Goal: Task Accomplishment & Management: Use online tool/utility

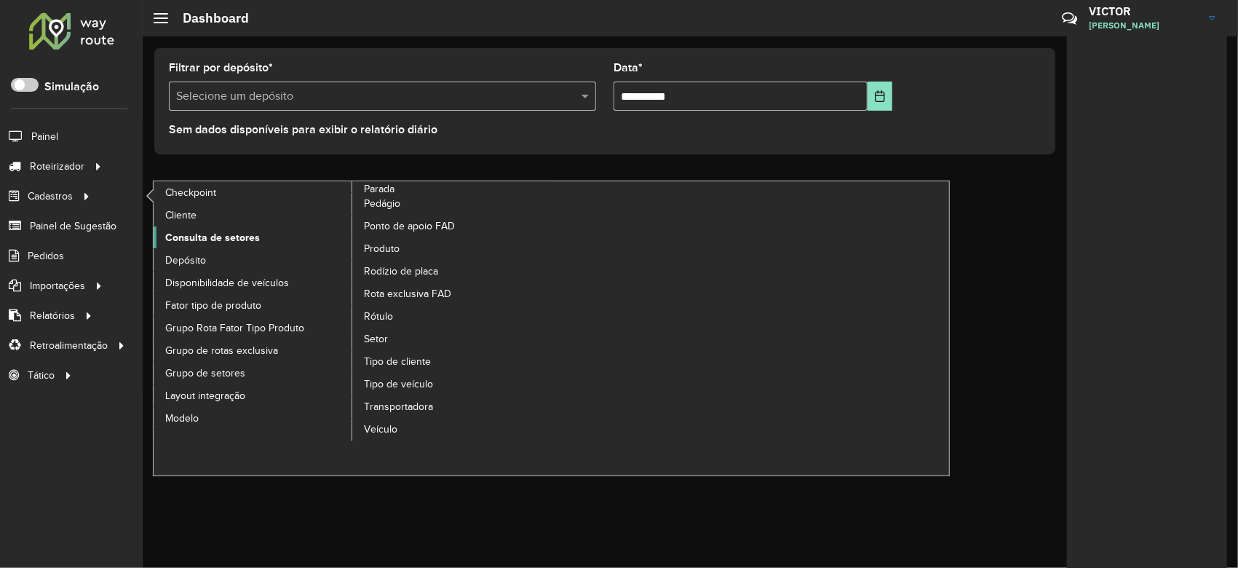
click at [213, 234] on span "Consulta de setores" at bounding box center [212, 237] width 95 height 15
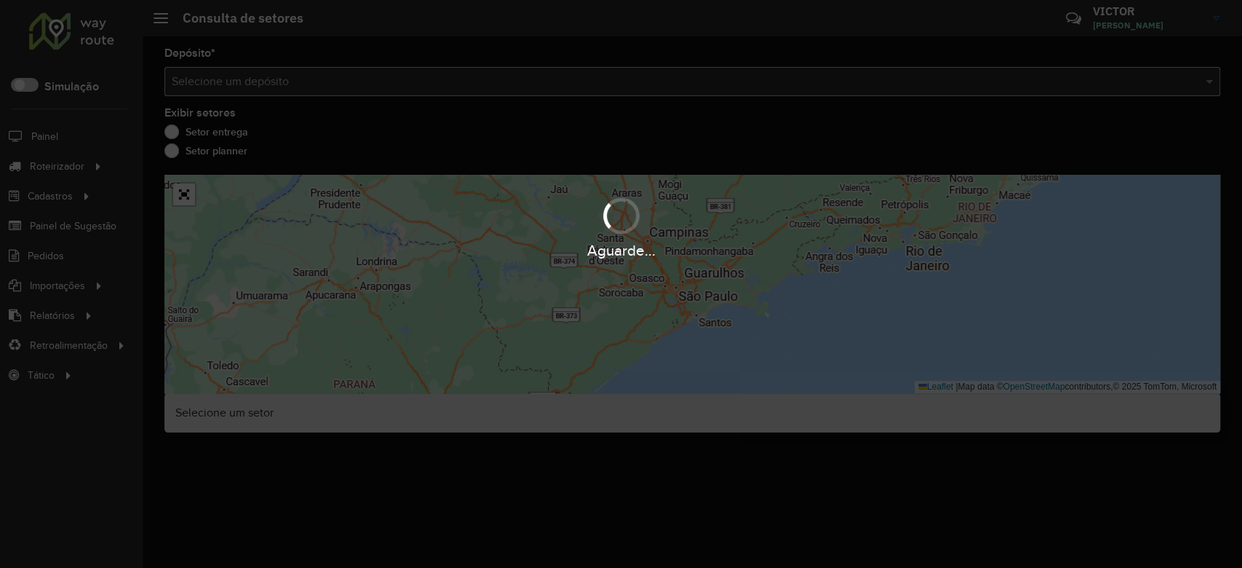
click at [294, 90] on hb-app "Aguarde... Pop-up bloqueado! Seu navegador bloqueou automáticamente a abertura …" at bounding box center [621, 284] width 1242 height 568
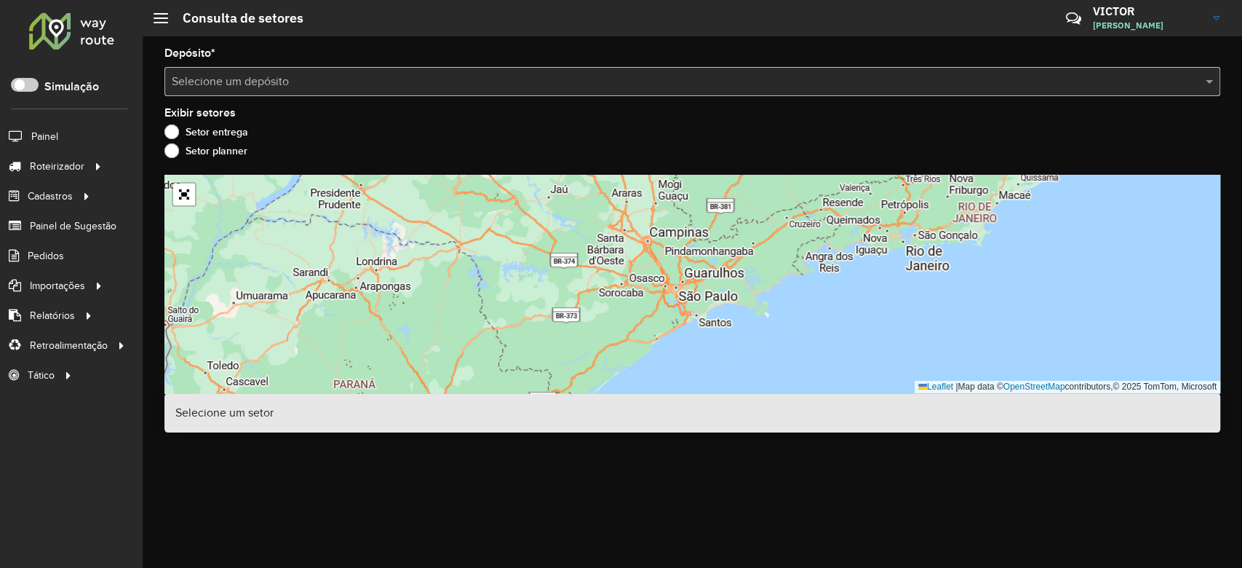
click at [292, 89] on input "text" at bounding box center [678, 81] width 1012 height 17
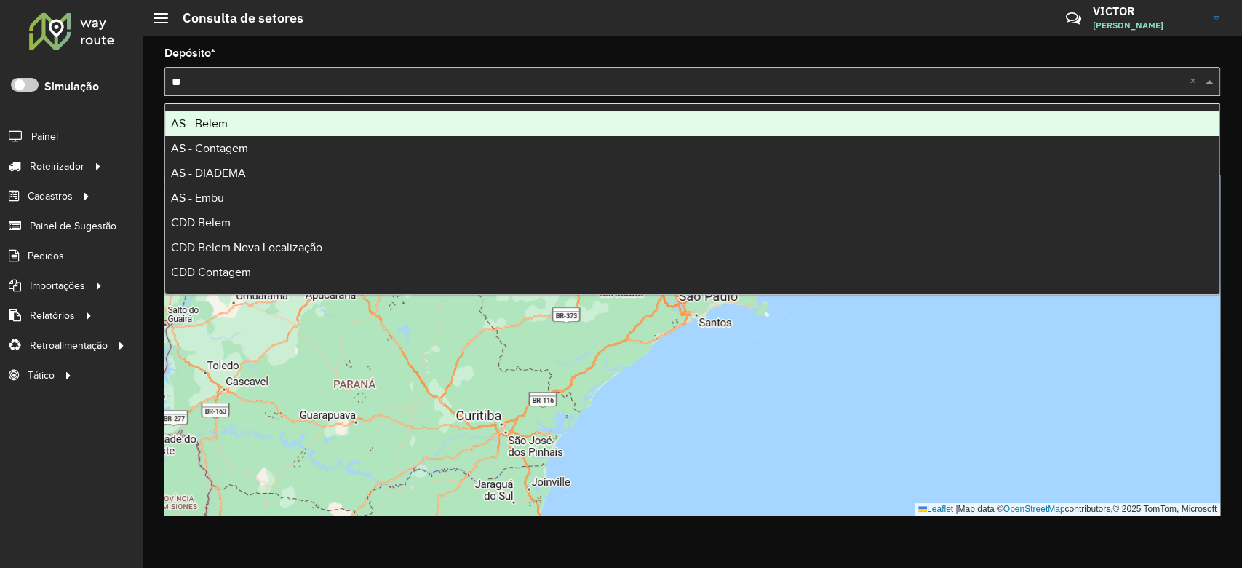
type input "***"
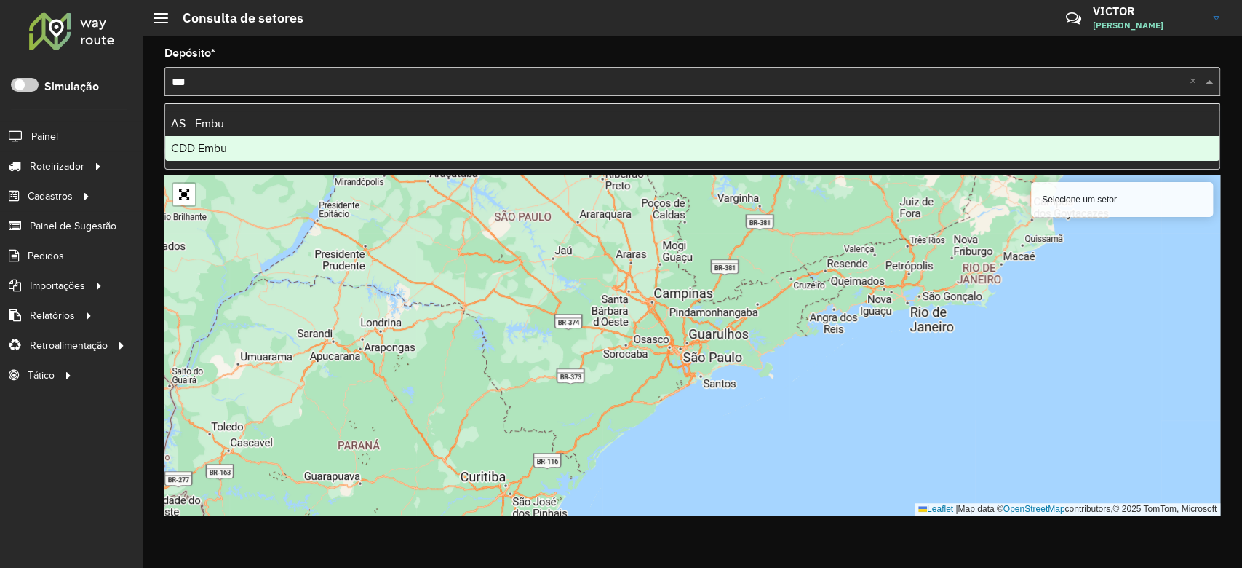
click at [349, 142] on div "CDD Embu" at bounding box center [692, 148] width 1054 height 25
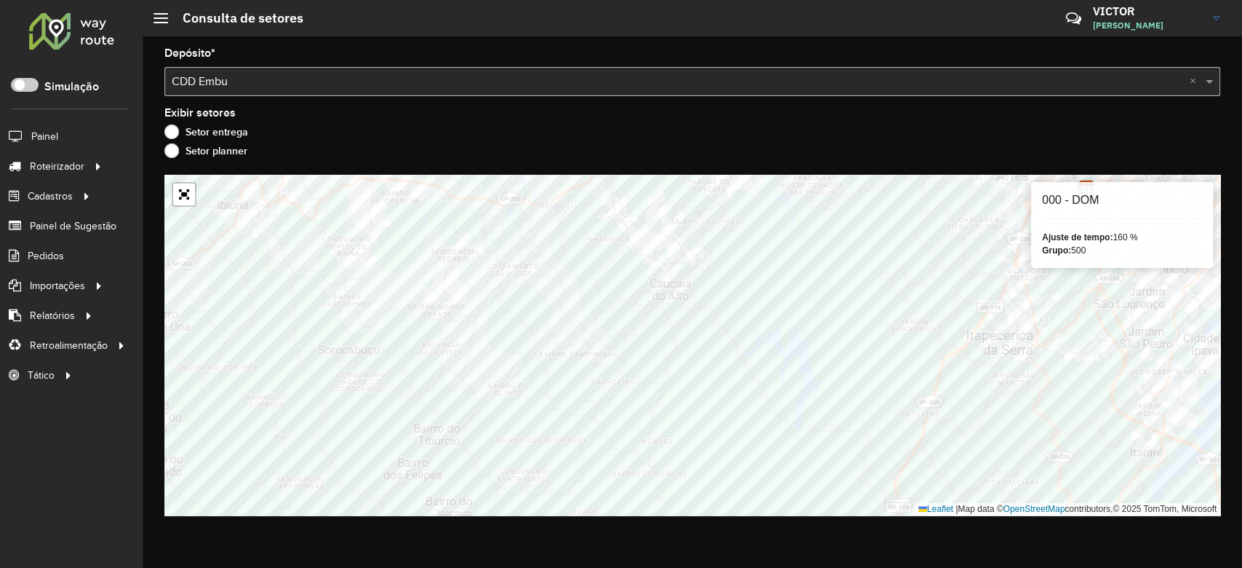
click at [247, 533] on div "Depósito * Selecione um depósito × CDD Embu × Exibir setores Setor entrega Seto…" at bounding box center [692, 301] width 1099 height 531
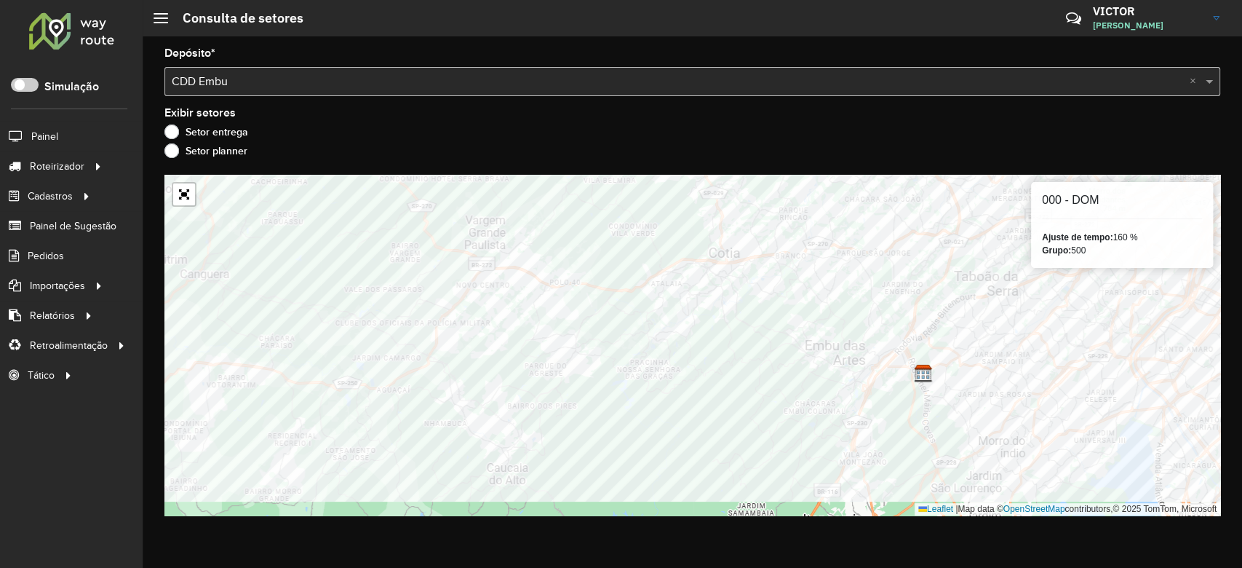
click at [355, 166] on div "Depósito * Selecione um depósito × CDD Embu × Exibir setores Setor entrega Seto…" at bounding box center [692, 301] width 1099 height 531
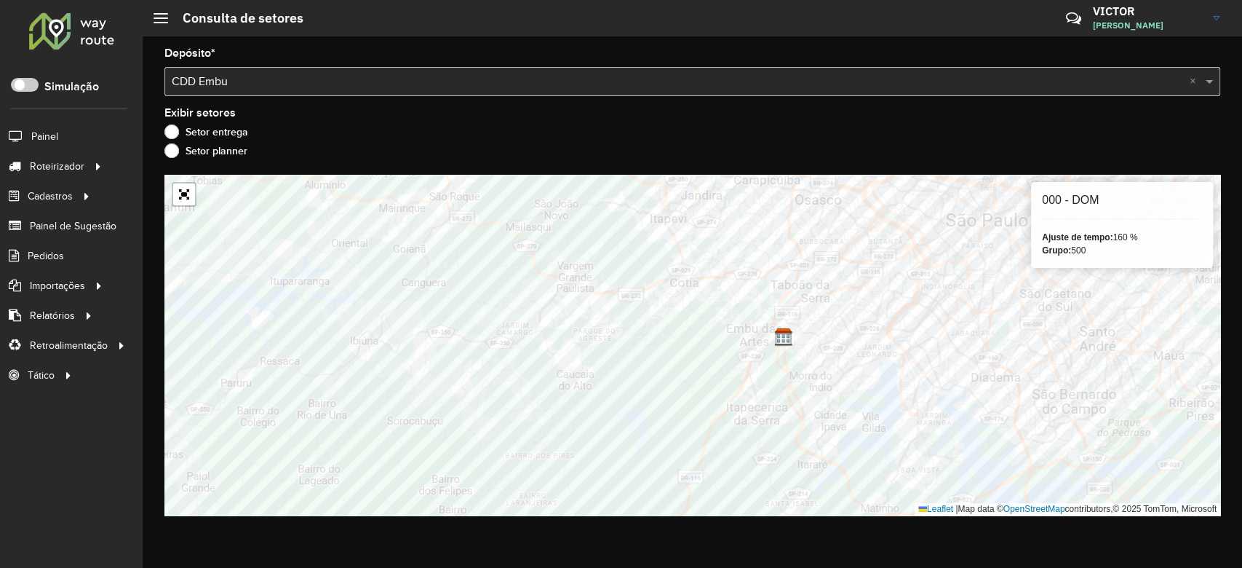
click at [172, 151] on label "Setor planner" at bounding box center [205, 150] width 83 height 15
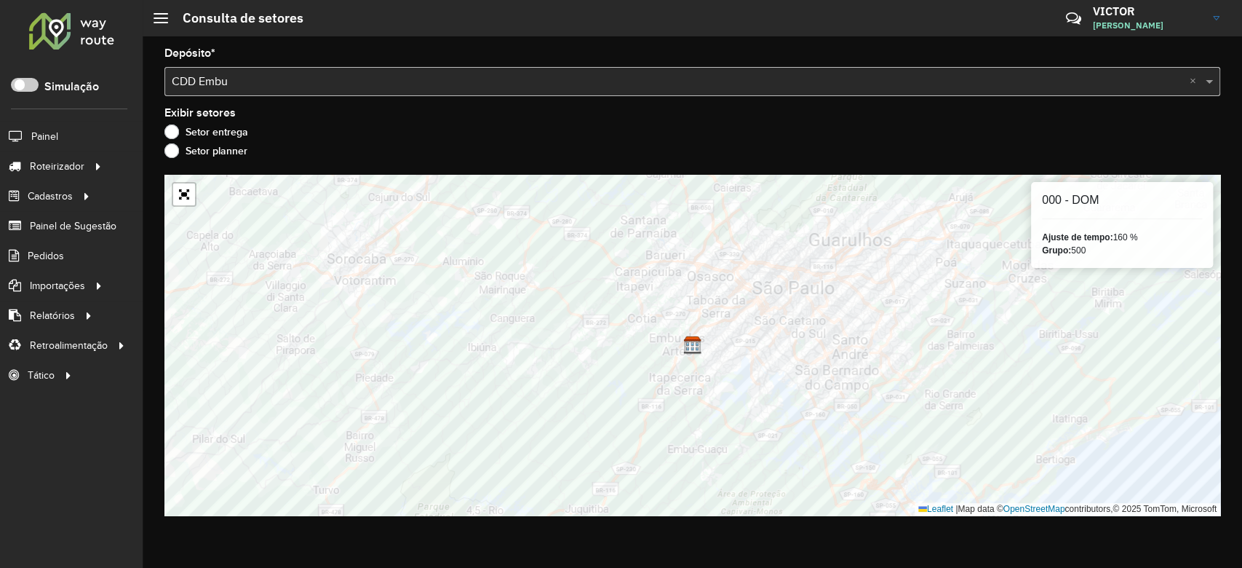
click at [169, 130] on label "Setor entrega" at bounding box center [206, 131] width 84 height 15
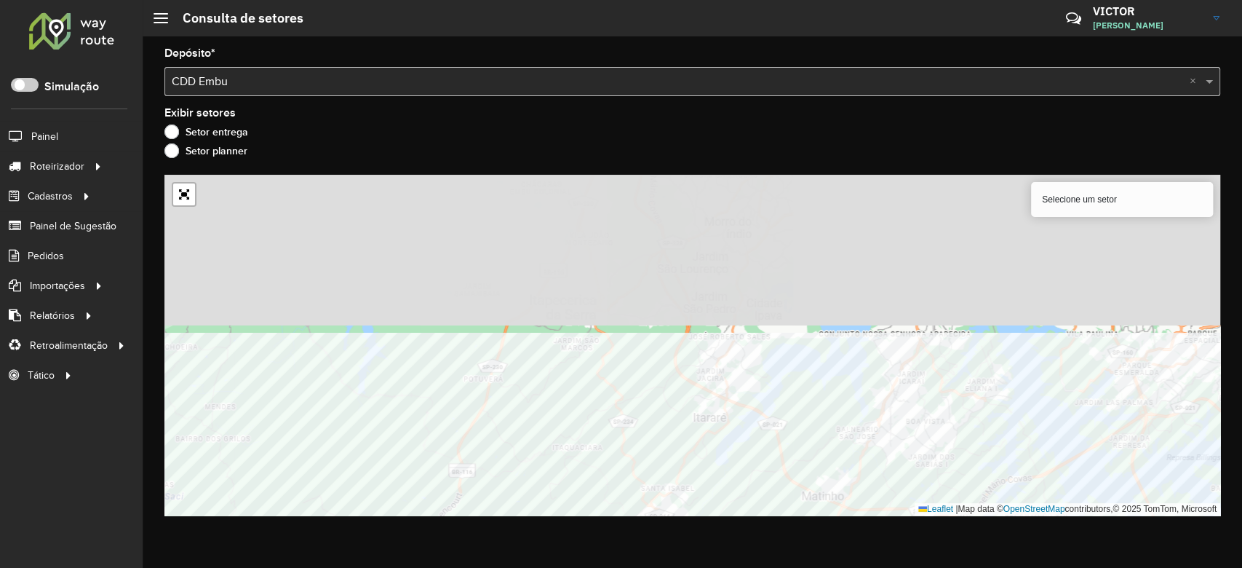
click at [1000, 521] on div "Depósito * Selecione um depósito × CDD Embu × Exibir setores Setor entrega Seto…" at bounding box center [692, 301] width 1099 height 531
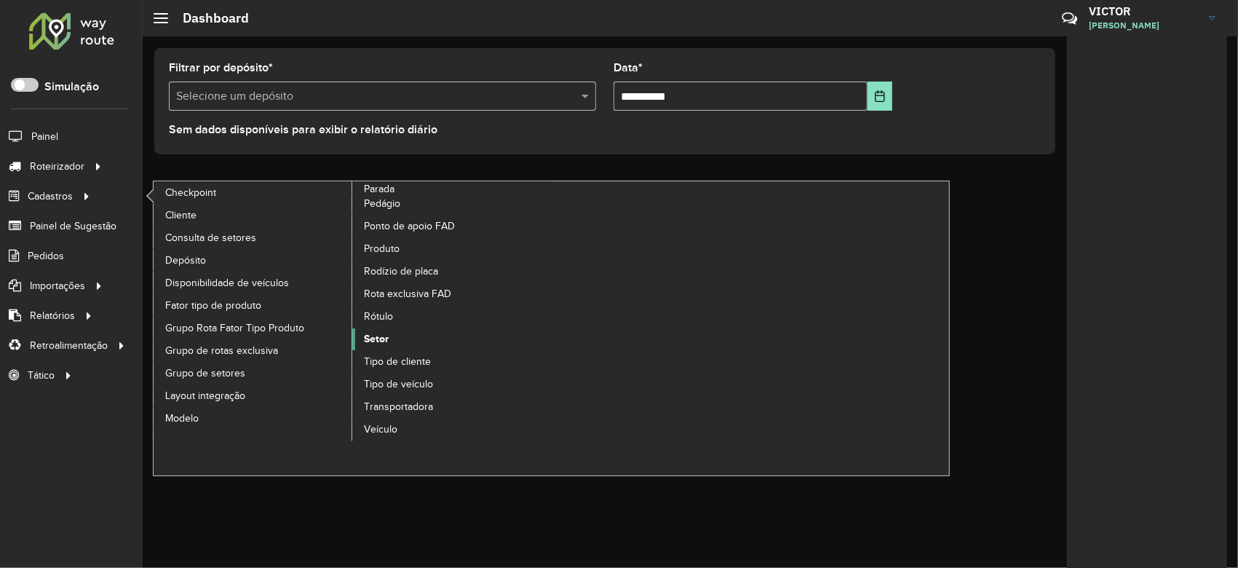
click at [376, 333] on span "Setor" at bounding box center [376, 338] width 25 height 15
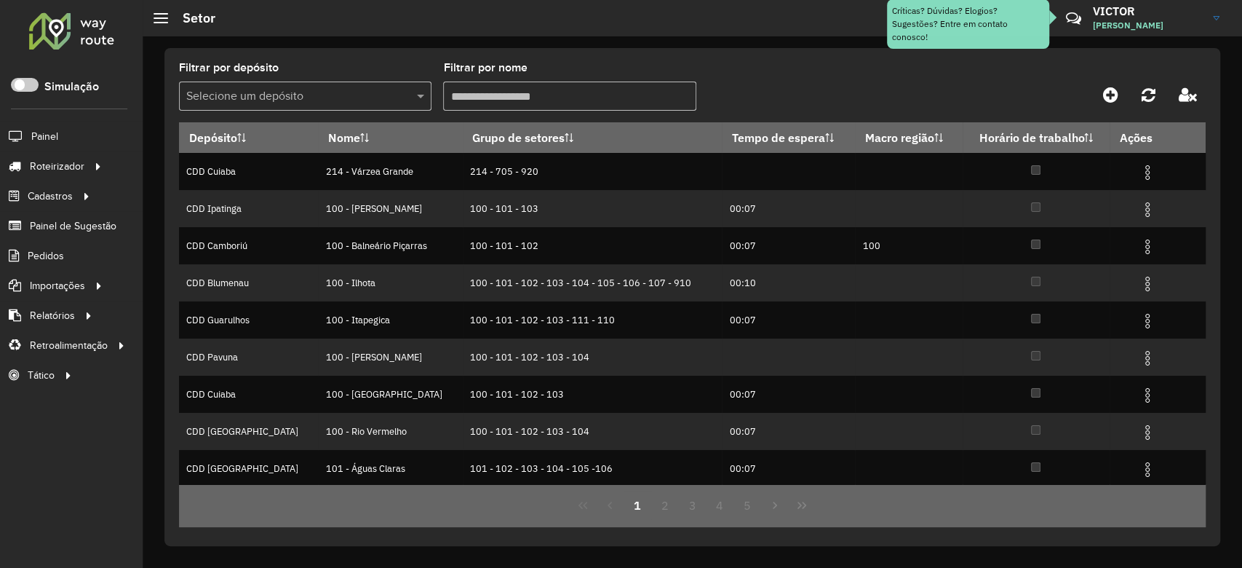
click at [806, 67] on formly-group "Filtrar por depósito Selecione um depósito Filtrar por nome" at bounding box center [558, 93] width 758 height 60
click at [262, 100] on input "text" at bounding box center [290, 96] width 209 height 17
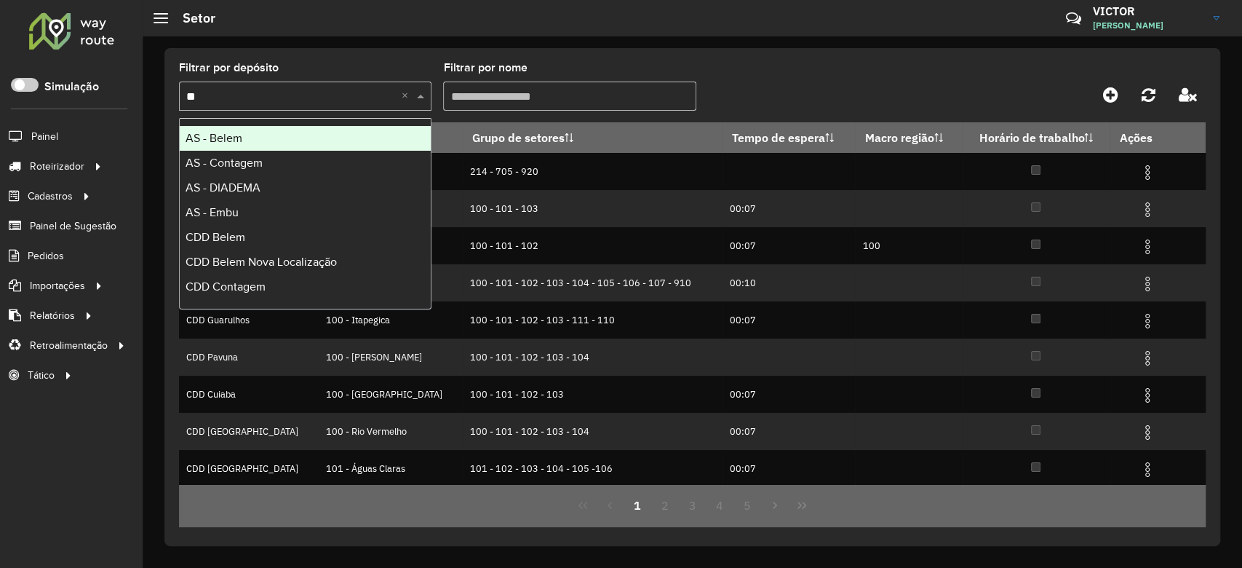
type input "***"
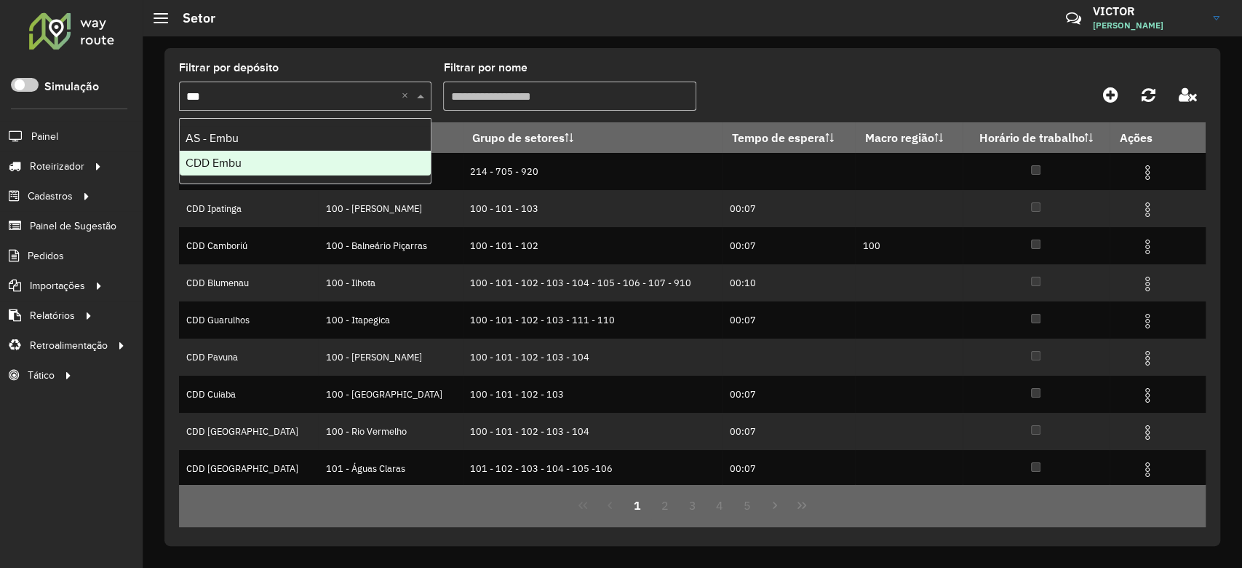
click at [263, 163] on div "CDD Embu" at bounding box center [305, 163] width 251 height 25
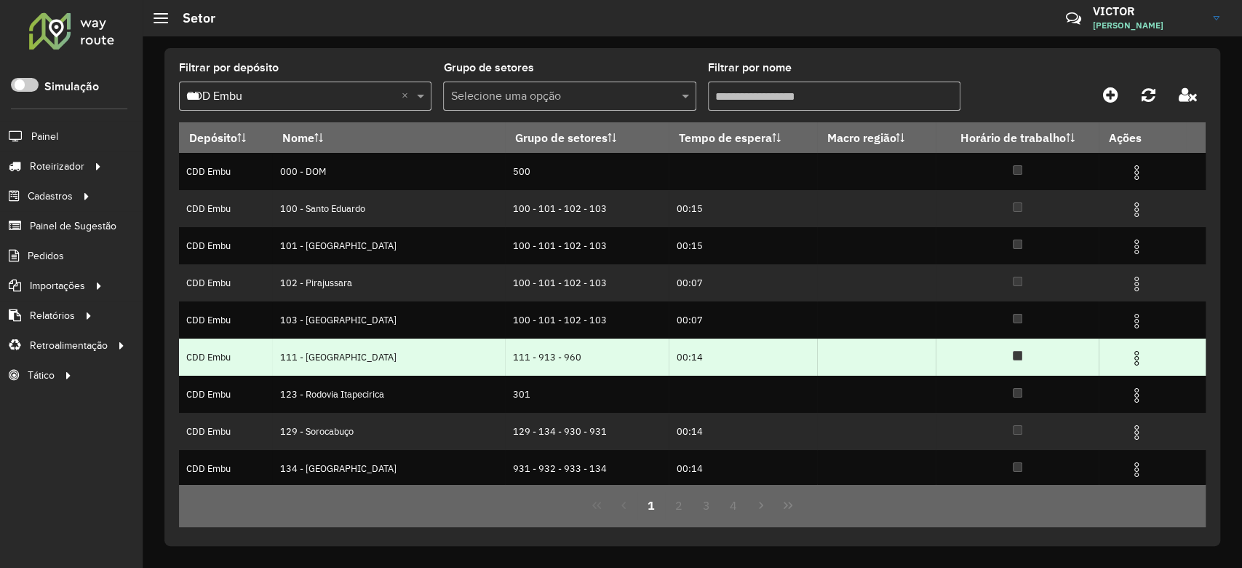
scroll to position [113, 0]
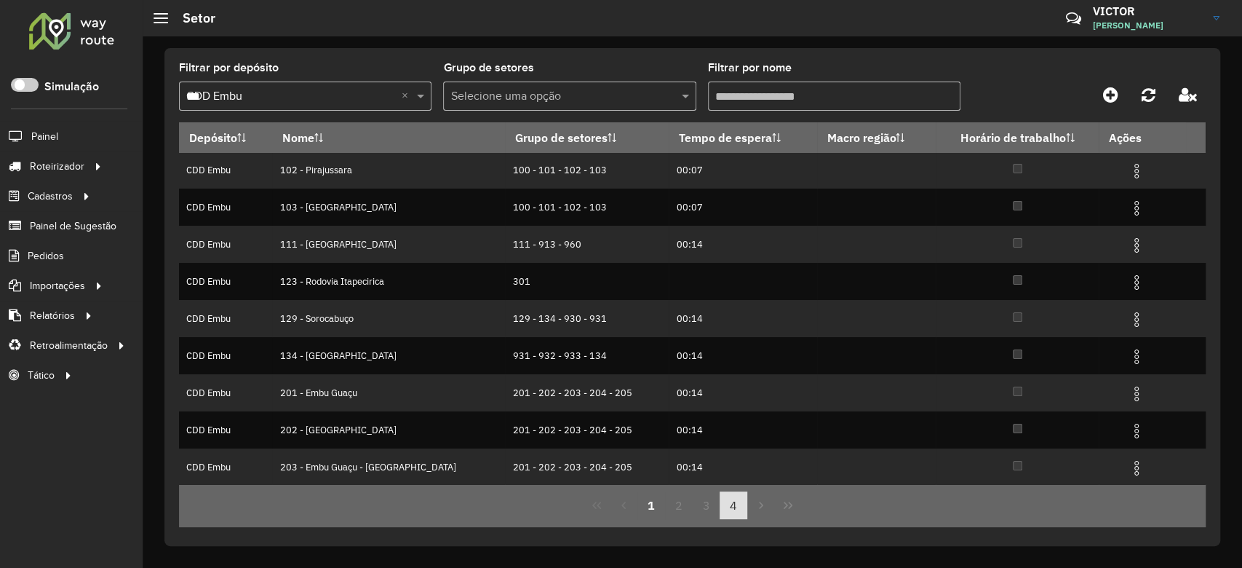
click at [728, 508] on button "4" at bounding box center [734, 505] width 28 height 28
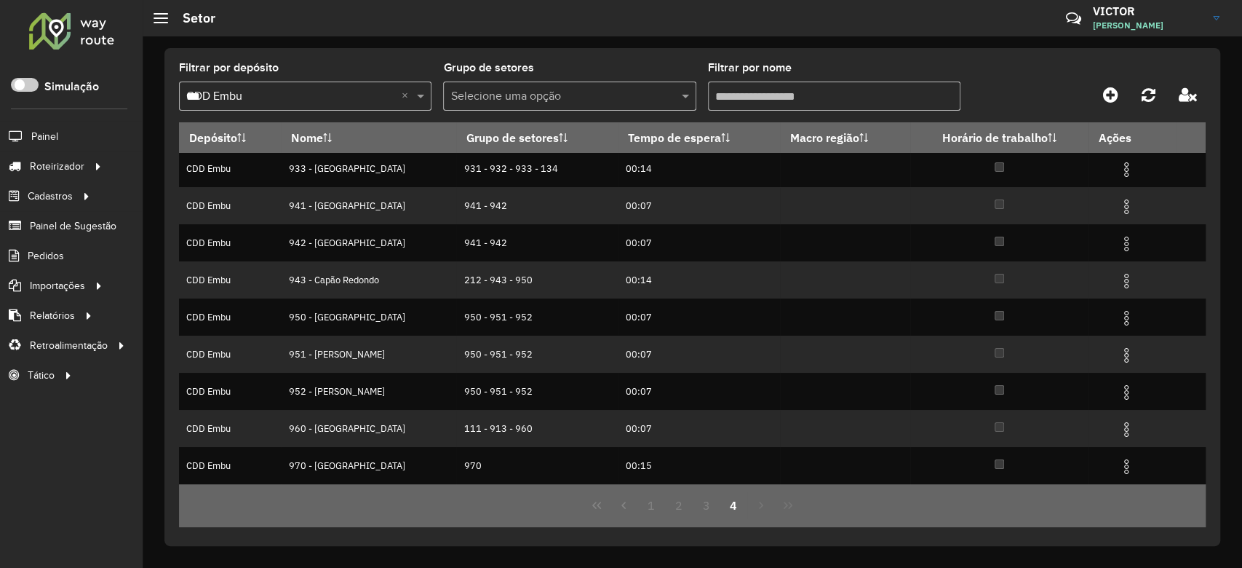
scroll to position [0, 0]
click at [710, 506] on button "3" at bounding box center [707, 505] width 28 height 28
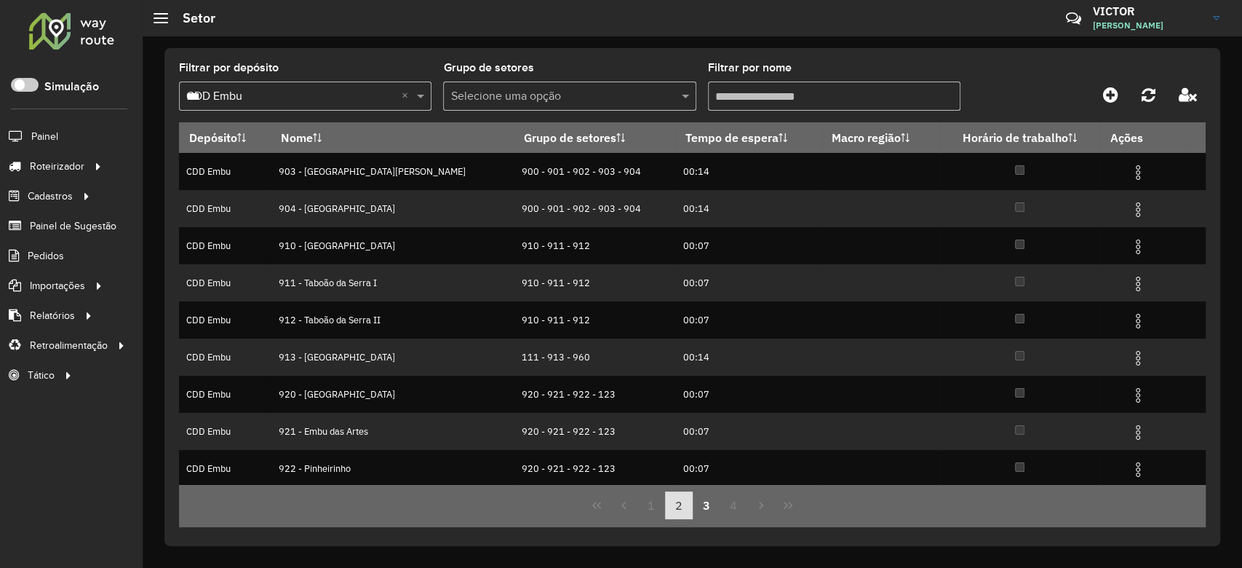
click at [683, 506] on button "2" at bounding box center [679, 505] width 28 height 28
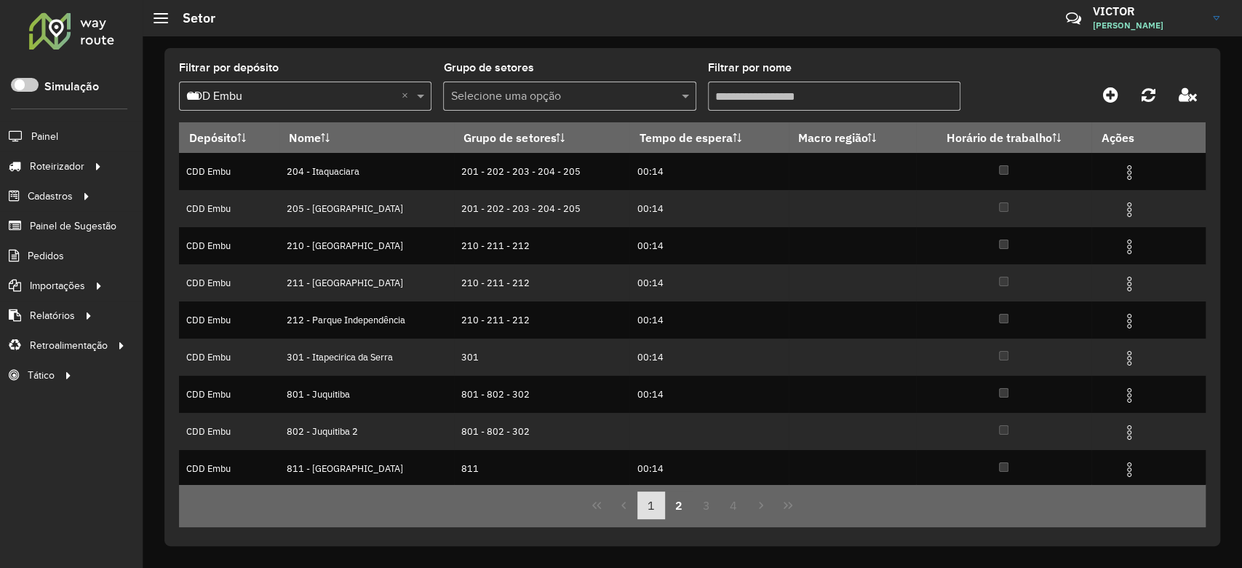
click at [648, 509] on button "1" at bounding box center [651, 505] width 28 height 28
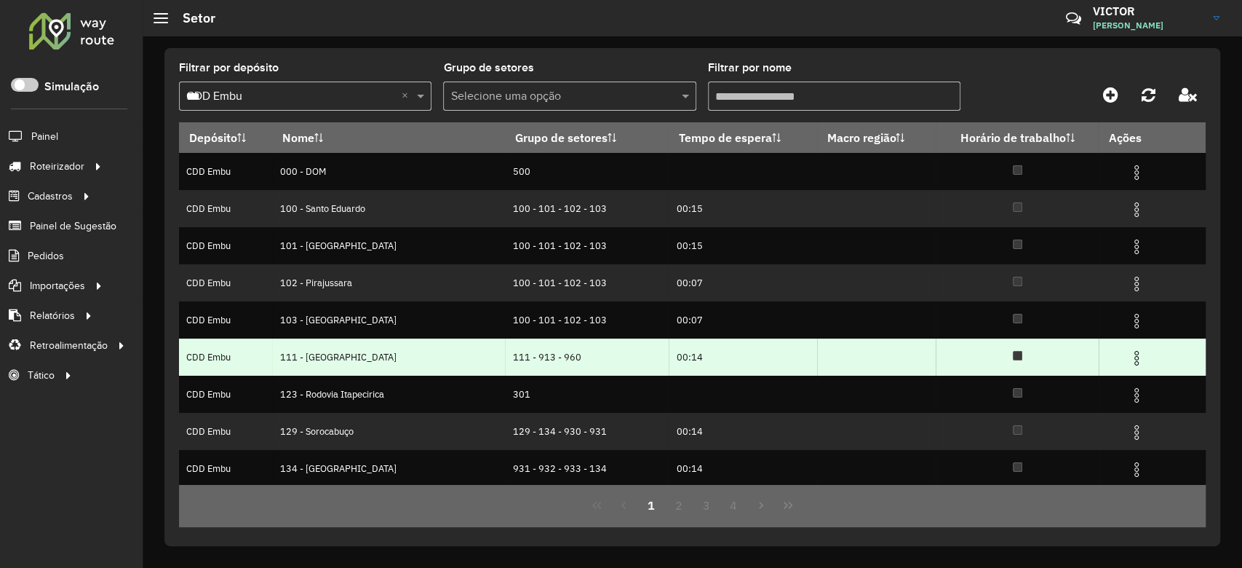
click at [1128, 355] on img at bounding box center [1136, 357] width 17 height 17
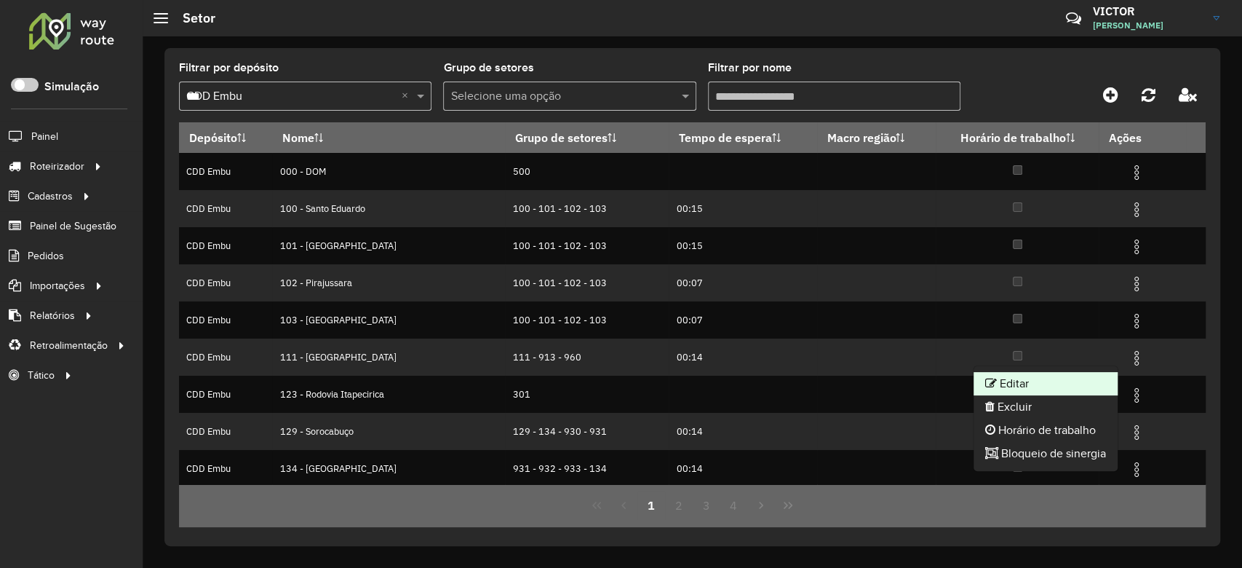
click at [1032, 378] on li "Editar" at bounding box center [1045, 383] width 144 height 23
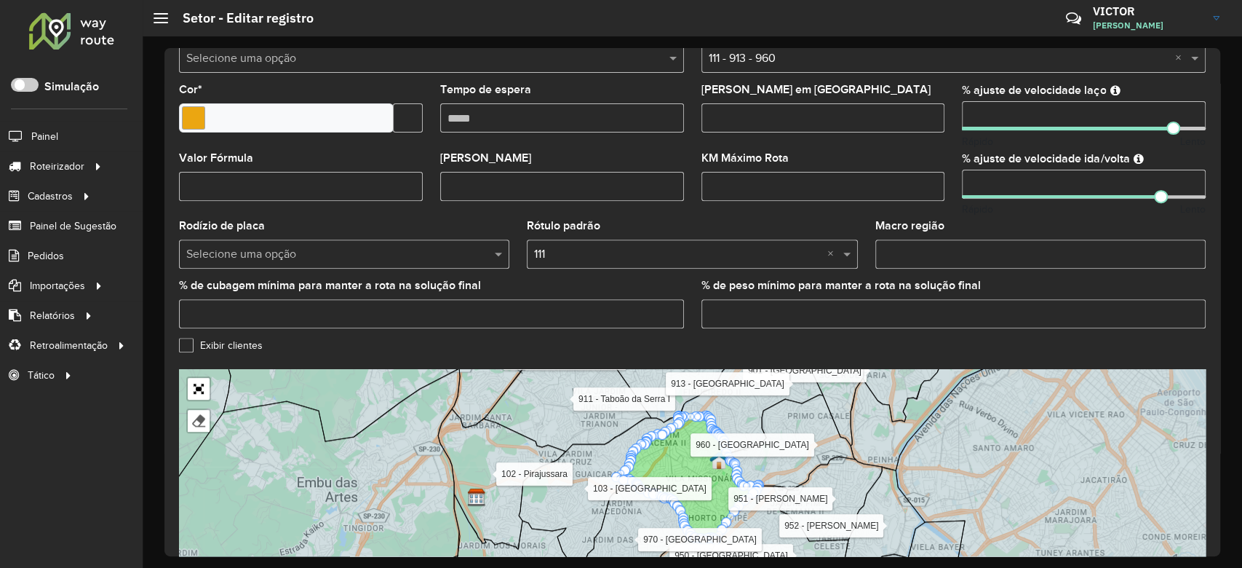
scroll to position [431, 0]
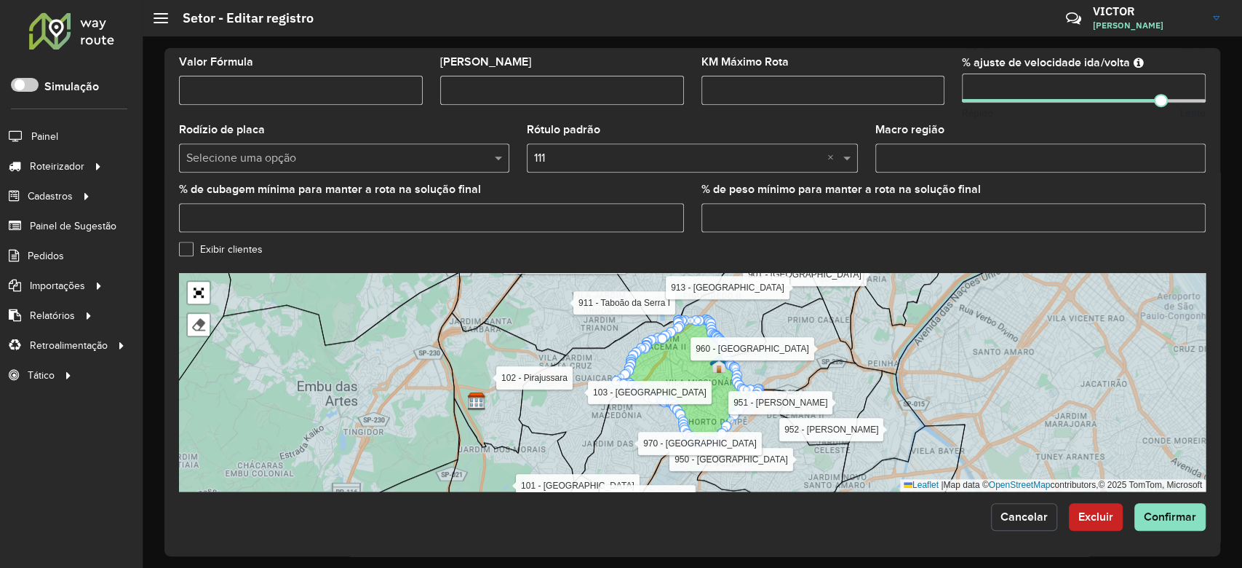
click at [1038, 510] on span "Cancelar" at bounding box center [1023, 516] width 47 height 12
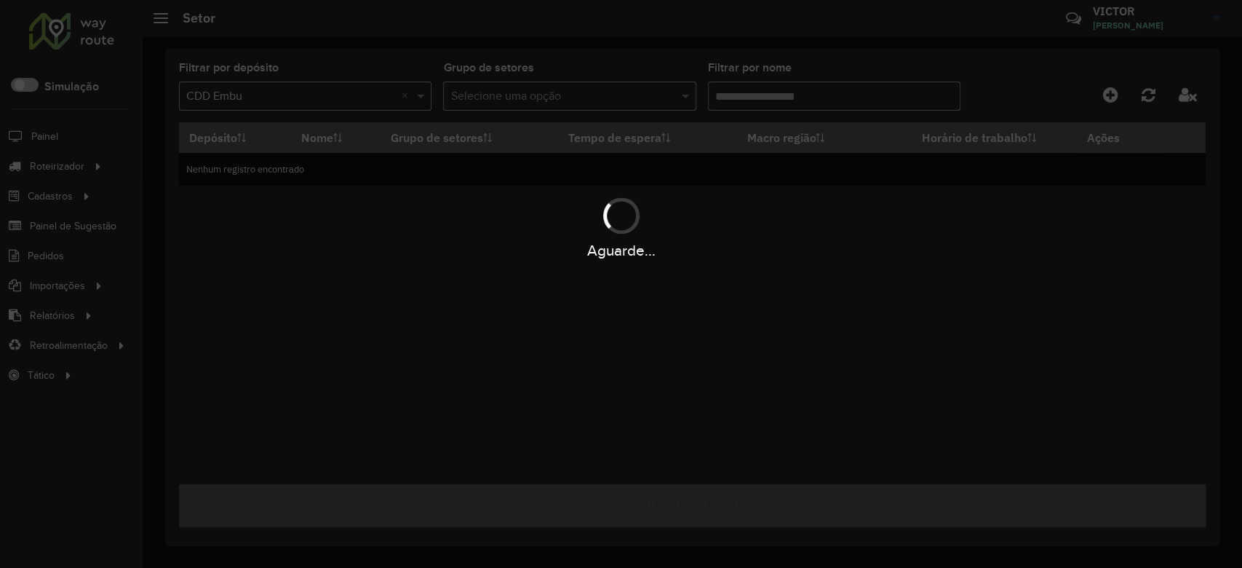
click at [751, 98] on div "Aguarde..." at bounding box center [621, 284] width 1242 height 568
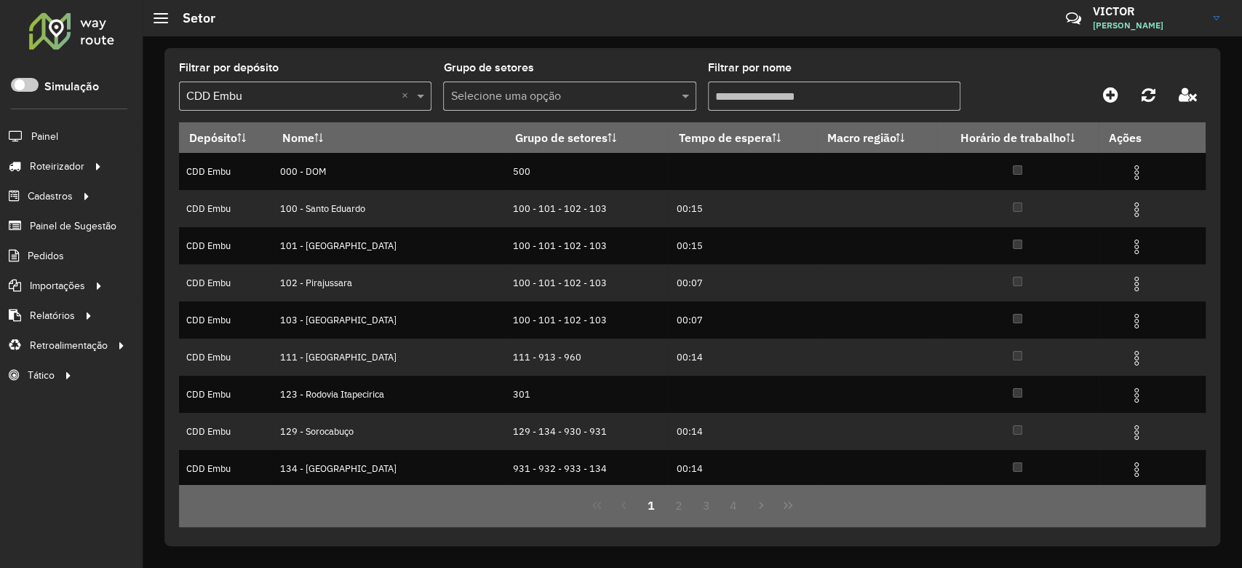
click at [752, 98] on input "Filtrar por nome" at bounding box center [834, 95] width 252 height 29
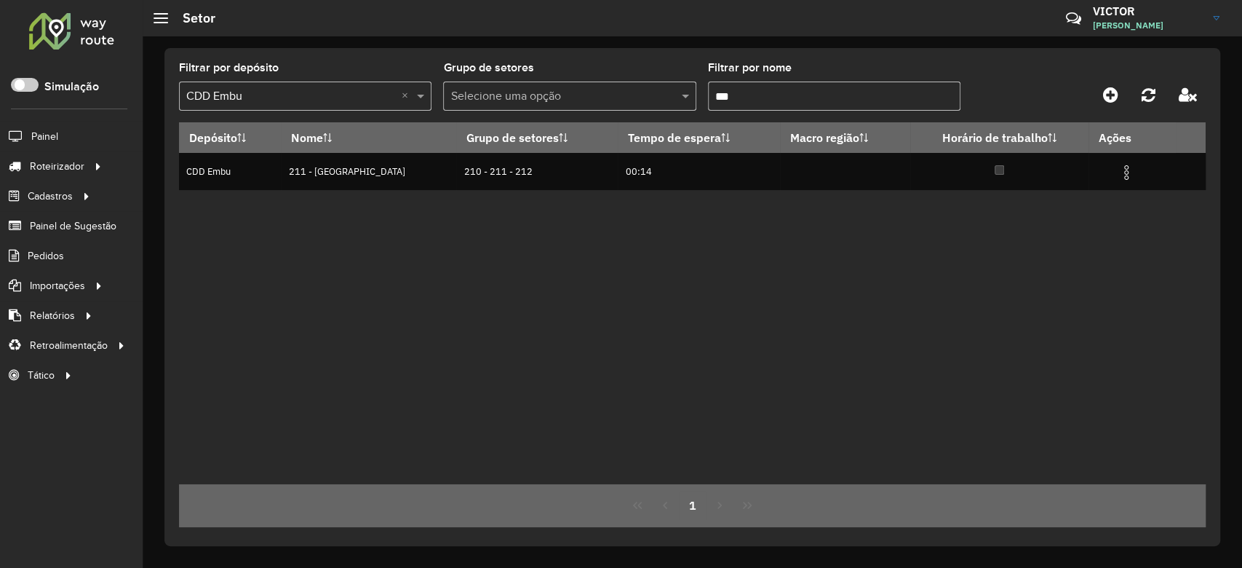
type input "***"
click at [720, 255] on div "Depósito Nome Grupo de setores Tempo de espera Macro região Horário de trabalho…" at bounding box center [692, 303] width 1027 height 362
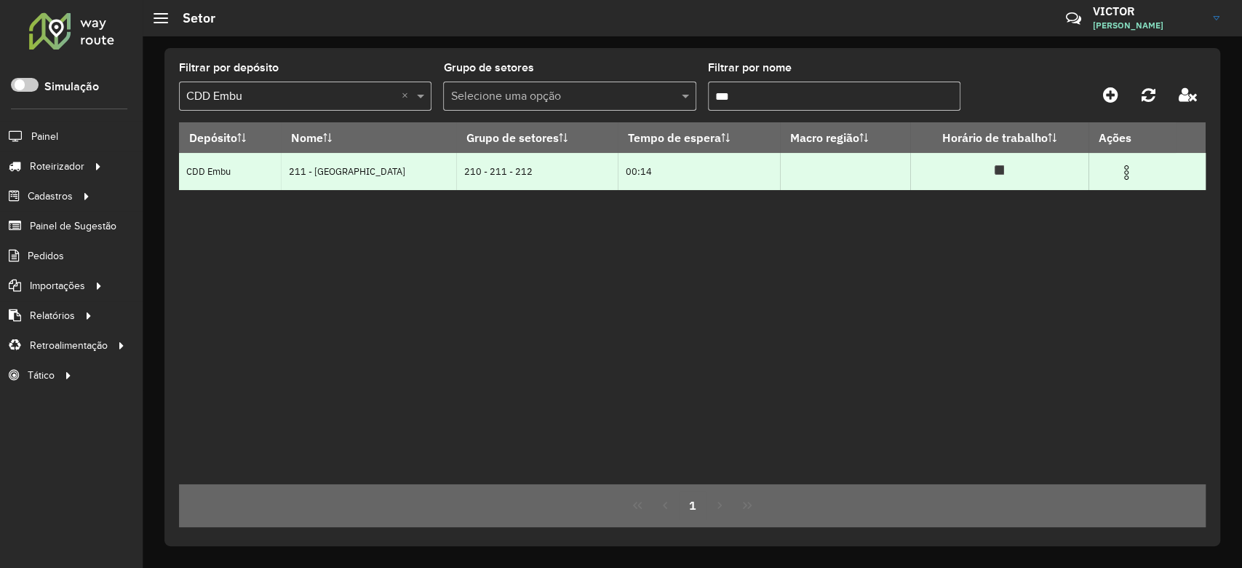
click at [1119, 177] on img at bounding box center [1126, 172] width 17 height 17
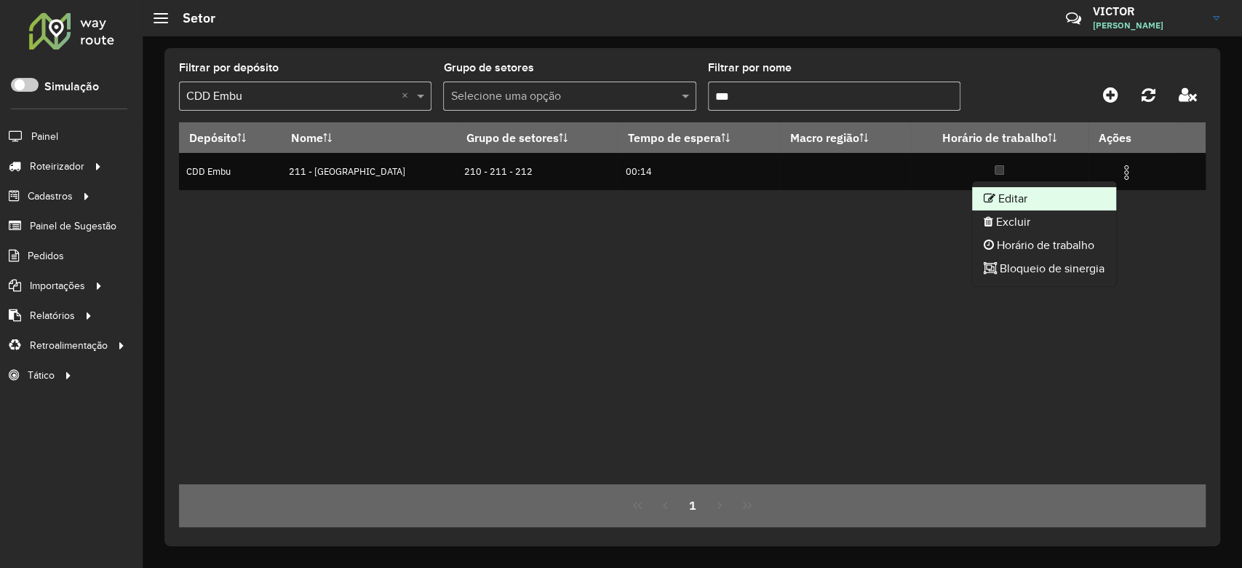
click at [1057, 195] on li "Editar" at bounding box center [1044, 198] width 144 height 23
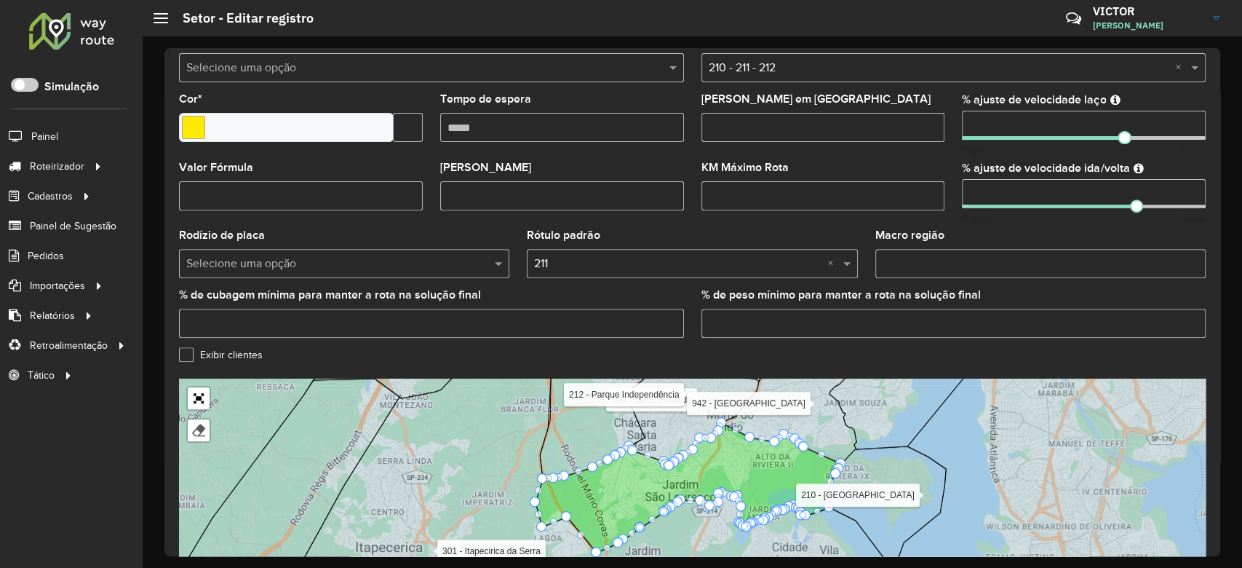
scroll to position [431, 0]
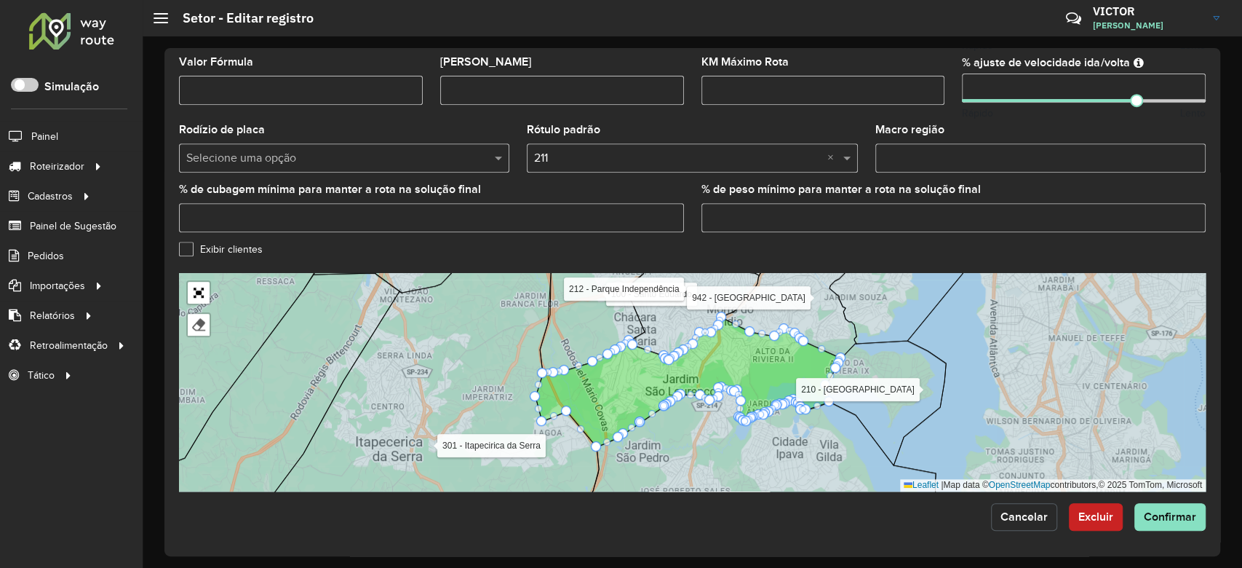
click at [1012, 523] on button "Cancelar" at bounding box center [1024, 517] width 66 height 28
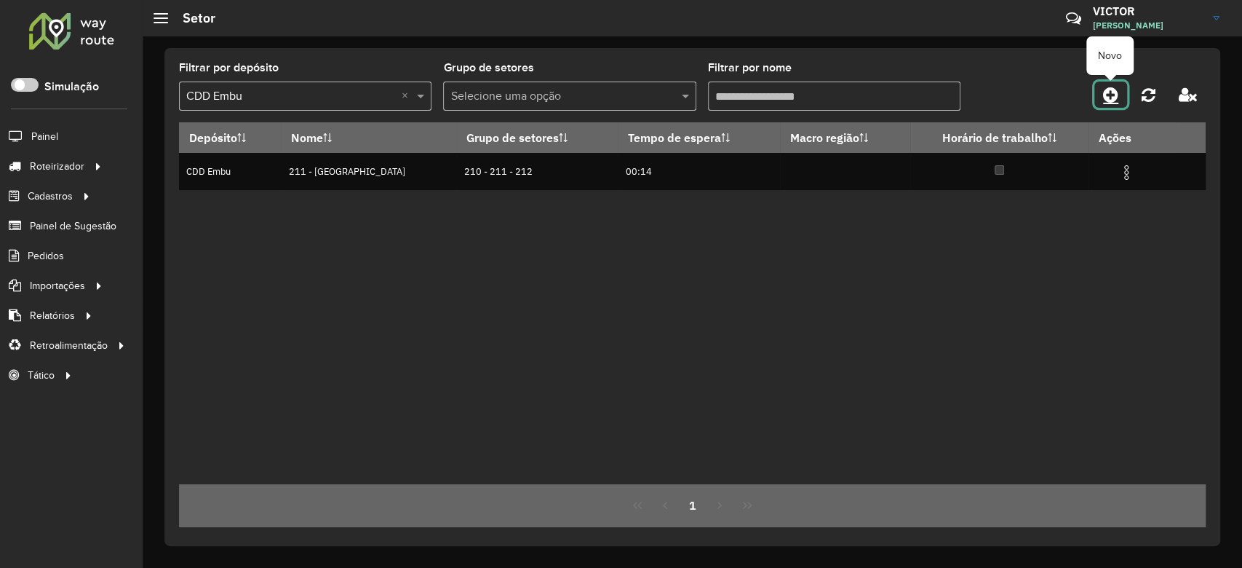
click at [1106, 100] on icon at bounding box center [1110, 94] width 15 height 17
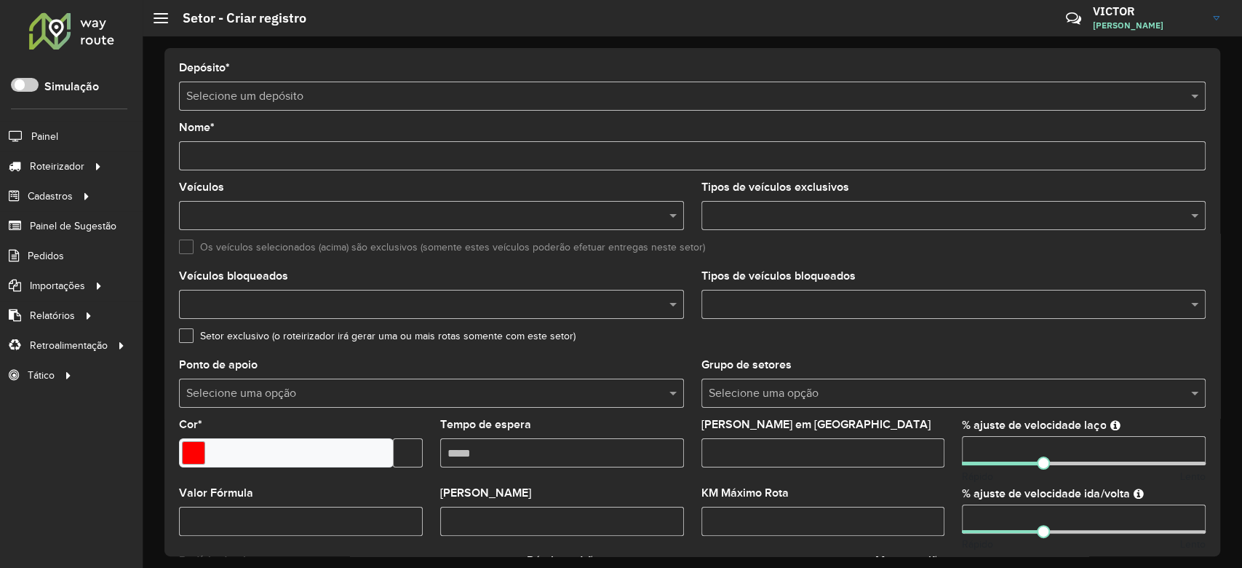
click at [332, 103] on input "text" at bounding box center [677, 96] width 983 height 17
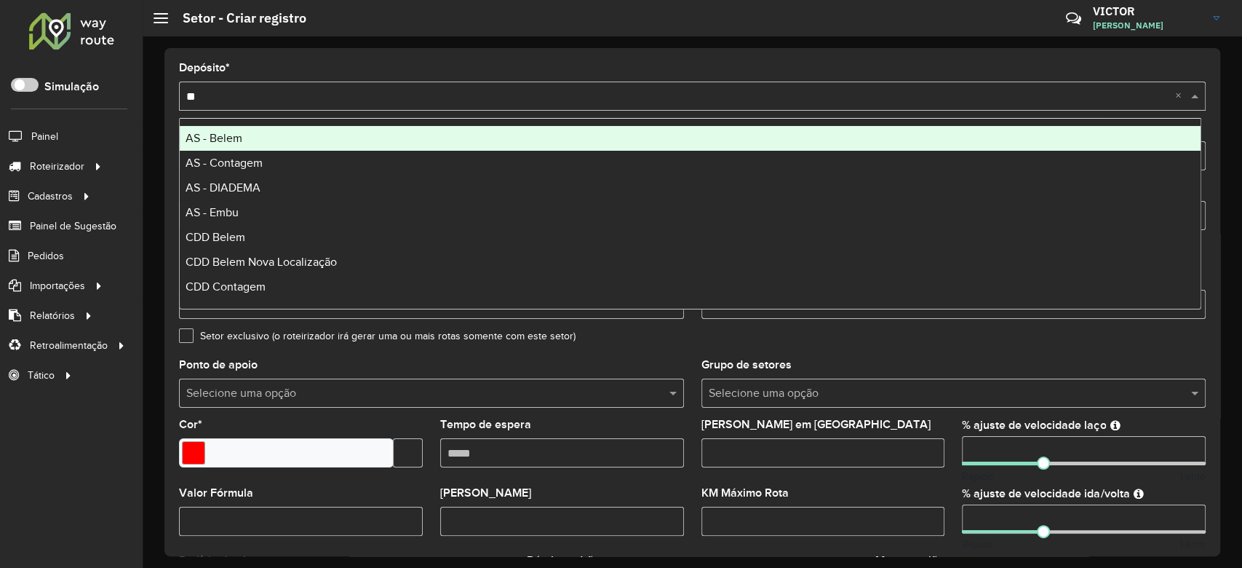
type input "***"
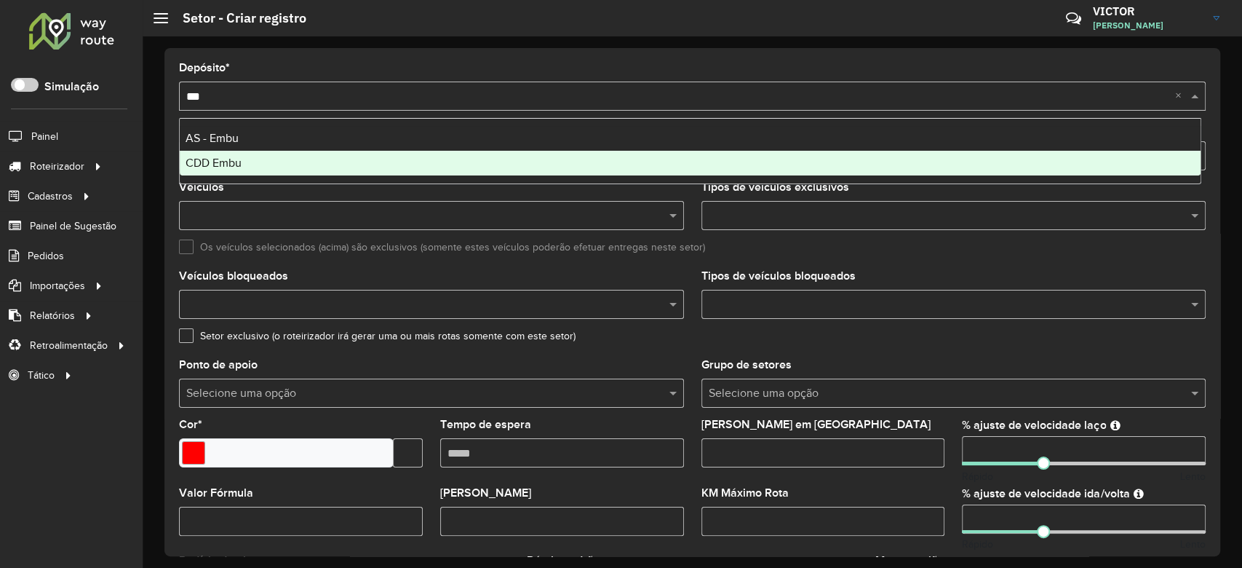
click at [341, 164] on div "CDD Embu" at bounding box center [690, 163] width 1021 height 25
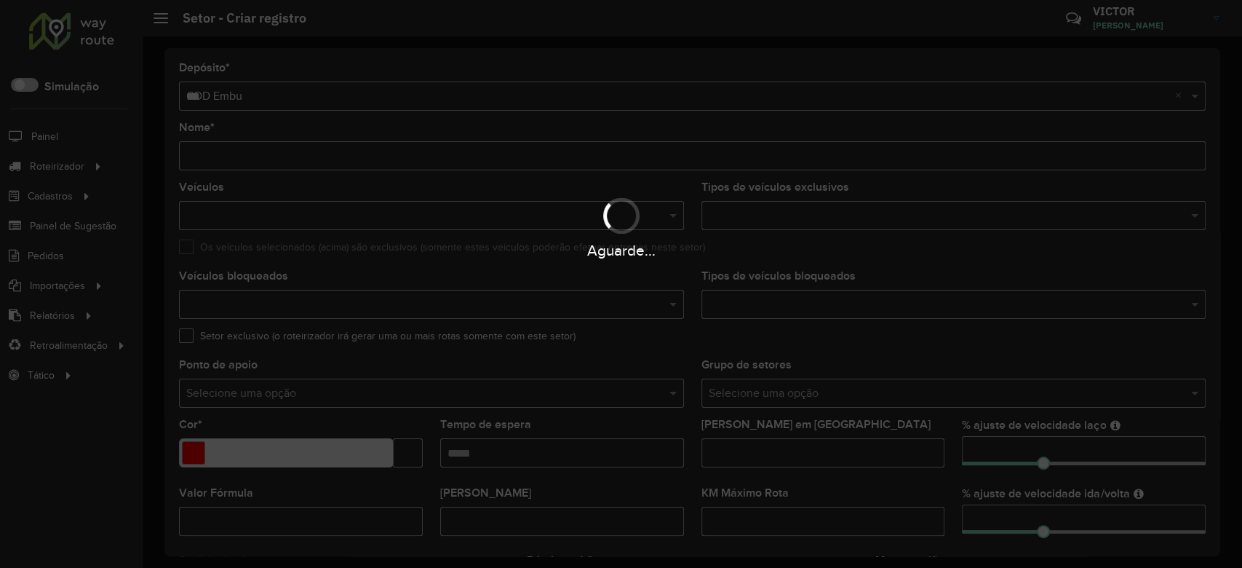
click at [284, 156] on div "Aguarde..." at bounding box center [621, 284] width 1242 height 568
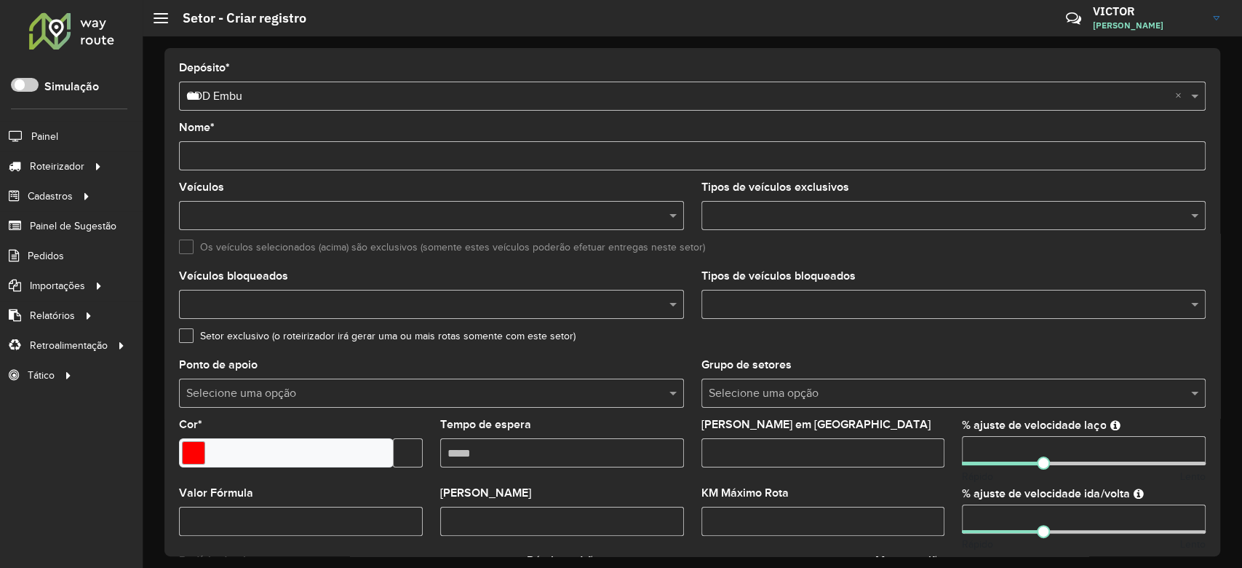
click at [285, 157] on input "Nome *" at bounding box center [692, 155] width 1027 height 29
type input "**********"
click at [989, 446] on input "number" at bounding box center [1084, 450] width 244 height 29
type input "***"
click at [971, 516] on input "number" at bounding box center [1084, 518] width 244 height 29
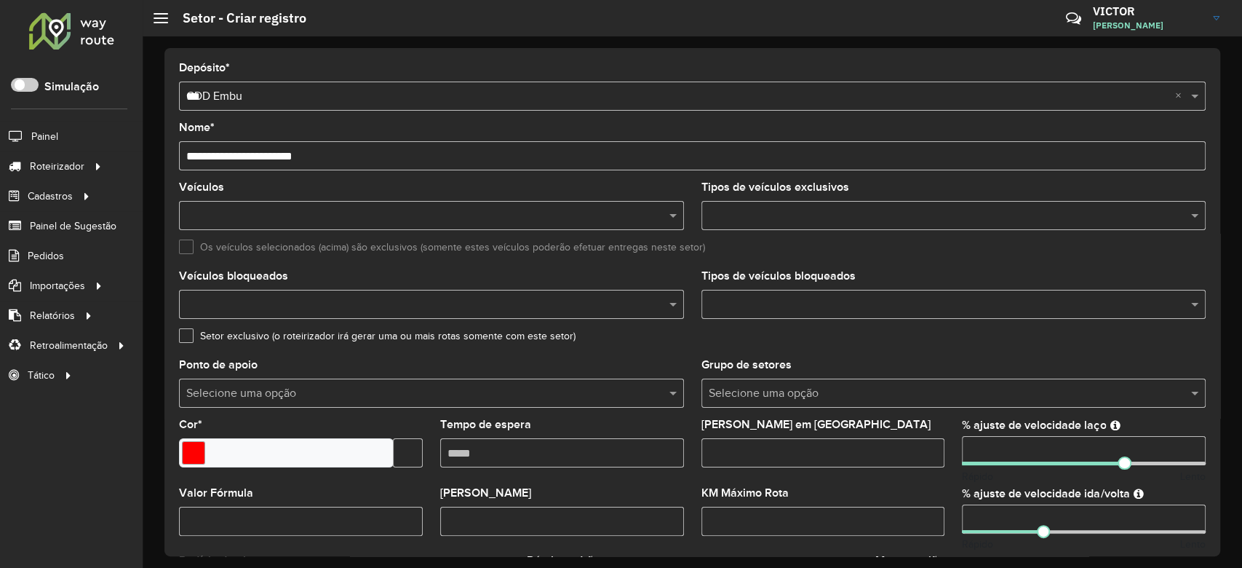
type input "***"
click at [936, 490] on div "KM Máximo Rota" at bounding box center [823, 511] width 244 height 48
click at [808, 392] on input "text" at bounding box center [939, 393] width 461 height 17
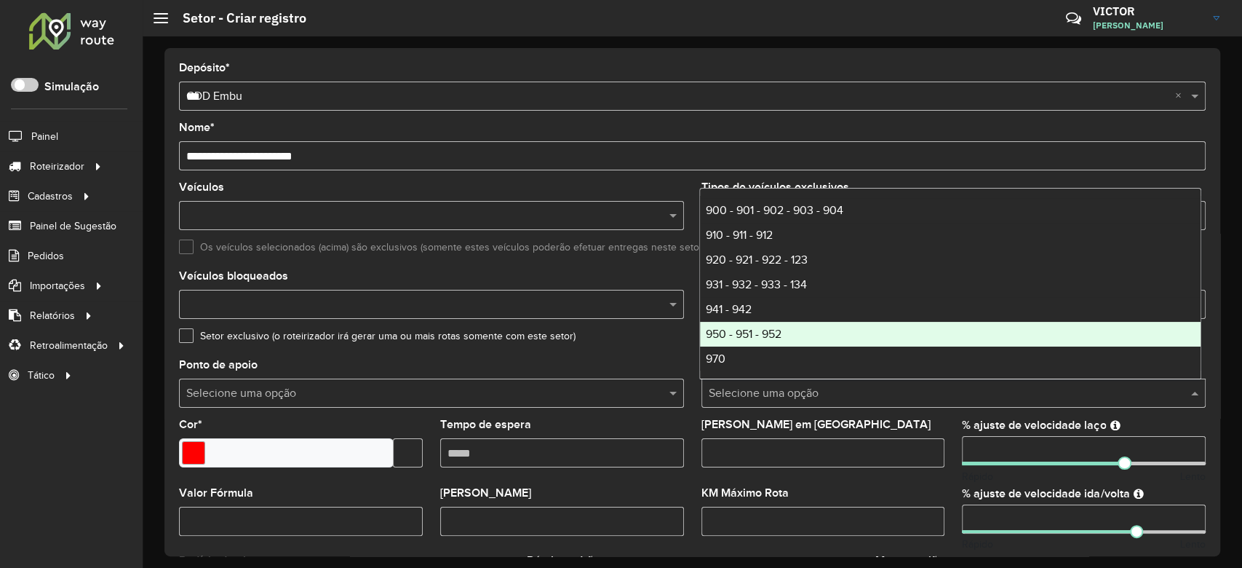
scroll to position [149, 0]
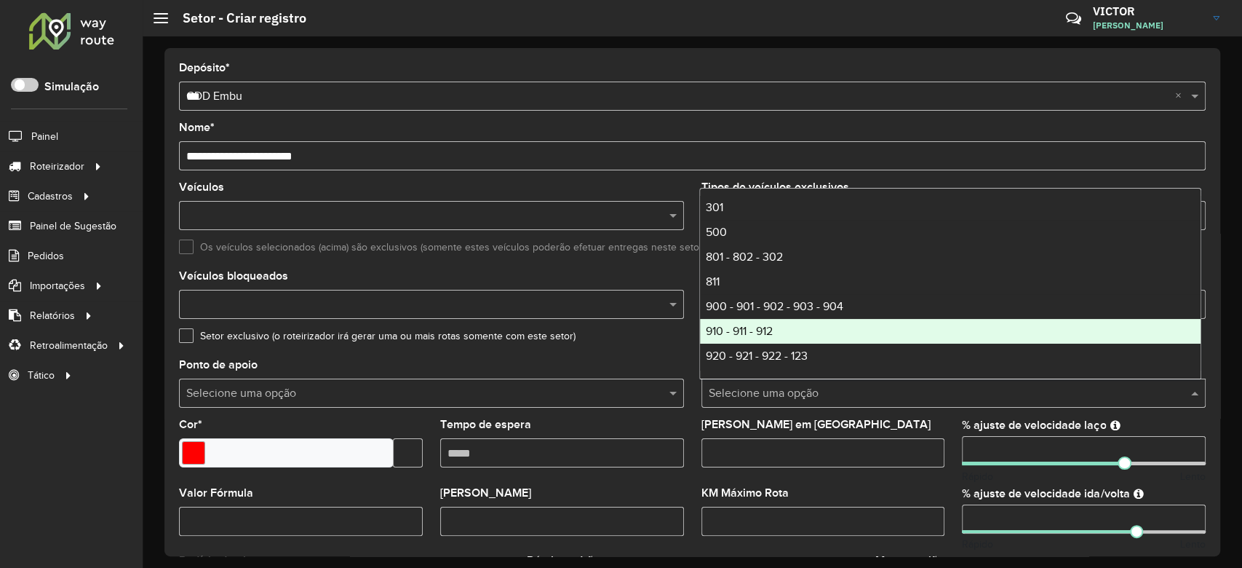
click at [646, 362] on div "Ponto de apoio Selecione uma opção" at bounding box center [431, 383] width 505 height 48
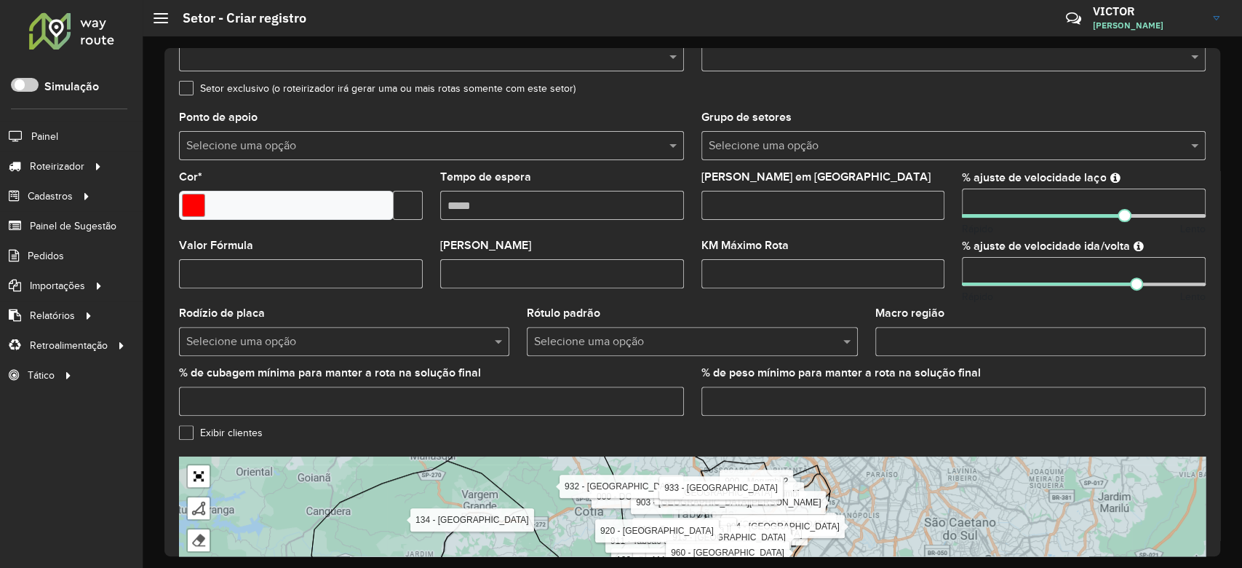
scroll to position [431, 0]
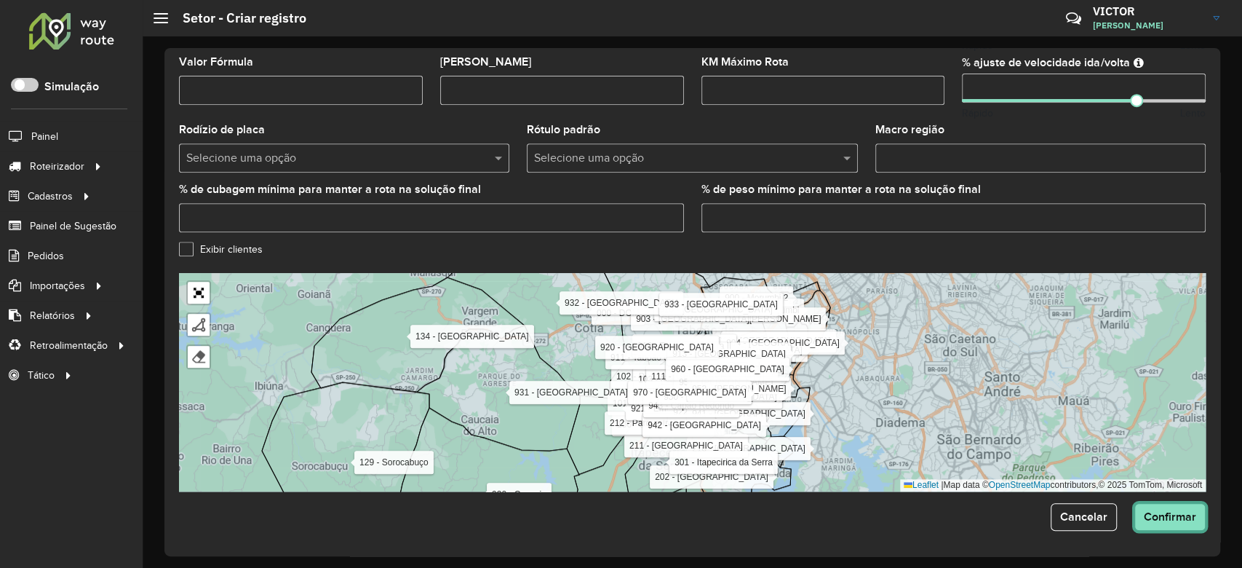
click at [1161, 514] on span "Confirmar" at bounding box center [1170, 516] width 52 height 12
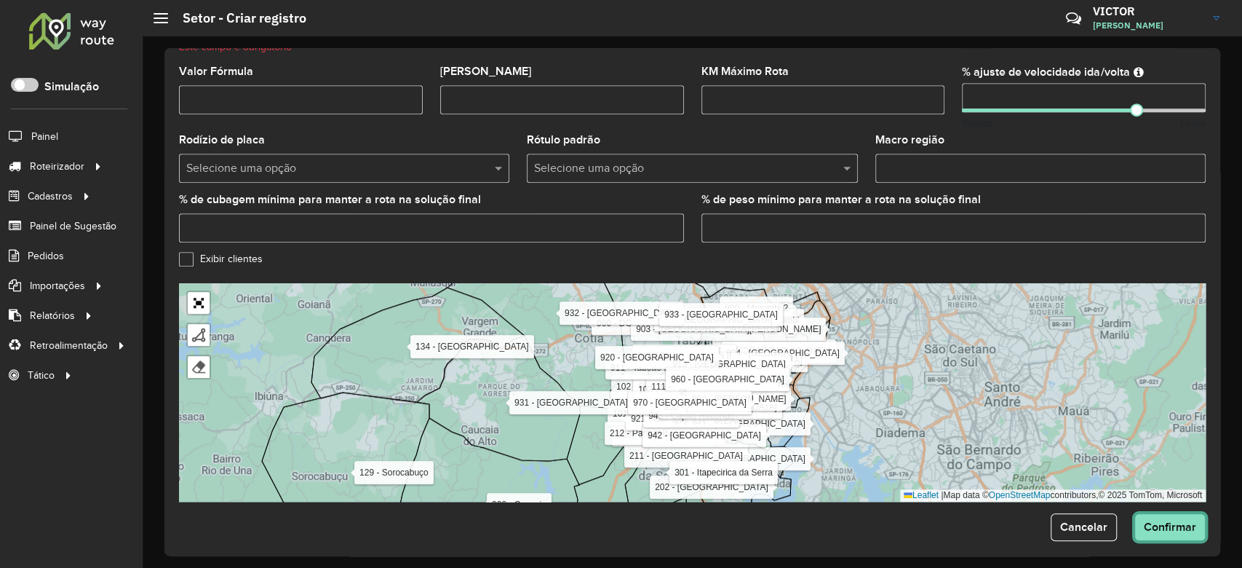
scroll to position [237, 0]
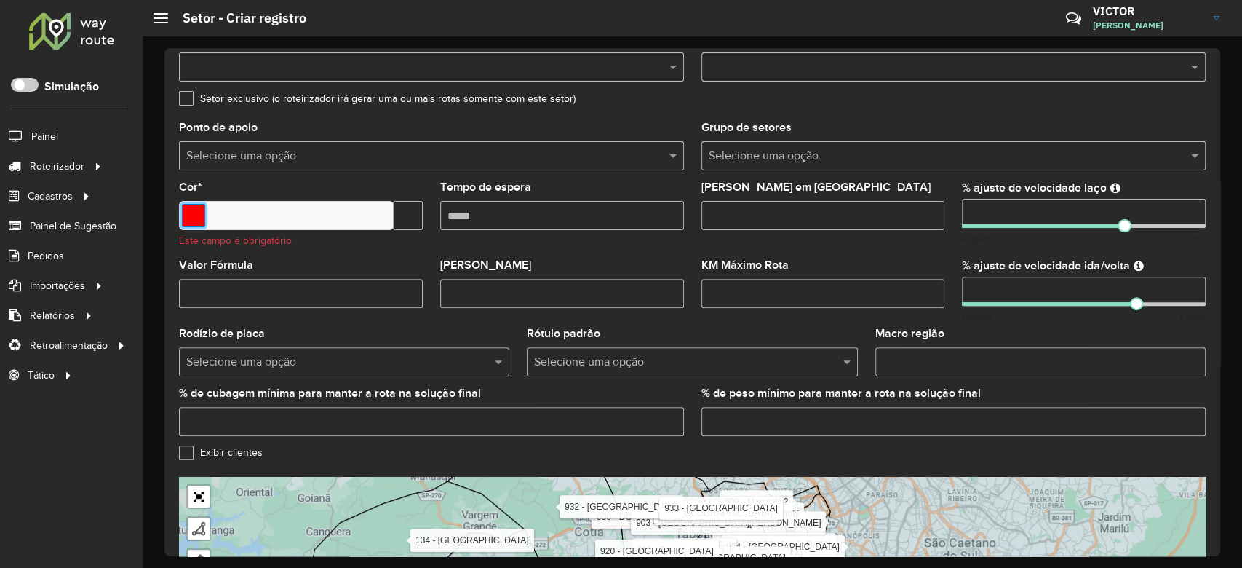
click at [194, 212] on input "Select a color" at bounding box center [193, 215] width 23 height 23
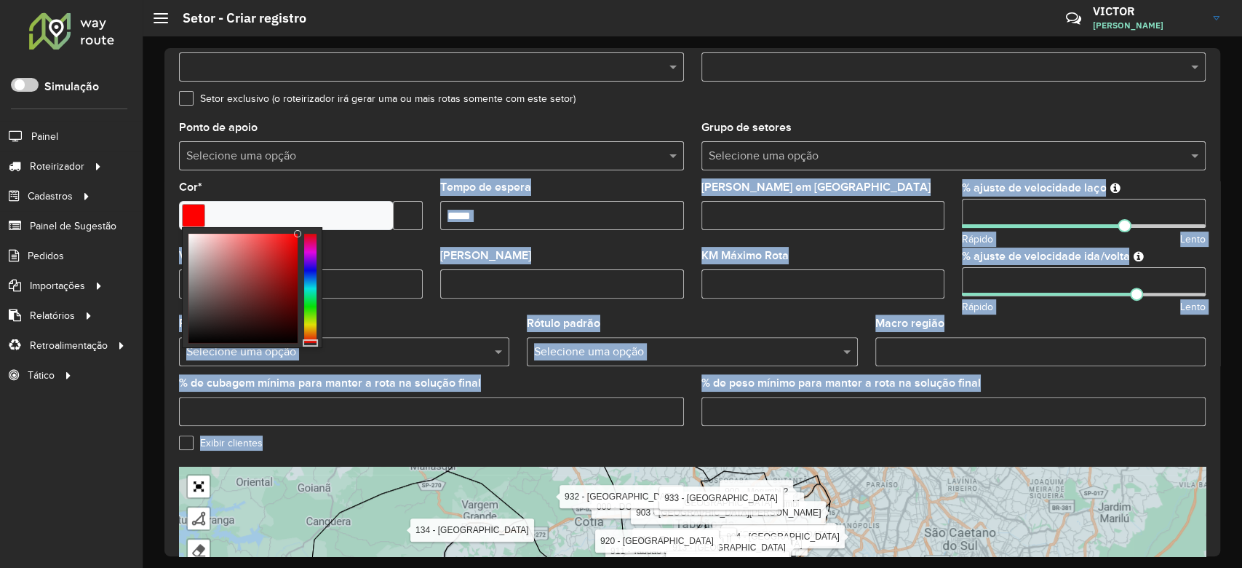
drag, startPoint x: 297, startPoint y: 232, endPoint x: 378, endPoint y: 230, distance: 80.8
click at [309, 217] on body "Aguarde... Pop-up bloqueado! Seu navegador bloqueou automáticamente a abertura …" at bounding box center [621, 284] width 1242 height 568
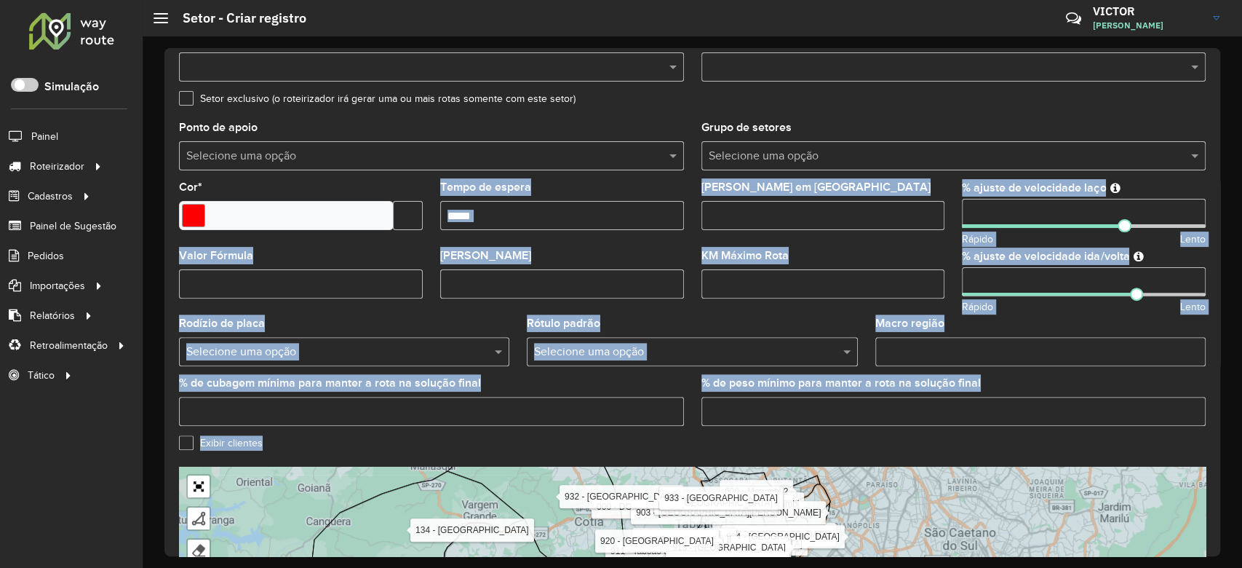
click at [401, 241] on formly-field "Cor *" at bounding box center [300, 216] width 261 height 68
click at [403, 218] on input "text" at bounding box center [408, 215] width 30 height 29
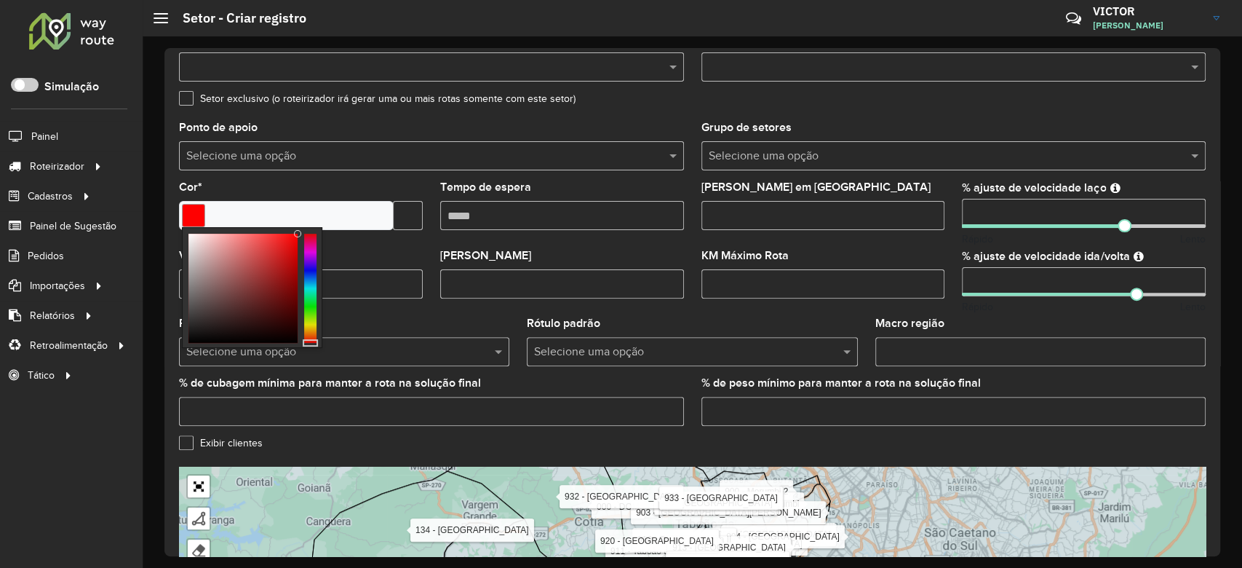
scroll to position [0, 26]
drag, startPoint x: 407, startPoint y: 217, endPoint x: 425, endPoint y: 217, distance: 17.5
click at [425, 217] on formly-field "Cor *" at bounding box center [300, 216] width 261 height 68
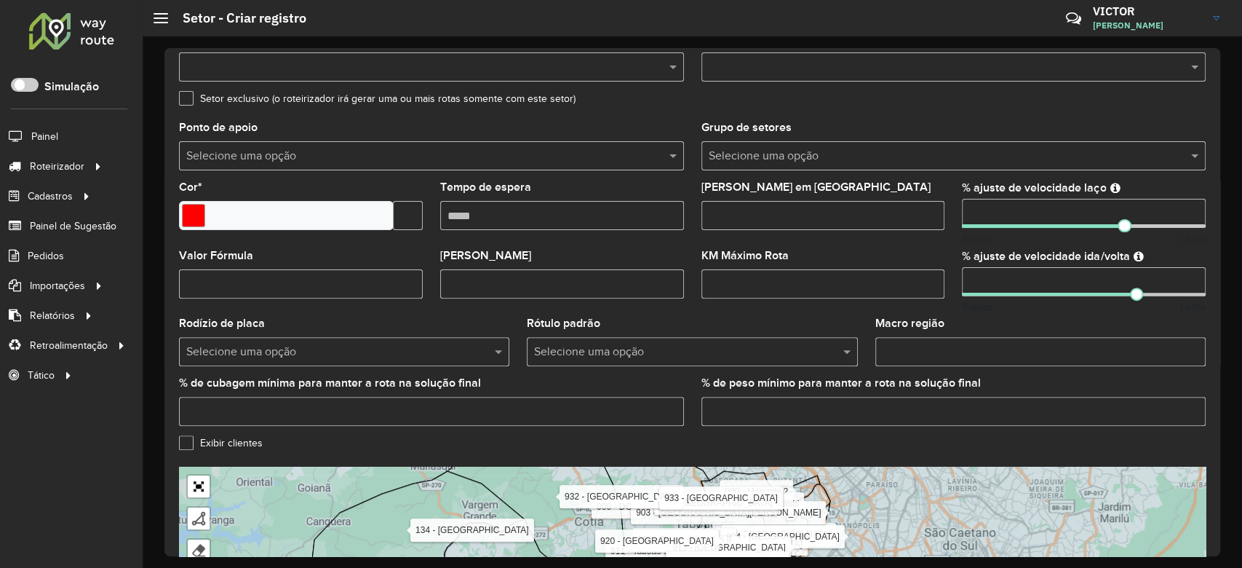
click at [409, 248] on formly-field "Cor *" at bounding box center [300, 216] width 261 height 68
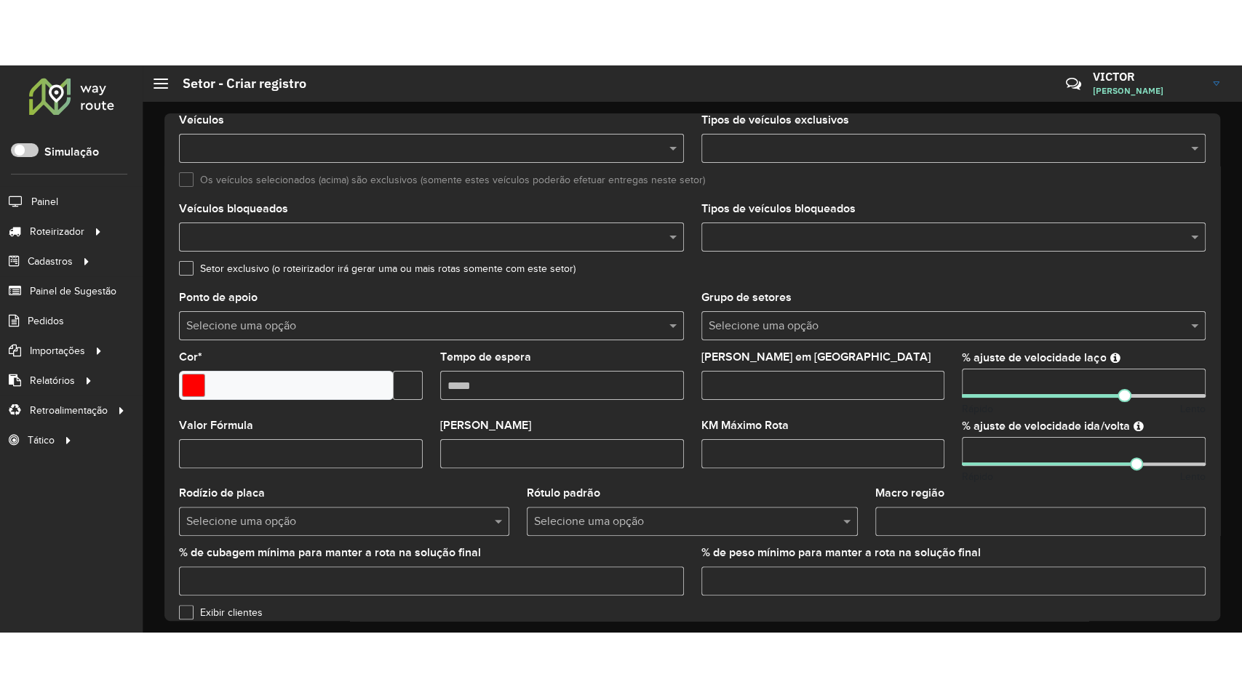
scroll to position [431, 0]
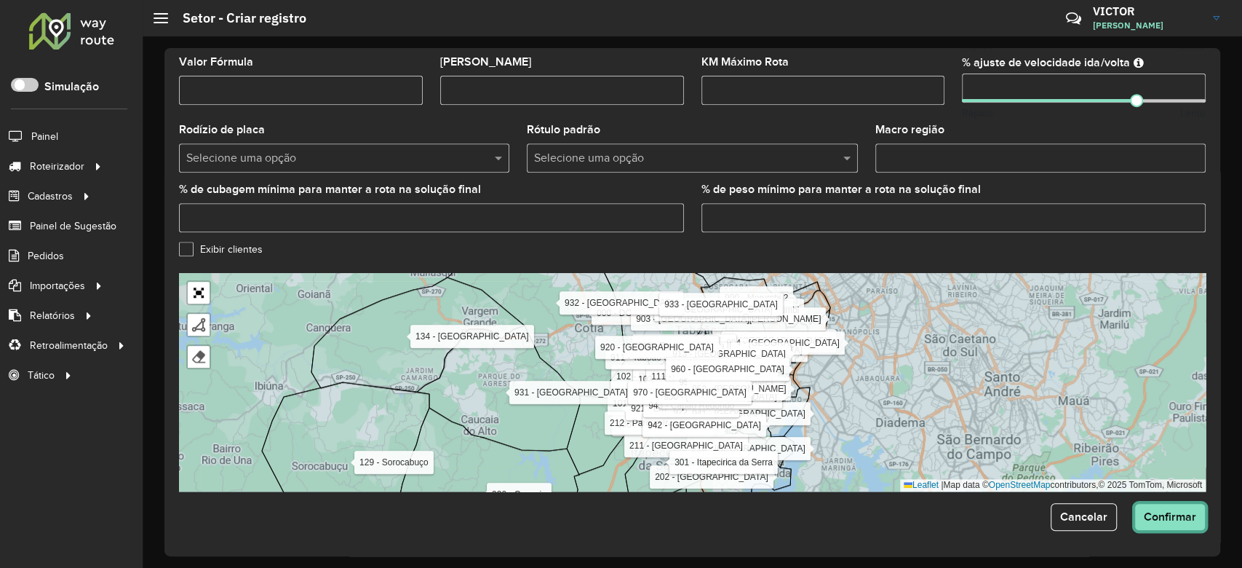
click at [1160, 511] on span "Confirmar" at bounding box center [1170, 516] width 52 height 12
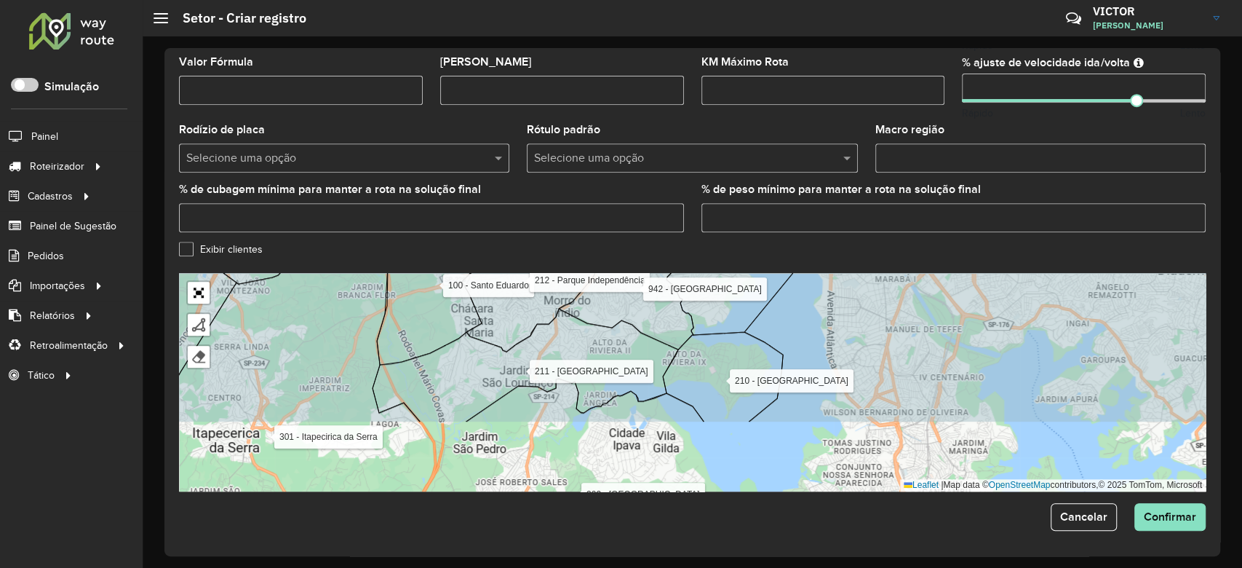
drag, startPoint x: 749, startPoint y: 390, endPoint x: 840, endPoint y: 298, distance: 129.6
click at [840, 298] on icon at bounding box center [1068, 290] width 648 height 263
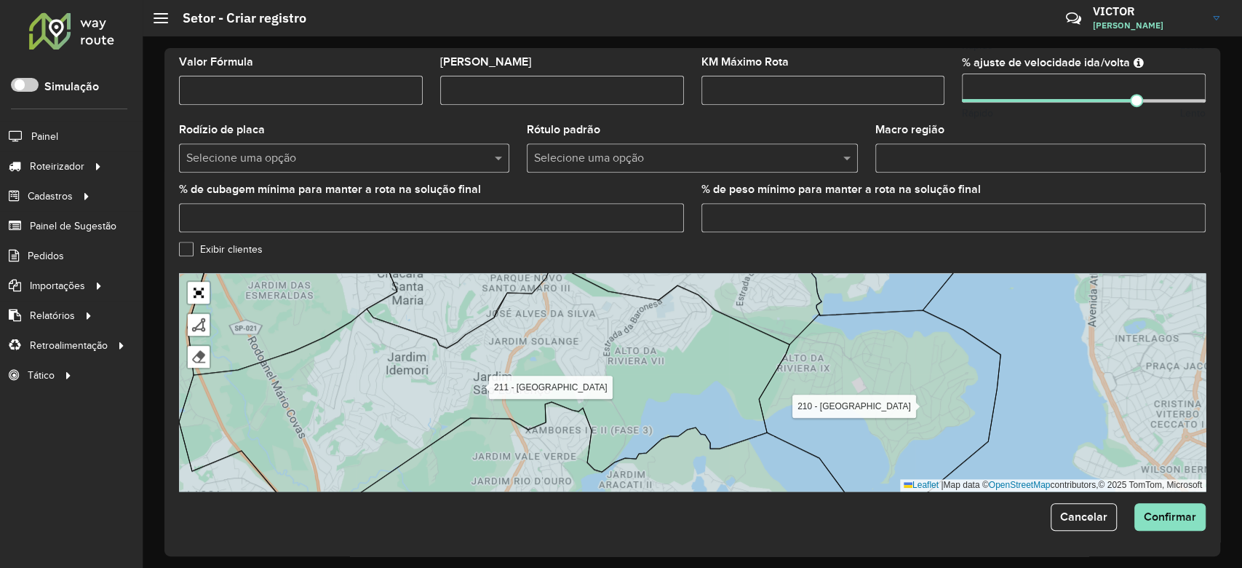
drag, startPoint x: 1016, startPoint y: 306, endPoint x: 1035, endPoint y: 305, distance: 18.9
click at [1035, 305] on icon at bounding box center [1115, 381] width 407 height 263
click at [199, 292] on link "Abrir mapa em tela cheia" at bounding box center [199, 293] width 22 height 22
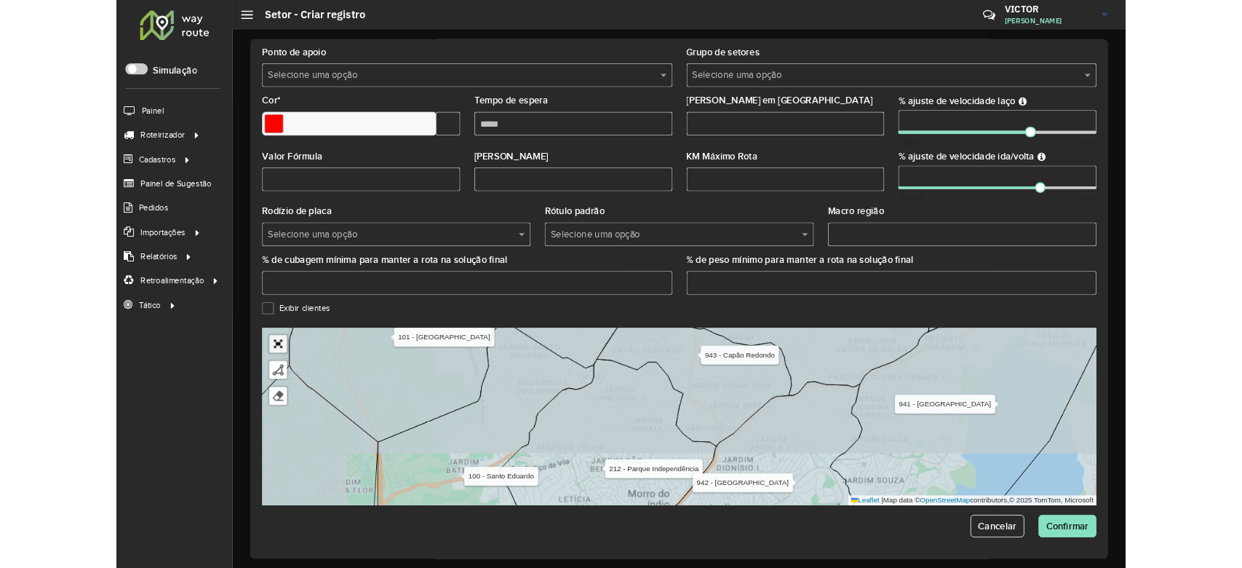
scroll to position [71, 0]
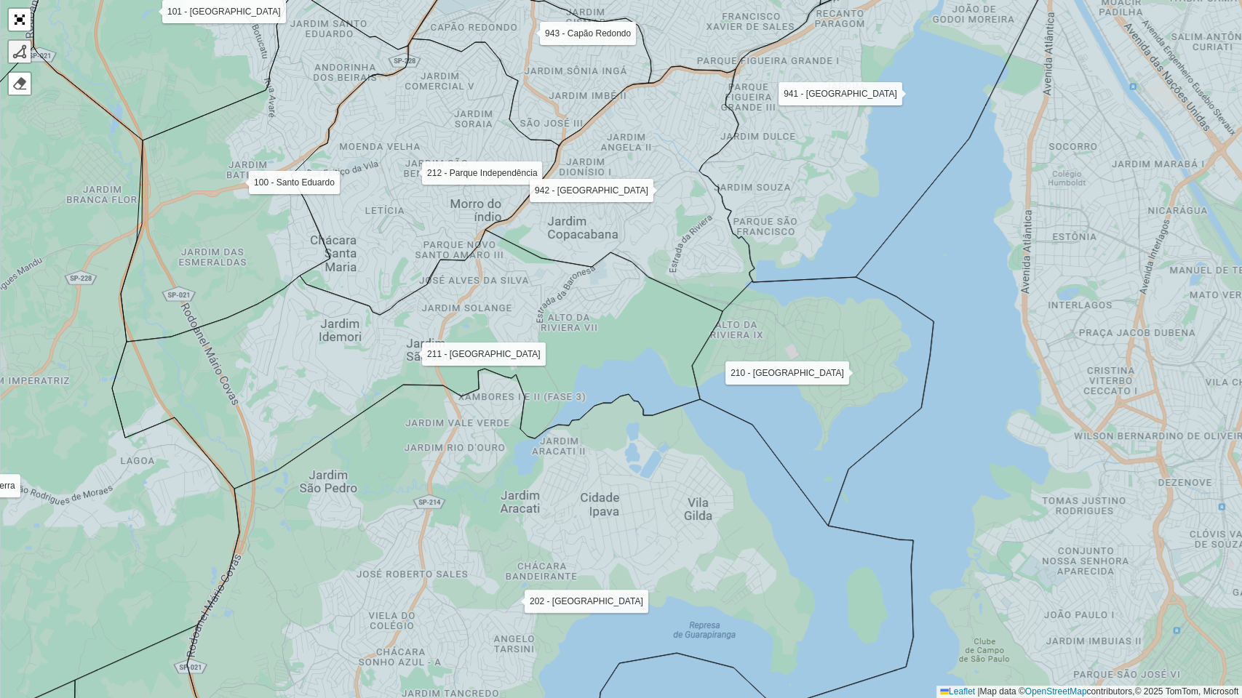
click at [14, 47] on div at bounding box center [19, 51] width 15 height 15
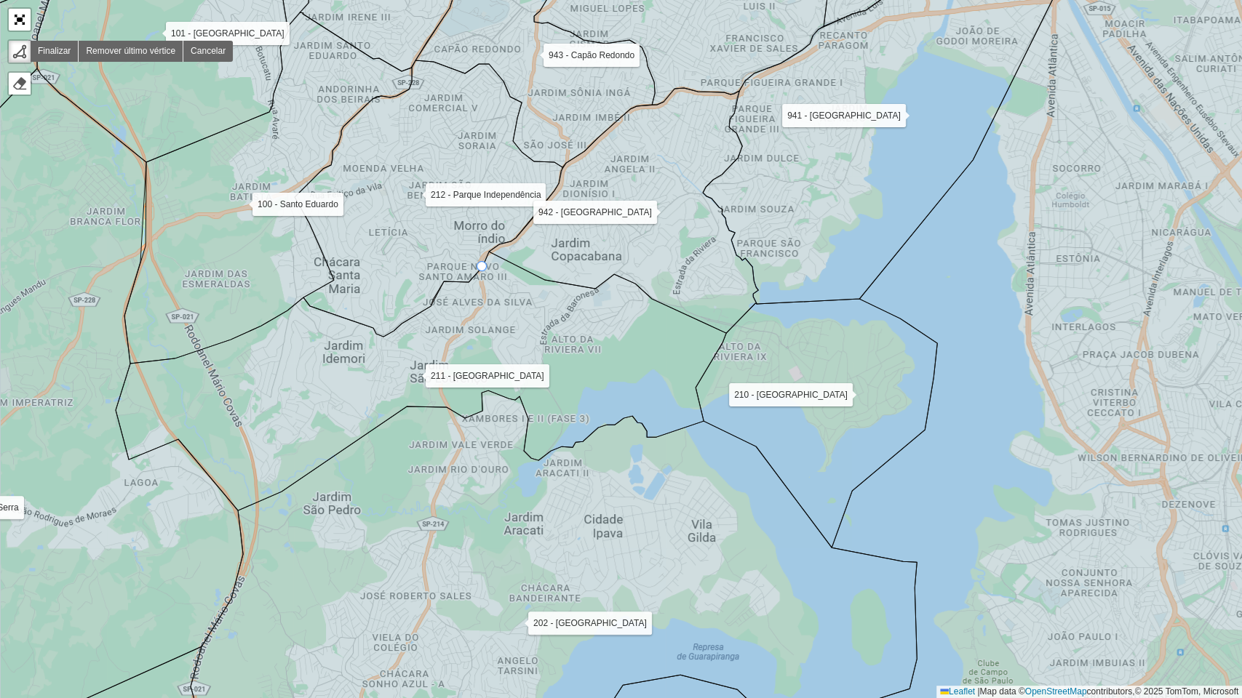
drag, startPoint x: 477, startPoint y: 247, endPoint x: 480, endPoint y: 268, distance: 22.1
click at [480, 268] on icon at bounding box center [429, 198] width 268 height 276
click at [484, 262] on g at bounding box center [621, 349] width 1492 height 840
click at [485, 307] on icon at bounding box center [421, 381] width 610 height 259
click at [469, 320] on icon at bounding box center [421, 381] width 610 height 259
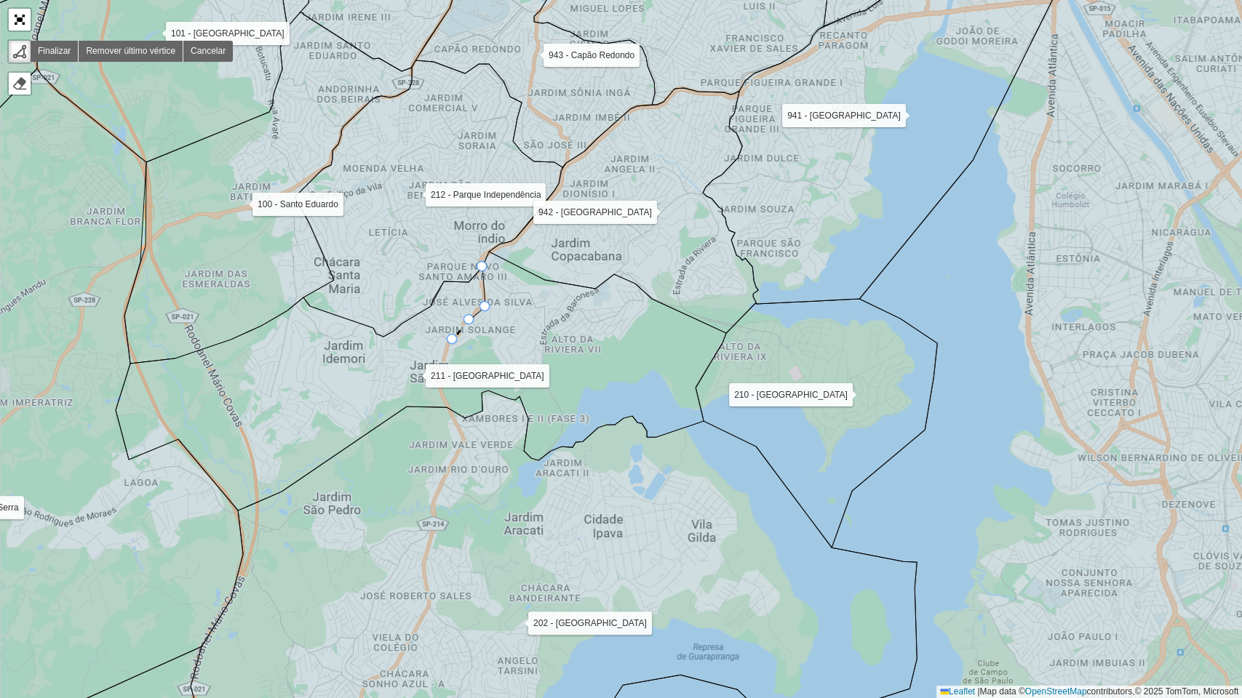
click at [453, 340] on icon at bounding box center [421, 381] width 610 height 259
click at [443, 359] on icon at bounding box center [421, 381] width 610 height 259
click at [442, 385] on icon at bounding box center [421, 381] width 610 height 259
click at [445, 399] on icon at bounding box center [444, 396] width 4 height 23
click at [460, 412] on icon at bounding box center [421, 381] width 610 height 259
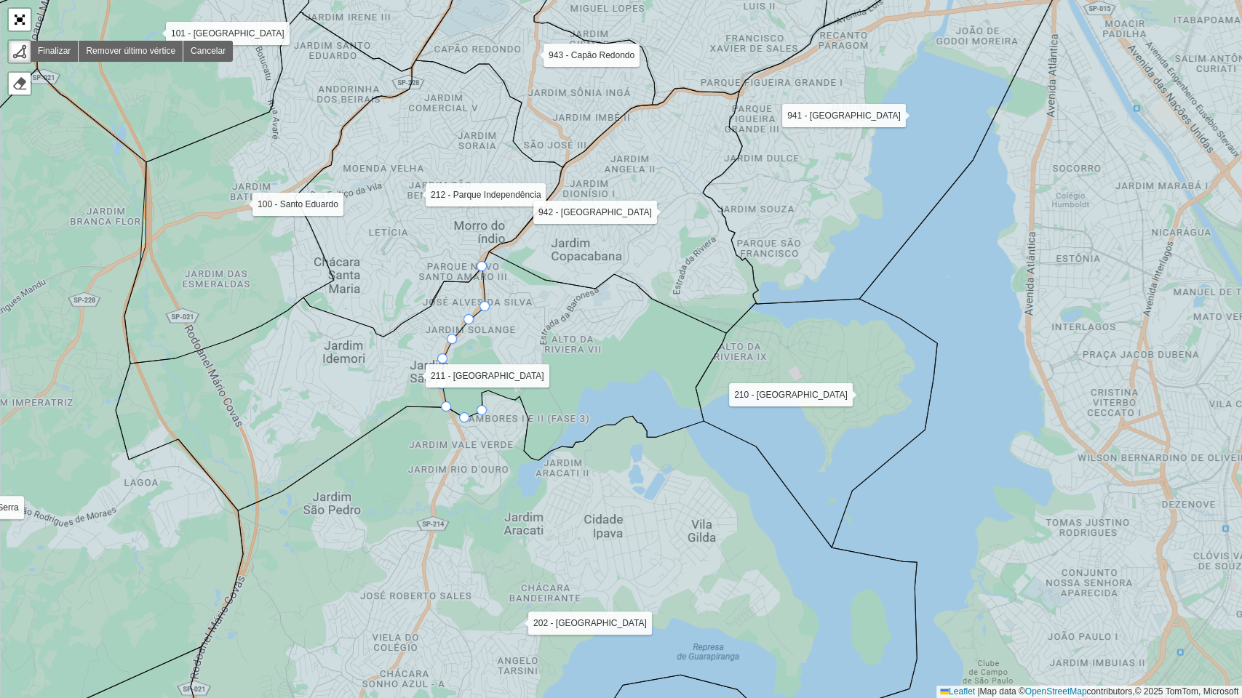
click at [476, 409] on icon at bounding box center [421, 381] width 610 height 259
click at [478, 394] on icon at bounding box center [421, 381] width 610 height 259
click at [487, 391] on icon at bounding box center [554, 580] width 726 height 378
click at [507, 394] on icon at bounding box center [421, 381] width 610 height 259
click at [517, 394] on icon at bounding box center [421, 381] width 610 height 259
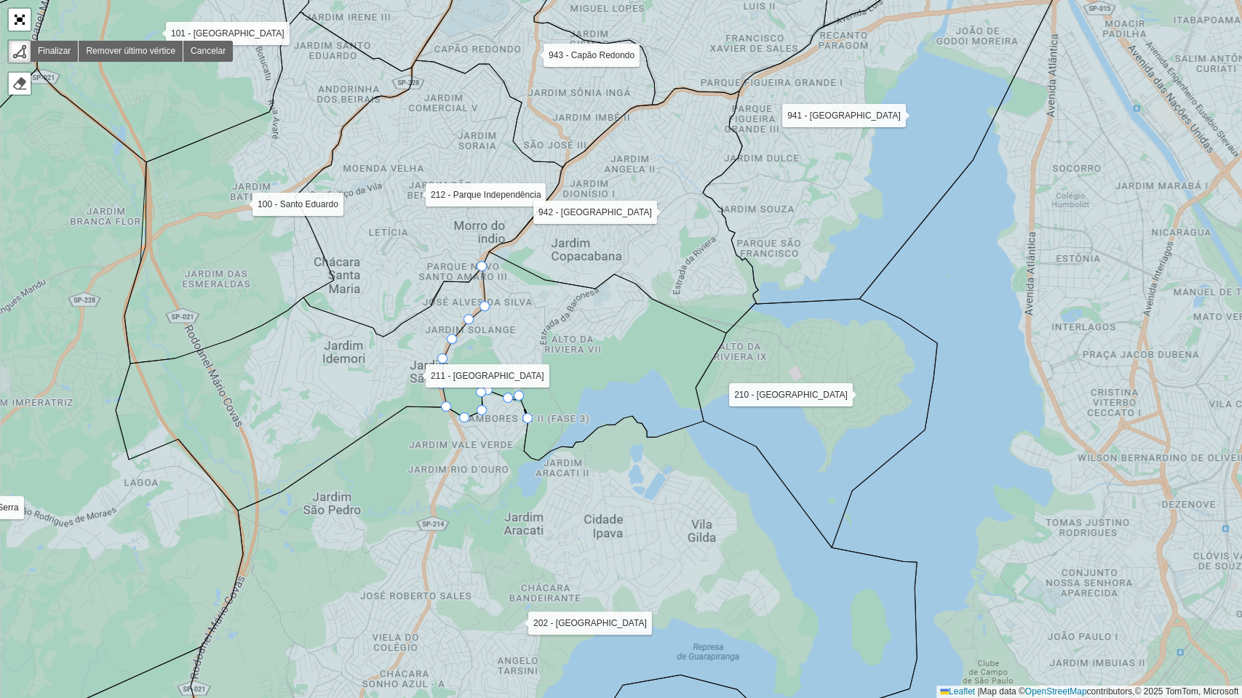
click at [524, 413] on icon at bounding box center [554, 580] width 726 height 378
click at [520, 444] on icon at bounding box center [554, 580] width 726 height 378
click at [536, 457] on icon at bounding box center [421, 381] width 610 height 259
click at [559, 446] on icon at bounding box center [421, 381] width 610 height 259
click at [572, 446] on icon at bounding box center [421, 381] width 610 height 259
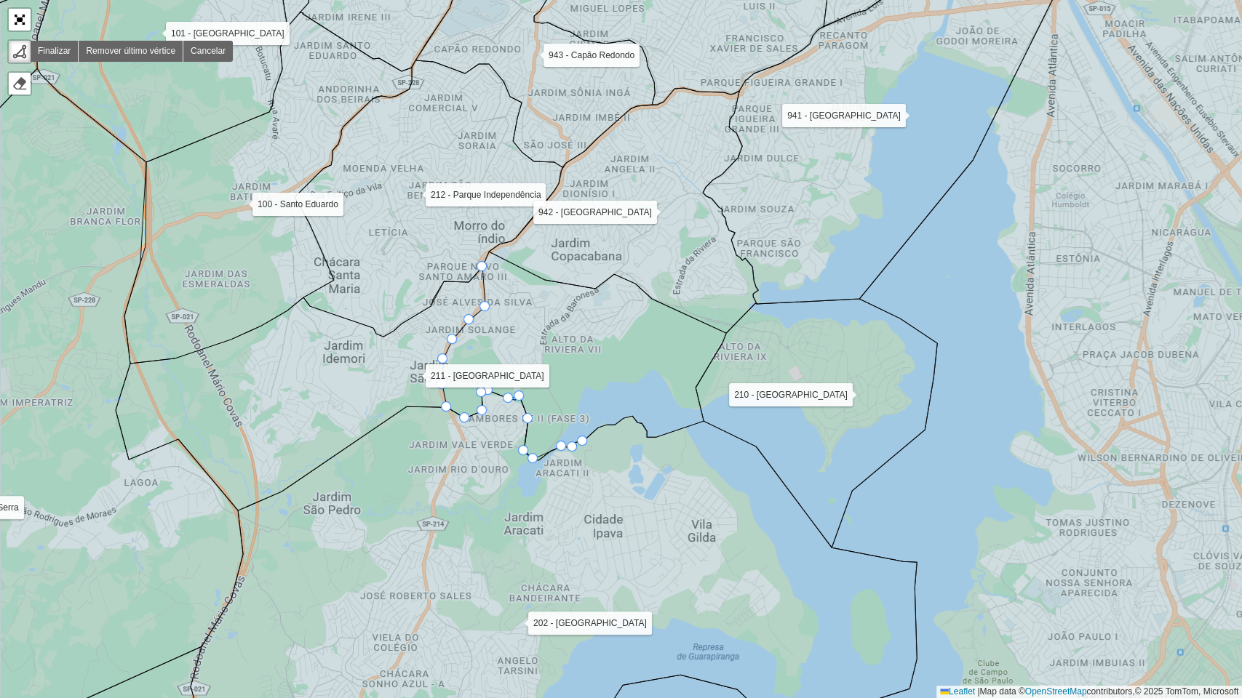
click at [580, 441] on icon at bounding box center [421, 381] width 610 height 259
click at [595, 434] on icon at bounding box center [554, 580] width 726 height 378
click at [615, 426] on icon at bounding box center [554, 580] width 726 height 378
click at [637, 416] on icon at bounding box center [421, 381] width 610 height 259
click at [642, 422] on icon at bounding box center [421, 381] width 610 height 259
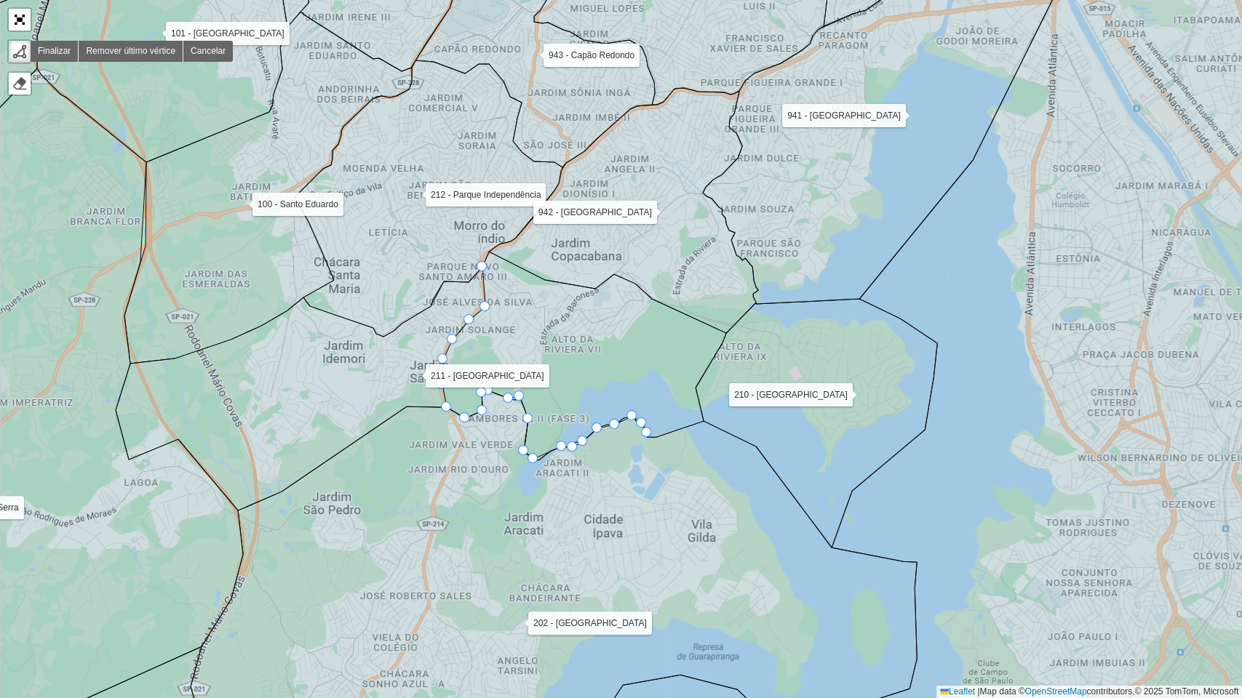
click at [650, 433] on icon at bounding box center [421, 381] width 610 height 259
click at [658, 439] on icon at bounding box center [554, 580] width 726 height 378
click at [677, 431] on icon at bounding box center [554, 580] width 726 height 378
click at [704, 423] on icon at bounding box center [554, 580] width 726 height 378
click at [700, 390] on icon at bounding box center [817, 423] width 242 height 249
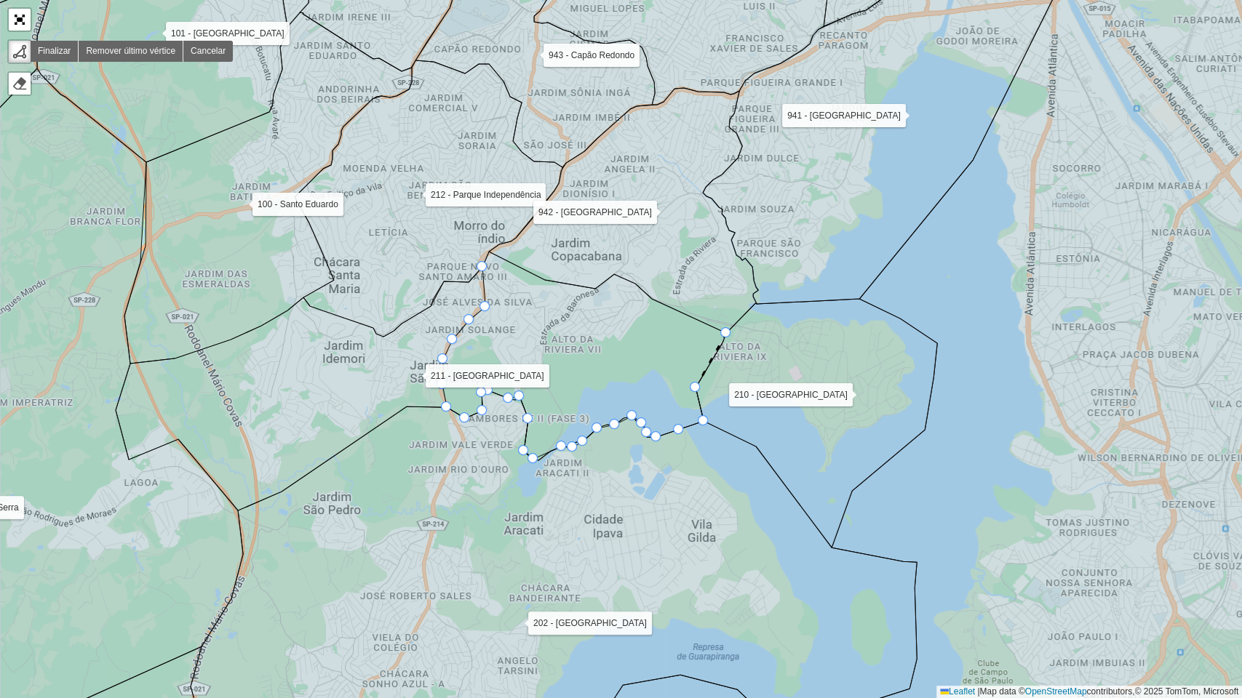
click at [728, 333] on icon at bounding box center [817, 423] width 242 height 249
click at [646, 307] on icon at bounding box center [421, 381] width 610 height 259
click at [634, 286] on icon at bounding box center [421, 381] width 610 height 259
click at [617, 281] on icon at bounding box center [421, 381] width 610 height 259
click at [599, 287] on icon at bounding box center [421, 381] width 610 height 259
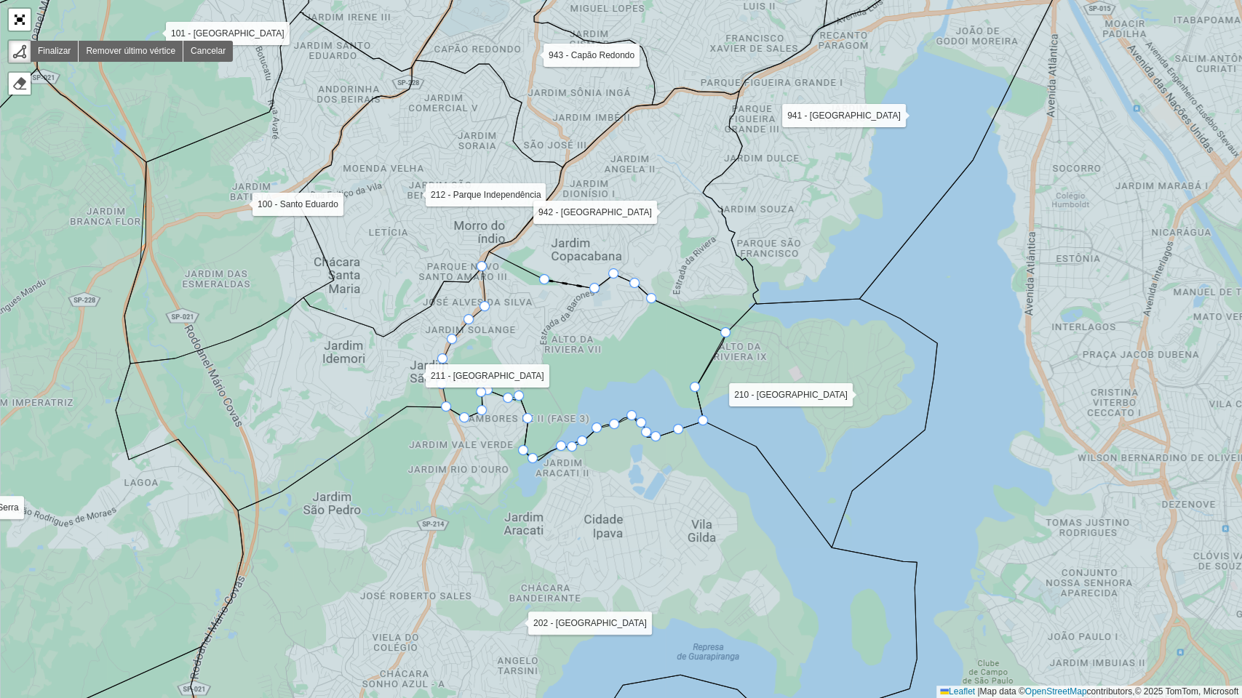
click at [538, 287] on icon at bounding box center [421, 381] width 610 height 259
click at [494, 262] on icon at bounding box center [421, 381] width 610 height 259
click at [481, 268] on div at bounding box center [482, 266] width 10 height 10
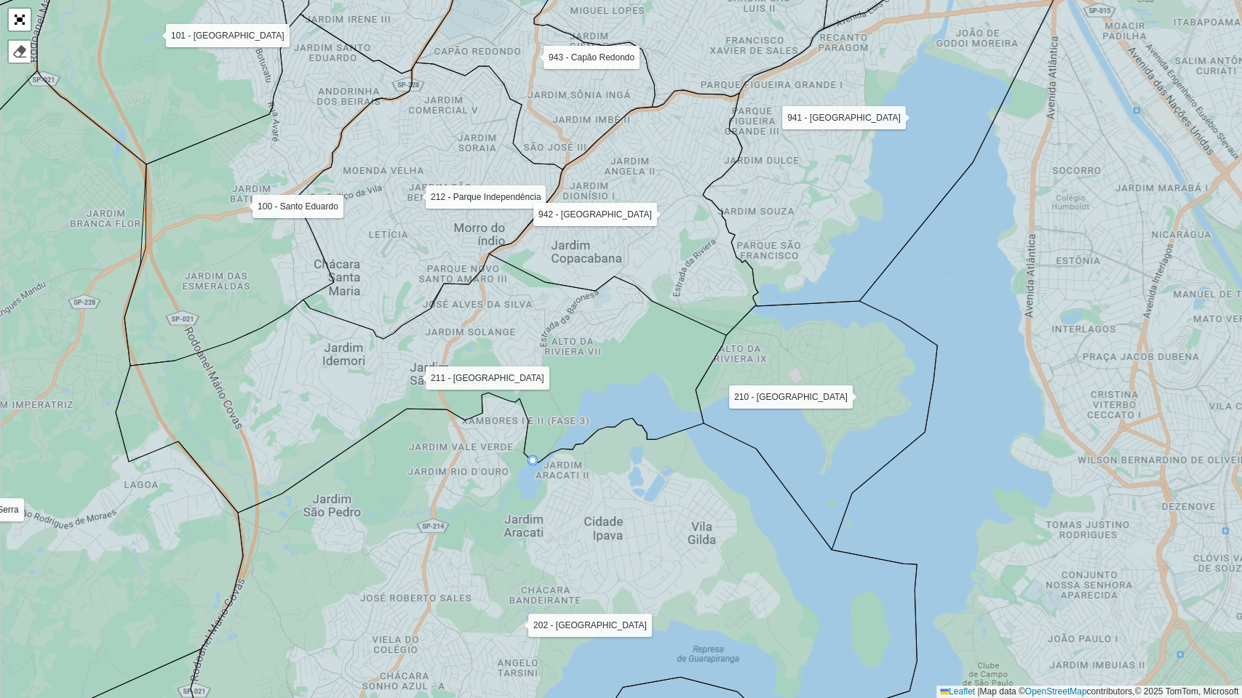
click at [12, 7] on div at bounding box center [19, 19] width 25 height 25
click at [12, 14] on link "Abrir mapa em tela cheia" at bounding box center [20, 20] width 22 height 22
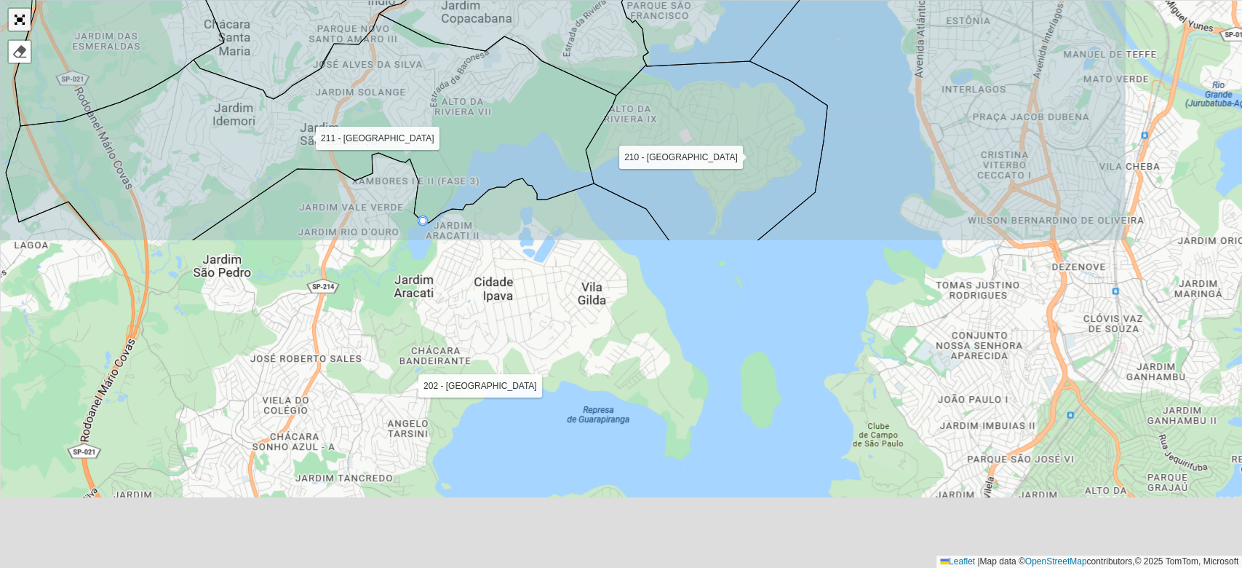
scroll to position [431, 0]
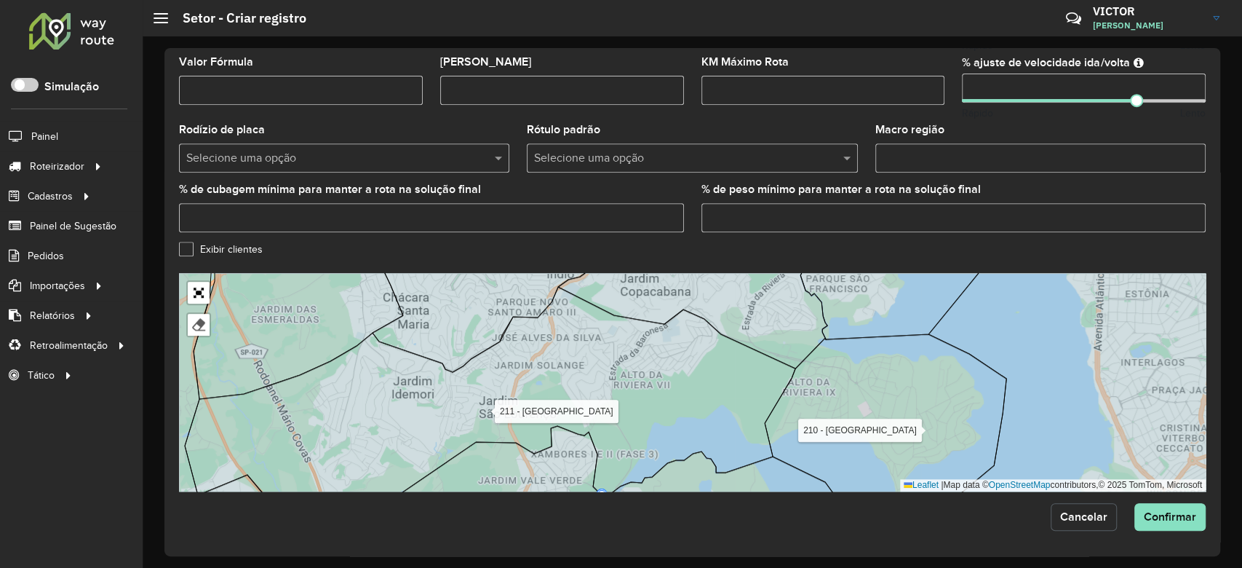
click at [1088, 524] on button "Cancelar" at bounding box center [1084, 517] width 66 height 28
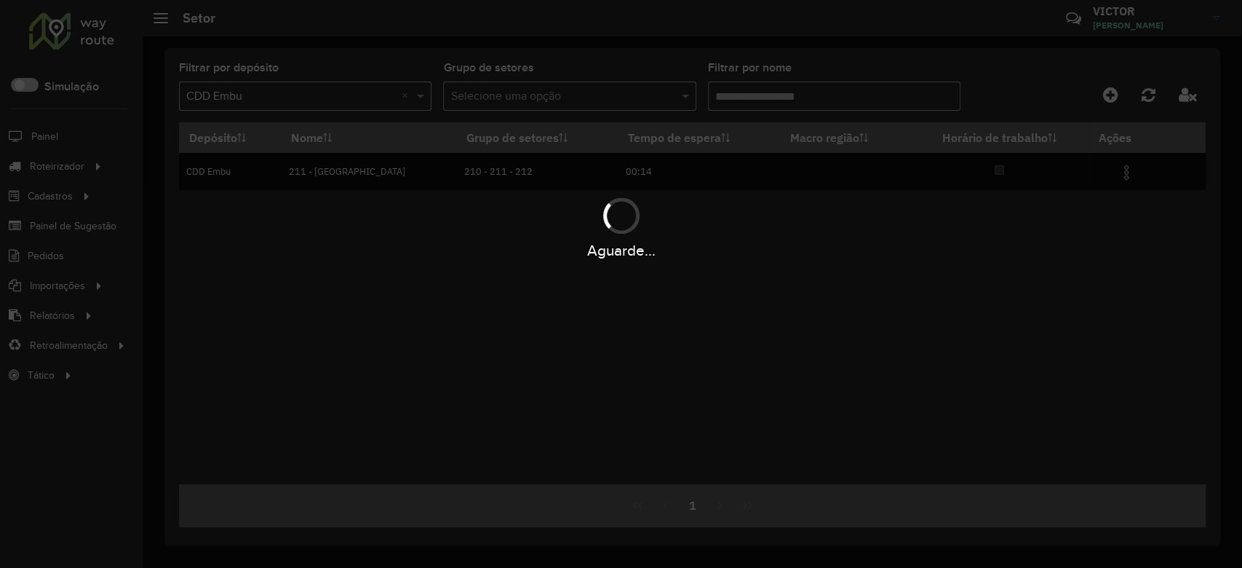
click at [744, 92] on div "Aguarde..." at bounding box center [621, 284] width 1242 height 568
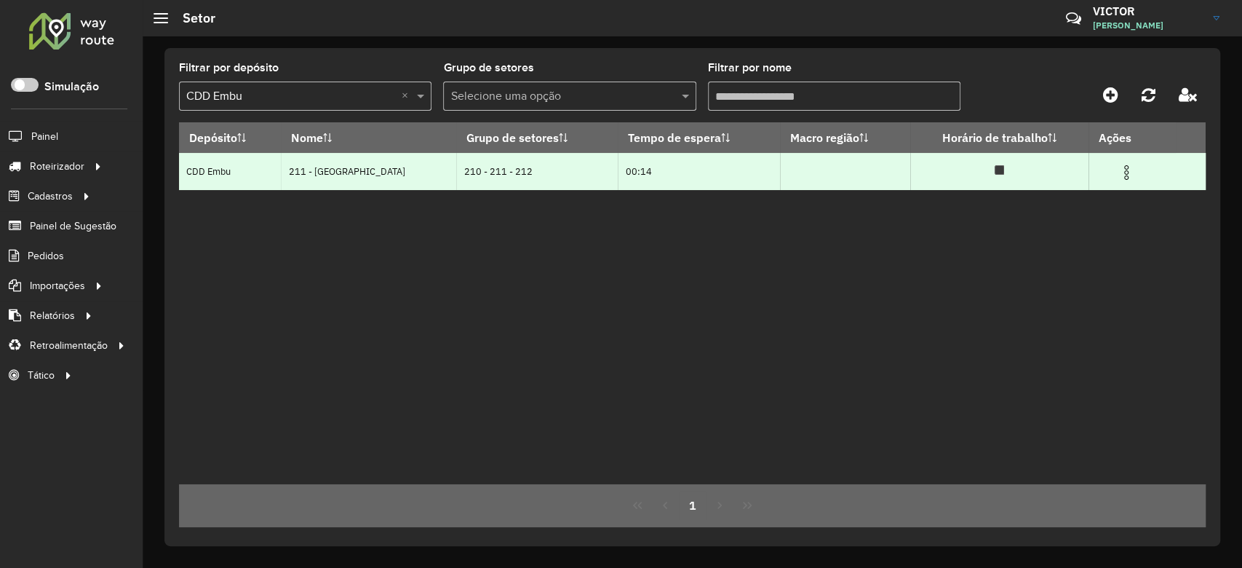
click at [1128, 167] on img at bounding box center [1126, 172] width 17 height 17
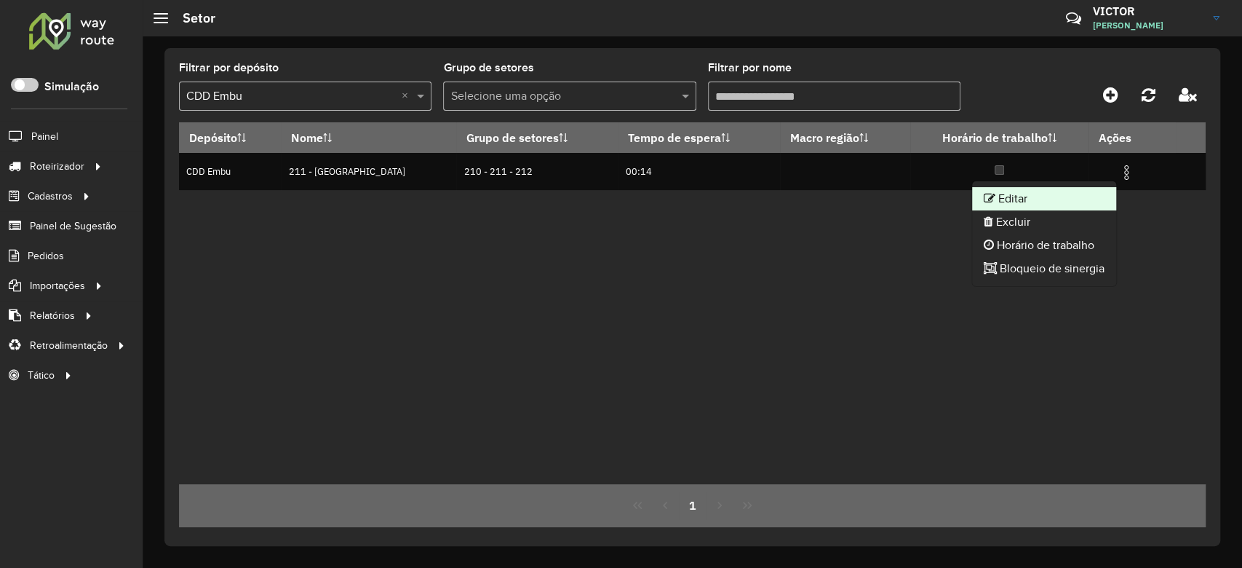
click at [994, 195] on li "Editar" at bounding box center [1044, 198] width 144 height 23
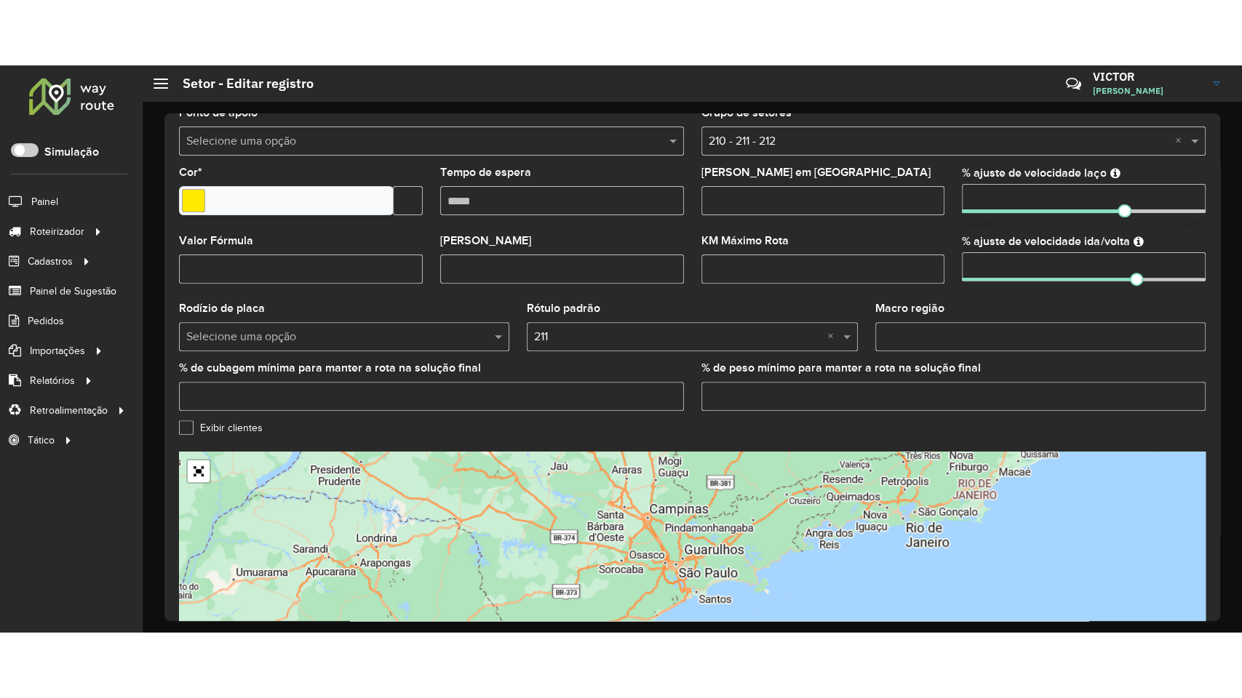
scroll to position [388, 0]
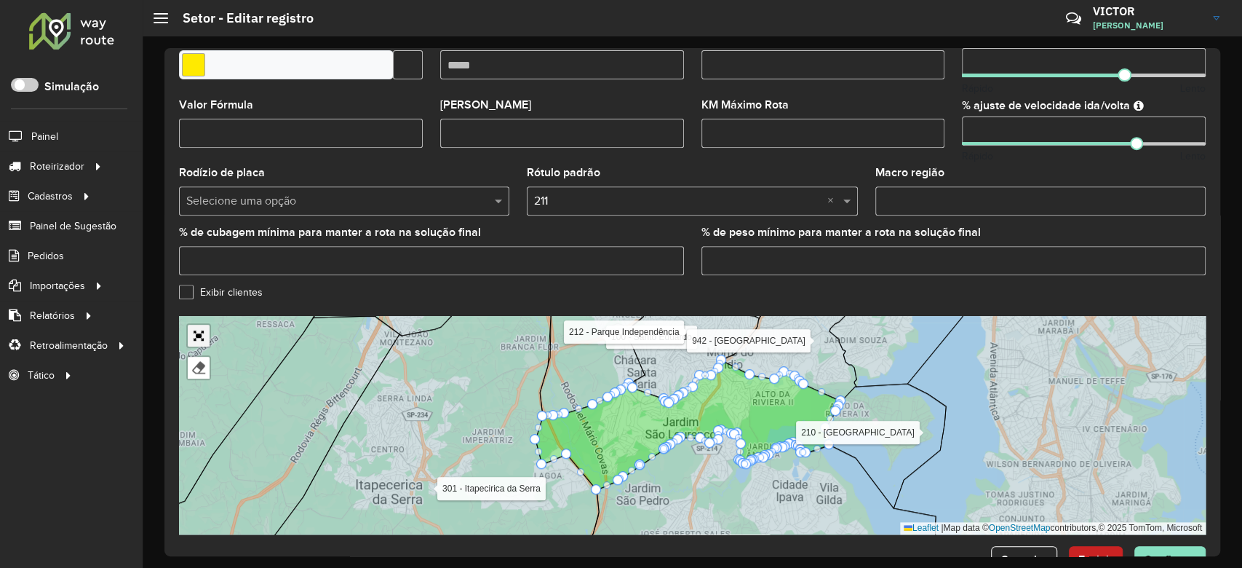
click at [200, 334] on link "Abrir mapa em tela cheia" at bounding box center [199, 335] width 22 height 22
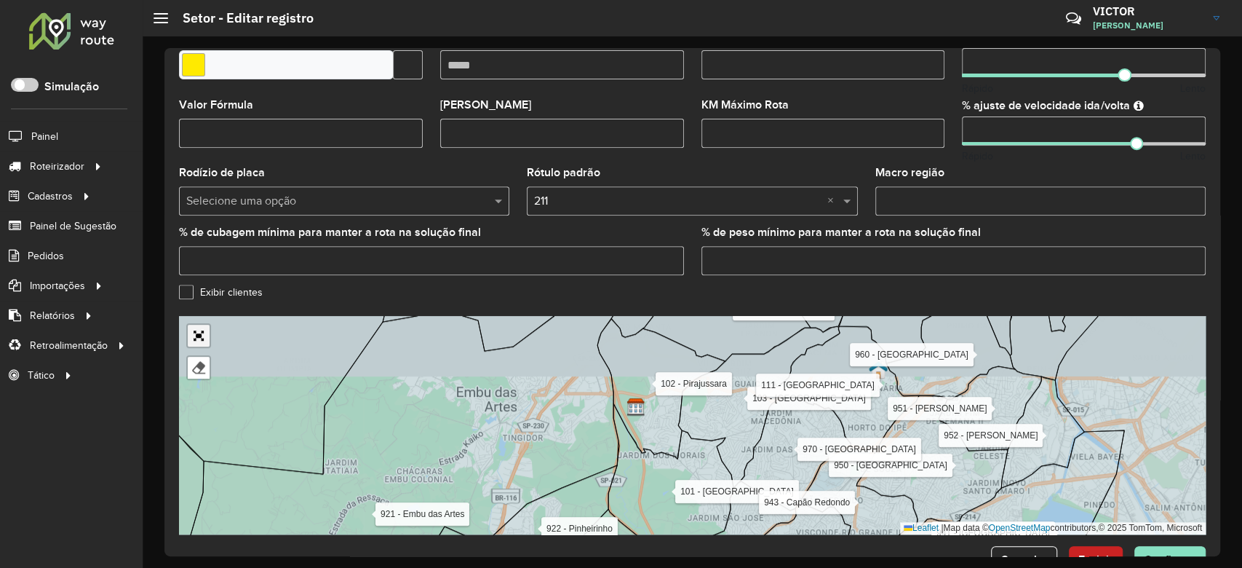
scroll to position [71, 0]
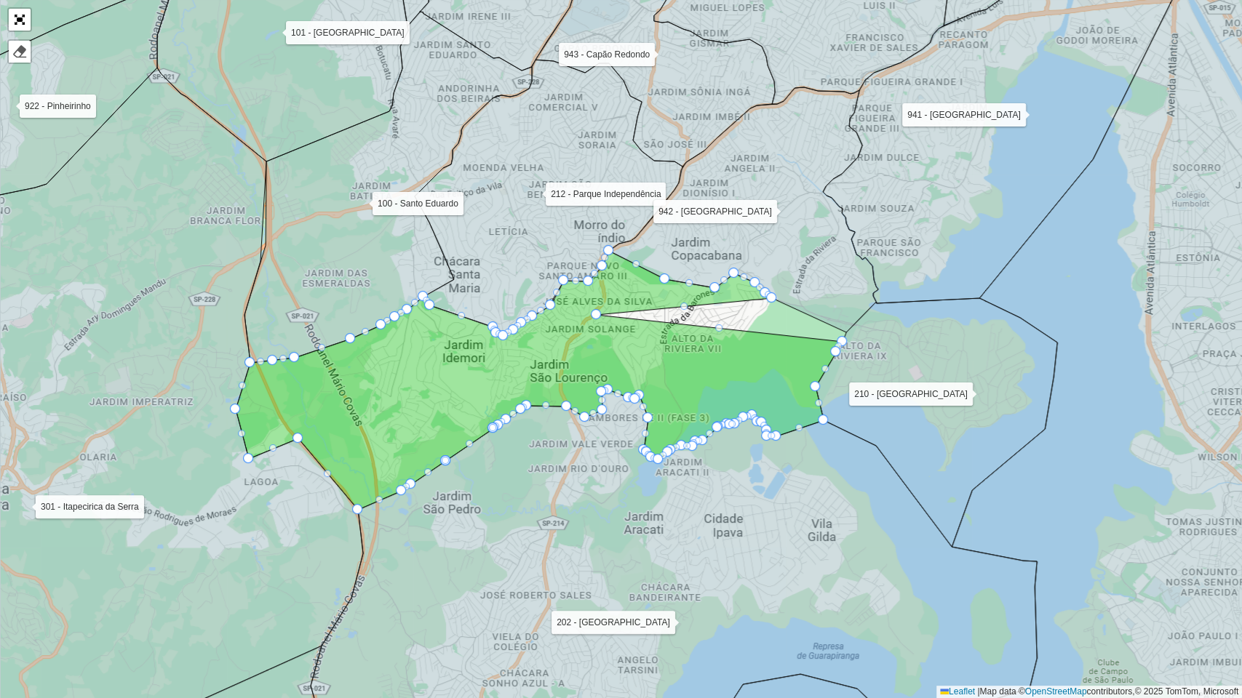
drag, startPoint x: 844, startPoint y: 332, endPoint x: 594, endPoint y: 314, distance: 250.2
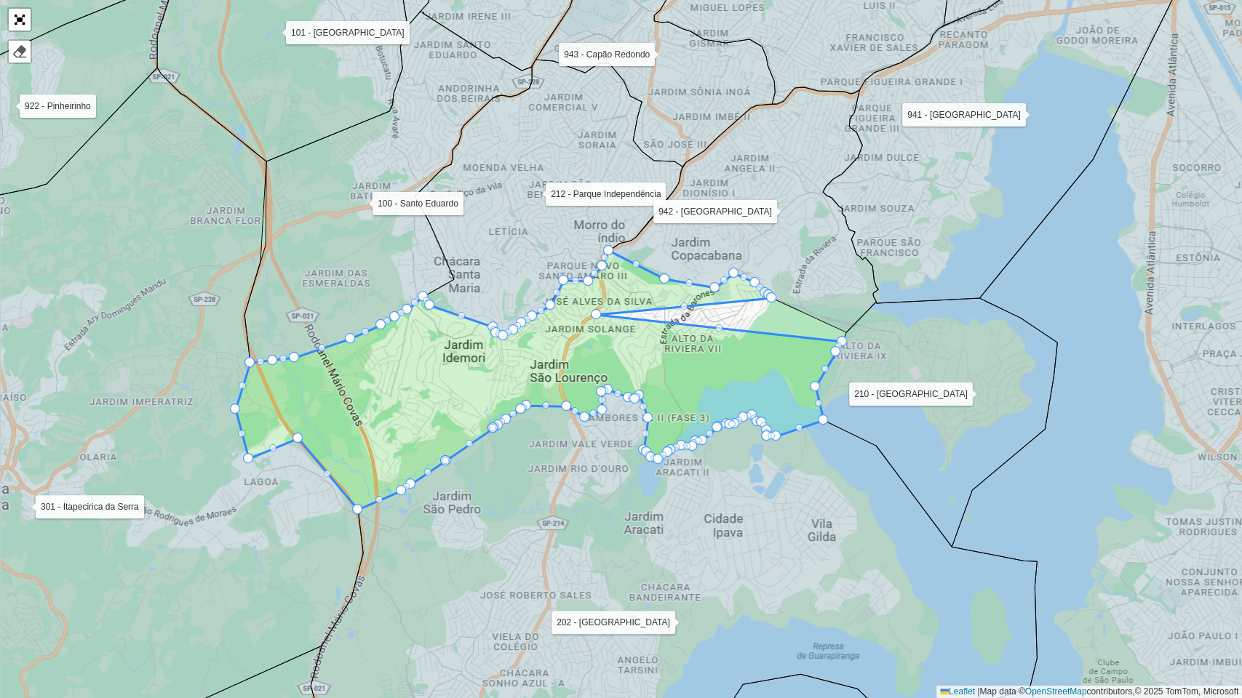
drag, startPoint x: 768, startPoint y: 292, endPoint x: 595, endPoint y: 311, distance: 173.6
drag, startPoint x: 763, startPoint y: 290, endPoint x: 755, endPoint y: 289, distance: 7.4
drag, startPoint x: 755, startPoint y: 289, endPoint x: 754, endPoint y: 278, distance: 11.0
drag, startPoint x: 754, startPoint y: 278, endPoint x: 694, endPoint y: 280, distance: 59.7
drag, startPoint x: 600, startPoint y: 282, endPoint x: 607, endPoint y: 302, distance: 21.4
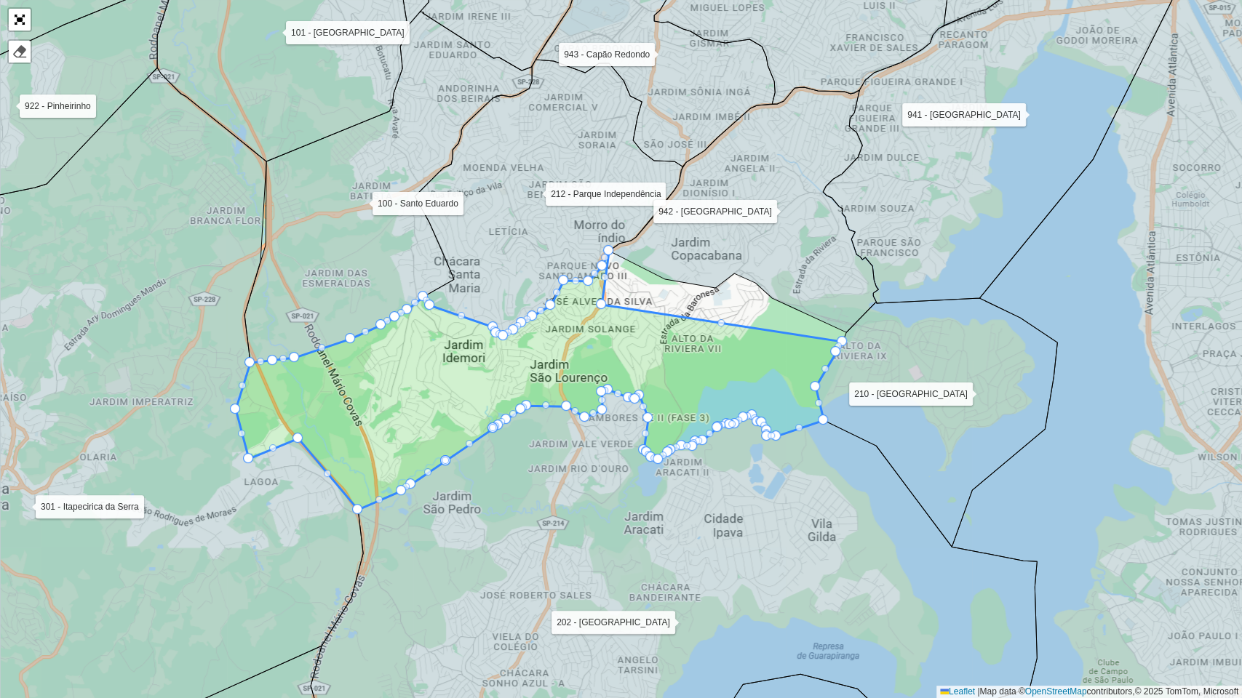
drag, startPoint x: 596, startPoint y: 312, endPoint x: 601, endPoint y: 302, distance: 11.4
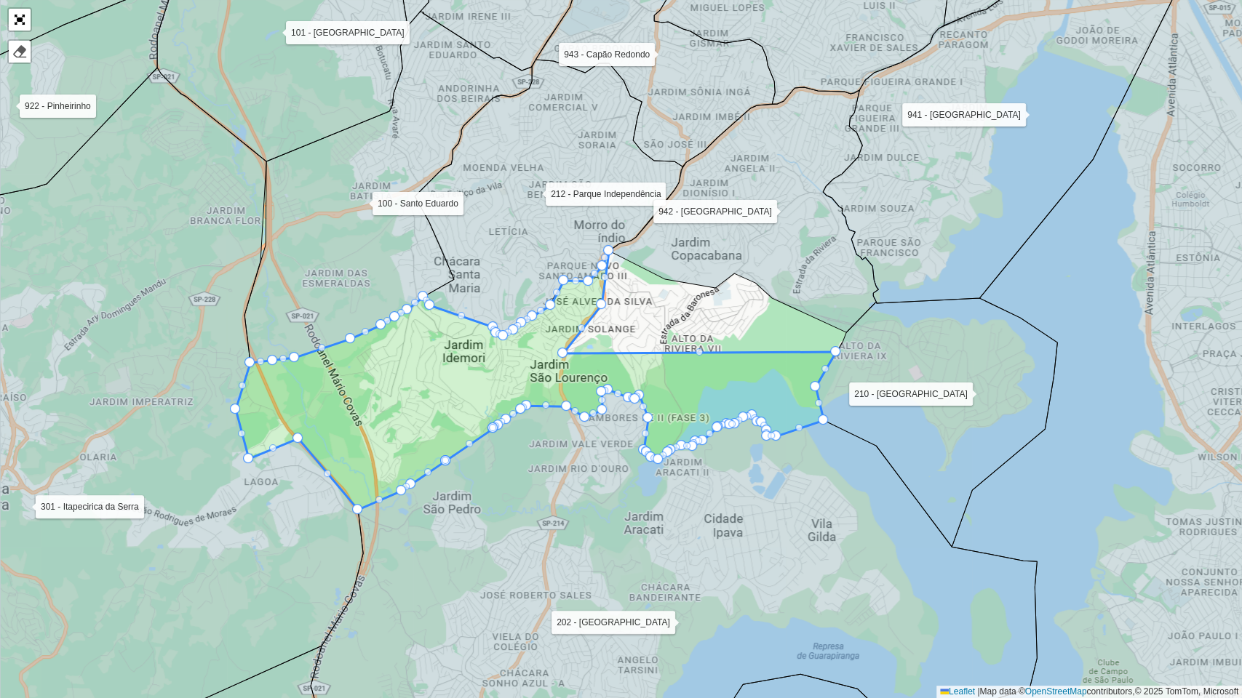
drag, startPoint x: 842, startPoint y: 338, endPoint x: 563, endPoint y: 349, distance: 278.9
drag, startPoint x: 834, startPoint y: 351, endPoint x: 557, endPoint y: 385, distance: 279.2
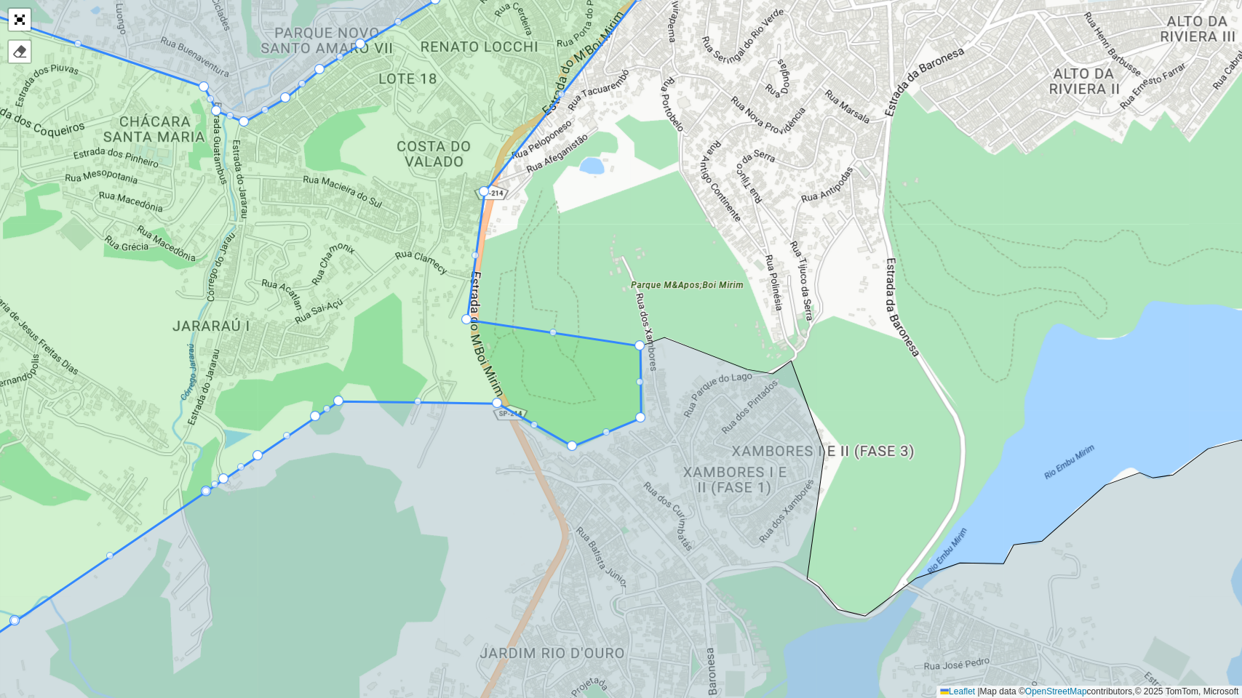
drag, startPoint x: 647, startPoint y: 341, endPoint x: 639, endPoint y: 346, distance: 9.5
drag, startPoint x: 639, startPoint y: 346, endPoint x: 600, endPoint y: 478, distance: 138.1
click at [600, 478] on icon at bounding box center [621, 553] width 1492 height 431
drag, startPoint x: 554, startPoint y: 367, endPoint x: 477, endPoint y: 365, distance: 76.4
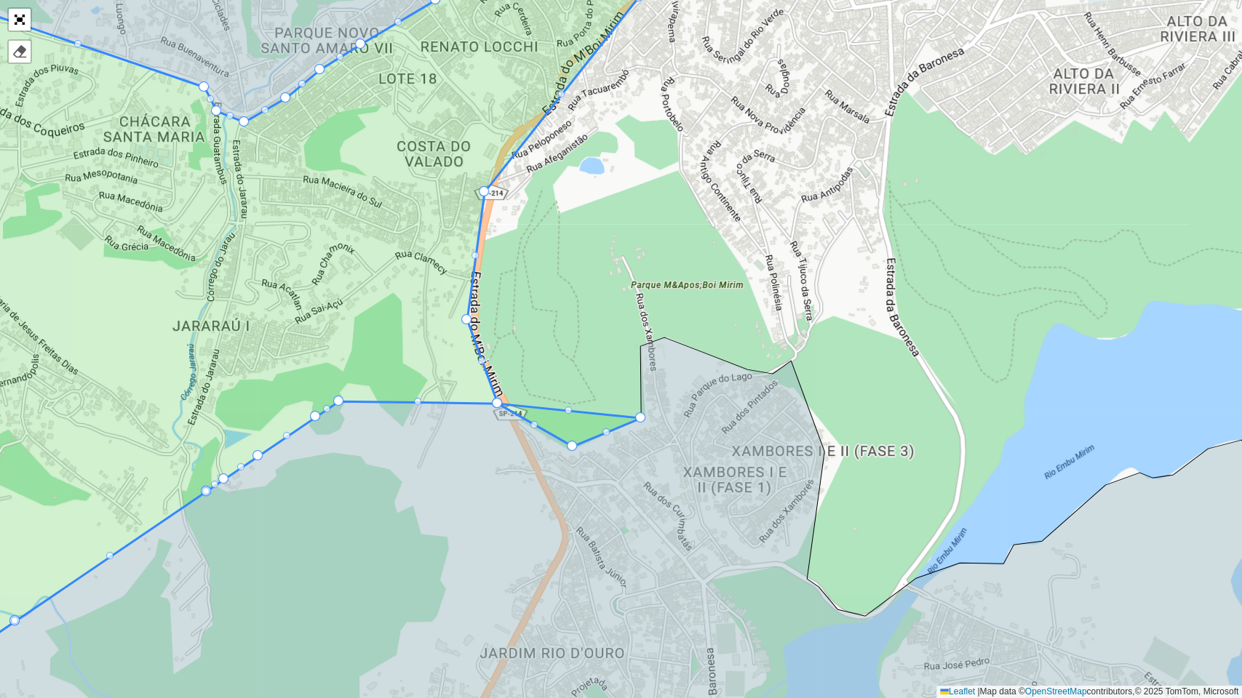
drag, startPoint x: 552, startPoint y: 372, endPoint x: 498, endPoint y: 403, distance: 62.9
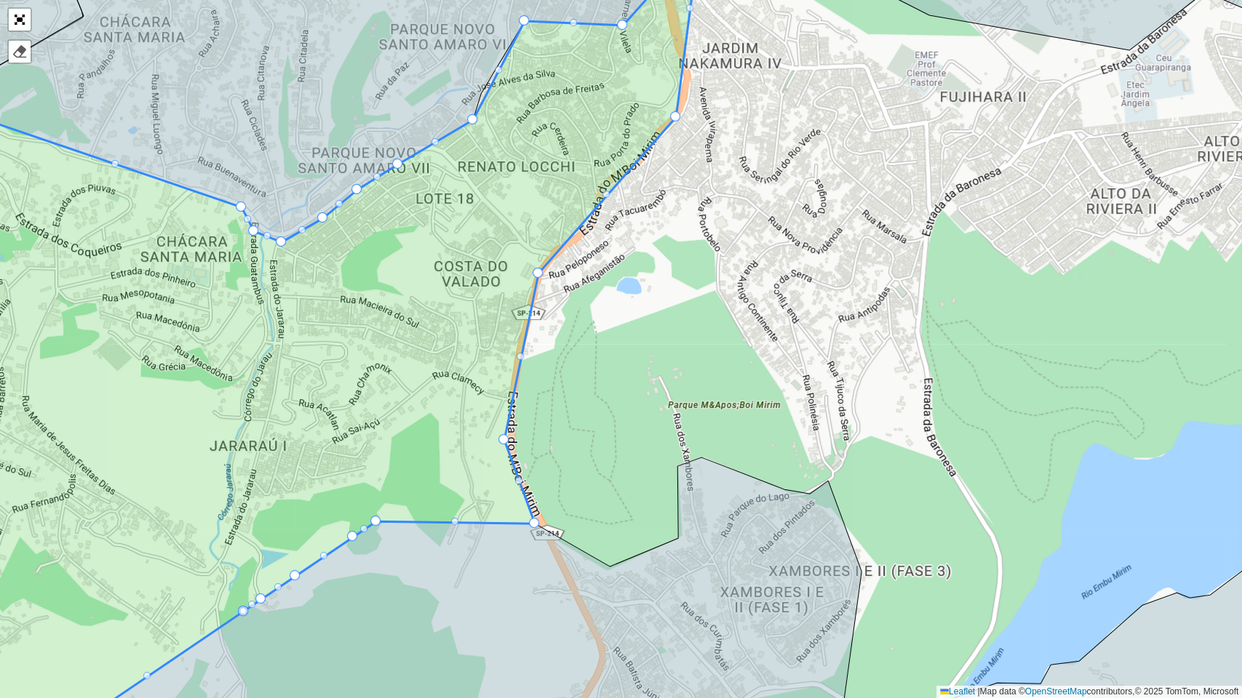
drag, startPoint x: 530, startPoint y: 314, endPoint x: 541, endPoint y: 273, distance: 42.7
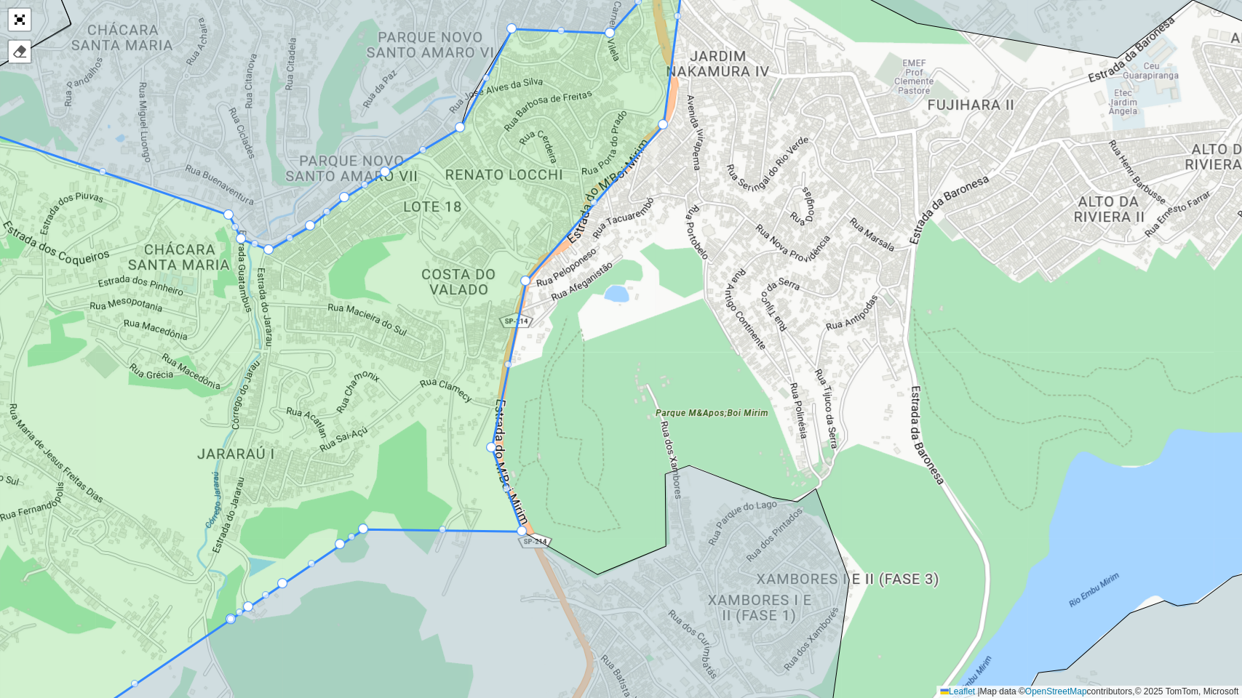
drag, startPoint x: 605, startPoint y: 198, endPoint x: 593, endPoint y: 206, distance: 14.7
click at [593, 206] on icon at bounding box center [274, 357] width 827 height 843
drag, startPoint x: 594, startPoint y: 204, endPoint x: 586, endPoint y: 192, distance: 13.7
drag, startPoint x: 594, startPoint y: 202, endPoint x: 574, endPoint y: 235, distance: 38.8
drag, startPoint x: 619, startPoint y: 183, endPoint x: 600, endPoint y: 180, distance: 19.8
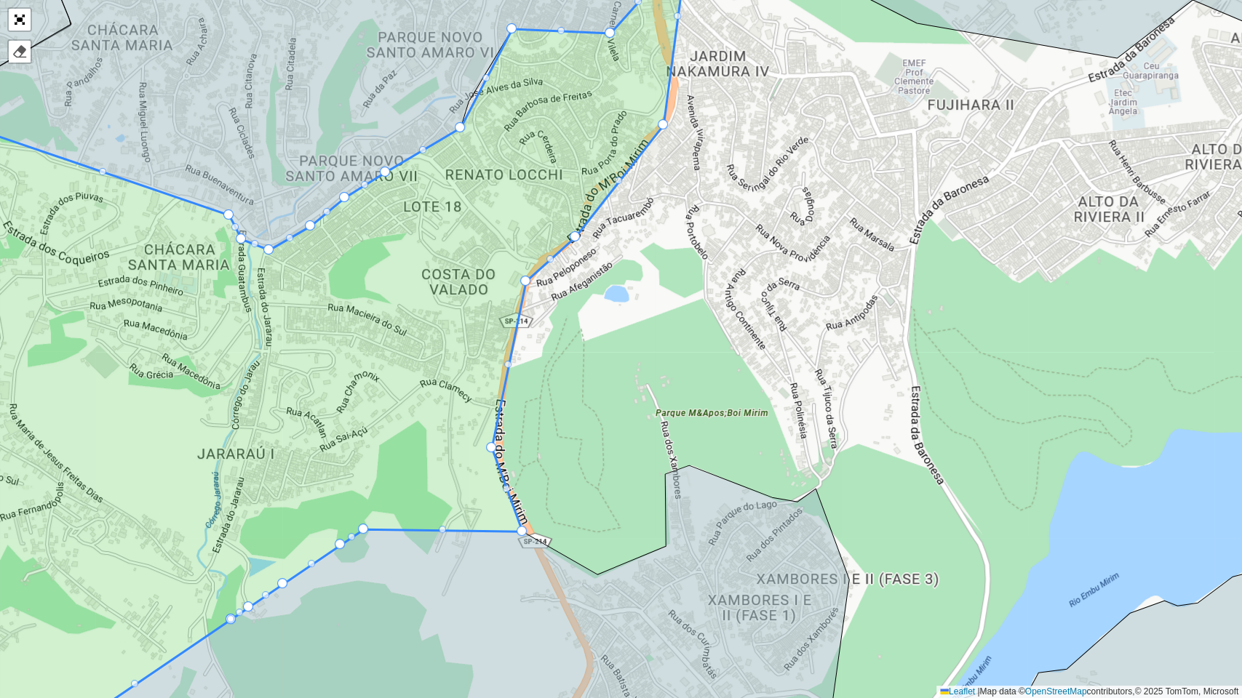
drag, startPoint x: 618, startPoint y: 178, endPoint x: 602, endPoint y: 180, distance: 15.6
click at [618, 180] on div at bounding box center [618, 180] width 7 height 7
click at [618, 175] on icon at bounding box center [281, 349] width 816 height 843
drag, startPoint x: 618, startPoint y: 178, endPoint x: 601, endPoint y: 173, distance: 18.0
drag, startPoint x: 575, startPoint y: 232, endPoint x: 602, endPoint y: 190, distance: 50.5
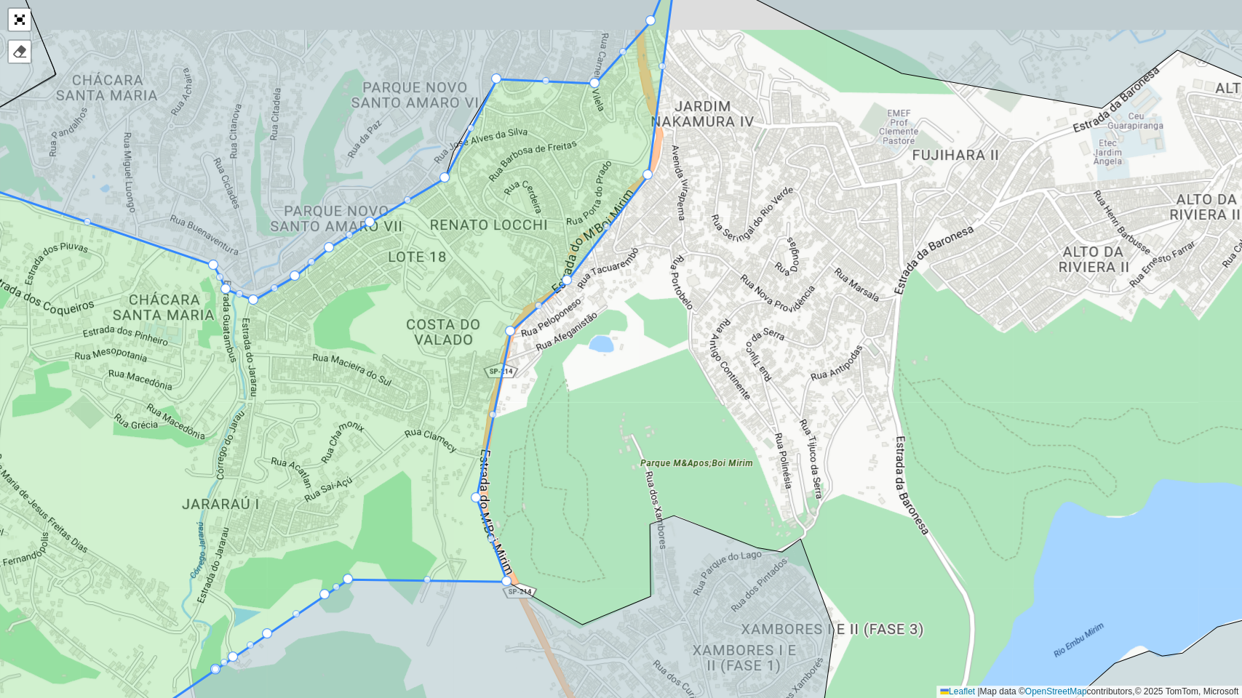
drag, startPoint x: 705, startPoint y: 174, endPoint x: 672, endPoint y: 259, distance: 91.5
click at [672, 259] on div "000 - DOM 100 - Santo Eduardo 101 - Jardim Taima 102 - Pirajussara 103 - Vila R…" at bounding box center [621, 349] width 1242 height 698
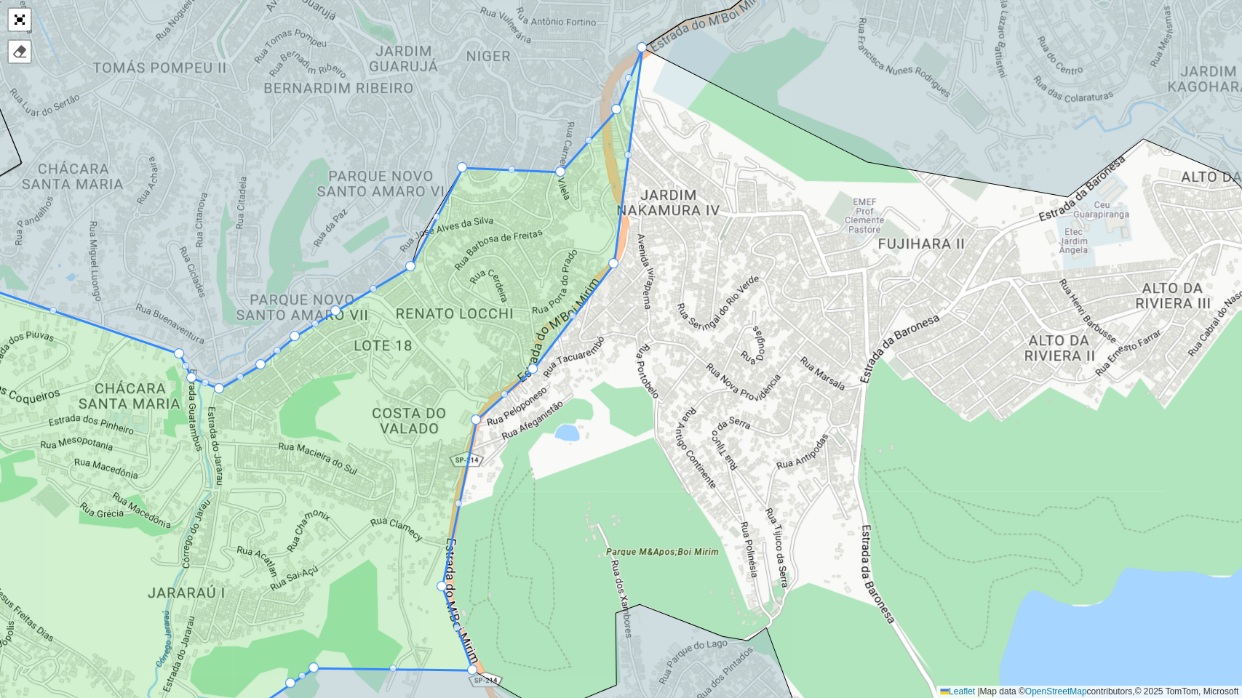
drag, startPoint x: 682, startPoint y: 99, endPoint x: 626, endPoint y: 129, distance: 63.5
click at [666, 140] on div "000 - DOM 100 - Santo Eduardo 101 - Jardim Taima 102 - Pirajussara 103 - Vila R…" at bounding box center [621, 349] width 1242 height 698
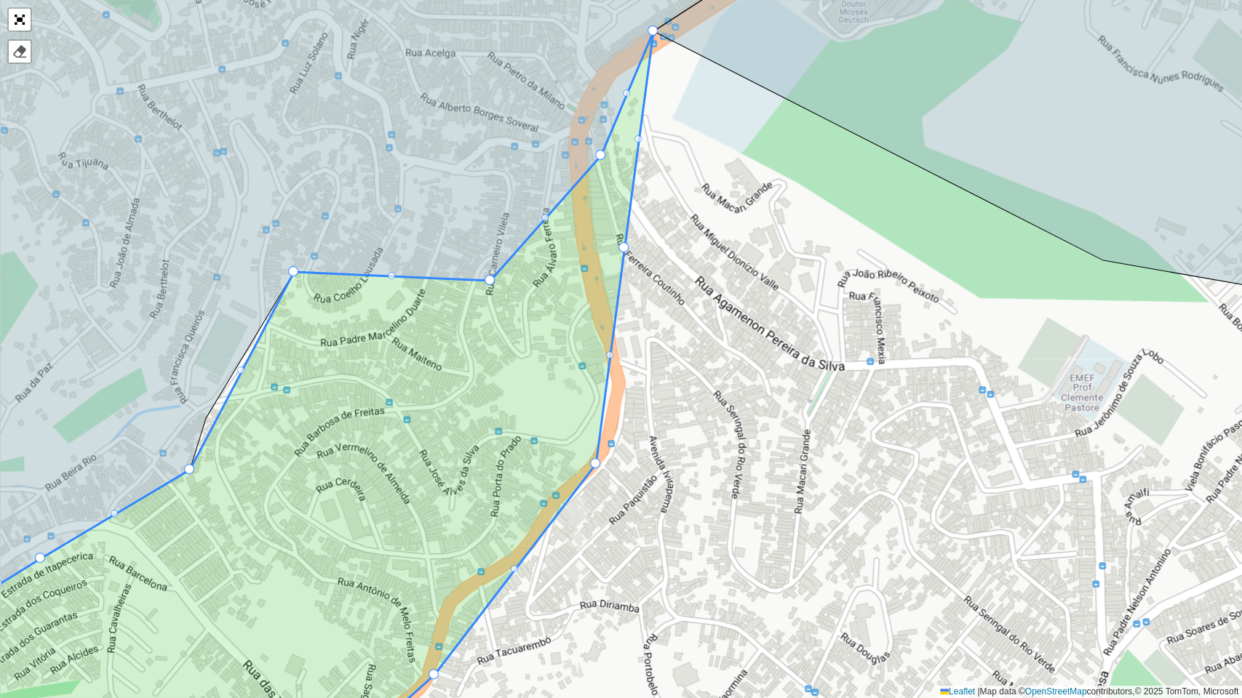
drag, startPoint x: 625, startPoint y: 248, endPoint x: 581, endPoint y: 250, distance: 43.7
drag, startPoint x: 624, startPoint y: 243, endPoint x: 596, endPoint y: 250, distance: 29.1
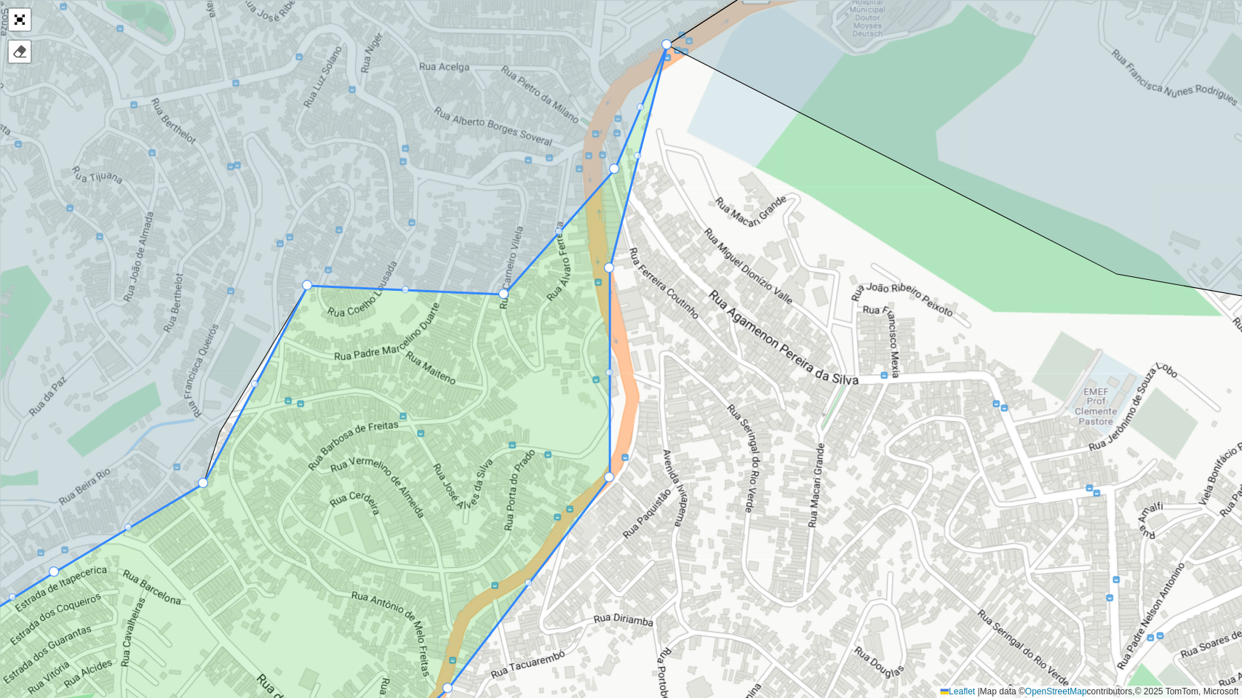
drag, startPoint x: 594, startPoint y: 354, endPoint x: 608, endPoint y: 367, distance: 19.0
click at [608, 367] on icon at bounding box center [277, 414] width 780 height 739
drag, startPoint x: 609, startPoint y: 373, endPoint x: 629, endPoint y: 383, distance: 23.1
drag, startPoint x: 606, startPoint y: 369, endPoint x: 617, endPoint y: 379, distance: 14.9
drag, startPoint x: 608, startPoint y: 370, endPoint x: 630, endPoint y: 408, distance: 44.7
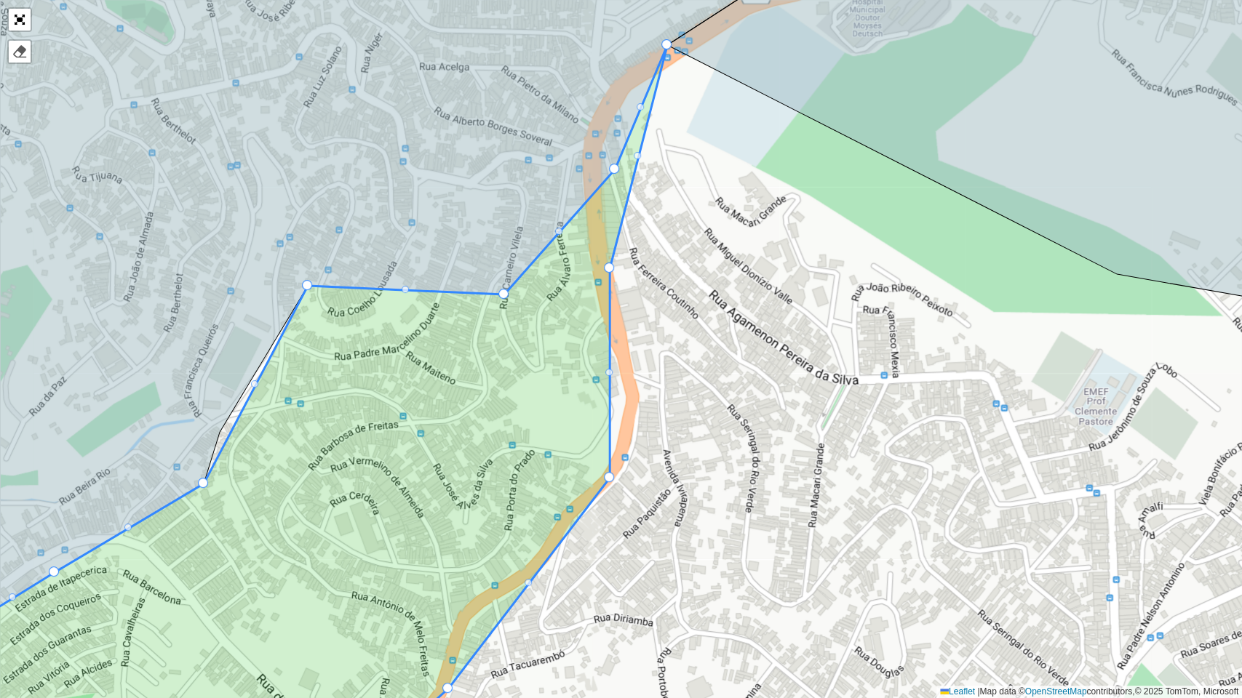
click at [605, 370] on icon at bounding box center [270, 407] width 794 height 725
click at [632, 388] on div "000 - DOM 100 - Santo Eduardo 101 - Jardim Taima 102 - Pirajussara 103 - Vila R…" at bounding box center [621, 349] width 1242 height 698
click at [633, 397] on div "000 - DOM 100 - Santo Eduardo 101 - Jardim Taima 102 - Pirajussara 103 - Vila R…" at bounding box center [621, 349] width 1242 height 698
drag, startPoint x: 611, startPoint y: 169, endPoint x: 609, endPoint y: 159, distance: 9.7
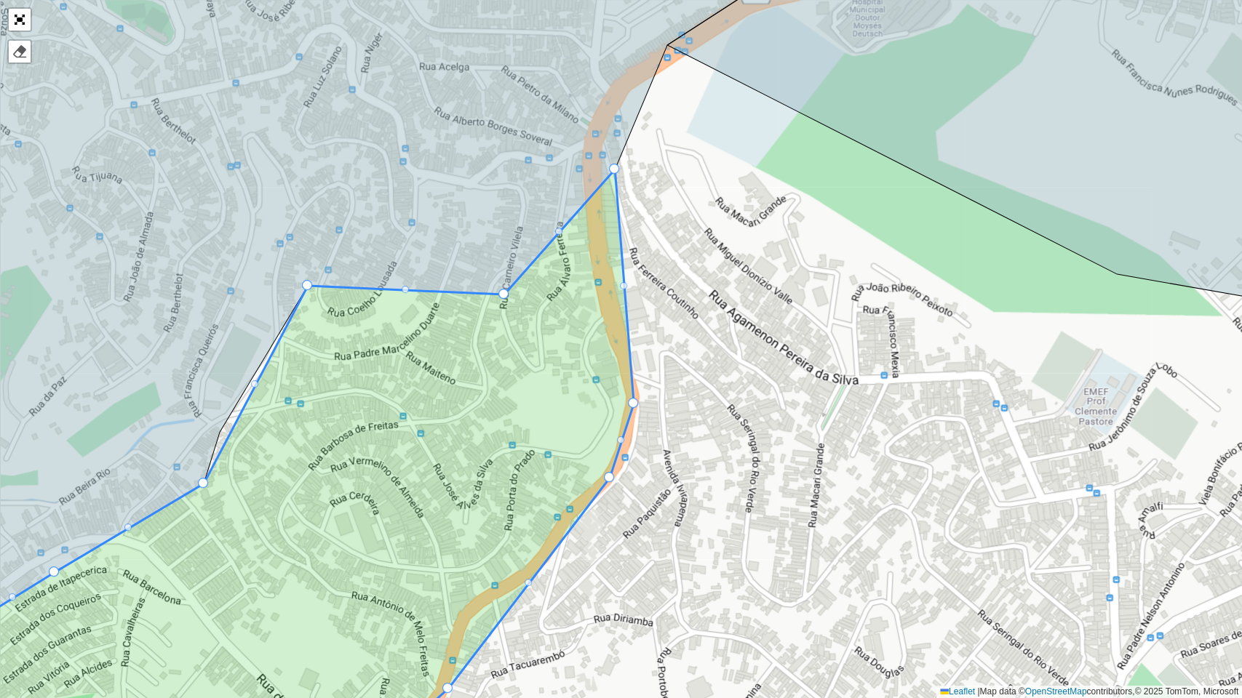
drag, startPoint x: 609, startPoint y: 266, endPoint x: 633, endPoint y: 402, distance: 137.4
drag, startPoint x: 616, startPoint y: 169, endPoint x: 597, endPoint y: 186, distance: 24.7
click at [678, 311] on div "000 - DOM 100 - Santo Eduardo 101 - Jardim Taima 102 - Pirajussara 103 - Vila R…" at bounding box center [621, 349] width 1242 height 698
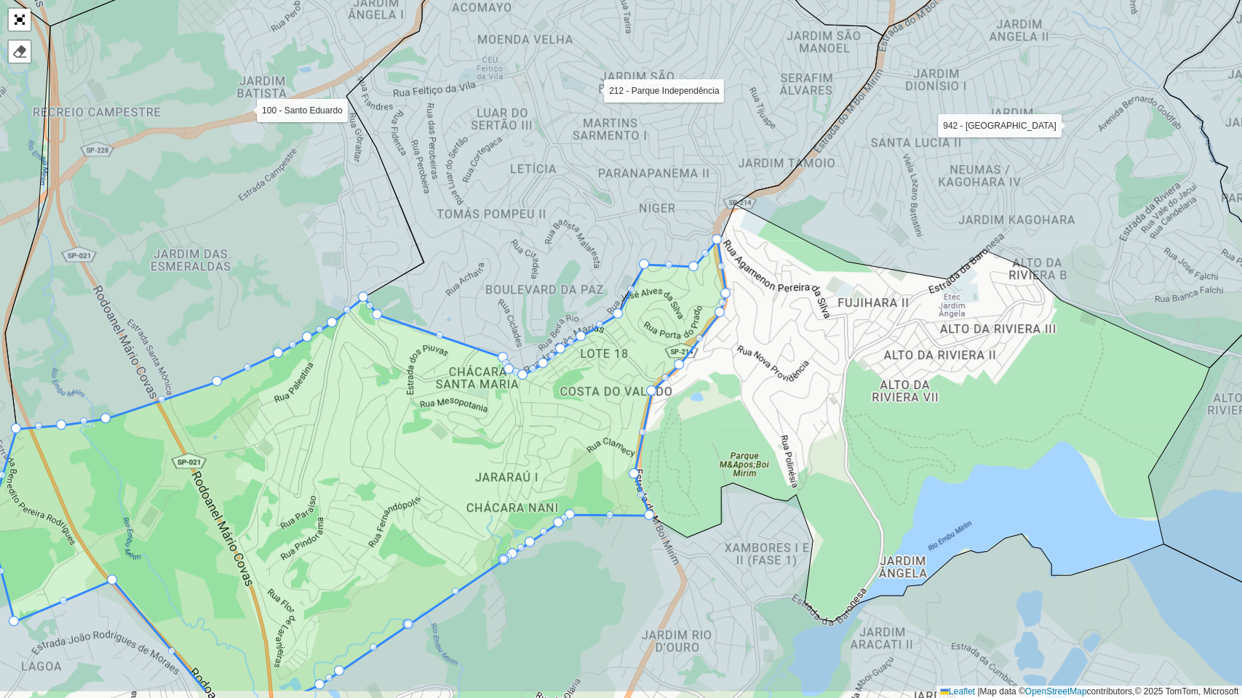
drag, startPoint x: 800, startPoint y: 489, endPoint x: 765, endPoint y: 396, distance: 99.2
click at [768, 396] on div "000 - DOM 100 - Santo Eduardo 101 - Jardim Taima 102 - Pirajussara 103 - Vila R…" at bounding box center [621, 349] width 1242 height 698
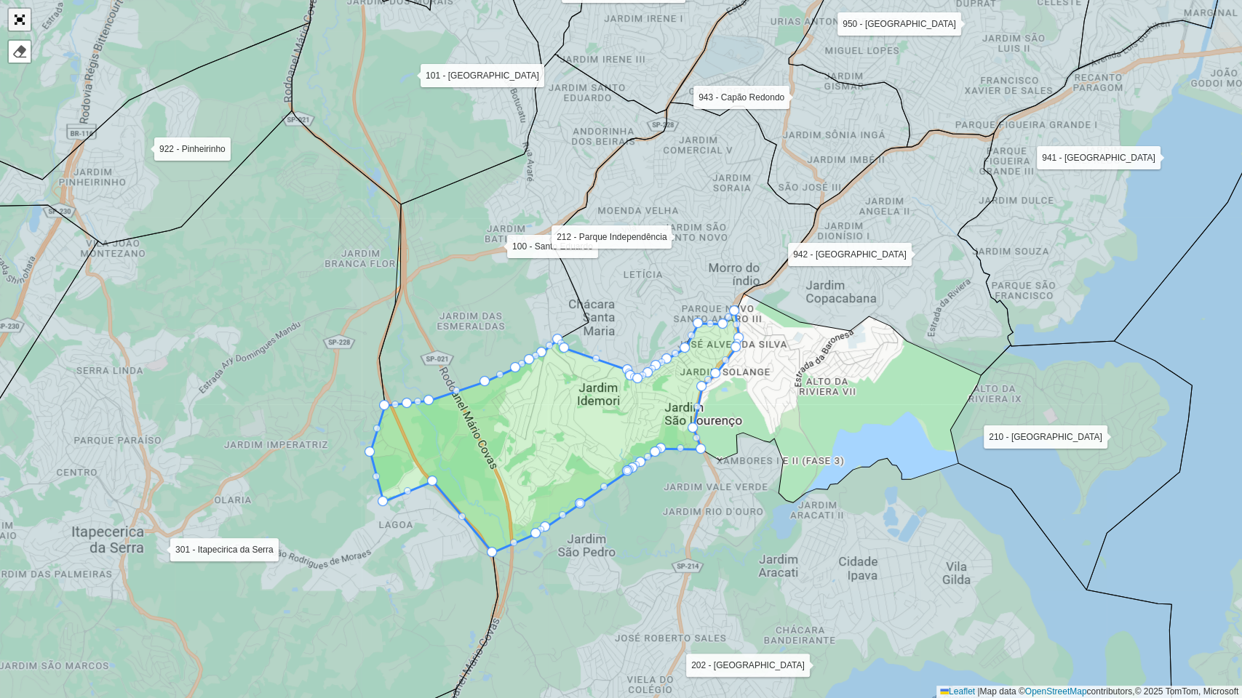
click at [16, 12] on link "Abrir mapa em tela cheia" at bounding box center [20, 20] width 22 height 22
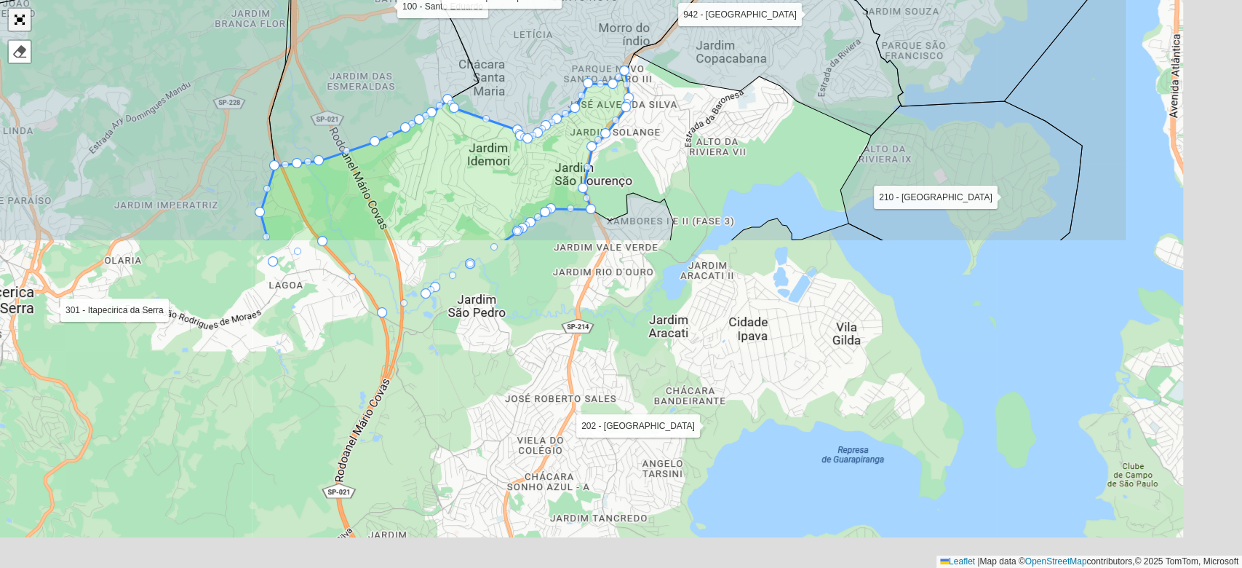
scroll to position [431, 0]
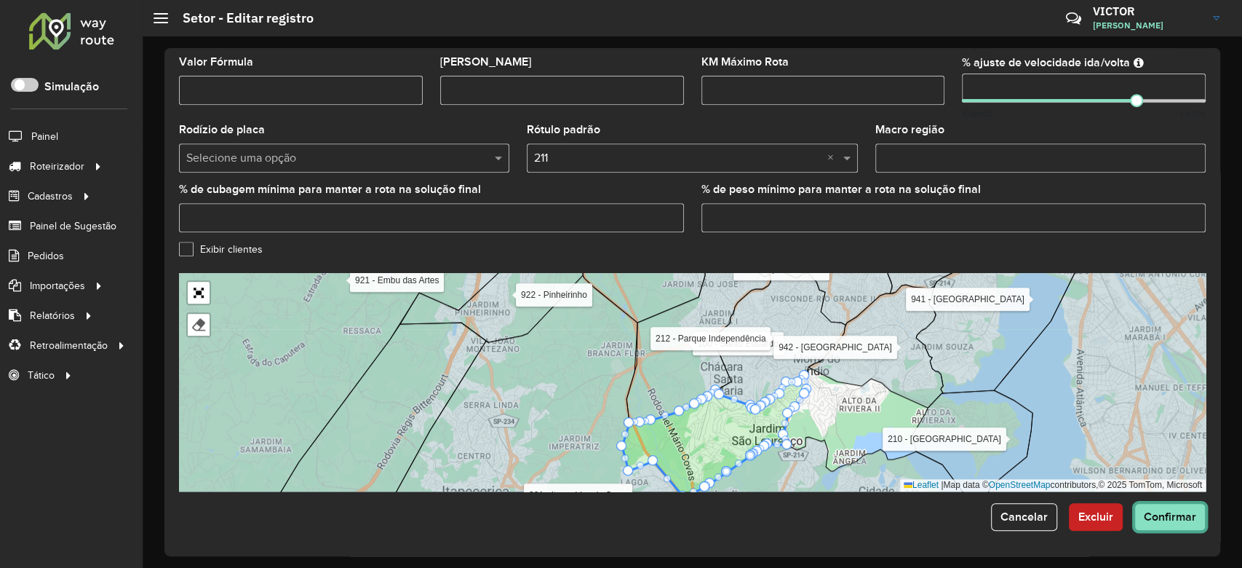
click at [1163, 511] on span "Confirmar" at bounding box center [1170, 516] width 52 height 12
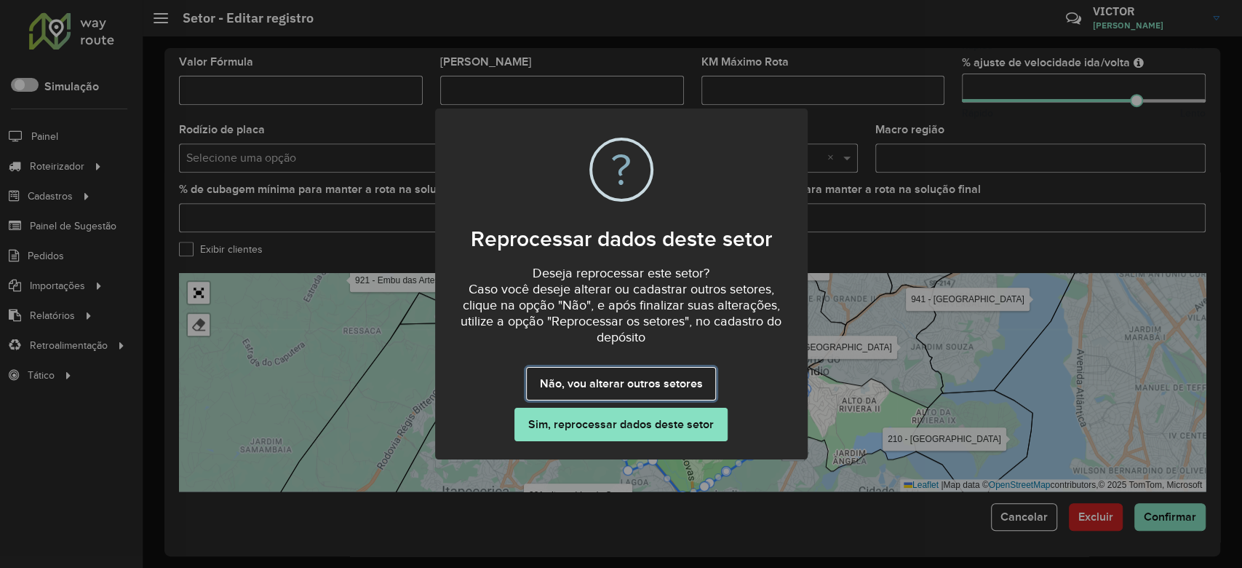
click at [679, 373] on button "Não, vou alterar outros setores" at bounding box center [621, 383] width 190 height 33
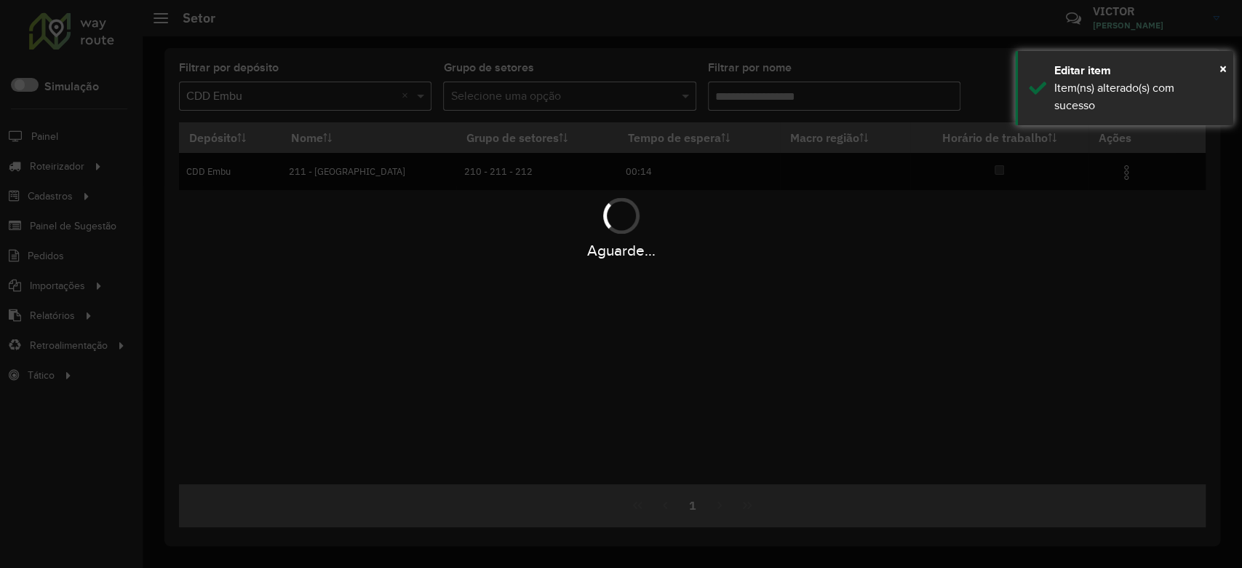
click at [749, 91] on input "Filtrar por nome" at bounding box center [834, 95] width 252 height 29
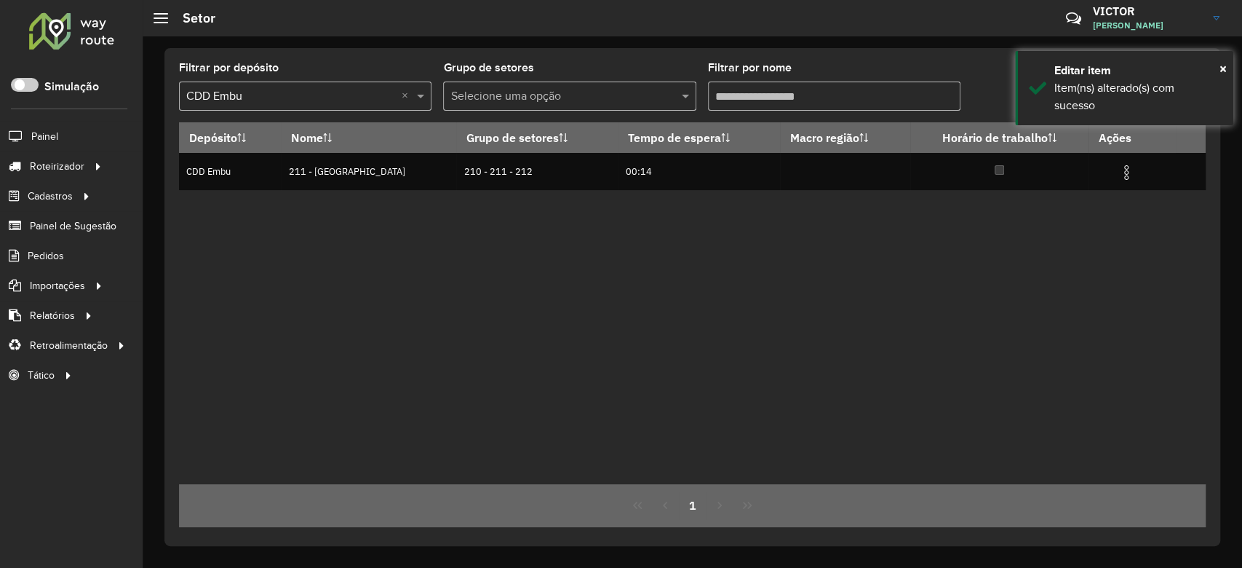
drag, startPoint x: 1014, startPoint y: 306, endPoint x: 1094, endPoint y: 210, distance: 125.0
click at [1016, 306] on div "Depósito Nome Grupo de setores Tempo de espera Macro região Horário de trabalho…" at bounding box center [692, 303] width 1027 height 362
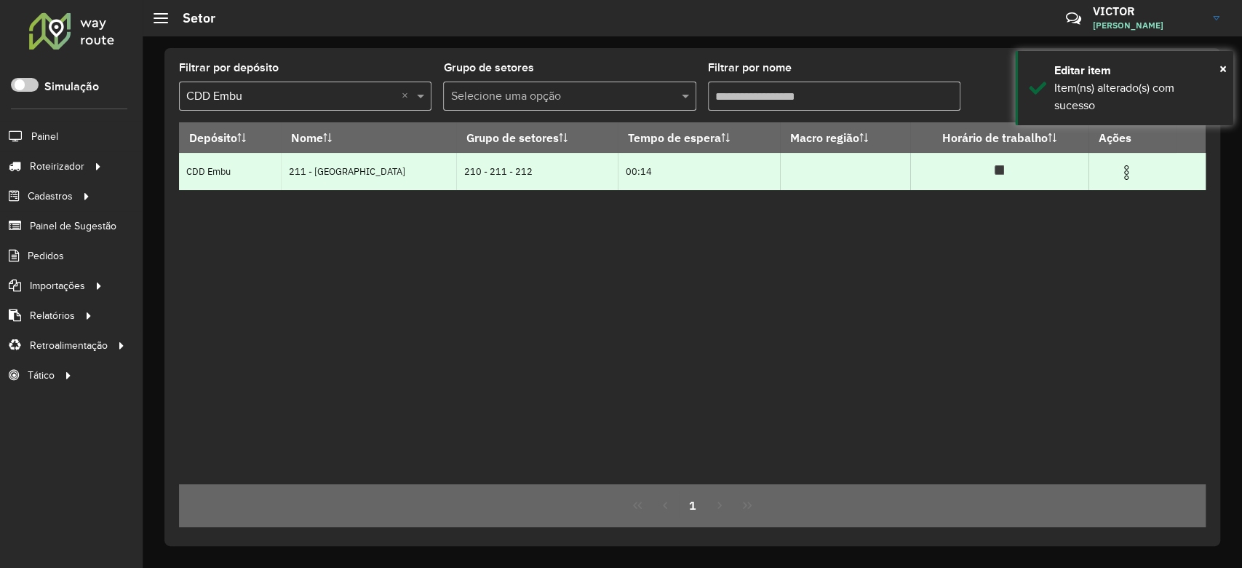
click at [1122, 174] on img at bounding box center [1126, 172] width 17 height 17
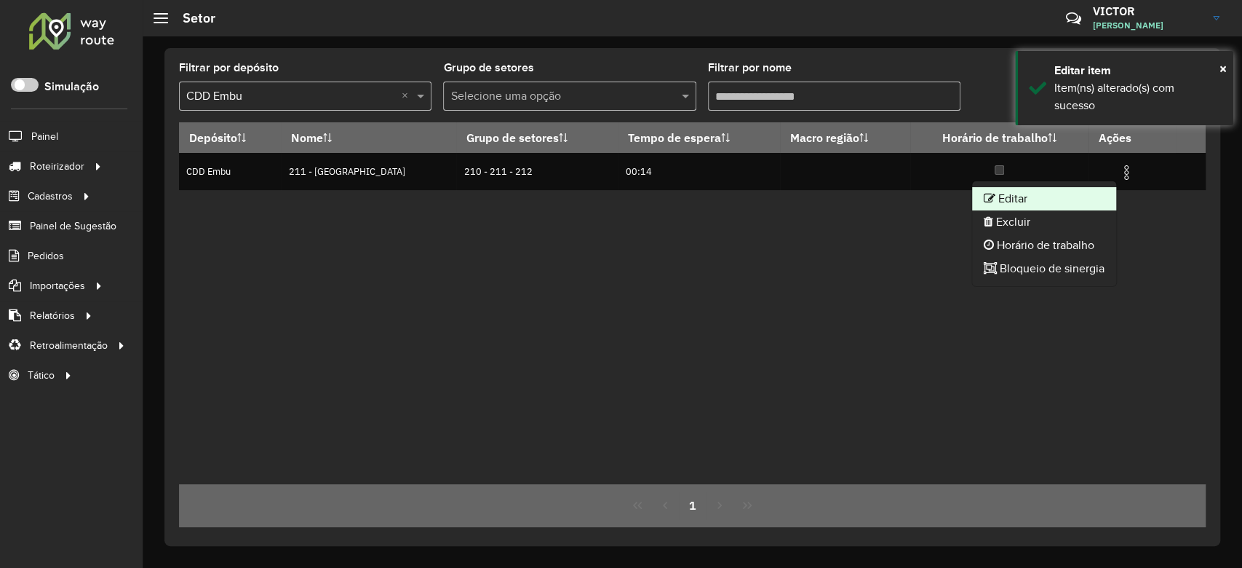
click at [1032, 195] on li "Editar" at bounding box center [1044, 198] width 144 height 23
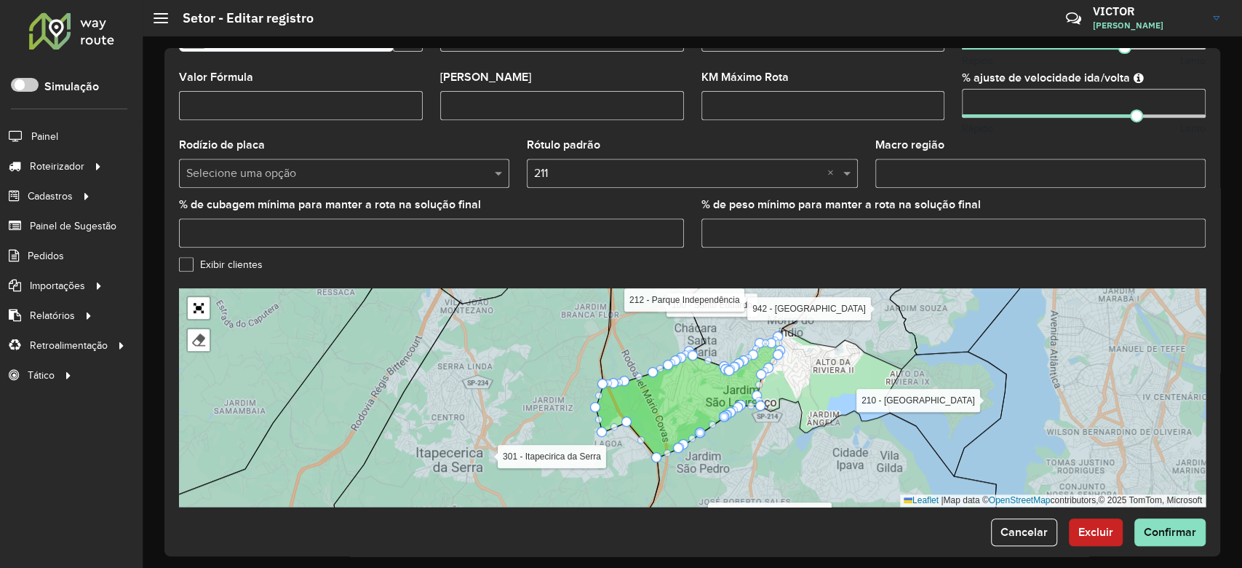
scroll to position [431, 0]
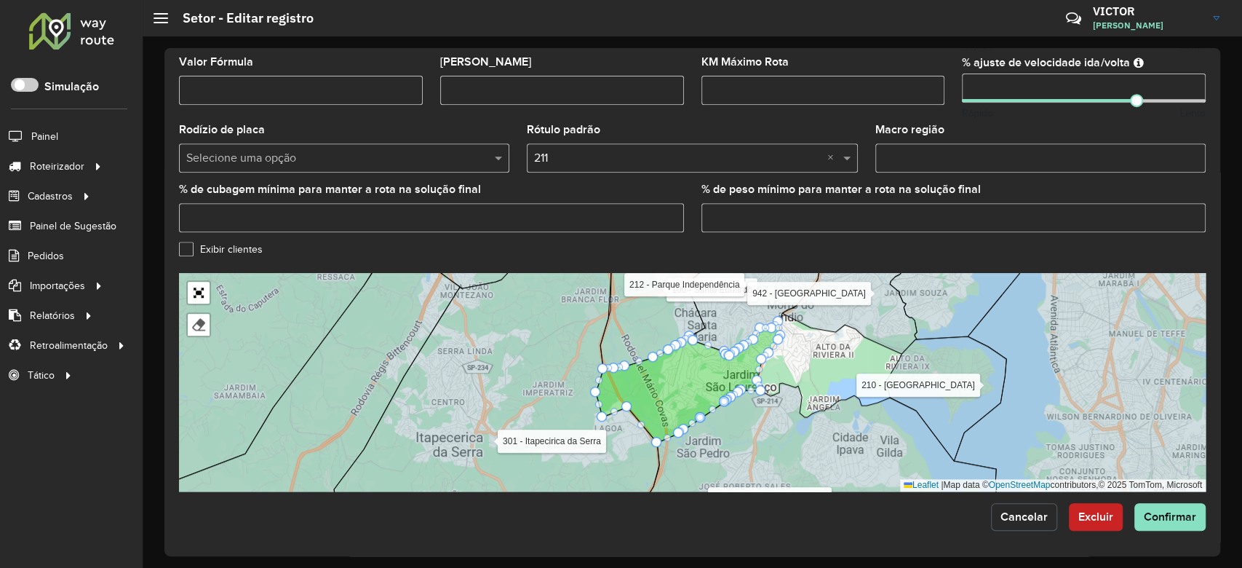
click at [1036, 522] on span "Cancelar" at bounding box center [1023, 516] width 47 height 12
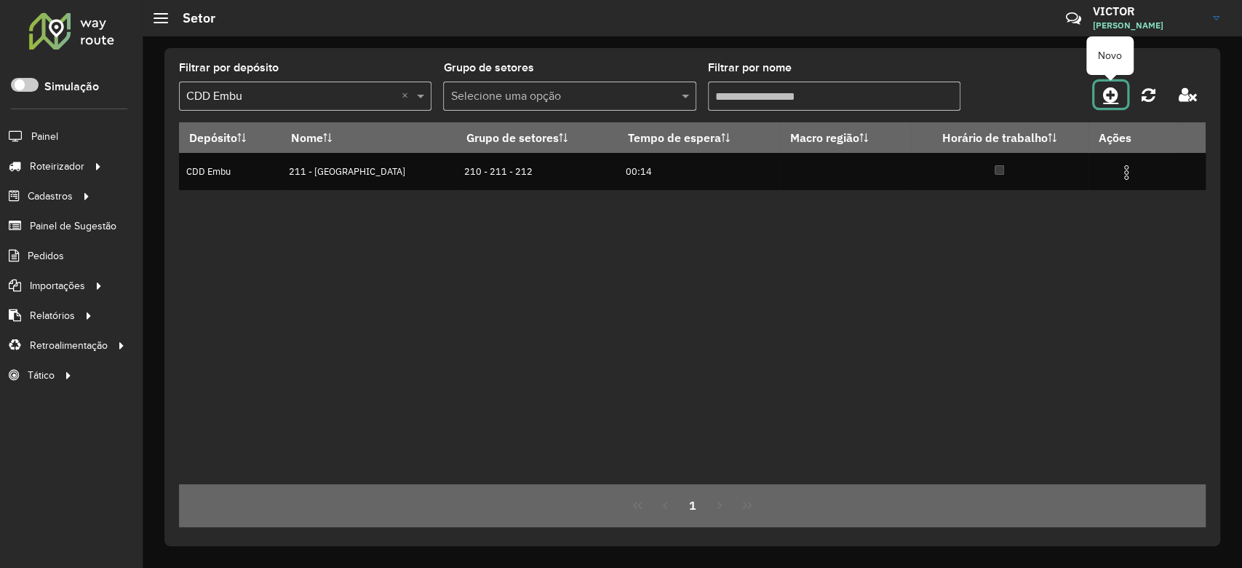
click at [1113, 93] on icon at bounding box center [1110, 94] width 15 height 17
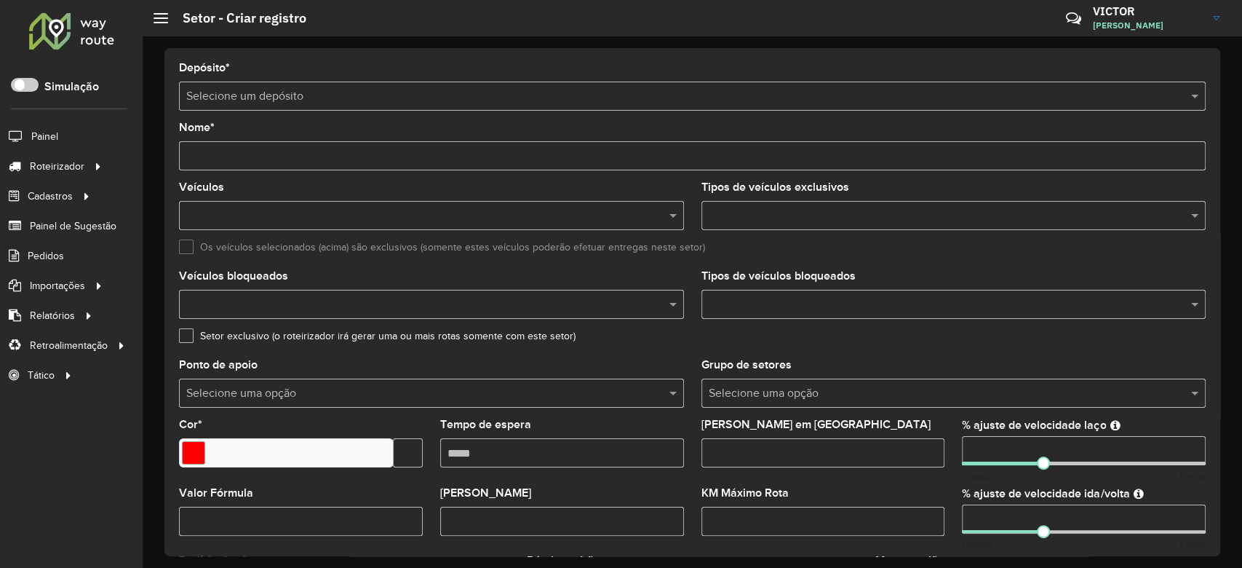
click at [284, 152] on input "Nome *" at bounding box center [692, 155] width 1027 height 29
type input "**********"
click at [293, 83] on div "Selecione um depósito" at bounding box center [692, 95] width 1027 height 29
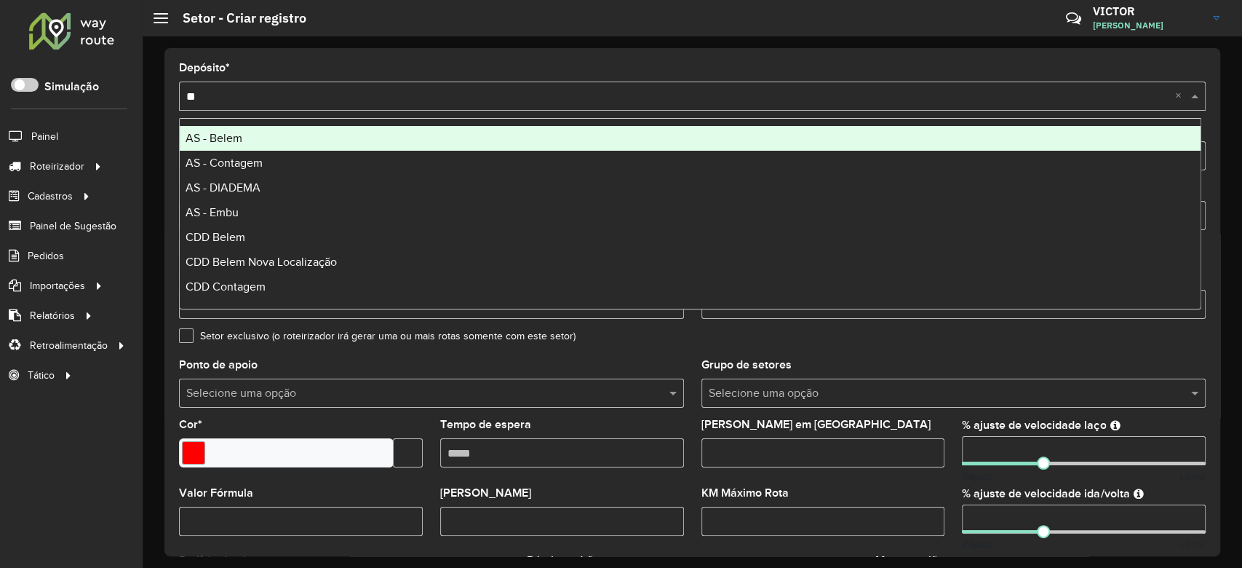
type input "***"
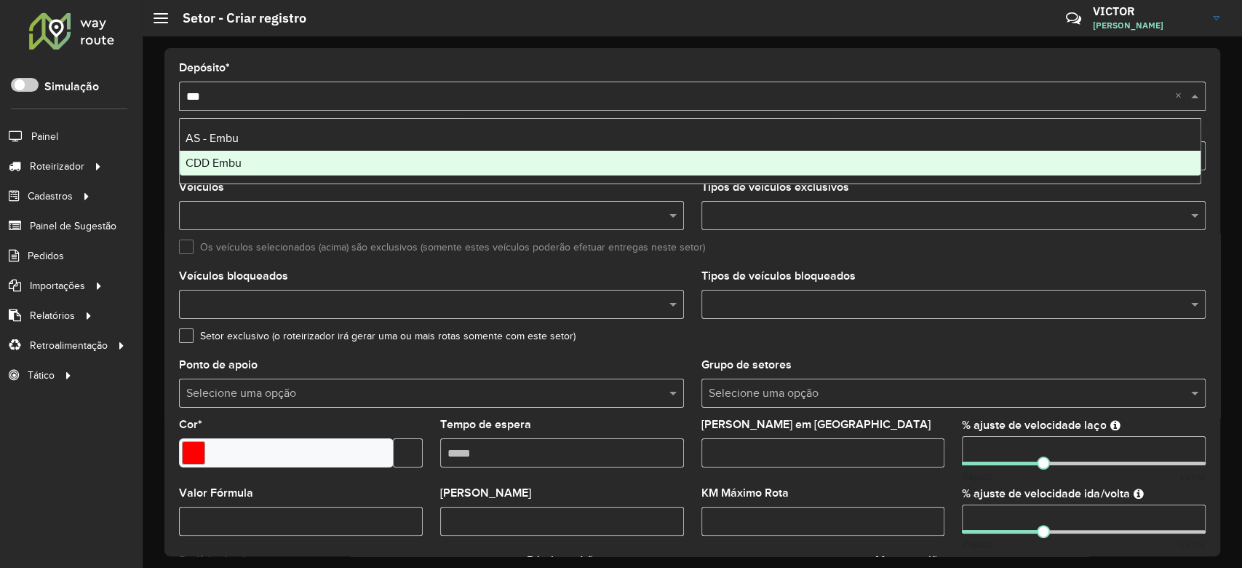
click at [273, 162] on div "CDD Embu" at bounding box center [690, 163] width 1021 height 25
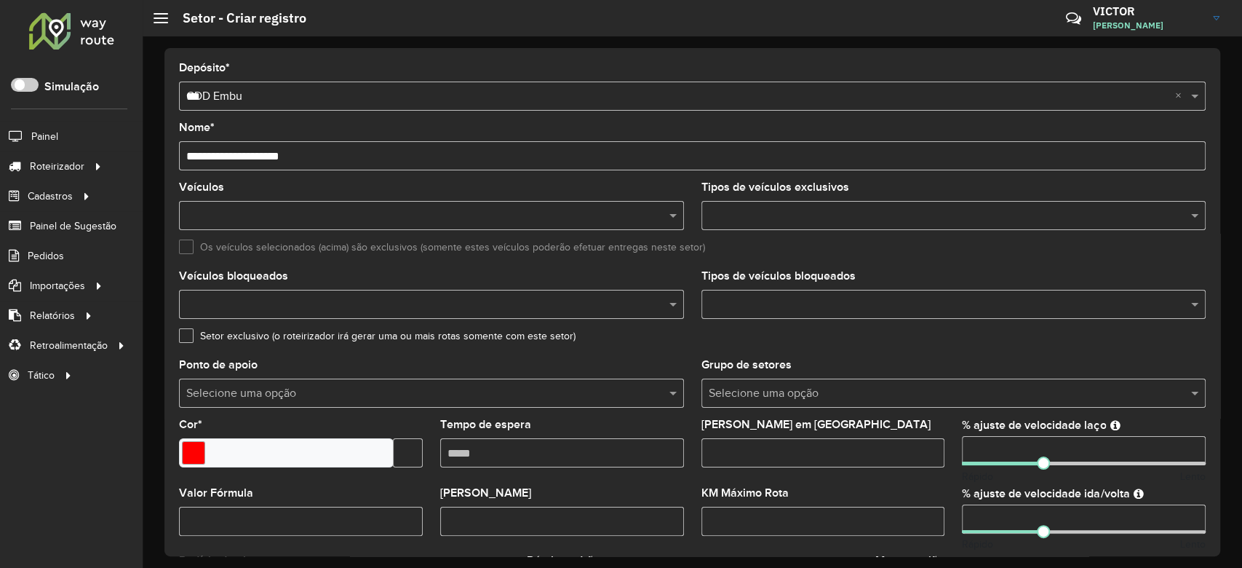
click at [1005, 440] on input "number" at bounding box center [1084, 450] width 244 height 29
type input "***"
click at [1006, 519] on input "number" at bounding box center [1084, 518] width 244 height 29
type input "***"
click at [928, 495] on div "KM Máximo Rota" at bounding box center [823, 511] width 244 height 48
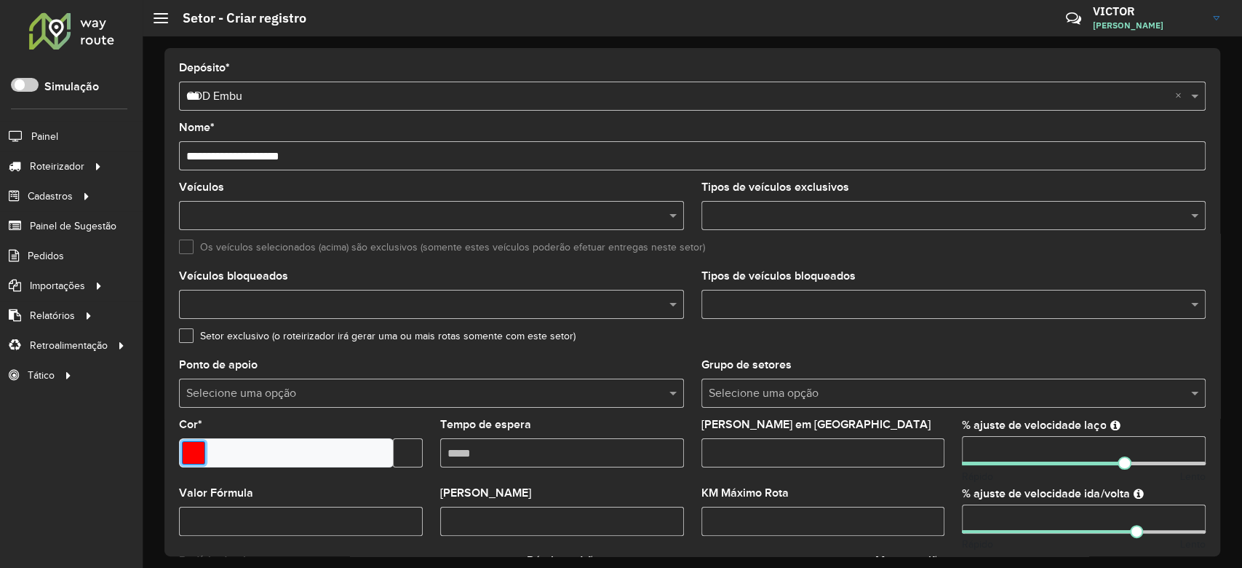
click at [188, 455] on input "Select a color" at bounding box center [193, 452] width 23 height 23
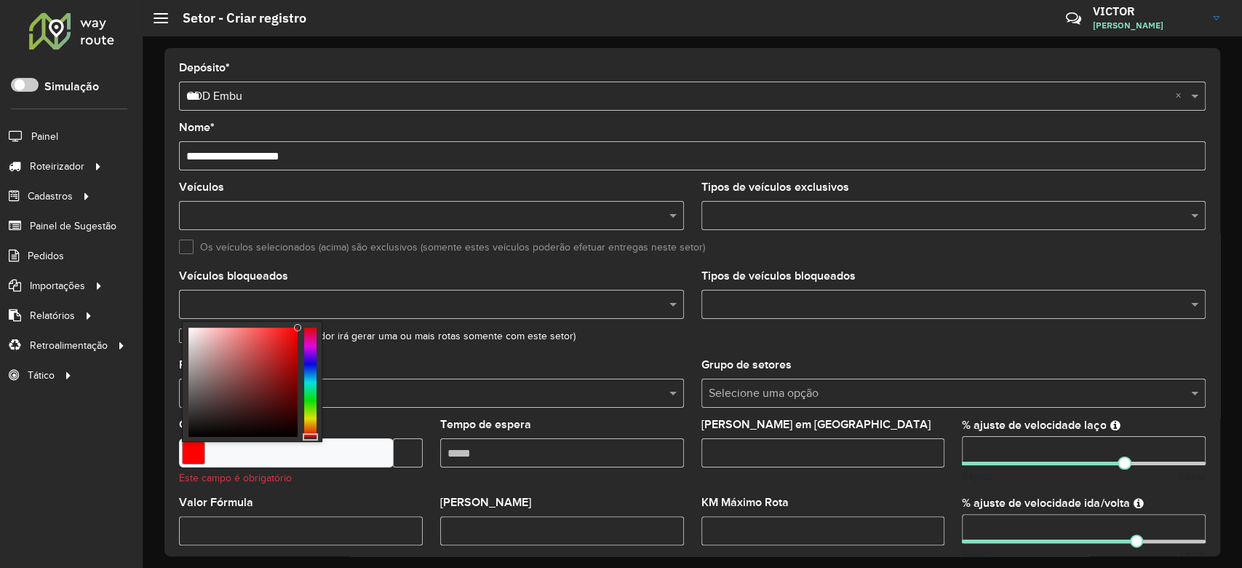
click at [310, 422] on div at bounding box center [310, 381] width 12 height 109
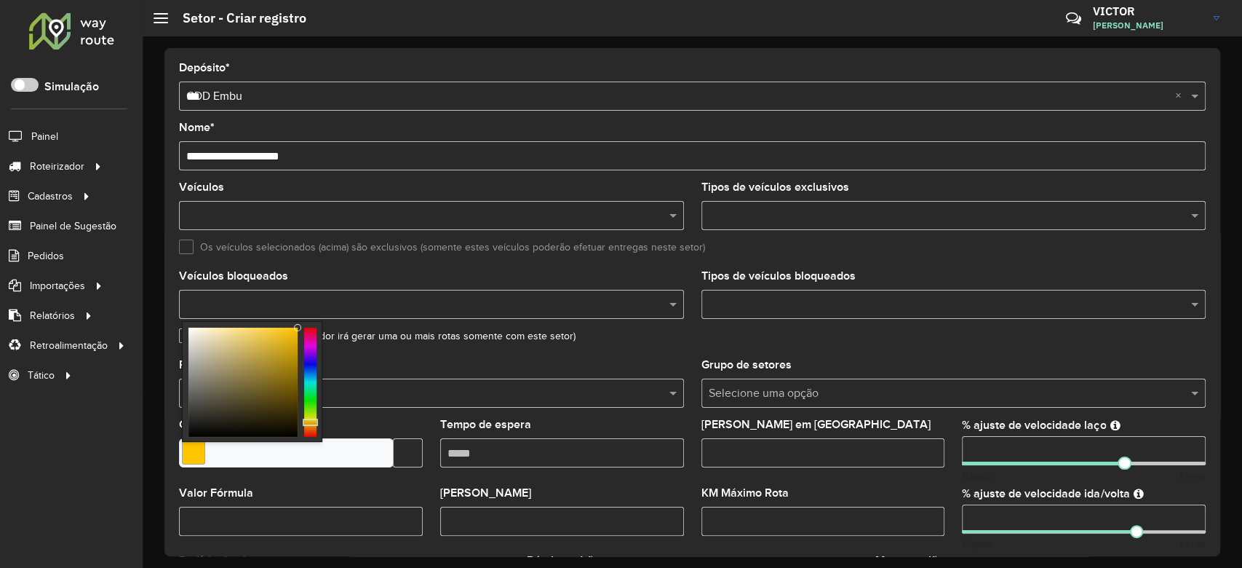
click at [311, 413] on div at bounding box center [310, 381] width 12 height 109
click at [313, 423] on div at bounding box center [310, 381] width 12 height 109
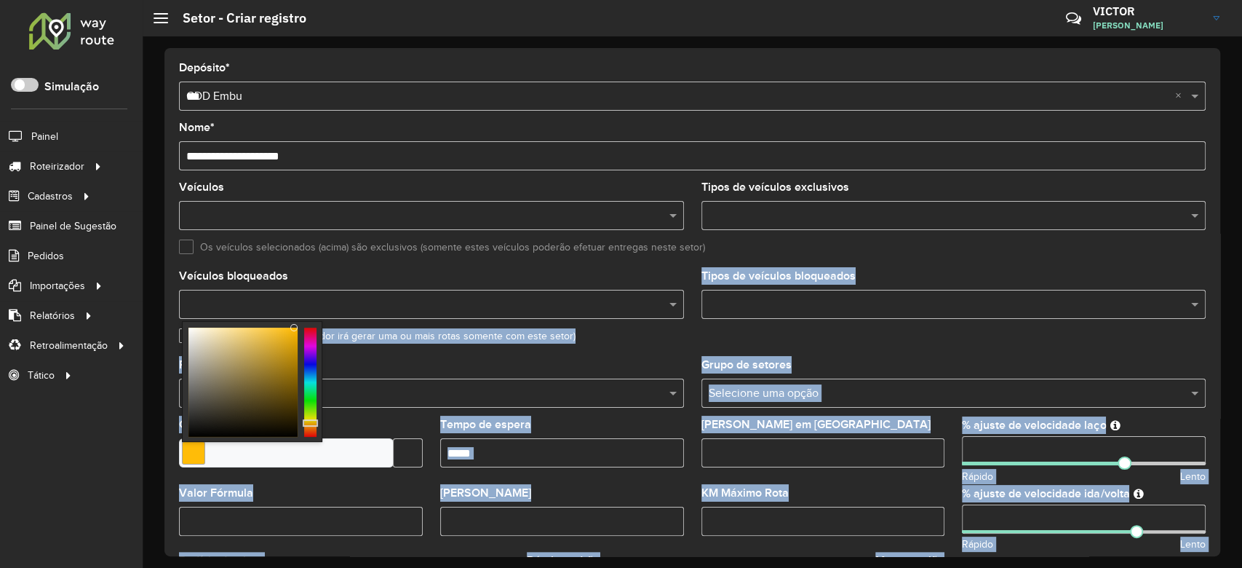
drag, startPoint x: 295, startPoint y: 328, endPoint x: 295, endPoint y: 318, distance: 10.2
click at [295, 318] on body "Aguarde... Pop-up bloqueado! Seu navegador bloqueou automáticamente a abertura …" at bounding box center [621, 284] width 1242 height 568
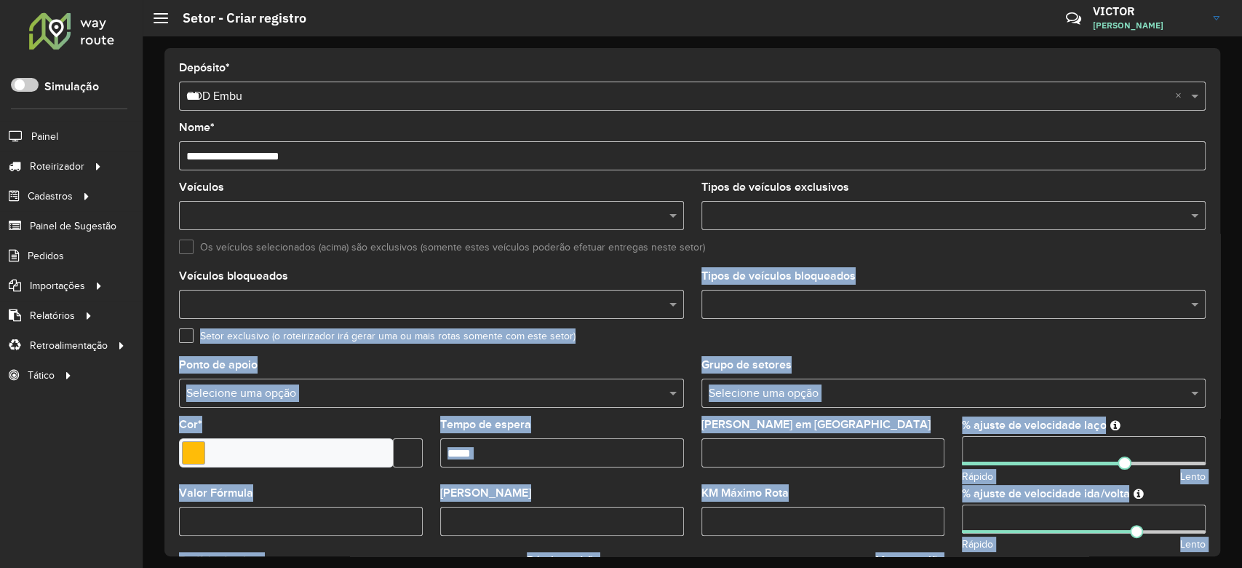
click at [382, 418] on formly-field "Ponto de apoio Selecione uma opção" at bounding box center [431, 389] width 522 height 60
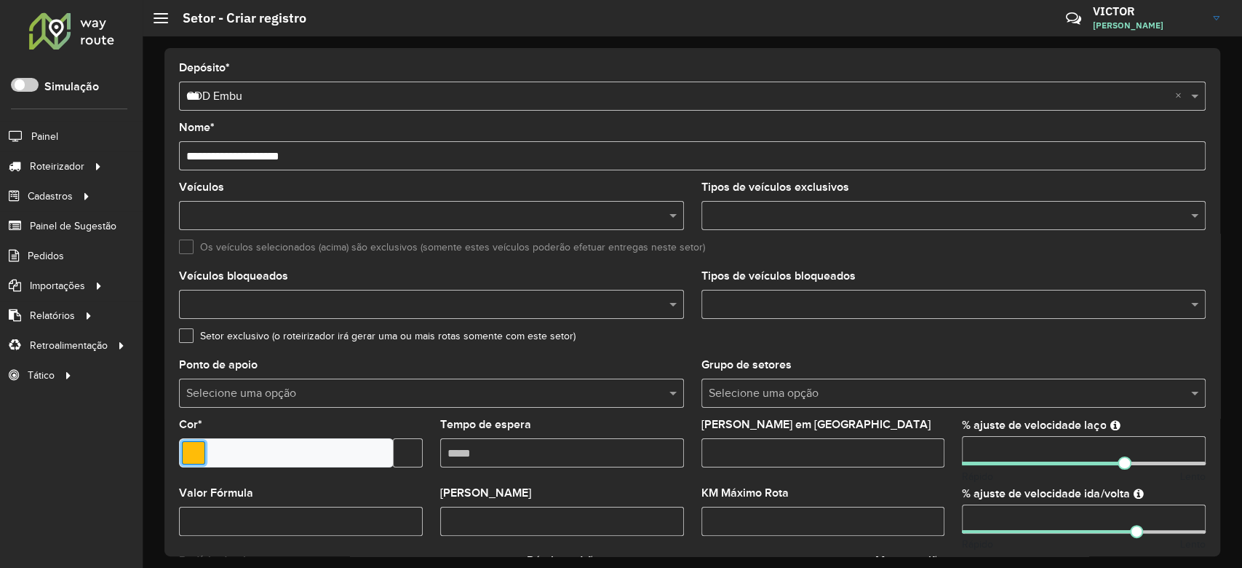
click at [195, 447] on input "Select a color" at bounding box center [193, 452] width 23 height 23
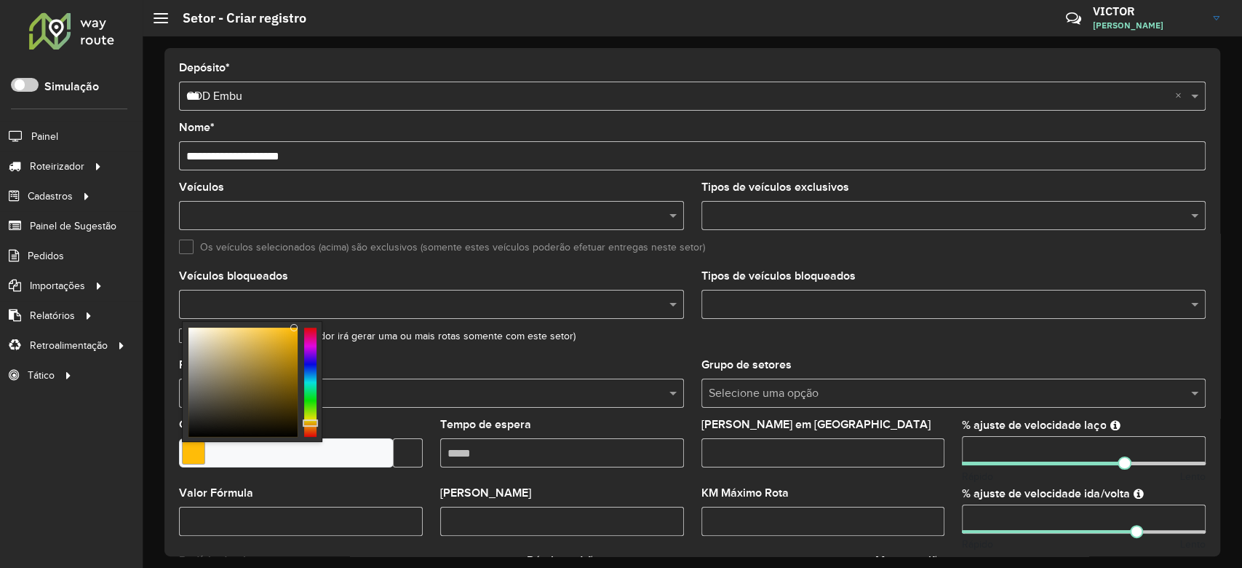
click at [365, 421] on div "Cor *" at bounding box center [301, 443] width 244 height 48
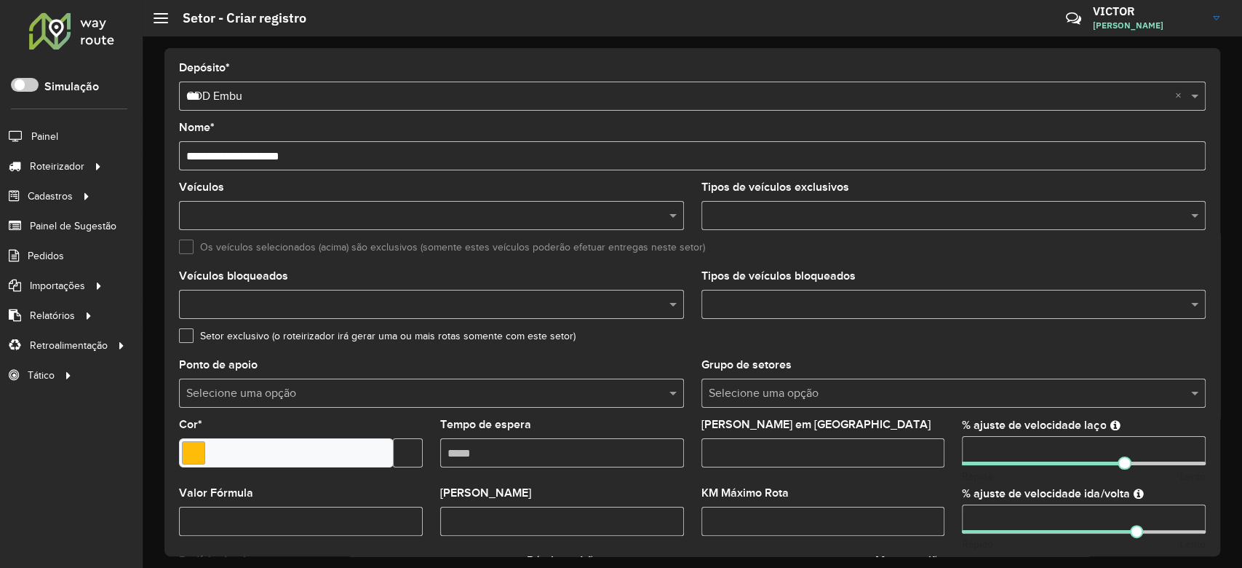
click at [316, 166] on input "**********" at bounding box center [692, 155] width 1027 height 29
type input "**********"
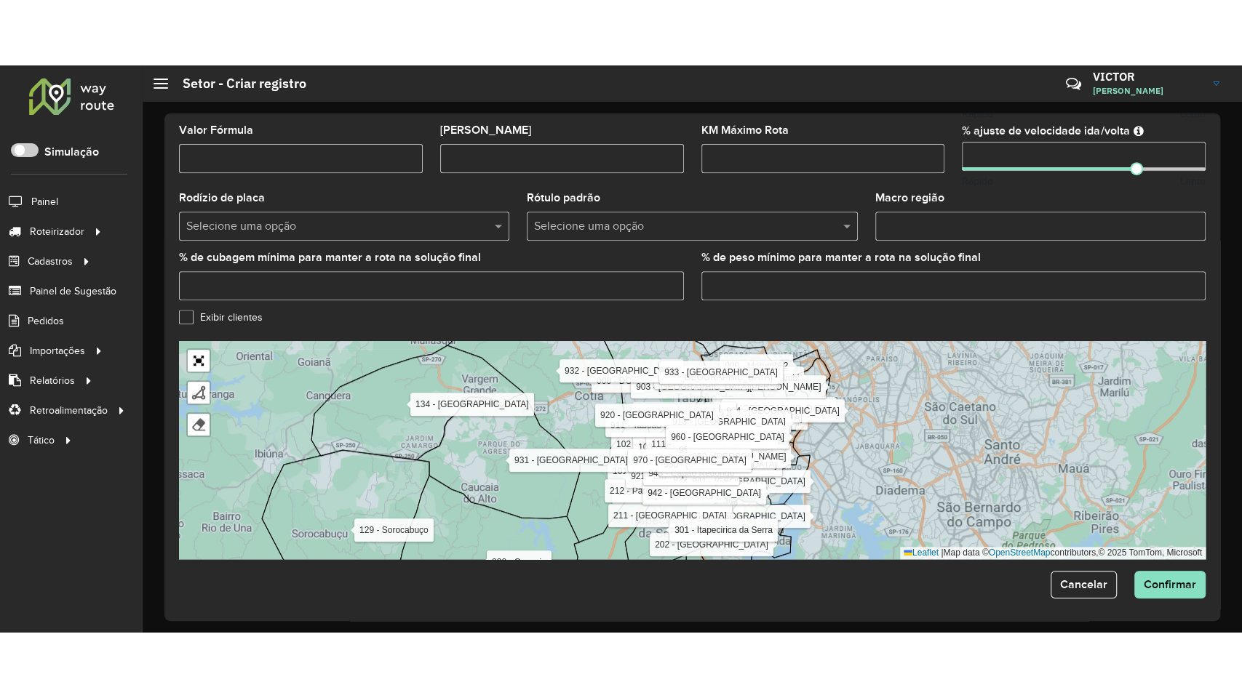
scroll to position [431, 0]
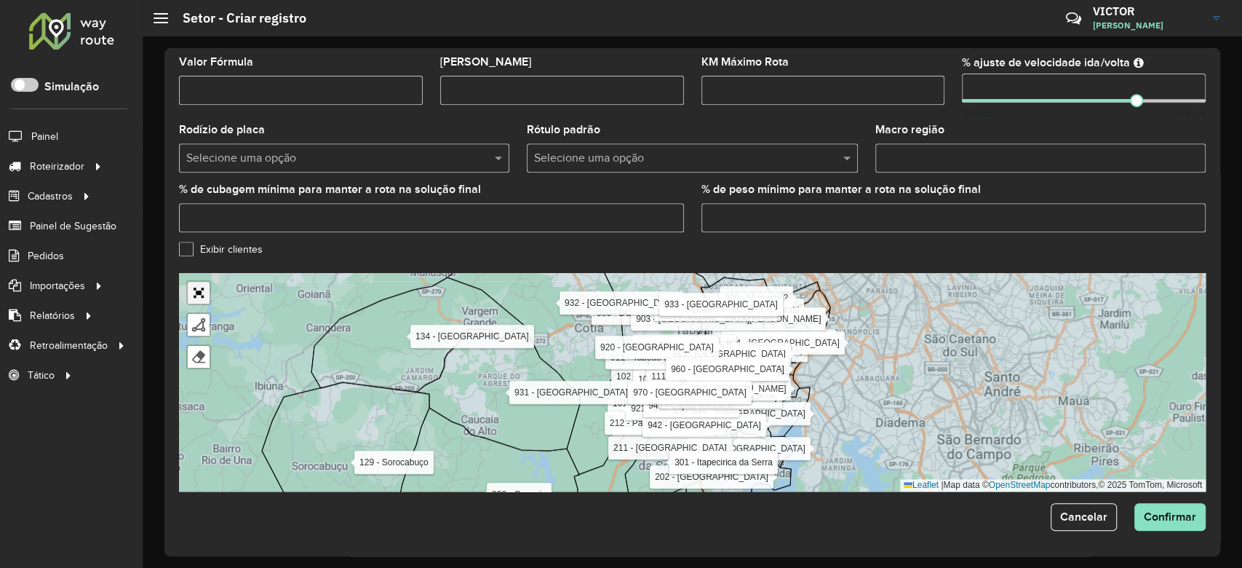
drag, startPoint x: 194, startPoint y: 284, endPoint x: 194, endPoint y: 368, distance: 83.7
click at [194, 284] on link "Abrir mapa em tela cheia" at bounding box center [199, 293] width 22 height 22
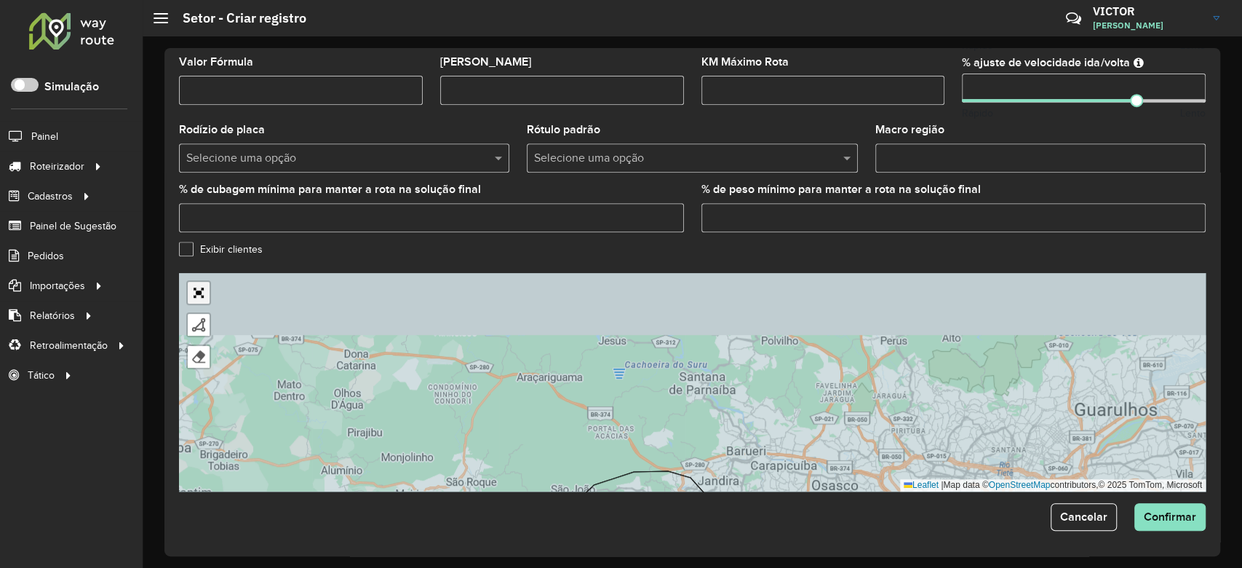
scroll to position [71, 0]
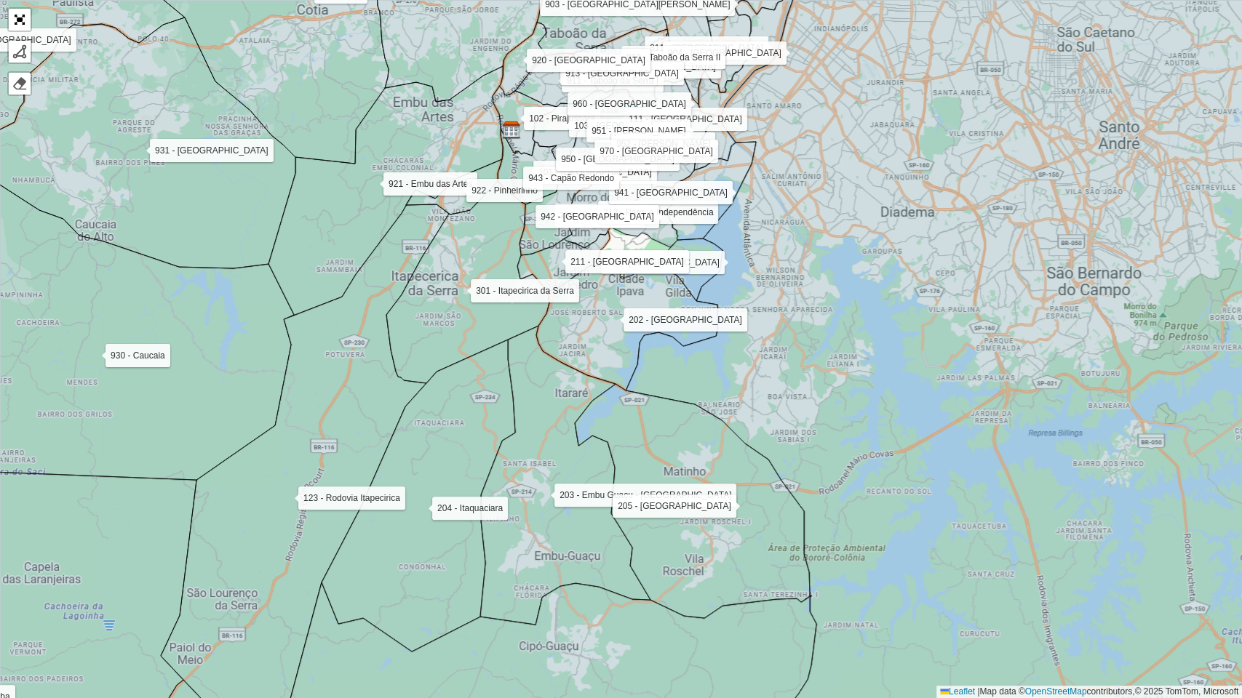
click at [827, 399] on icon at bounding box center [621, 349] width 1492 height 840
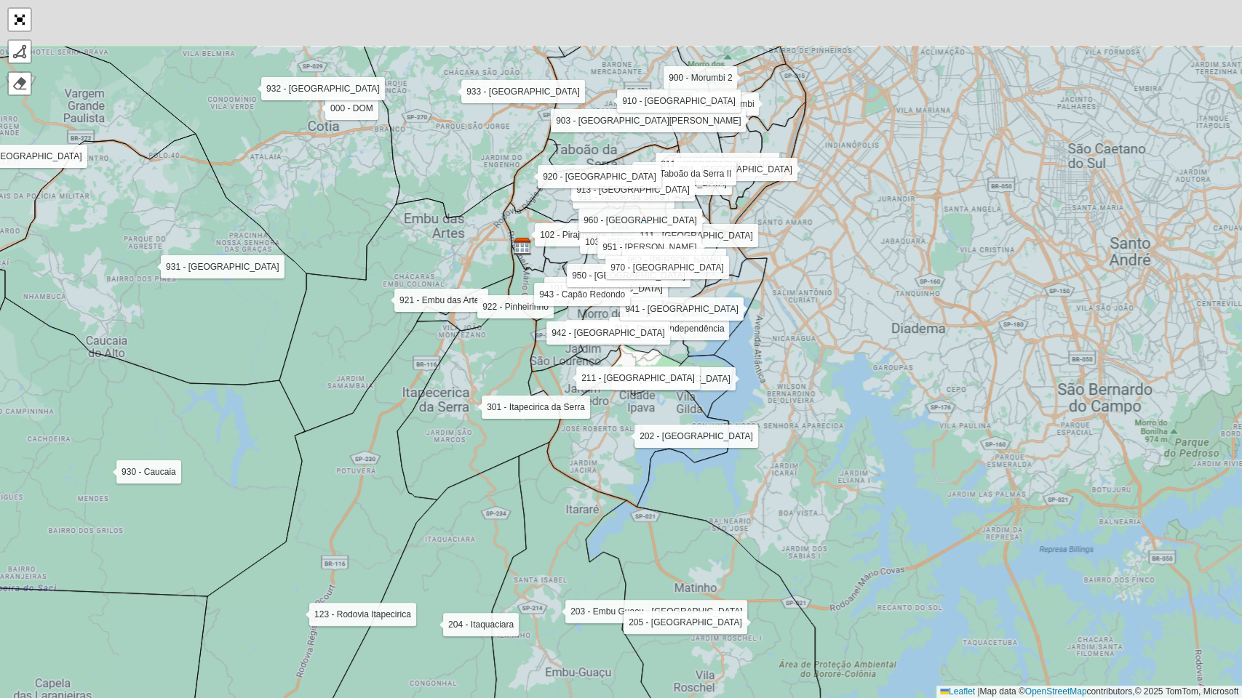
drag, startPoint x: 831, startPoint y: 374, endPoint x: 855, endPoint y: 560, distance: 187.8
click at [855, 560] on icon at bounding box center [632, 466] width 1492 height 840
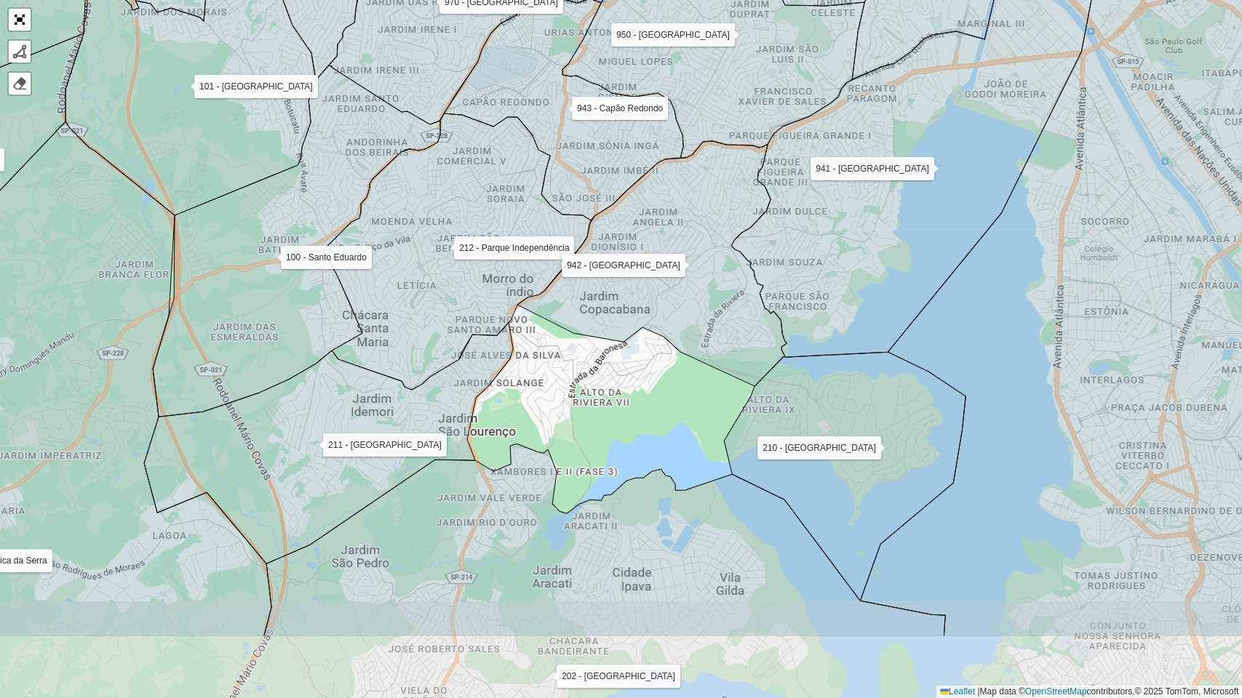
drag, startPoint x: 1020, startPoint y: 467, endPoint x: 1054, endPoint y: 340, distance: 131.7
click at [1054, 340] on icon at bounding box center [1127, 217] width 535 height 840
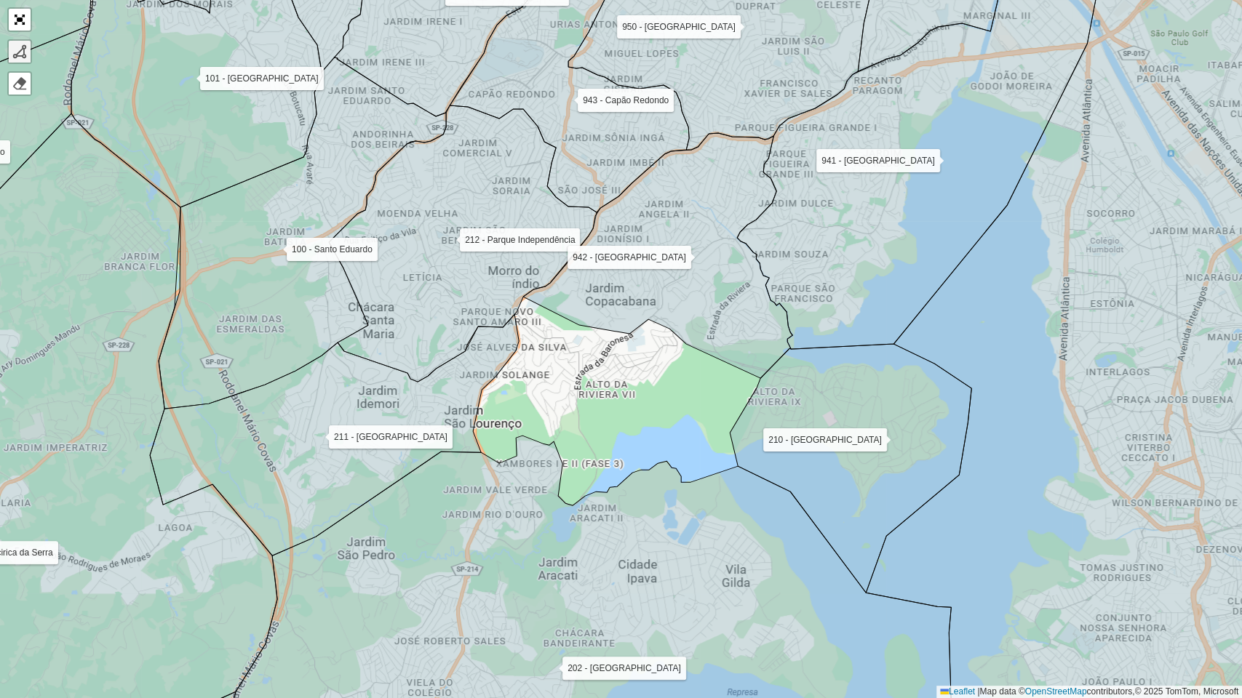
click at [19, 47] on div at bounding box center [19, 51] width 15 height 15
click at [517, 320] on div "000 - DOM 100 - Santo Eduardo 101 - Jardim Taima 102 - Pirajussara 103 - Vila R…" at bounding box center [621, 349] width 1242 height 698
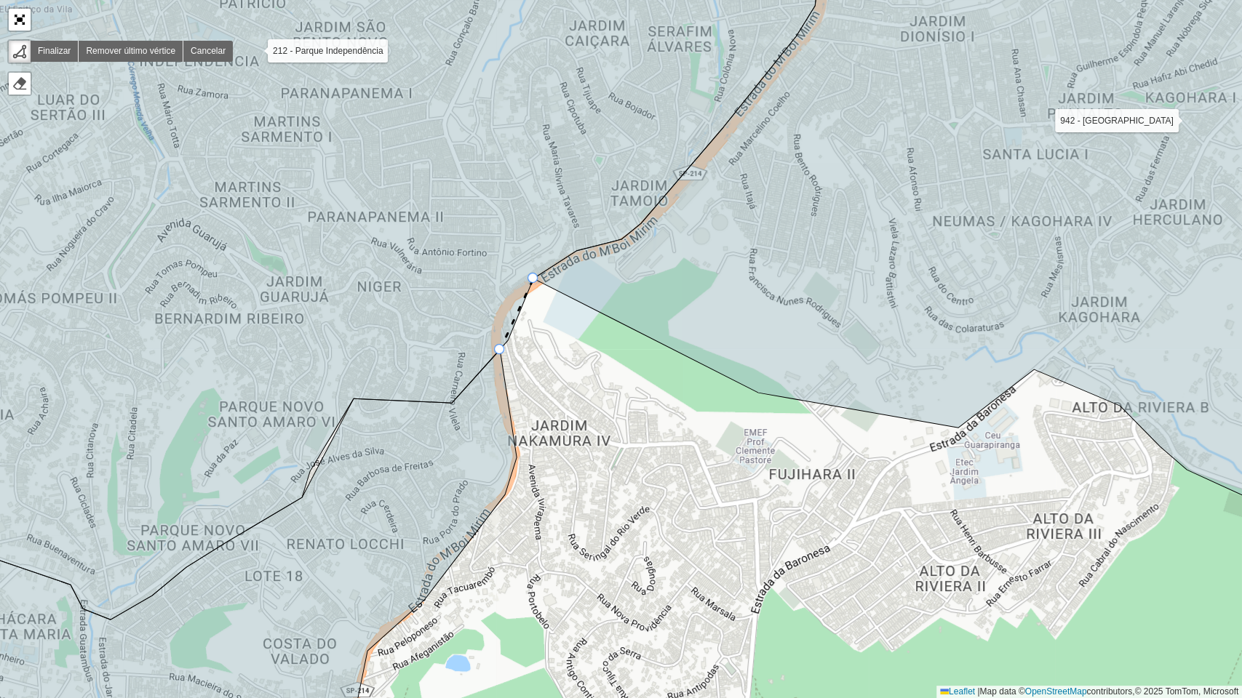
click at [535, 284] on div "000 - DOM 100 - Santo Eduardo 101 - Jardim Taima 102 - Pirajussara 103 - Vila R…" at bounding box center [621, 349] width 1242 height 698
click at [753, 388] on icon at bounding box center [949, 240] width 833 height 623
click at [958, 423] on icon at bounding box center [949, 240] width 833 height 623
click at [1032, 376] on div "000 - DOM 100 - Santo Eduardo 101 - Jardim Taima 102 - Pirajussara 103 - Vila R…" at bounding box center [621, 349] width 1242 height 698
click at [1123, 405] on icon at bounding box center [949, 240] width 833 height 623
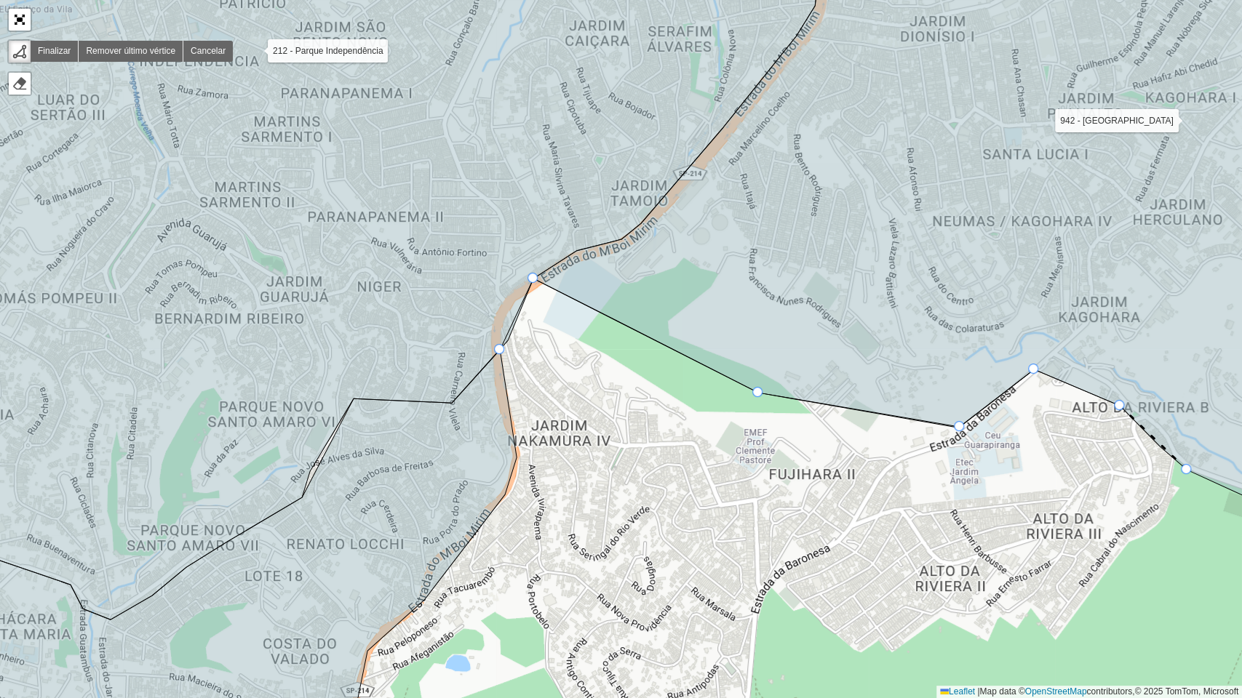
click at [1185, 471] on div "000 - DOM 100 - Santo Eduardo 101 - Jardim Taima 102 - Pirajussara 103 - Vila R…" at bounding box center [621, 349] width 1242 height 698
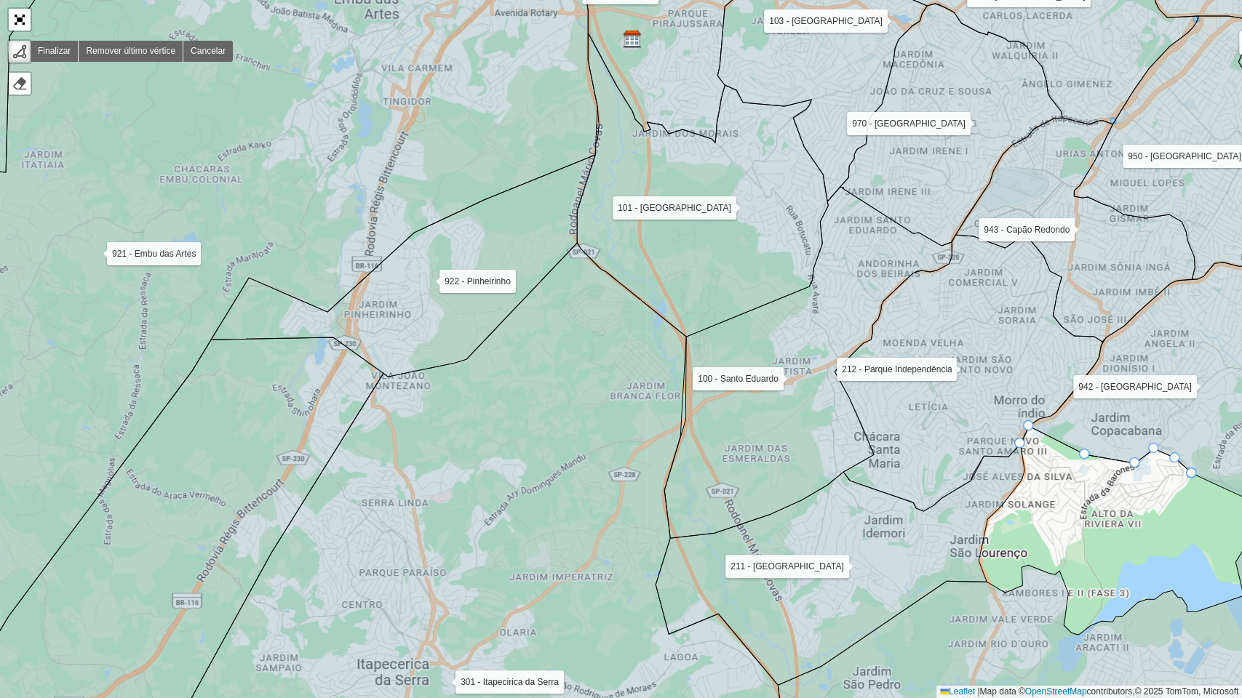
drag, startPoint x: 1195, startPoint y: 482, endPoint x: 1233, endPoint y: 374, distance: 113.9
click at [1233, 374] on icon at bounding box center [1163, 385] width 269 height 245
click at [1235, 499] on div "000 - DOM 100 - Santo Eduardo 101 - Jardim Taima 102 - Pirajussara 103 - Vila R…" at bounding box center [621, 349] width 1242 height 698
drag, startPoint x: 1230, startPoint y: 484, endPoint x: 581, endPoint y: 472, distance: 649.8
click at [581, 472] on g at bounding box center [621, 349] width 1492 height 840
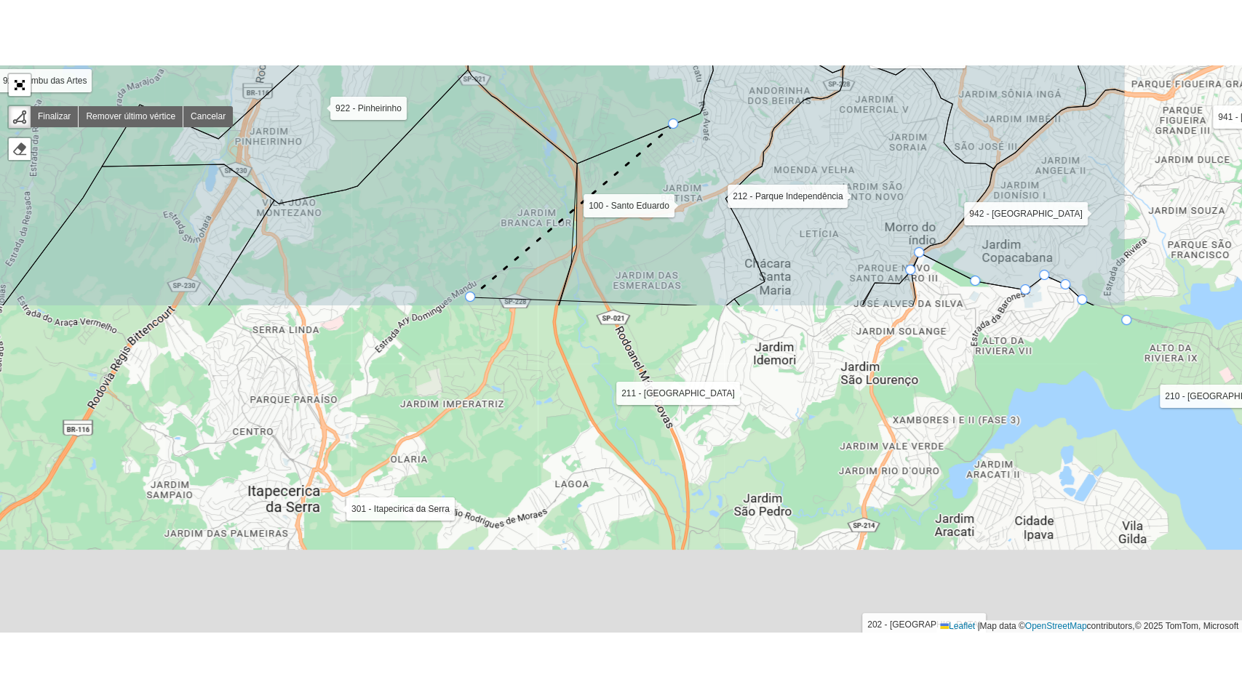
scroll to position [431, 0]
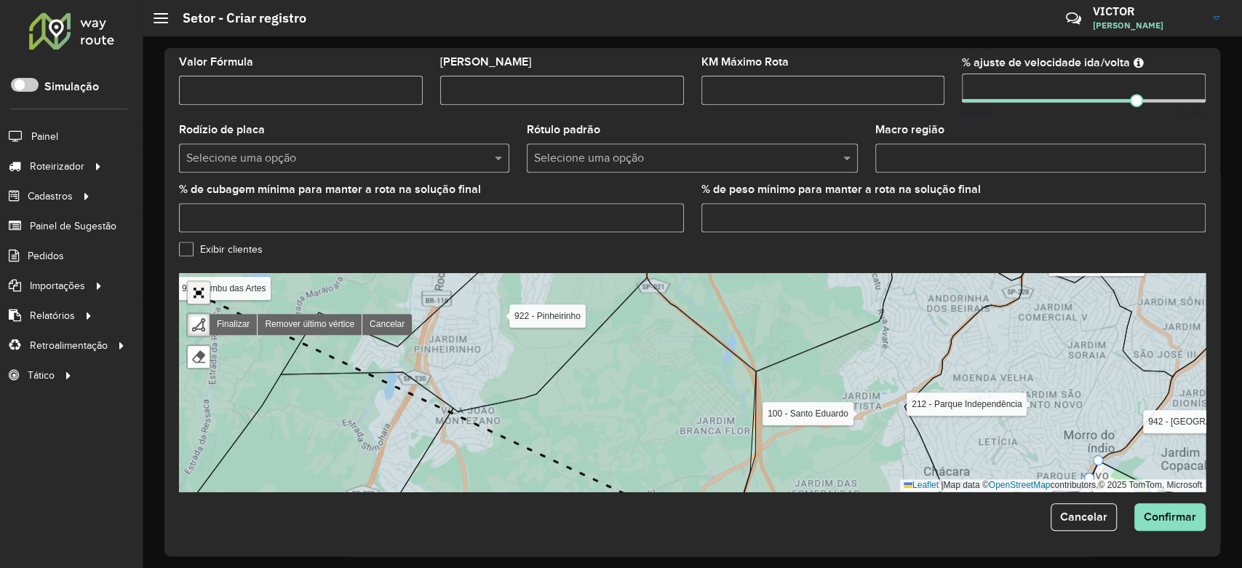
click at [193, 292] on link "Abrir mapa em tela cheia" at bounding box center [199, 293] width 22 height 22
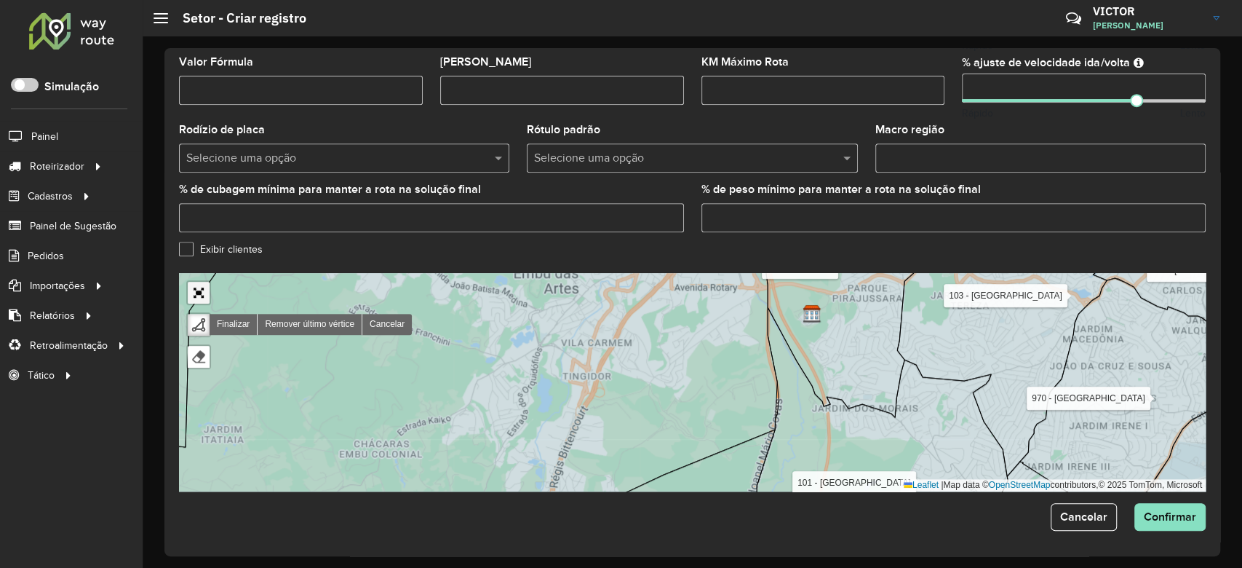
scroll to position [71, 0]
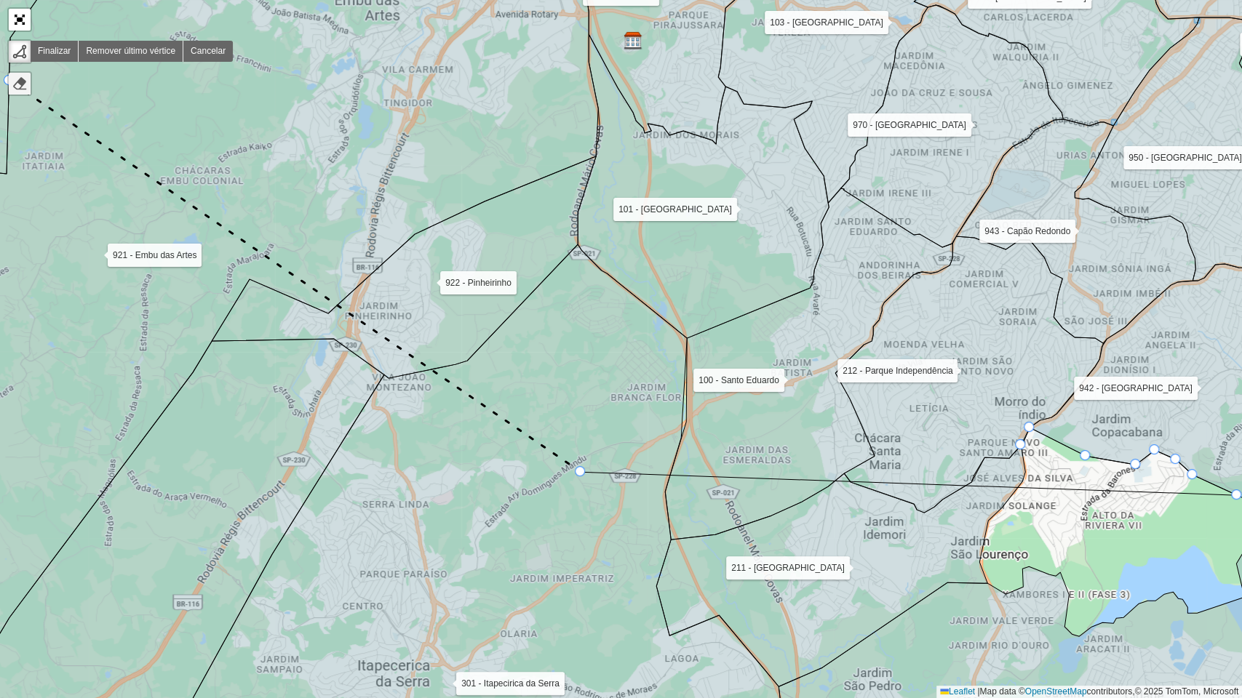
click at [21, 81] on div at bounding box center [19, 83] width 15 height 15
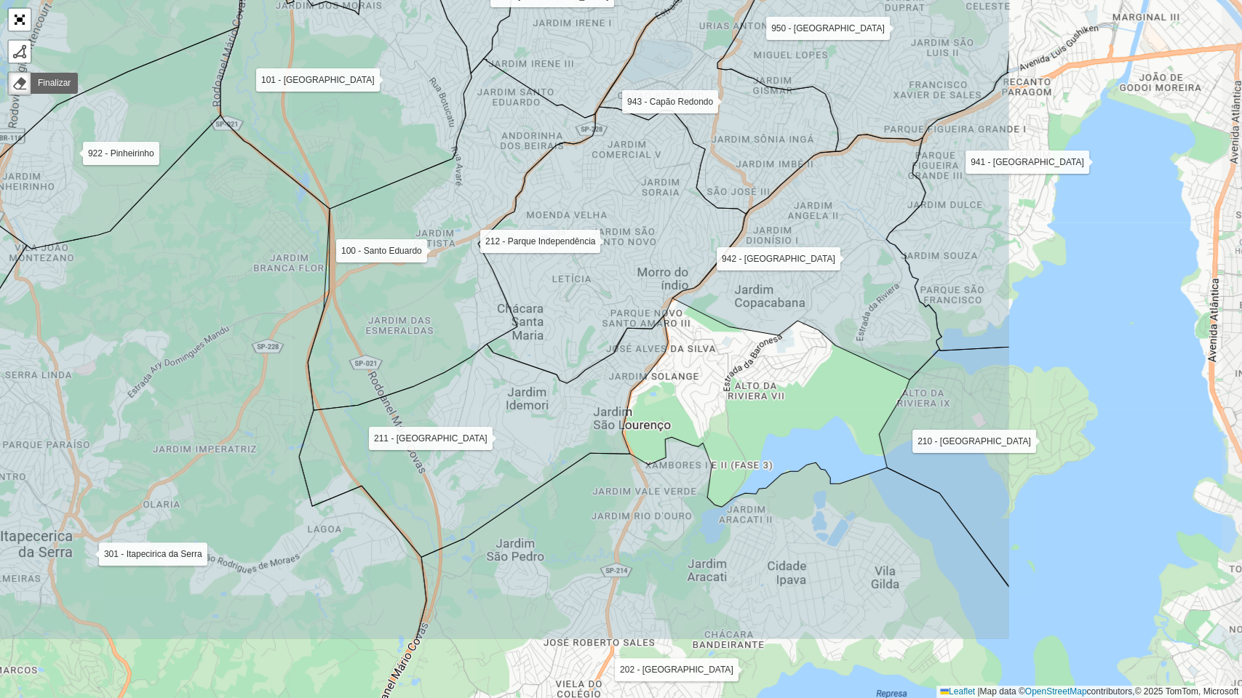
drag, startPoint x: 1075, startPoint y: 524, endPoint x: 641, endPoint y: 422, distance: 445.4
click at [641, 422] on div "000 - DOM 100 - Santo Eduardo 101 - Jardim Taima 102 - Pirajussara 103 - Vila R…" at bounding box center [621, 349] width 1242 height 698
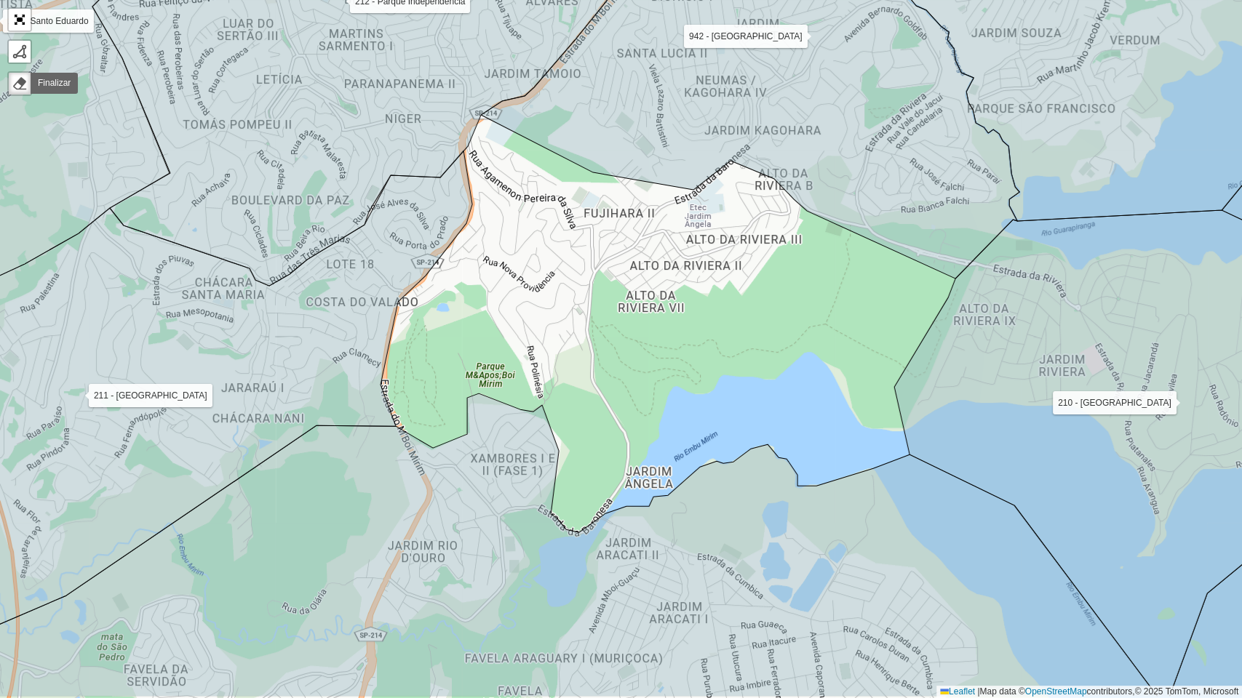
drag, startPoint x: 678, startPoint y: 421, endPoint x: 660, endPoint y: 365, distance: 58.2
click at [660, 365] on div "000 - DOM 100 - Santo Eduardo 101 - Jardim Taima 102 - Pirajussara 103 - Vila R…" at bounding box center [621, 349] width 1242 height 698
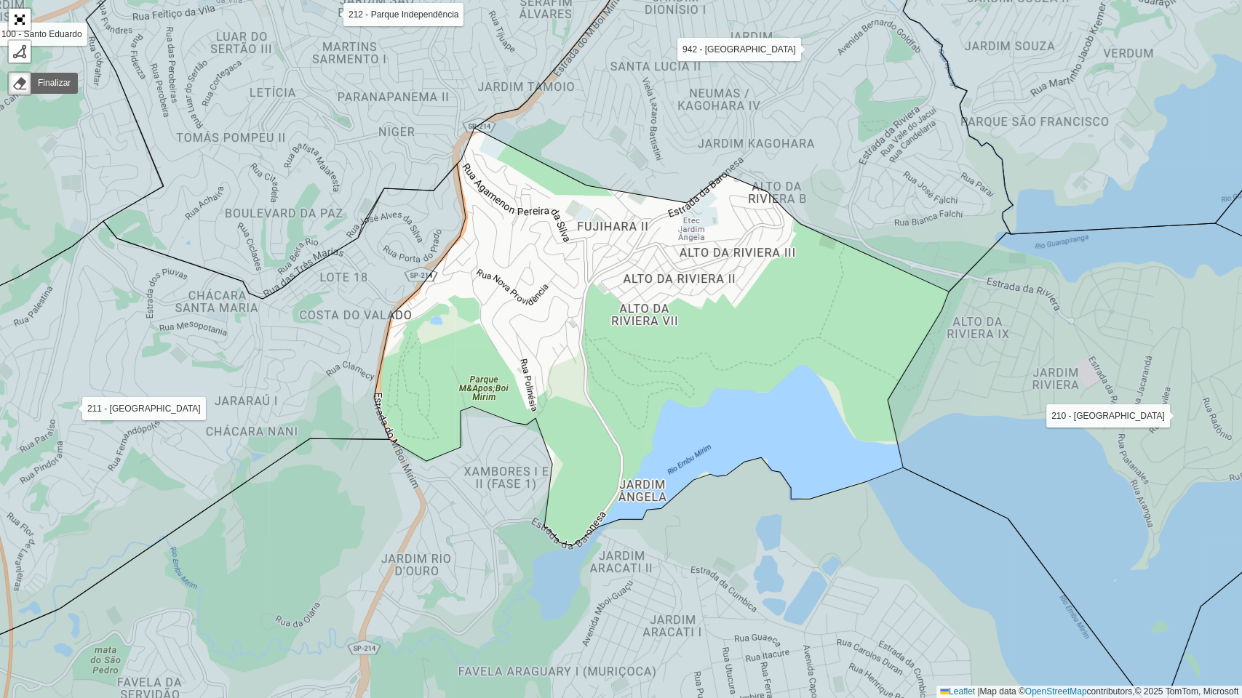
drag, startPoint x: 664, startPoint y: 357, endPoint x: 669, endPoint y: 367, distance: 11.1
click at [671, 370] on div "000 - DOM 100 - Santo Eduardo 101 - Jardim Taima 102 - Pirajussara 103 - Vila R…" at bounding box center [621, 349] width 1242 height 698
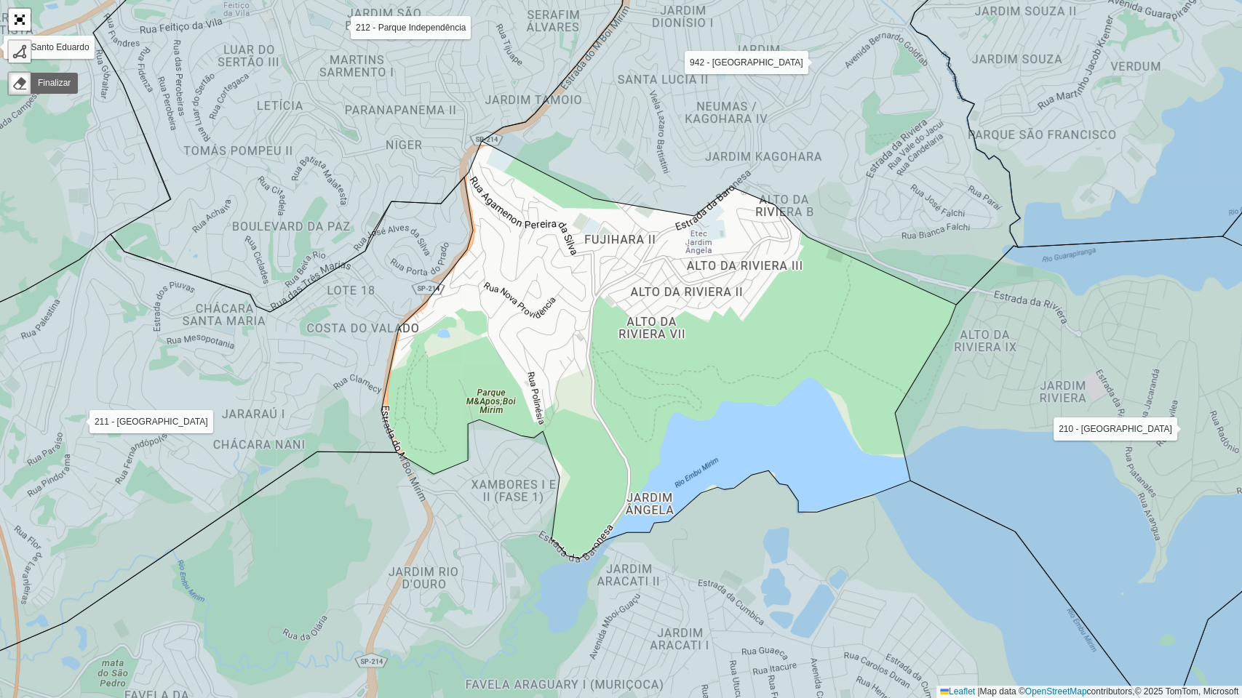
click at [13, 49] on div at bounding box center [19, 51] width 15 height 15
click at [471, 180] on div "000 - DOM 100 - Santo Eduardo 101 - Jardim Taima 102 - Pirajussara 103 - Vila R…" at bounding box center [621, 349] width 1242 height 698
click at [482, 144] on div "000 - DOM 100 - Santo Eduardo 101 - Jardim Taima 102 - Pirajussara 103 - Vila R…" at bounding box center [621, 349] width 1242 height 698
click at [588, 202] on div "000 - DOM 100 - Santo Eduardo 101 - Jardim Taima 102 - Pirajussara 103 - Vila R…" at bounding box center [621, 349] width 1242 height 698
click at [698, 221] on div "000 - DOM 100 - Santo Eduardo 101 - Jardim Taima 102 - Pirajussara 103 - Vila R…" at bounding box center [621, 349] width 1242 height 698
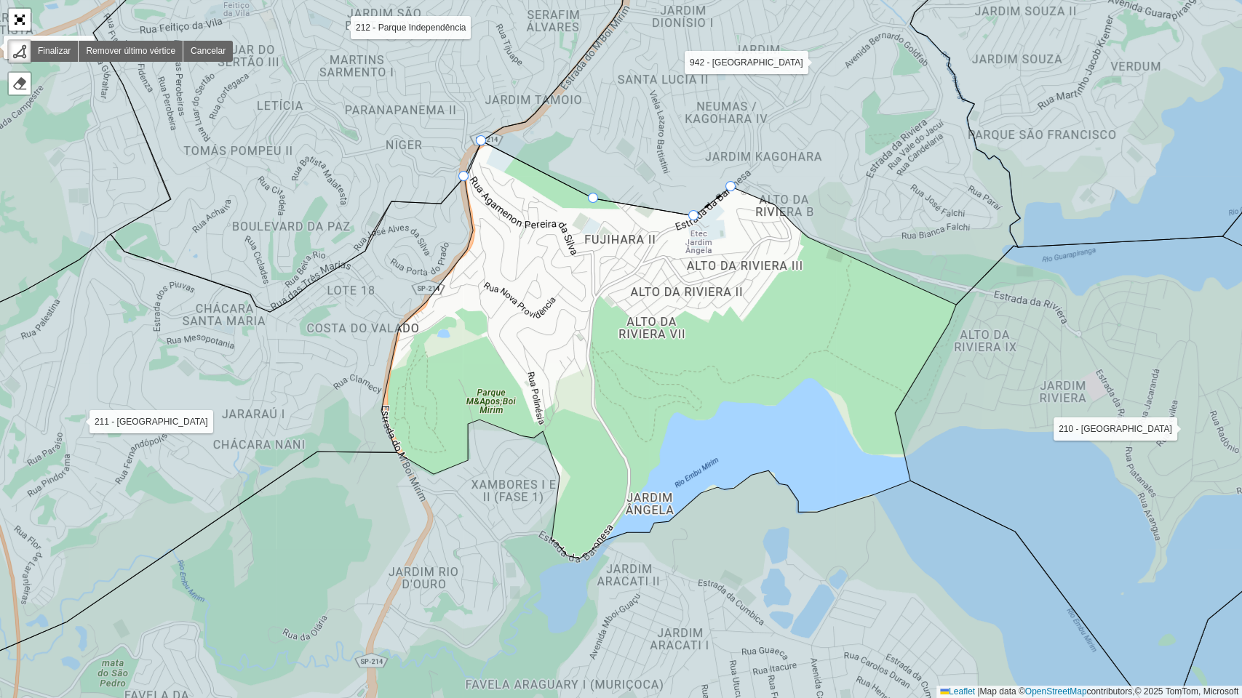
click at [728, 192] on div "000 - DOM 100 - Santo Eduardo 101 - Jardim Taima 102 - Pirajussara 103 - Vila R…" at bounding box center [621, 349] width 1242 height 698
click at [774, 201] on icon at bounding box center [751, 116] width 538 height 375
click at [803, 232] on icon at bounding box center [751, 116] width 538 height 375
click at [958, 307] on icon at bounding box center [1130, 485] width 471 height 498
click at [900, 414] on icon at bounding box center [1130, 485] width 471 height 498
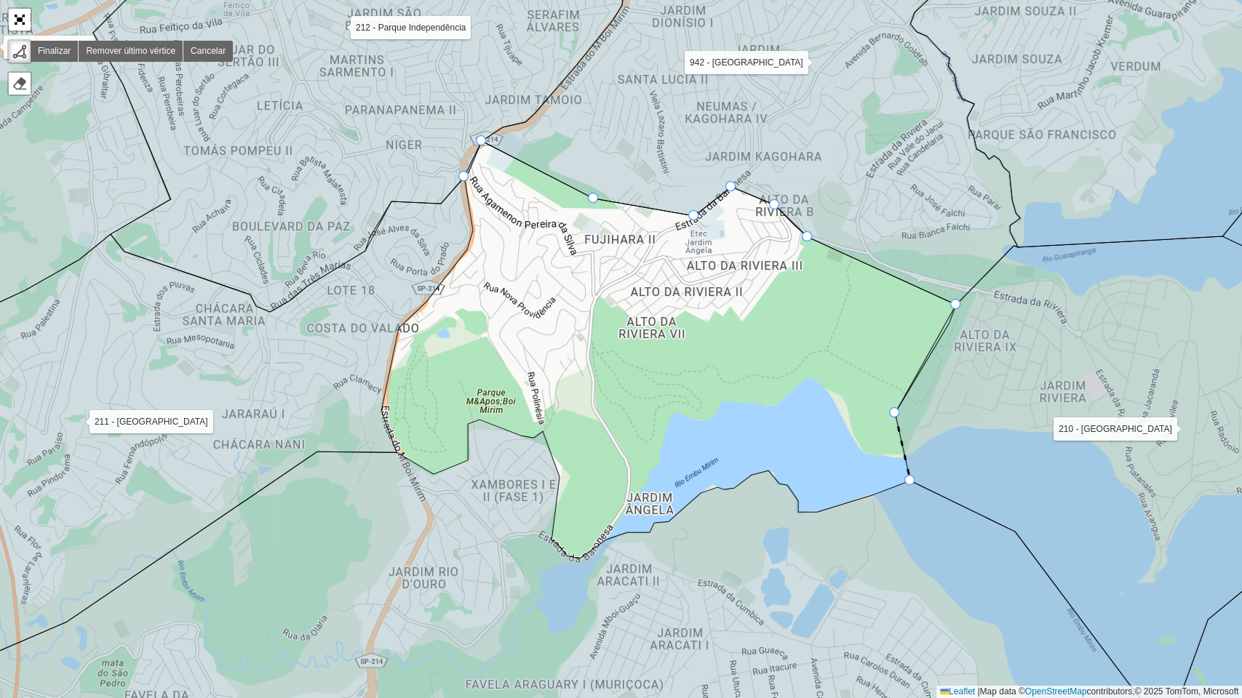
click at [914, 476] on icon at bounding box center [1130, 485] width 471 height 498
click at [816, 517] on icon at bounding box center [658, 594] width 1358 height 349
click at [797, 511] on icon at bounding box center [658, 594] width 1358 height 349
click at [802, 506] on div "000 - DOM 100 - Santo Eduardo 101 - Jardim Taima 102 - Pirajussara 103 - Vila R…" at bounding box center [621, 349] width 1242 height 698
click at [785, 488] on icon at bounding box center [658, 594] width 1358 height 349
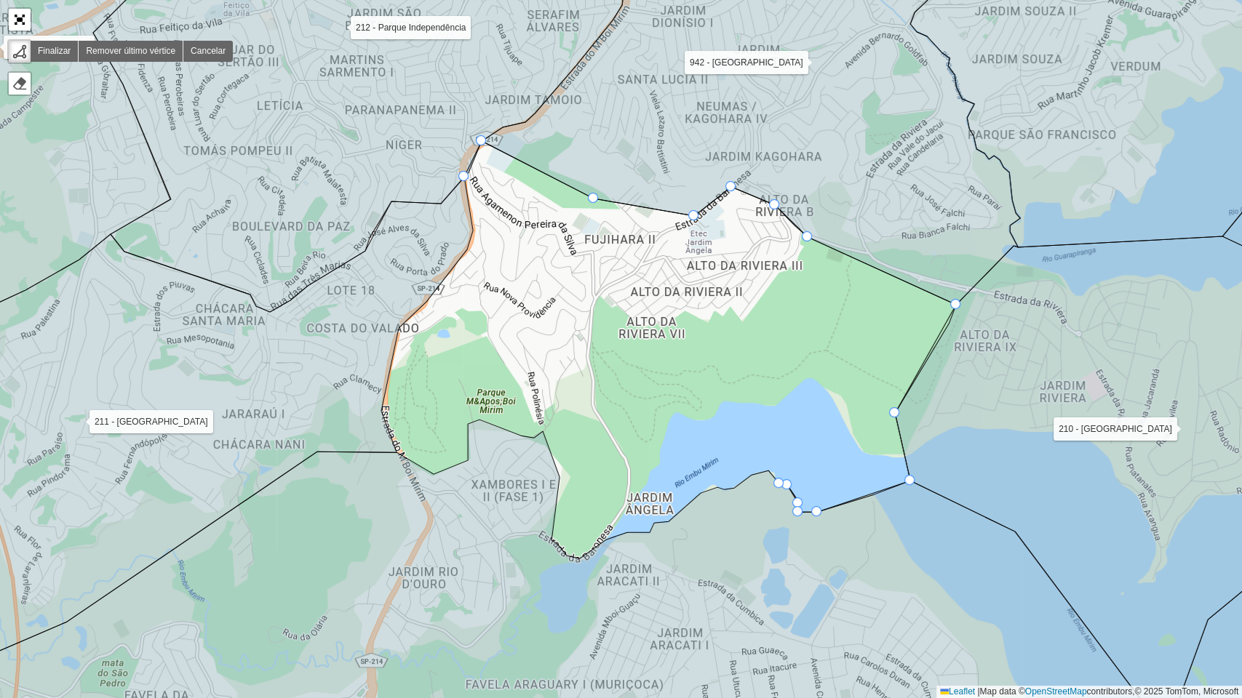
click at [775, 485] on icon at bounding box center [658, 594] width 1358 height 349
click at [769, 474] on icon at bounding box center [658, 594] width 1358 height 349
click at [749, 476] on div "000 - DOM 100 - Santo Eduardo 101 - Jardim Taima 102 - Pirajussara 103 - Vila R…" at bounding box center [621, 349] width 1242 height 698
click at [734, 493] on icon at bounding box center [658, 594] width 1358 height 349
click at [722, 492] on icon at bounding box center [658, 594] width 1358 height 349
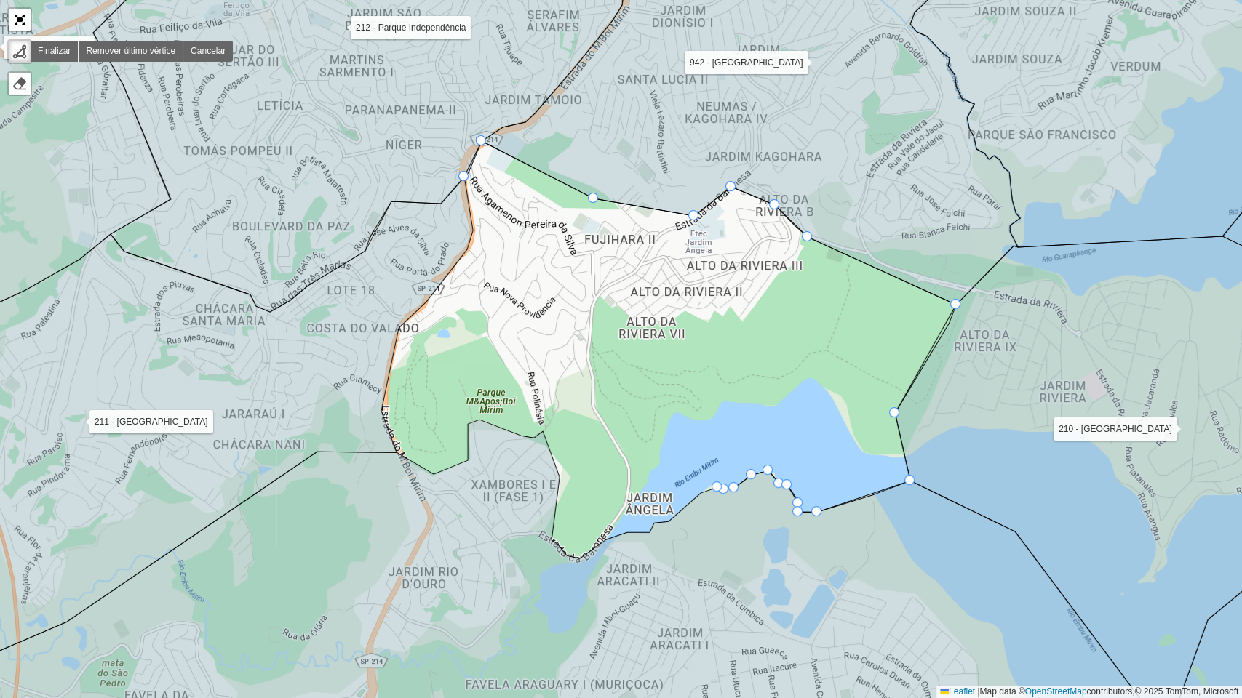
click at [717, 490] on icon at bounding box center [658, 594] width 1358 height 349
click at [704, 491] on icon at bounding box center [709, 490] width 17 height 6
click at [664, 527] on icon at bounding box center [658, 594] width 1358 height 349
click at [648, 527] on div "000 - DOM 100 - Santo Eduardo 101 - Jardim Taima 102 - Pirajussara 103 - Vila R…" at bounding box center [621, 349] width 1242 height 698
drag, startPoint x: 648, startPoint y: 526, endPoint x: 645, endPoint y: 535, distance: 9.0
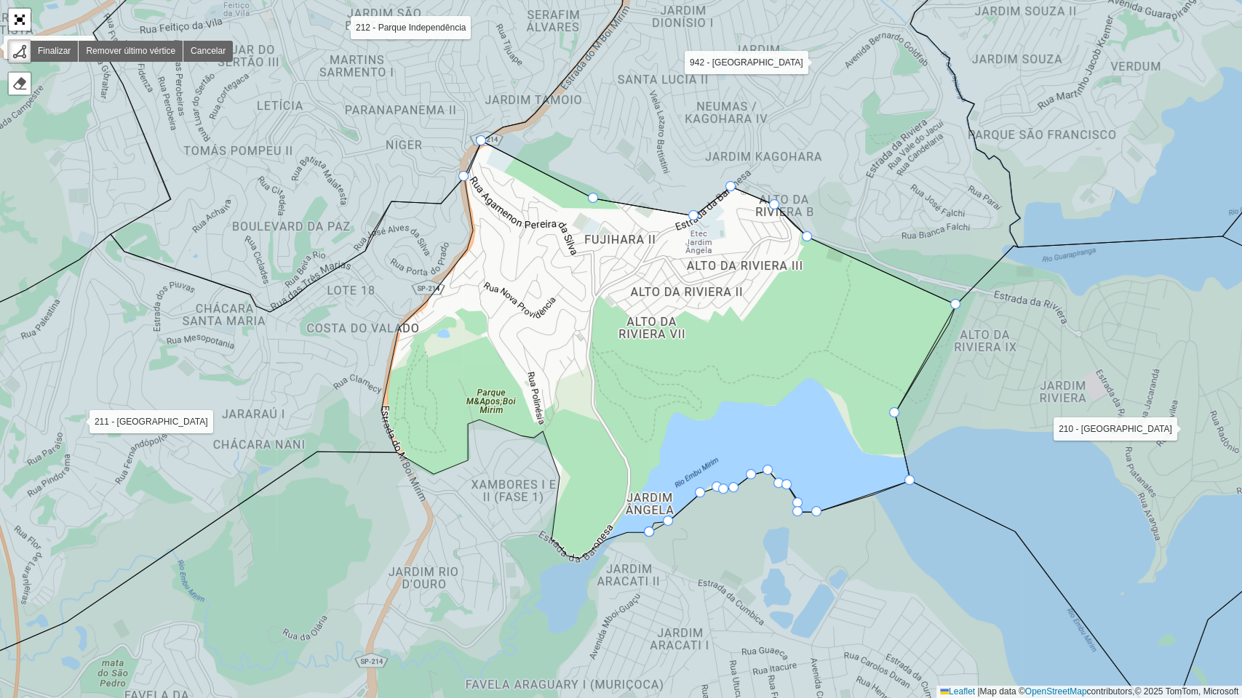
click at [645, 535] on div at bounding box center [649, 532] width 10 height 10
click at [658, 522] on div "000 - DOM 100 - Santo Eduardo 101 - Jardim Taima 102 - Pirajussara 103 - Vila R…" at bounding box center [621, 349] width 1242 height 698
click at [621, 530] on div "000 - DOM 100 - Santo Eduardo 101 - Jardim Taima 102 - Pirajussara 103 - Vila R…" at bounding box center [621, 349] width 1242 height 698
click at [607, 546] on icon at bounding box center [658, 594] width 1358 height 349
click at [587, 555] on icon at bounding box center [658, 594] width 1358 height 349
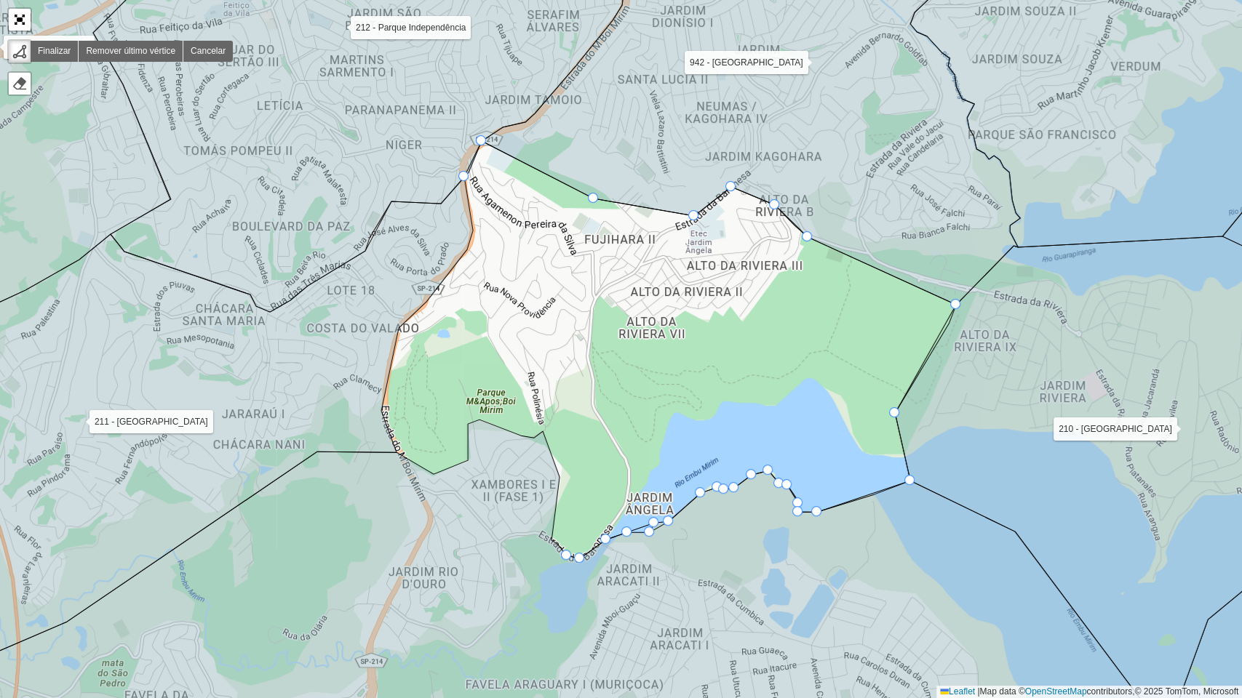
click at [565, 553] on div "000 - DOM 100 - Santo Eduardo 101 - Jardim Taima 102 - Pirajussara 103 - Vila R…" at bounding box center [621, 349] width 1242 height 698
click at [553, 541] on div "000 - DOM 100 - Santo Eduardo 101 - Jardim Taima 102 - Pirajussara 103 - Vila R…" at bounding box center [621, 349] width 1242 height 698
click at [558, 476] on icon at bounding box center [658, 594] width 1358 height 349
click at [547, 438] on div "000 - DOM 100 - Santo Eduardo 101 - Jardim Taima 102 - Pirajussara 103 - Vila R…" at bounding box center [621, 349] width 1242 height 698
click at [537, 441] on icon at bounding box center [658, 594] width 1358 height 349
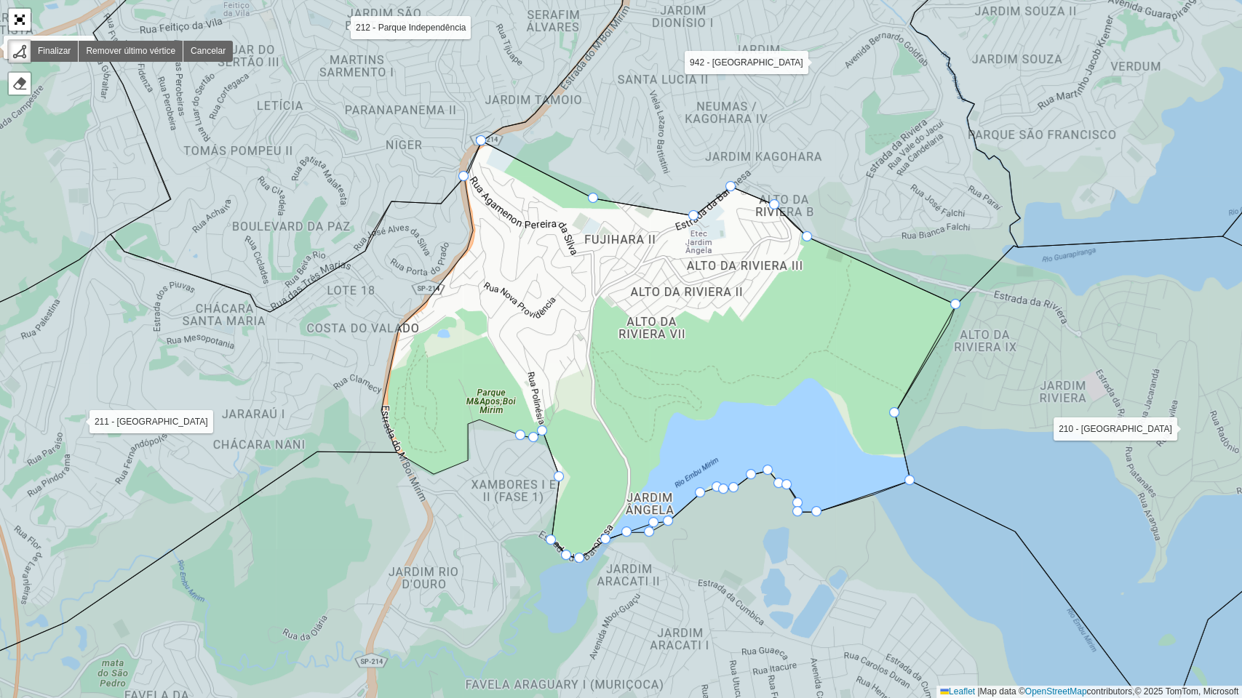
click at [518, 433] on div "000 - DOM 100 - Santo Eduardo 101 - Jardim Taima 102 - Pirajussara 103 - Vila R…" at bounding box center [621, 349] width 1242 height 698
click at [485, 424] on icon at bounding box center [658, 594] width 1358 height 349
click at [471, 425] on icon at bounding box center [658, 594] width 1358 height 349
click at [466, 458] on div "000 - DOM 100 - Santo Eduardo 101 - Jardim Taima 102 - Pirajussara 103 - Vila R…" at bounding box center [621, 349] width 1242 height 698
click at [438, 471] on icon at bounding box center [451, 468] width 34 height 14
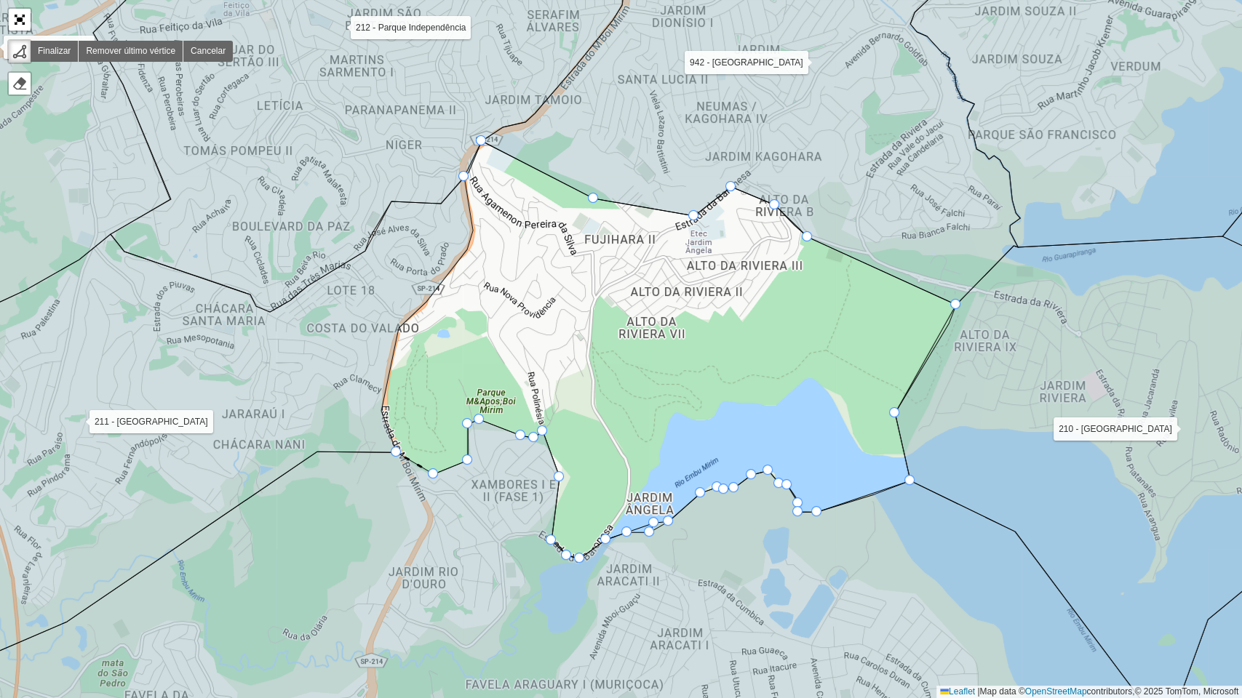
click at [398, 460] on icon at bounding box center [658, 594] width 1358 height 349
click at [381, 418] on icon at bounding box center [174, 418] width 598 height 483
click at [402, 330] on div "000 - DOM 100 - Santo Eduardo 101 - Jardim Taima 102 - Pirajussara 103 - Vila R…" at bounding box center [621, 349] width 1242 height 698
click at [425, 316] on div "000 - DOM 100 - Santo Eduardo 101 - Jardim Taima 102 - Pirajussara 103 - Vila R…" at bounding box center [621, 349] width 1242 height 698
click at [468, 260] on div "000 - DOM 100 - Santo Eduardo 101 - Jardim Taima 102 - Pirajussara 103 - Vila R…" at bounding box center [621, 349] width 1242 height 698
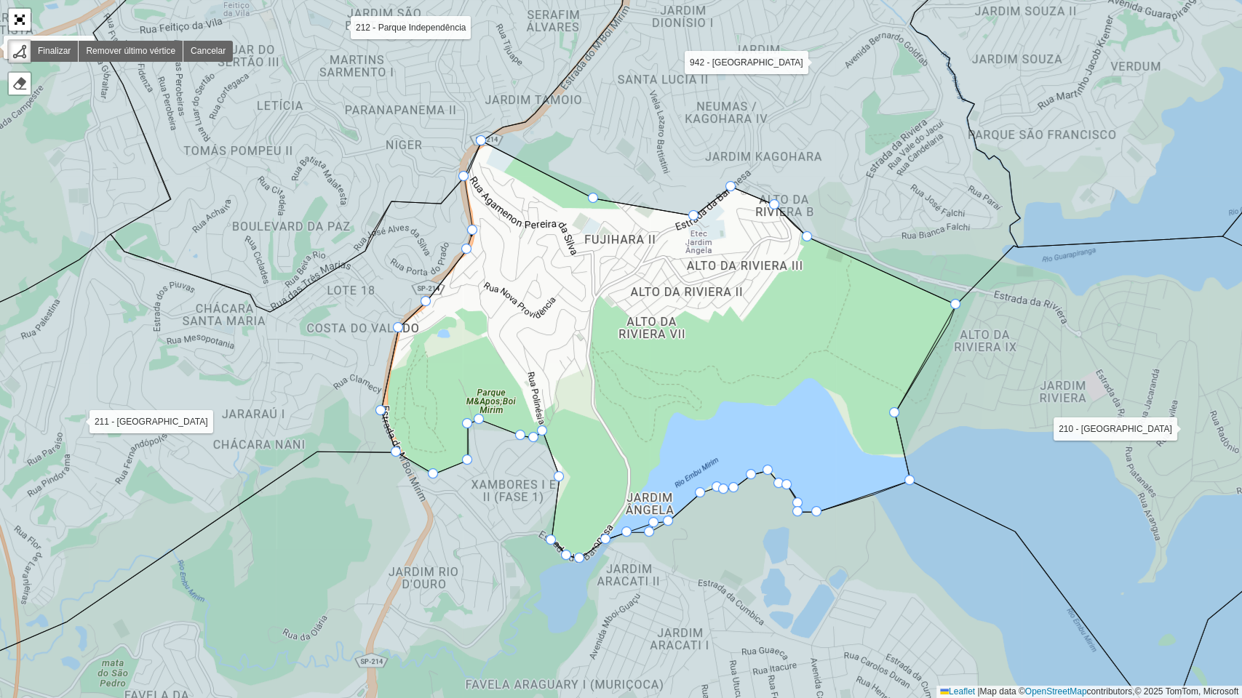
click at [476, 234] on div "000 - DOM 100 - Santo Eduardo 101 - Jardim Taima 102 - Pirajussara 103 - Vila R…" at bounding box center [621, 349] width 1242 height 698
click at [463, 178] on div at bounding box center [463, 176] width 10 height 10
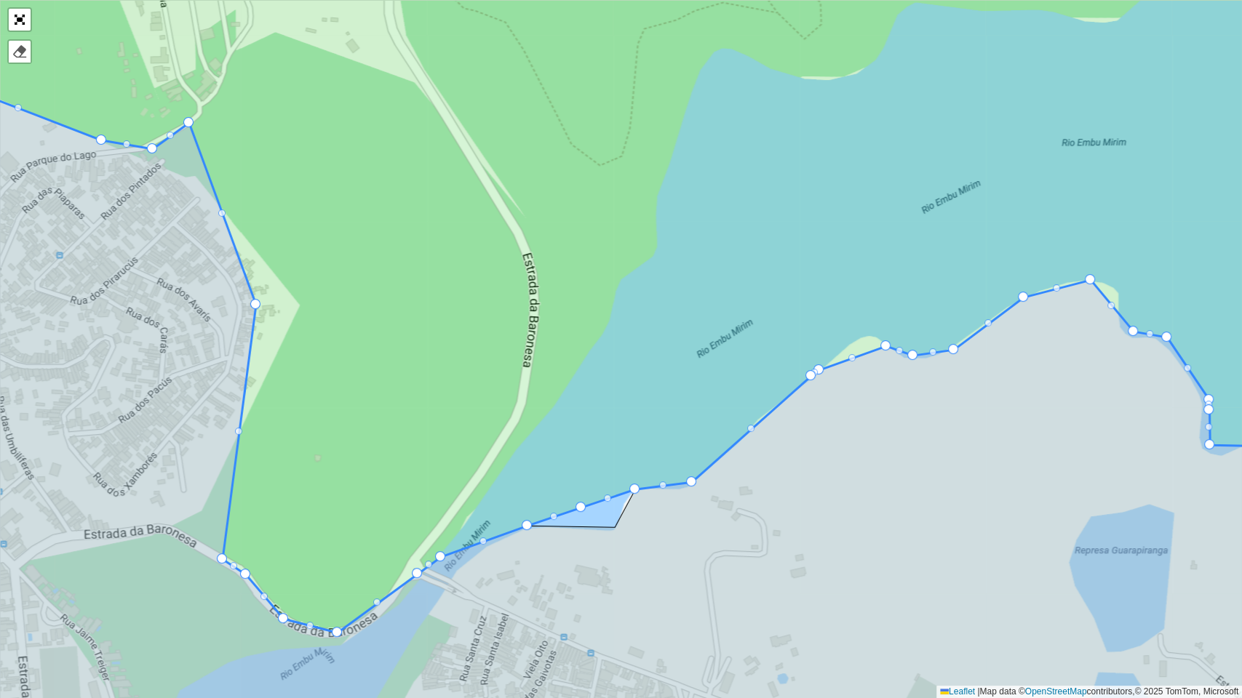
drag, startPoint x: 578, startPoint y: 504, endPoint x: 616, endPoint y: 540, distance: 52.0
drag, startPoint x: 581, startPoint y: 510, endPoint x: 608, endPoint y: 545, distance: 44.1
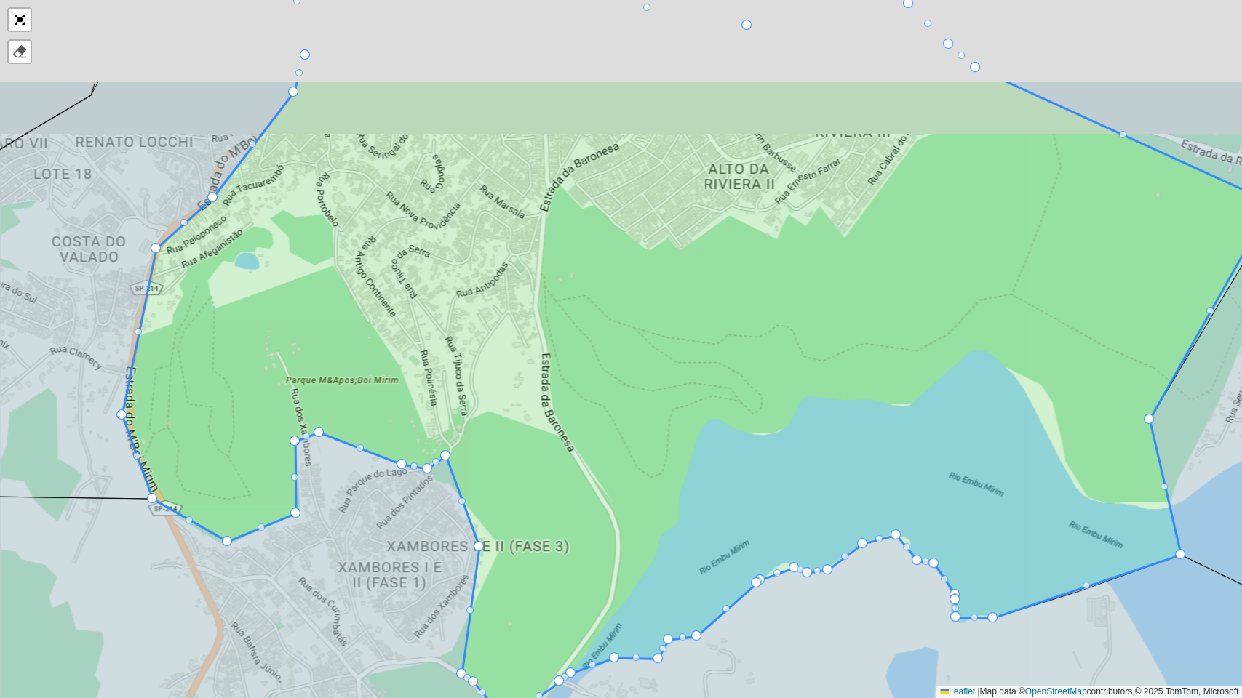
drag, startPoint x: 310, startPoint y: 381, endPoint x: 424, endPoint y: 648, distance: 289.8
click at [424, 567] on icon at bounding box center [685, 677] width 1492 height 488
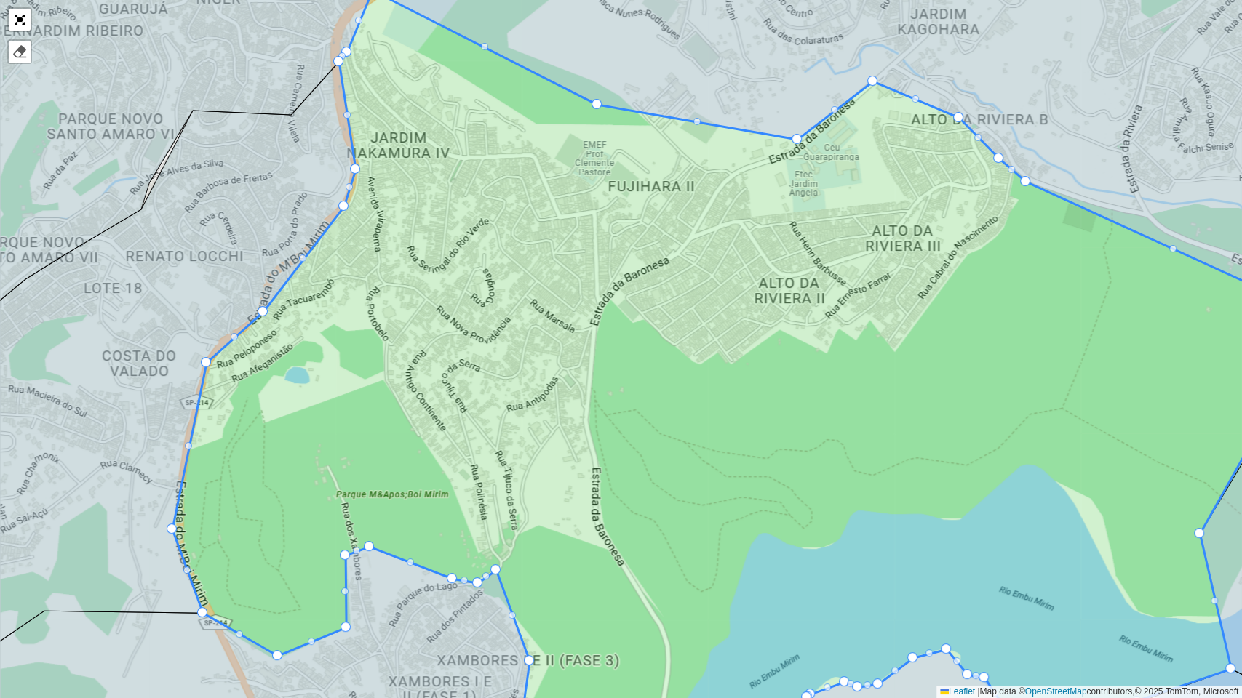
drag, startPoint x: 239, startPoint y: 239, endPoint x: 256, endPoint y: 295, distance: 58.7
click at [256, 295] on icon at bounding box center [115, 394] width 481 height 665
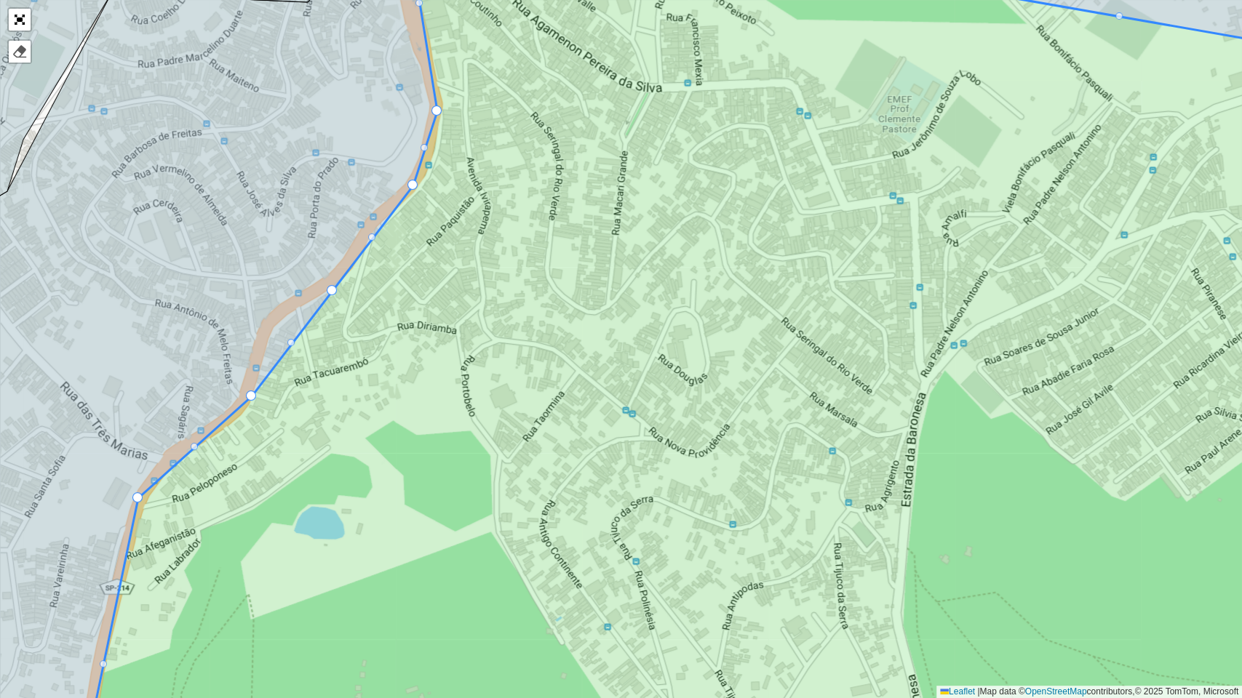
drag, startPoint x: 333, startPoint y: 290, endPoint x: 270, endPoint y: 294, distance: 62.7
drag, startPoint x: 290, startPoint y: 343, endPoint x: 267, endPoint y: 316, distance: 35.1
drag, startPoint x: 306, startPoint y: 320, endPoint x: 279, endPoint y: 319, distance: 26.9
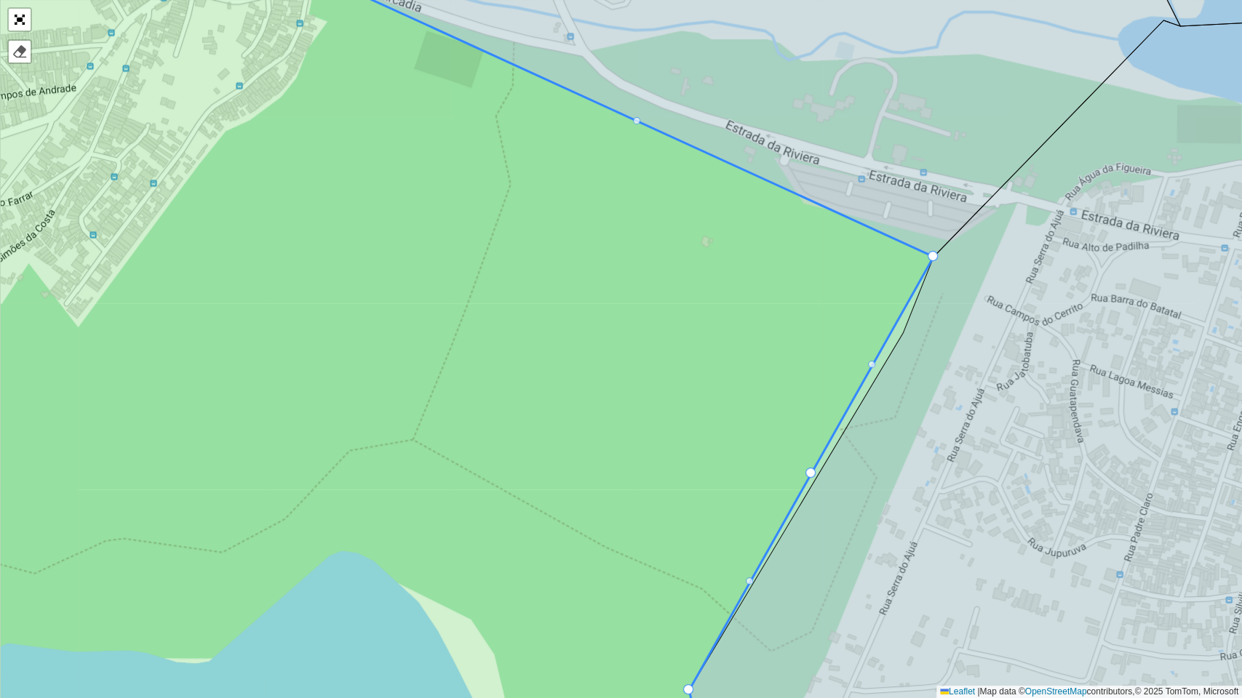
drag, startPoint x: 808, startPoint y: 471, endPoint x: 827, endPoint y: 477, distance: 19.6
drag, startPoint x: 872, startPoint y: 362, endPoint x: 904, endPoint y: 337, distance: 40.9
drag, startPoint x: 877, startPoint y: 365, endPoint x: 902, endPoint y: 336, distance: 37.6
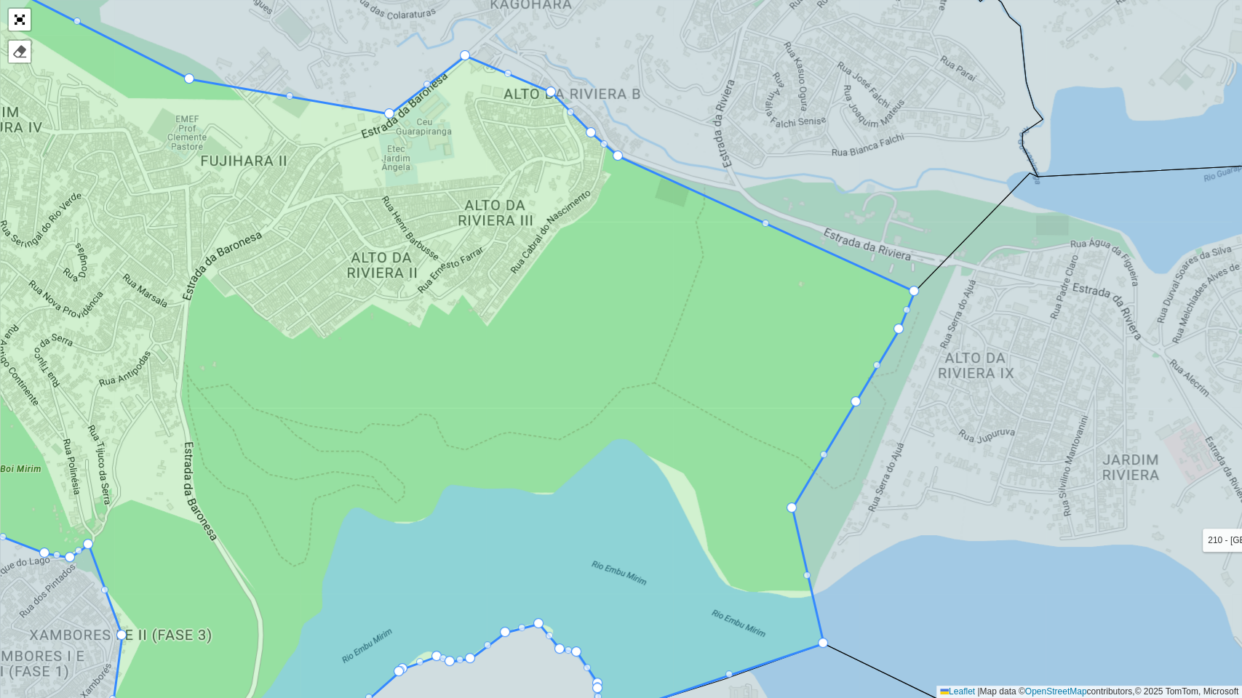
drag, startPoint x: 865, startPoint y: 572, endPoint x: 838, endPoint y: 348, distance: 225.7
click at [838, 350] on icon at bounding box center [1074, 438] width 565 height 557
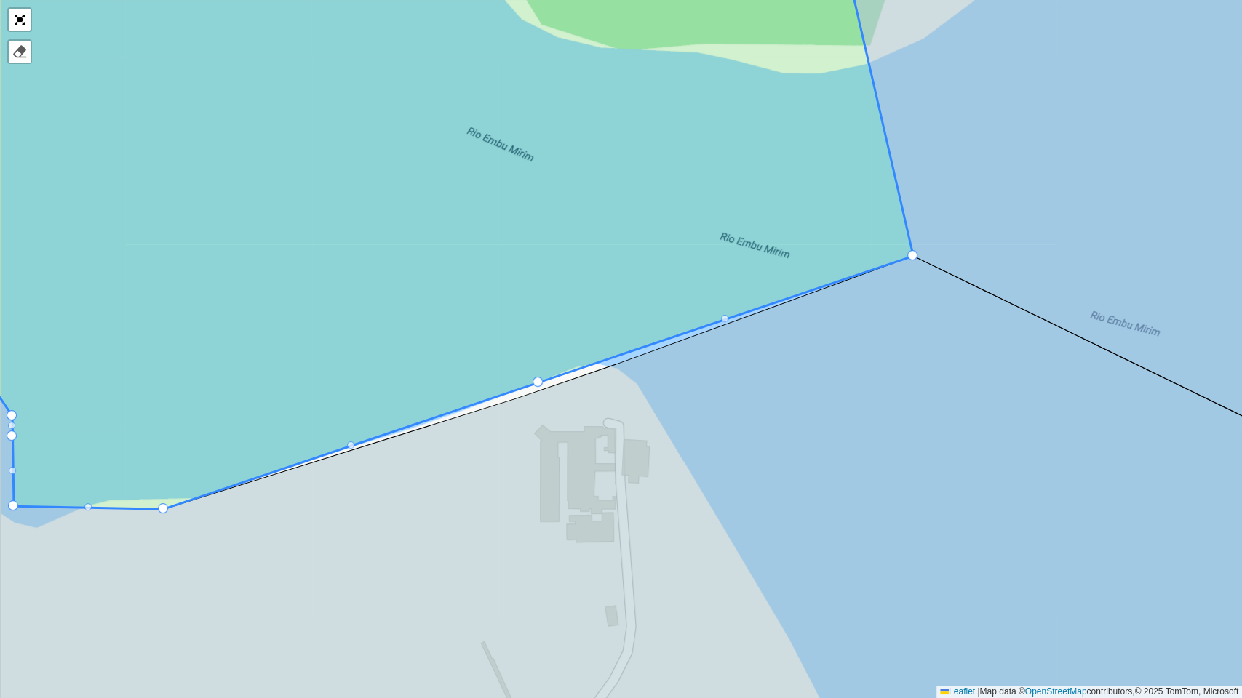
drag, startPoint x: 536, startPoint y: 379, endPoint x: 544, endPoint y: 395, distance: 17.9
drag, startPoint x: 538, startPoint y: 382, endPoint x: 541, endPoint y: 394, distance: 12.2
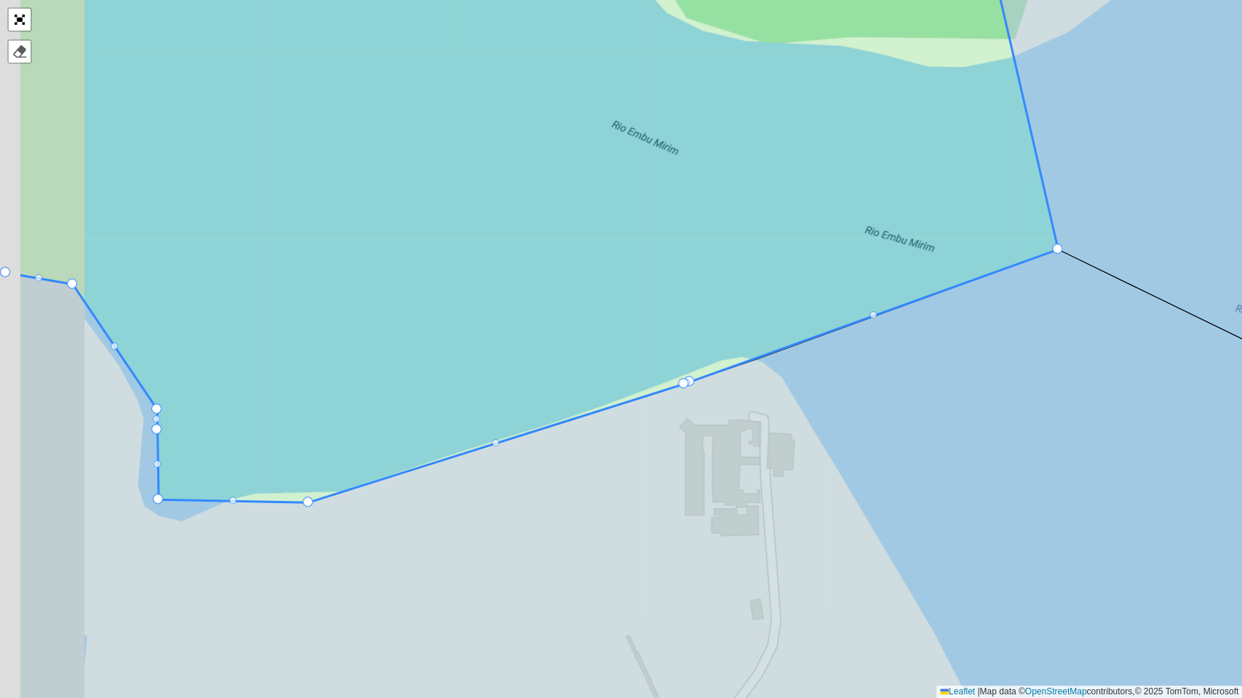
drag, startPoint x: 493, startPoint y: 487, endPoint x: 972, endPoint y: 416, distance: 483.9
click at [974, 417] on icon at bounding box center [766, 506] width 1492 height 513
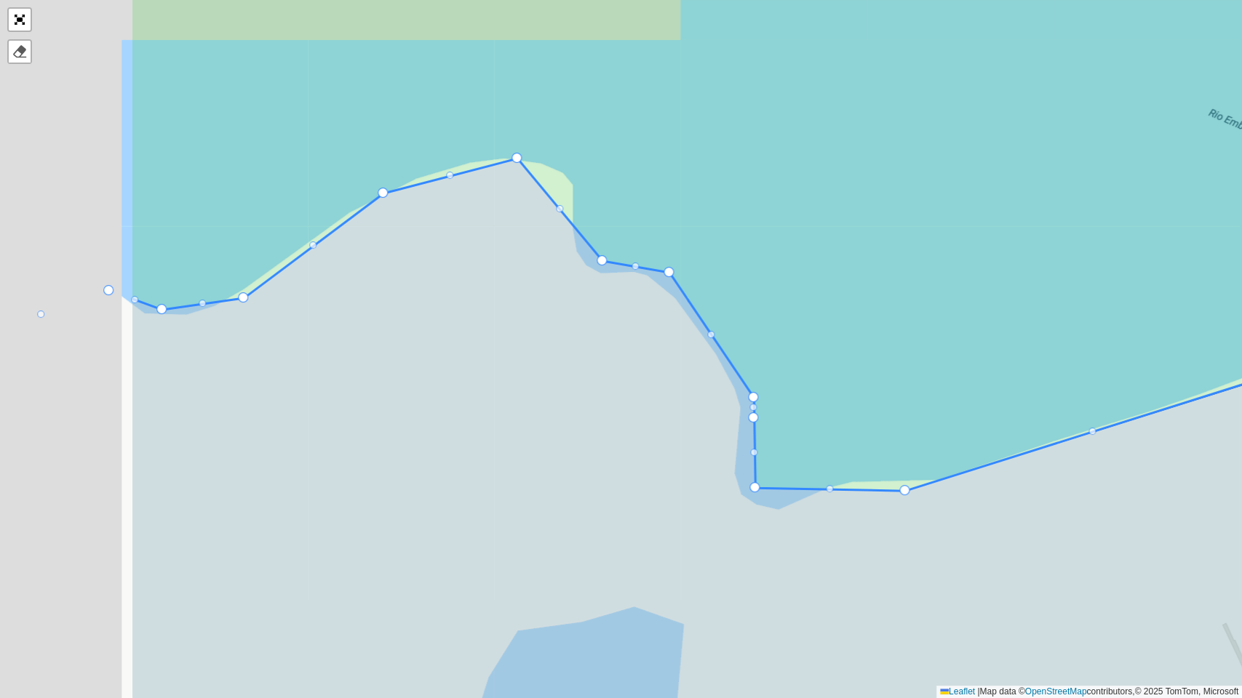
drag, startPoint x: 437, startPoint y: 430, endPoint x: 757, endPoint y: 495, distance: 325.9
click at [757, 495] on icon at bounding box center [878, 490] width 1492 height 662
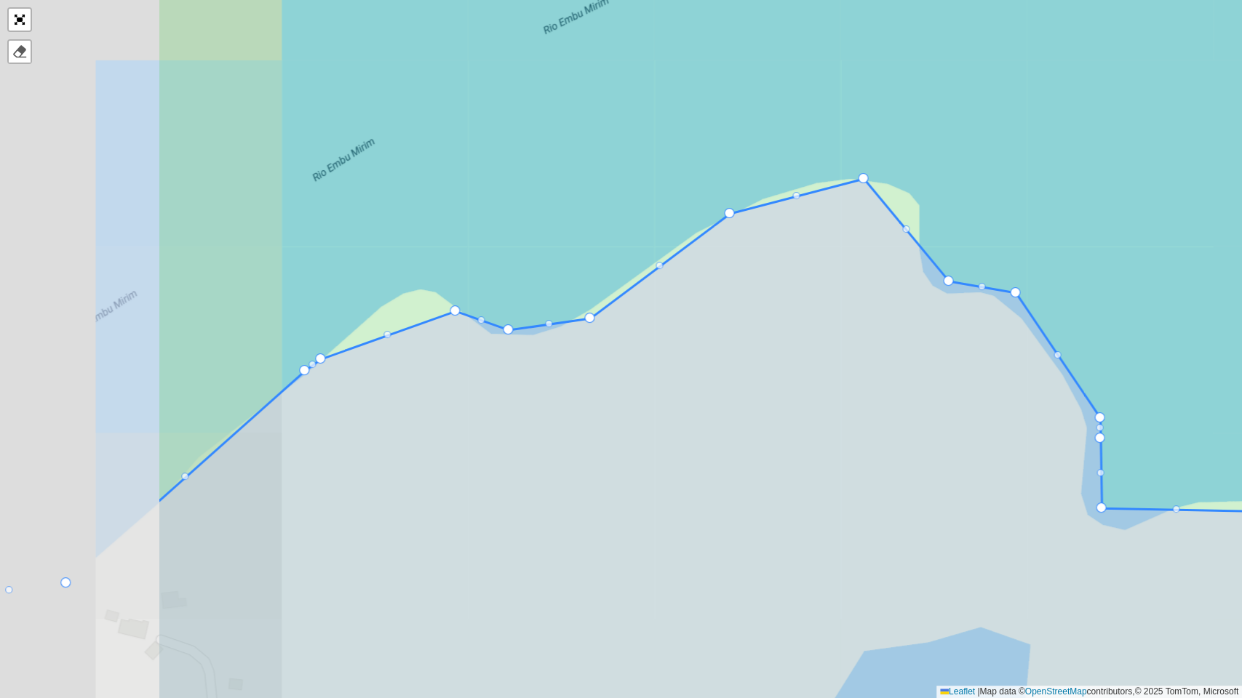
drag, startPoint x: 408, startPoint y: 360, endPoint x: 498, endPoint y: 371, distance: 90.2
click at [695, 368] on icon at bounding box center [905, 477] width 1492 height 597
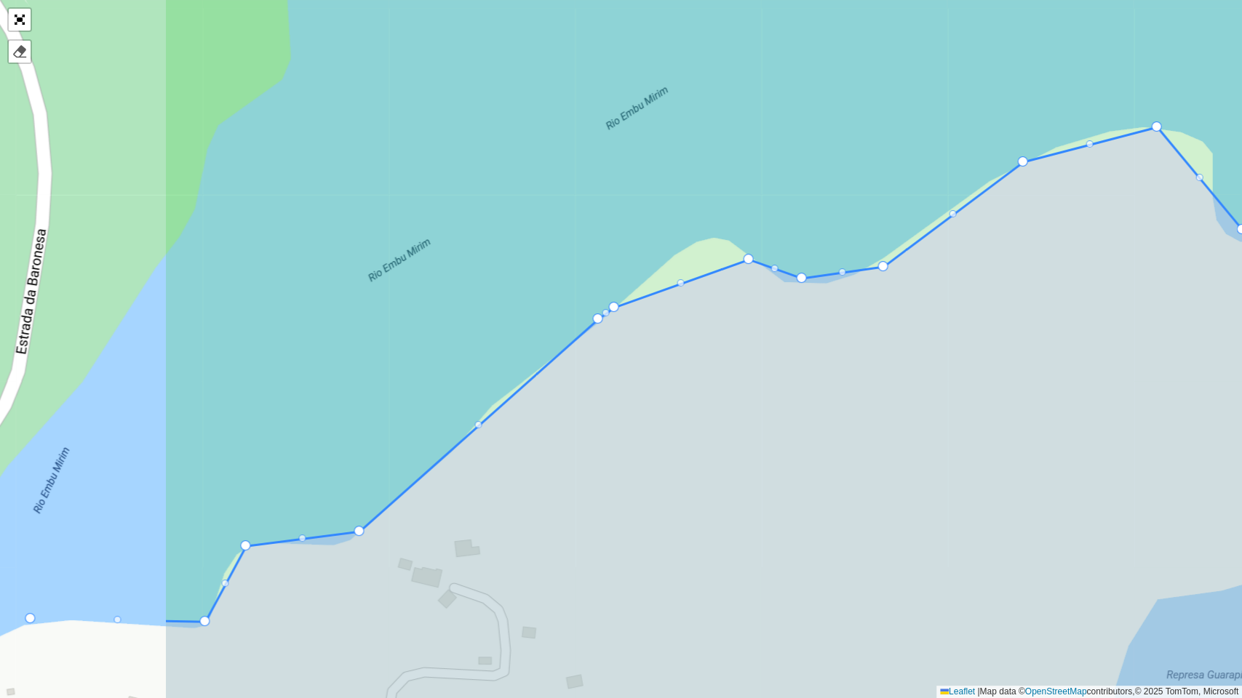
drag, startPoint x: 397, startPoint y: 405, endPoint x: 750, endPoint y: 341, distance: 359.4
click at [766, 335] on icon at bounding box center [911, 421] width 1492 height 589
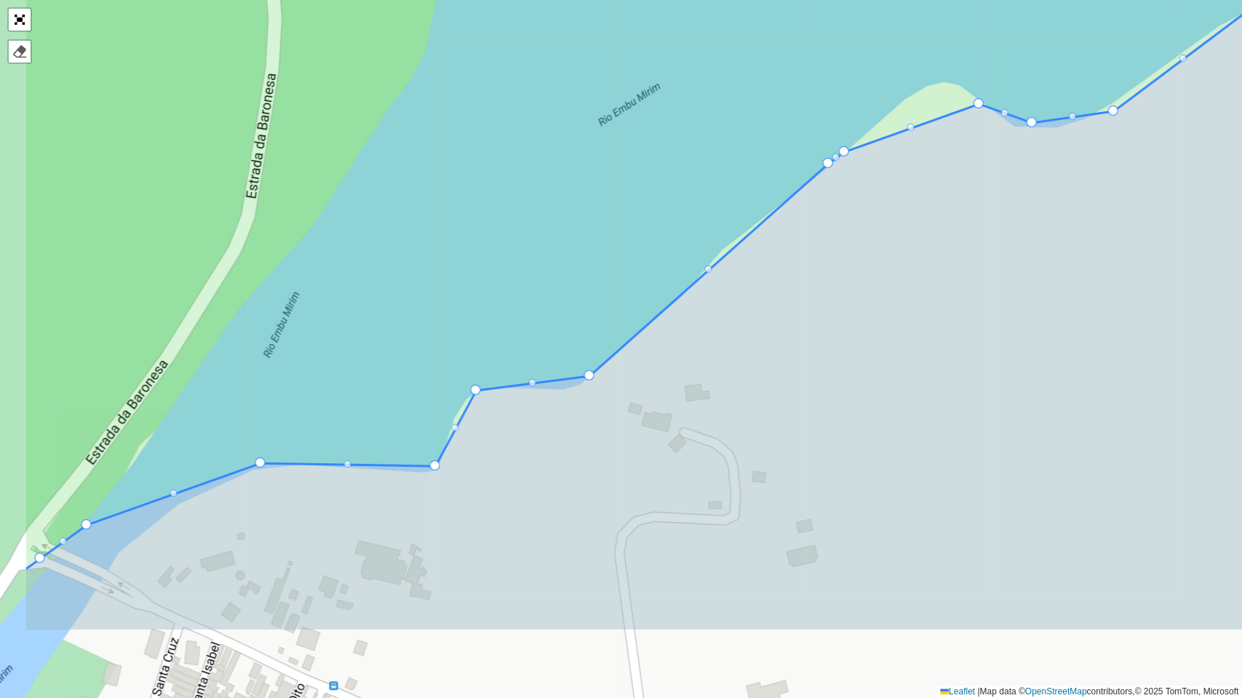
drag, startPoint x: 480, startPoint y: 545, endPoint x: 631, endPoint y: 406, distance: 204.9
click at [631, 406] on icon at bounding box center [771, 301] width 1492 height 658
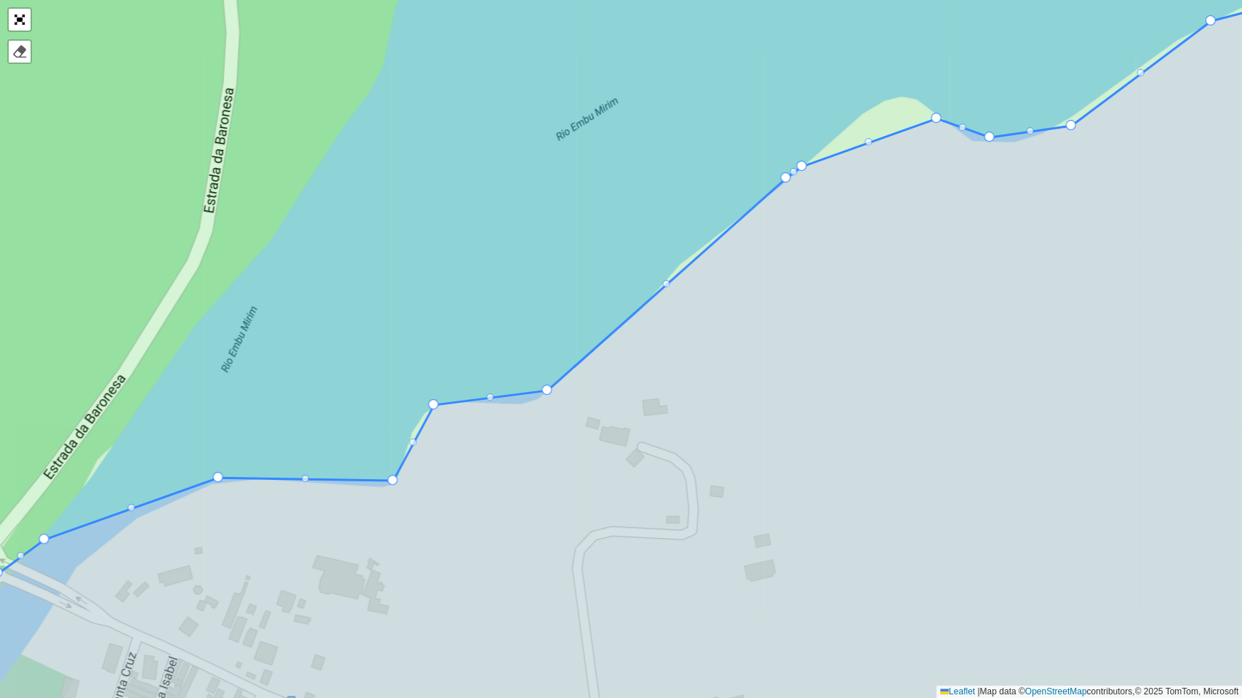
drag, startPoint x: 518, startPoint y: 509, endPoint x: 471, endPoint y: 530, distance: 50.8
click at [471, 530] on icon at bounding box center [579, 387] width 1492 height 792
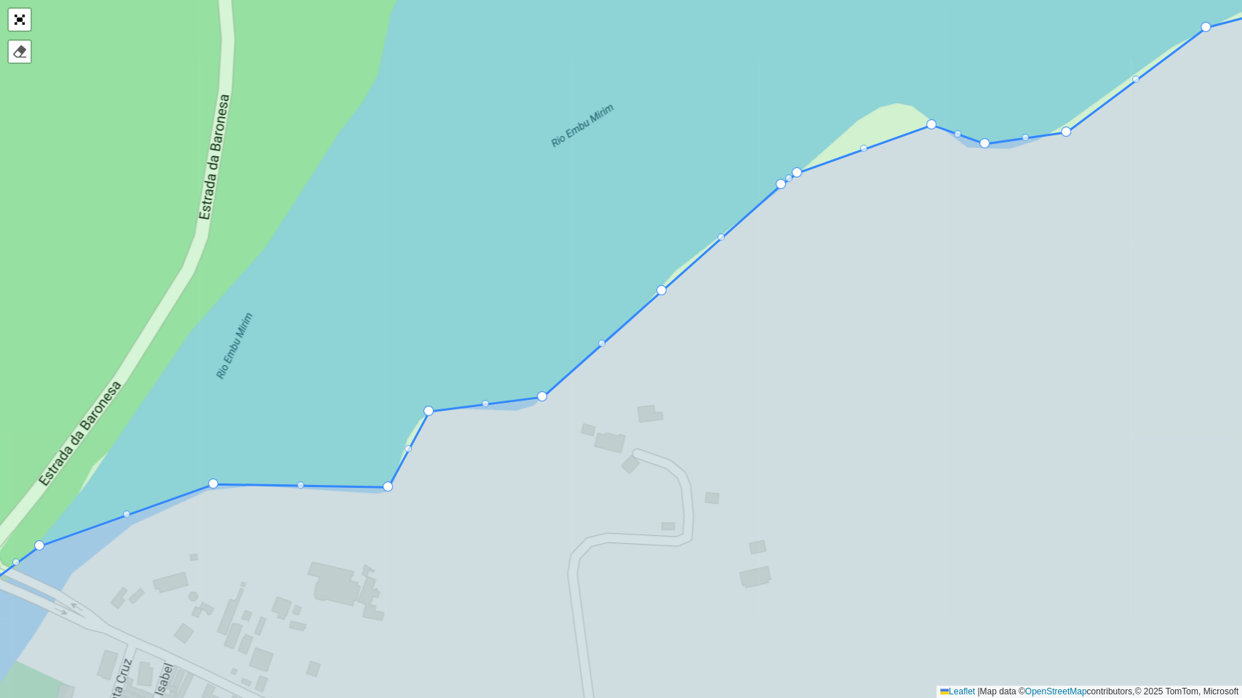
drag, startPoint x: 661, startPoint y: 291, endPoint x: 655, endPoint y: 281, distance: 12.1
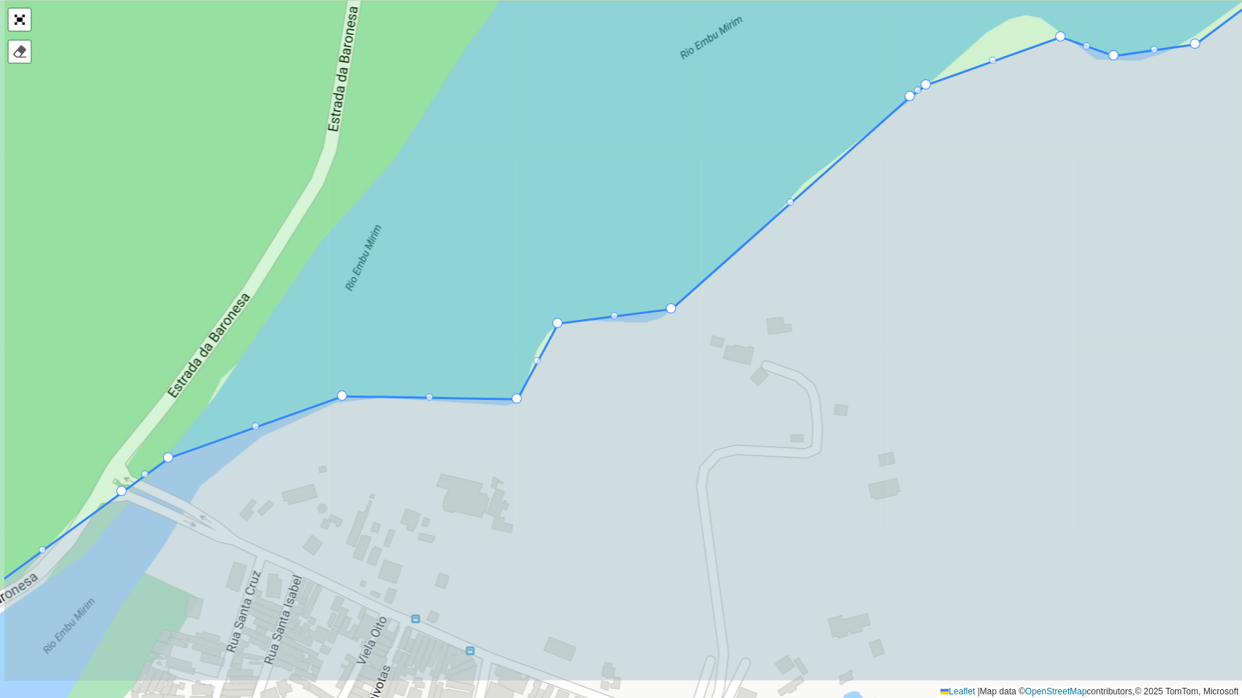
drag, startPoint x: 709, startPoint y: 373, endPoint x: 897, endPoint y: 255, distance: 221.7
click at [897, 255] on icon at bounding box center [750, 293] width 1492 height 776
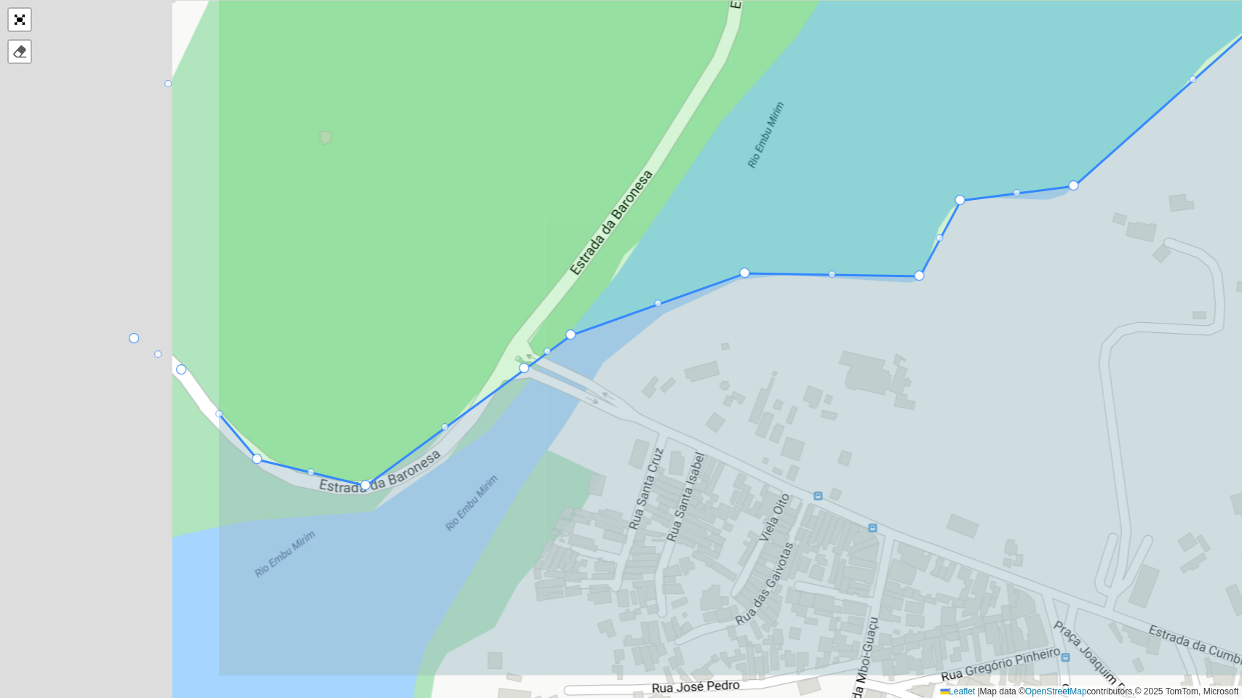
drag, startPoint x: 500, startPoint y: 418, endPoint x: 846, endPoint y: 324, distance: 359.0
click at [846, 324] on icon at bounding box center [964, 257] width 1492 height 838
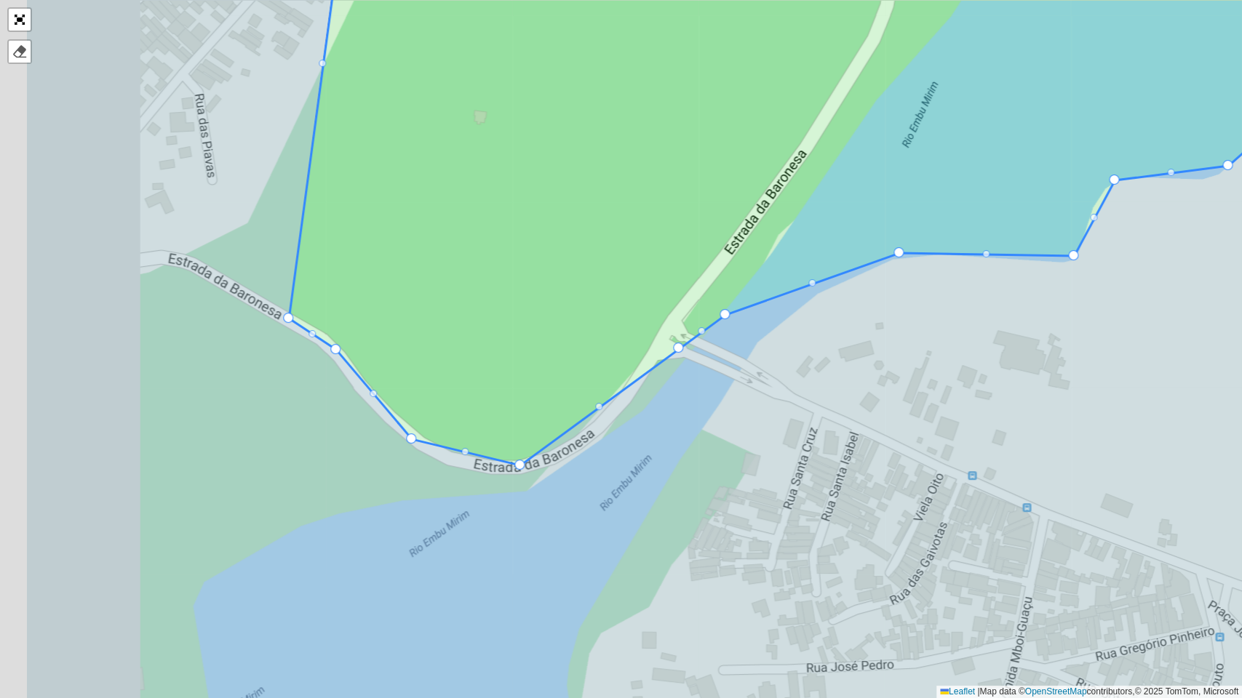
drag, startPoint x: 509, startPoint y: 467, endPoint x: 661, endPoint y: 448, distance: 152.5
click at [661, 448] on icon at bounding box center [772, 331] width 1492 height 840
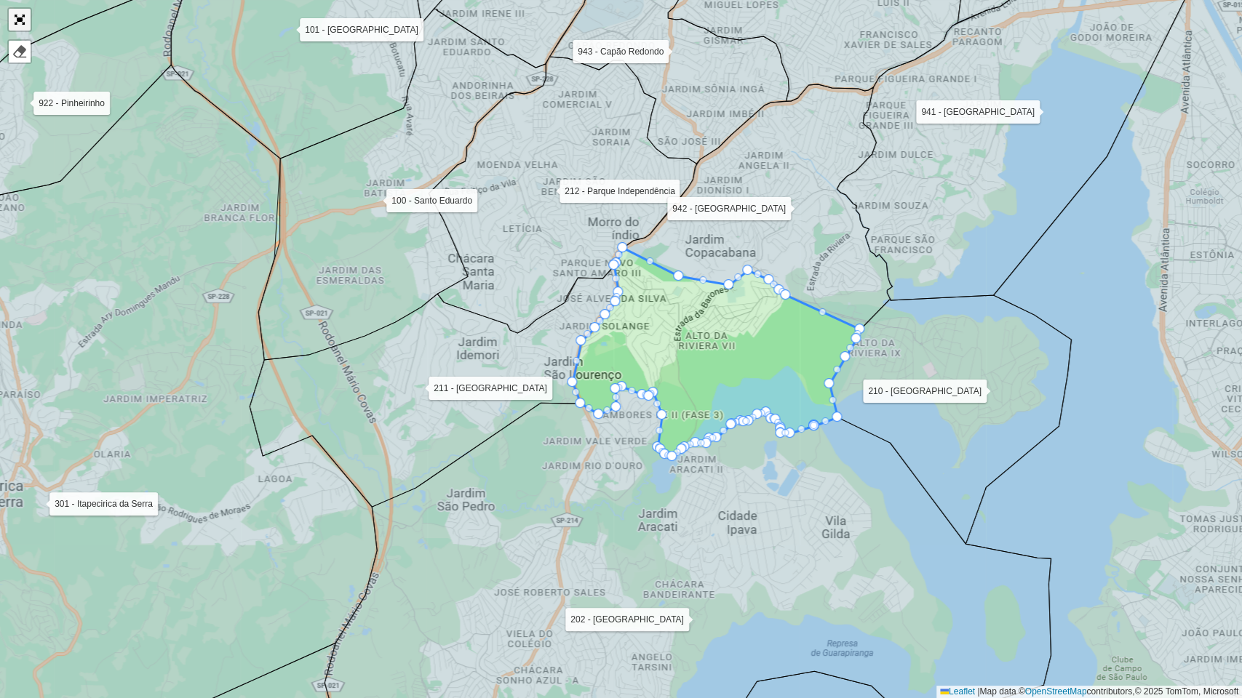
click at [19, 16] on link "Abrir mapa em tela cheia" at bounding box center [20, 20] width 22 height 22
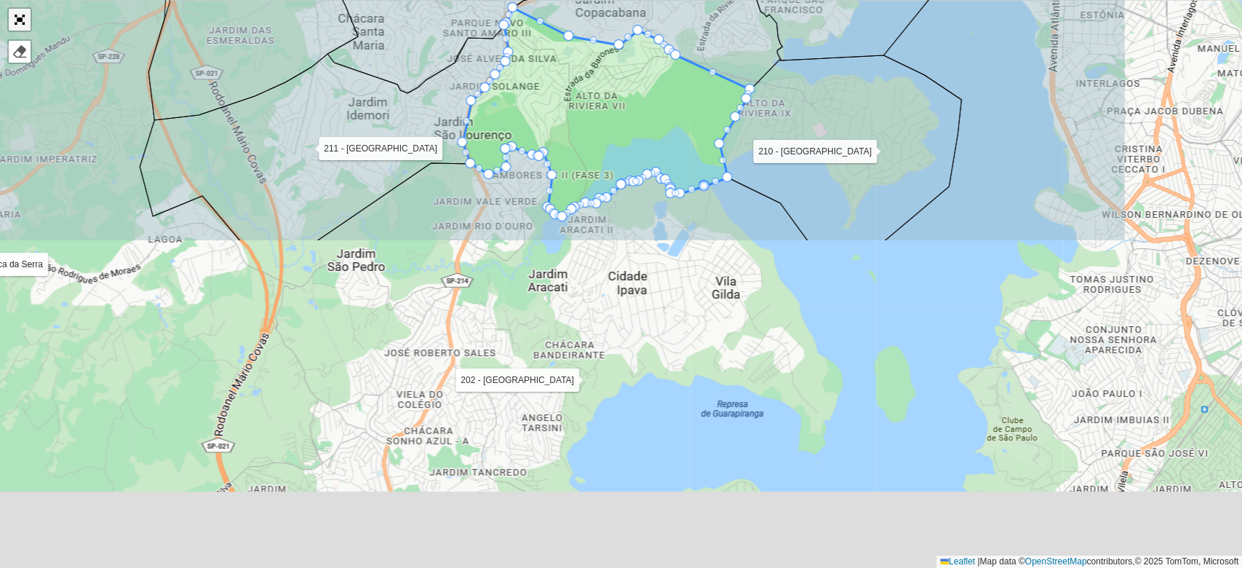
scroll to position [431, 0]
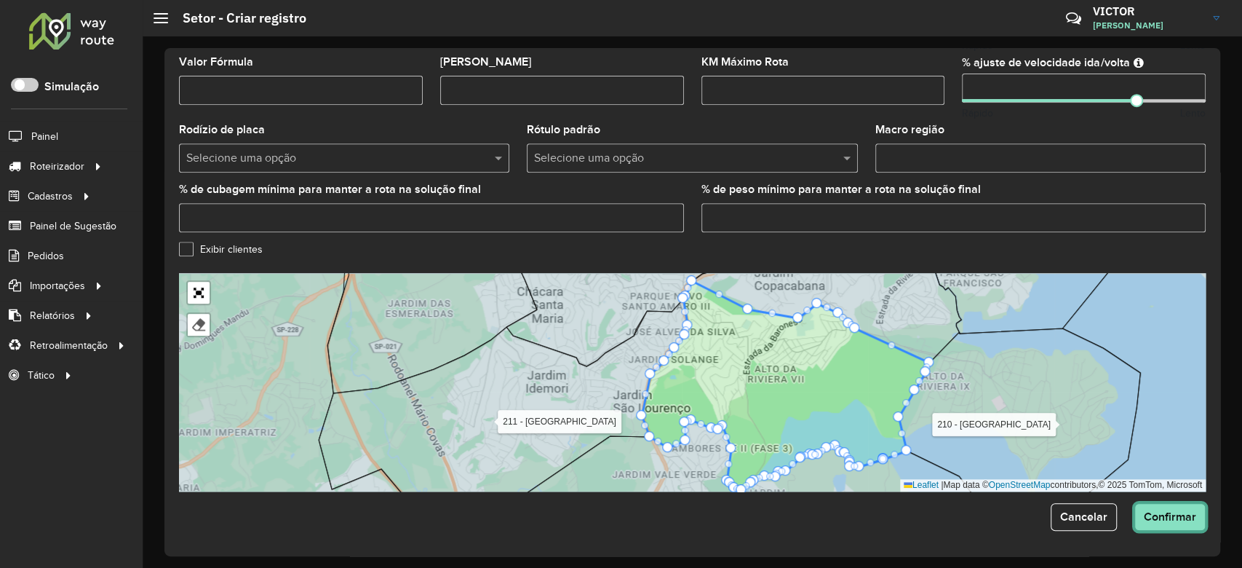
click at [1164, 521] on span "Confirmar" at bounding box center [1170, 516] width 52 height 12
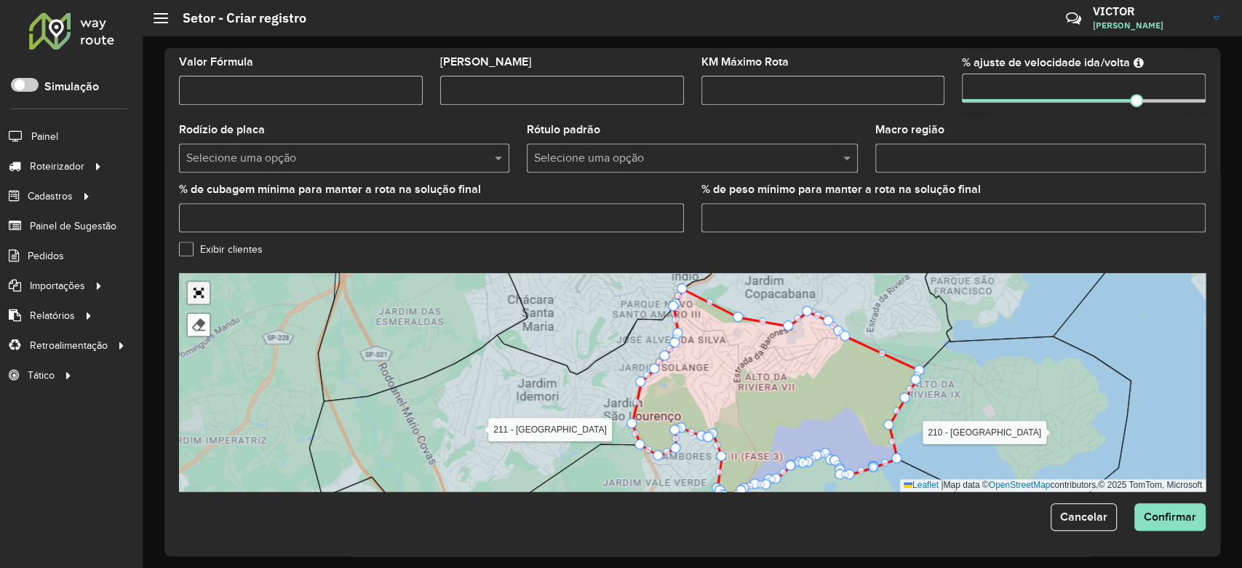
click at [200, 290] on link "Abrir mapa em tela cheia" at bounding box center [199, 293] width 22 height 22
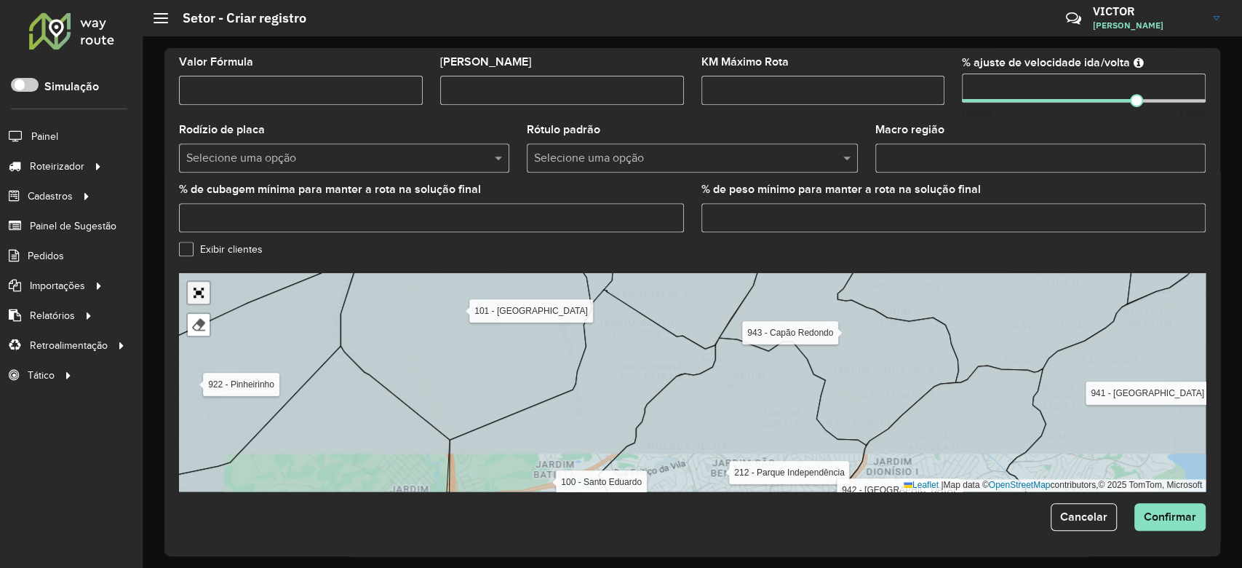
scroll to position [71, 0]
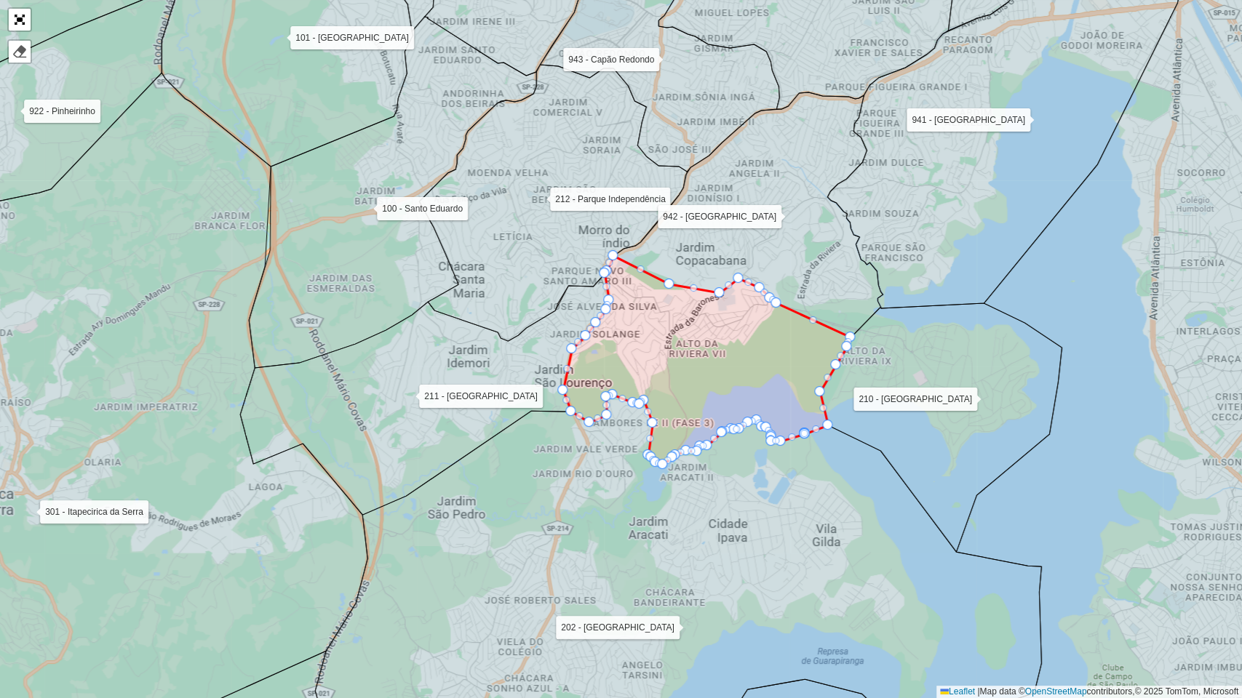
click at [802, 549] on icon at bounding box center [678, 582] width 726 height 374
click at [809, 246] on icon at bounding box center [747, 214] width 269 height 245
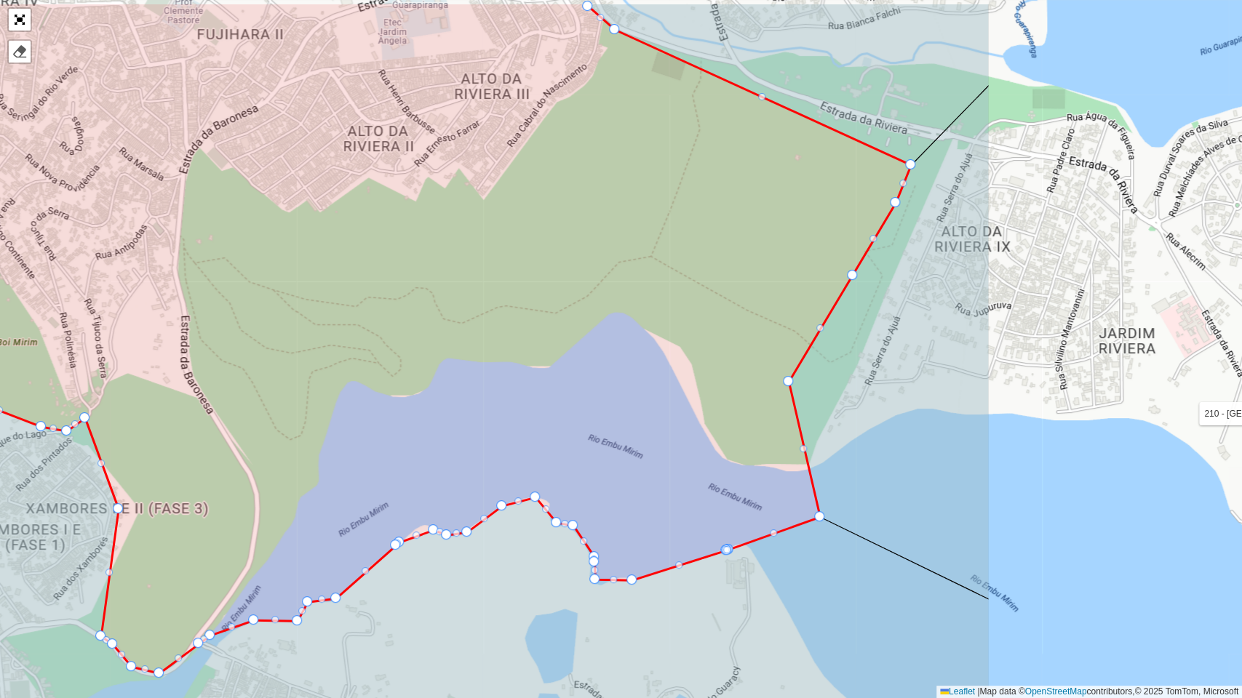
drag, startPoint x: 993, startPoint y: 540, endPoint x: 616, endPoint y: 614, distance: 384.8
click at [616, 567] on icon at bounding box center [243, 619] width 1492 height 448
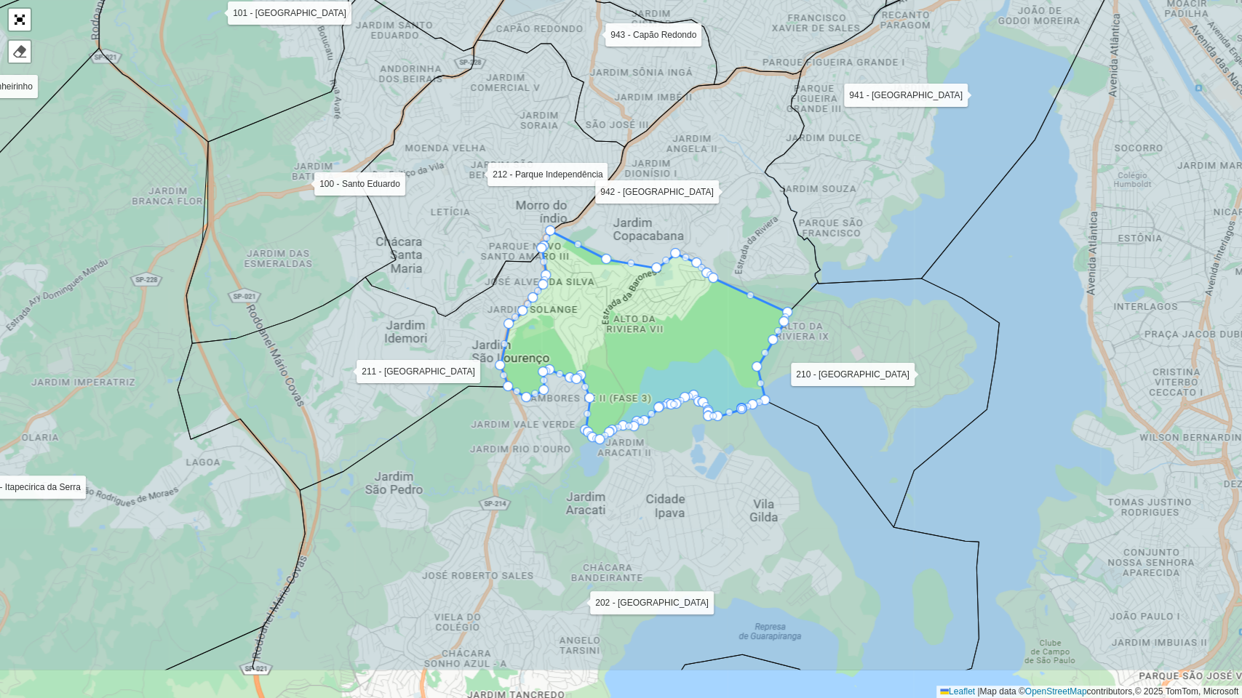
drag, startPoint x: 598, startPoint y: 600, endPoint x: 681, endPoint y: 501, distance: 128.6
click at [681, 501] on icon at bounding box center [615, 520] width 726 height 300
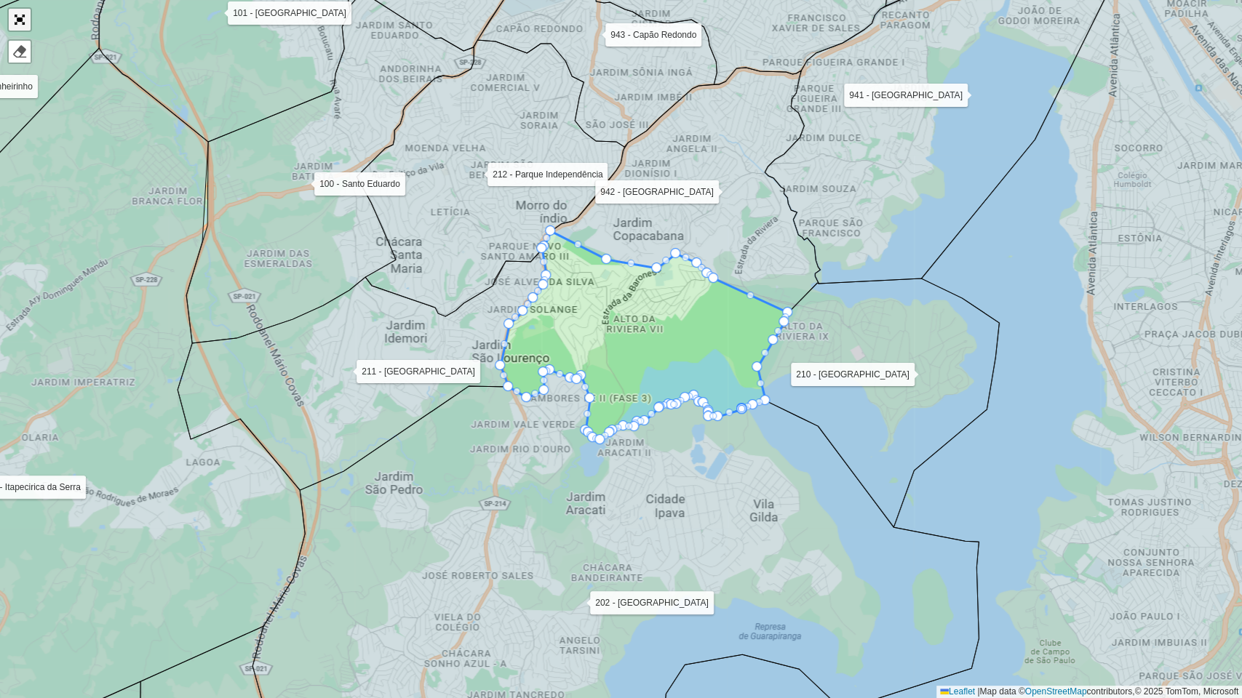
click at [20, 17] on link "Abrir mapa em tela cheia" at bounding box center [20, 20] width 22 height 22
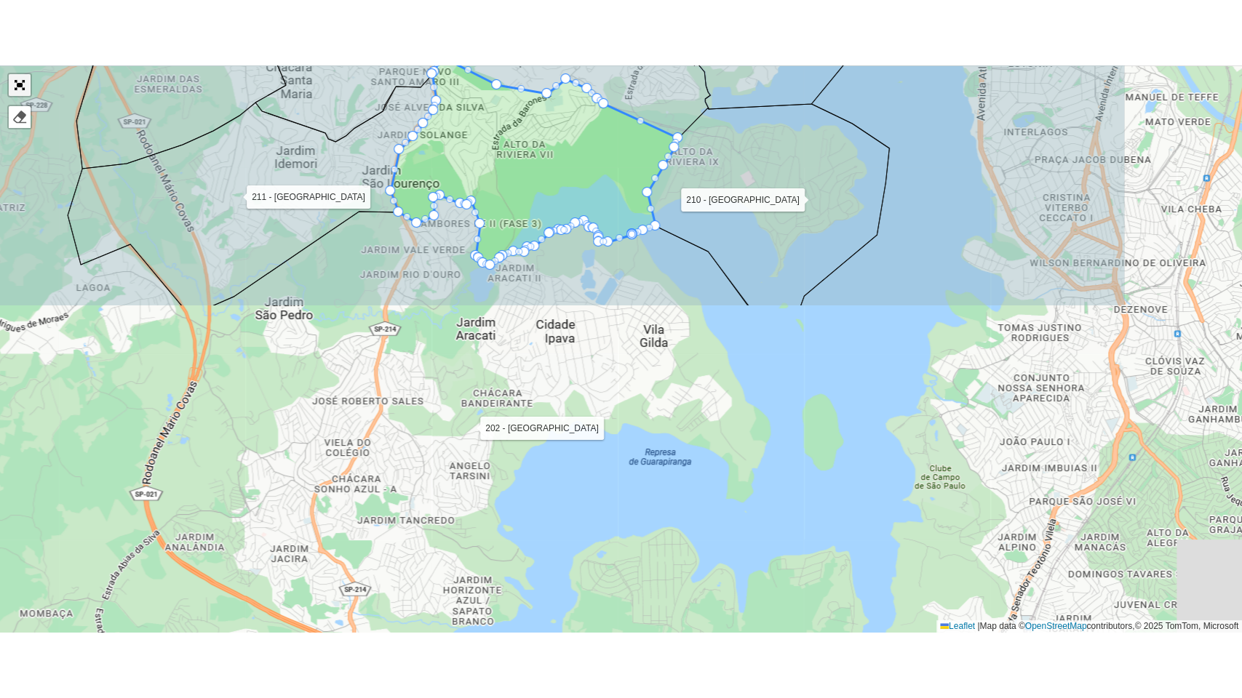
scroll to position [431, 0]
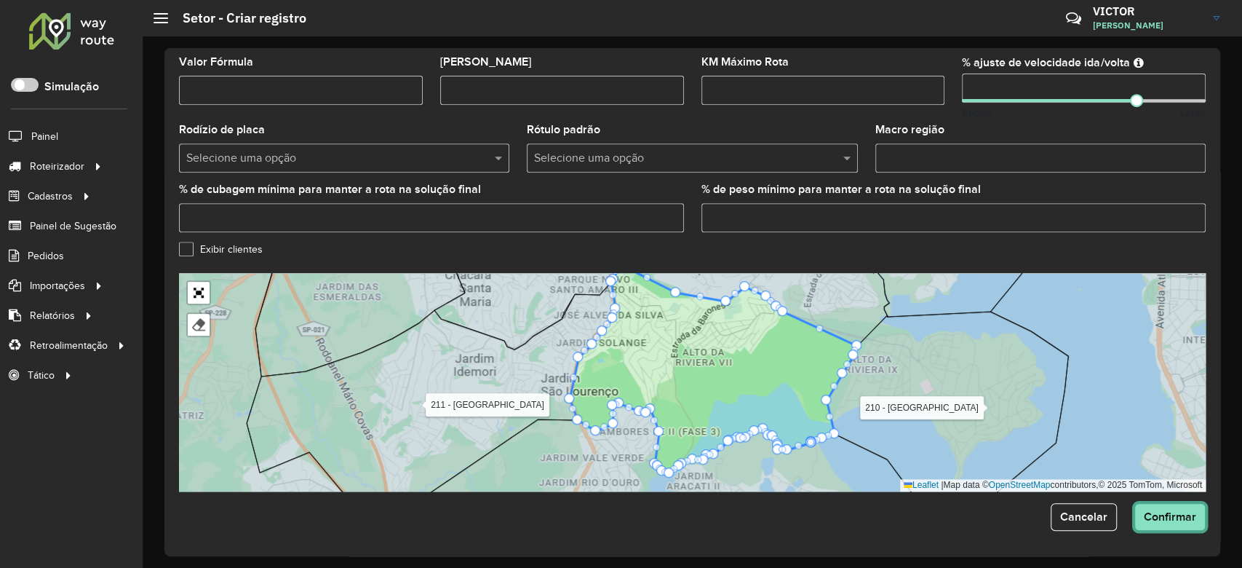
click at [1172, 522] on button "Confirmar" at bounding box center [1169, 517] width 71 height 28
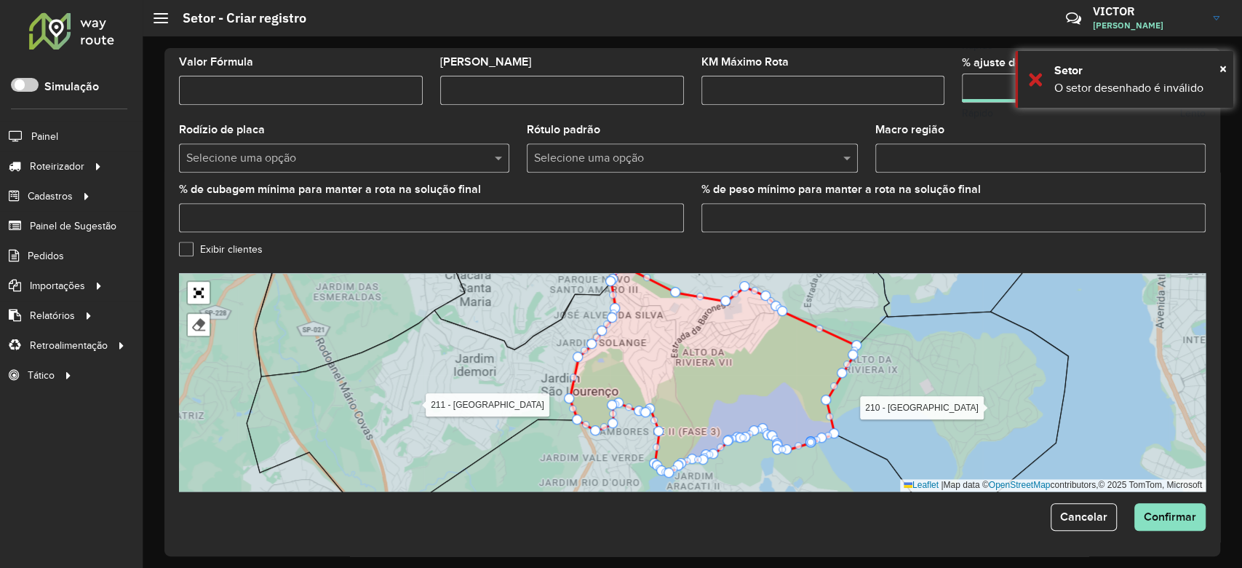
click at [827, 397] on div at bounding box center [826, 399] width 10 height 10
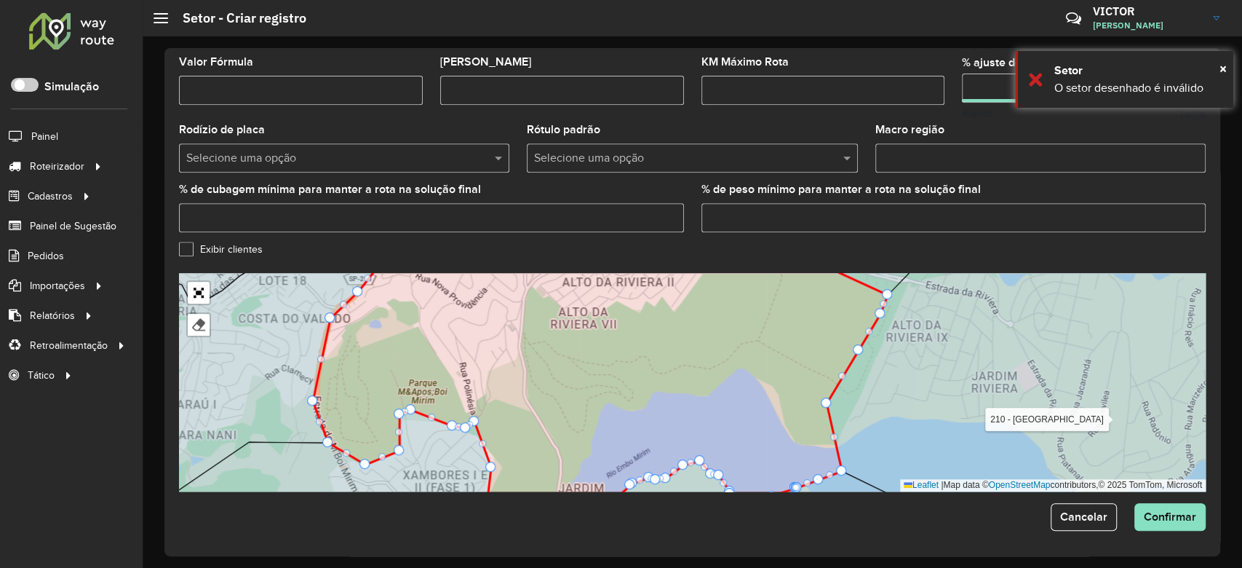
click at [825, 402] on div at bounding box center [826, 402] width 10 height 10
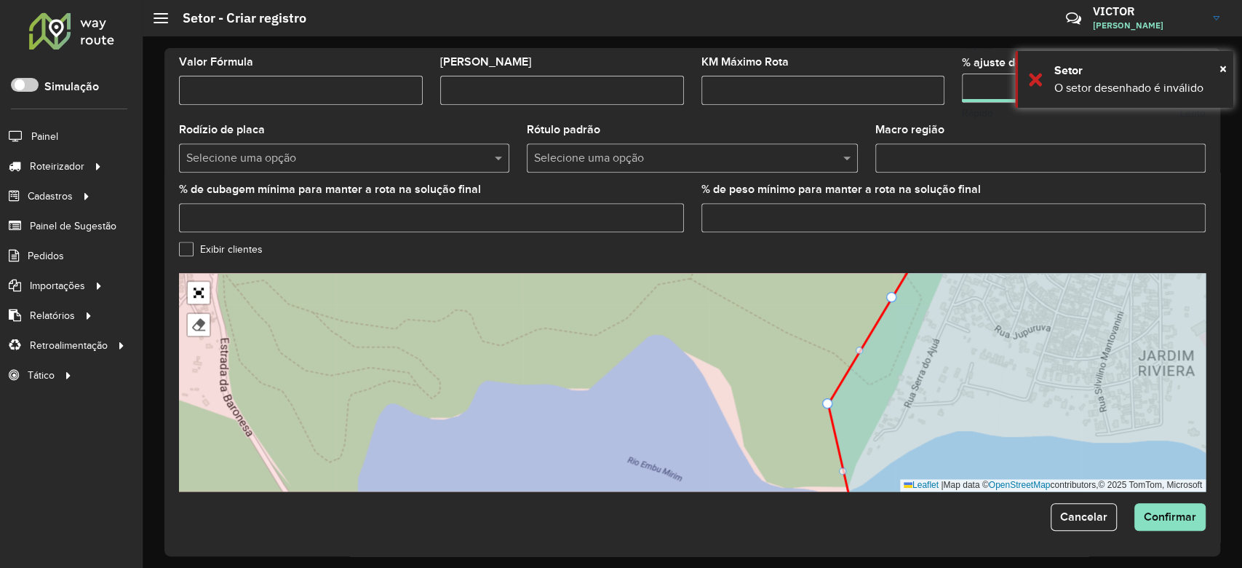
click at [828, 403] on div at bounding box center [827, 403] width 10 height 10
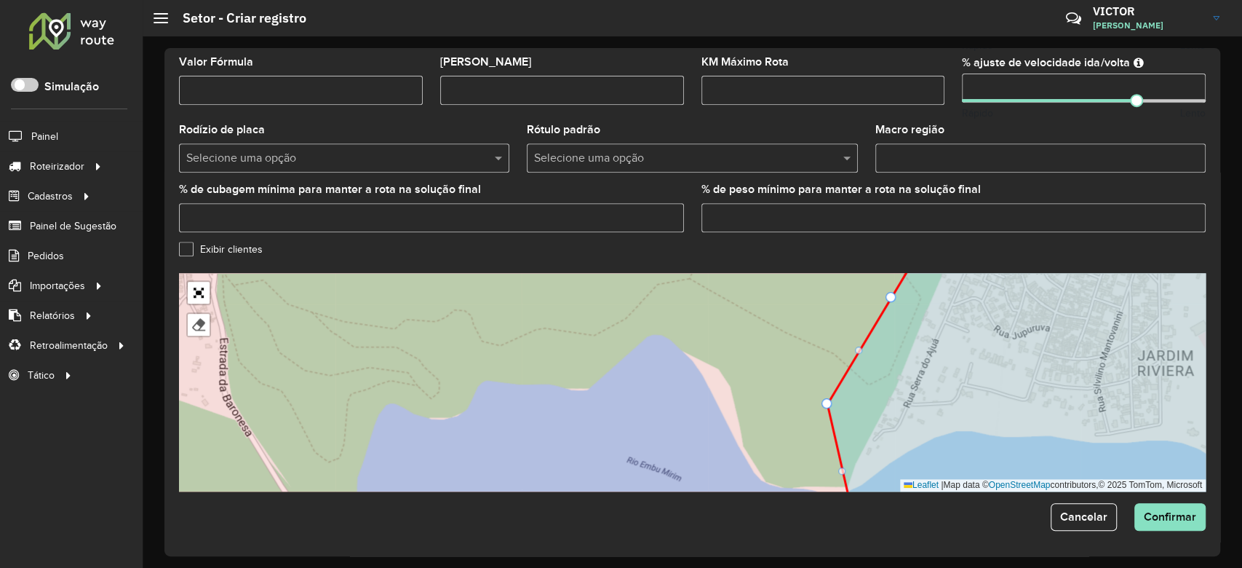
drag, startPoint x: 827, startPoint y: 403, endPoint x: 813, endPoint y: 402, distance: 13.1
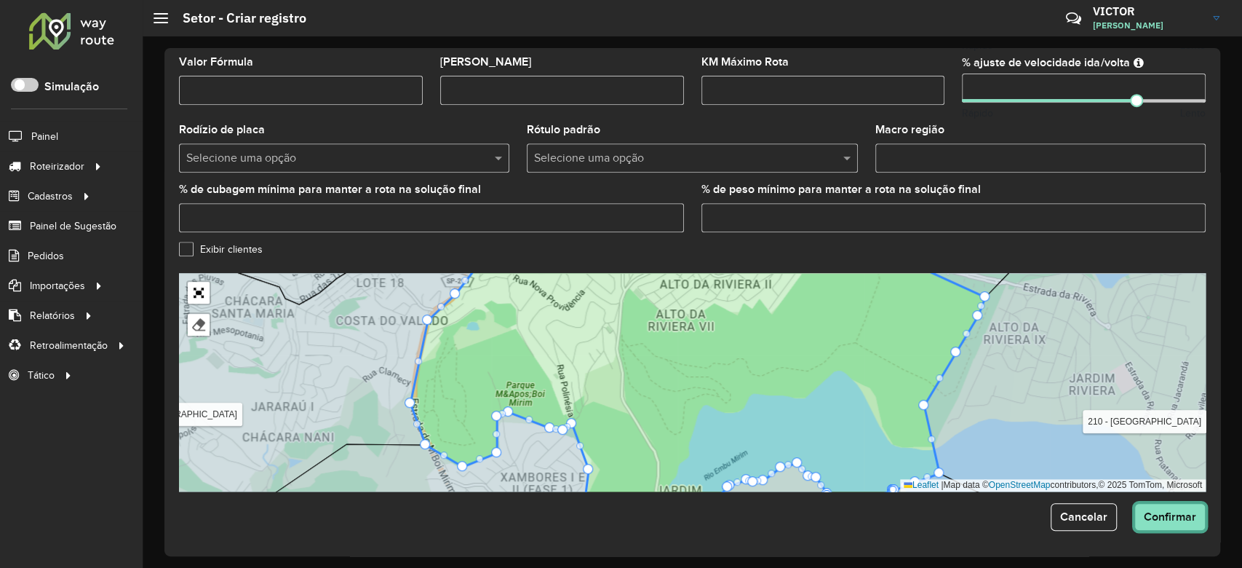
click at [1171, 514] on span "Confirmar" at bounding box center [1170, 516] width 52 height 12
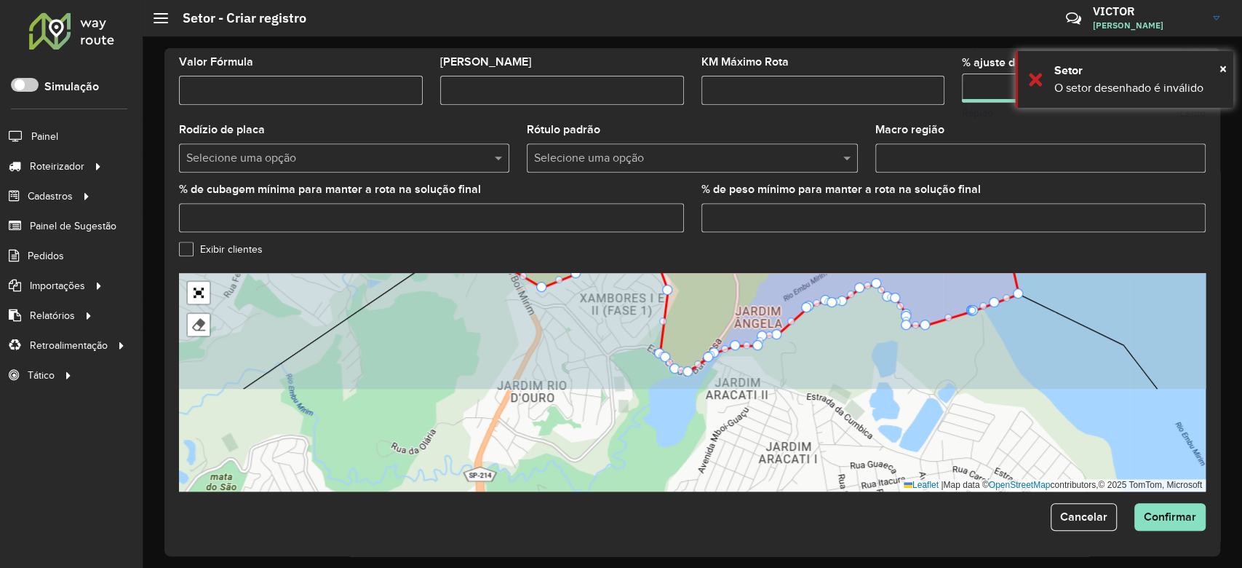
drag, startPoint x: 673, startPoint y: 429, endPoint x: 617, endPoint y: 300, distance: 141.1
click at [617, 300] on icon at bounding box center [699, 311] width 915 height 156
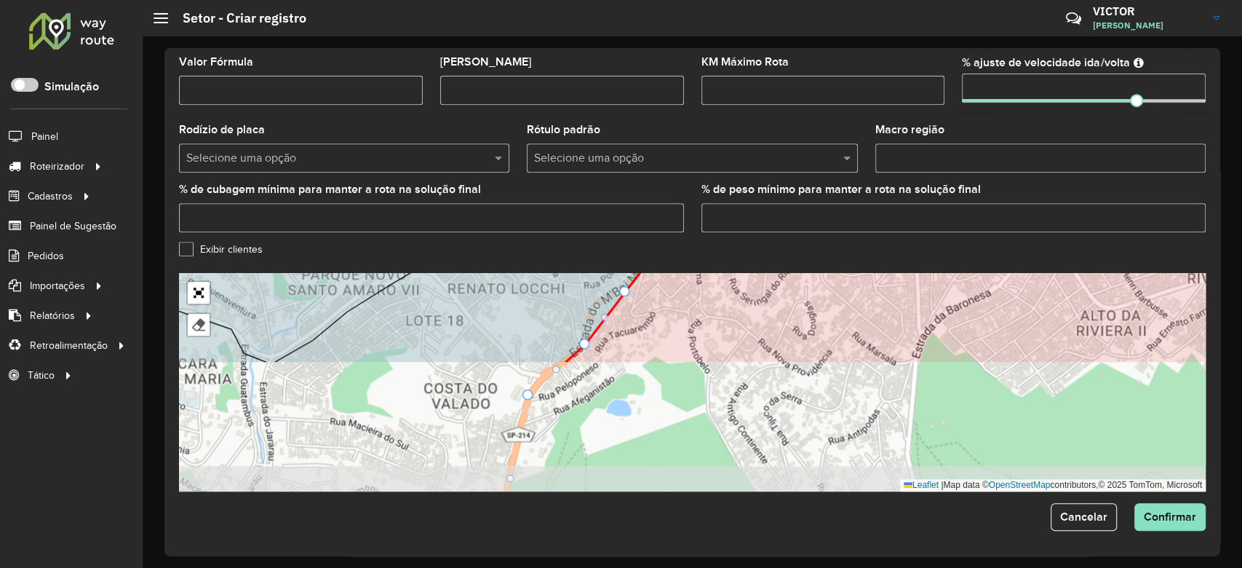
drag, startPoint x: 600, startPoint y: 362, endPoint x: 594, endPoint y: 236, distance: 126.7
click at [594, 236] on formly-group "**********" at bounding box center [692, 61] width 1027 height 859
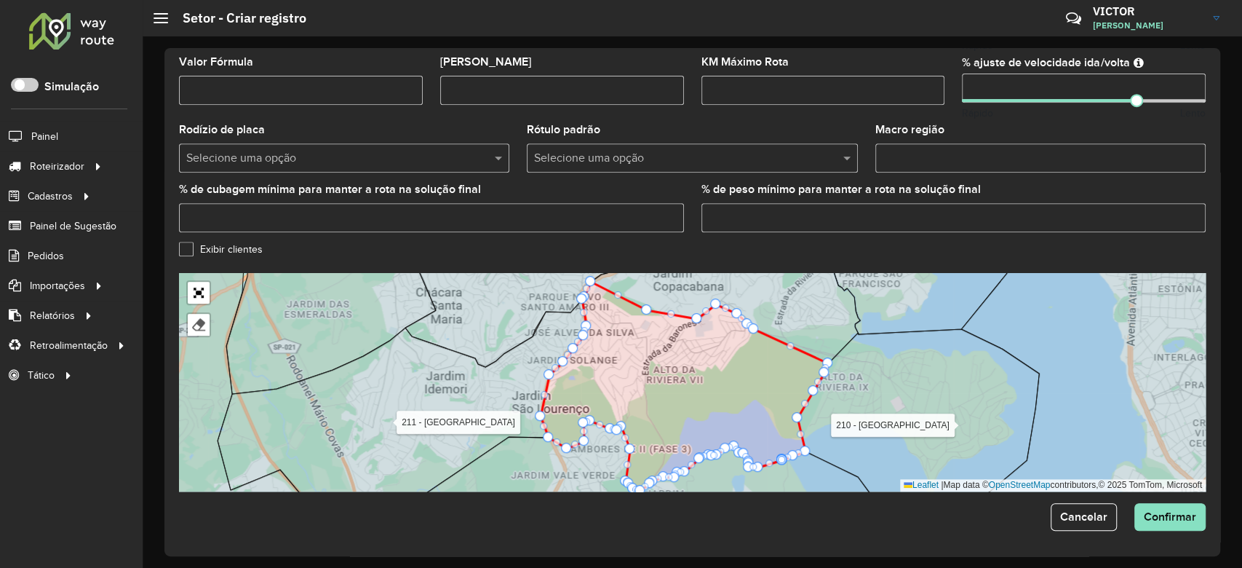
click at [541, 461] on icon at bounding box center [640, 467] width 490 height 93
click at [522, 391] on icon at bounding box center [402, 406] width 369 height 215
click at [600, 389] on icon at bounding box center [684, 386] width 287 height 209
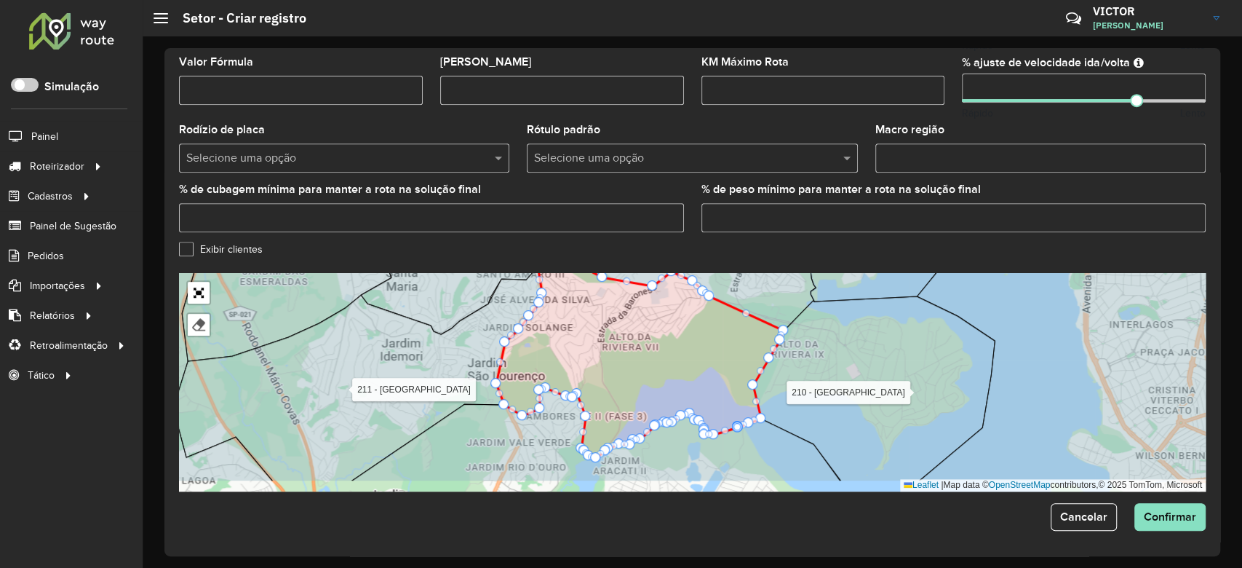
drag, startPoint x: 902, startPoint y: 341, endPoint x: 869, endPoint y: 314, distance: 41.9
click at [869, 314] on icon at bounding box center [874, 388] width 242 height 185
click at [199, 287] on link "Abrir mapa em tela cheia" at bounding box center [199, 293] width 22 height 22
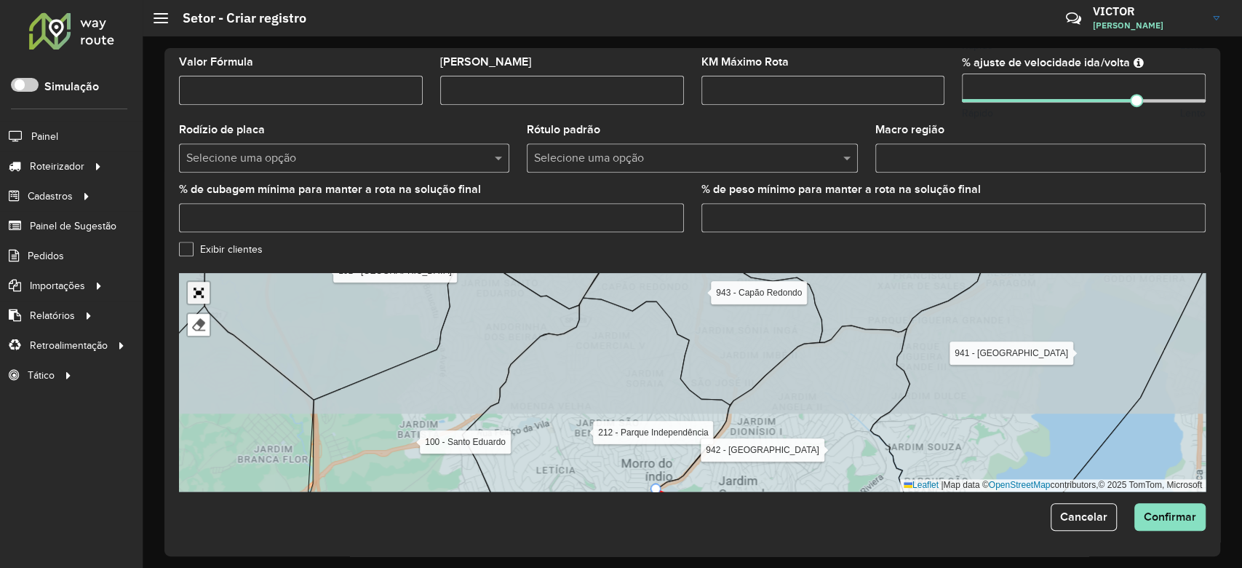
scroll to position [71, 0]
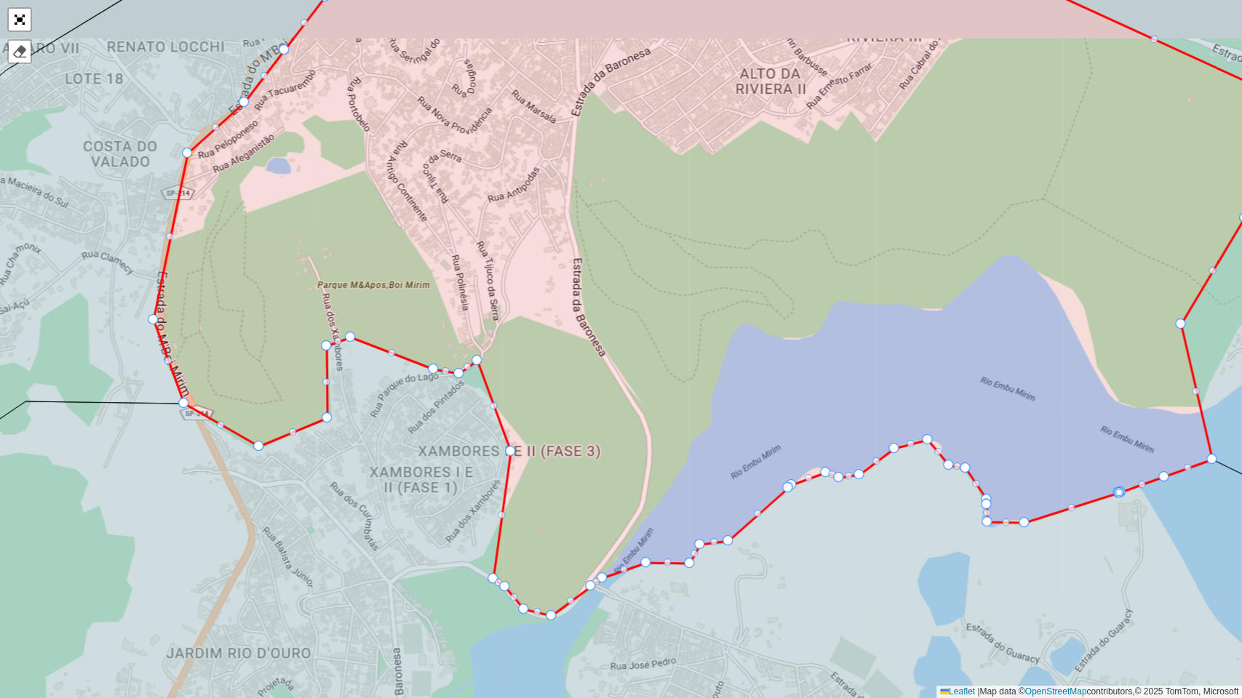
drag, startPoint x: 356, startPoint y: 453, endPoint x: 512, endPoint y: 696, distance: 289.0
click at [512, 567] on icon at bounding box center [668, 588] width 1492 height 501
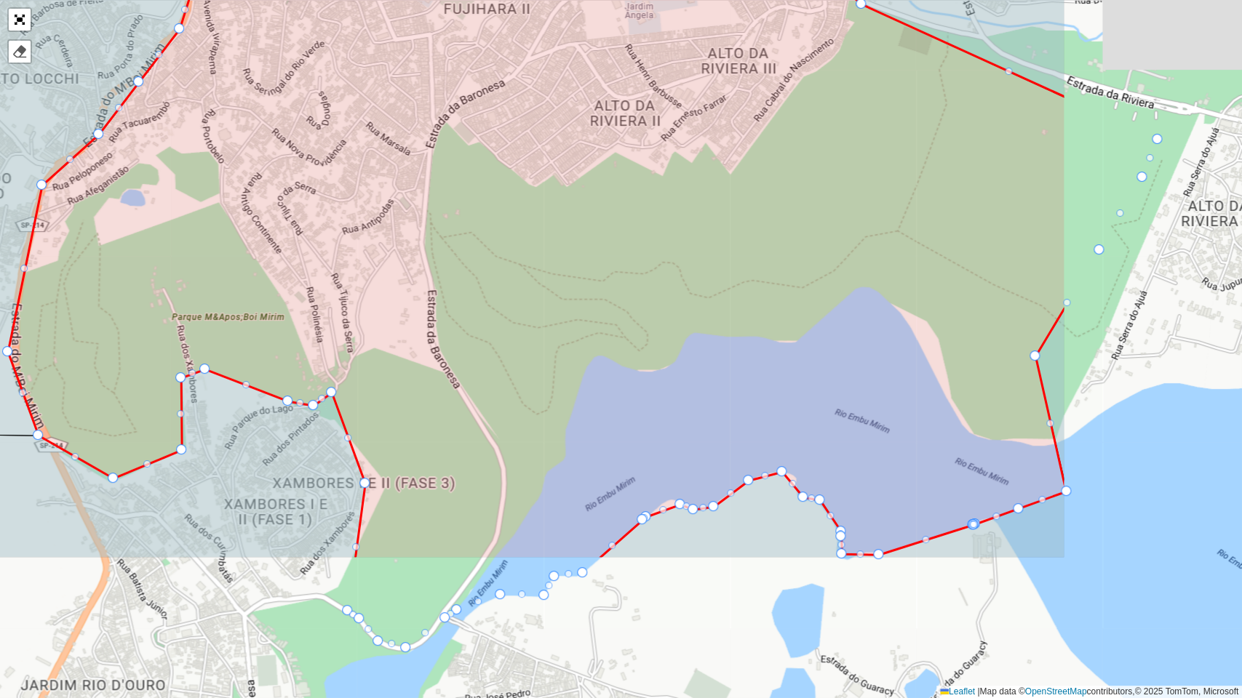
drag, startPoint x: 778, startPoint y: 480, endPoint x: 495, endPoint y: 296, distance: 337.6
click at [472, 269] on icon at bounding box center [537, 186] width 1058 height 746
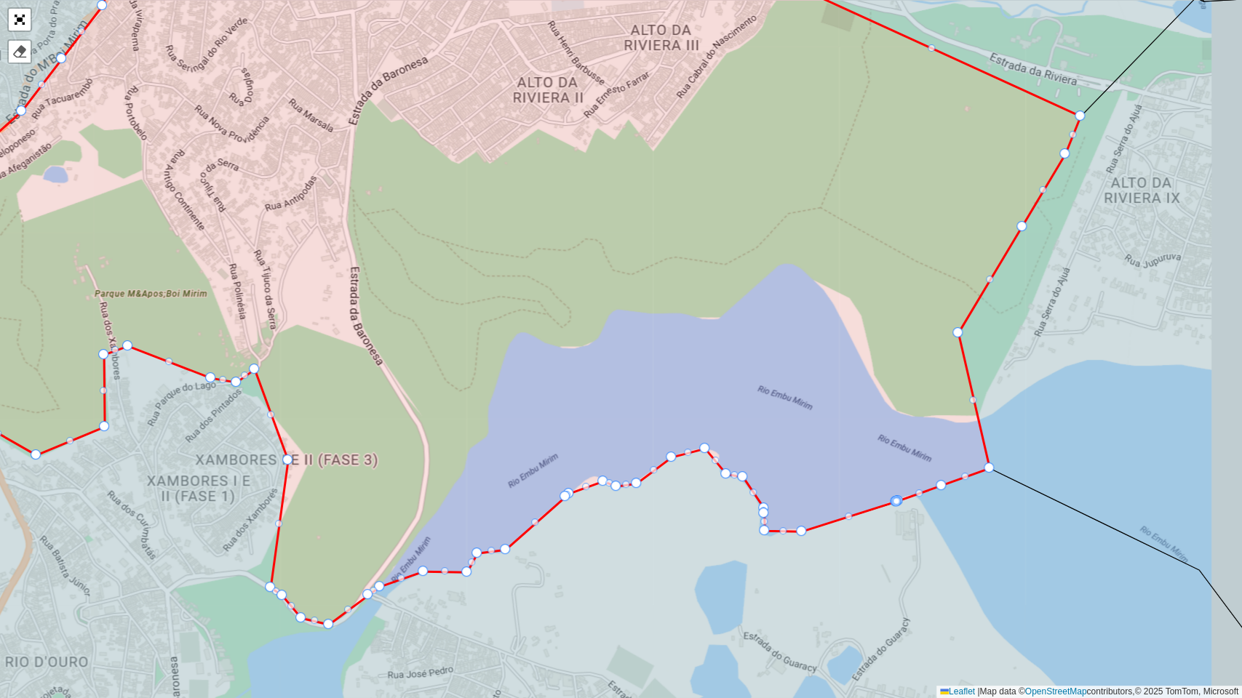
drag, startPoint x: 909, startPoint y: 605, endPoint x: 784, endPoint y: 567, distance: 131.6
click at [836, 567] on icon at bounding box center [565, 552] width 1492 height 413
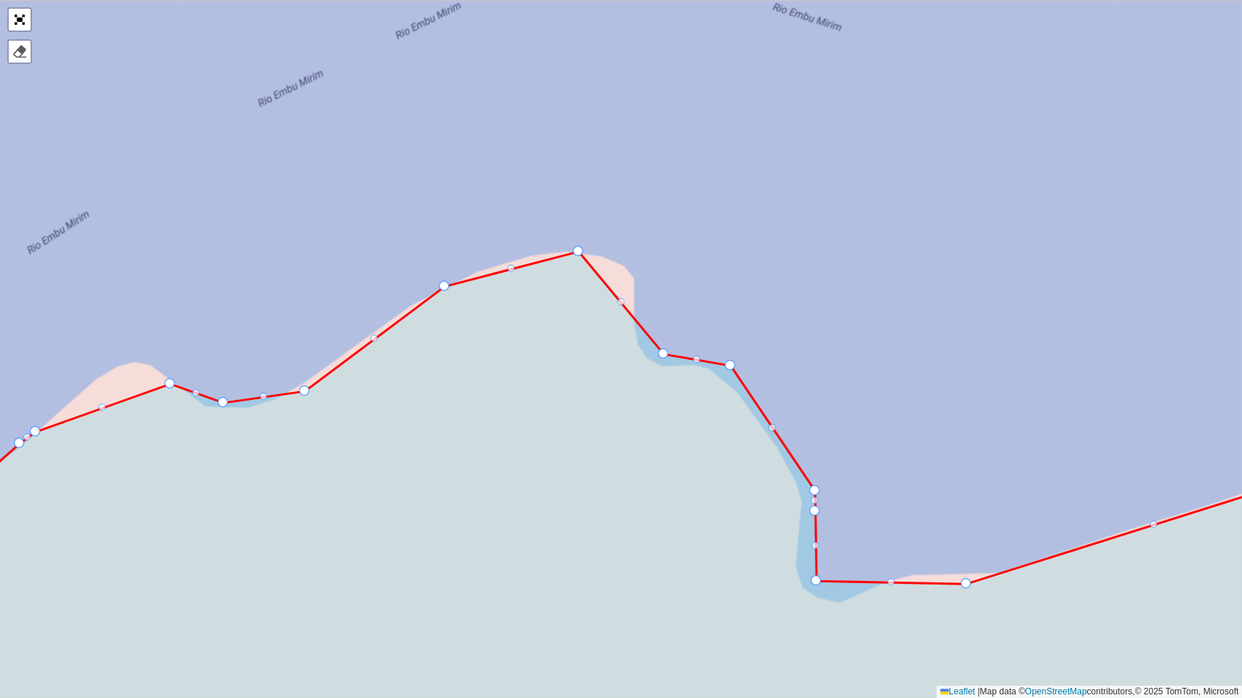
drag, startPoint x: 589, startPoint y: 495, endPoint x: 829, endPoint y: 533, distance: 243.8
click at [860, 538] on icon at bounding box center [684, 525] width 1492 height 547
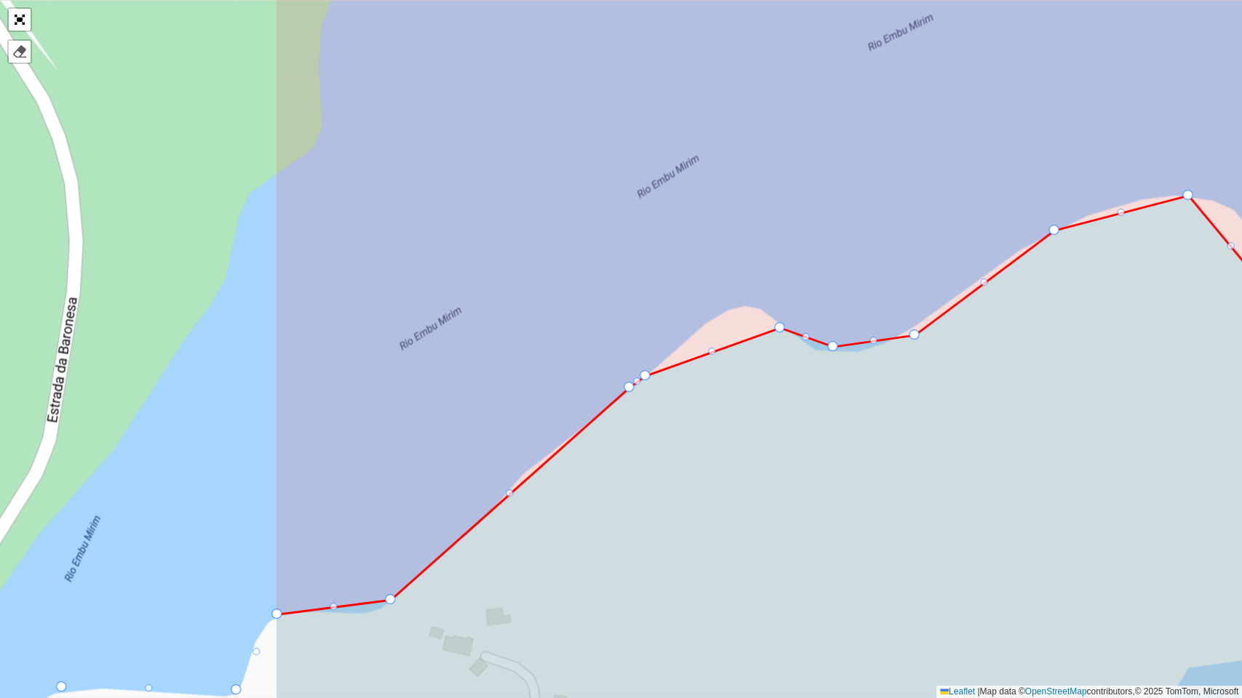
drag, startPoint x: 600, startPoint y: 571, endPoint x: 1000, endPoint y: 502, distance: 406.8
click at [1000, 502] on icon at bounding box center [1022, 448] width 1492 height 504
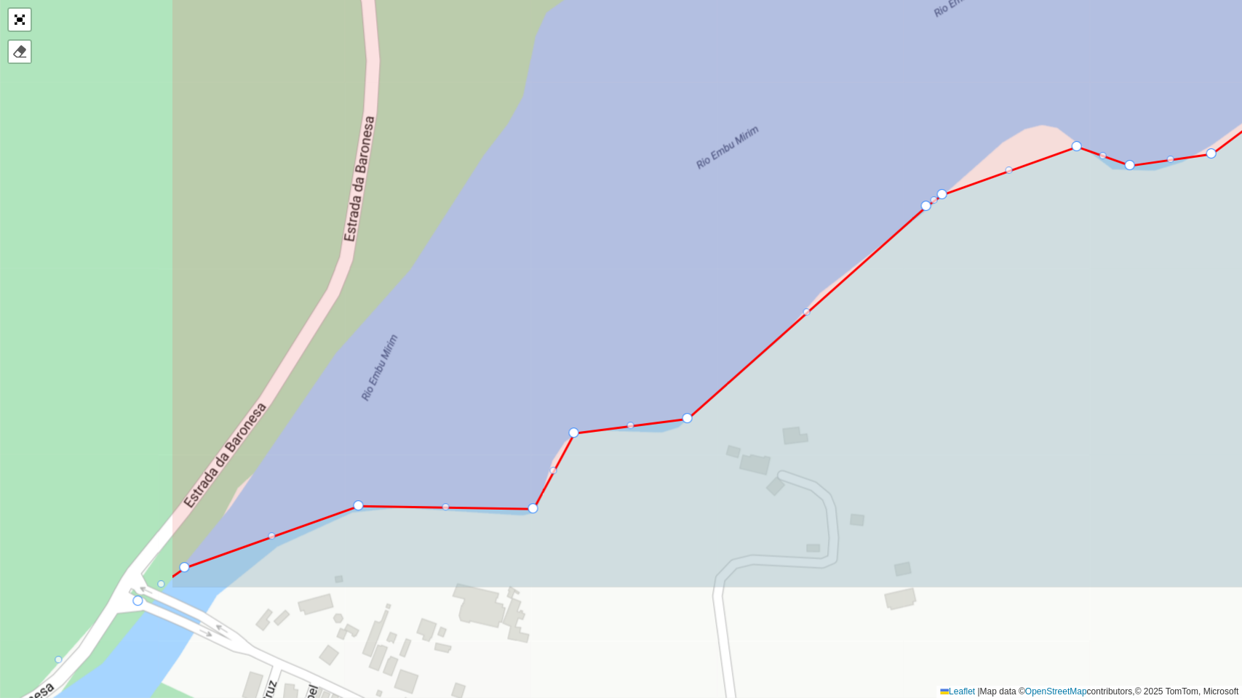
drag, startPoint x: 682, startPoint y: 568, endPoint x: 979, endPoint y: 386, distance: 347.8
click at [979, 386] on icon at bounding box center [918, 301] width 1492 height 573
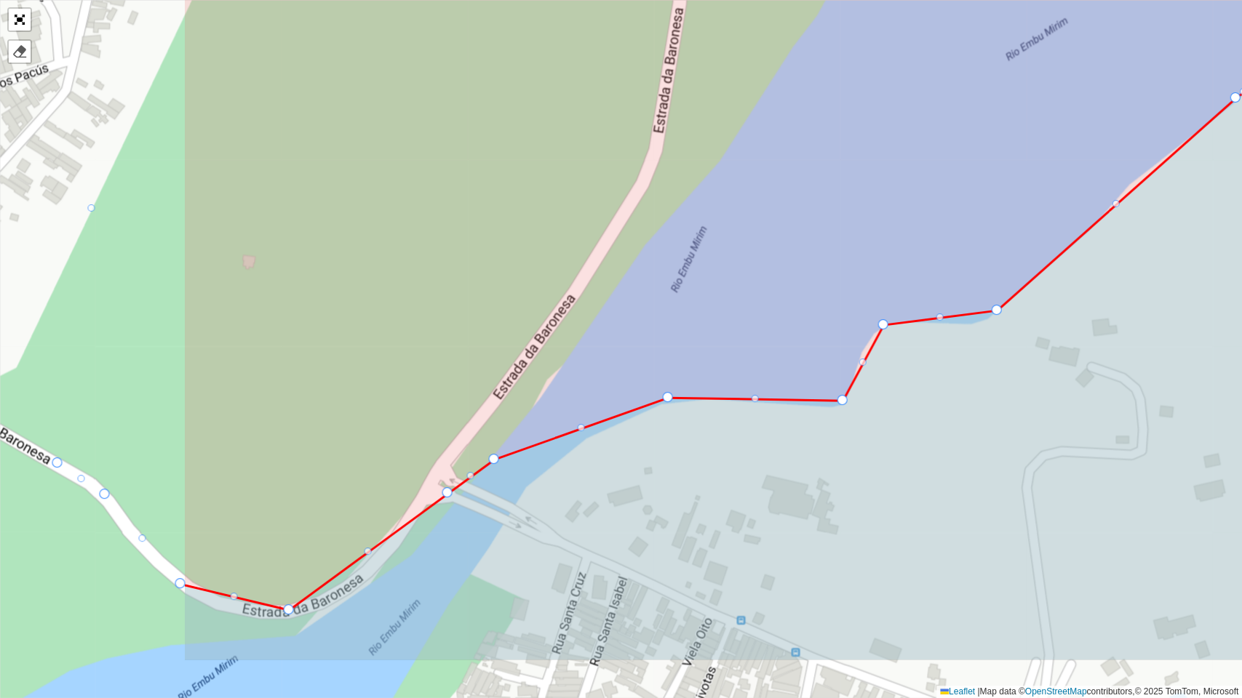
drag, startPoint x: 616, startPoint y: 525, endPoint x: 924, endPoint y: 417, distance: 327.0
click at [924, 417] on icon at bounding box center [930, 298] width 1492 height 723
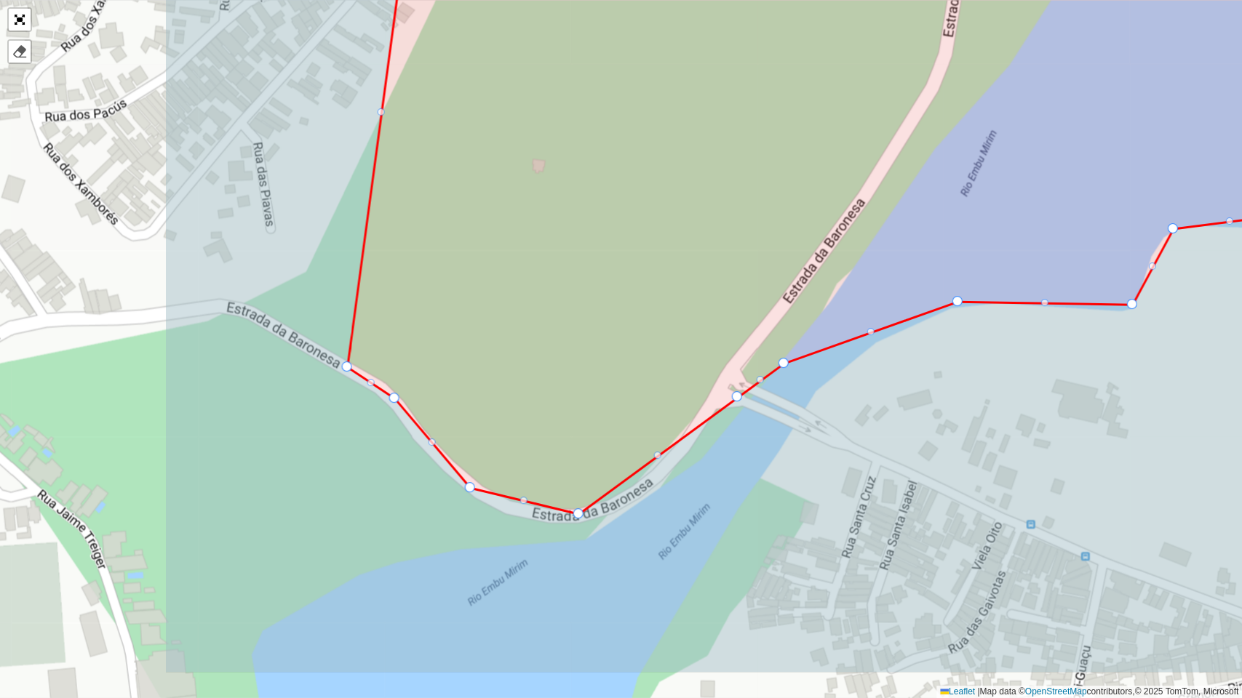
drag, startPoint x: 610, startPoint y: 538, endPoint x: 899, endPoint y: 442, distance: 304.4
click at [899, 442] on icon at bounding box center [911, 253] width 1492 height 840
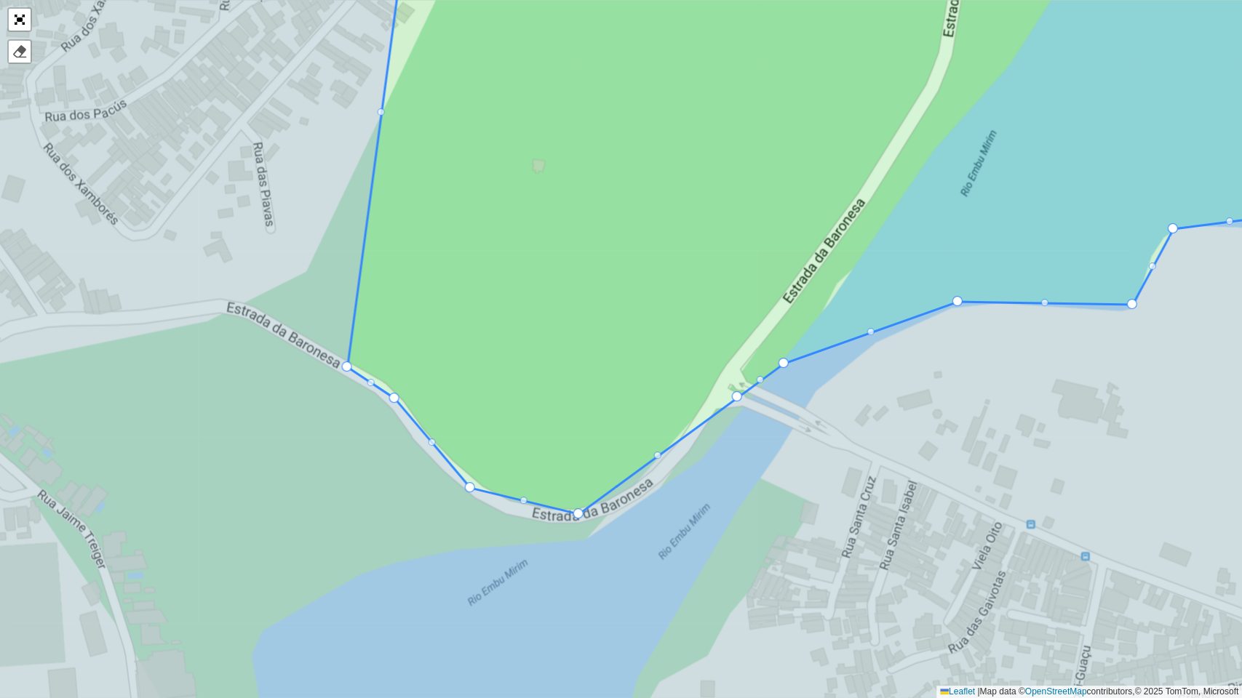
drag, startPoint x: 656, startPoint y: 451, endPoint x: 664, endPoint y: 452, distance: 7.3
drag, startPoint x: 658, startPoint y: 454, endPoint x: 674, endPoint y: 484, distance: 34.2
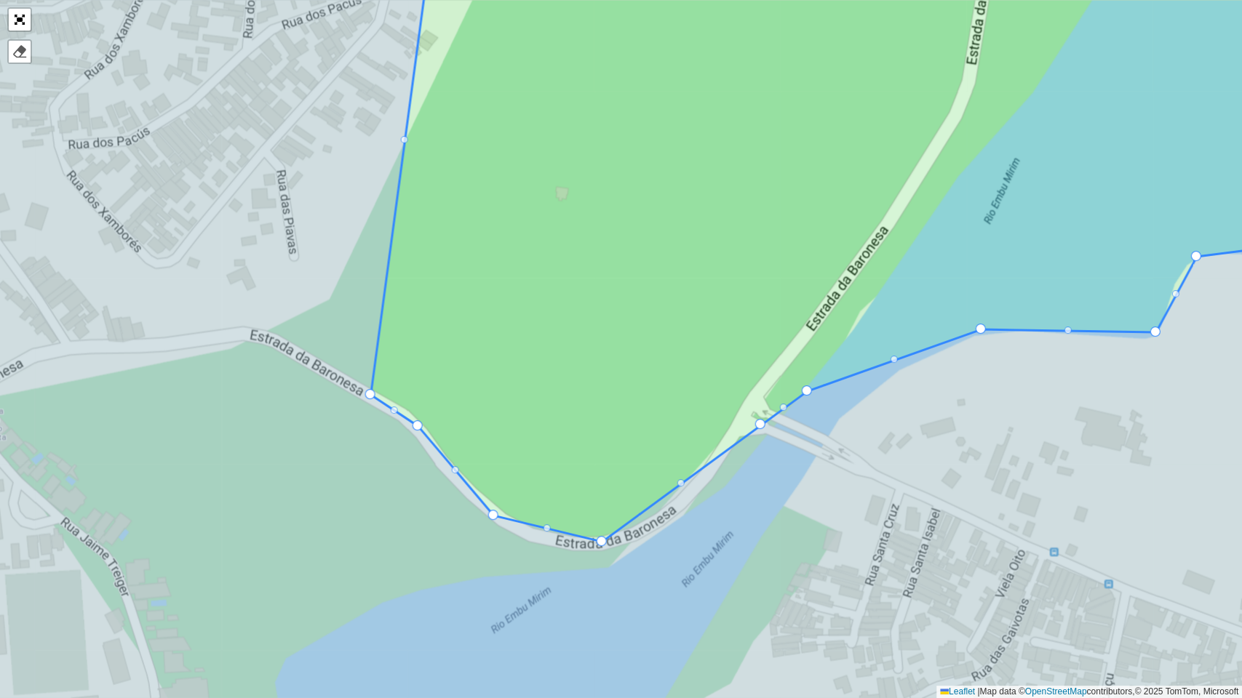
drag, startPoint x: 656, startPoint y: 450, endPoint x: 678, endPoint y: 478, distance: 35.2
click at [678, 478] on icon at bounding box center [881, 249] width 1021 height 586
drag, startPoint x: 762, startPoint y: 422, endPoint x: 728, endPoint y: 454, distance: 46.3
click at [16, 14] on link "Abrir mapa em tela cheia" at bounding box center [20, 20] width 22 height 22
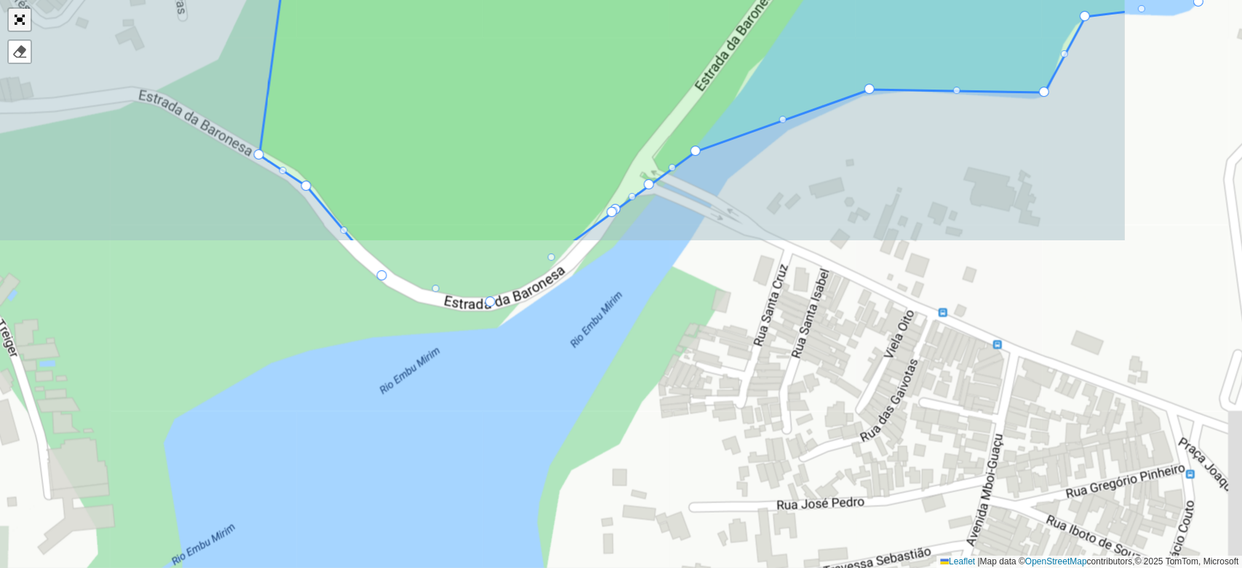
scroll to position [431, 0]
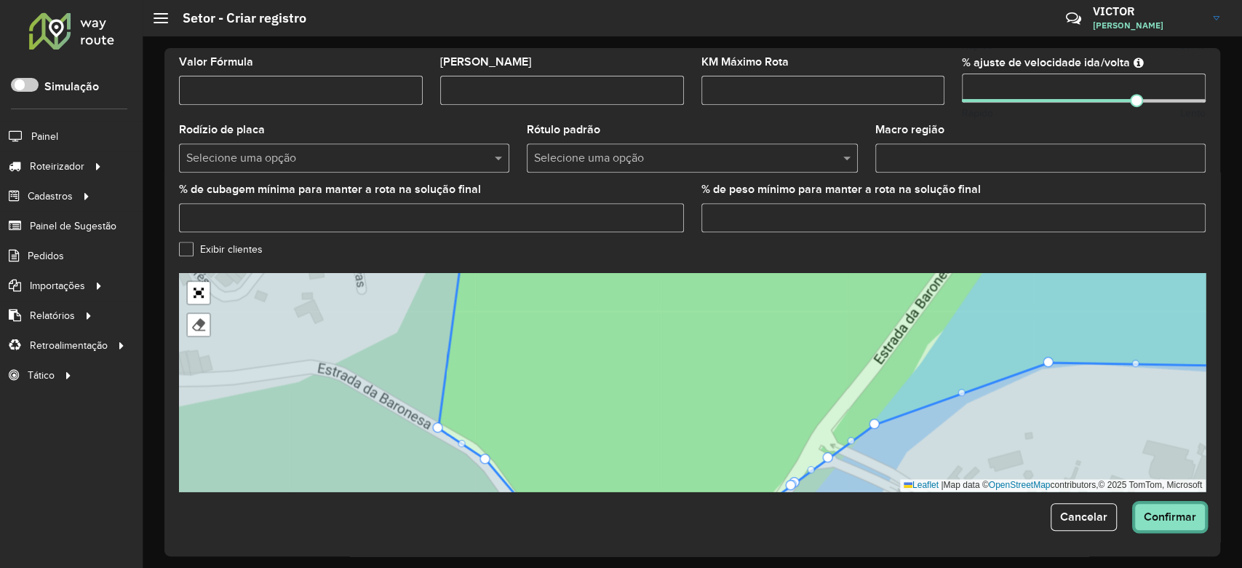
click at [1176, 514] on span "Confirmar" at bounding box center [1170, 516] width 52 height 12
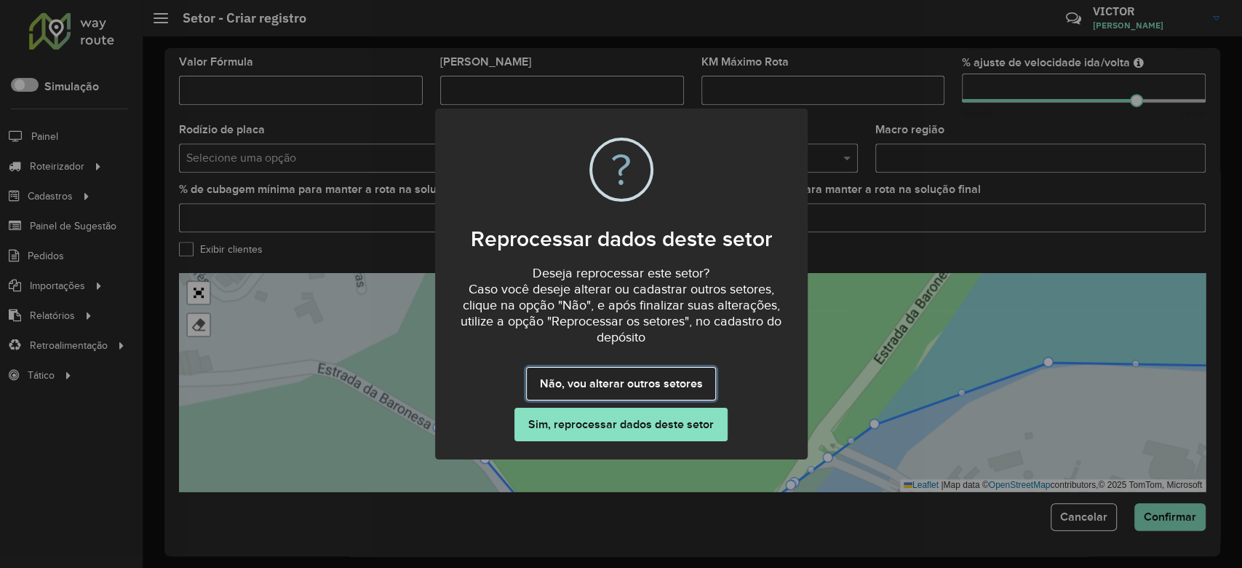
click at [652, 383] on button "Não, vou alterar outros setores" at bounding box center [621, 383] width 190 height 33
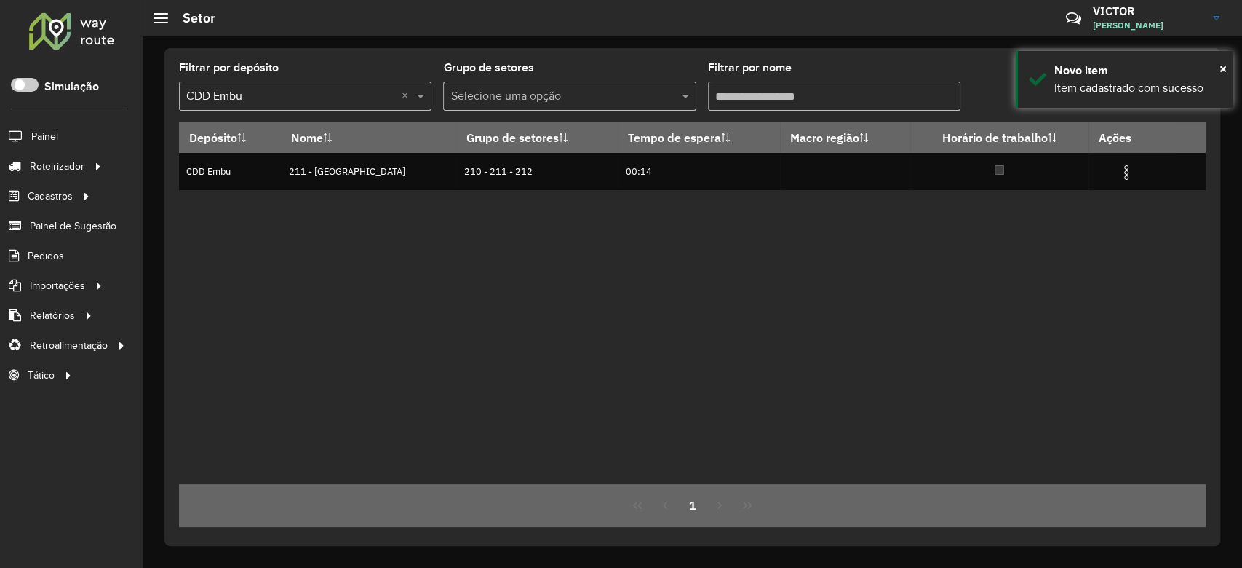
click at [722, 276] on div "Depósito Nome Grupo de setores Tempo de espera Macro região Horário de trabalho…" at bounding box center [692, 303] width 1027 height 362
click at [749, 105] on input "Filtrar por nome" at bounding box center [834, 95] width 252 height 29
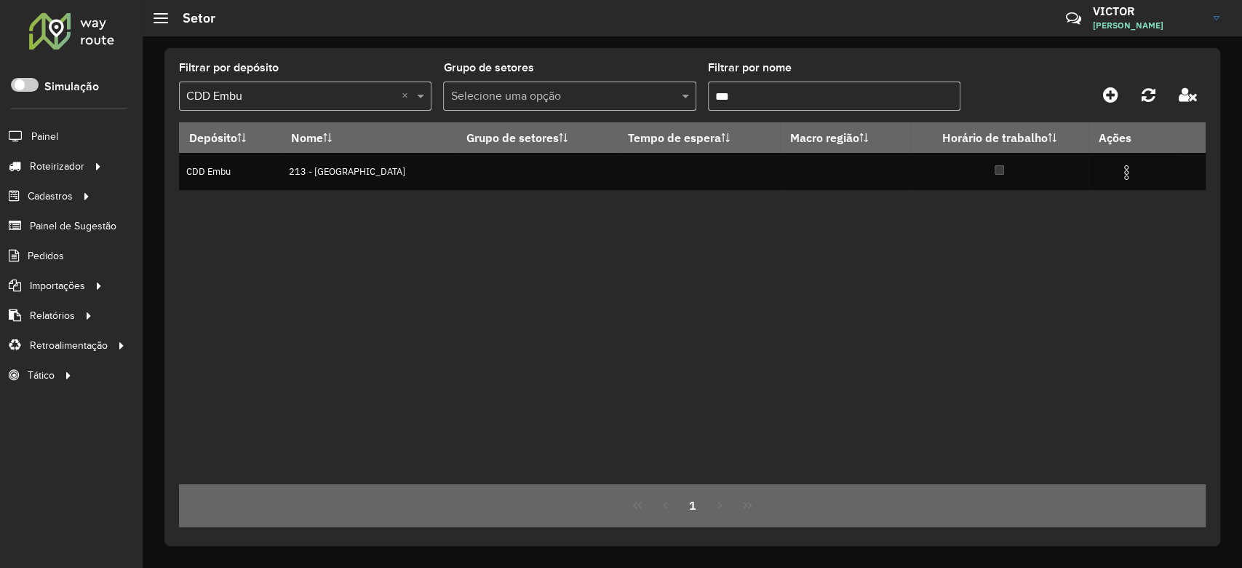
type input "***"
click at [709, 358] on div "Depósito Nome Grupo de setores Tempo de espera Macro região Horário de trabalho…" at bounding box center [692, 303] width 1027 height 362
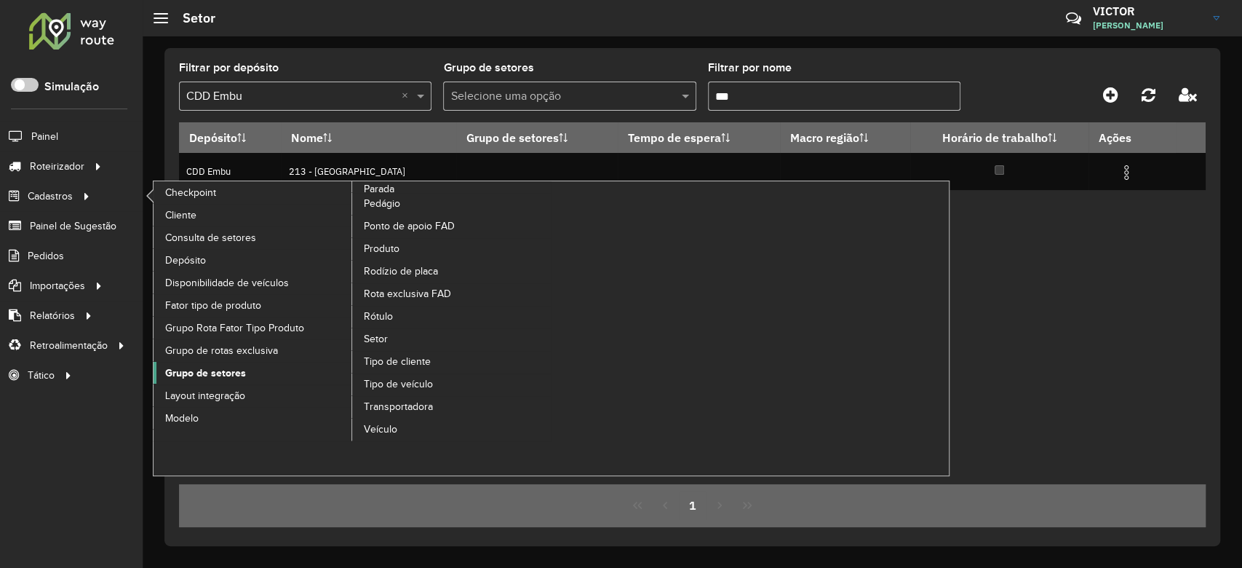
click at [216, 371] on span "Grupo de setores" at bounding box center [205, 372] width 81 height 15
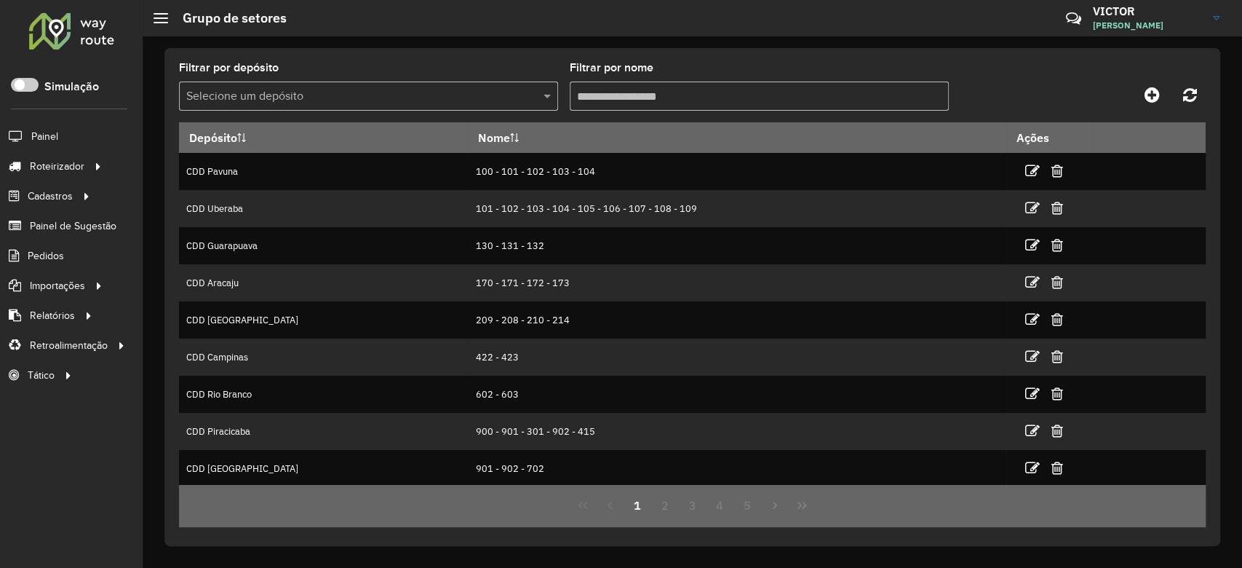
click at [431, 92] on input "text" at bounding box center [353, 96] width 335 height 17
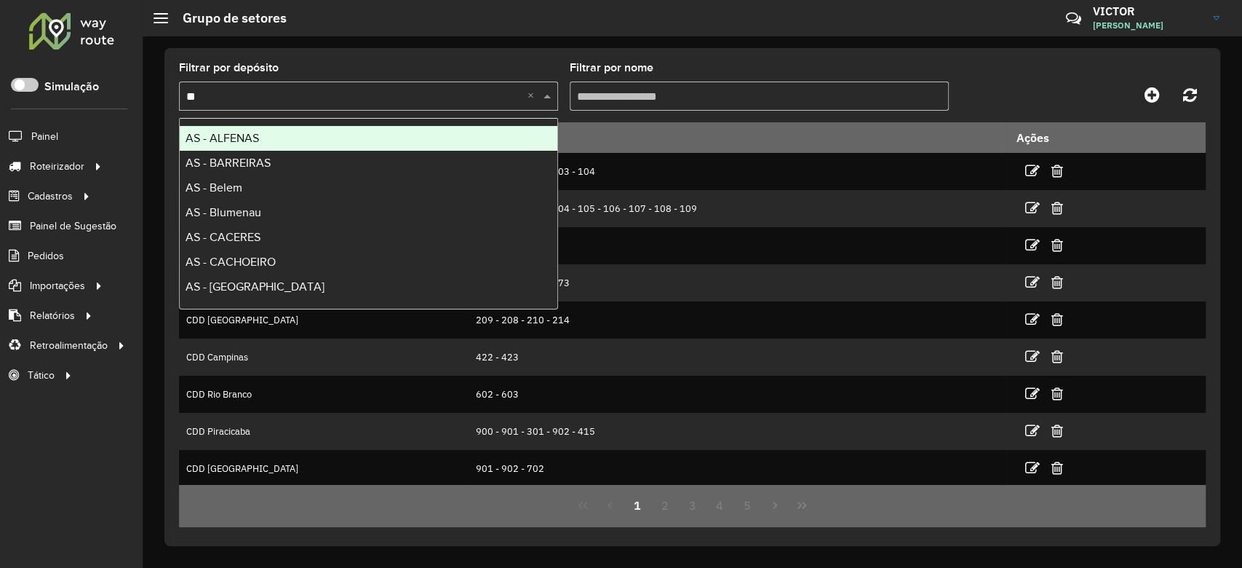
type input "***"
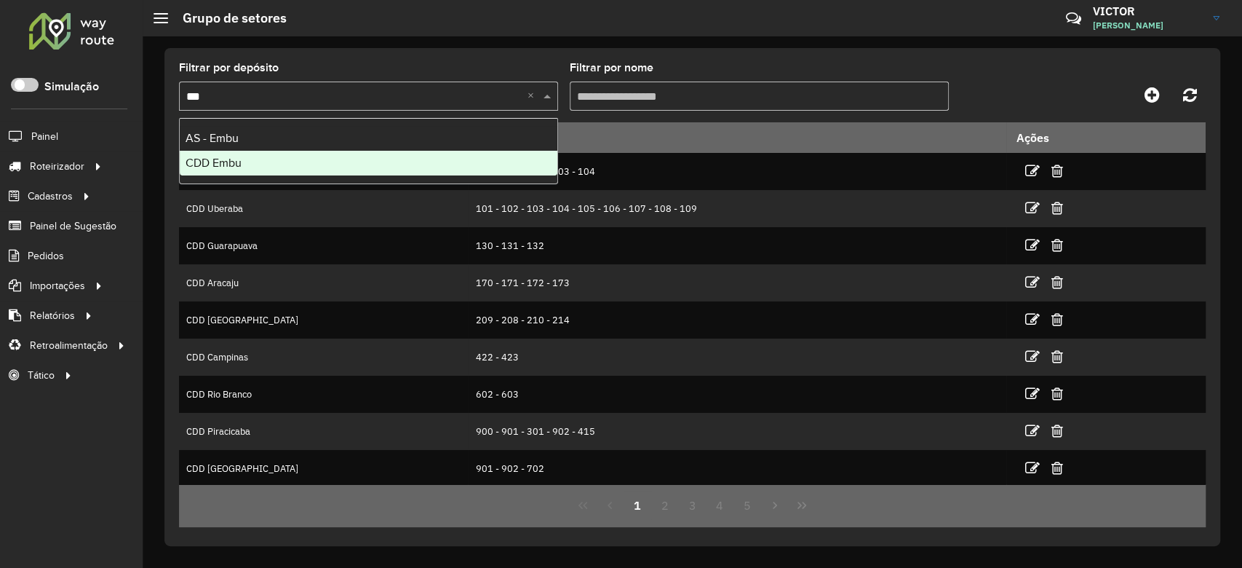
click at [446, 171] on div "CDD Embu" at bounding box center [369, 163] width 378 height 25
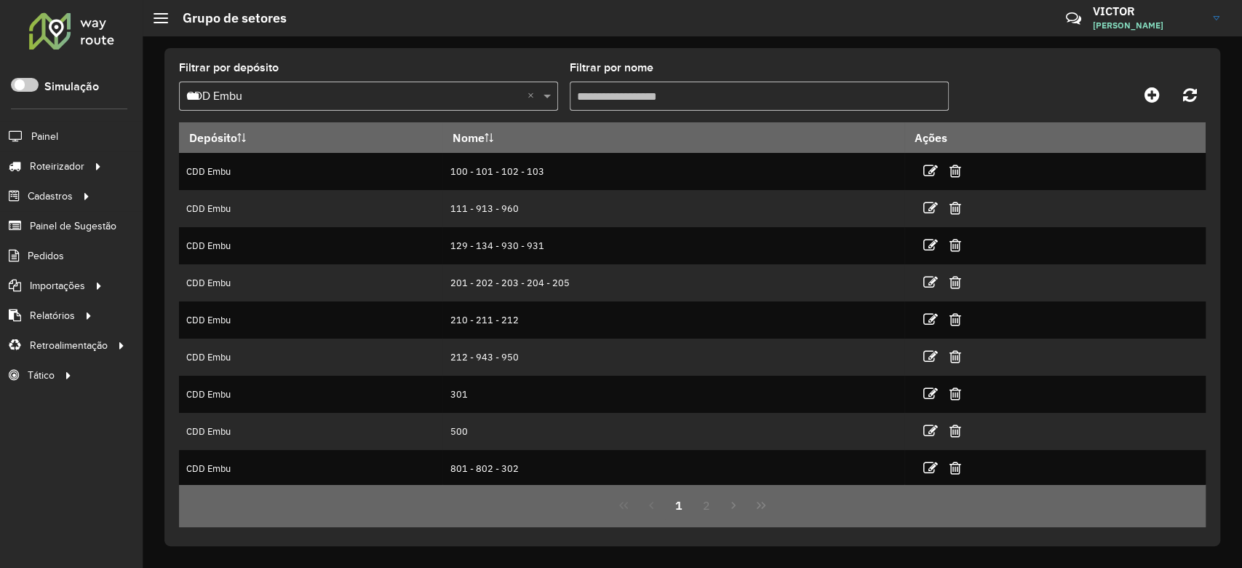
click at [611, 100] on input "Filtrar por nome" at bounding box center [759, 95] width 379 height 29
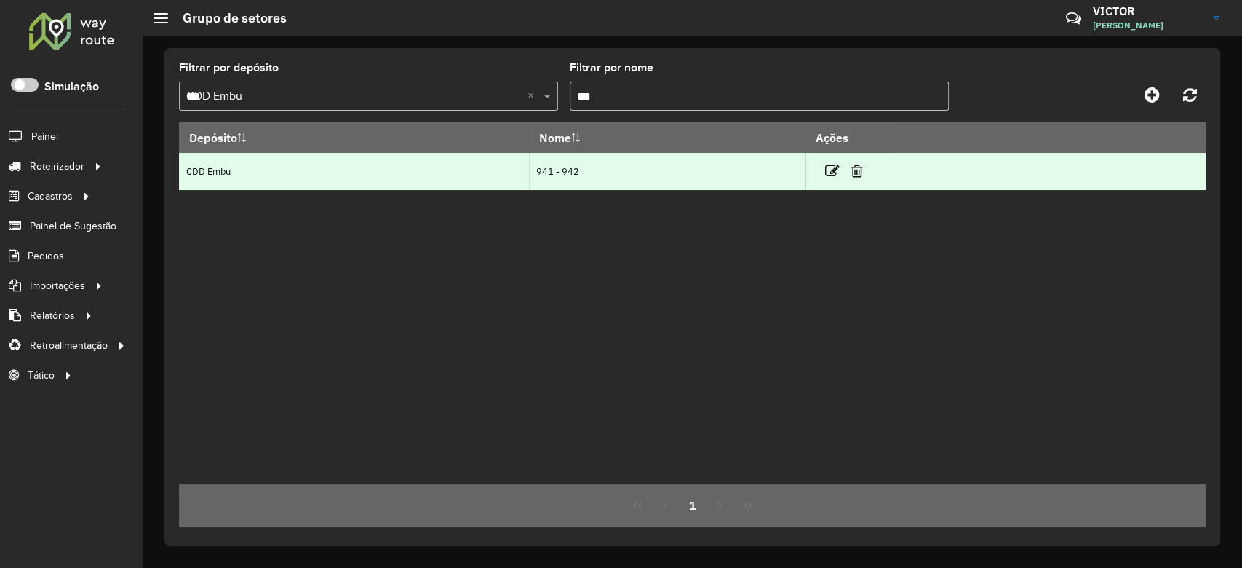
type input "***"
click at [837, 178] on link at bounding box center [831, 171] width 15 height 20
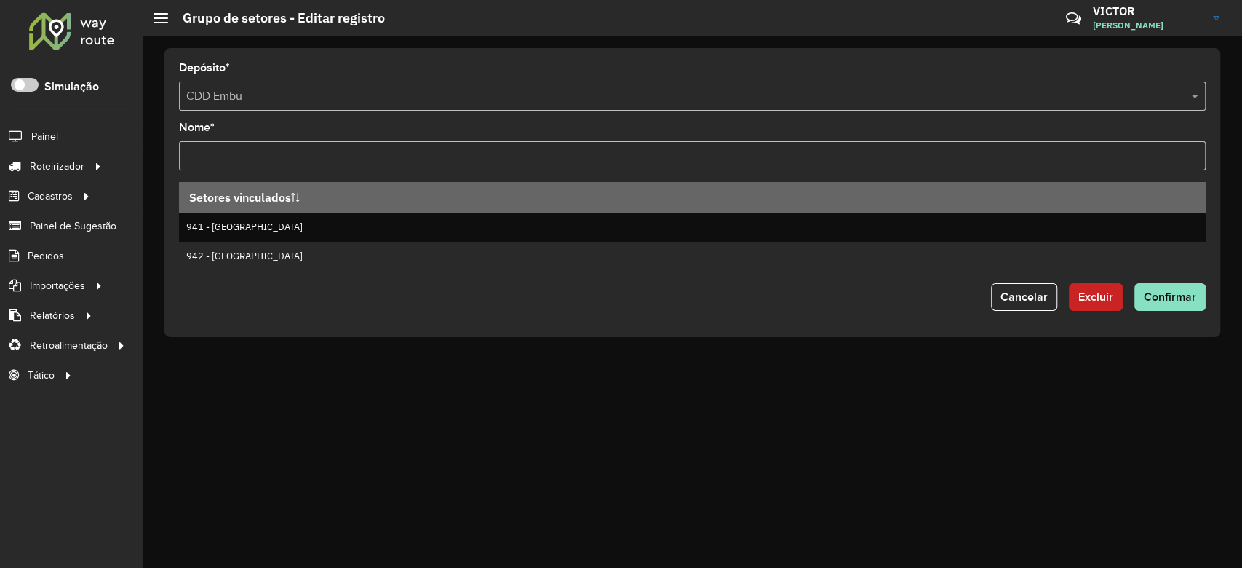
click at [181, 157] on input "Nome *" at bounding box center [692, 155] width 1027 height 29
type input "**********"
click at [1179, 294] on span "Confirmar" at bounding box center [1170, 296] width 52 height 12
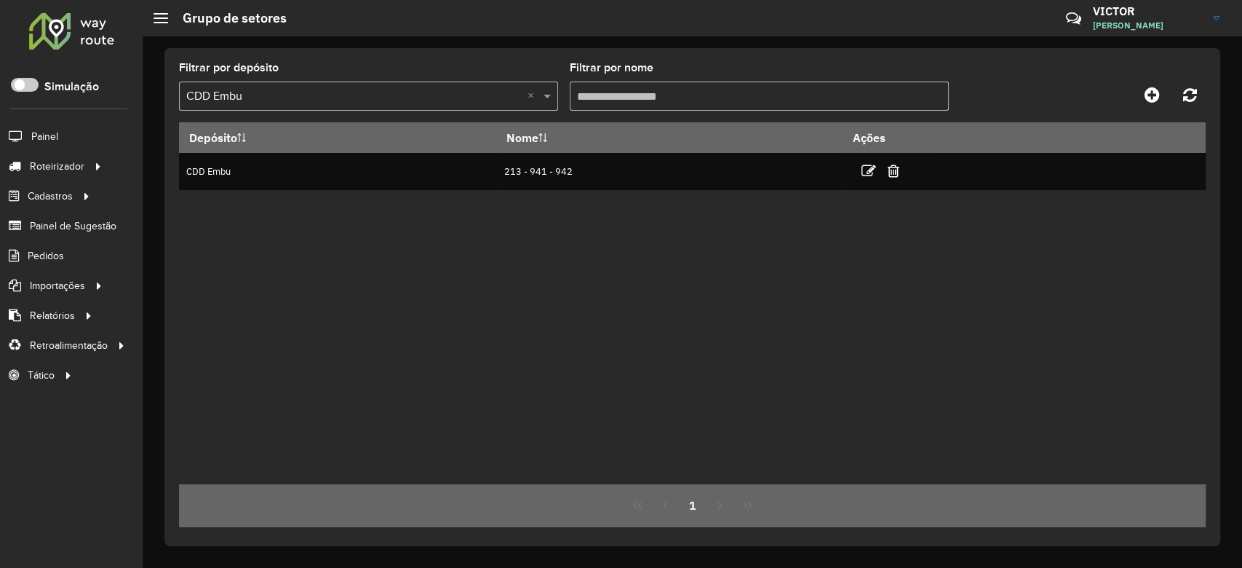
click at [615, 91] on input "Filtrar por nome" at bounding box center [759, 95] width 379 height 29
type input "*"
type input "***"
click at [968, 76] on div "Filtrar por depósito Selecione um depósito × CDD Embu × Filtrar por nome ***" at bounding box center [692, 93] width 1027 height 60
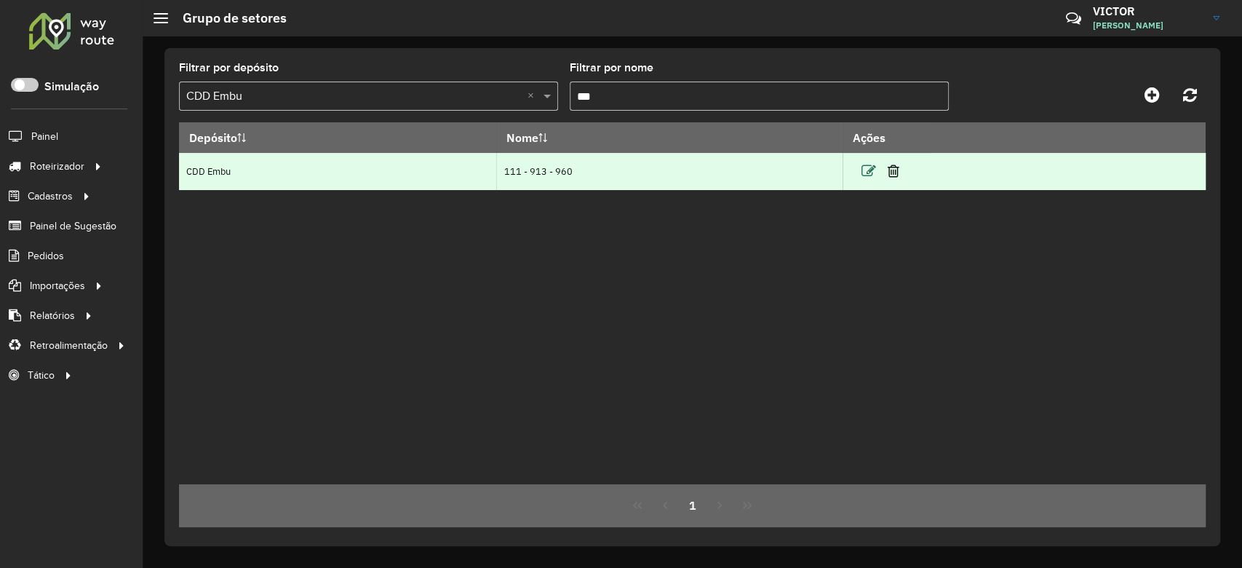
click at [869, 167] on icon at bounding box center [868, 171] width 15 height 15
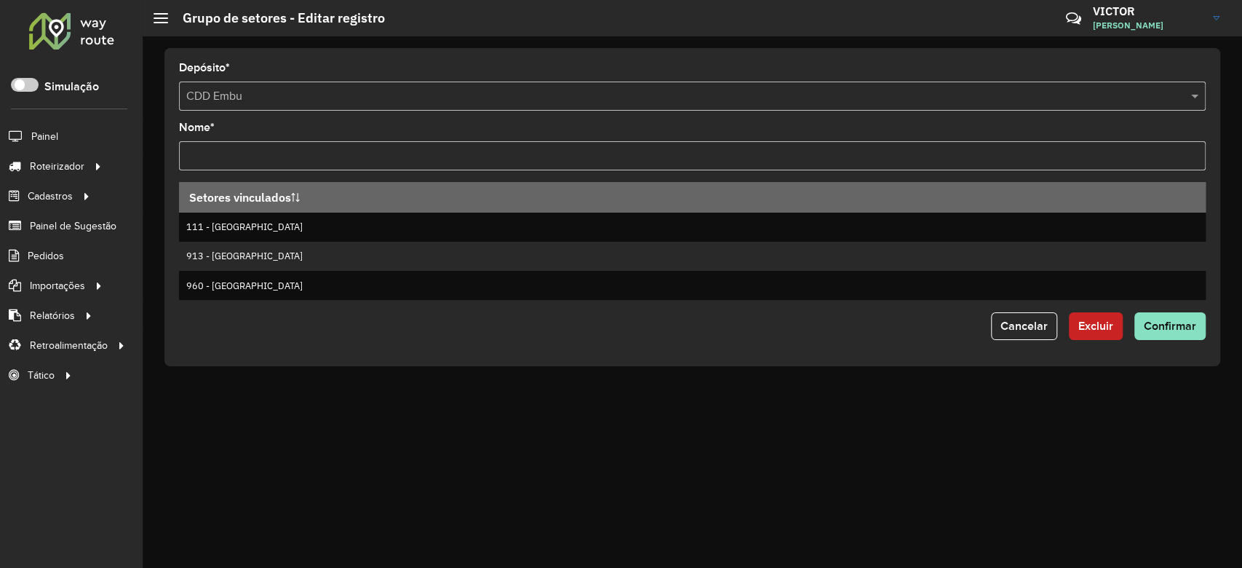
click at [208, 156] on input "Nome *" at bounding box center [692, 155] width 1027 height 29
type input "*********"
click at [1176, 326] on span "Confirmar" at bounding box center [1170, 325] width 52 height 12
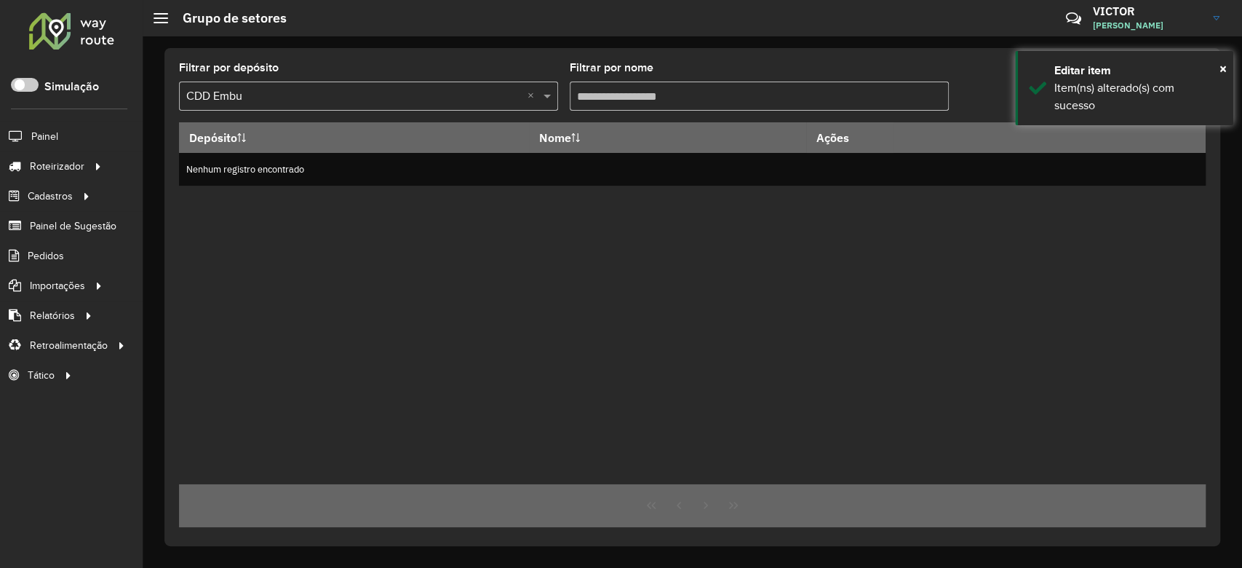
click at [640, 102] on input "Filtrar por nome" at bounding box center [759, 95] width 379 height 29
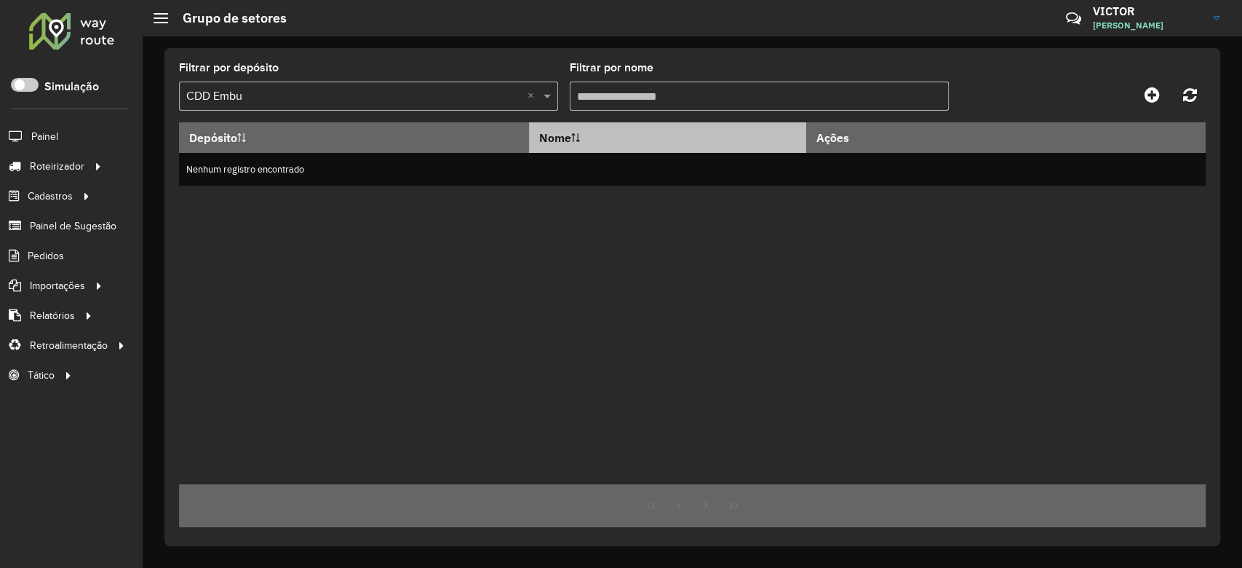
click at [642, 136] on th "Nome" at bounding box center [667, 137] width 277 height 31
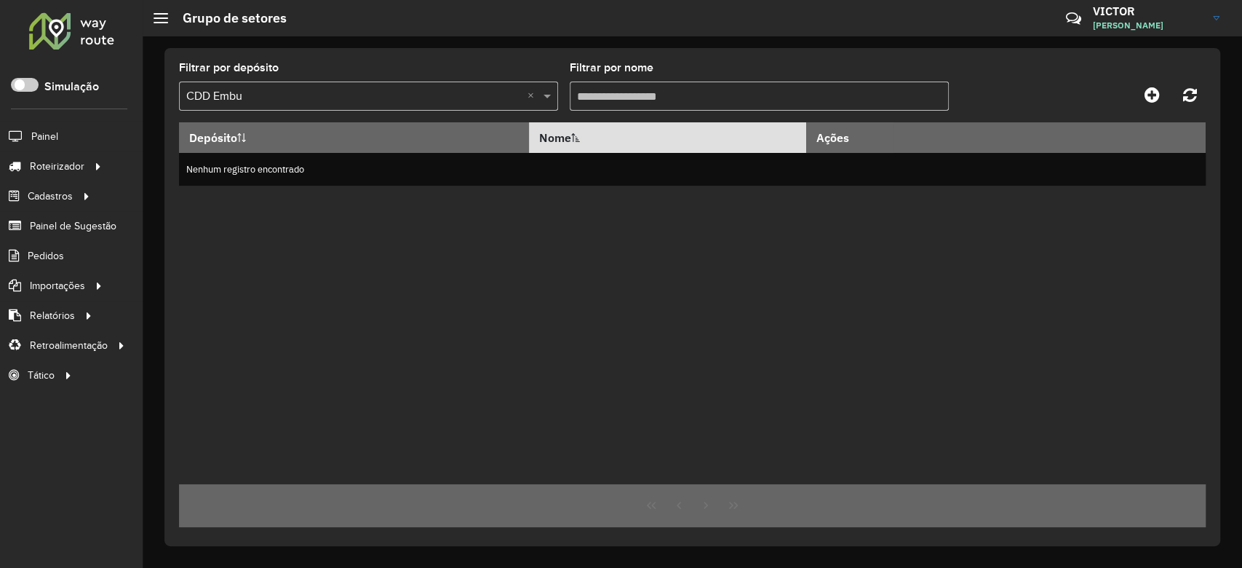
click at [693, 277] on div "Depósito Nome Ações Nenhum registro encontrado" at bounding box center [692, 303] width 1027 height 362
click at [605, 97] on input "Filtrar por nome" at bounding box center [759, 95] width 379 height 29
type input "*"
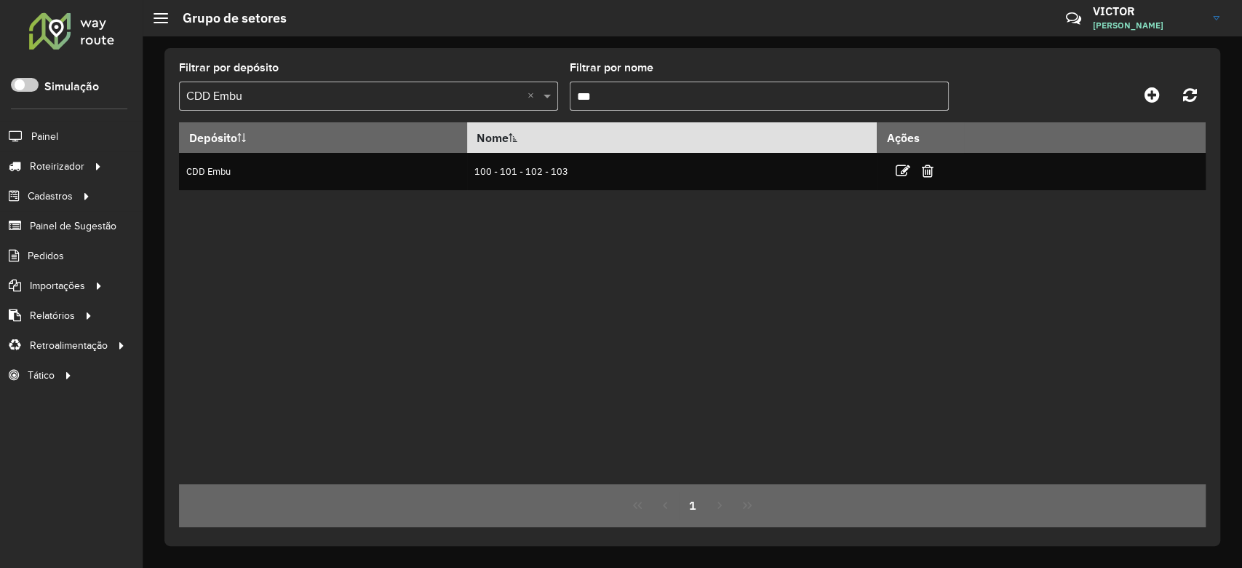
type input "***"
click at [712, 327] on div "Depósito Nome Ações CDD Embu 100 - 101 - 102 - 103" at bounding box center [692, 303] width 1027 height 362
click at [745, 300] on div "Depósito Nome Ações CDD Embu 100 - 101 - 102 - 103" at bounding box center [692, 303] width 1027 height 362
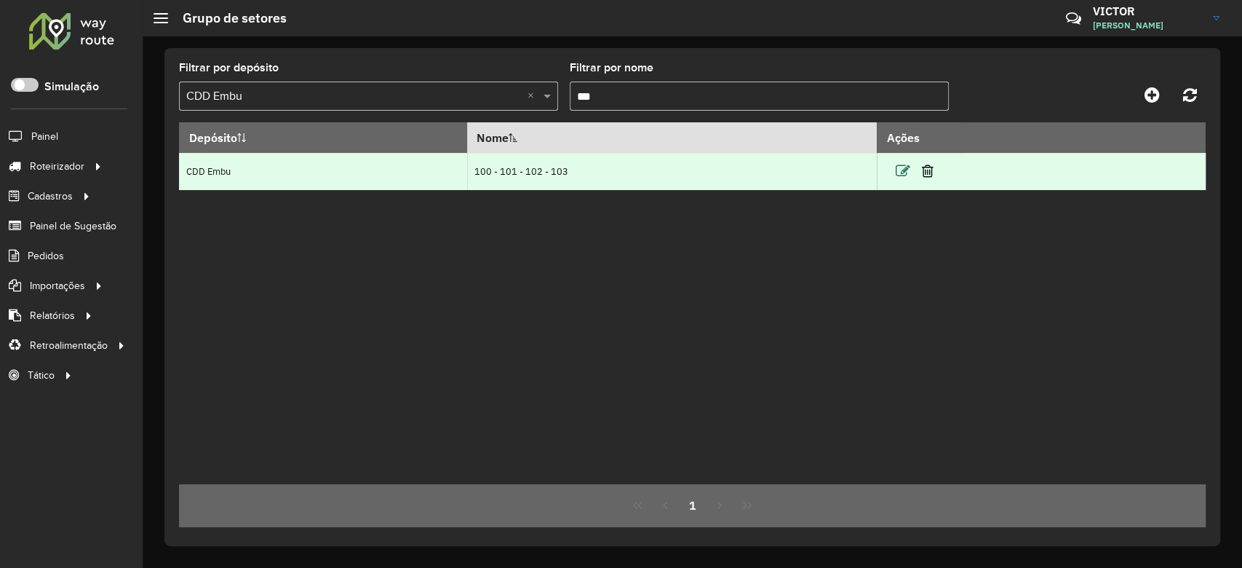
click at [898, 174] on icon at bounding box center [903, 171] width 15 height 15
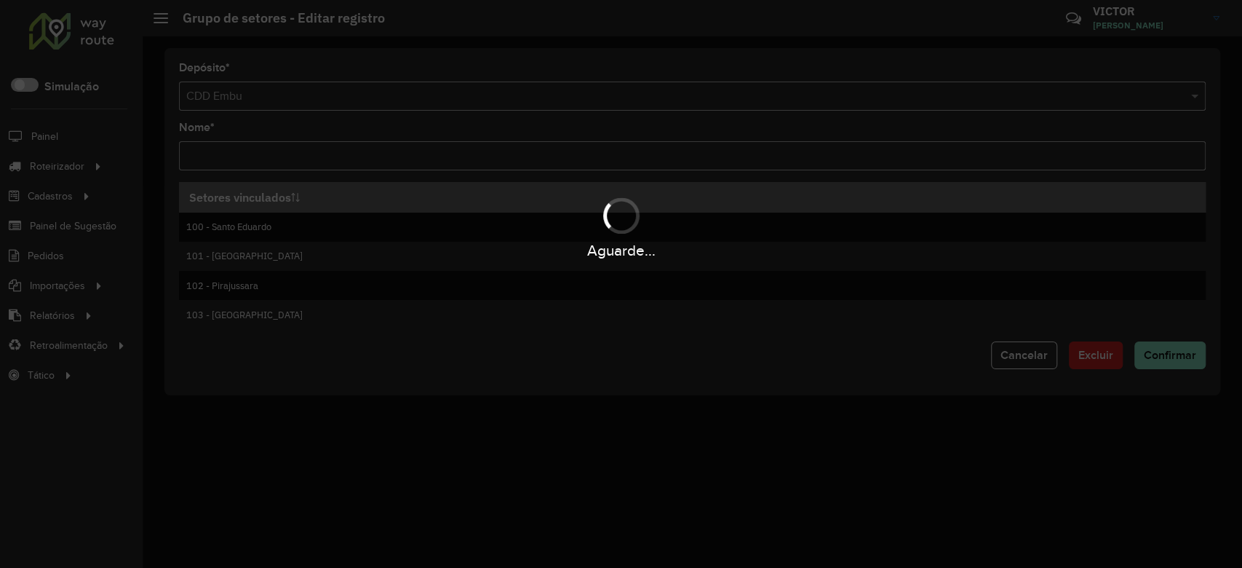
click at [303, 156] on div "Aguarde..." at bounding box center [621, 284] width 1242 height 568
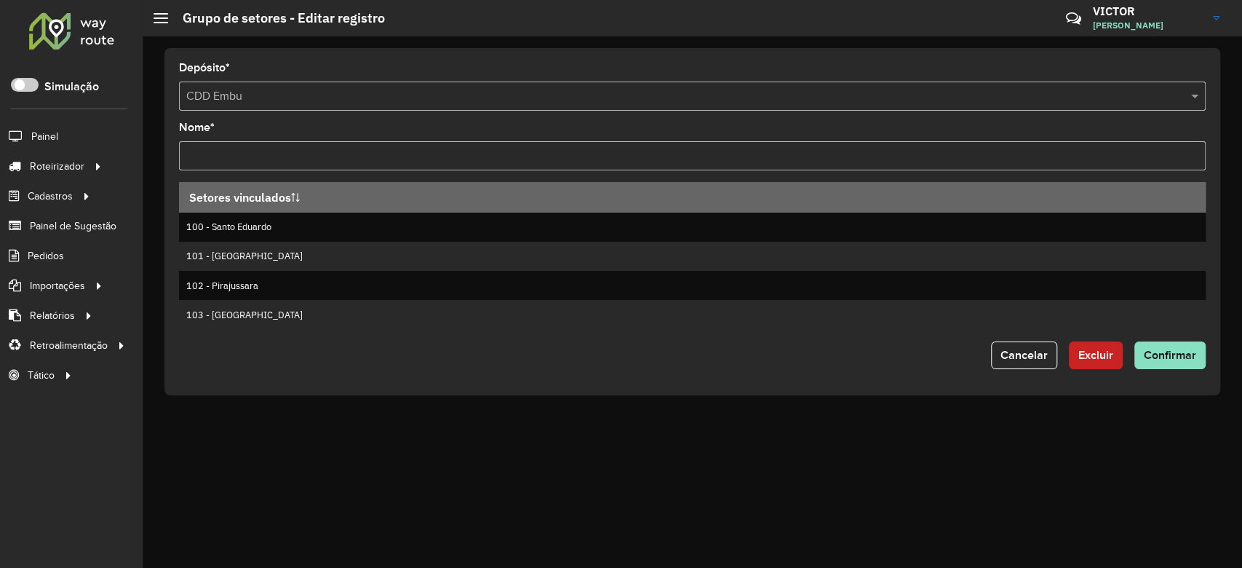
click at [303, 157] on input "Nome *" at bounding box center [692, 155] width 1027 height 29
type input "**********"
click at [1161, 364] on button "Confirmar" at bounding box center [1169, 355] width 71 height 28
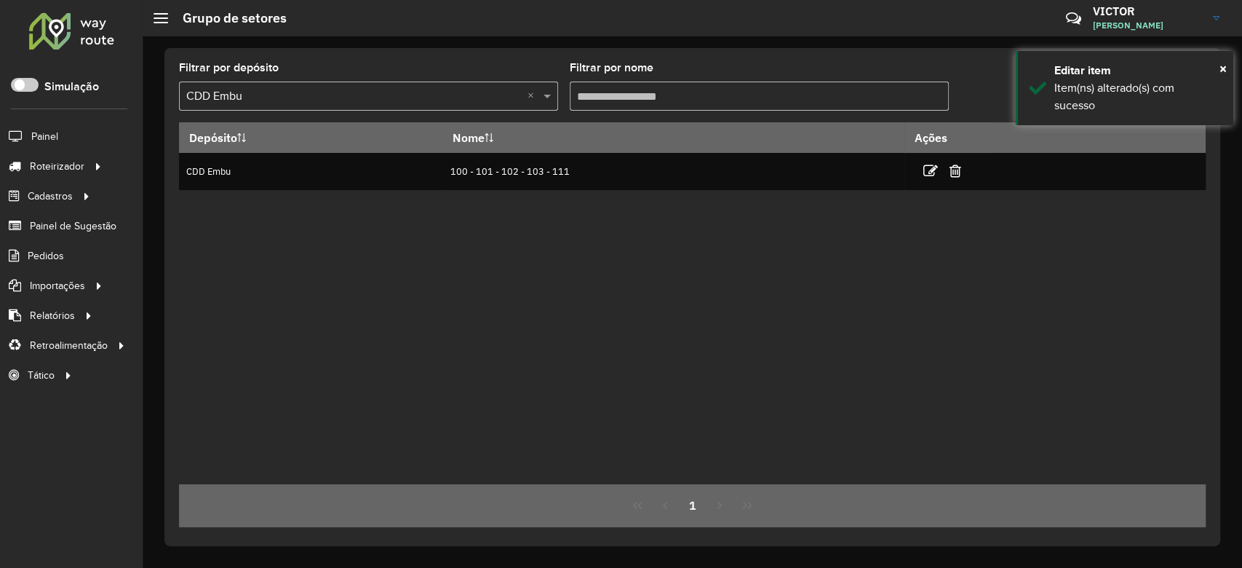
click at [538, 379] on div "Depósito Nome Ações CDD Embu 100 - 101 - 102 - 103 - 111" at bounding box center [692, 303] width 1027 height 362
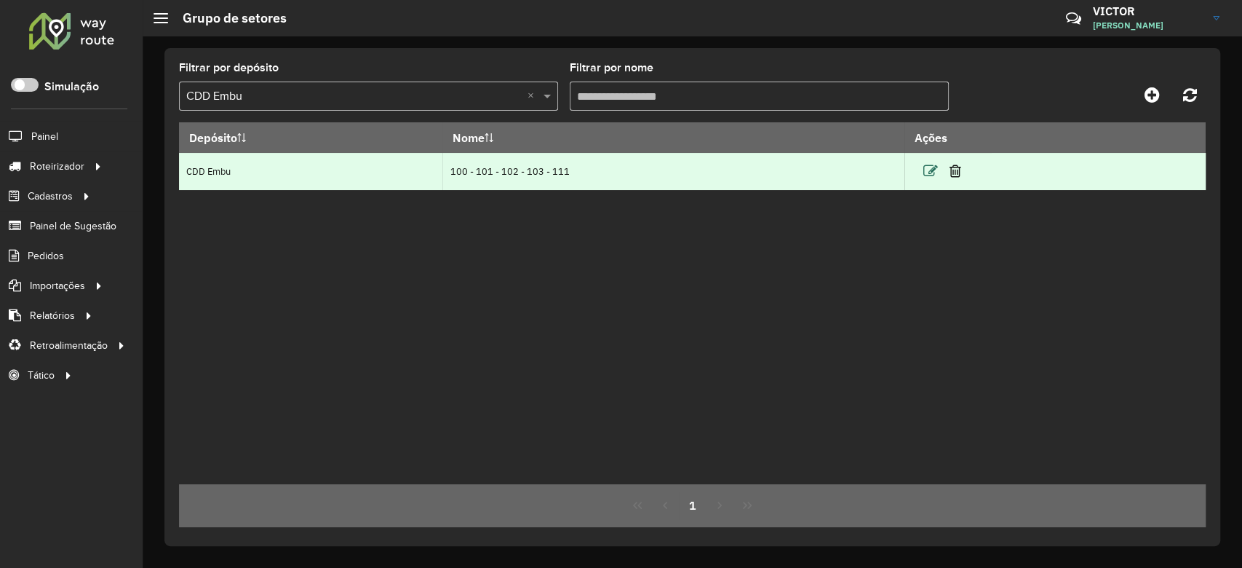
click at [925, 172] on icon at bounding box center [930, 171] width 15 height 15
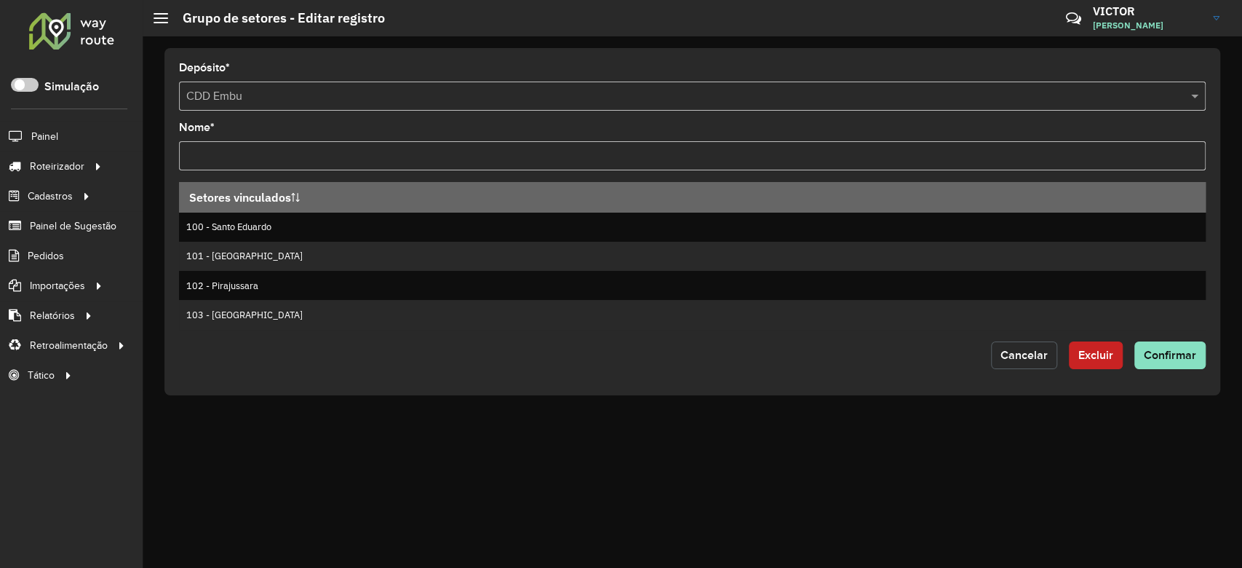
click at [1036, 357] on span "Cancelar" at bounding box center [1023, 355] width 47 height 12
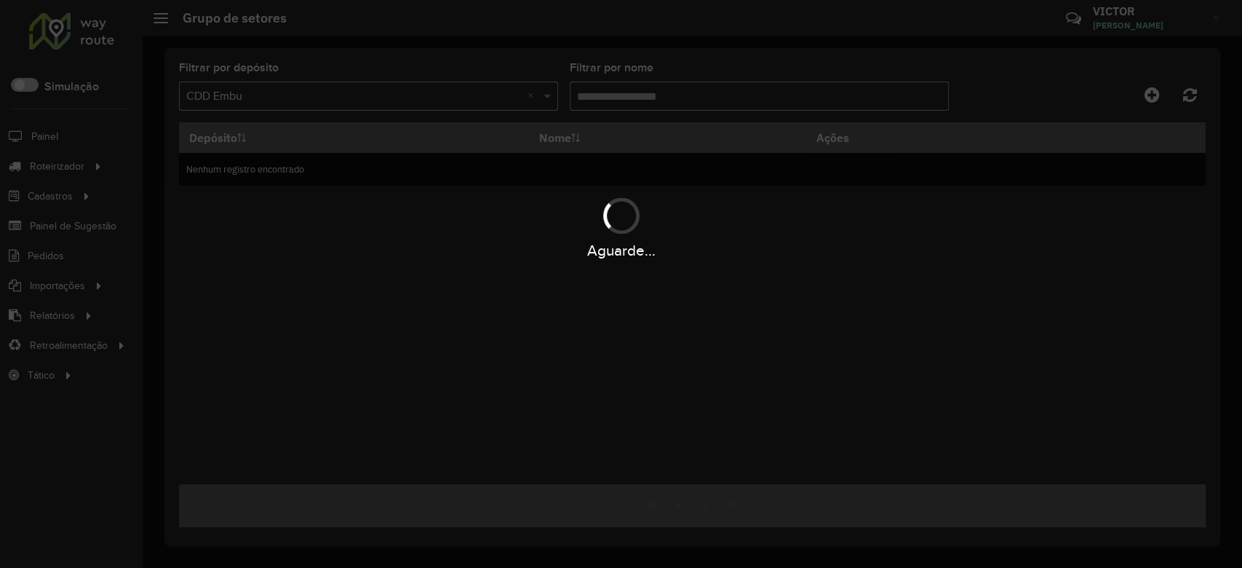
click at [473, 343] on div "Aguarde..." at bounding box center [621, 284] width 1242 height 568
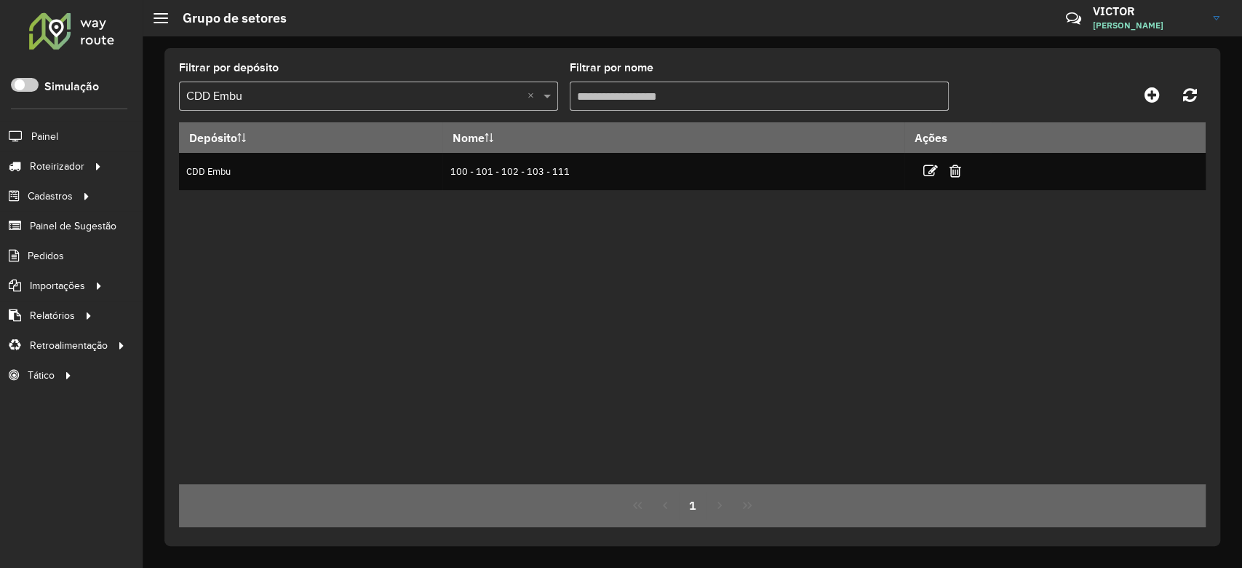
click at [621, 93] on input "Filtrar por nome" at bounding box center [759, 95] width 379 height 29
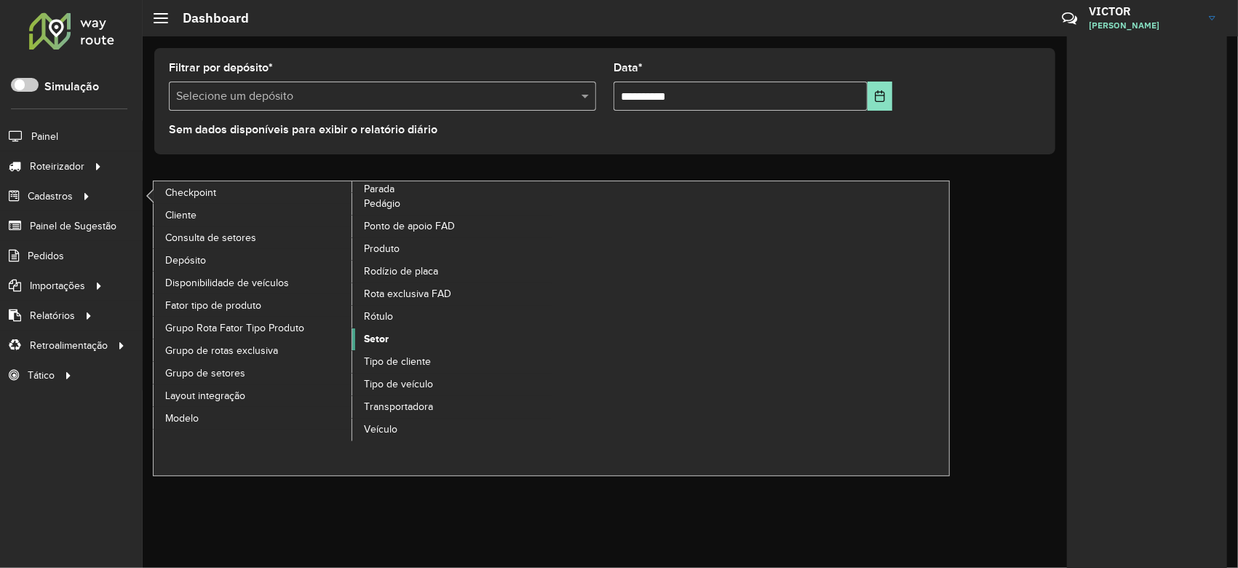
click at [374, 336] on span "Setor" at bounding box center [376, 338] width 25 height 15
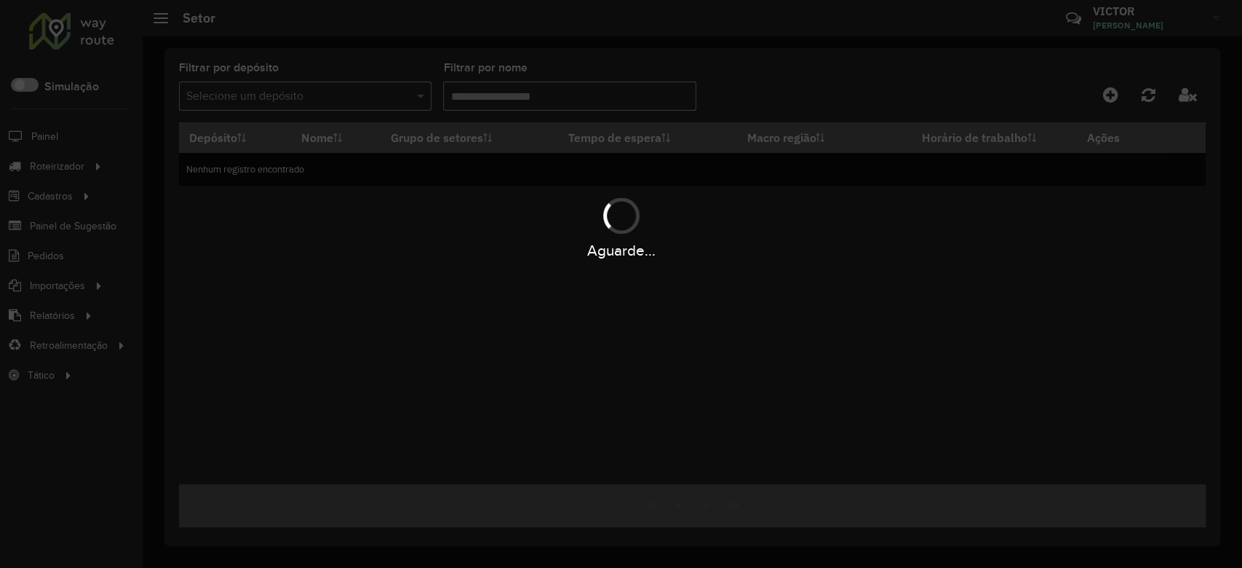
click at [337, 96] on div "Aguarde..." at bounding box center [621, 284] width 1242 height 568
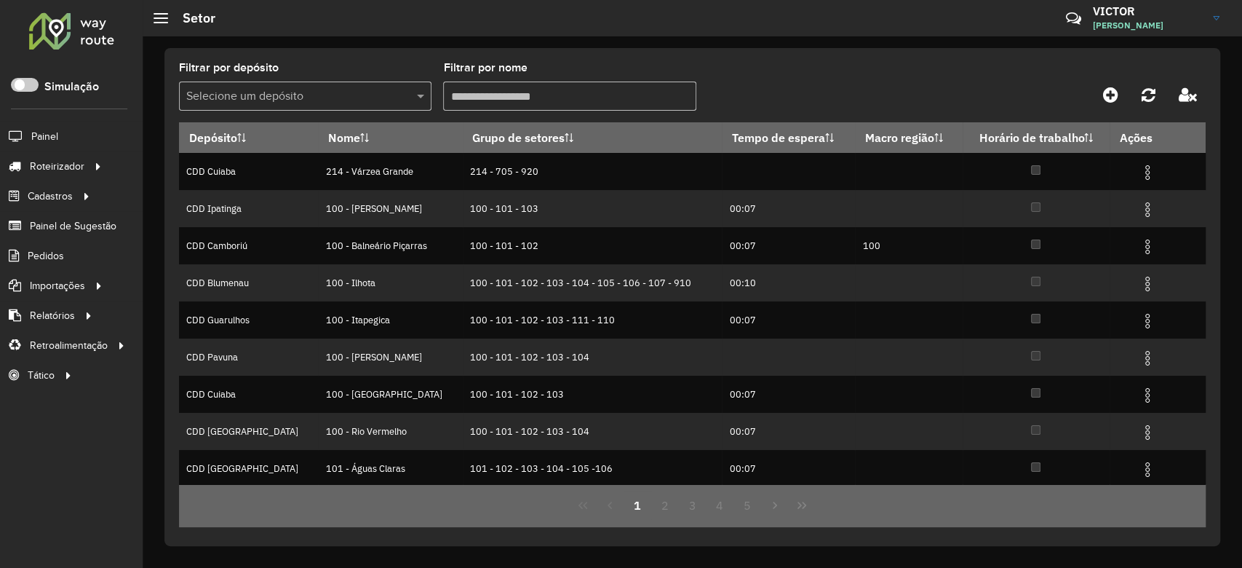
click at [338, 82] on div "Selecione um depósito" at bounding box center [305, 95] width 252 height 29
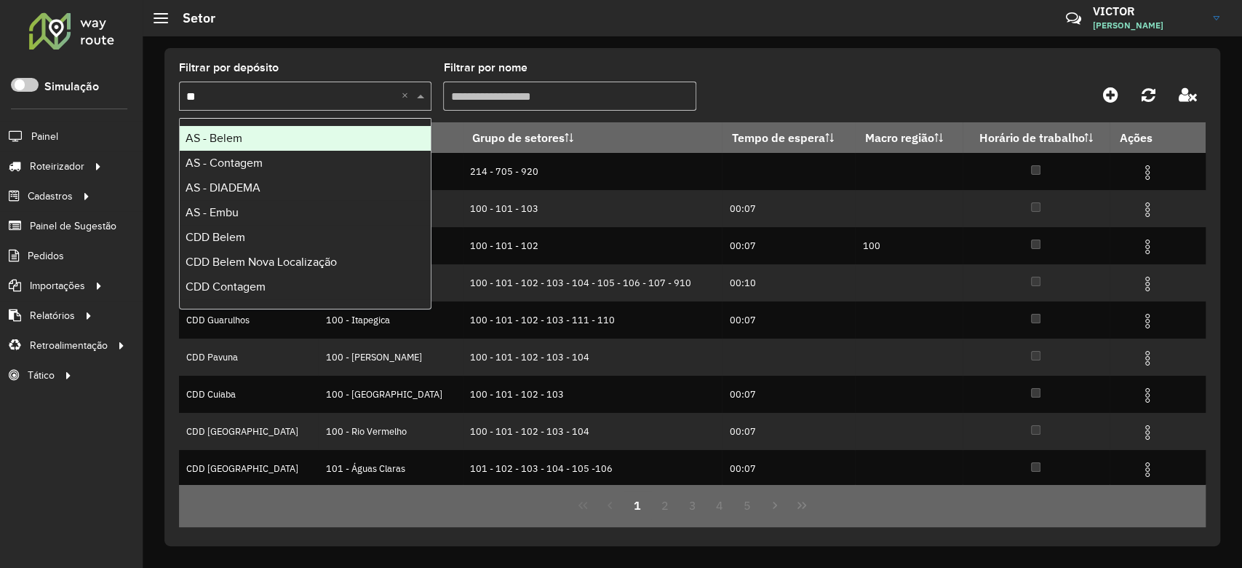
type input "***"
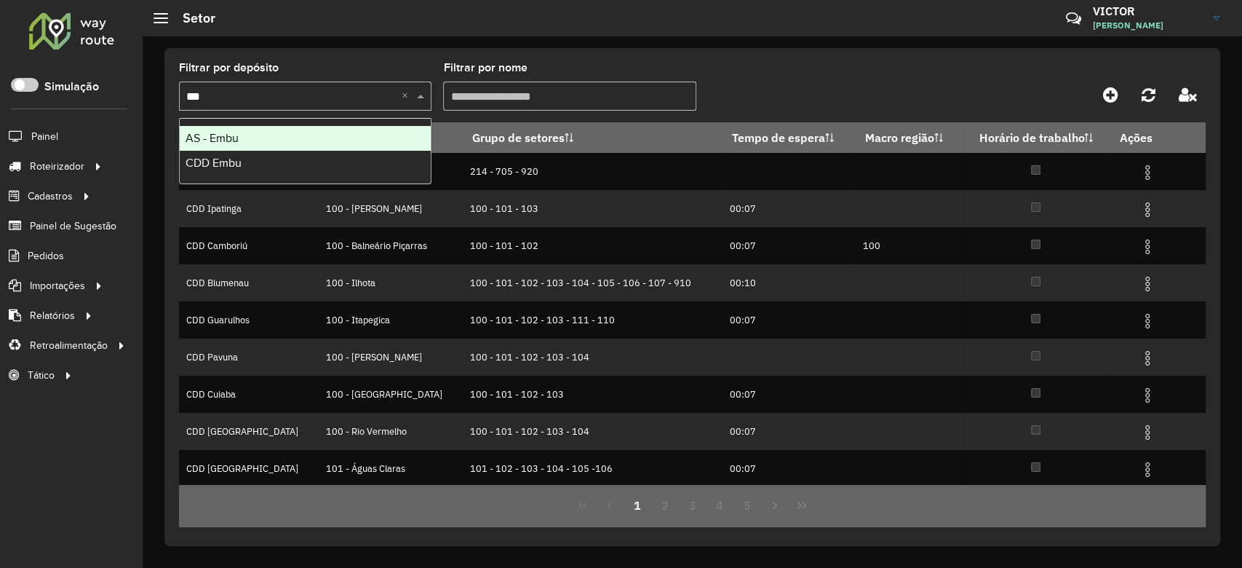
click at [345, 160] on div "CDD Embu" at bounding box center [305, 163] width 251 height 25
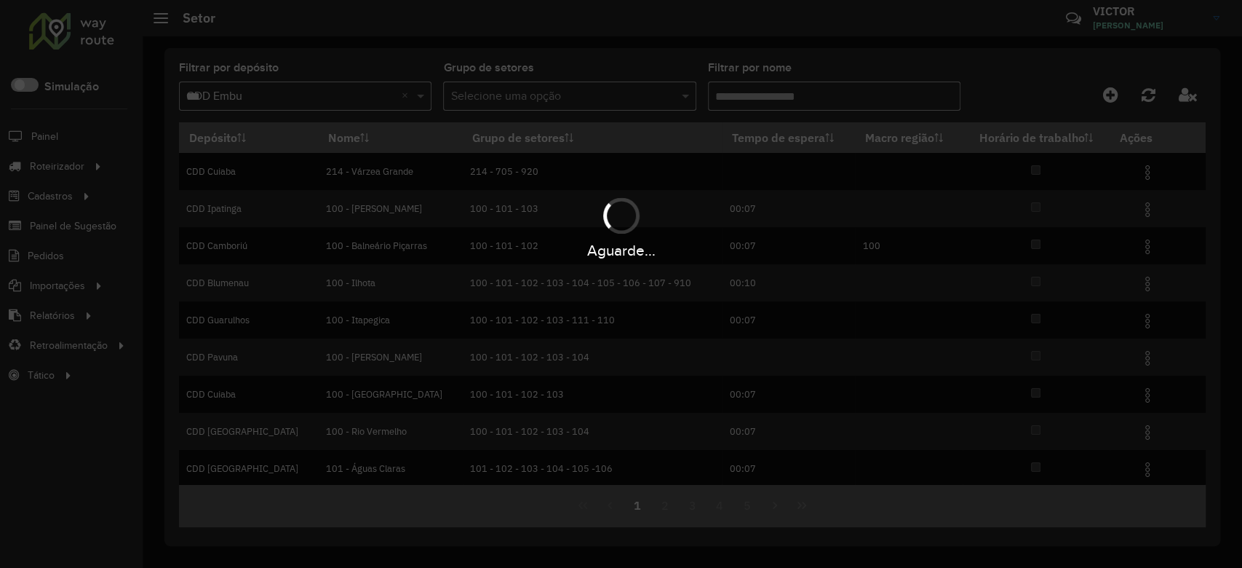
click at [766, 96] on div "Aguarde..." at bounding box center [621, 284] width 1242 height 568
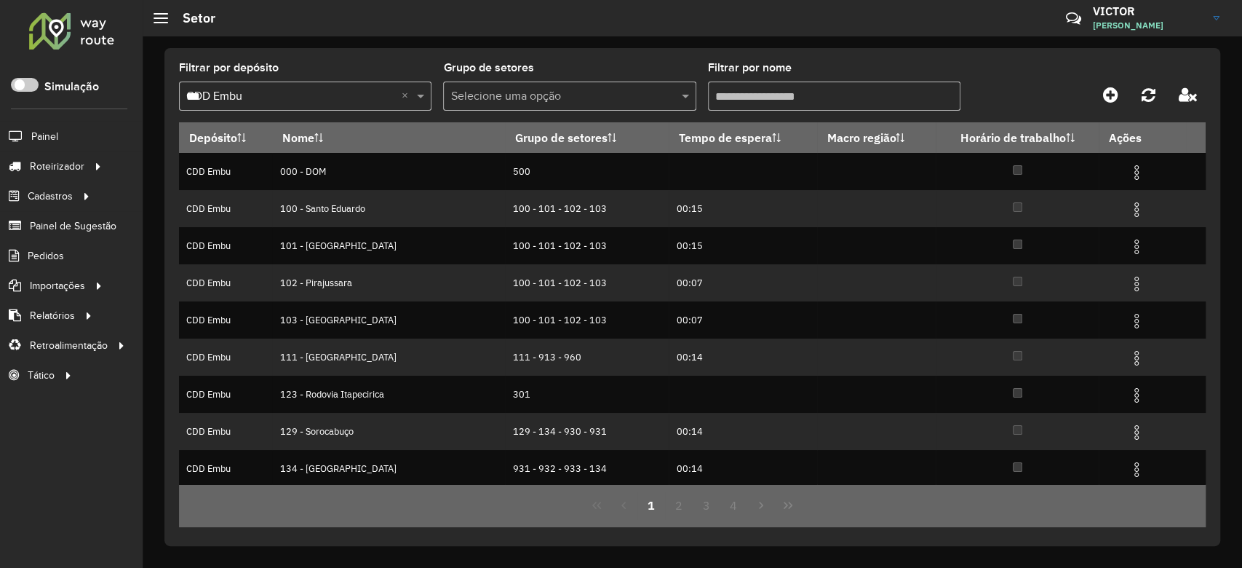
click at [766, 96] on input "Filtrar por nome" at bounding box center [834, 95] width 252 height 29
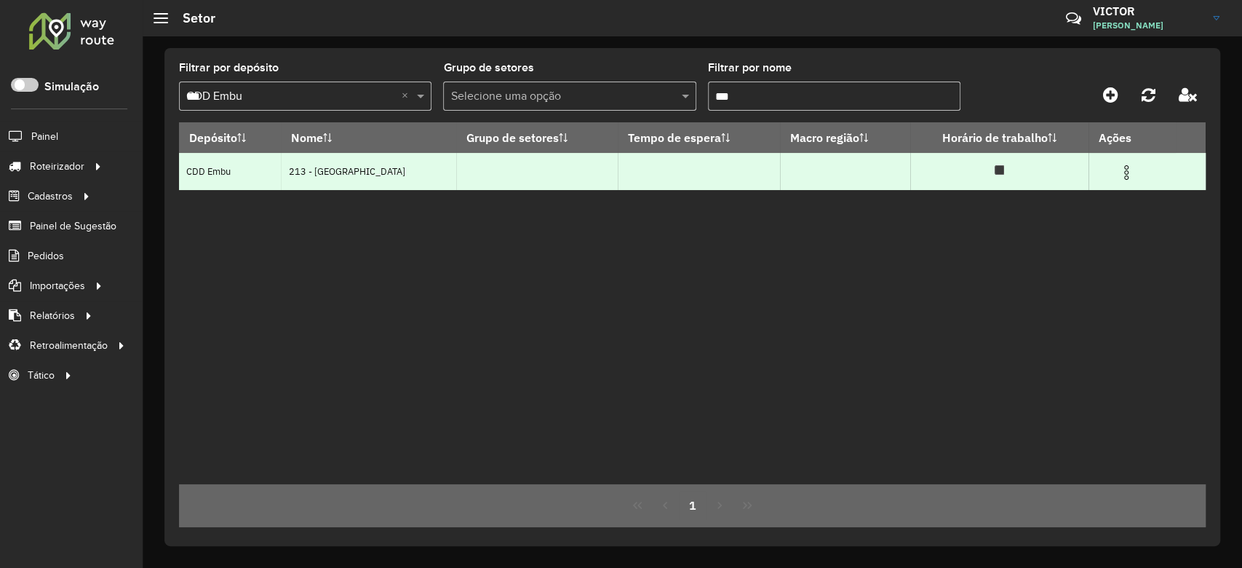
type input "***"
click at [1124, 170] on img at bounding box center [1126, 172] width 17 height 17
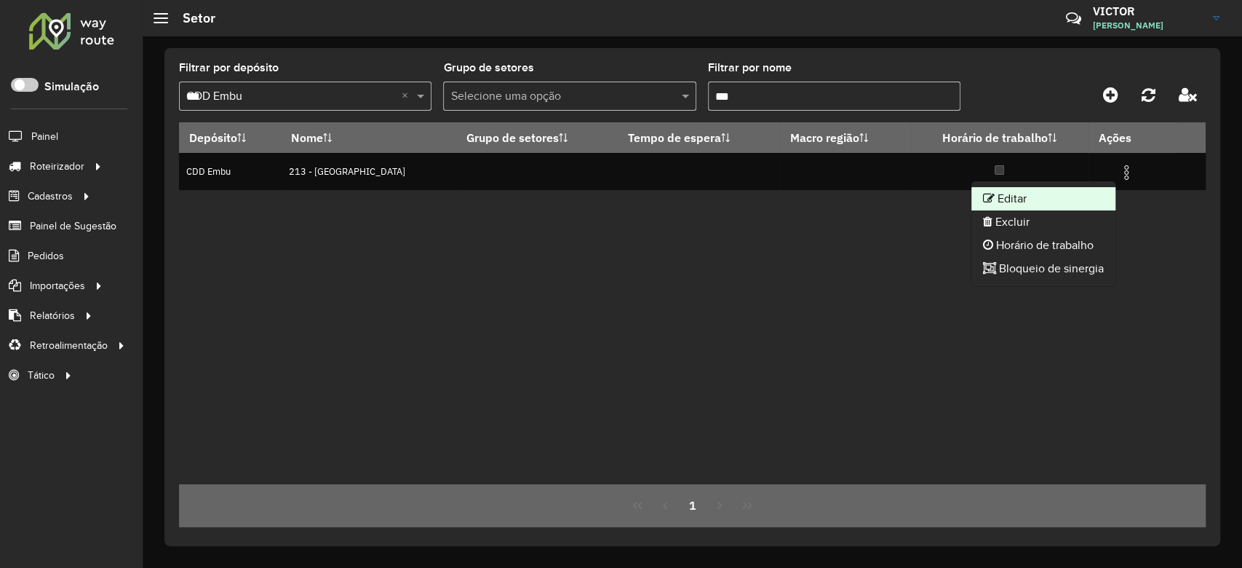
click at [1086, 191] on li "Editar" at bounding box center [1043, 198] width 144 height 23
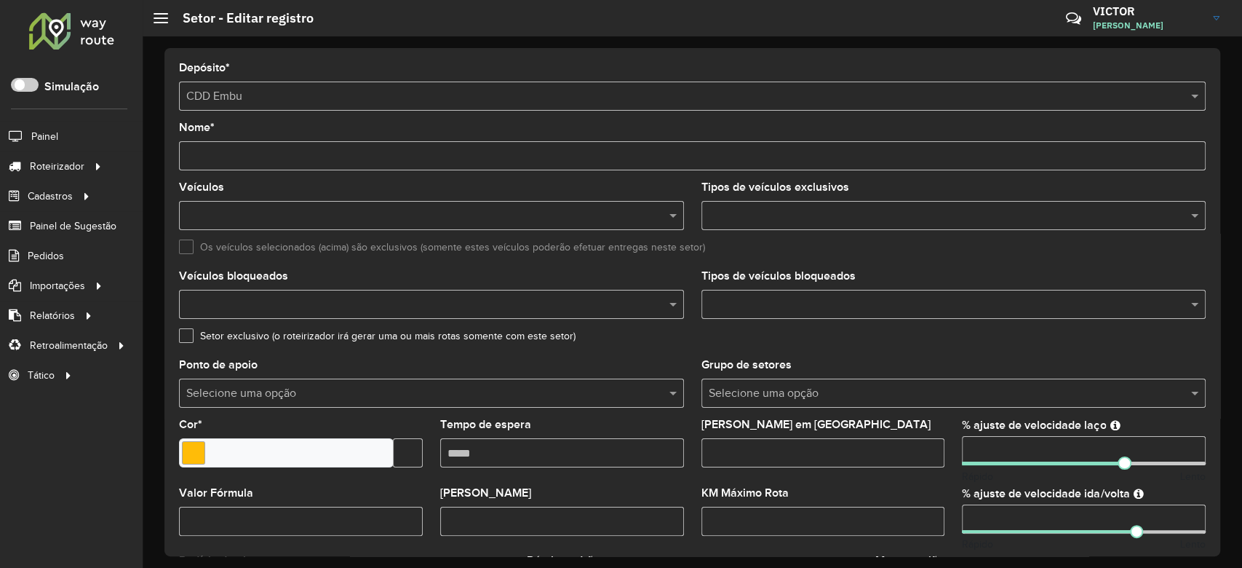
click at [759, 388] on input "text" at bounding box center [939, 393] width 461 height 17
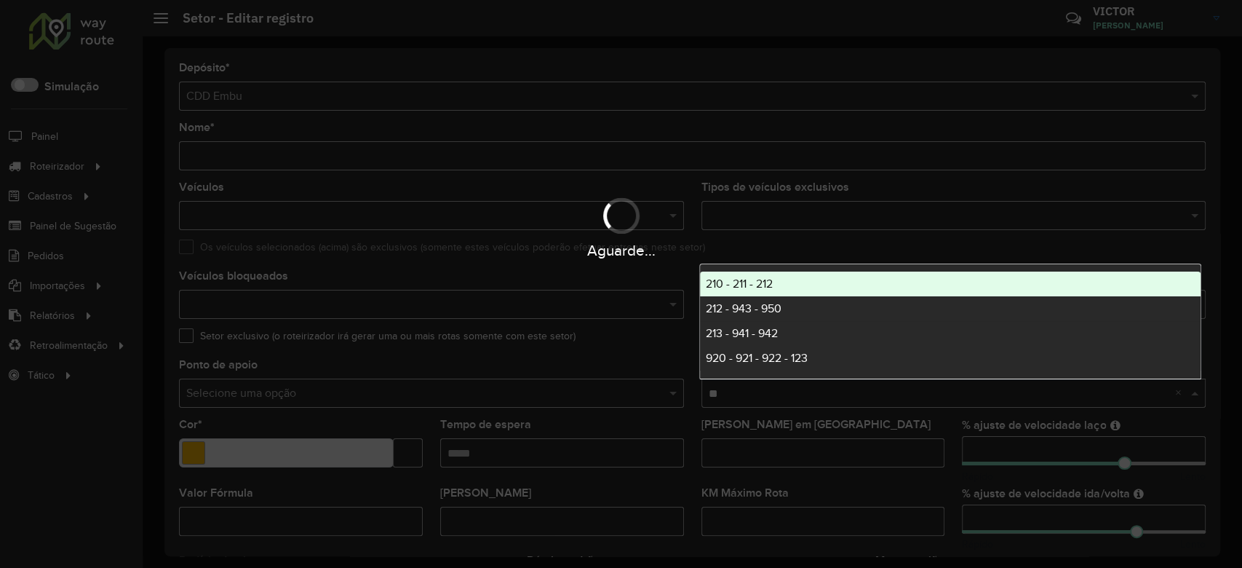
type input "***"
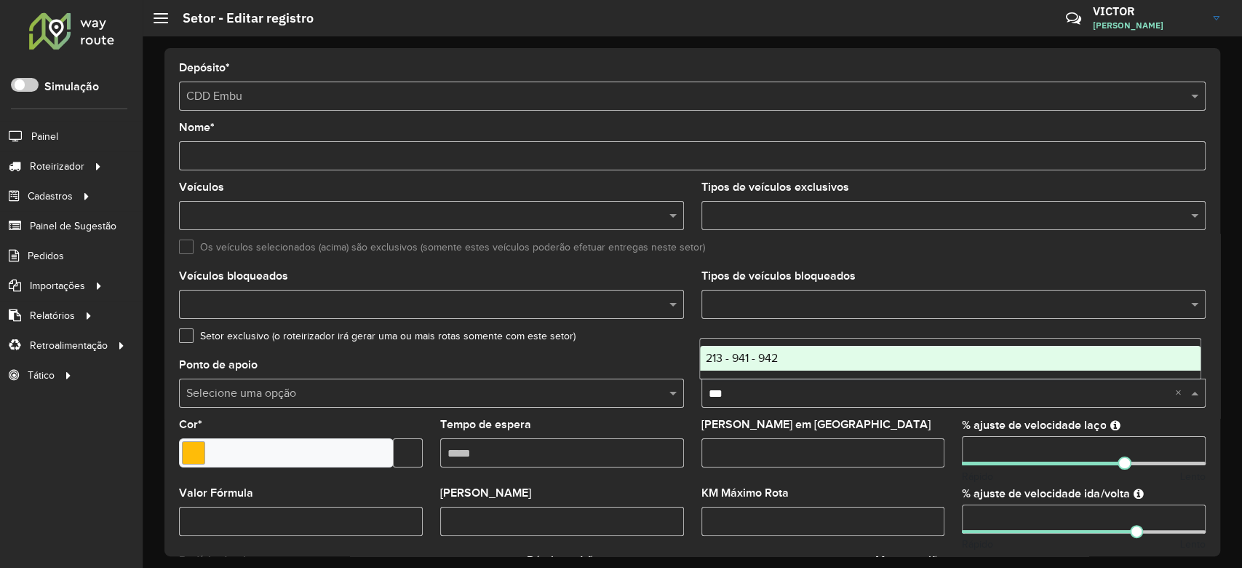
click at [753, 357] on span "213 - 941 - 942" at bounding box center [742, 357] width 72 height 12
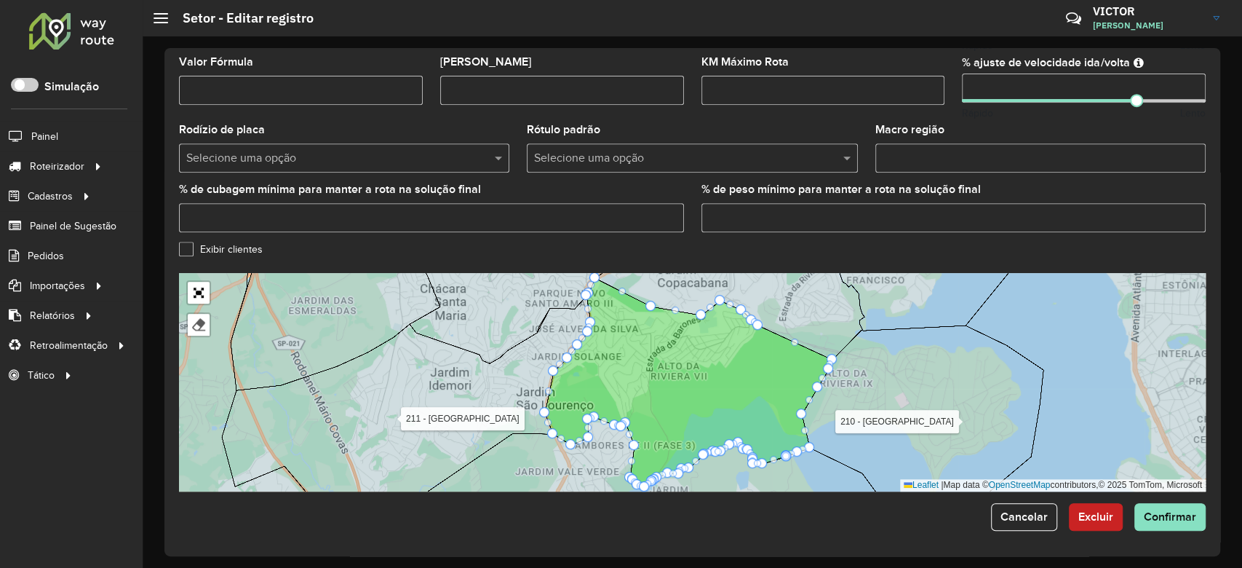
scroll to position [431, 0]
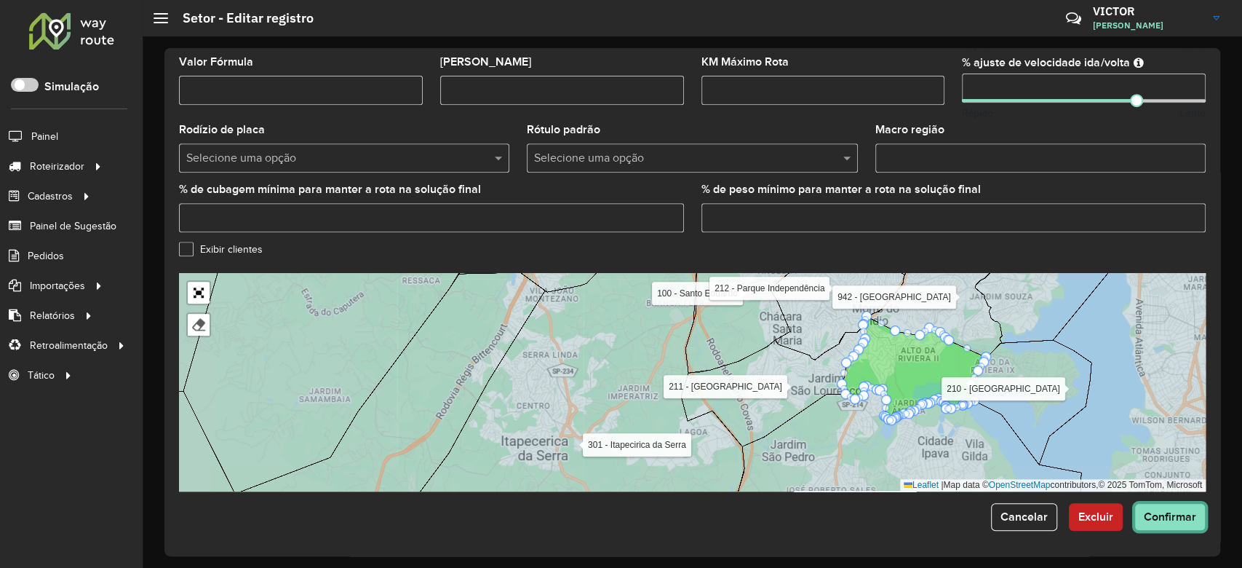
click at [1163, 518] on span "Confirmar" at bounding box center [1170, 516] width 52 height 12
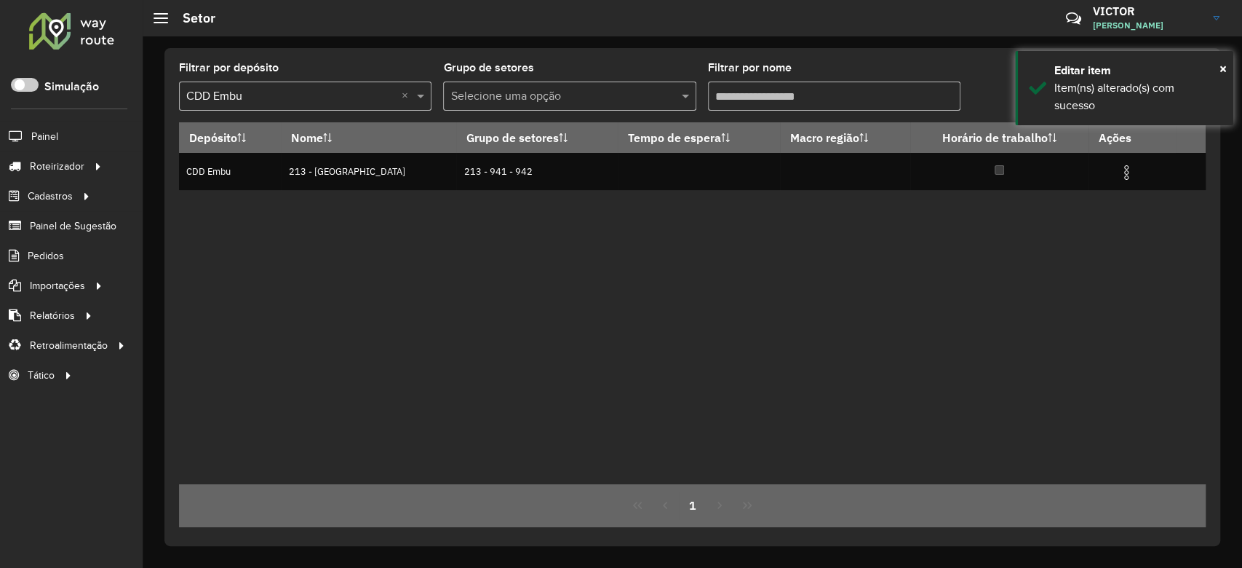
click at [637, 355] on div "Depósito Nome Grupo de setores Tempo de espera Macro região Horário de trabalho…" at bounding box center [692, 303] width 1027 height 362
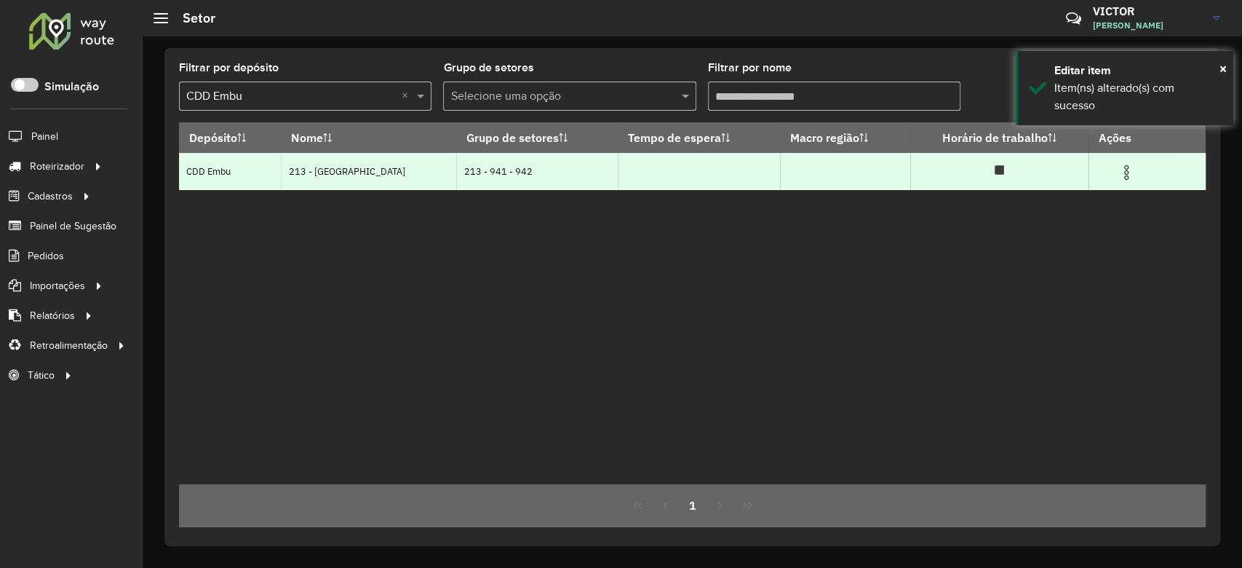
click at [1125, 170] on img at bounding box center [1126, 172] width 17 height 17
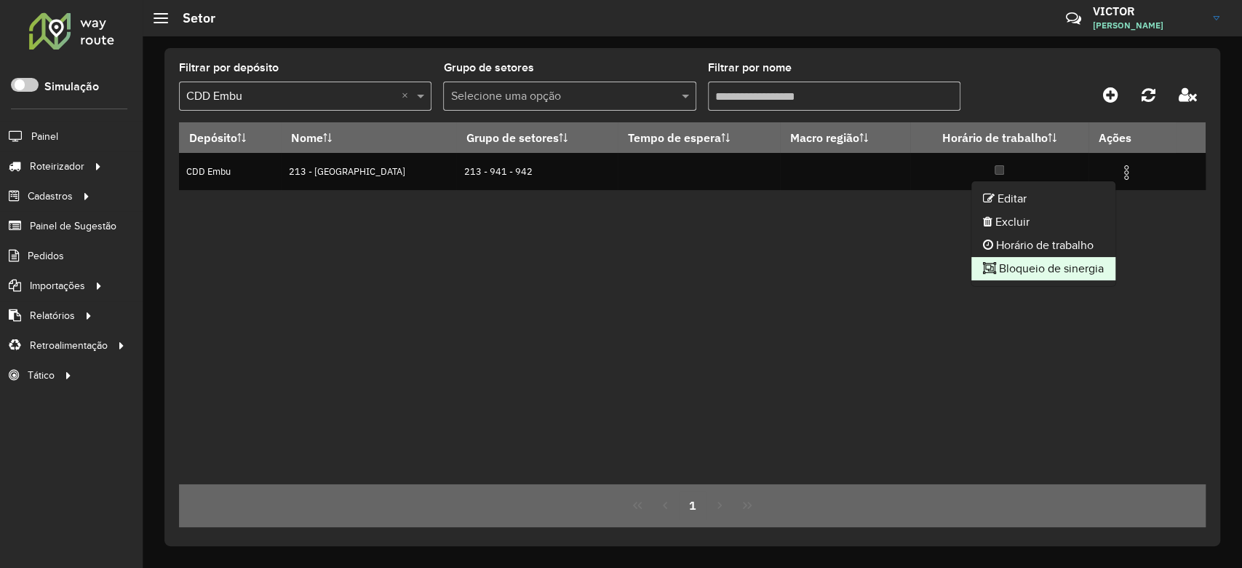
click at [1030, 266] on li "Bloqueio de sinergia" at bounding box center [1043, 268] width 144 height 23
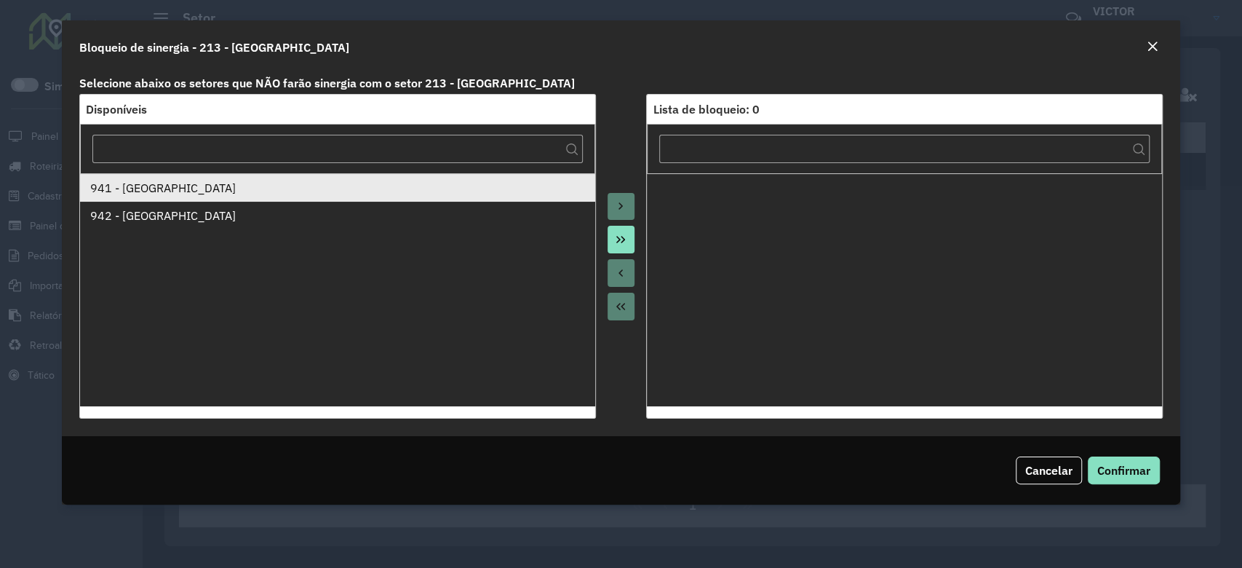
click at [500, 189] on div "941 - Jardim São Luiz" at bounding box center [337, 187] width 495 height 17
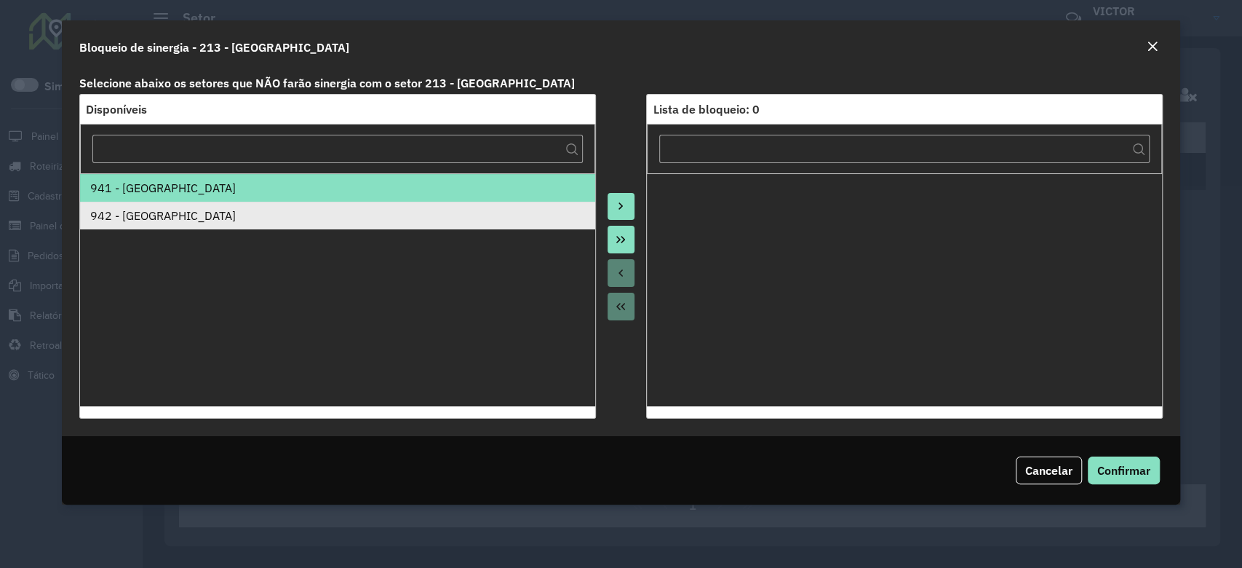
click at [551, 210] on div "942 - Jardim Copacabana" at bounding box center [337, 215] width 495 height 17
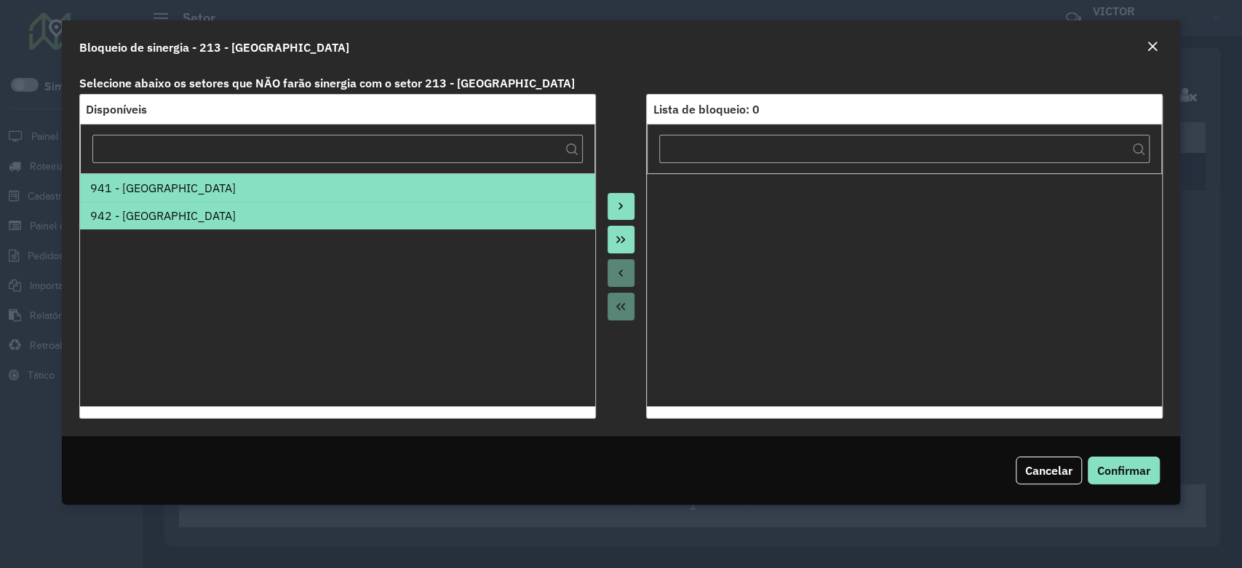
click at [615, 242] on icon "Move All to Target" at bounding box center [621, 240] width 12 height 12
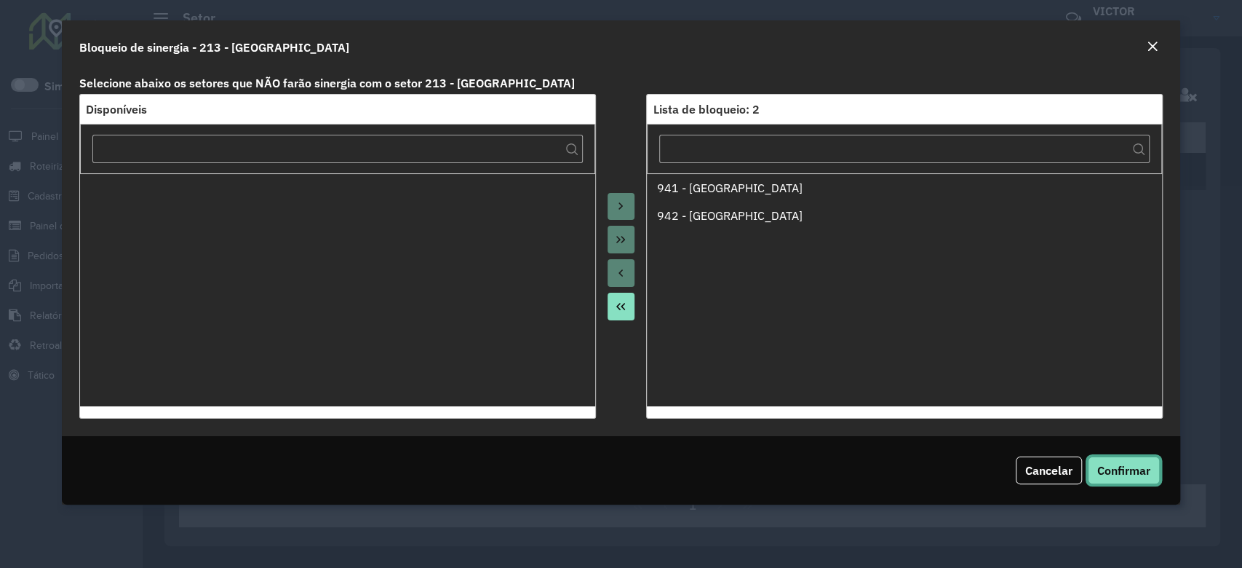
click at [1122, 463] on span "Confirmar" at bounding box center [1123, 470] width 53 height 15
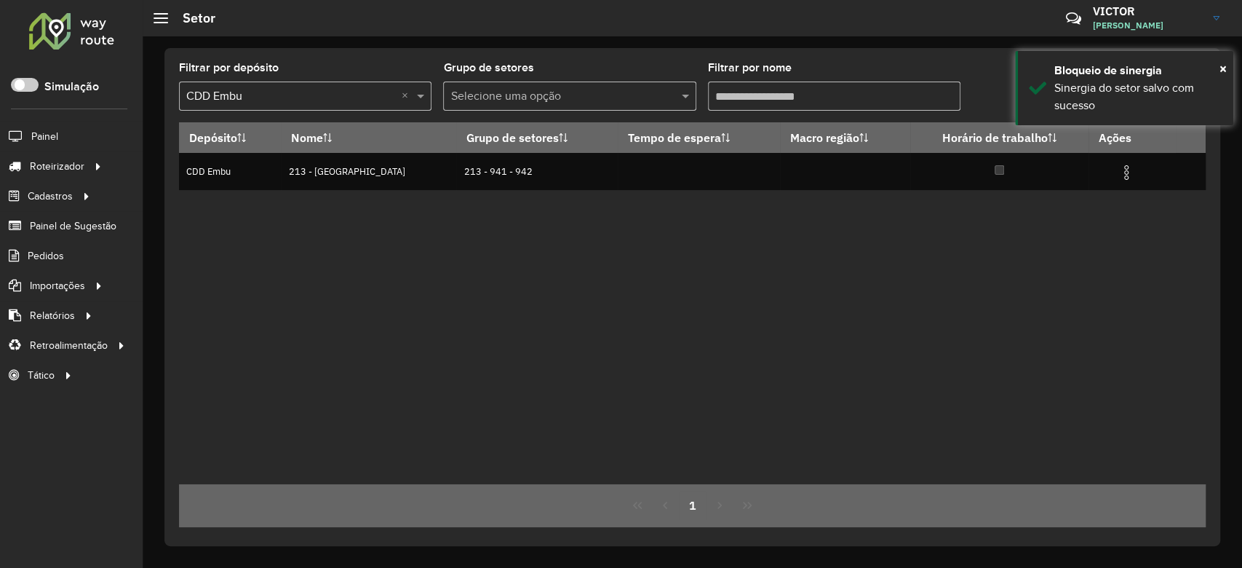
click at [519, 380] on div "Depósito Nome Grupo de setores Tempo de espera Macro região Horário de trabalho…" at bounding box center [692, 303] width 1027 height 362
click at [748, 90] on input "Filtrar por nome" at bounding box center [834, 95] width 252 height 29
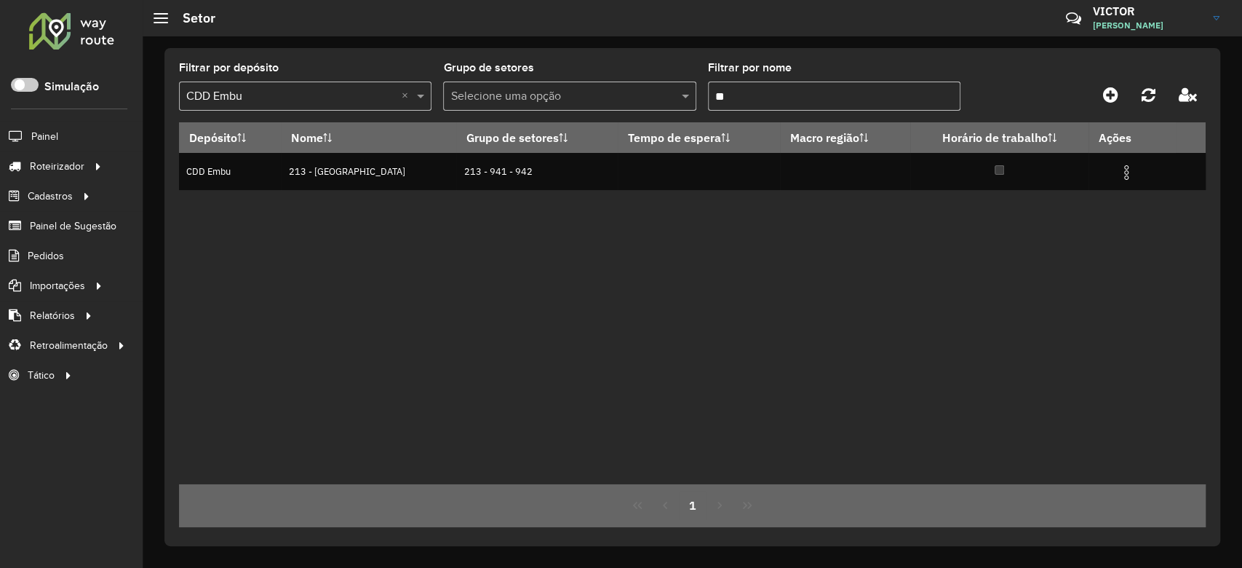
type input "*"
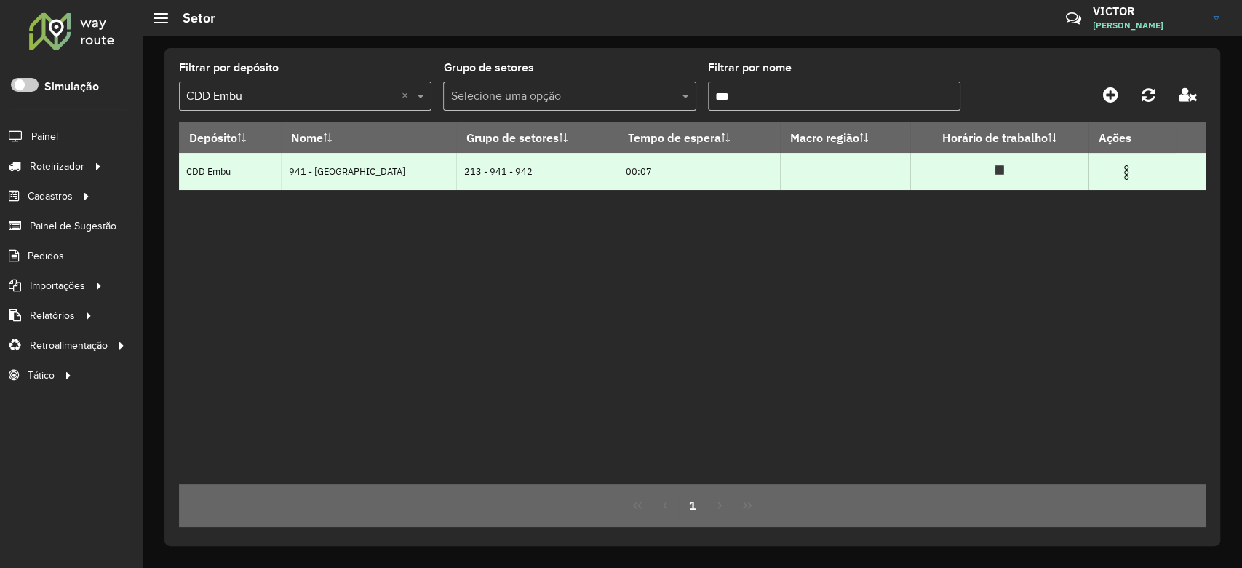
click at [1121, 181] on img at bounding box center [1126, 172] width 17 height 17
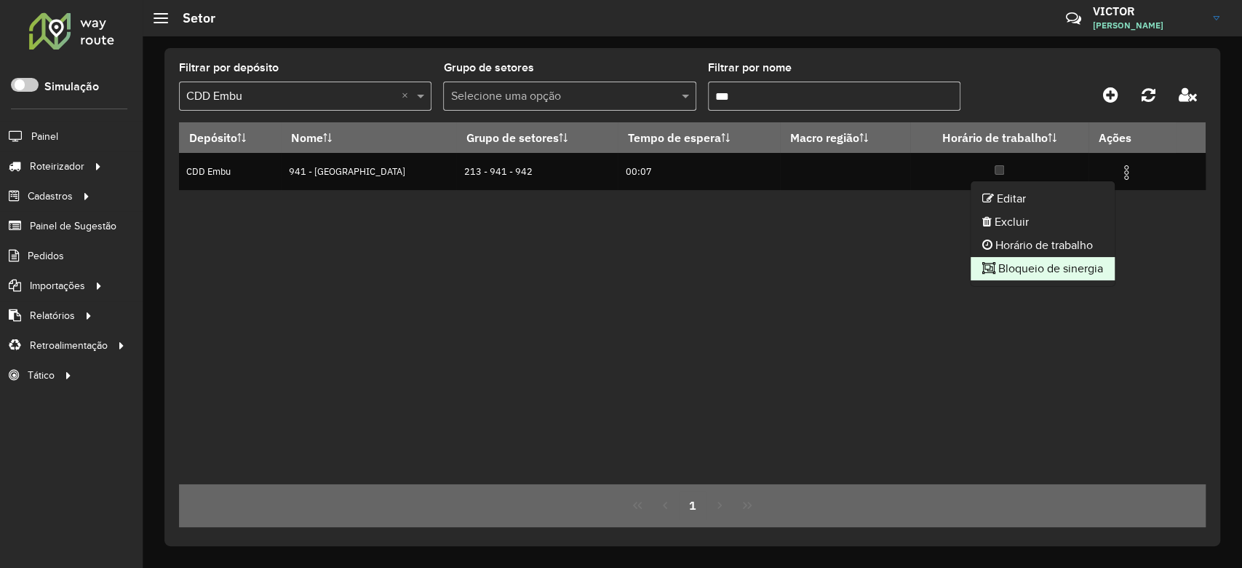
click at [1065, 272] on li "Bloqueio de sinergia" at bounding box center [1043, 268] width 144 height 23
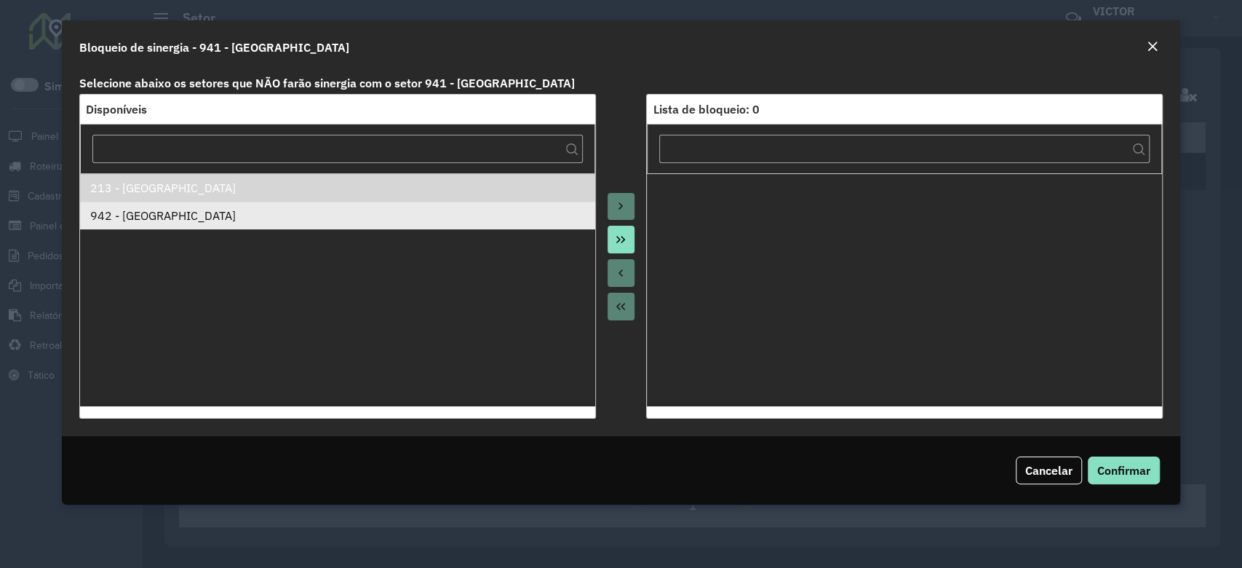
click at [183, 222] on div "942 - Jardim Copacabana" at bounding box center [337, 215] width 495 height 17
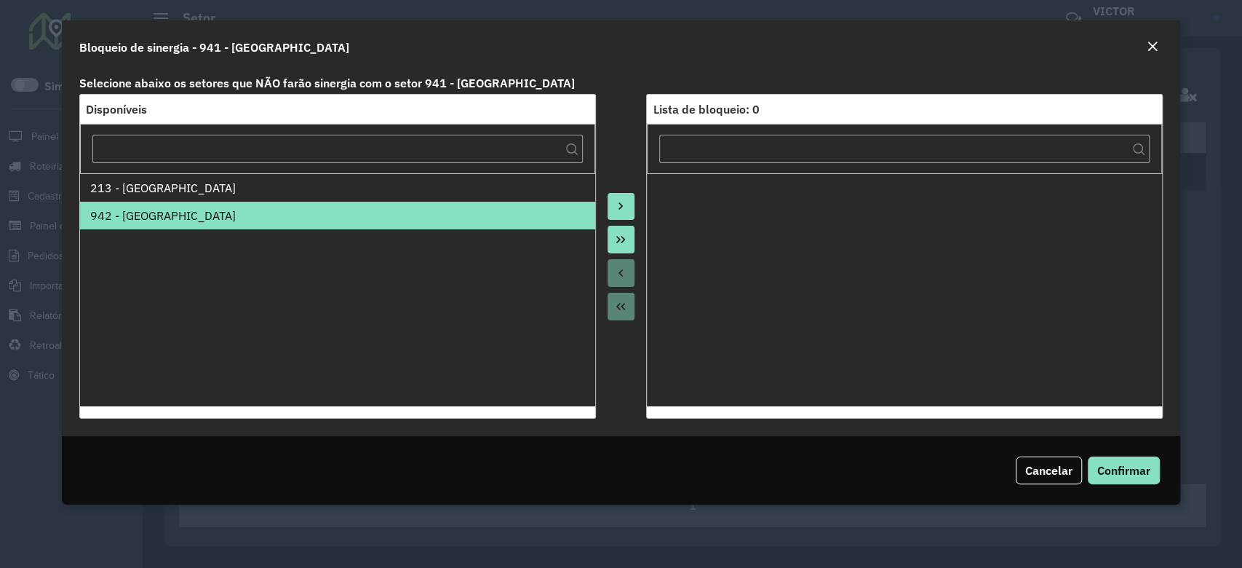
click at [373, 211] on div "942 - Jardim Copacabana" at bounding box center [337, 215] width 495 height 17
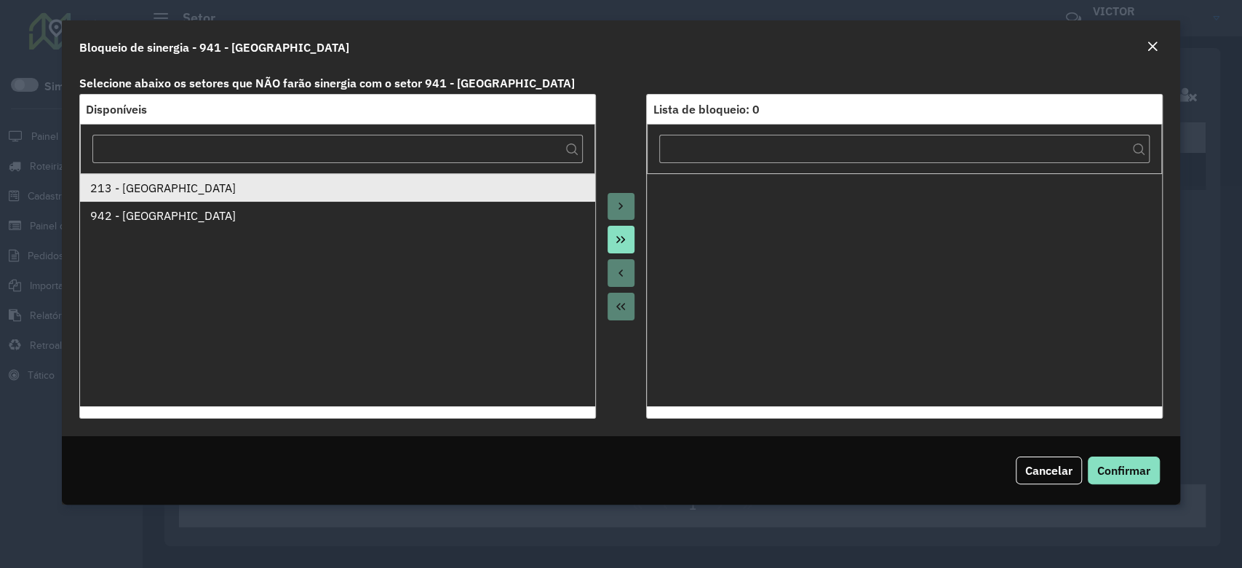
click at [378, 188] on div "213 - Alto da Riviera II" at bounding box center [337, 187] width 495 height 17
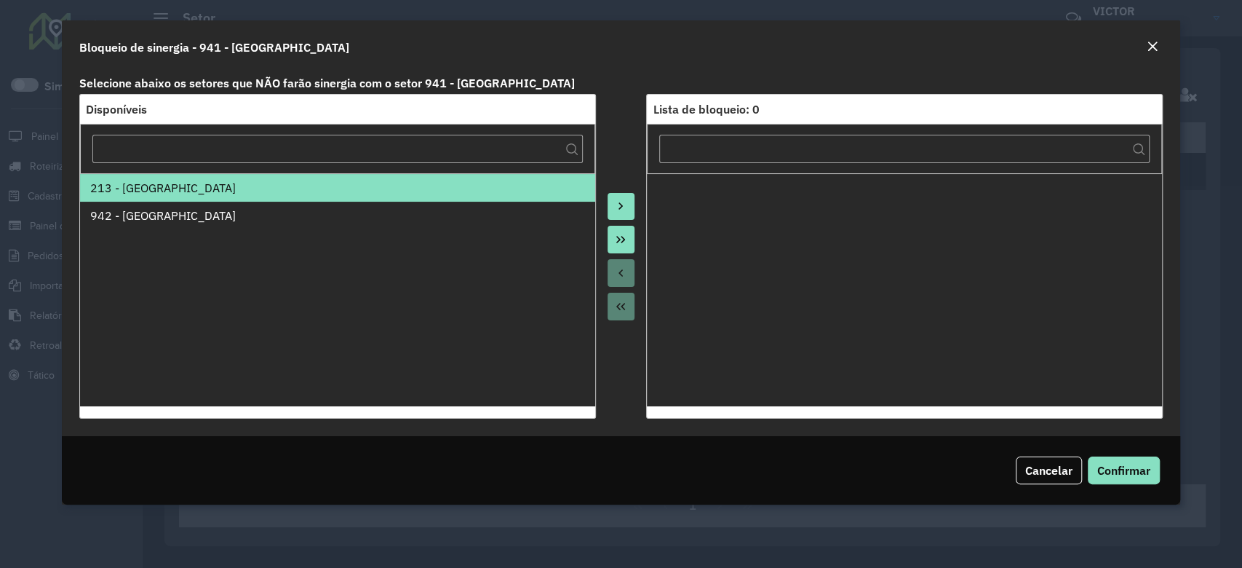
click at [625, 203] on icon "Move to Target" at bounding box center [621, 206] width 12 height 12
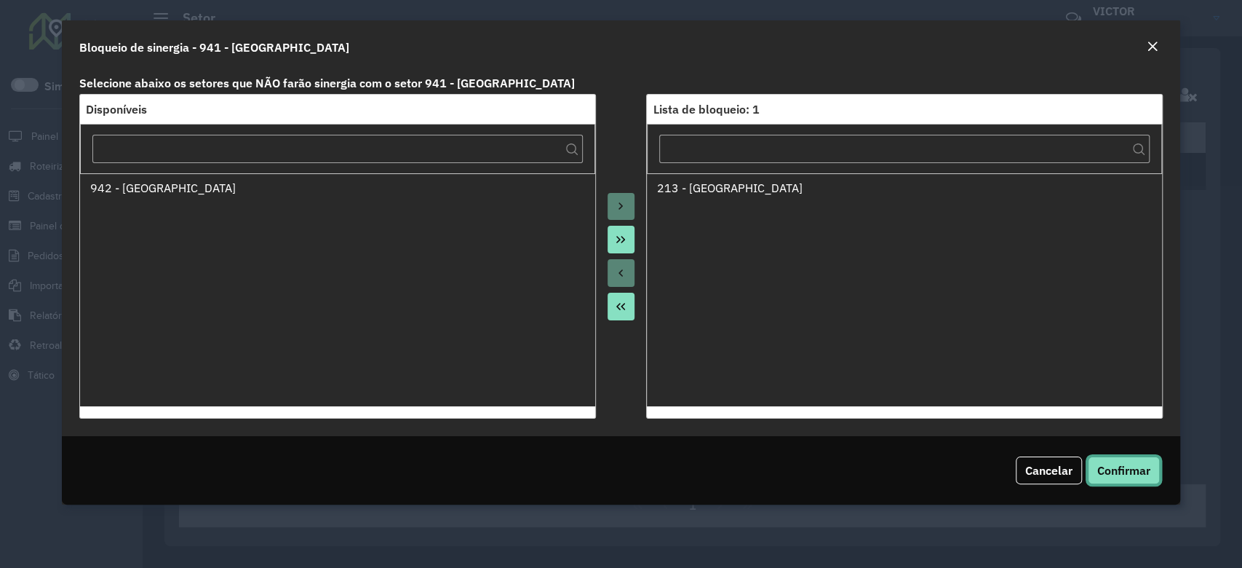
click at [1112, 469] on span "Confirmar" at bounding box center [1123, 470] width 53 height 15
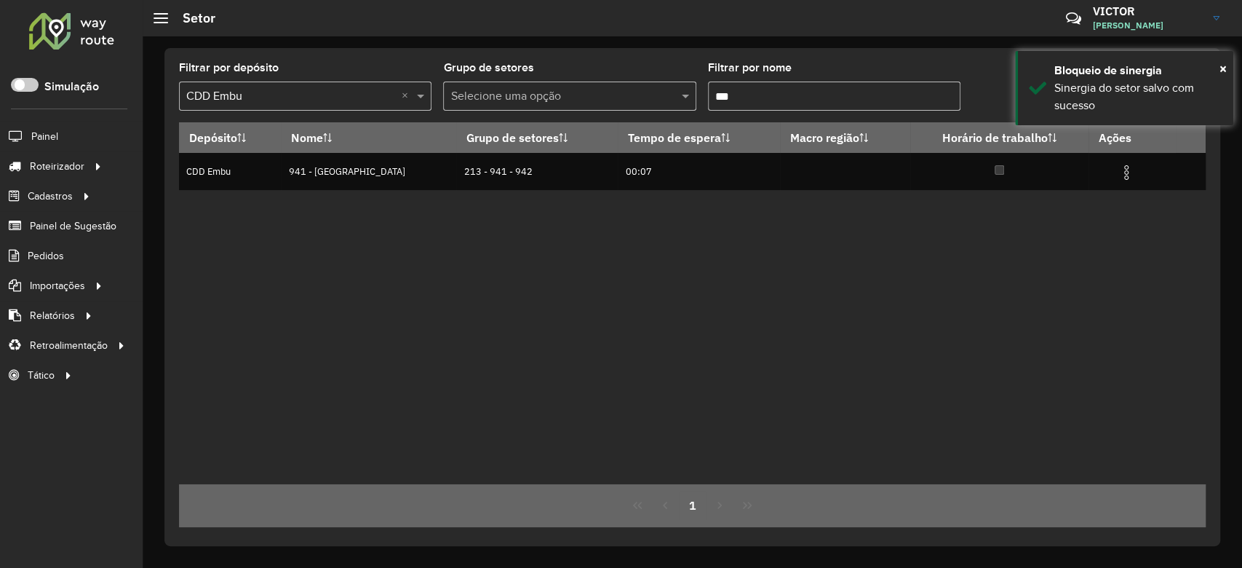
drag, startPoint x: 825, startPoint y: 92, endPoint x: 824, endPoint y: 99, distance: 7.4
click at [825, 97] on input "***" at bounding box center [834, 95] width 252 height 29
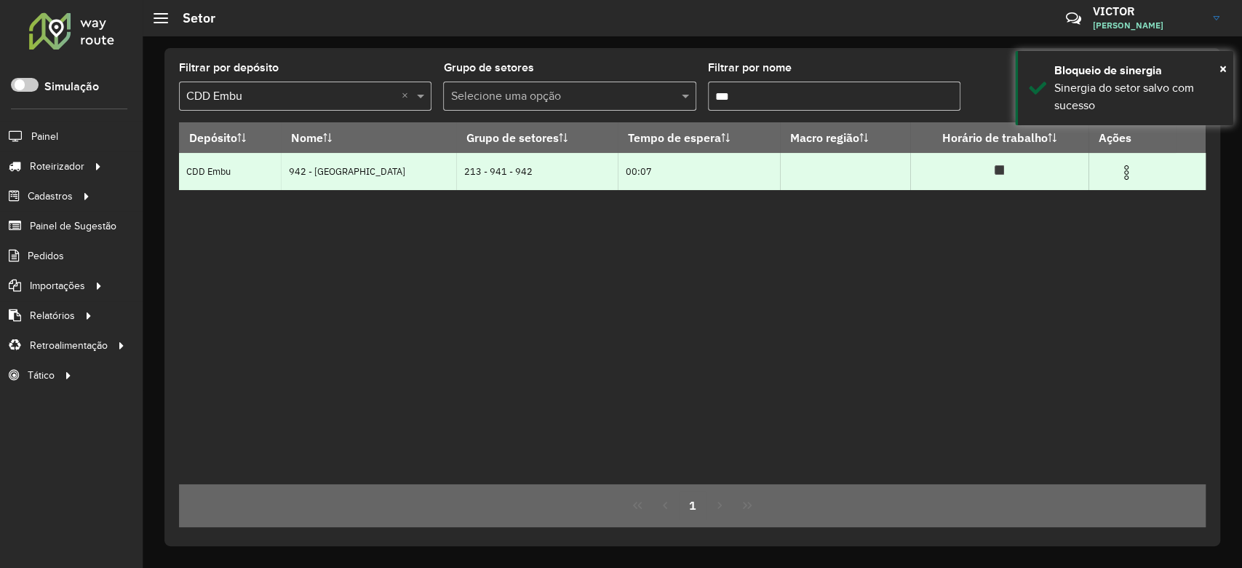
click at [1122, 183] on td at bounding box center [1132, 171] width 87 height 36
click at [1126, 172] on img at bounding box center [1126, 172] width 17 height 17
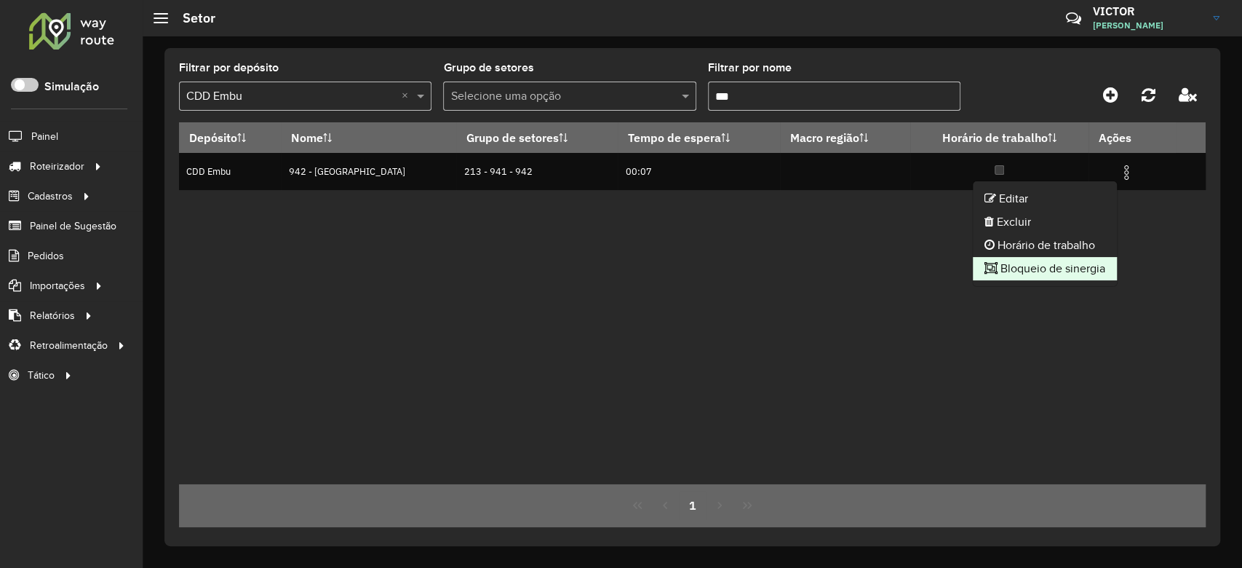
click at [1068, 265] on li "Bloqueio de sinergia" at bounding box center [1045, 268] width 144 height 23
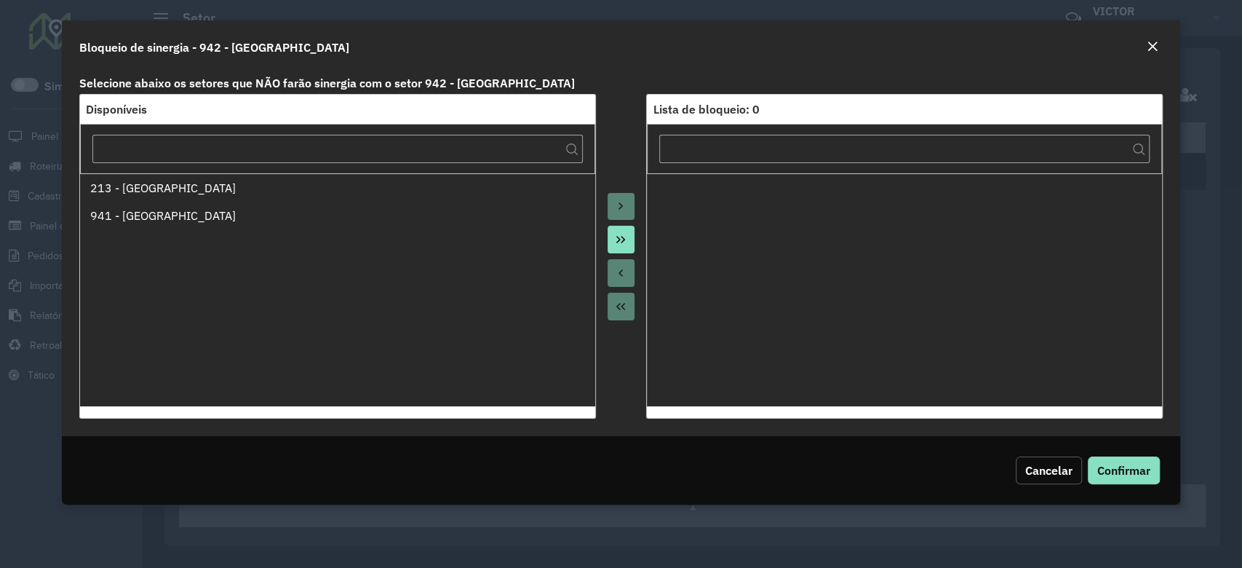
click at [1030, 469] on span "Cancelar" at bounding box center [1048, 470] width 47 height 15
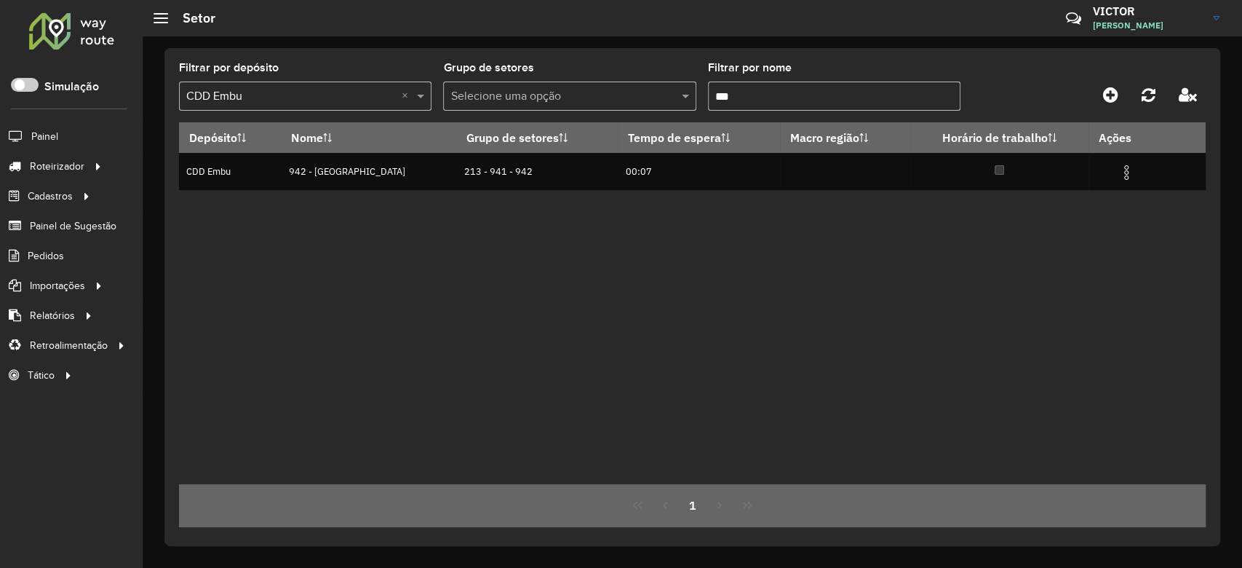
click at [656, 279] on div "Depósito Nome Grupo de setores Tempo de espera Macro região Horário de trabalho…" at bounding box center [692, 303] width 1027 height 362
click at [675, 312] on div "Depósito Nome Grupo de setores Tempo de espera Macro região Horário de trabalho…" at bounding box center [692, 303] width 1027 height 362
click at [530, 339] on div "Depósito Nome Grupo de setores Tempo de espera Macro região Horário de trabalho…" at bounding box center [692, 303] width 1027 height 362
click at [723, 333] on div "Depósito Nome Grupo de setores Tempo de espera Macro região Horário de trabalho…" at bounding box center [692, 303] width 1027 height 362
click at [742, 98] on input "***" at bounding box center [834, 95] width 252 height 29
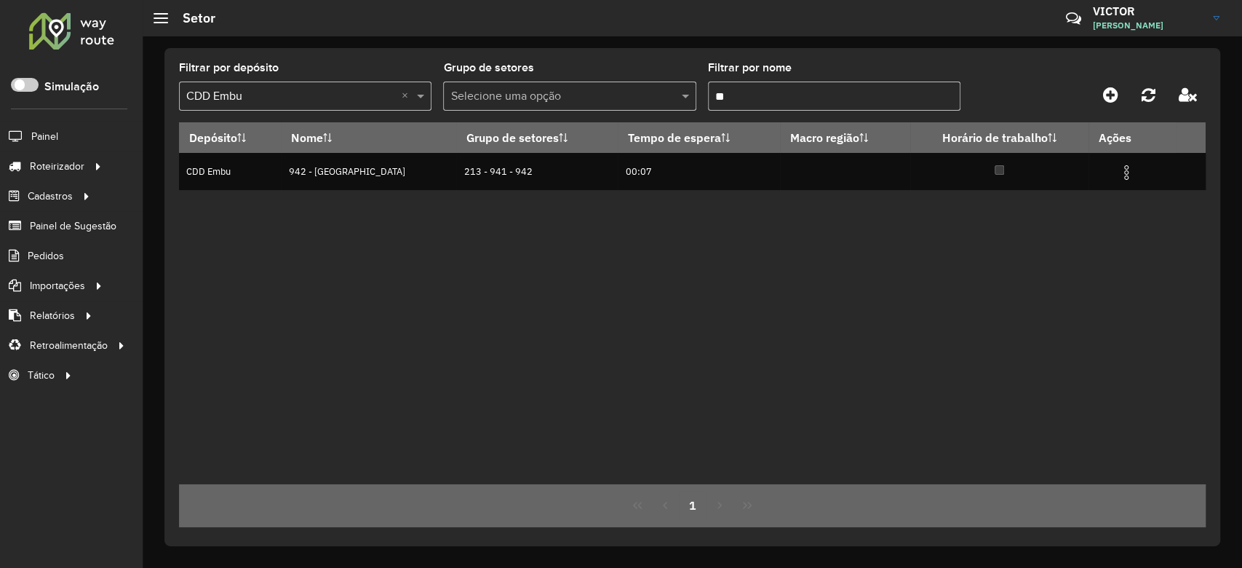
type input "*"
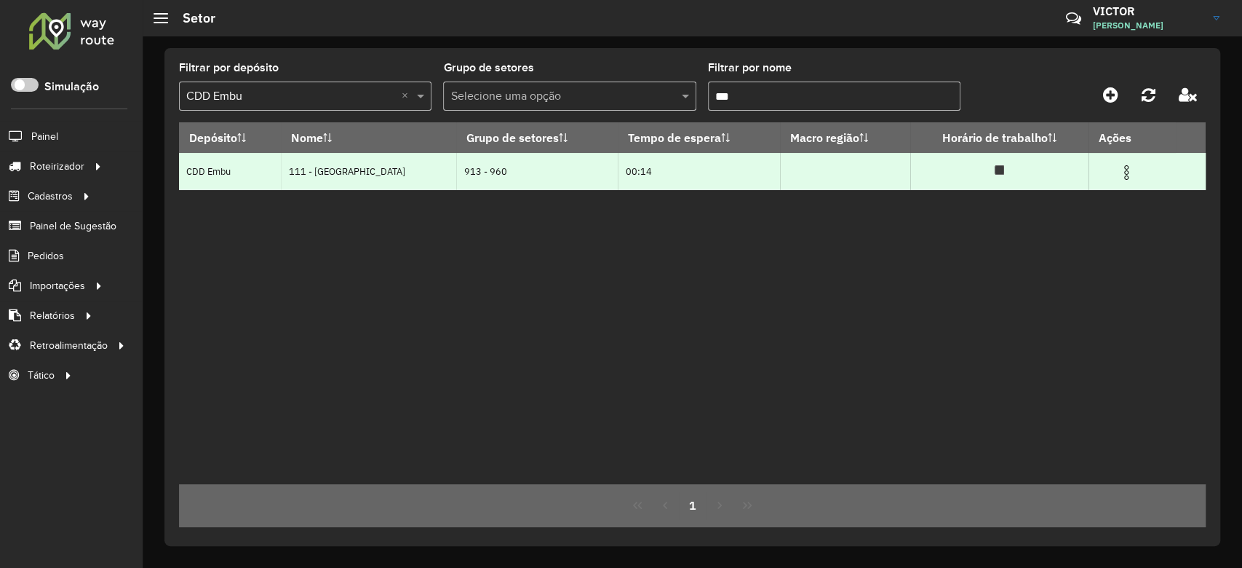
type input "***"
click at [1123, 178] on img at bounding box center [1126, 172] width 17 height 17
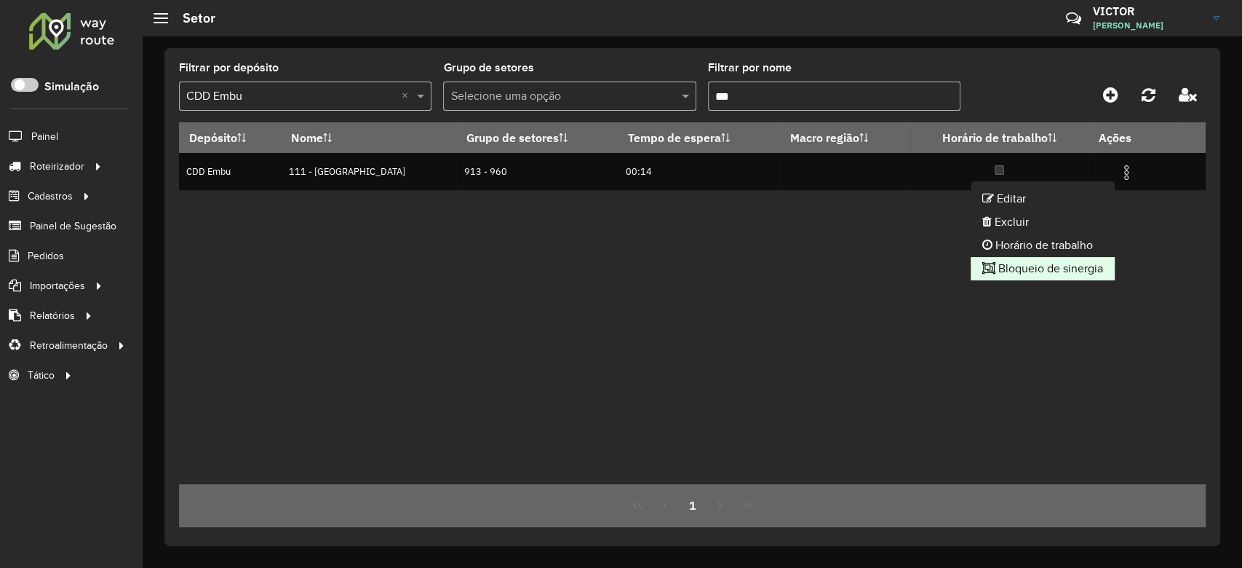
click at [1040, 268] on li "Bloqueio de sinergia" at bounding box center [1043, 268] width 144 height 23
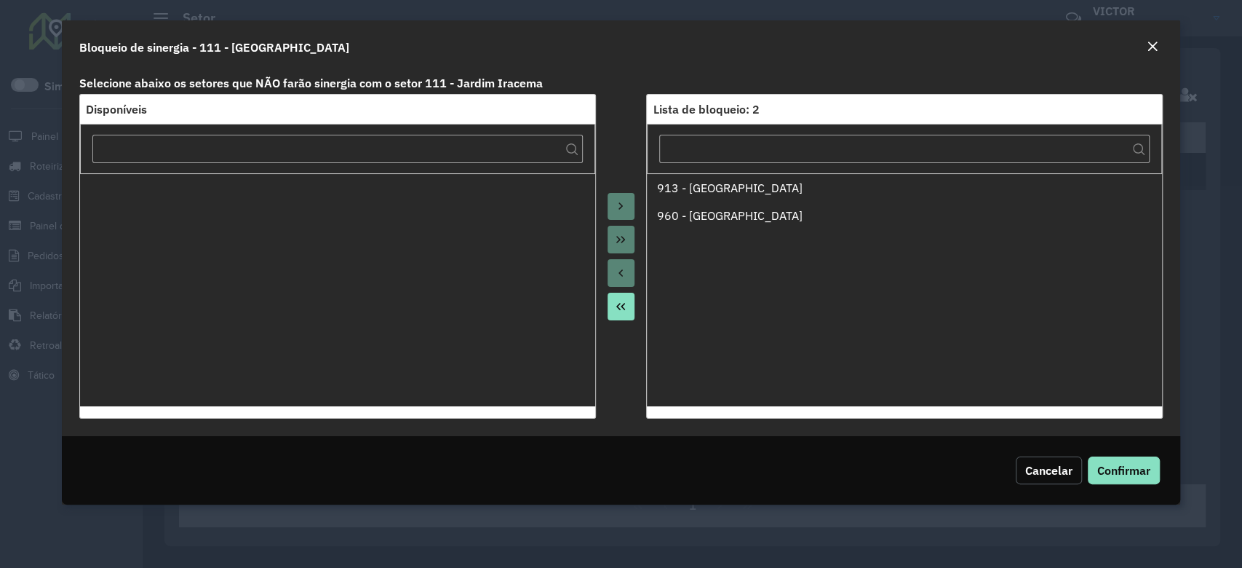
click at [1046, 469] on span "Cancelar" at bounding box center [1048, 470] width 47 height 15
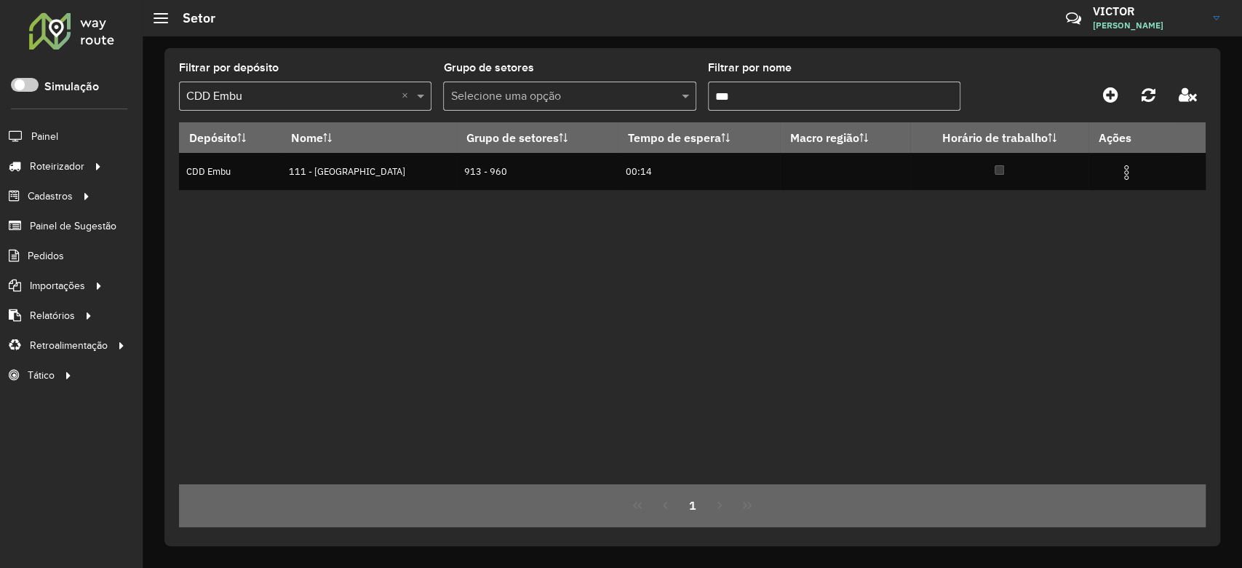
click at [492, 324] on div "Depósito Nome Grupo de setores Tempo de espera Macro região Horário de trabalho…" at bounding box center [692, 303] width 1027 height 362
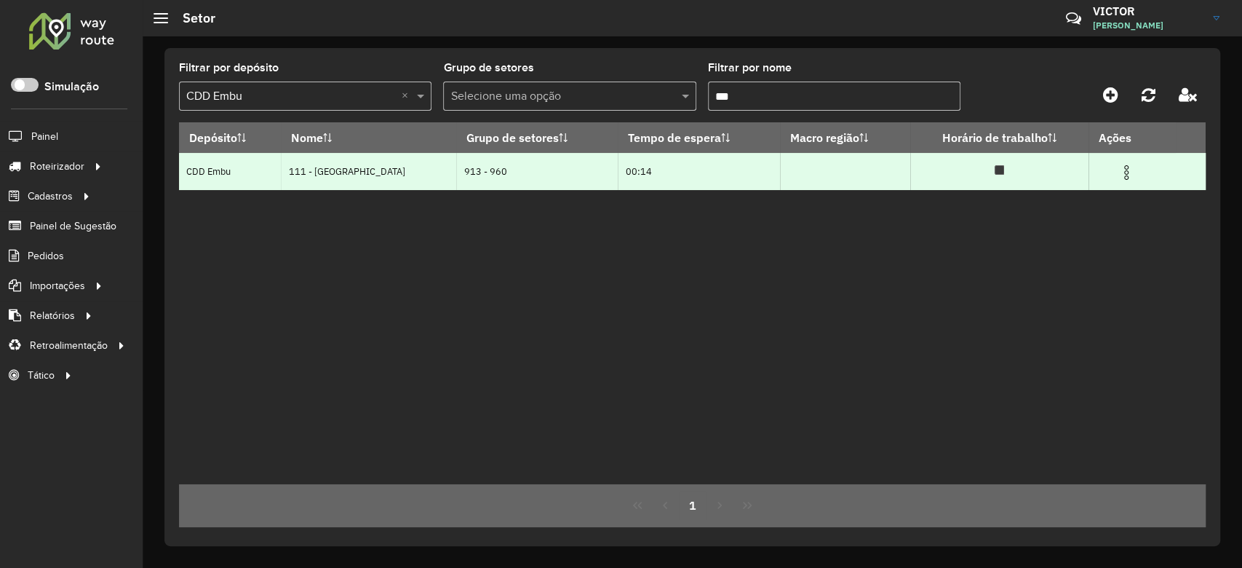
click at [1123, 178] on img at bounding box center [1126, 172] width 17 height 17
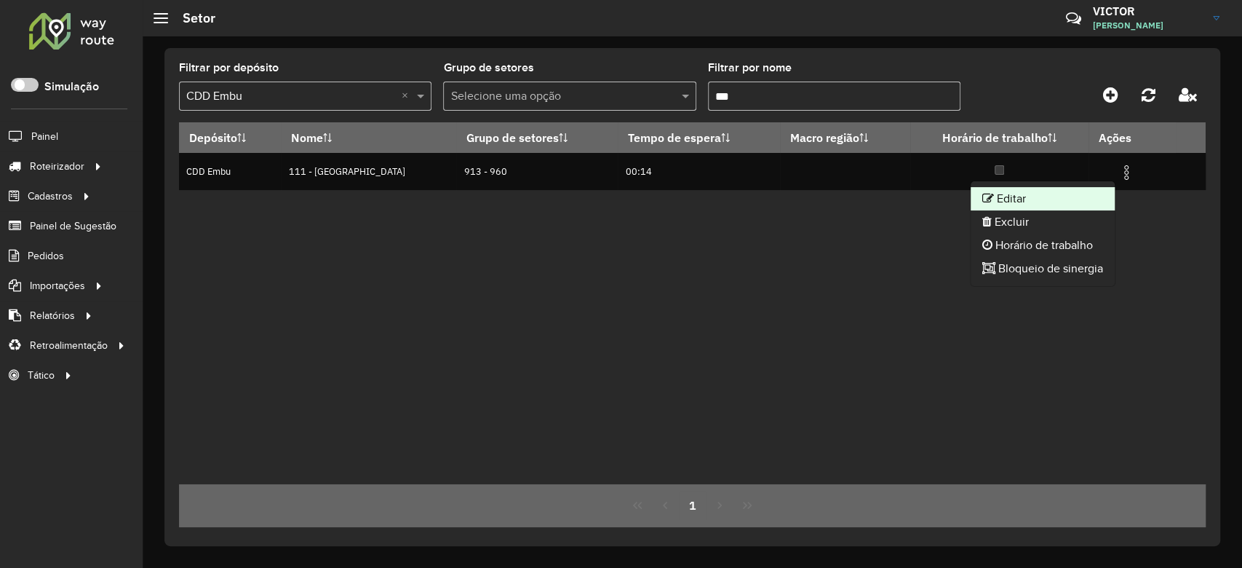
click at [996, 199] on li "Editar" at bounding box center [1043, 198] width 144 height 23
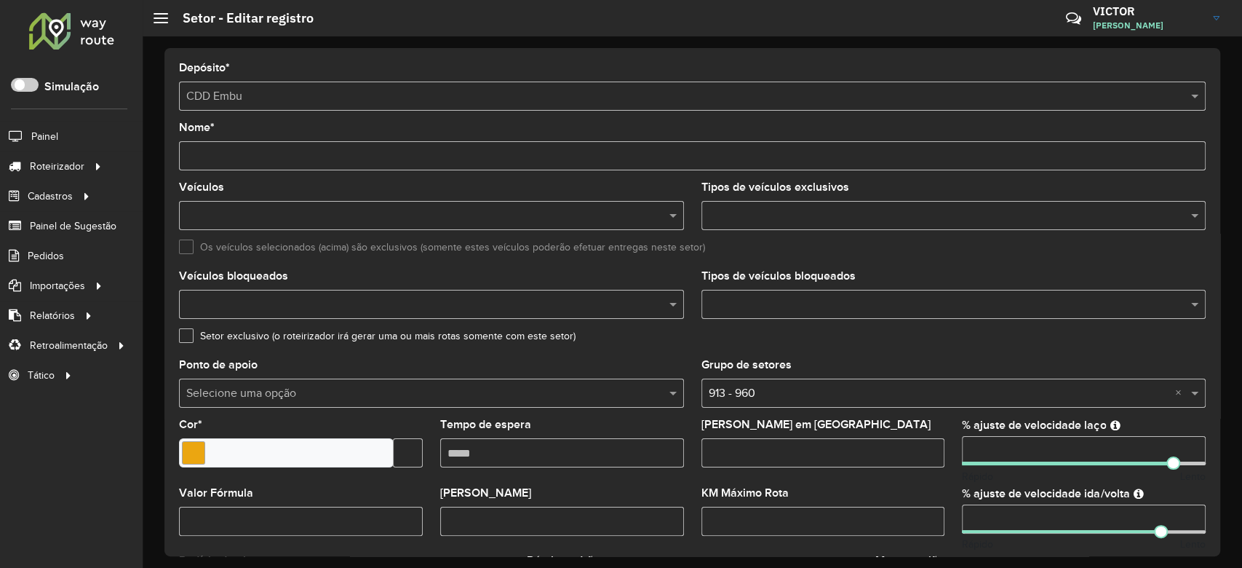
click at [822, 394] on input "text" at bounding box center [939, 393] width 461 height 17
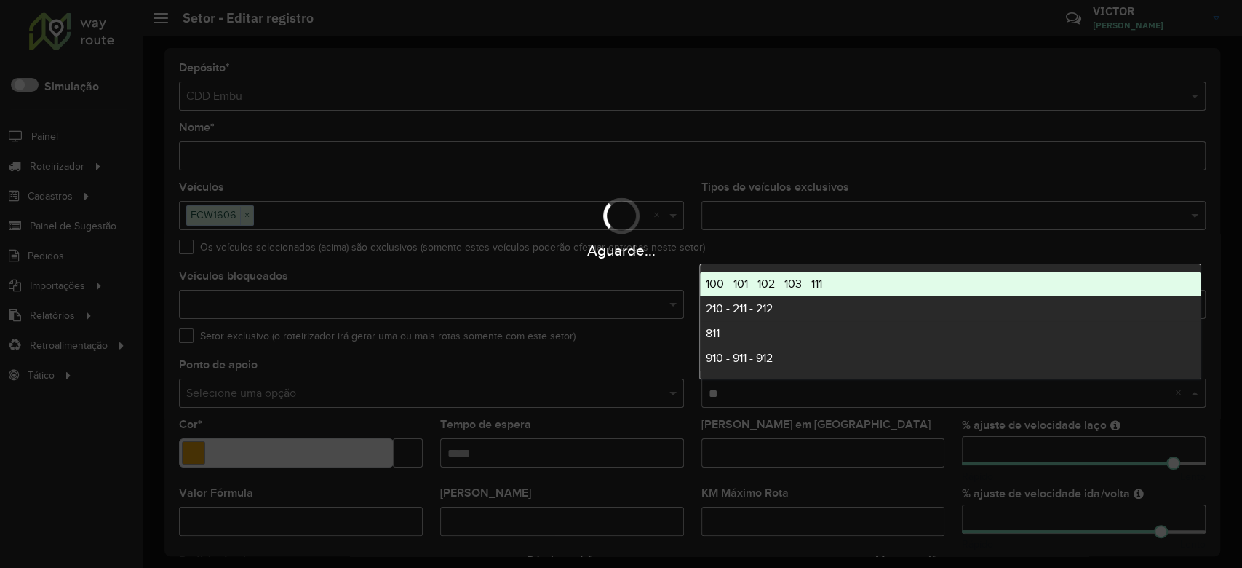
type input "***"
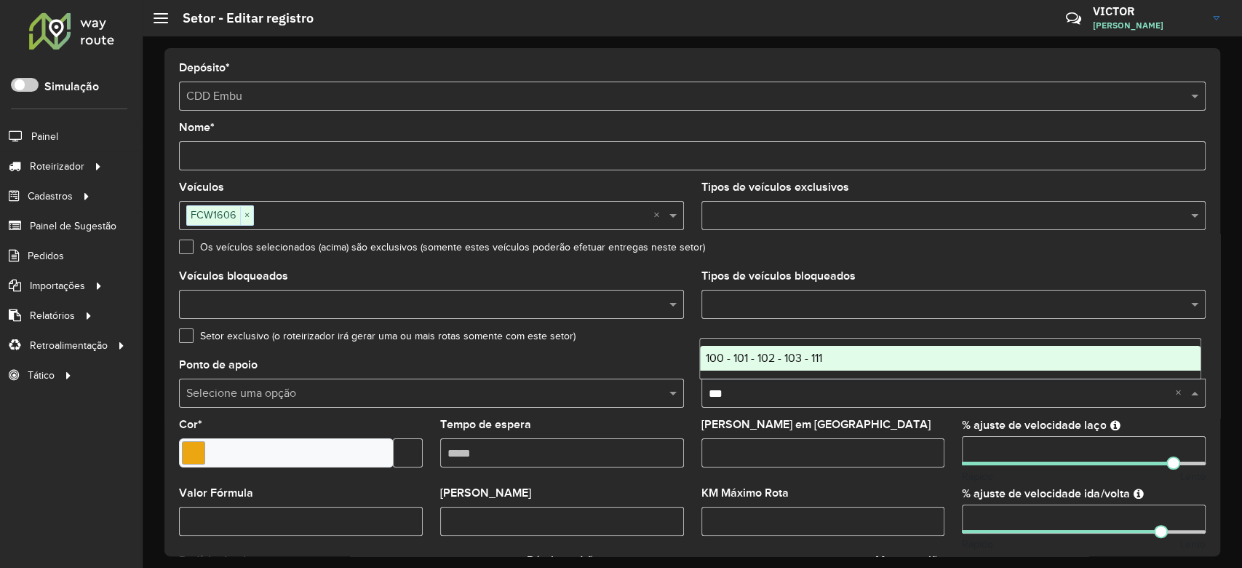
click at [825, 352] on div "100 - 101 - 102 - 103 - 111" at bounding box center [950, 358] width 501 height 25
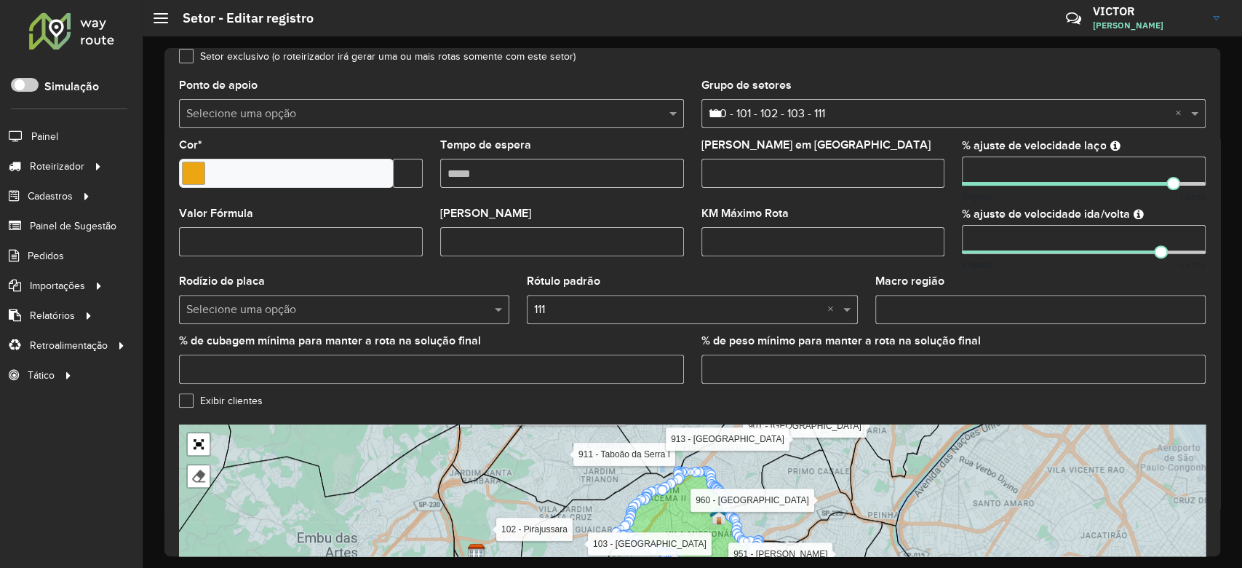
scroll to position [431, 0]
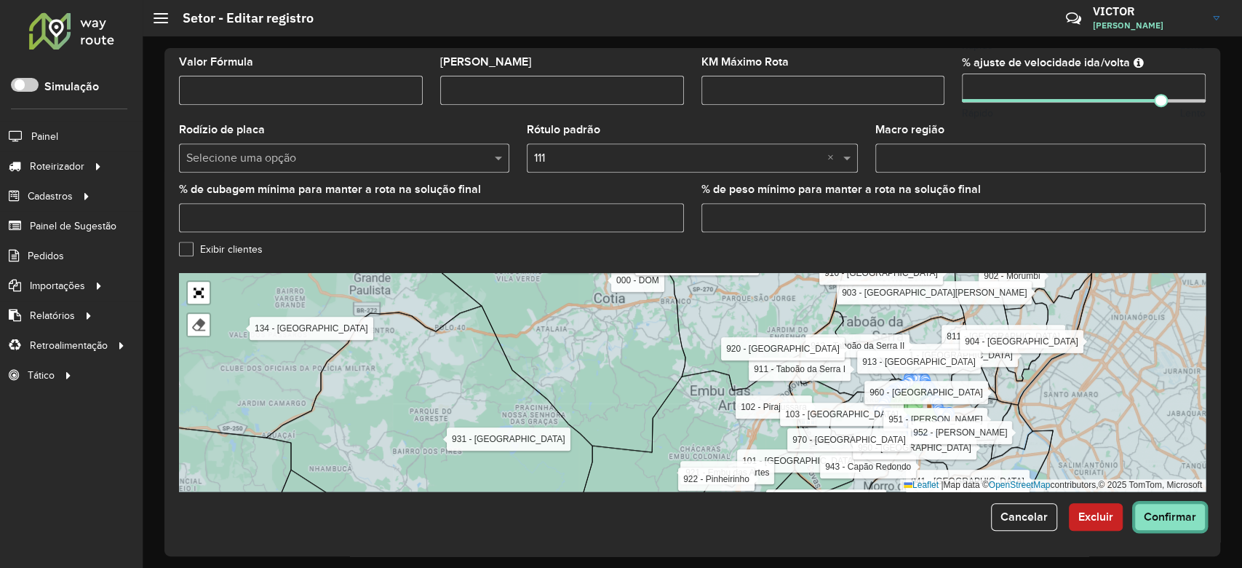
click at [1176, 507] on button "Confirmar" at bounding box center [1169, 517] width 71 height 28
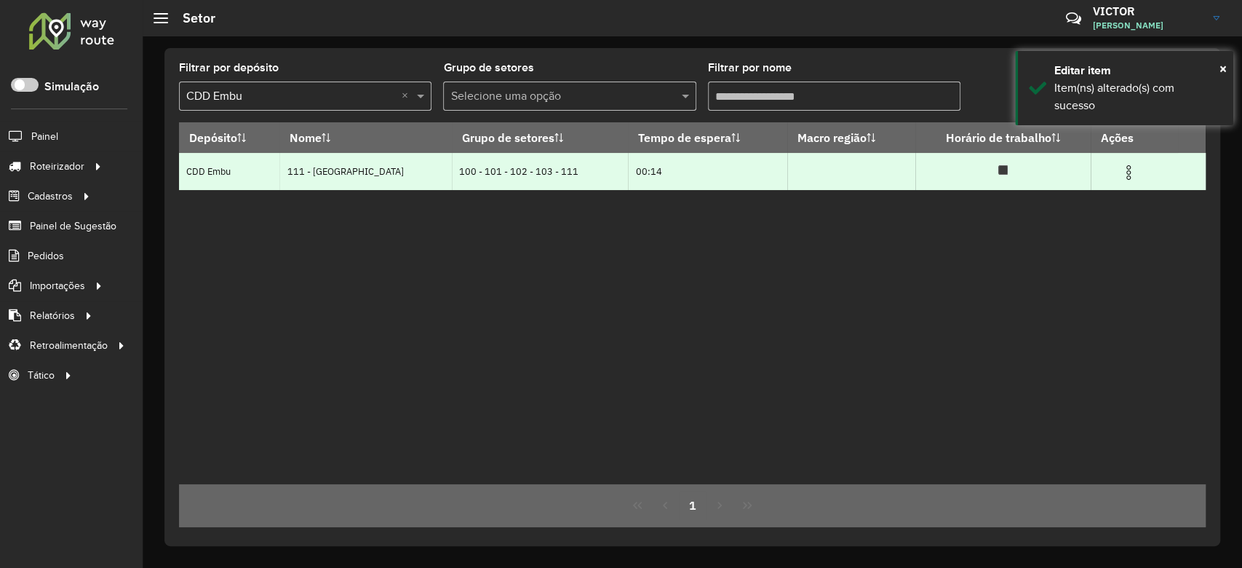
drag, startPoint x: 1124, startPoint y: 177, endPoint x: 1118, endPoint y: 185, distance: 9.9
click at [1123, 177] on img at bounding box center [1128, 172] width 17 height 17
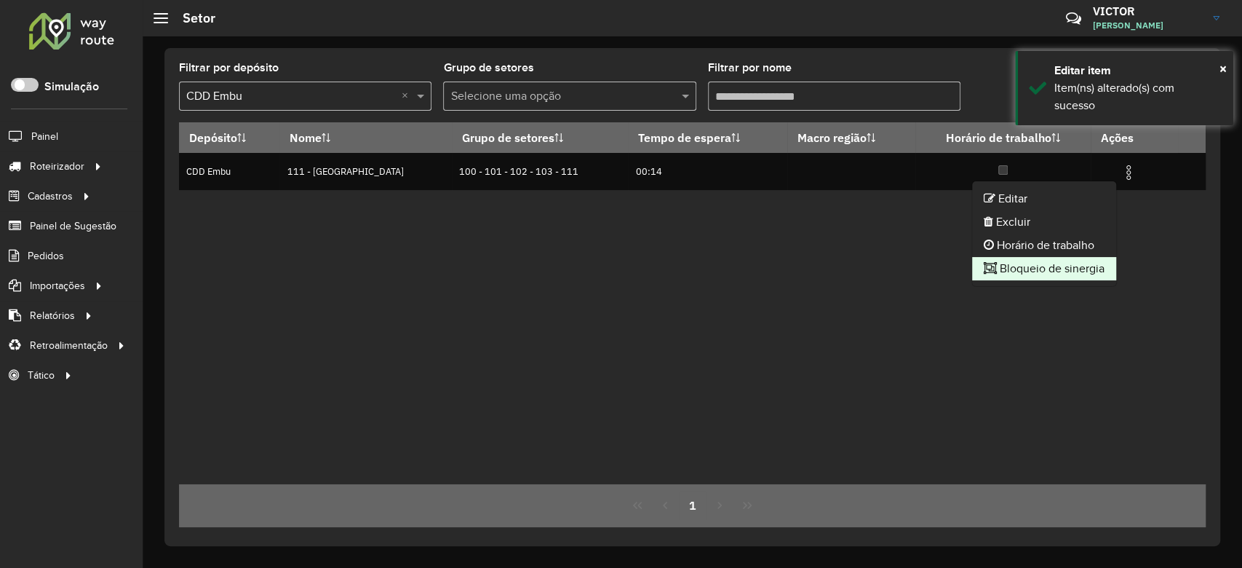
click at [1028, 267] on li "Bloqueio de sinergia" at bounding box center [1044, 268] width 144 height 23
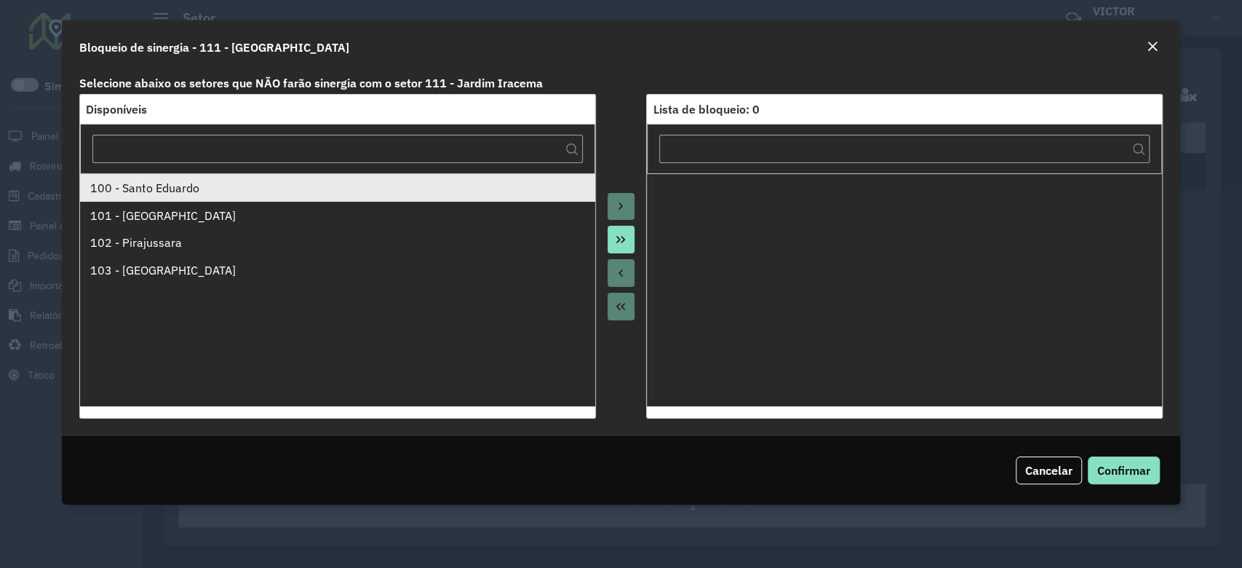
click at [121, 179] on div "100 - Santo Eduardo" at bounding box center [337, 187] width 495 height 17
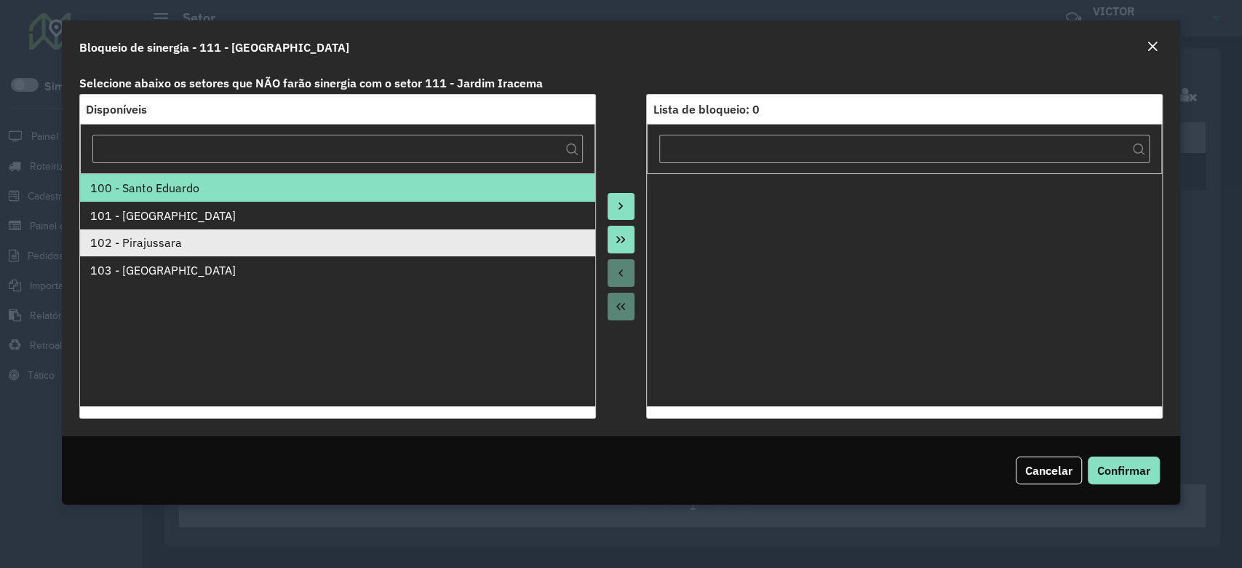
click at [162, 234] on div "102 - Pirajussara" at bounding box center [337, 242] width 495 height 17
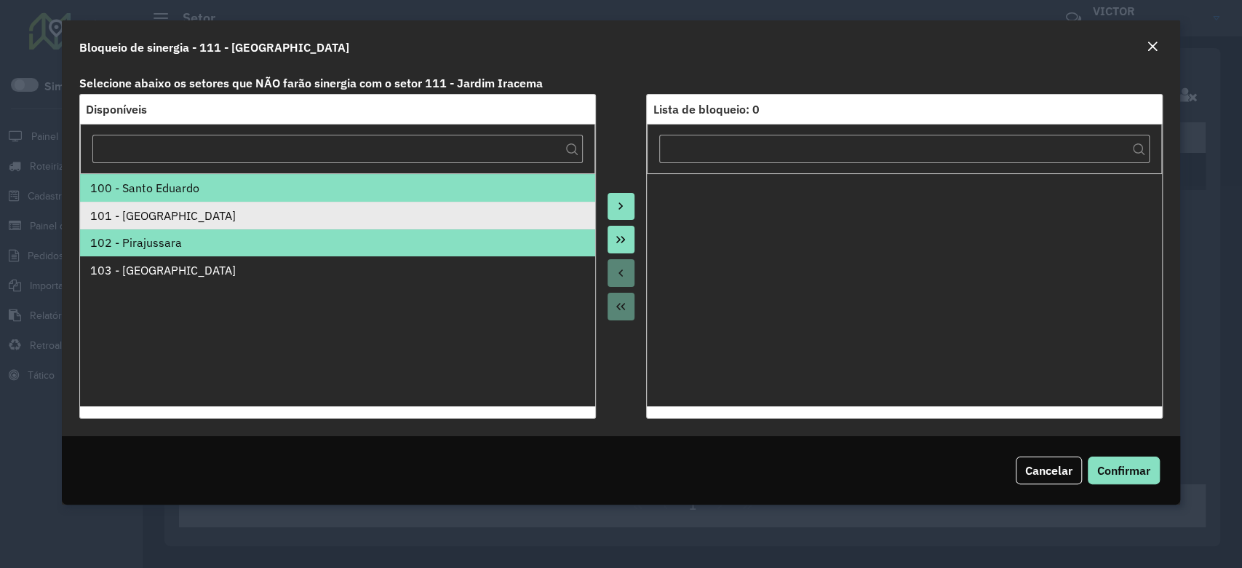
click at [173, 213] on div "101 - Jardim Taima" at bounding box center [337, 215] width 495 height 17
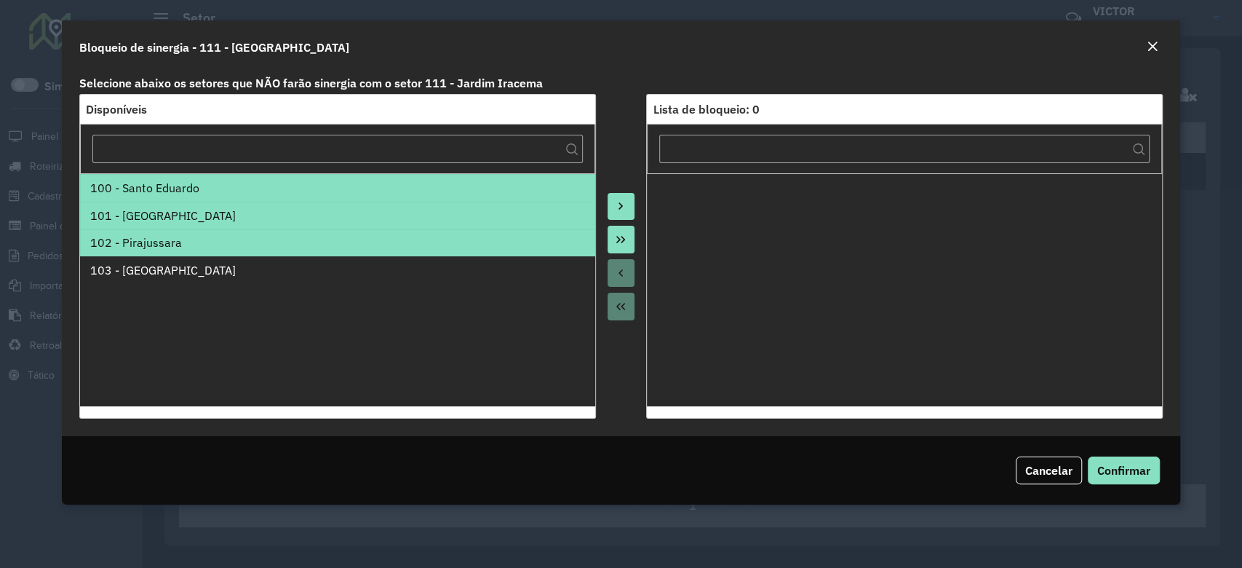
click at [610, 199] on button "Move to Target" at bounding box center [622, 207] width 28 height 28
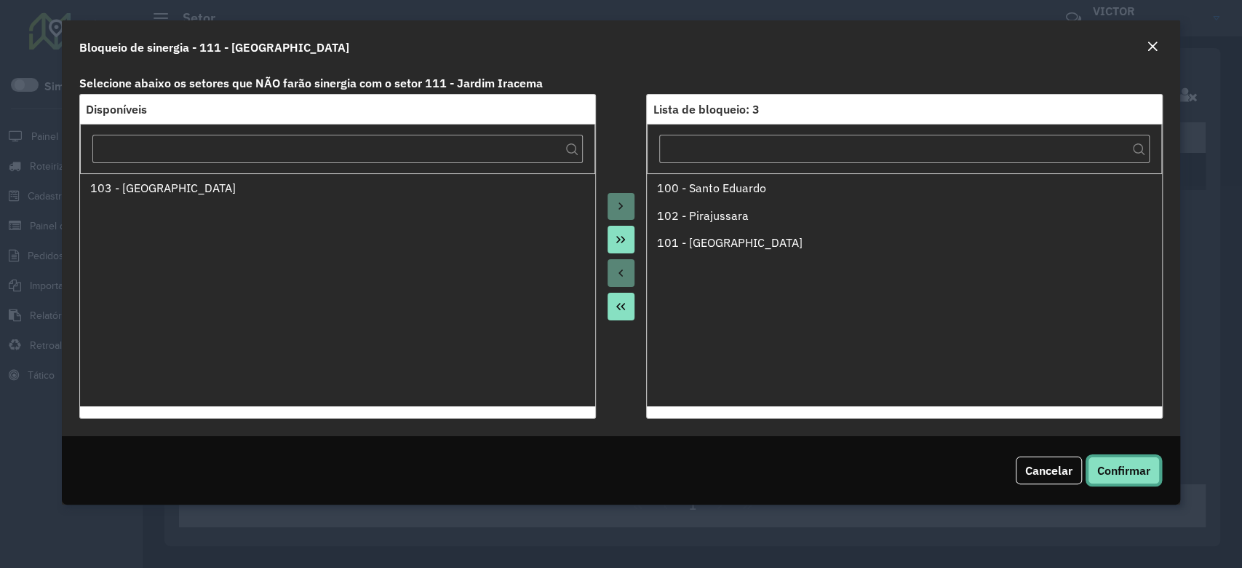
click at [1131, 466] on span "Confirmar" at bounding box center [1123, 470] width 53 height 15
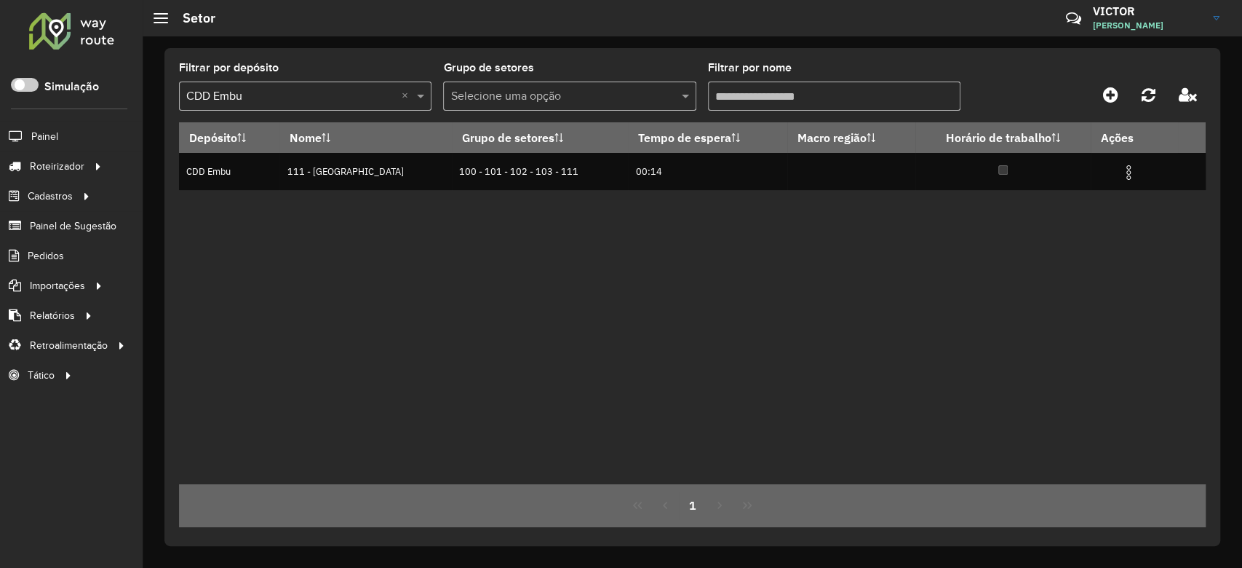
drag, startPoint x: 774, startPoint y: 96, endPoint x: 768, endPoint y: 91, distance: 7.7
click at [774, 96] on input "Filtrar por nome" at bounding box center [834, 95] width 252 height 29
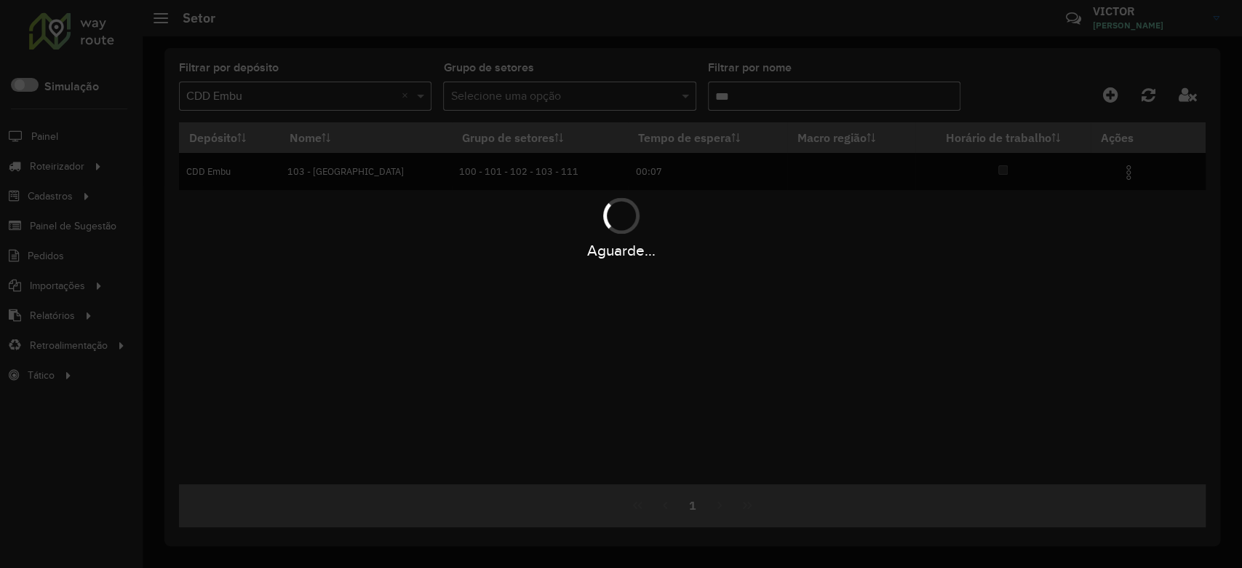
click at [676, 346] on div "Depósito Nome Grupo de setores Tempo de espera Macro região Horário de trabalho…" at bounding box center [692, 303] width 1027 height 362
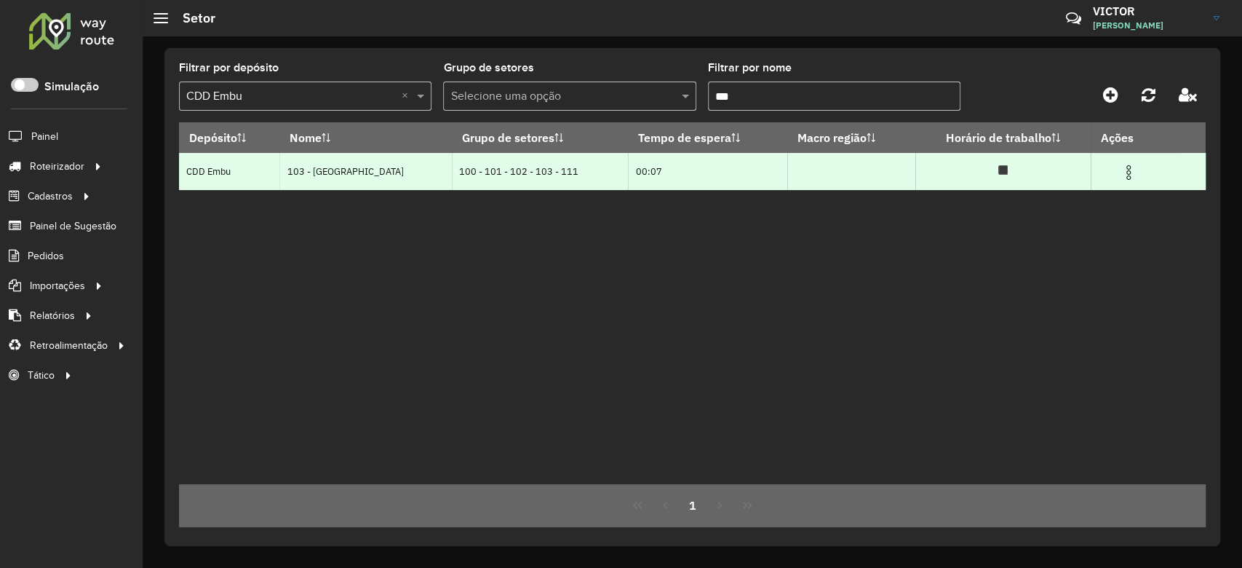
click at [1124, 172] on img at bounding box center [1128, 172] width 17 height 17
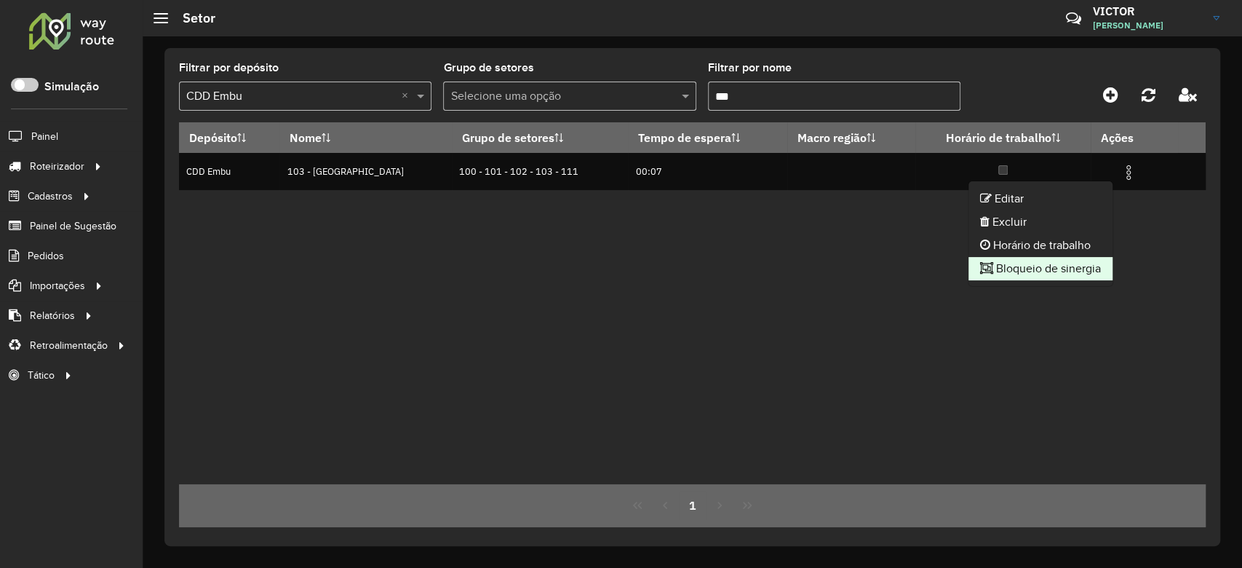
click at [1027, 273] on li "Bloqueio de sinergia" at bounding box center [1040, 268] width 144 height 23
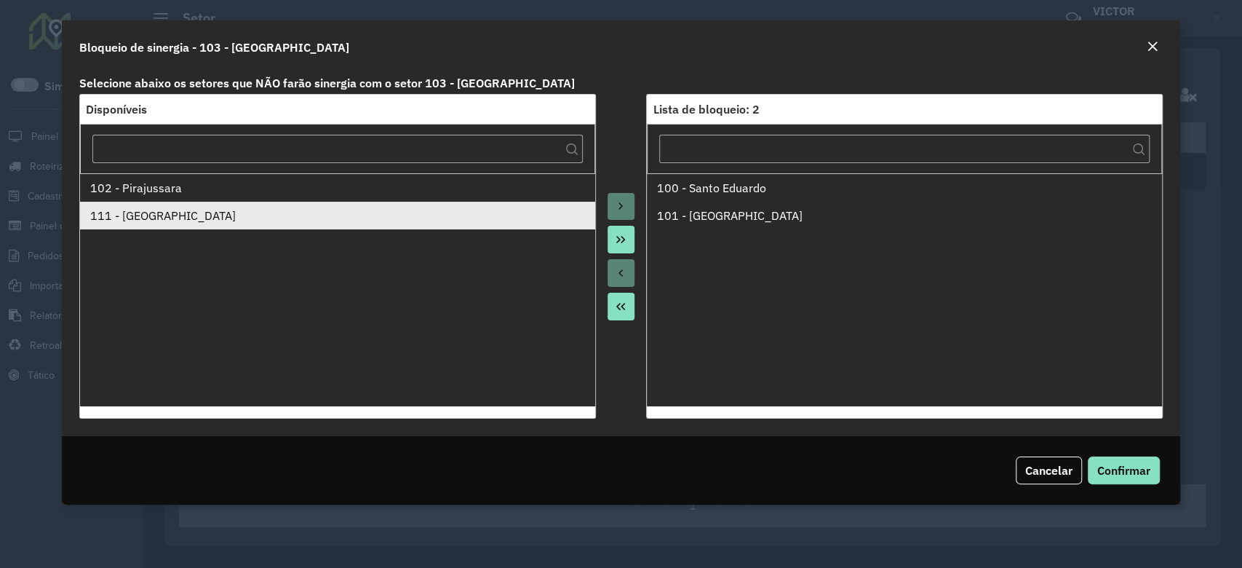
click at [244, 221] on div "111 - [GEOGRAPHIC_DATA]" at bounding box center [337, 215] width 495 height 17
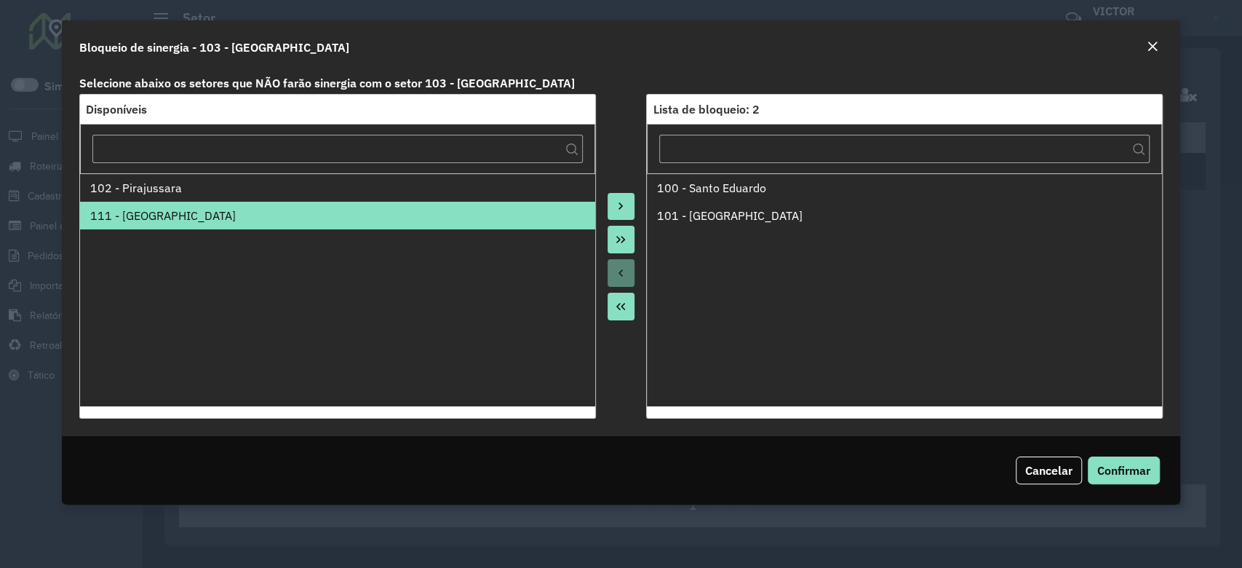
click at [617, 207] on icon "Move to Target" at bounding box center [621, 206] width 12 height 12
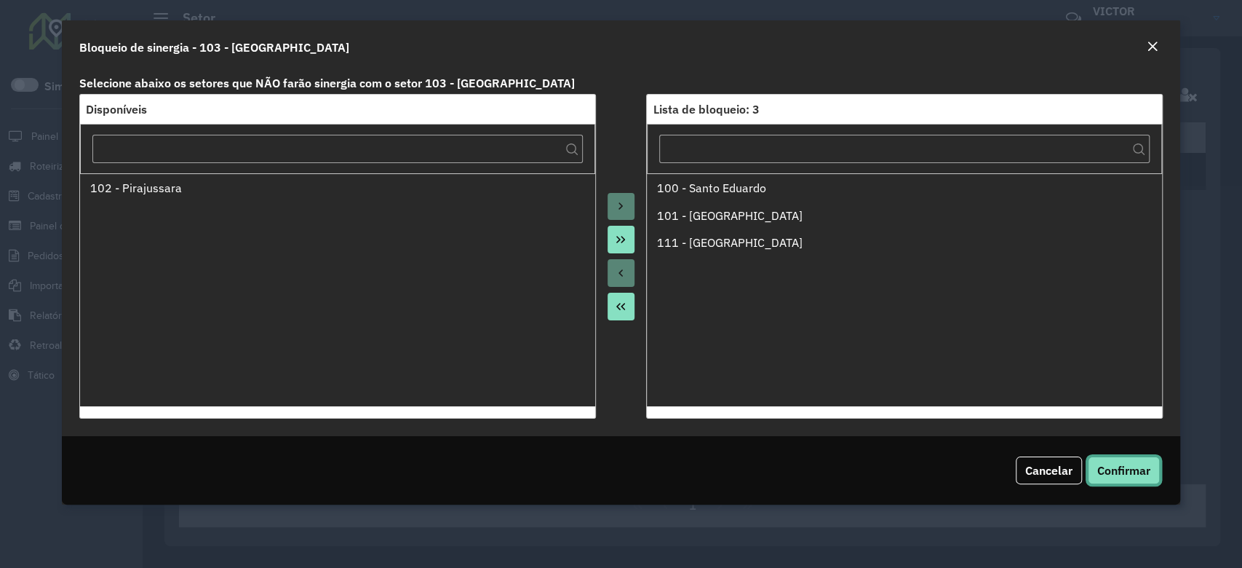
click at [1124, 469] on span "Confirmar" at bounding box center [1123, 470] width 53 height 15
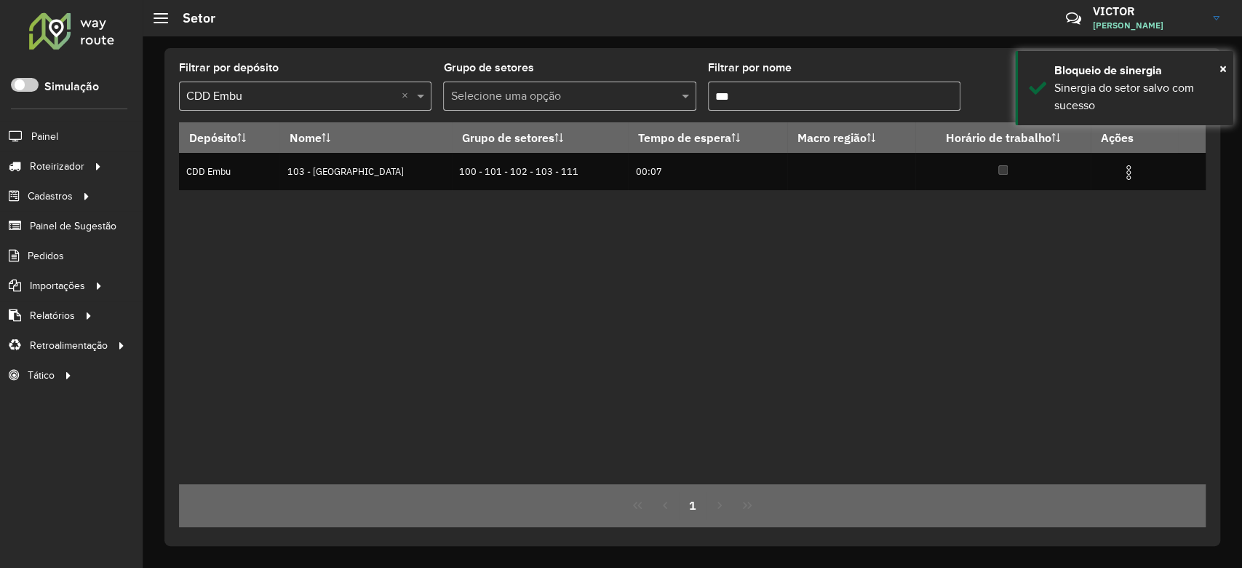
drag, startPoint x: 745, startPoint y: 96, endPoint x: 741, endPoint y: 87, distance: 10.4
click at [744, 93] on input "***" at bounding box center [834, 95] width 252 height 29
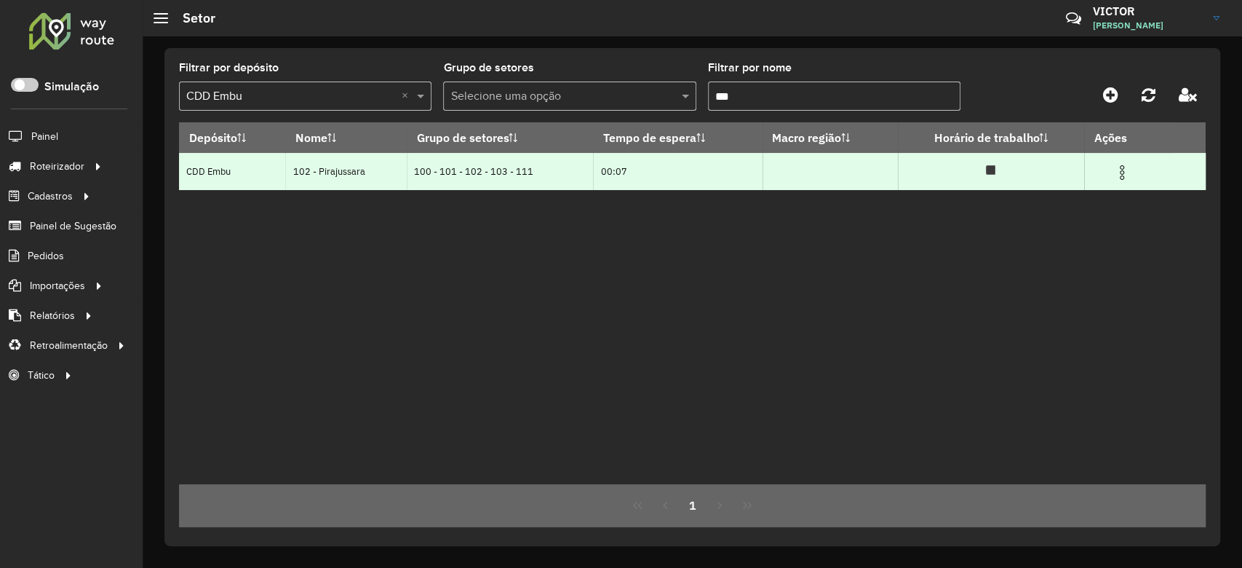
click at [1119, 177] on img at bounding box center [1121, 172] width 17 height 17
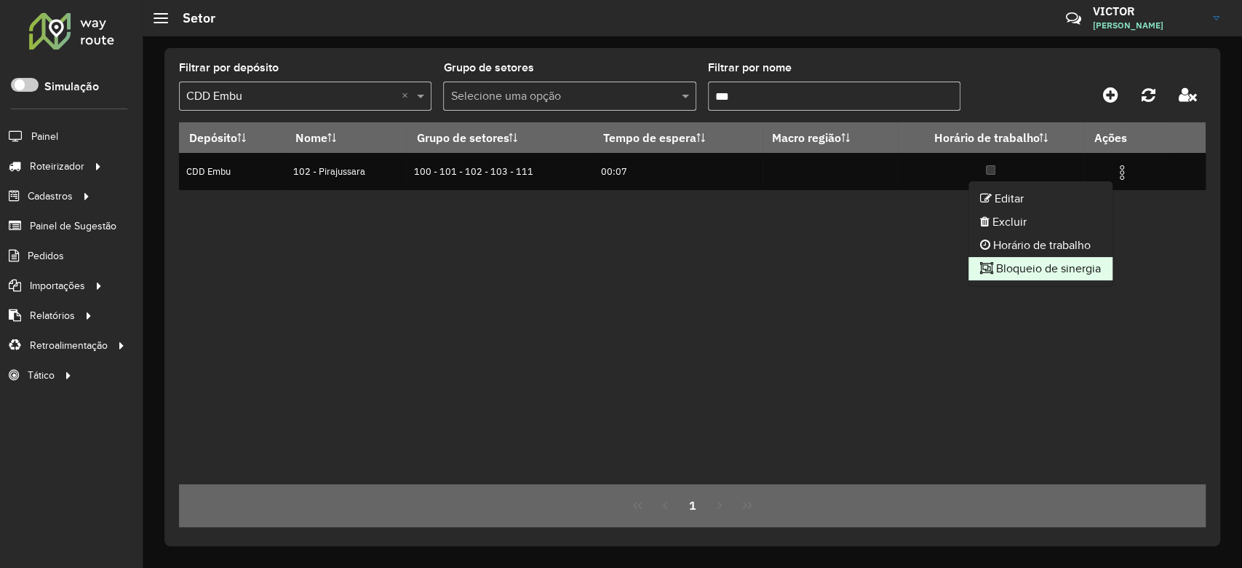
click at [1035, 265] on li "Bloqueio de sinergia" at bounding box center [1040, 268] width 144 height 23
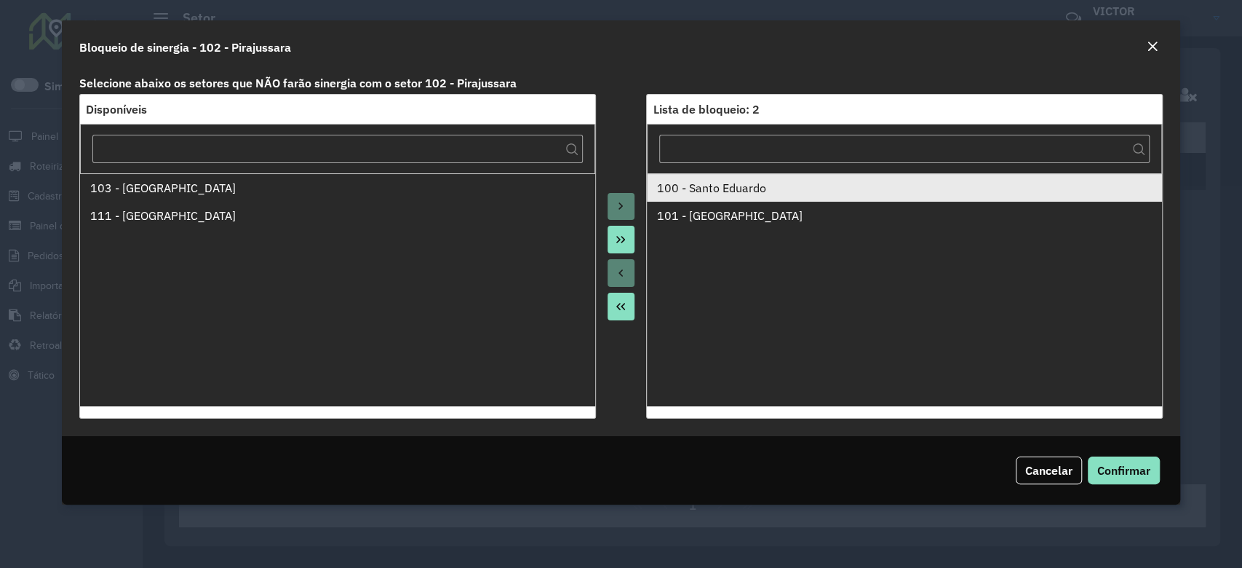
click at [667, 188] on div "100 - Santo Eduardo" at bounding box center [904, 187] width 495 height 17
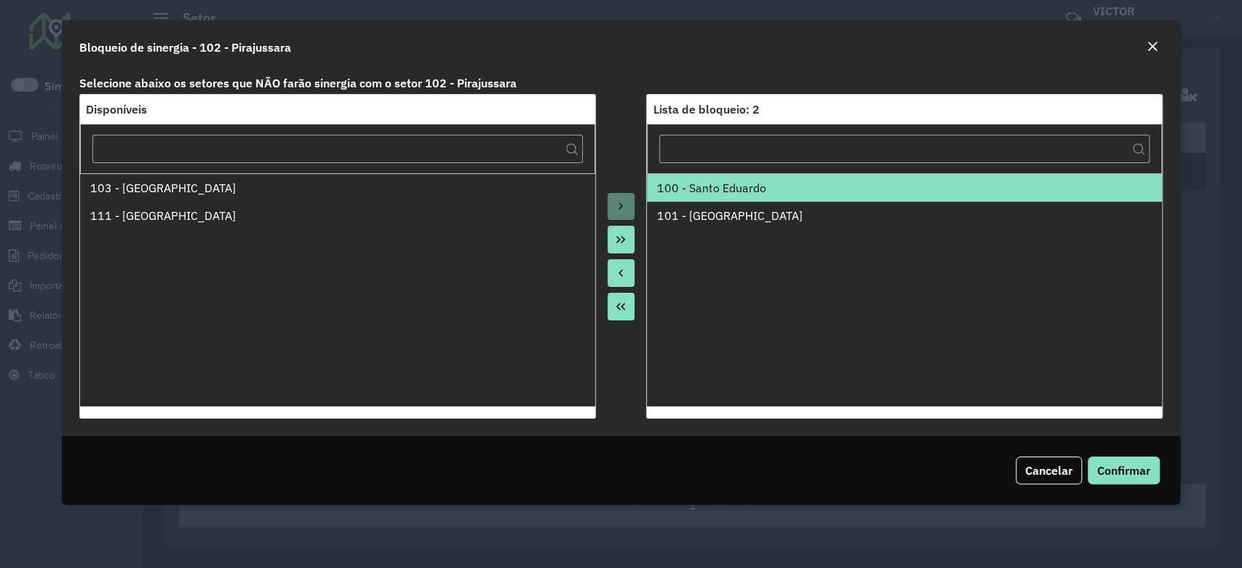
click at [615, 270] on icon "Move to Source" at bounding box center [621, 273] width 12 height 12
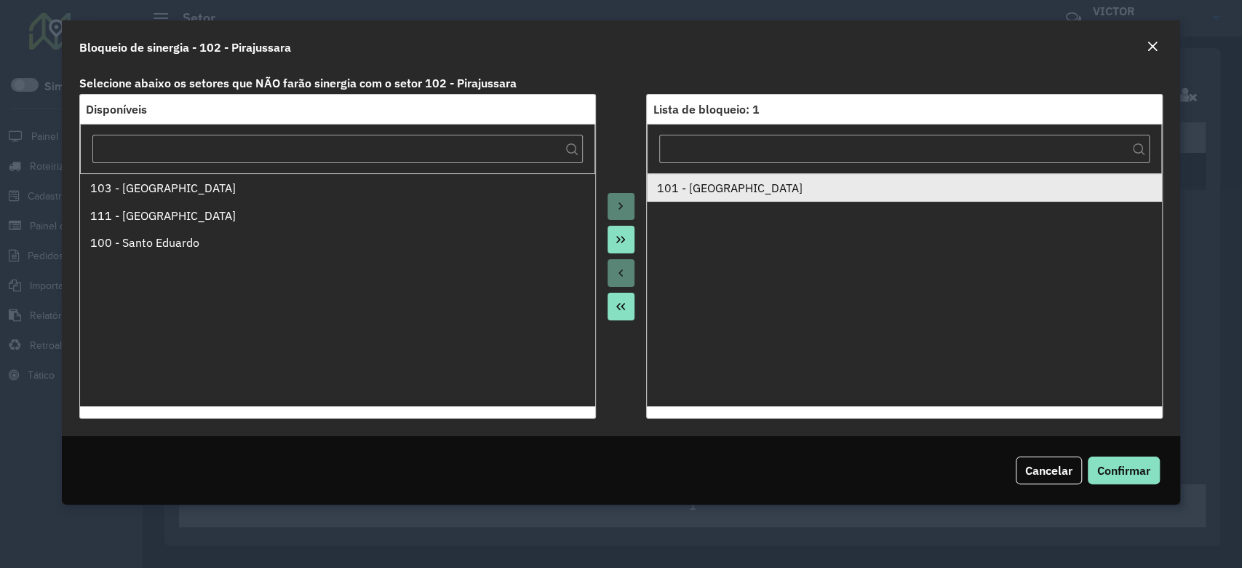
click at [680, 191] on div "101 - Jardim Taima" at bounding box center [904, 187] width 495 height 17
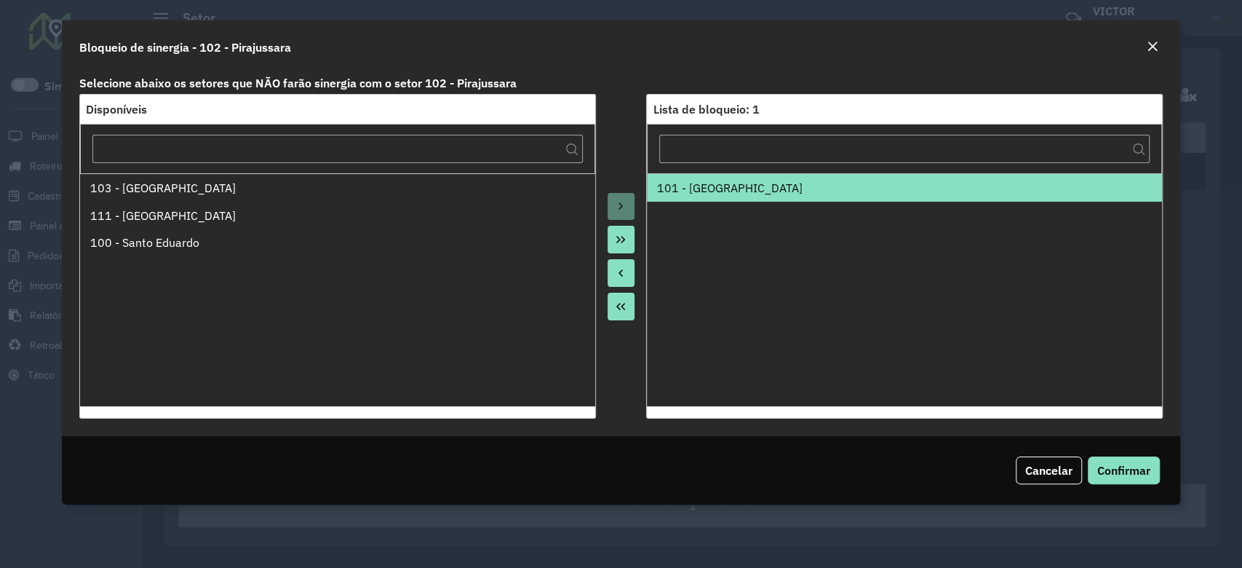
click at [623, 271] on icon "Move to Source" at bounding box center [621, 273] width 12 height 12
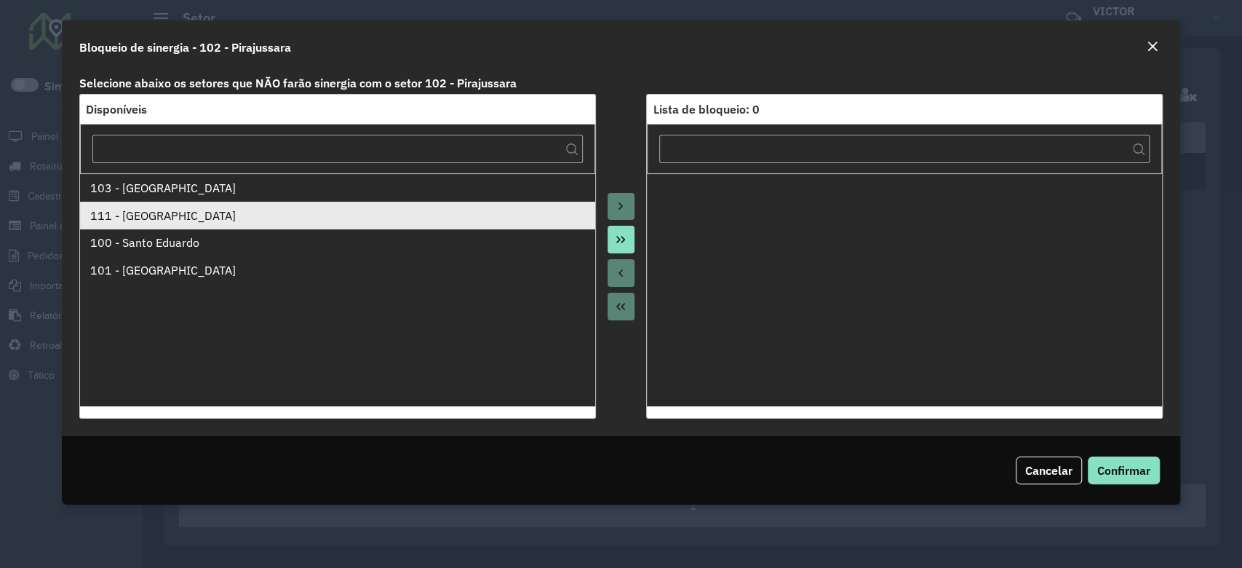
click at [146, 210] on div "111 - [GEOGRAPHIC_DATA]" at bounding box center [337, 215] width 495 height 17
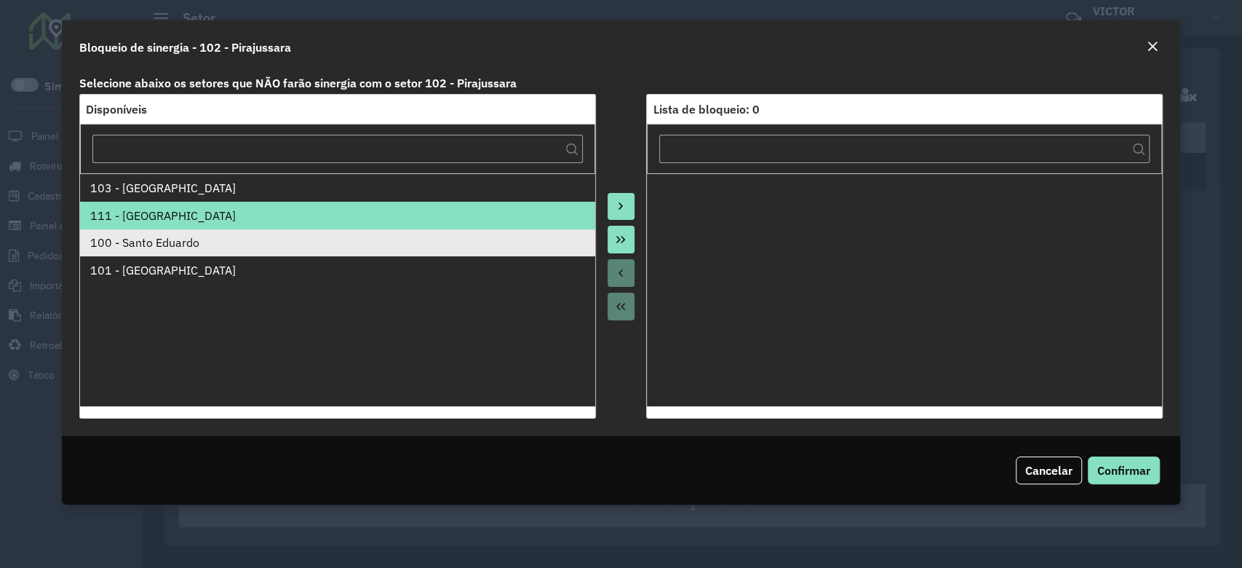
click at [171, 234] on div "100 - Santo Eduardo" at bounding box center [337, 242] width 495 height 17
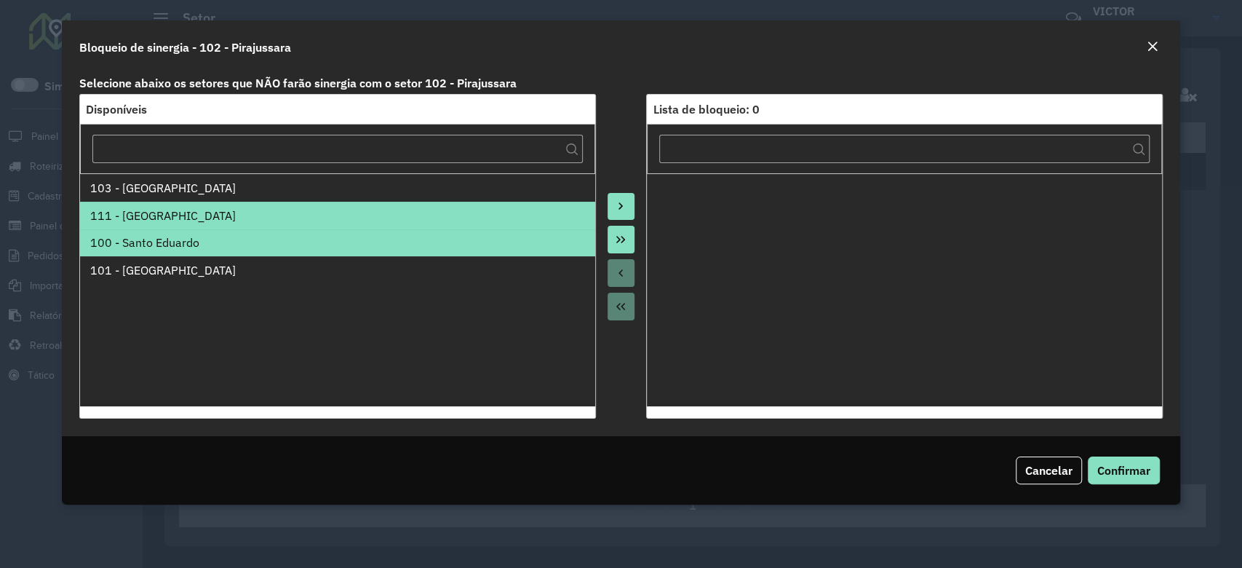
click at [621, 199] on button "Move to Target" at bounding box center [622, 207] width 28 height 28
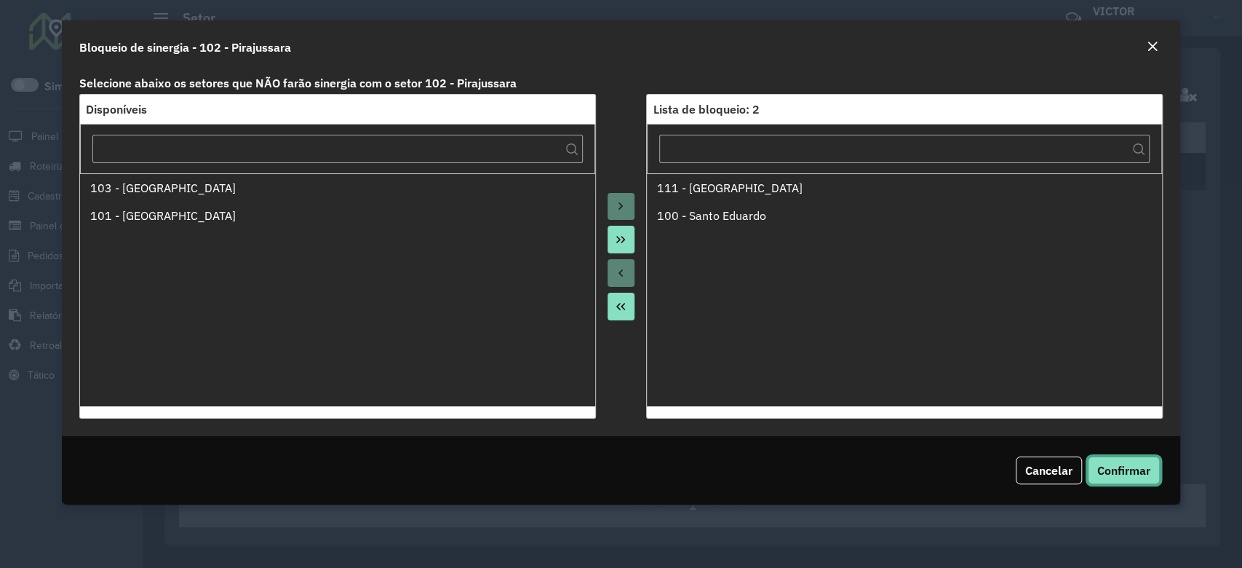
click at [1135, 466] on span "Confirmar" at bounding box center [1123, 470] width 53 height 15
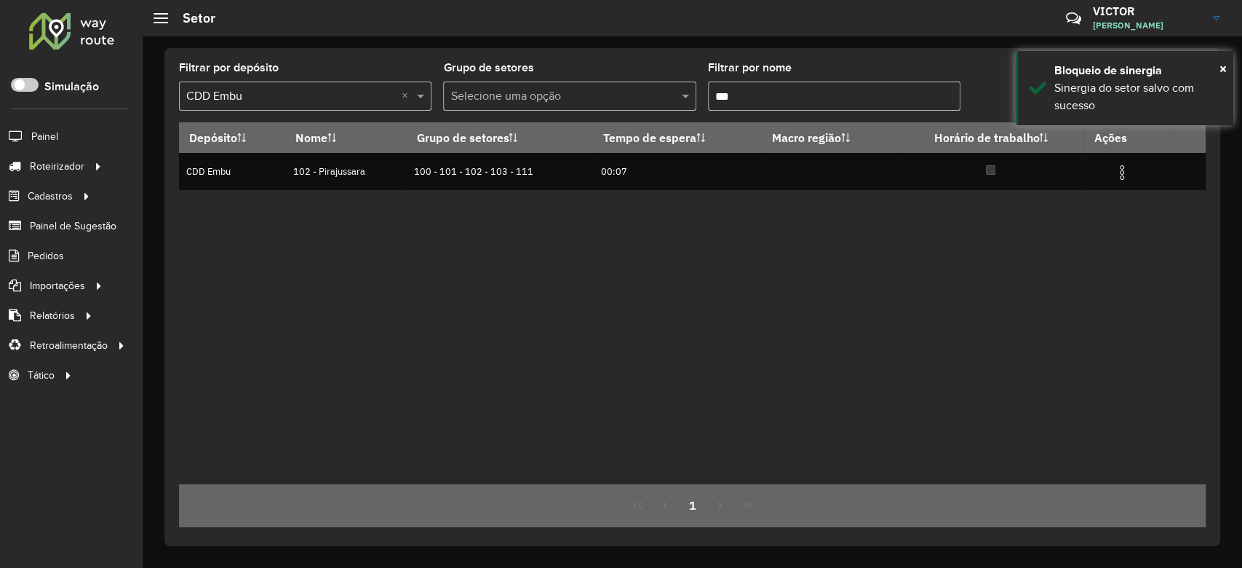
click at [757, 96] on input "***" at bounding box center [834, 95] width 252 height 29
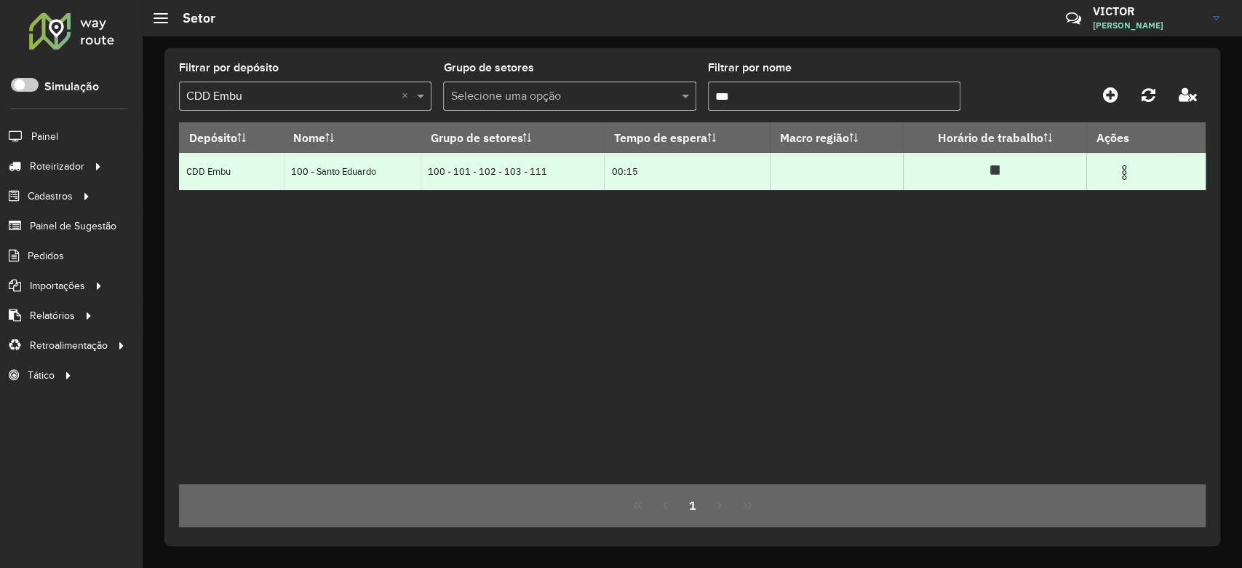
click at [1128, 182] on td at bounding box center [1129, 171] width 87 height 36
click at [1125, 173] on img at bounding box center [1123, 172] width 17 height 17
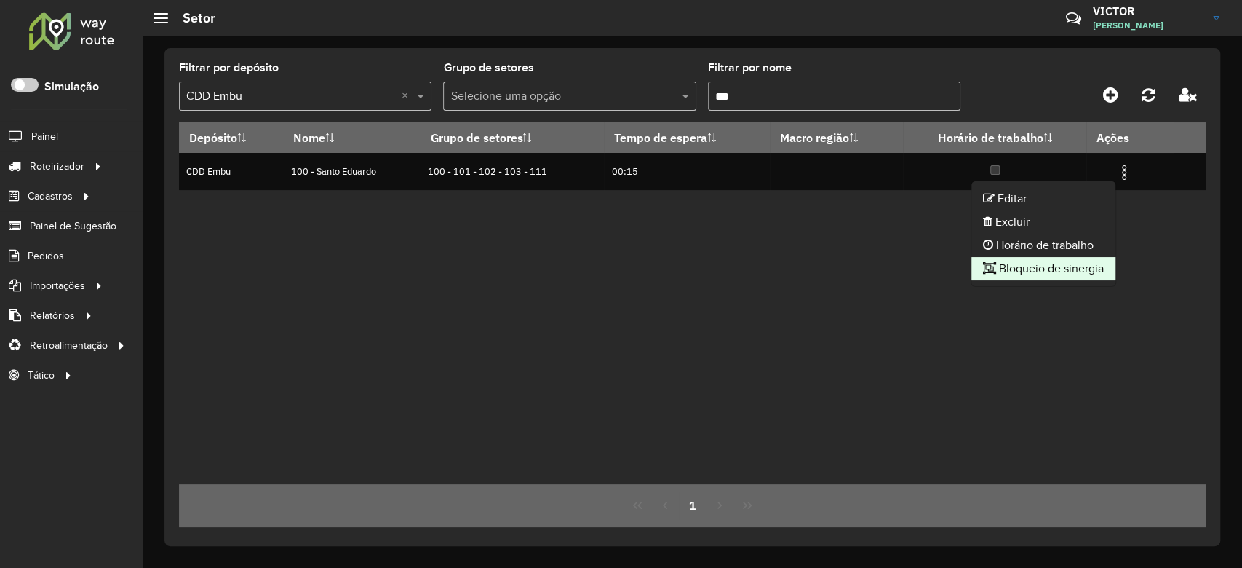
click at [1046, 266] on li "Bloqueio de sinergia" at bounding box center [1043, 268] width 144 height 23
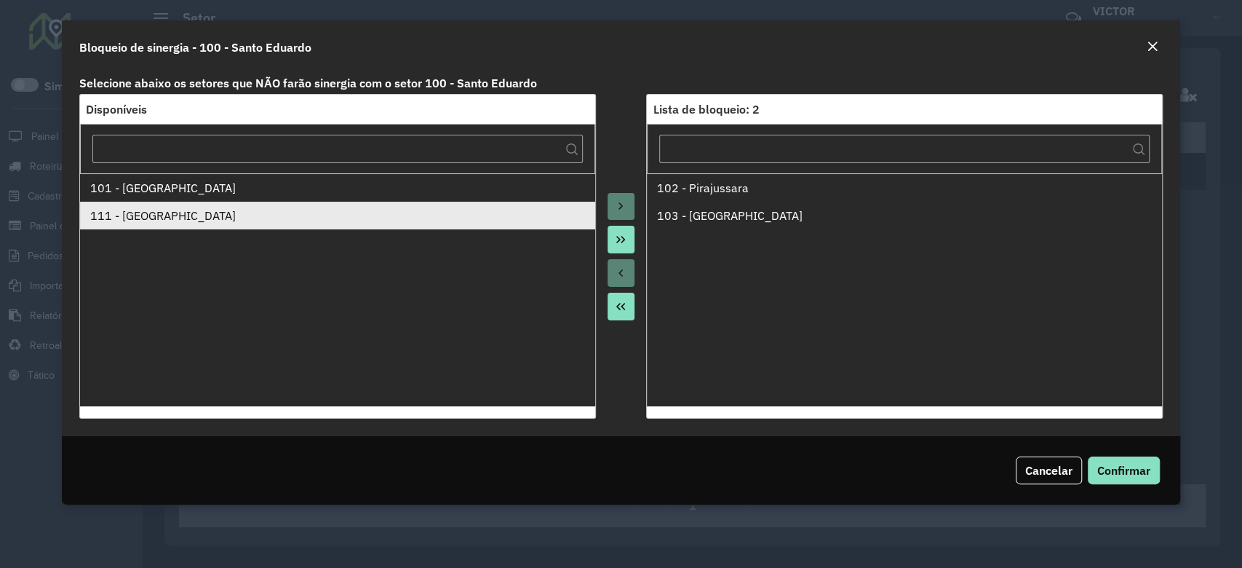
click at [437, 216] on div "111 - [GEOGRAPHIC_DATA]" at bounding box center [337, 215] width 495 height 17
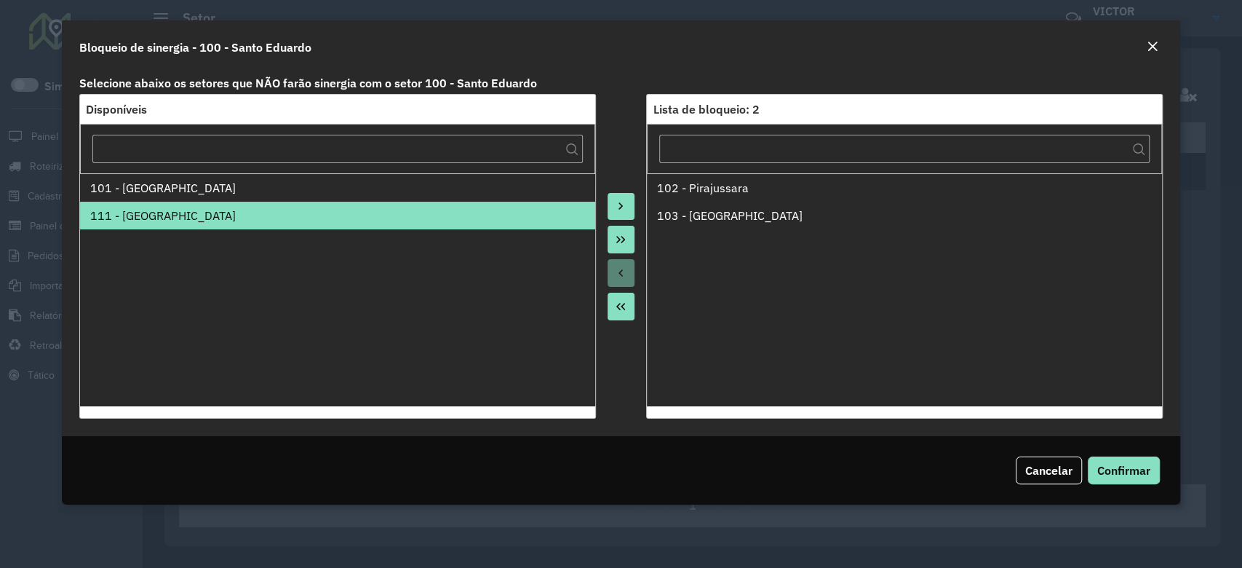
click at [611, 195] on button "Move to Target" at bounding box center [622, 207] width 28 height 28
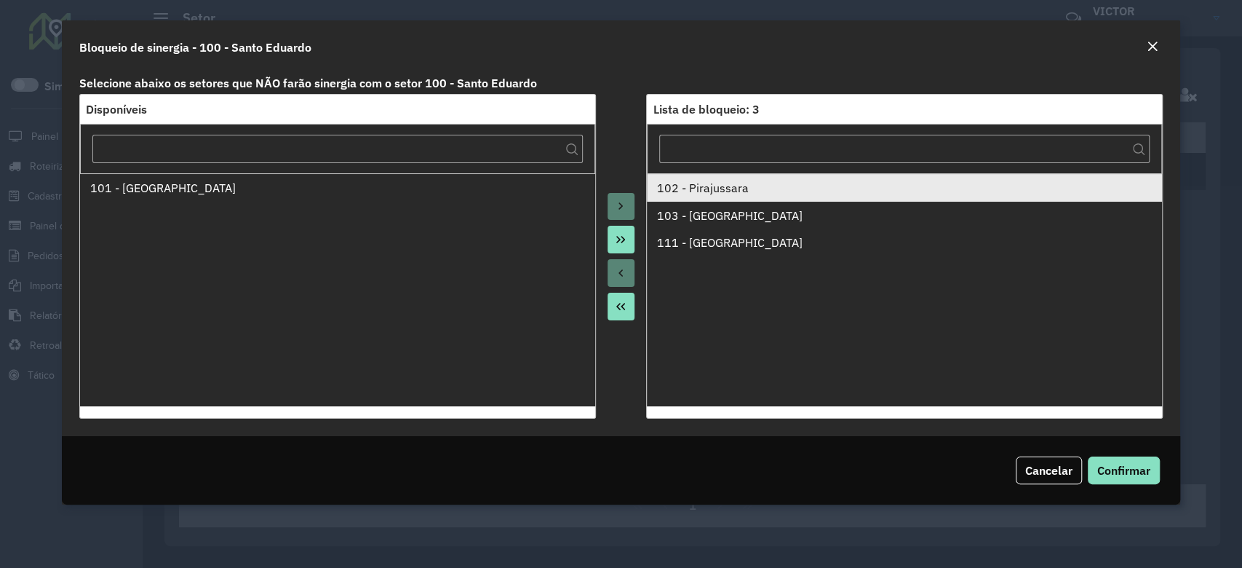
click at [681, 183] on div "102 - Pirajussara" at bounding box center [904, 187] width 495 height 17
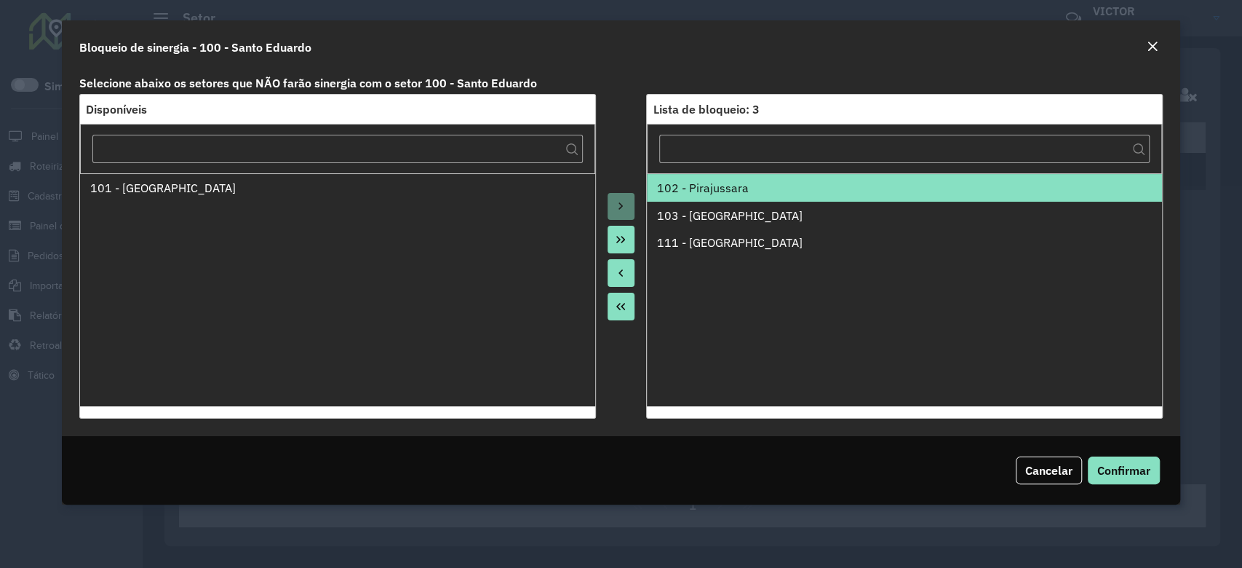
click at [620, 264] on button "Move to Source" at bounding box center [622, 273] width 28 height 28
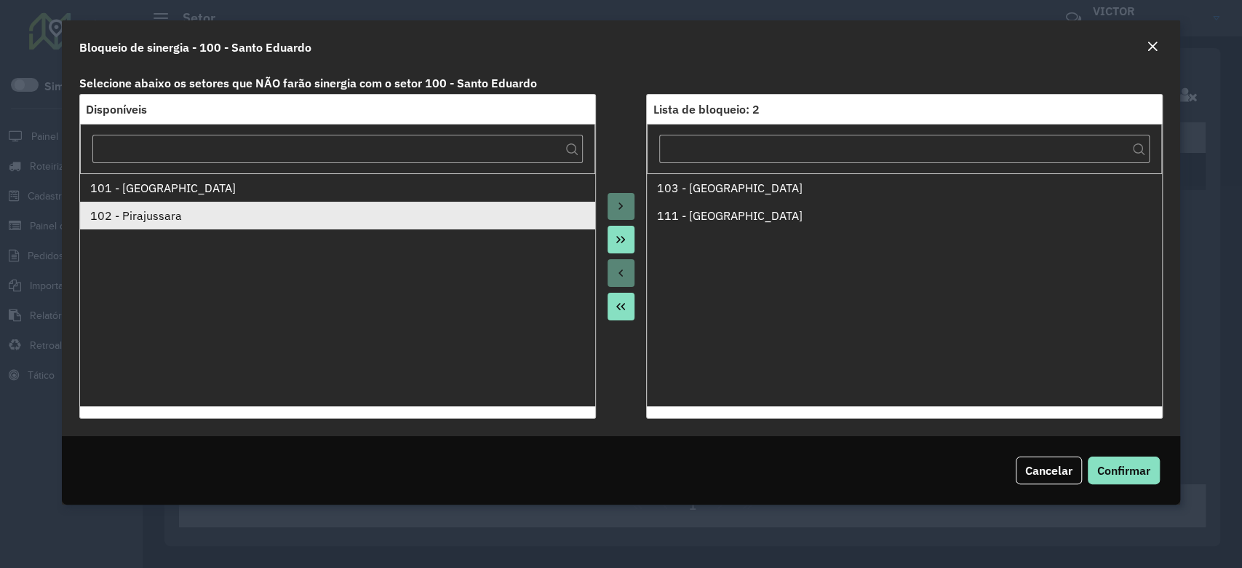
click at [226, 214] on div "102 - Pirajussara" at bounding box center [337, 215] width 495 height 17
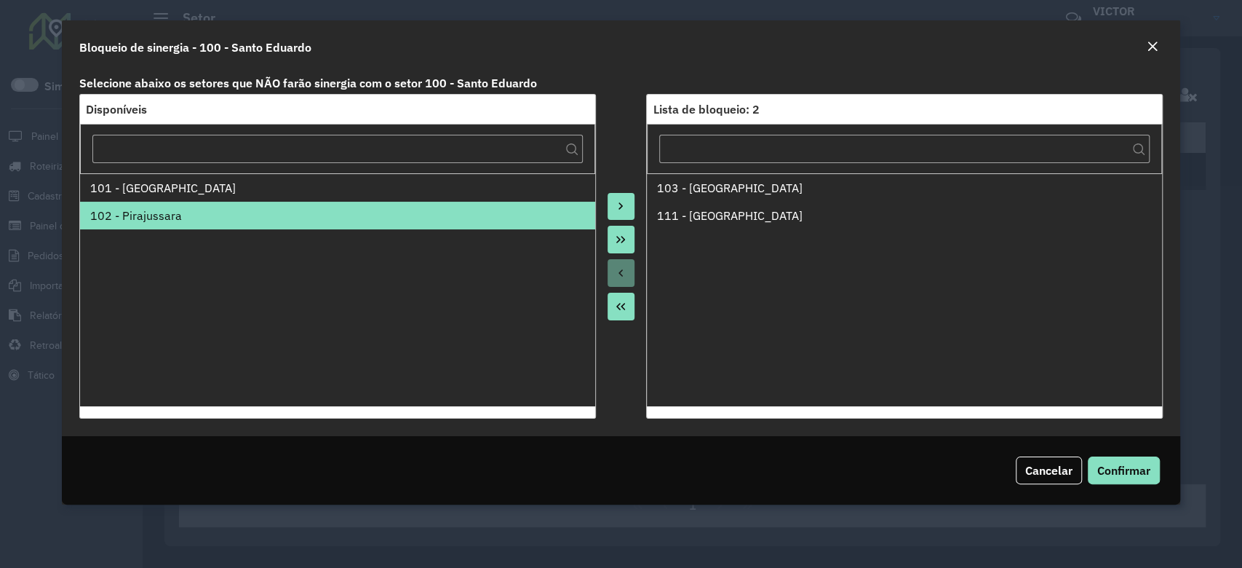
click at [618, 204] on icon "Move to Target" at bounding box center [621, 206] width 12 height 12
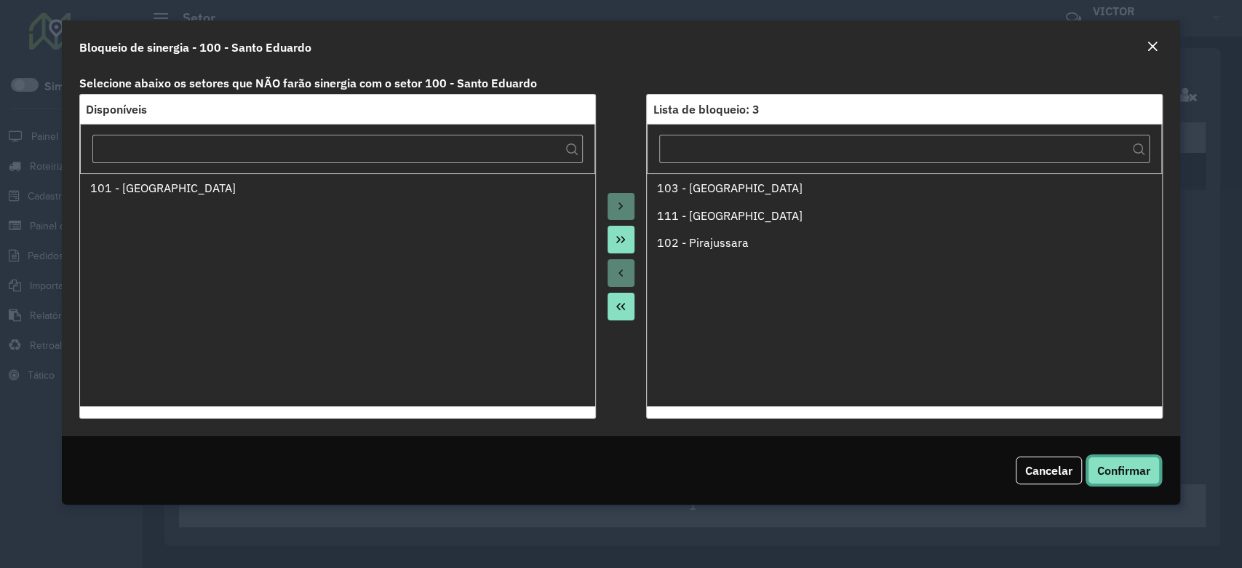
click at [1120, 477] on button "Confirmar" at bounding box center [1124, 470] width 72 height 28
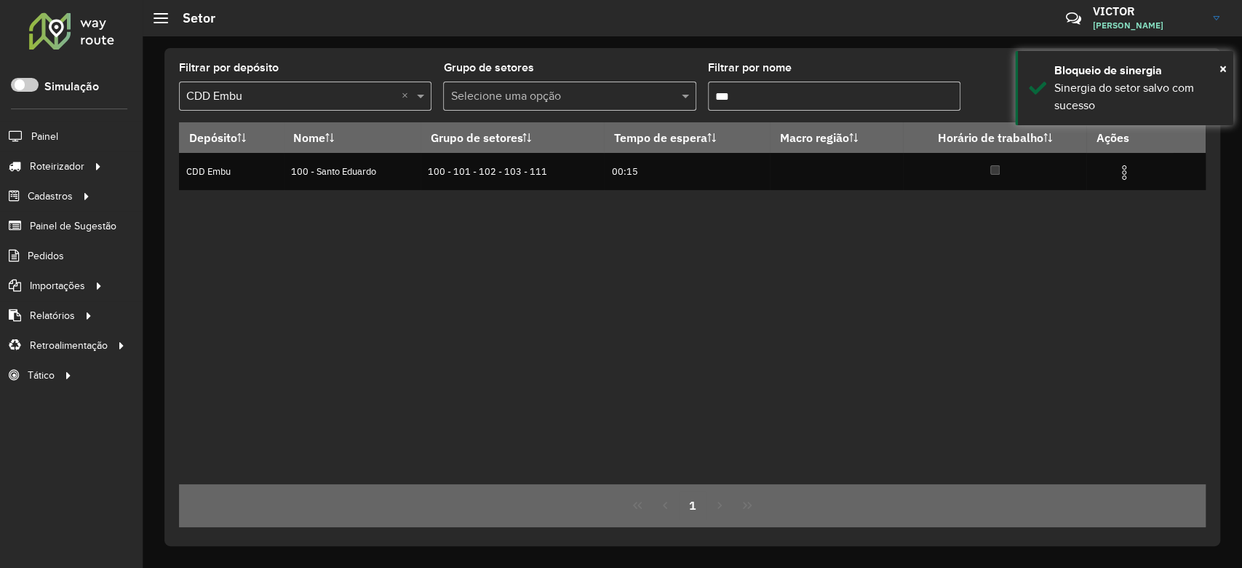
click at [671, 367] on div "Depósito Nome Grupo de setores Tempo de espera Macro região Horário de trabalho…" at bounding box center [692, 303] width 1027 height 362
click at [742, 90] on input "***" at bounding box center [834, 95] width 252 height 29
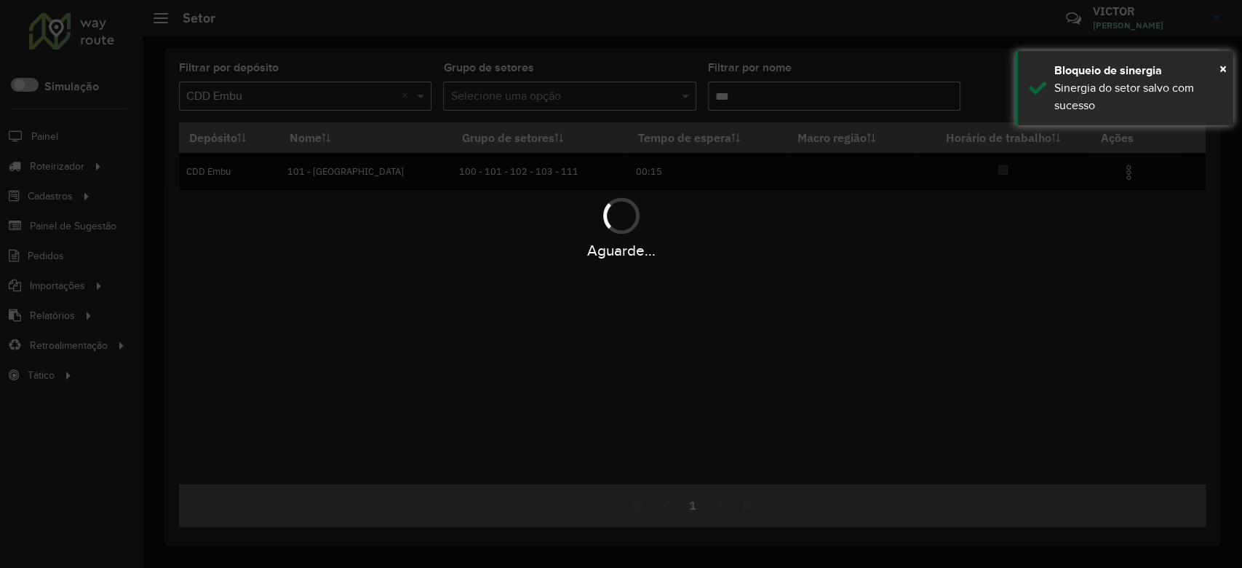
type input "***"
click at [850, 319] on div "Aguarde..." at bounding box center [621, 284] width 1242 height 568
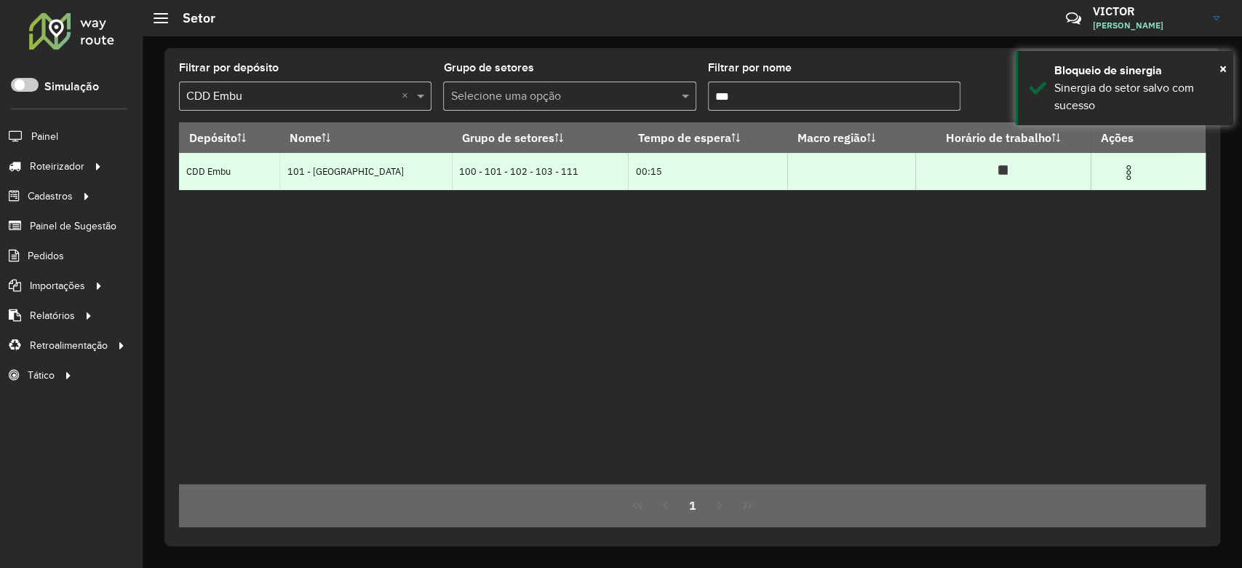
click at [1123, 172] on img at bounding box center [1128, 172] width 17 height 17
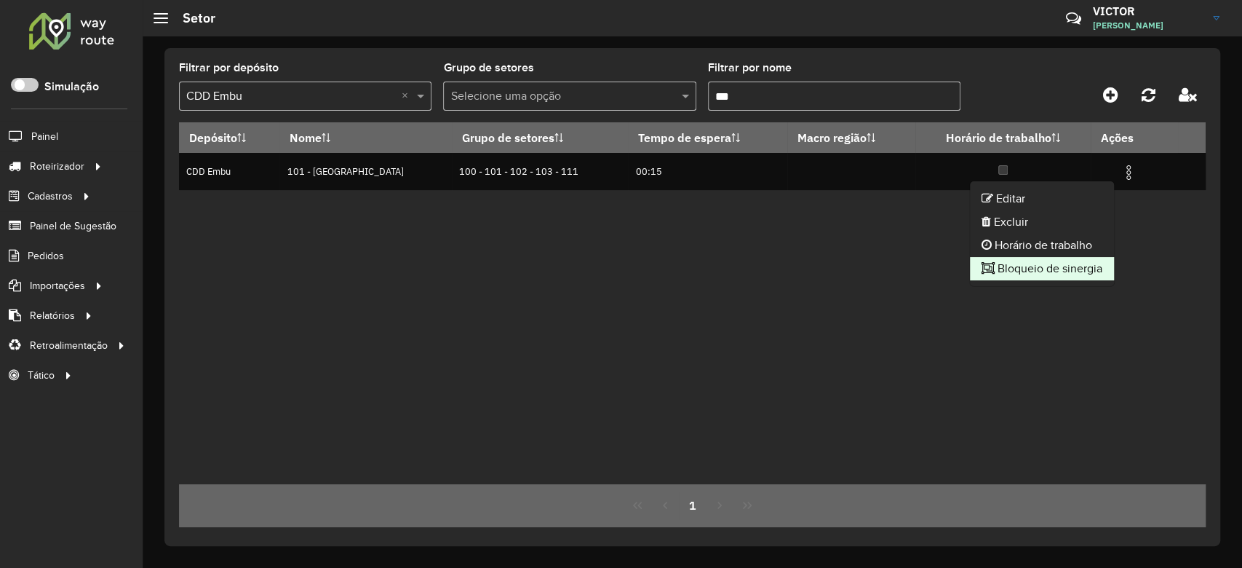
click at [1019, 275] on li "Bloqueio de sinergia" at bounding box center [1042, 268] width 144 height 23
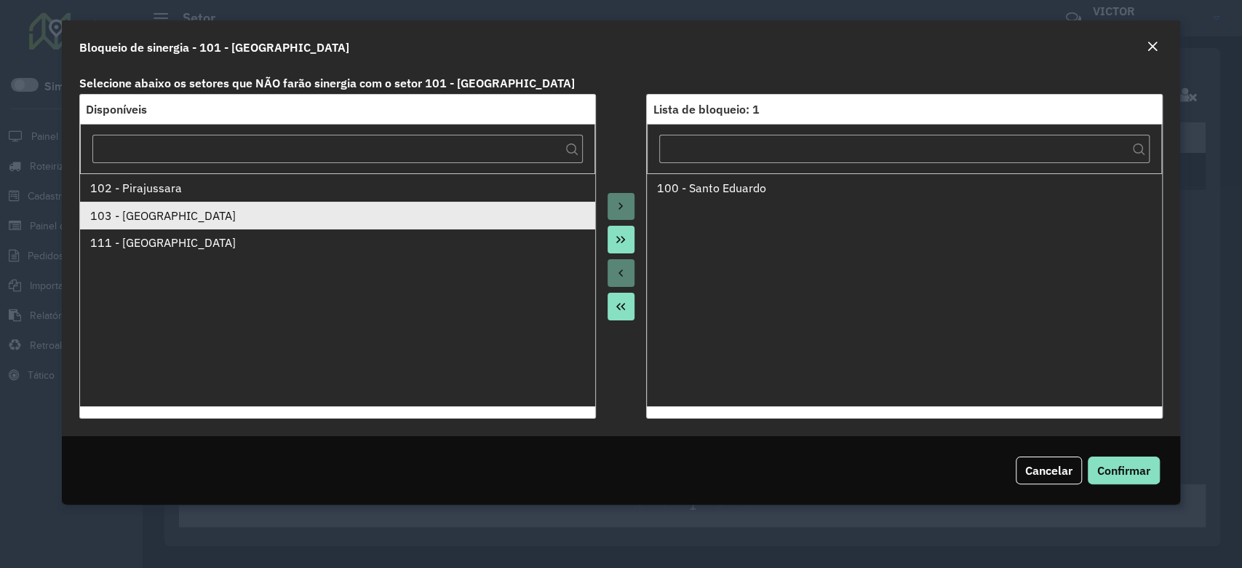
click at [229, 223] on div "103 - Vila Regina" at bounding box center [337, 215] width 495 height 17
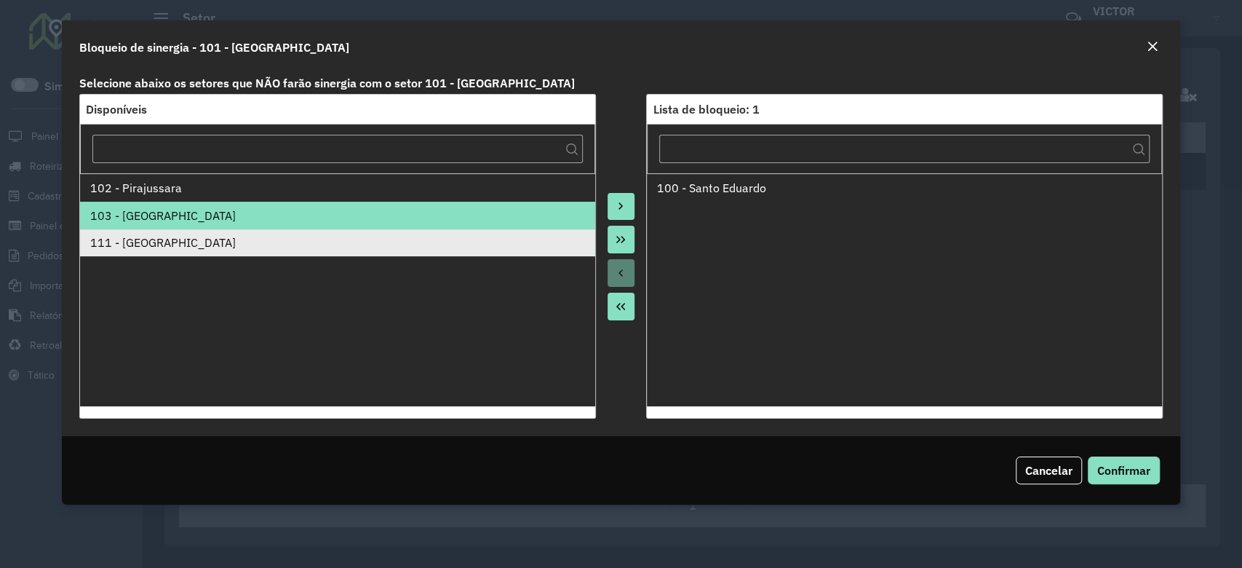
click at [231, 241] on div "111 - [GEOGRAPHIC_DATA]" at bounding box center [337, 242] width 495 height 17
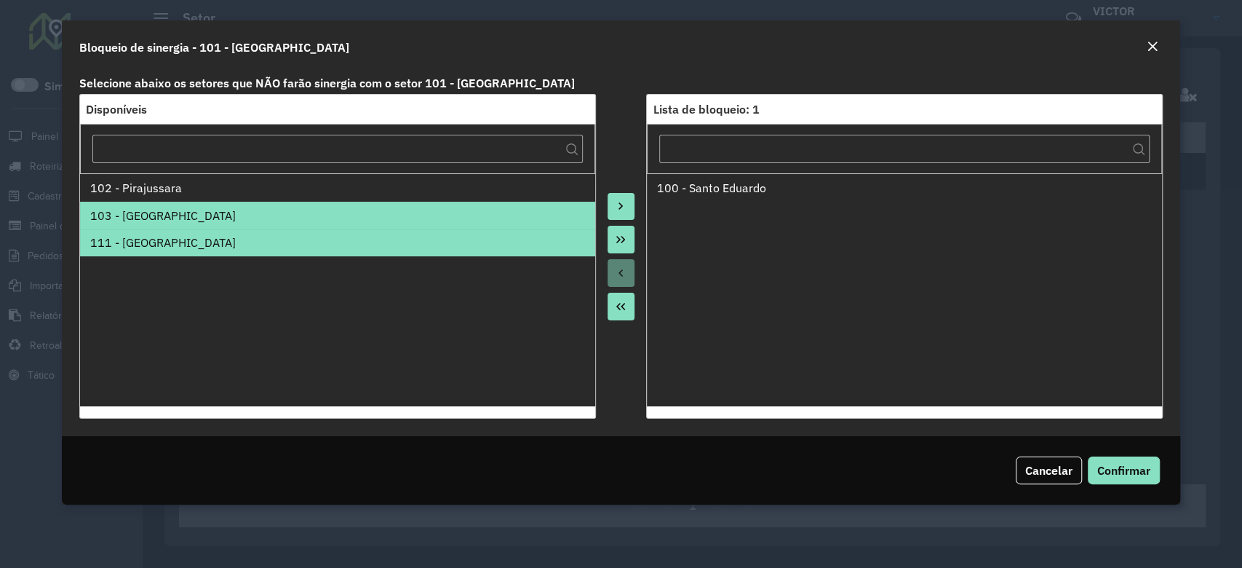
click at [613, 207] on button "Move to Target" at bounding box center [622, 207] width 28 height 28
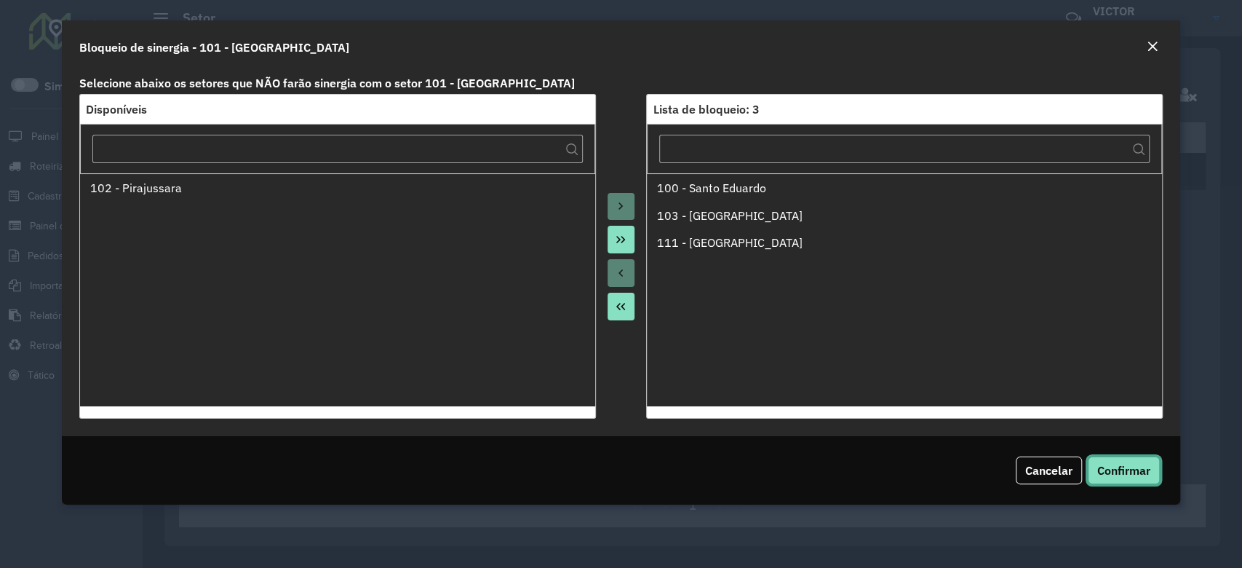
click at [1115, 463] on span "Confirmar" at bounding box center [1123, 470] width 53 height 15
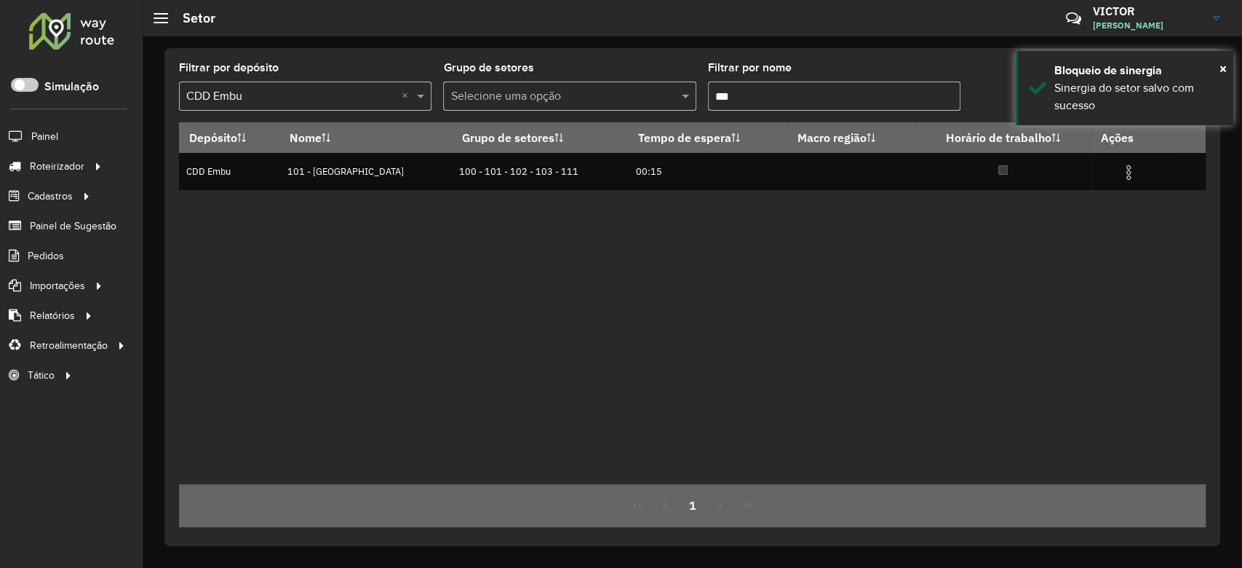
click at [592, 306] on div "Depósito Nome Grupo de setores Tempo de espera Macro região Horário de trabalho…" at bounding box center [692, 303] width 1027 height 362
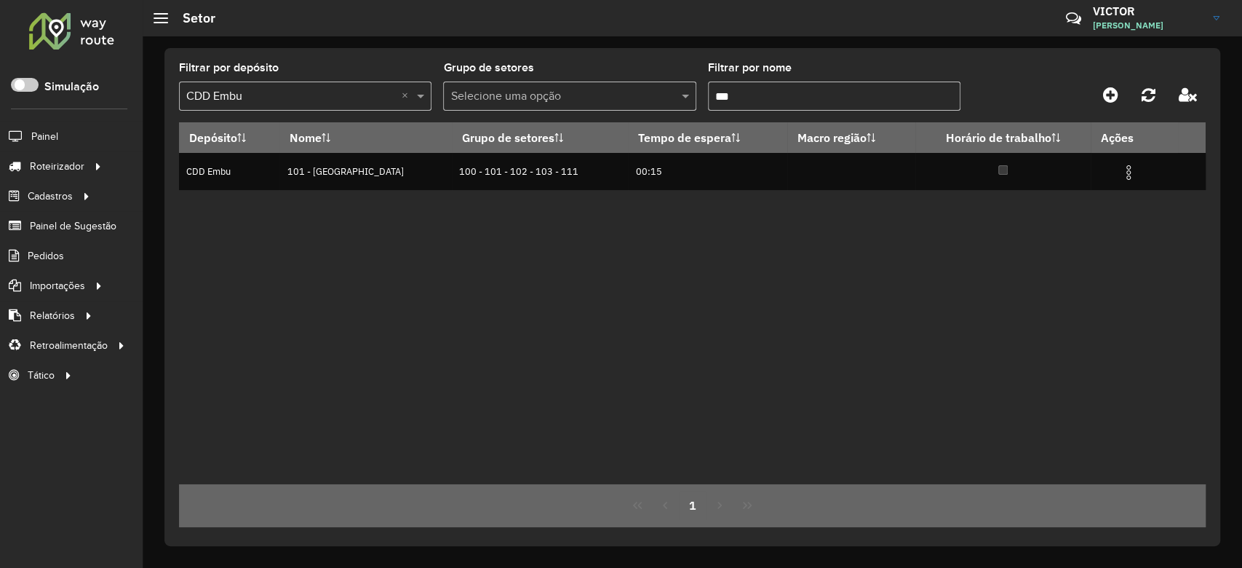
click at [664, 328] on div "Depósito Nome Grupo de setores Tempo de espera Macro região Horário de trabalho…" at bounding box center [692, 303] width 1027 height 362
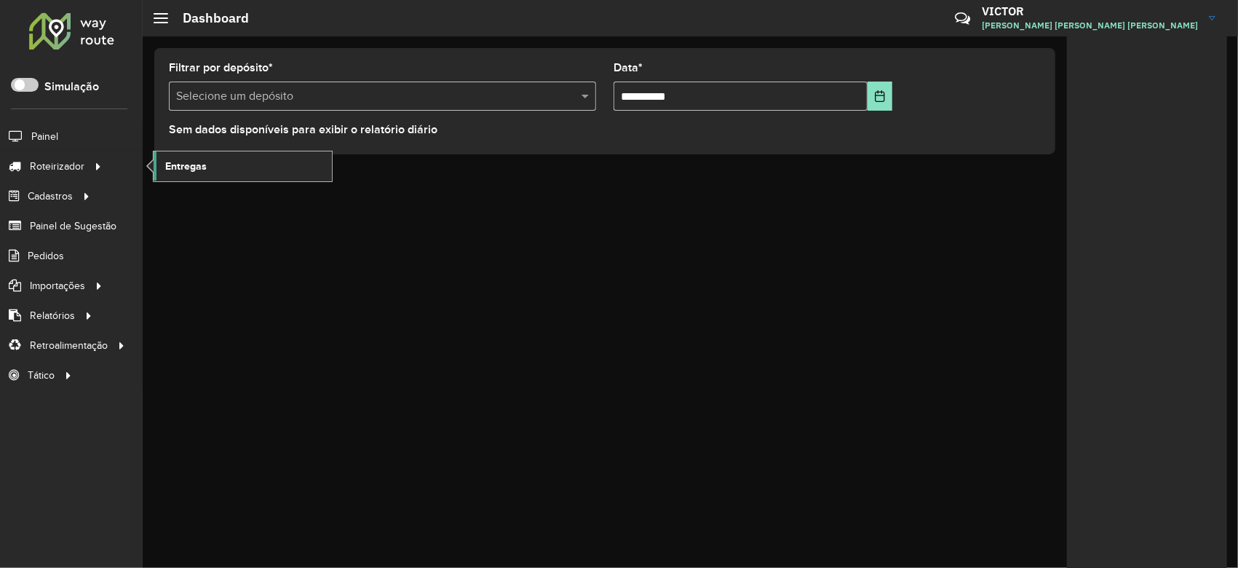
click at [159, 162] on link "Entregas" at bounding box center [243, 165] width 178 height 29
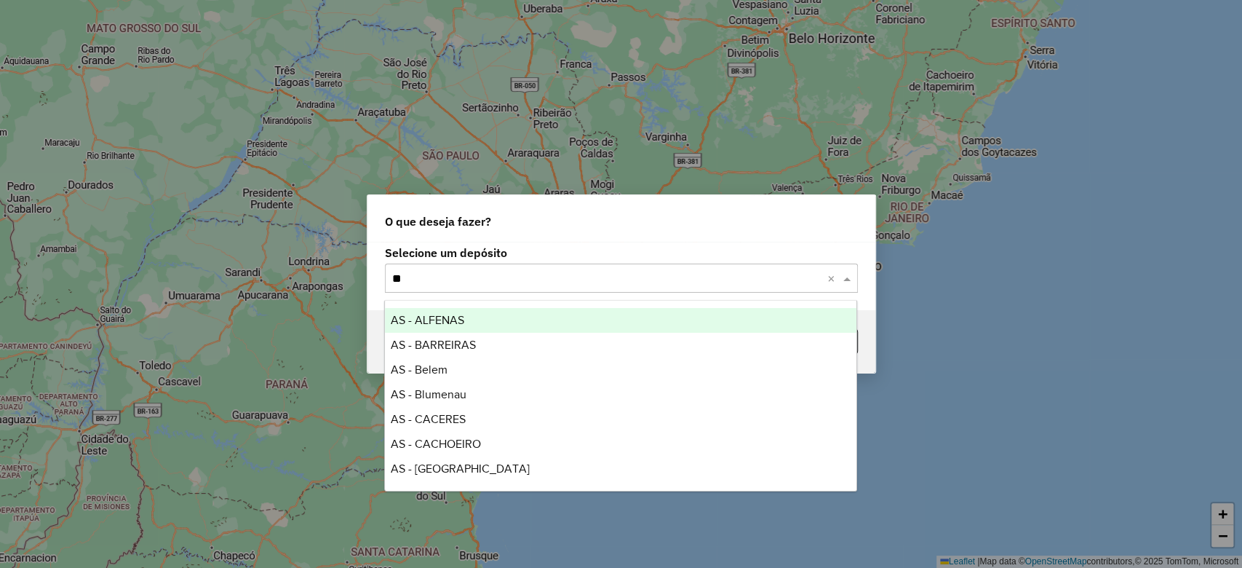
type input "***"
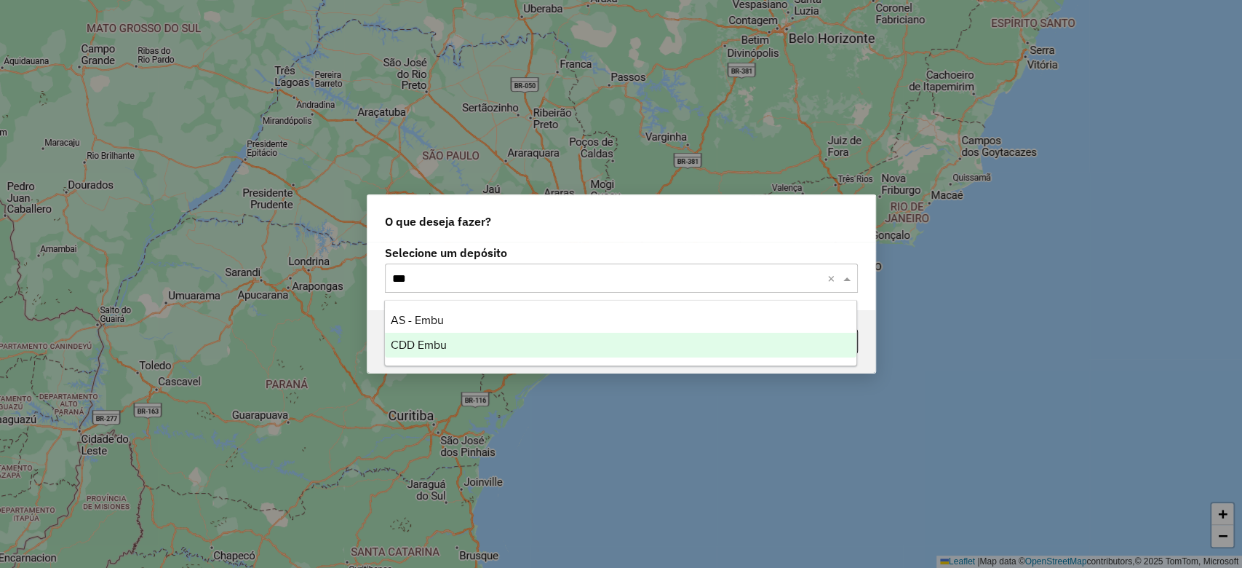
click at [442, 354] on div "CDD Embu" at bounding box center [620, 345] width 471 height 25
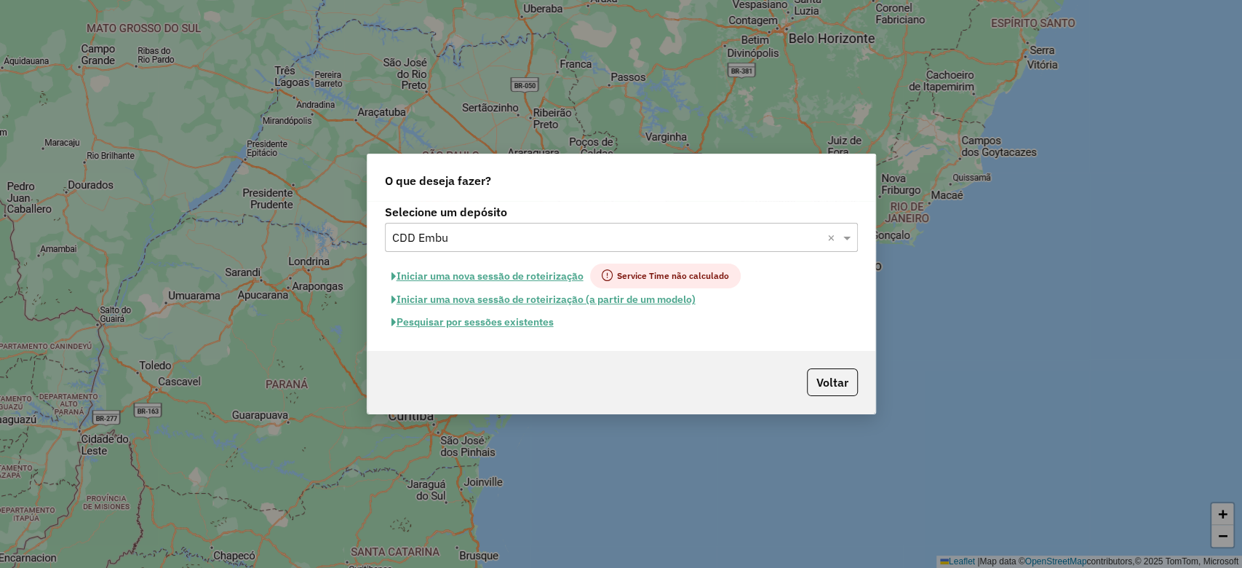
click at [479, 330] on button "Pesquisar por sessões existentes" at bounding box center [472, 322] width 175 height 23
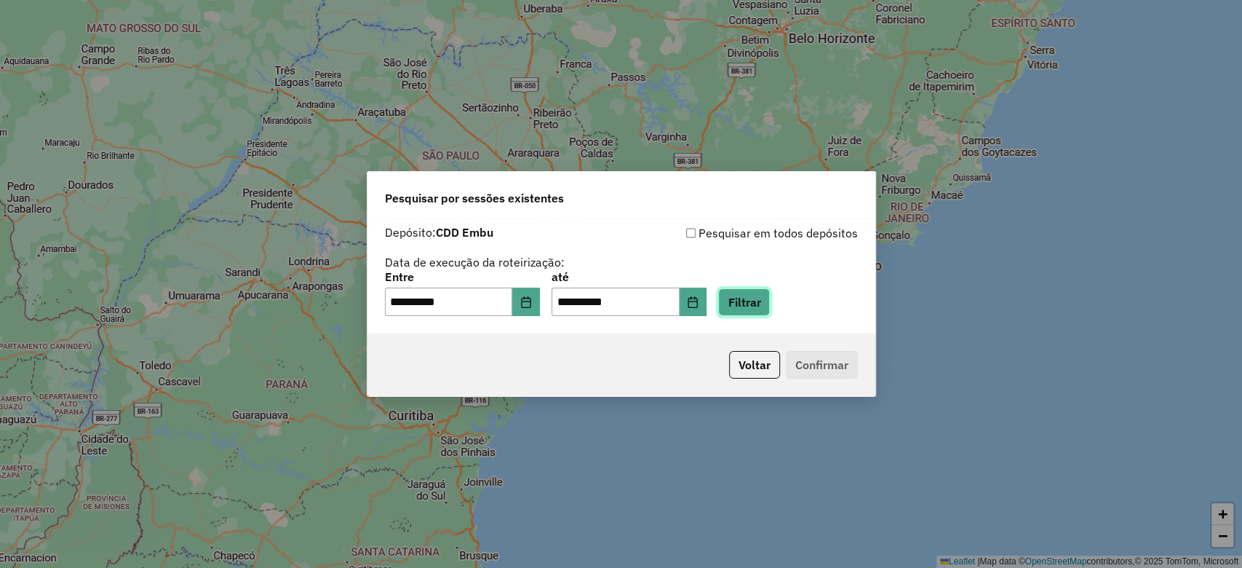
click at [749, 314] on button "Filtrar" at bounding box center [744, 302] width 52 height 28
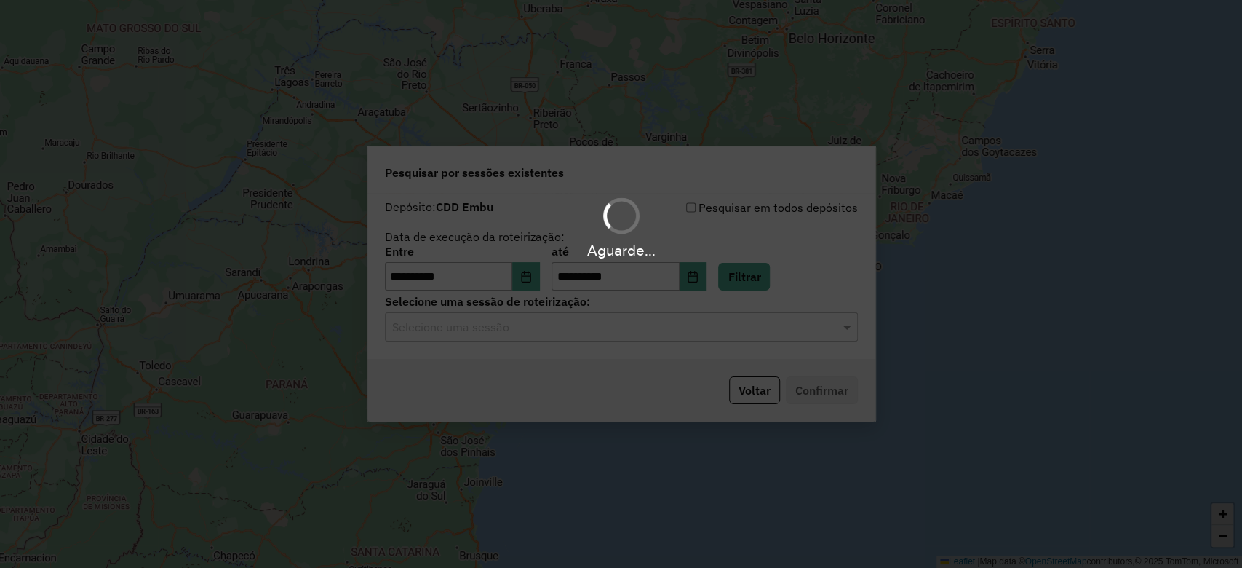
click at [512, 335] on input "text" at bounding box center [606, 327] width 429 height 17
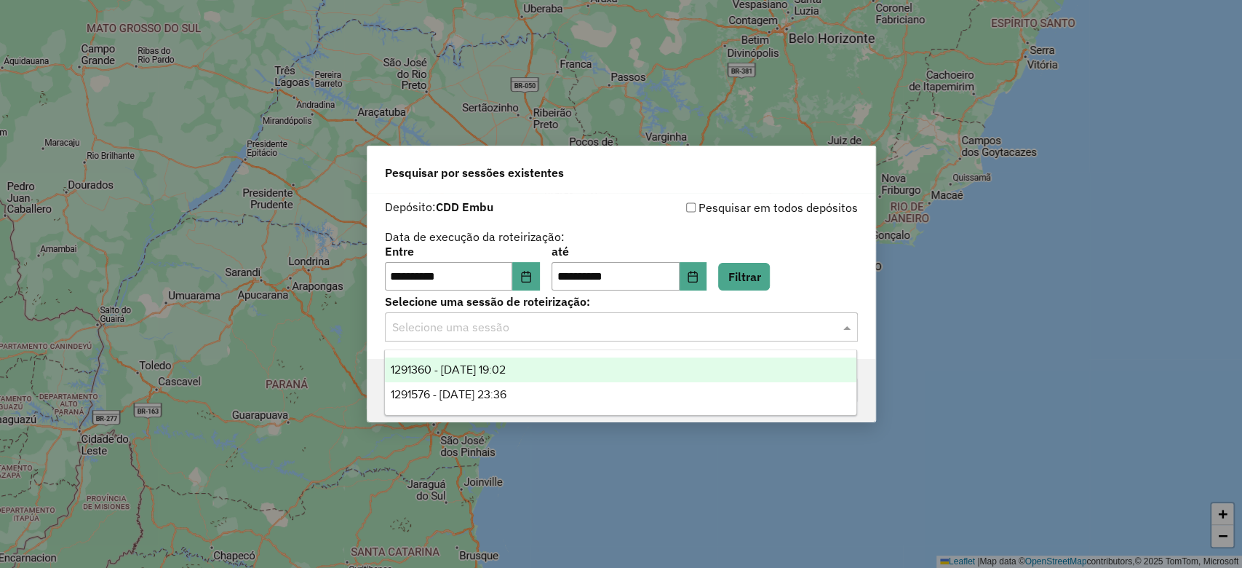
click at [506, 374] on span "1291360 - 09/10/2025 19:02" at bounding box center [448, 369] width 115 height 12
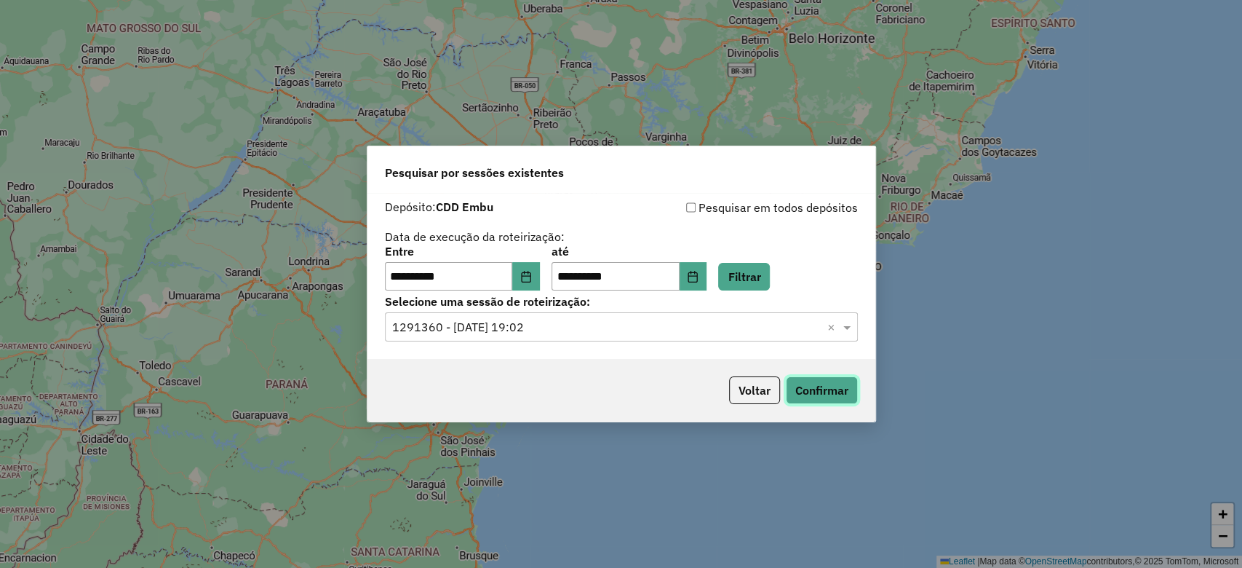
click at [813, 393] on button "Confirmar" at bounding box center [822, 390] width 72 height 28
click at [634, 179] on div "Pesquisar por sessões existentes" at bounding box center [621, 169] width 508 height 47
click at [532, 274] on icon "Choose Date" at bounding box center [526, 277] width 12 height 12
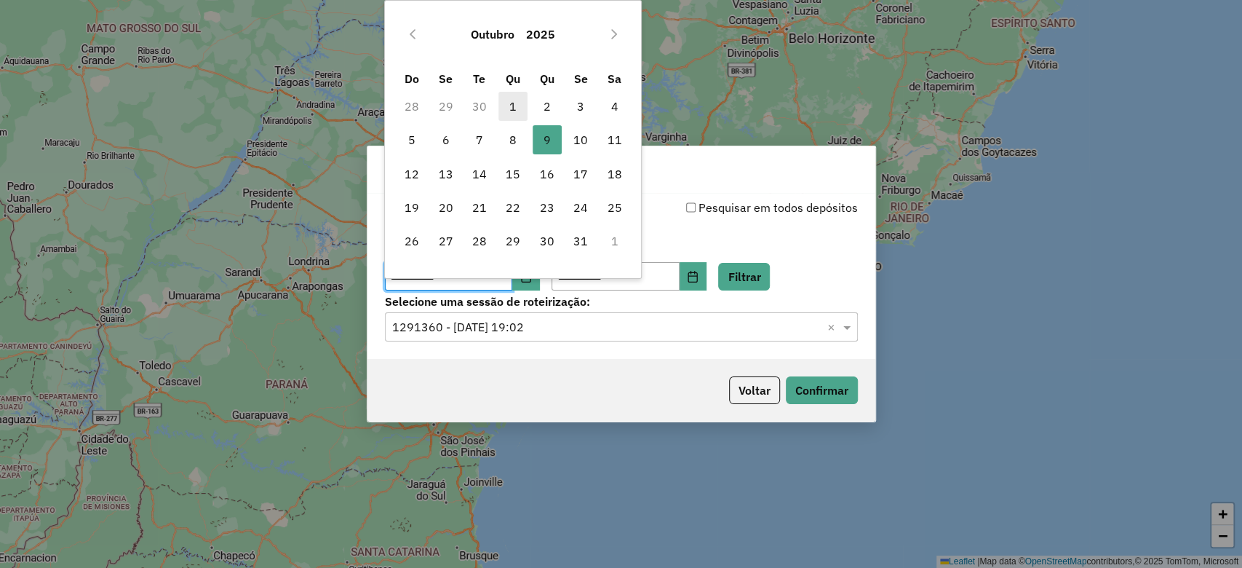
click at [511, 108] on span "1" at bounding box center [512, 106] width 29 height 29
type input "**********"
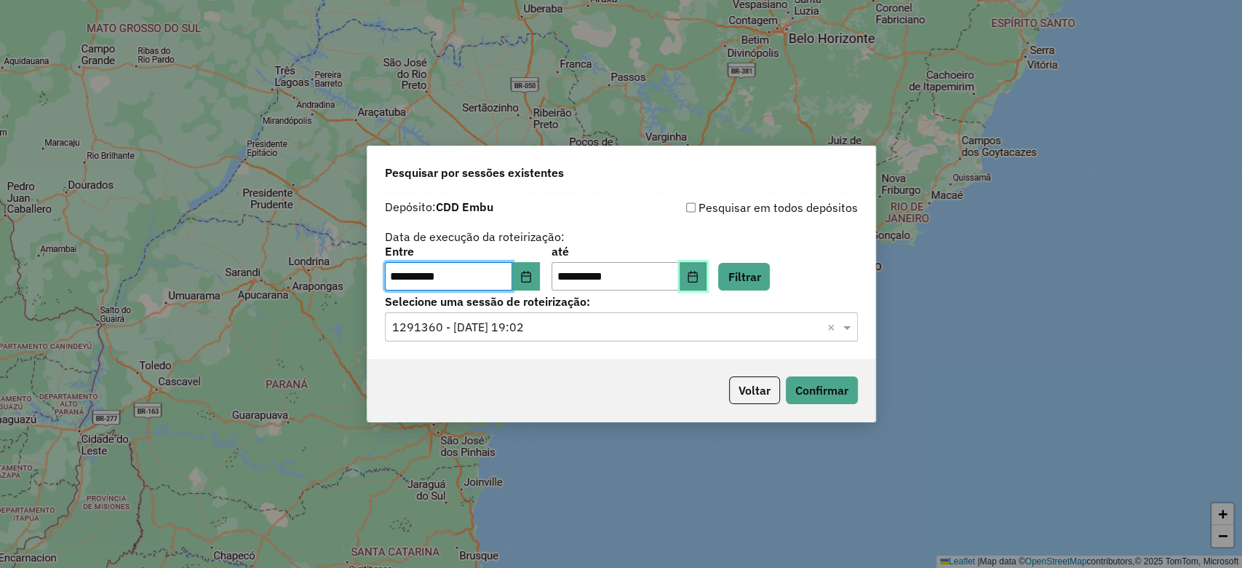
click at [698, 276] on icon "Choose Date" at bounding box center [693, 277] width 12 height 12
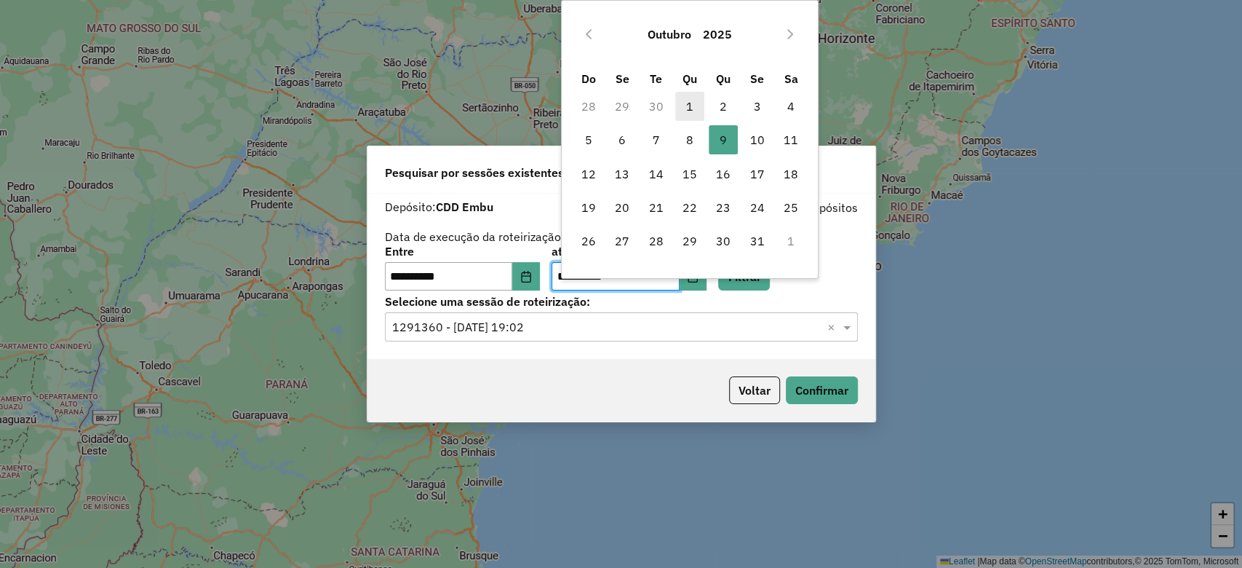
click at [687, 103] on span "1" at bounding box center [689, 106] width 29 height 29
type input "**********"
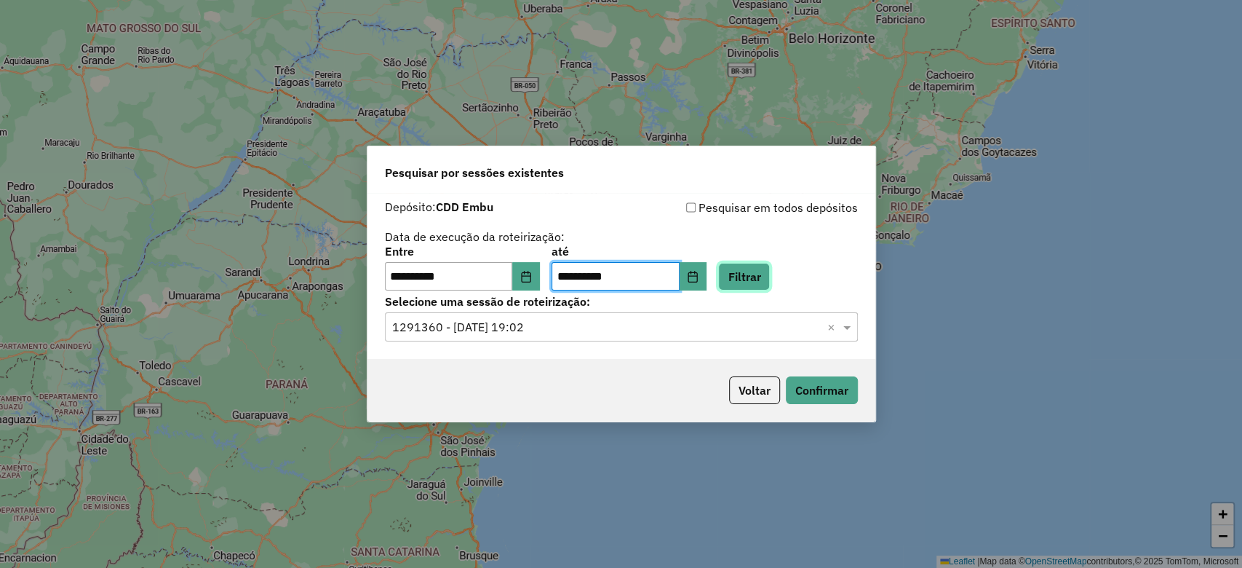
click at [757, 266] on button "Filtrar" at bounding box center [744, 277] width 52 height 28
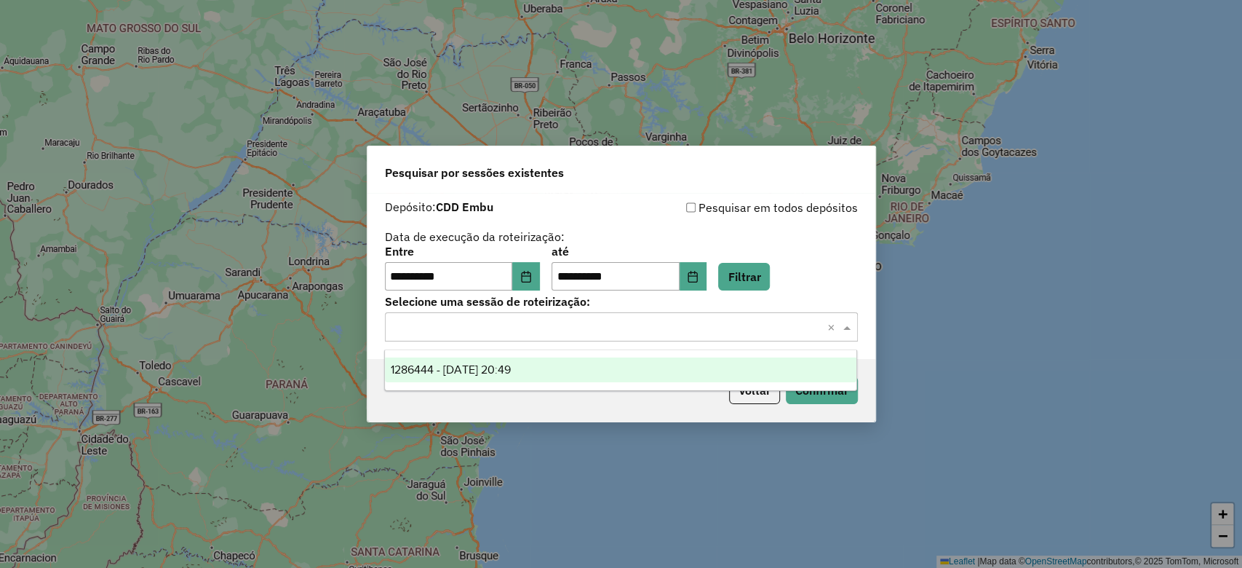
click at [456, 331] on input "text" at bounding box center [606, 327] width 429 height 17
click at [476, 363] on span "1286444 - 01/10/2025 20:49" at bounding box center [451, 369] width 120 height 12
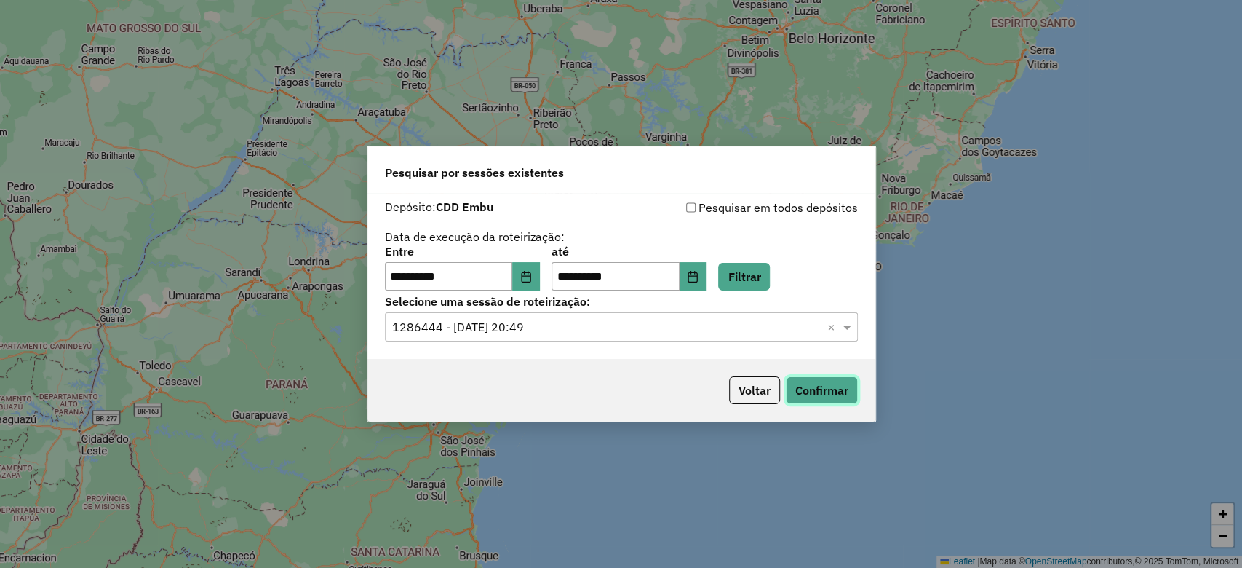
click at [821, 393] on button "Confirmar" at bounding box center [822, 390] width 72 height 28
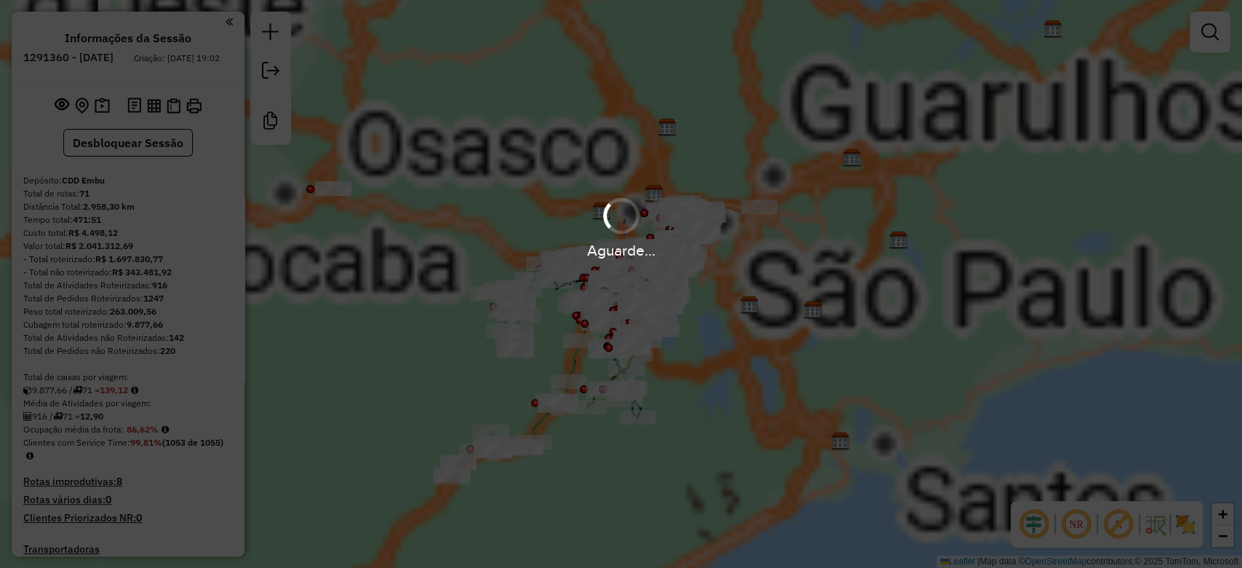
click at [1034, 515] on em at bounding box center [1033, 523] width 35 height 35
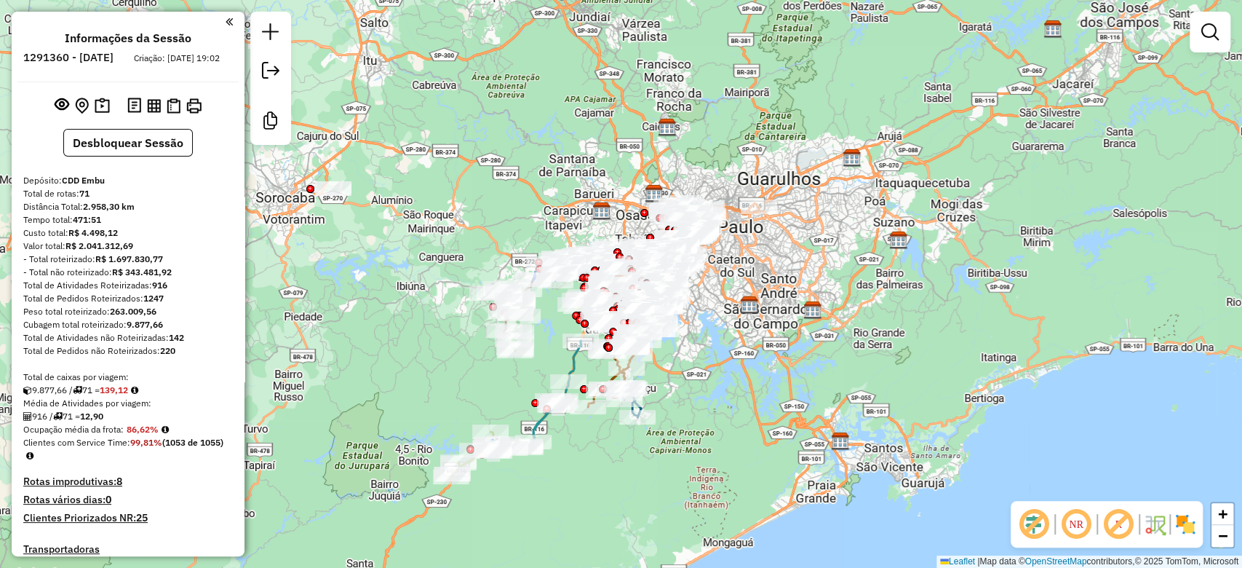
click at [1121, 525] on em at bounding box center [1118, 523] width 35 height 35
click at [1182, 527] on img at bounding box center [1185, 523] width 23 height 23
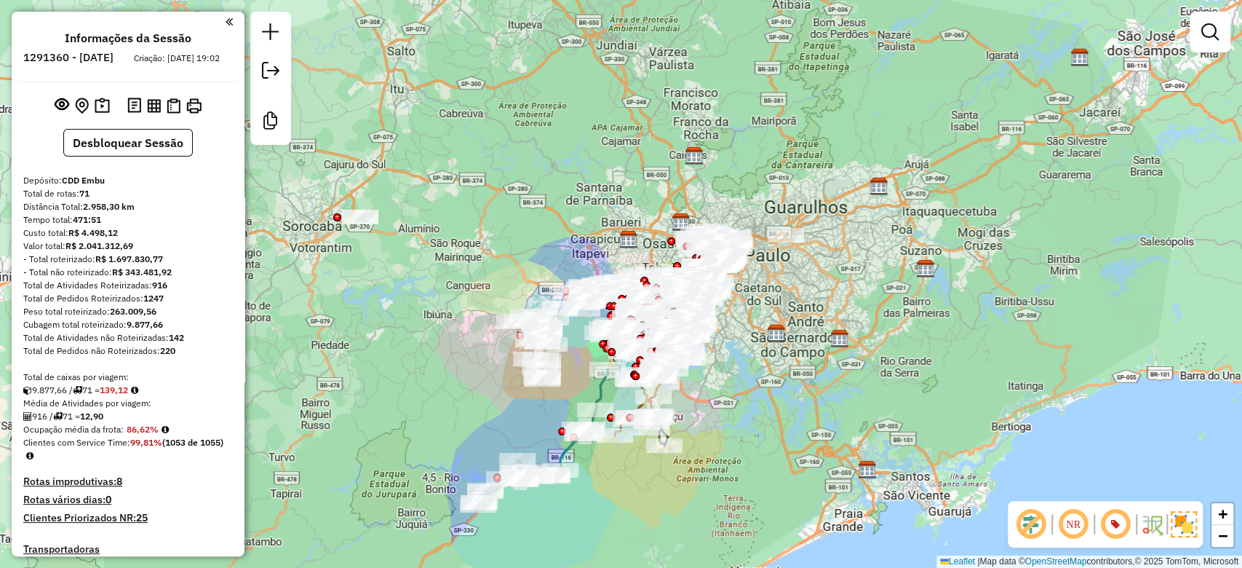
drag, startPoint x: 884, startPoint y: 399, endPoint x: 727, endPoint y: 402, distance: 157.2
click at [936, 436] on div "Janela de atendimento Grade de atendimento Capacidade Transportadoras Veículos …" at bounding box center [621, 284] width 1242 height 568
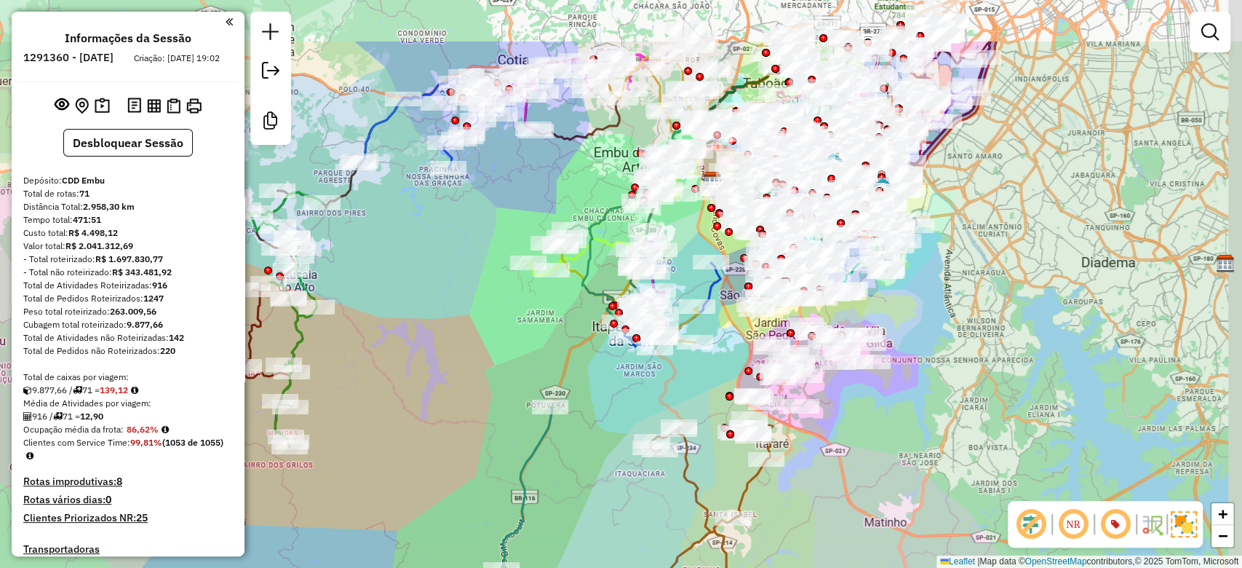
drag, startPoint x: 952, startPoint y: 343, endPoint x: 898, endPoint y: 441, distance: 112.0
click at [898, 441] on div "Janela de atendimento Grade de atendimento Capacidade Transportadoras Veículos …" at bounding box center [621, 284] width 1242 height 568
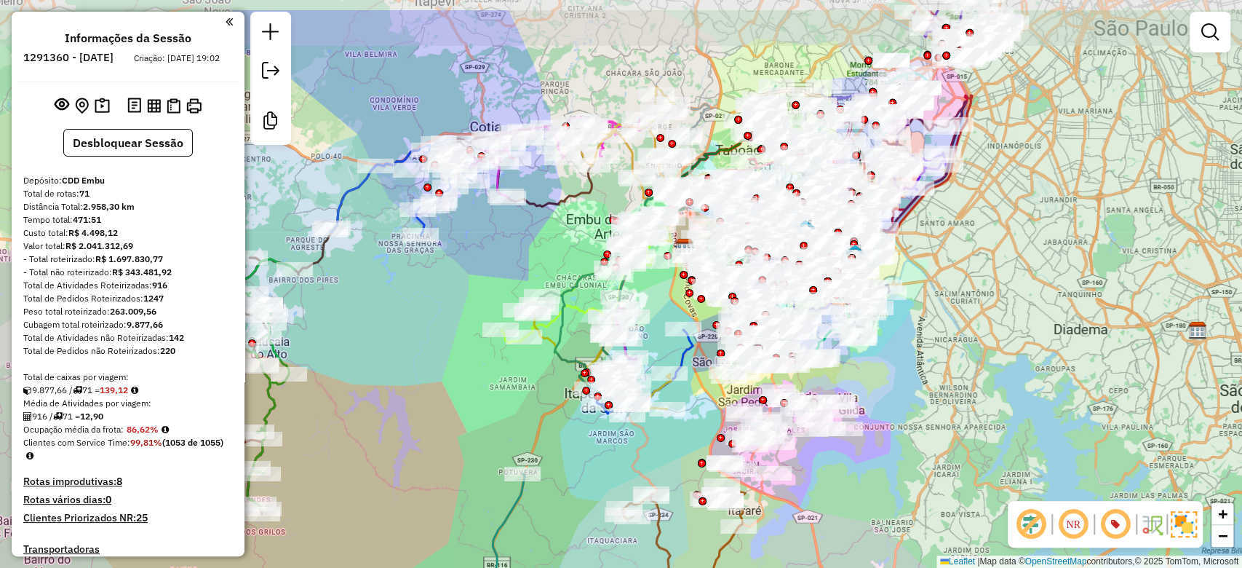
drag, startPoint x: 959, startPoint y: 336, endPoint x: 931, endPoint y: 403, distance: 72.4
click at [931, 403] on div "Janela de atendimento Grade de atendimento Capacidade Transportadoras Veículos …" at bounding box center [621, 284] width 1242 height 568
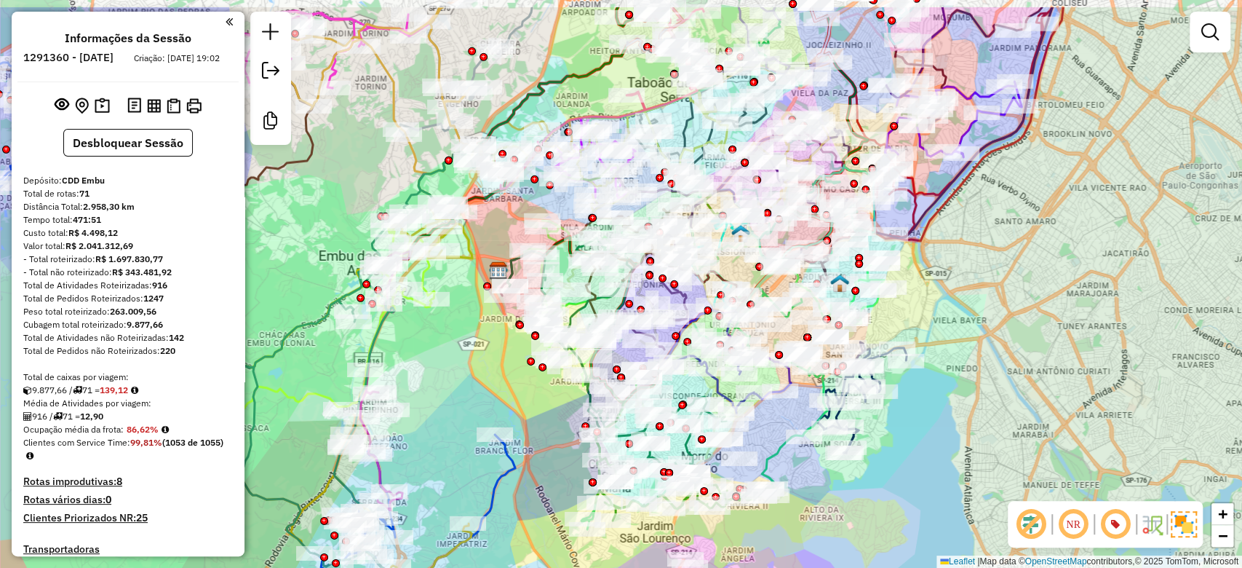
drag, startPoint x: 995, startPoint y: 271, endPoint x: 989, endPoint y: 311, distance: 41.2
click at [989, 311] on div "Janela de atendimento Grade de atendimento Capacidade Transportadoras Veículos …" at bounding box center [621, 284] width 1242 height 568
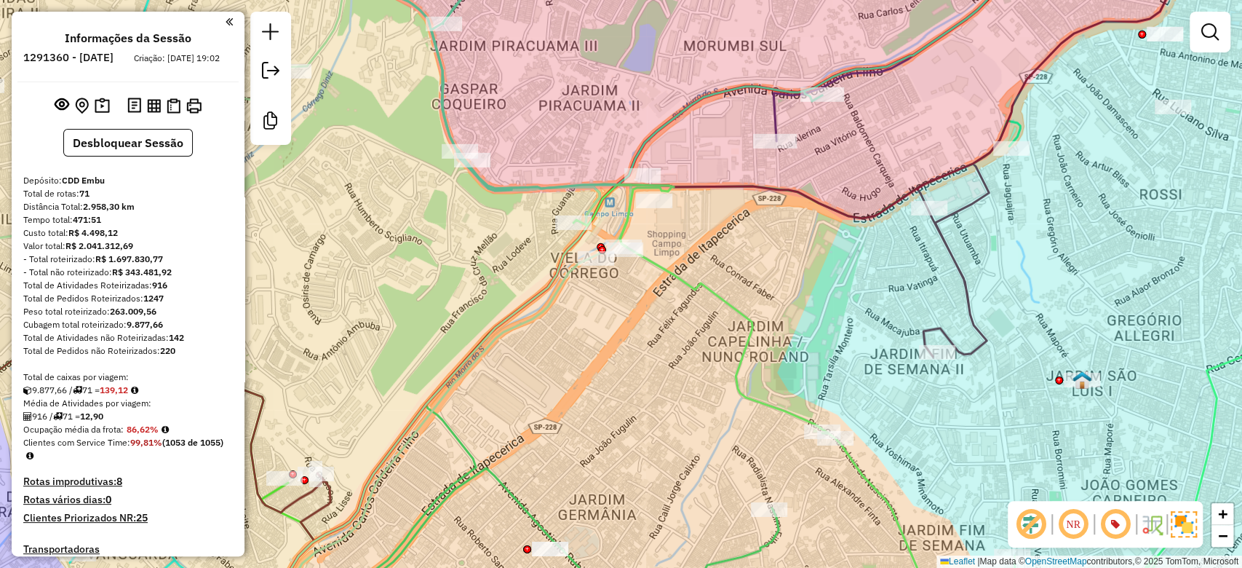
drag, startPoint x: 625, startPoint y: 306, endPoint x: 655, endPoint y: 379, distance: 79.3
click at [655, 379] on div "Janela de atendimento Grade de atendimento Capacidade Transportadoras Veículos …" at bounding box center [621, 284] width 1242 height 568
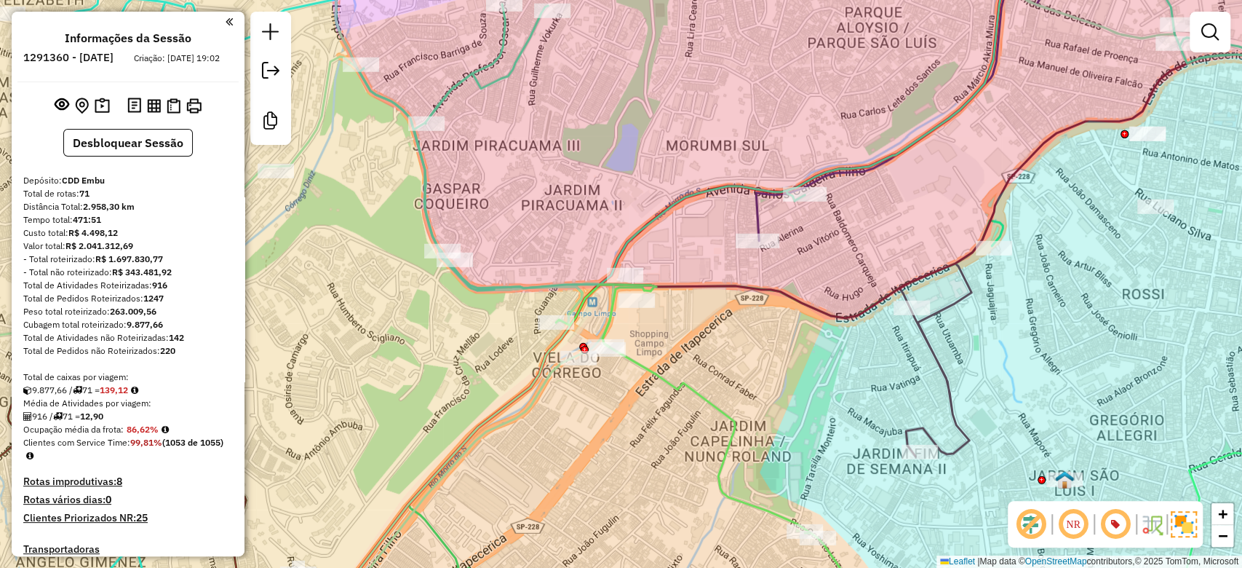
drag, startPoint x: 792, startPoint y: 343, endPoint x: 745, endPoint y: 376, distance: 57.3
click at [745, 376] on div "Janela de atendimento Grade de atendimento Capacidade Transportadoras Veículos …" at bounding box center [621, 284] width 1242 height 568
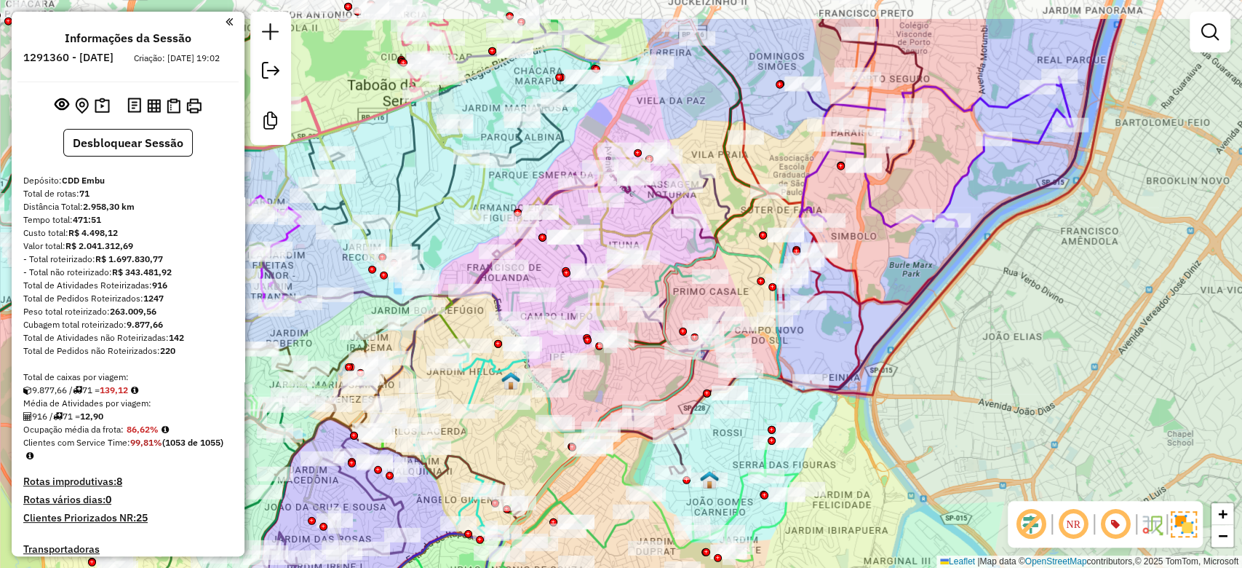
drag, startPoint x: 900, startPoint y: 387, endPoint x: 893, endPoint y: 391, distance: 7.9
click at [893, 391] on div "Janela de atendimento Grade de atendimento Capacidade Transportadoras Veículos …" at bounding box center [621, 284] width 1242 height 568
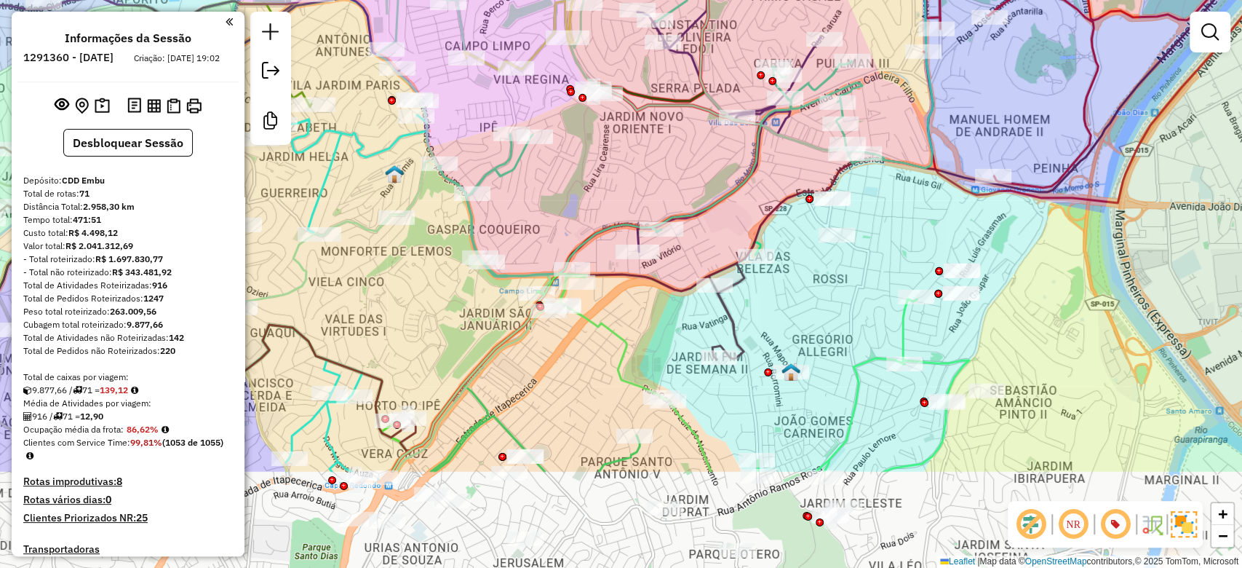
drag, startPoint x: 736, startPoint y: 449, endPoint x: 801, endPoint y: 318, distance: 146.4
click at [801, 318] on div "Janela de atendimento Grade de atendimento Capacidade Transportadoras Veículos …" at bounding box center [621, 284] width 1242 height 568
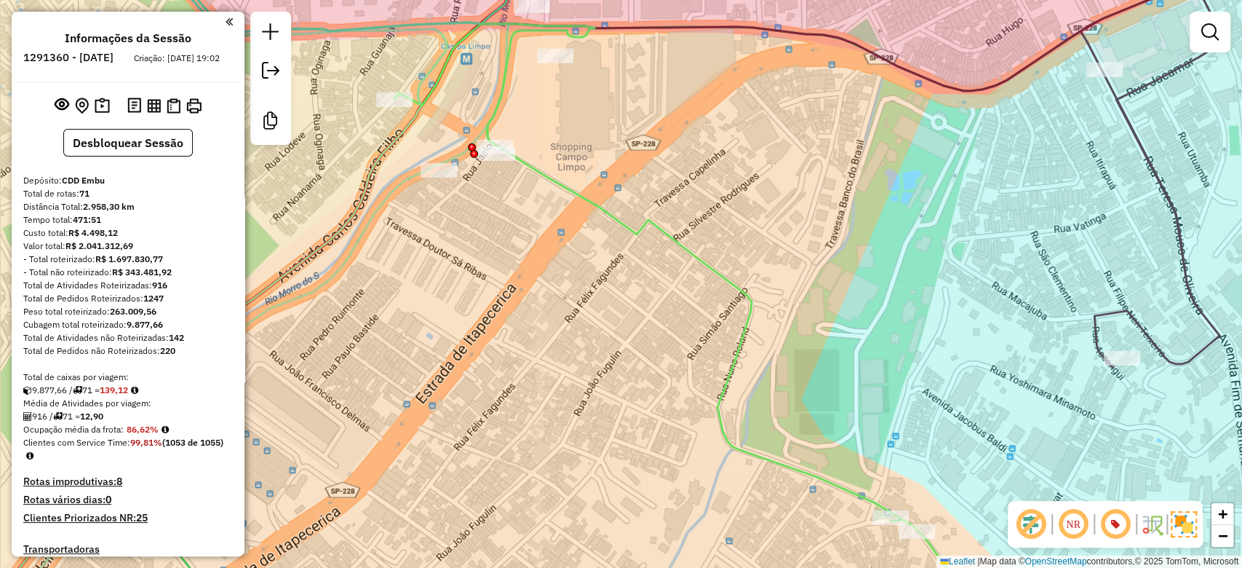
drag, startPoint x: 553, startPoint y: 377, endPoint x: 596, endPoint y: 346, distance: 52.7
click at [596, 346] on div "Janela de atendimento Grade de atendimento Capacidade Transportadoras Veículos …" at bounding box center [621, 284] width 1242 height 568
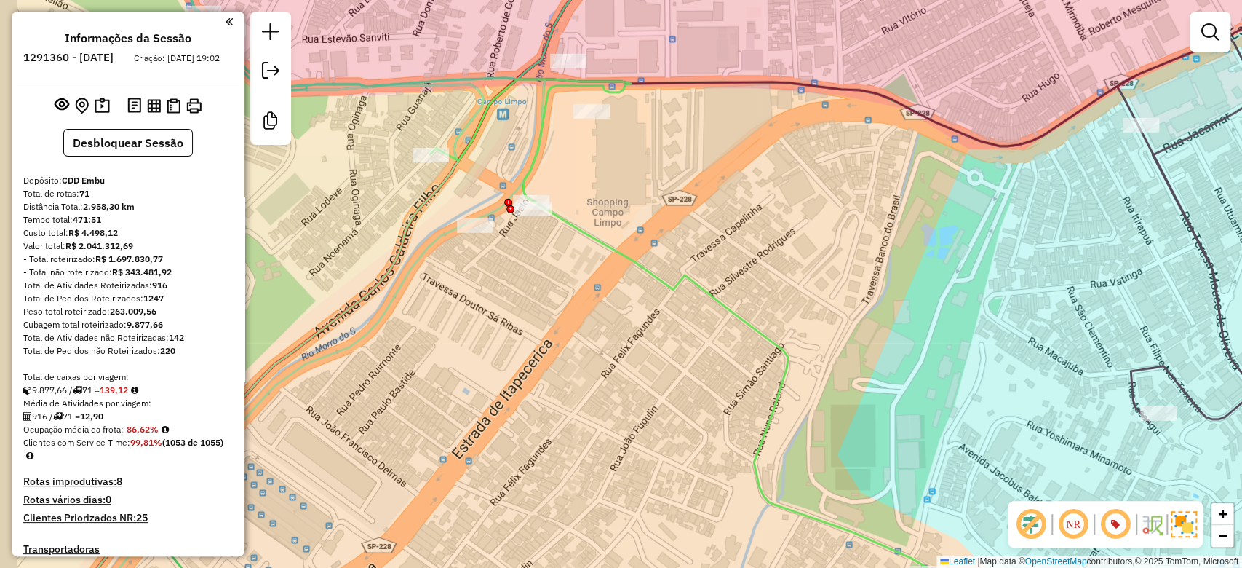
drag, startPoint x: 607, startPoint y: 351, endPoint x: 633, endPoint y: 389, distance: 46.0
click at [633, 391] on div "Janela de atendimento Grade de atendimento Capacidade Transportadoras Veículos …" at bounding box center [621, 284] width 1242 height 568
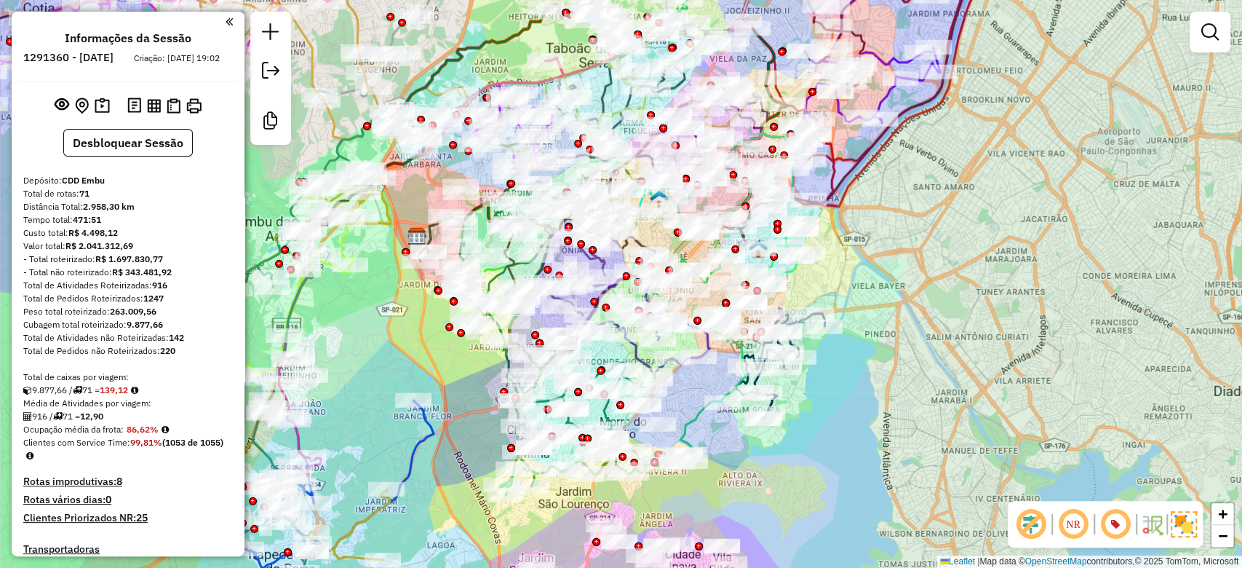
drag, startPoint x: 1043, startPoint y: 324, endPoint x: 925, endPoint y: 355, distance: 121.1
click at [925, 355] on div "Janela de atendimento Grade de atendimento Capacidade Transportadoras Veículos …" at bounding box center [621, 284] width 1242 height 568
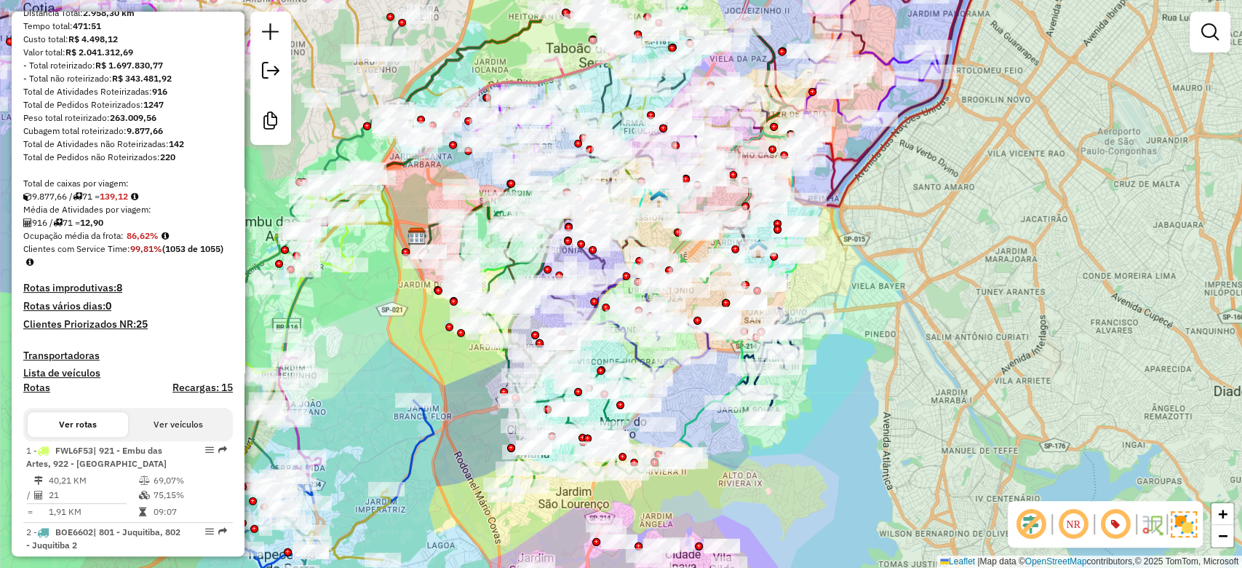
scroll to position [388, 0]
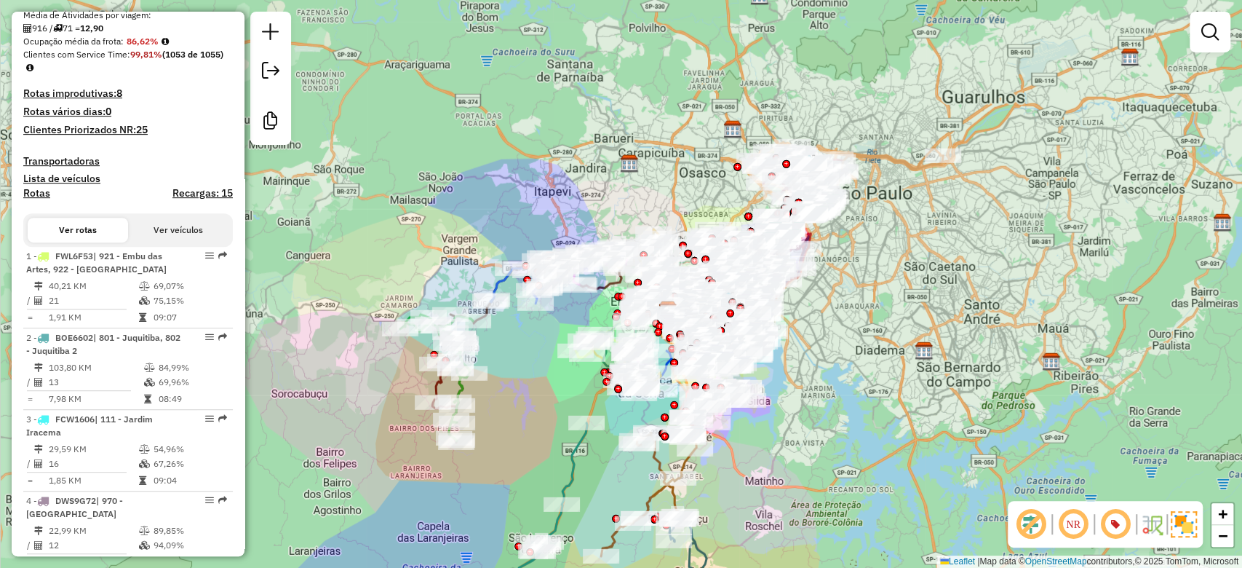
drag, startPoint x: 872, startPoint y: 347, endPoint x: 912, endPoint y: 24, distance: 325.5
click at [861, 302] on div "Janela de atendimento Grade de atendimento Capacidade Transportadoras Veículos …" at bounding box center [621, 284] width 1242 height 568
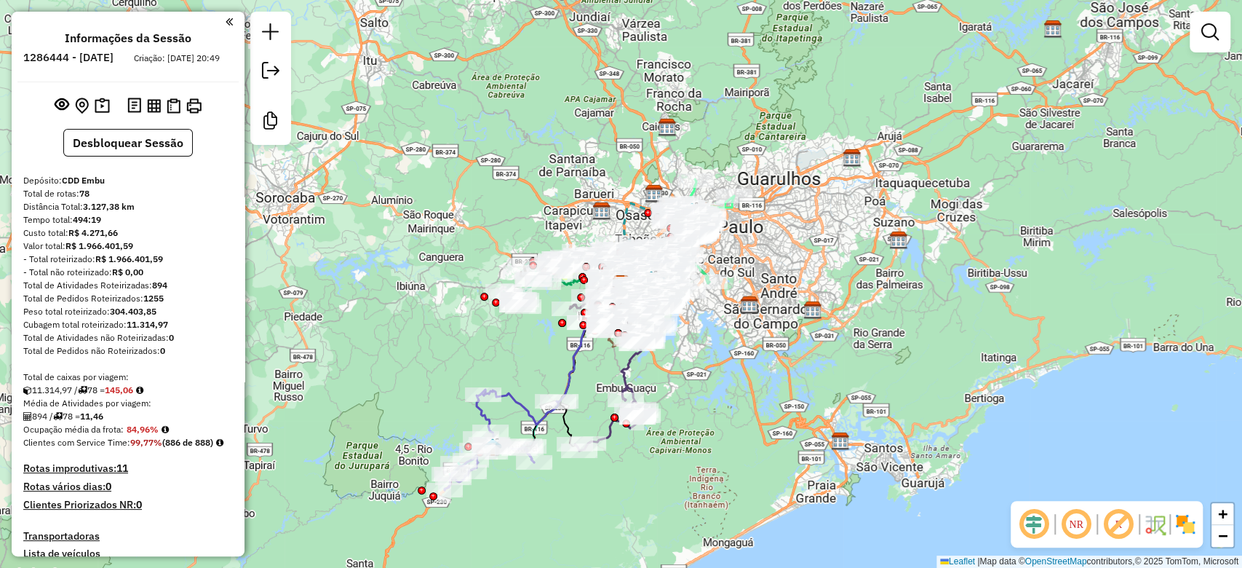
click at [1037, 530] on em at bounding box center [1033, 523] width 35 height 35
click at [1113, 526] on em at bounding box center [1118, 523] width 35 height 35
click at [1182, 520] on img at bounding box center [1185, 523] width 23 height 23
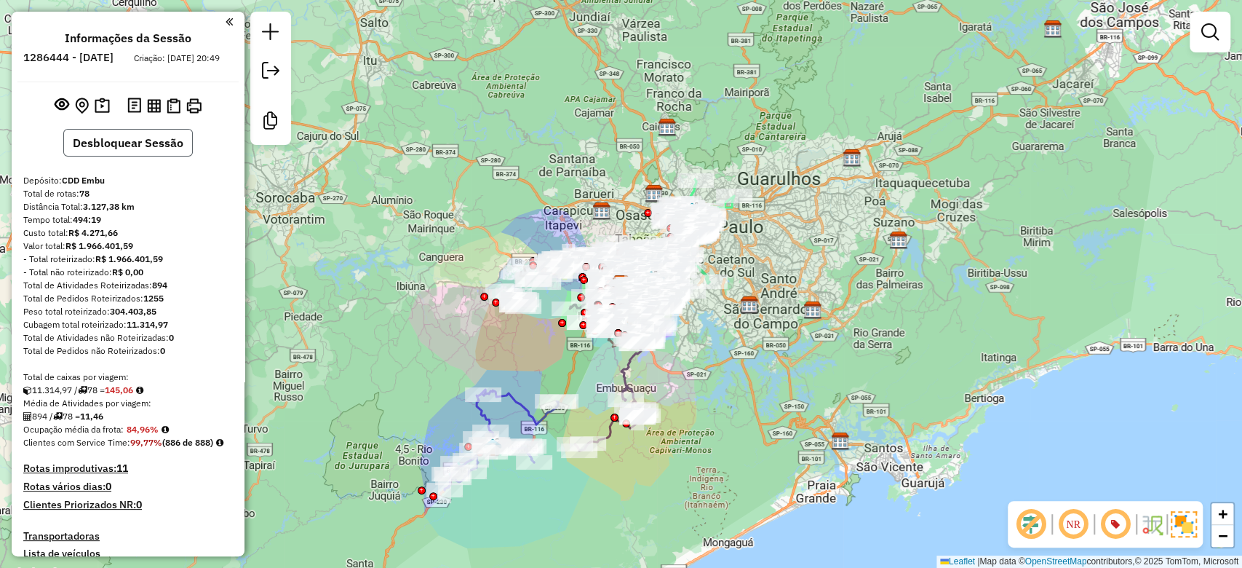
click at [107, 154] on button "Desbloquear Sessão" at bounding box center [128, 143] width 130 height 28
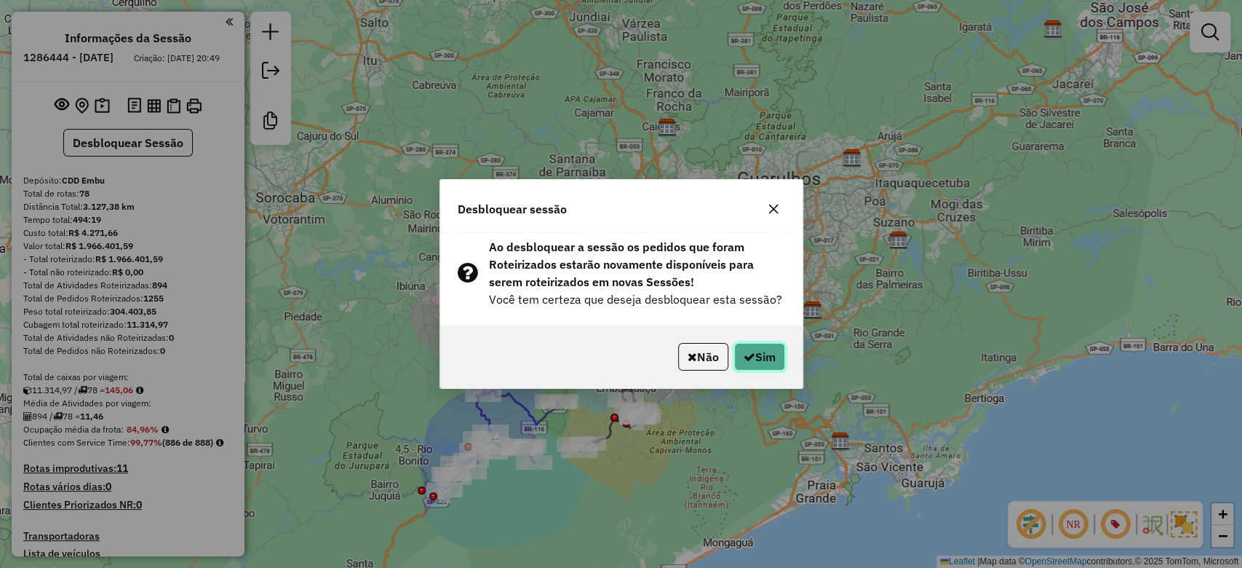
click at [757, 360] on button "Sim" at bounding box center [759, 357] width 51 height 28
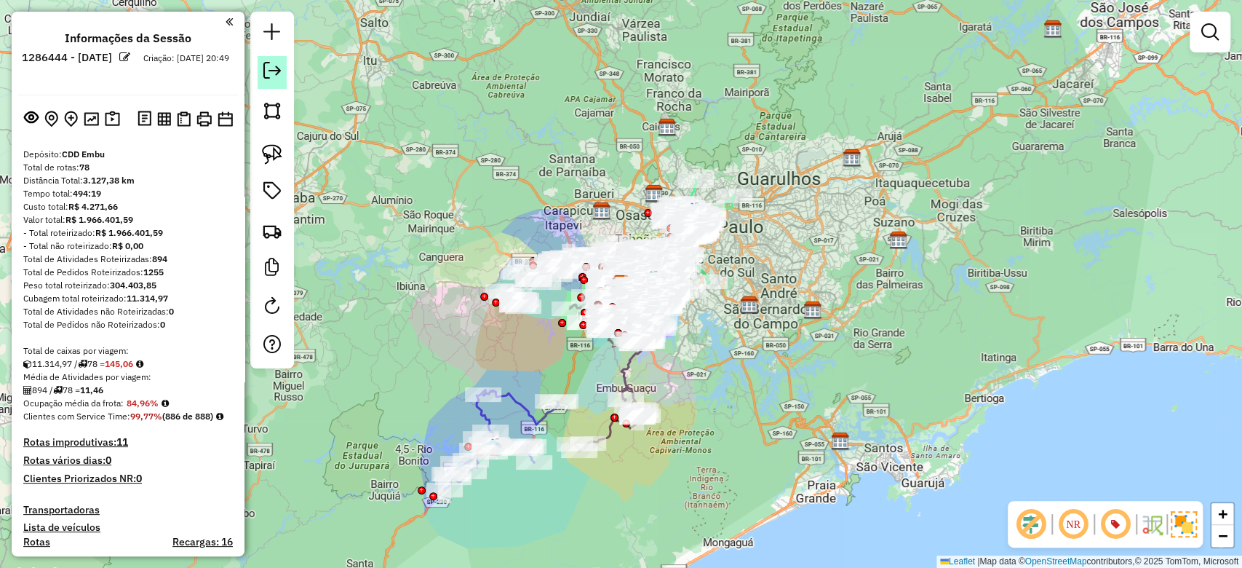
click at [281, 79] on link at bounding box center [272, 72] width 29 height 33
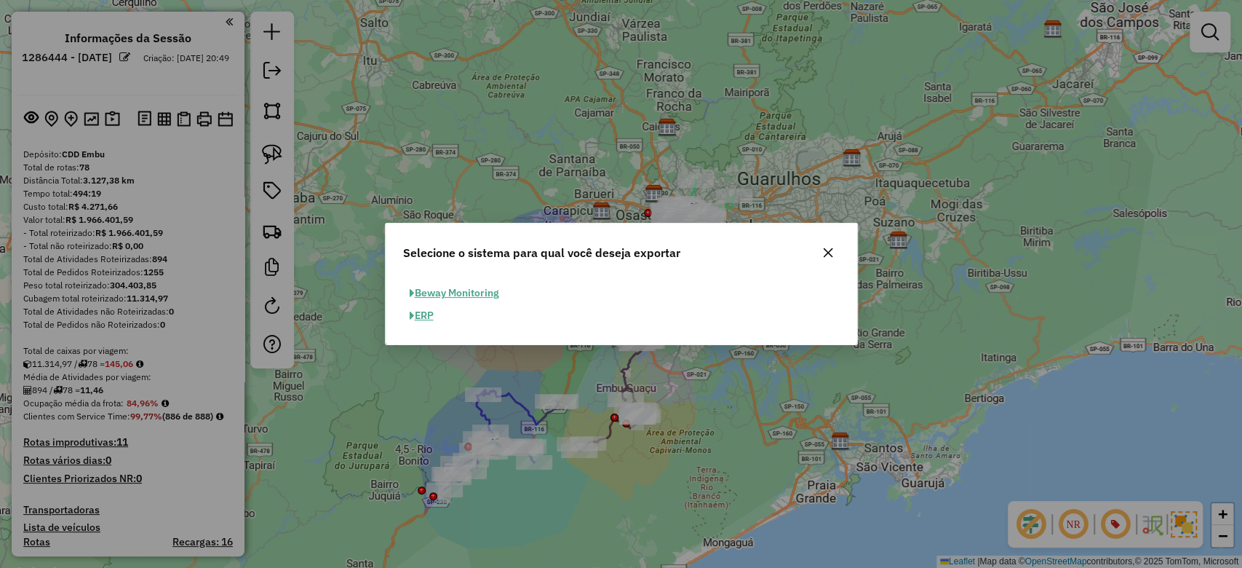
click at [413, 318] on button "ERP" at bounding box center [421, 315] width 37 height 23
select select "**"
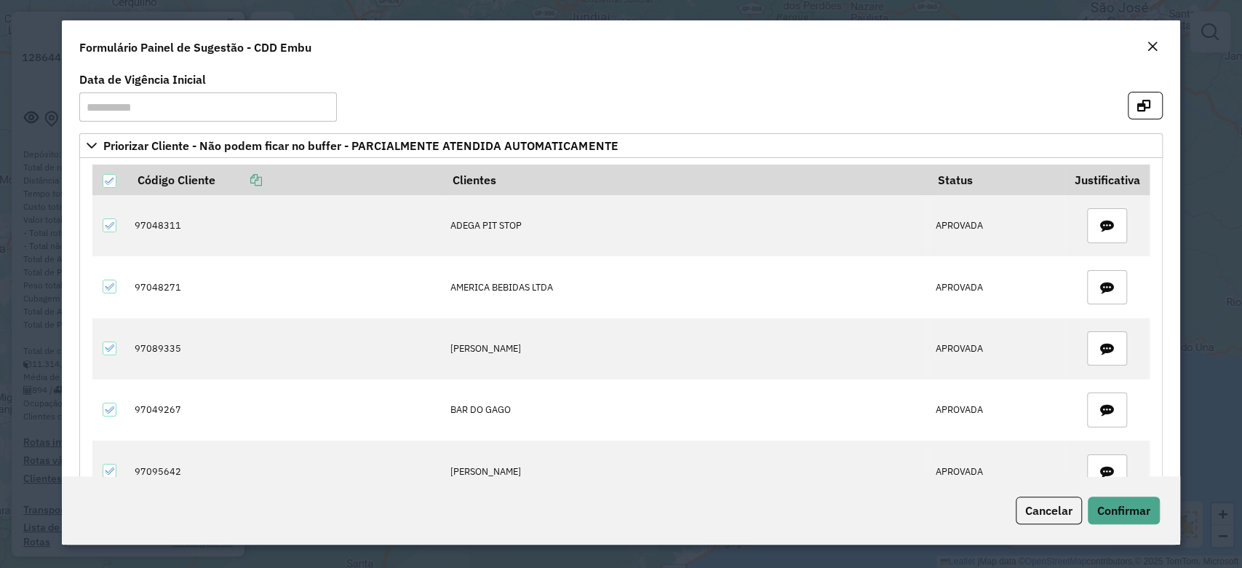
click at [1157, 45] on em "Close" at bounding box center [1153, 47] width 12 height 12
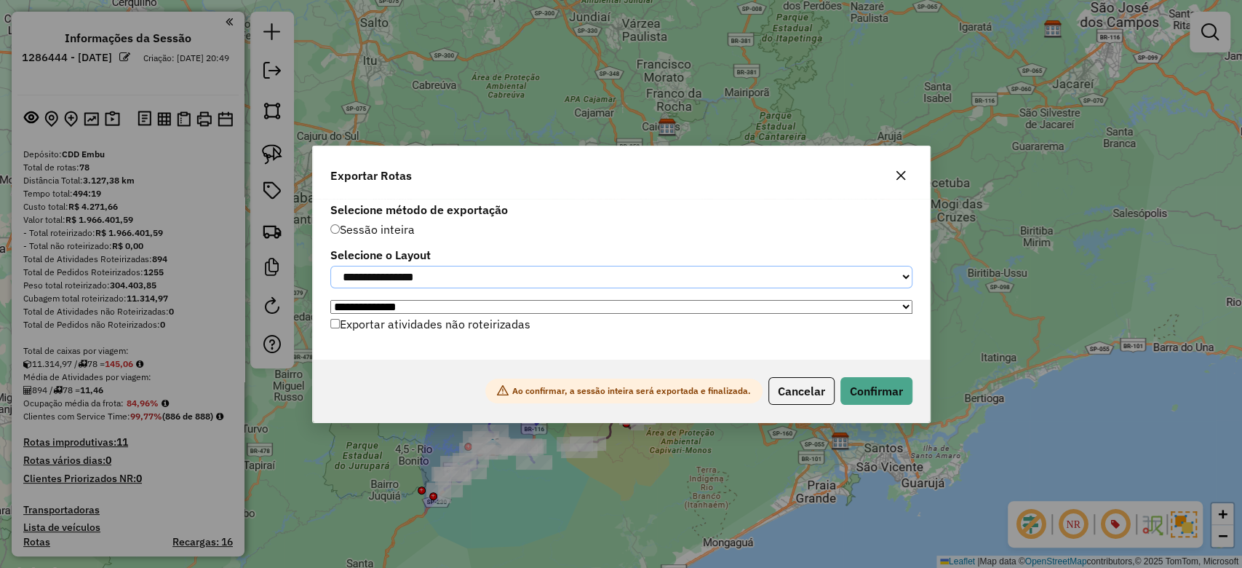
click at [405, 271] on select "**********" at bounding box center [621, 277] width 582 height 23
select select "*********"
click at [330, 266] on select "**********" at bounding box center [621, 277] width 582 height 23
click at [899, 171] on icon "button" at bounding box center [900, 174] width 9 height 9
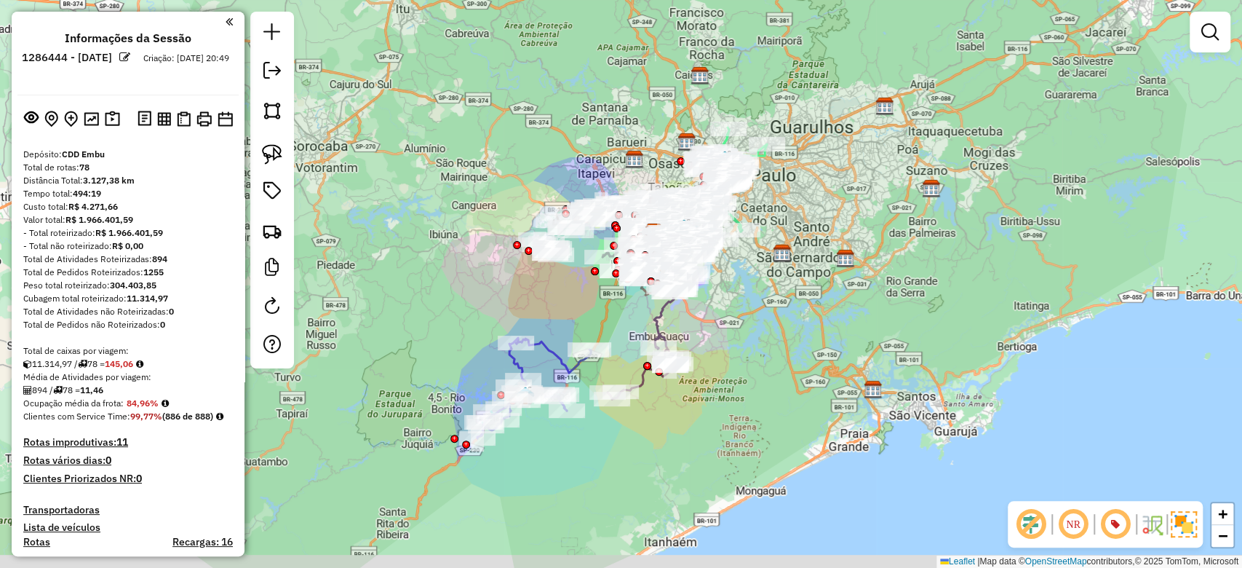
drag, startPoint x: 810, startPoint y: 410, endPoint x: 844, endPoint y: 357, distance: 63.8
click at [844, 357] on div "Janela de atendimento Grade de atendimento Capacidade Transportadoras Veículos …" at bounding box center [621, 284] width 1242 height 568
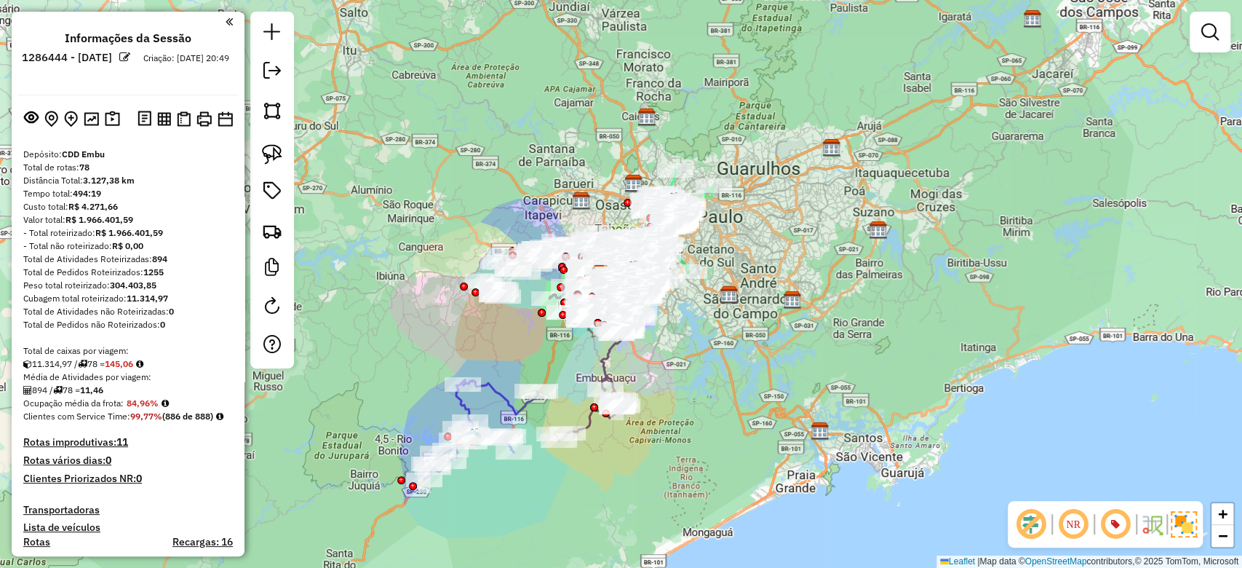
click at [712, 359] on div "Janela de atendimento Grade de atendimento Capacidade Transportadoras Veículos …" at bounding box center [621, 284] width 1242 height 568
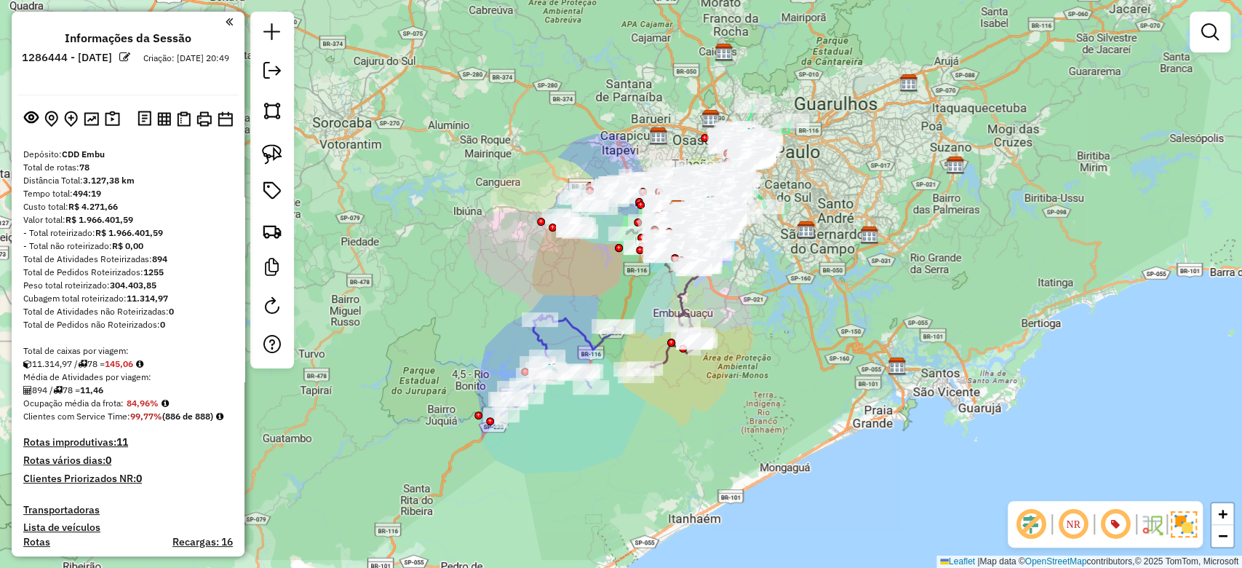
drag, startPoint x: 666, startPoint y: 398, endPoint x: 740, endPoint y: 334, distance: 97.5
click at [740, 334] on div "Janela de atendimento Grade de atendimento Capacidade Transportadoras Veículos …" at bounding box center [621, 284] width 1242 height 568
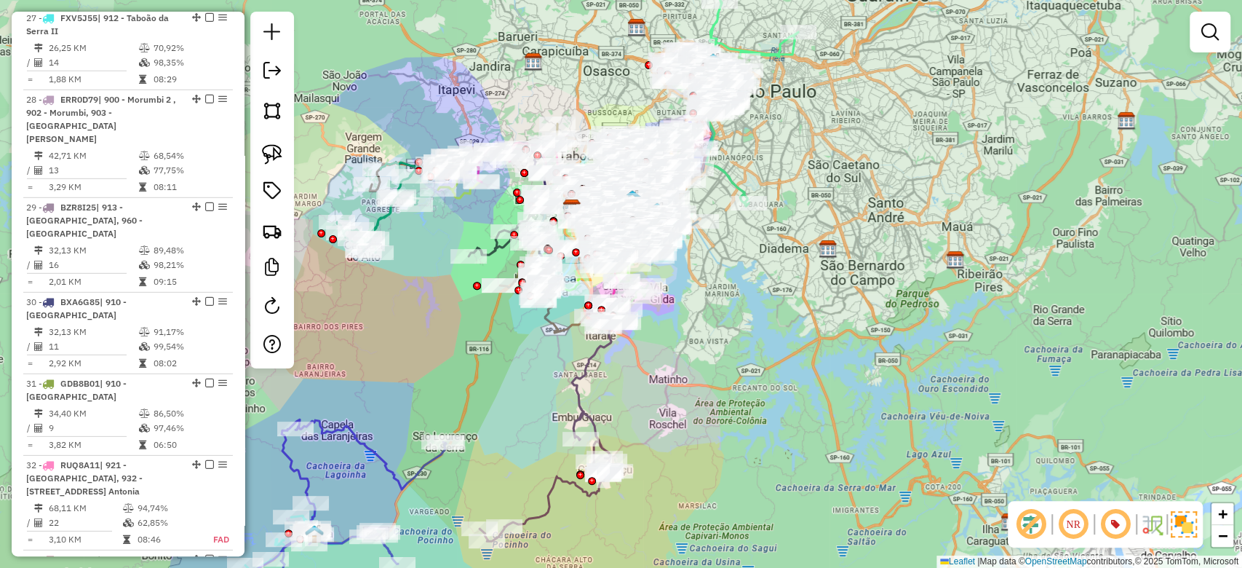
scroll to position [3298, 0]
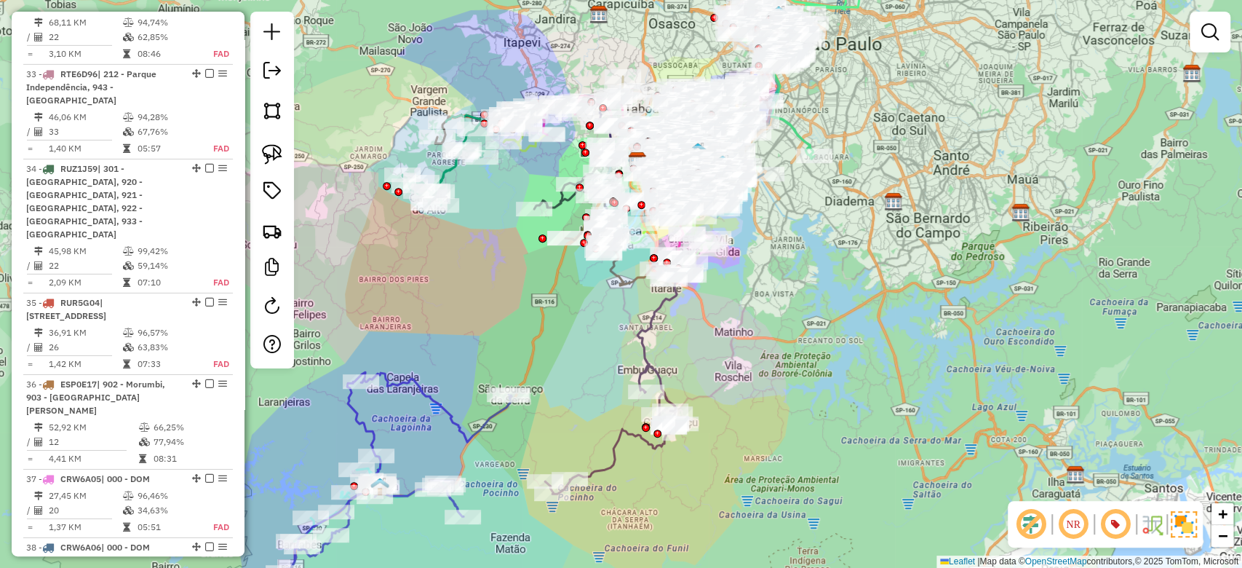
drag, startPoint x: 772, startPoint y: 370, endPoint x: 782, endPoint y: 362, distance: 13.4
click at [786, 362] on div "Janela de atendimento Grade de atendimento Capacidade Transportadoras Veículos …" at bounding box center [621, 284] width 1242 height 568
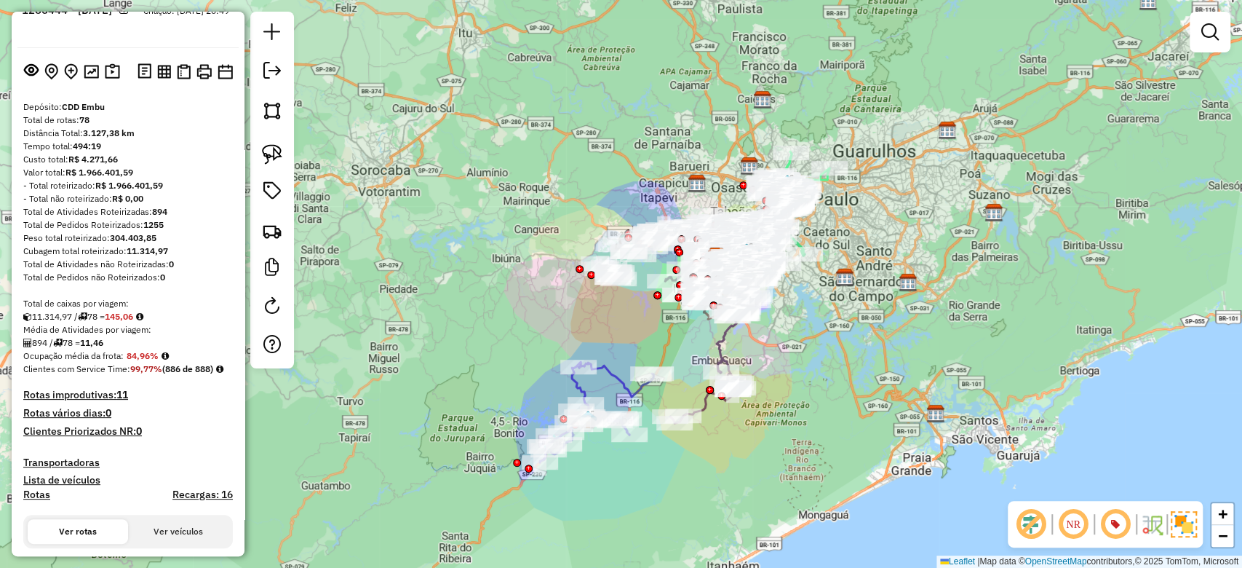
scroll to position [0, 0]
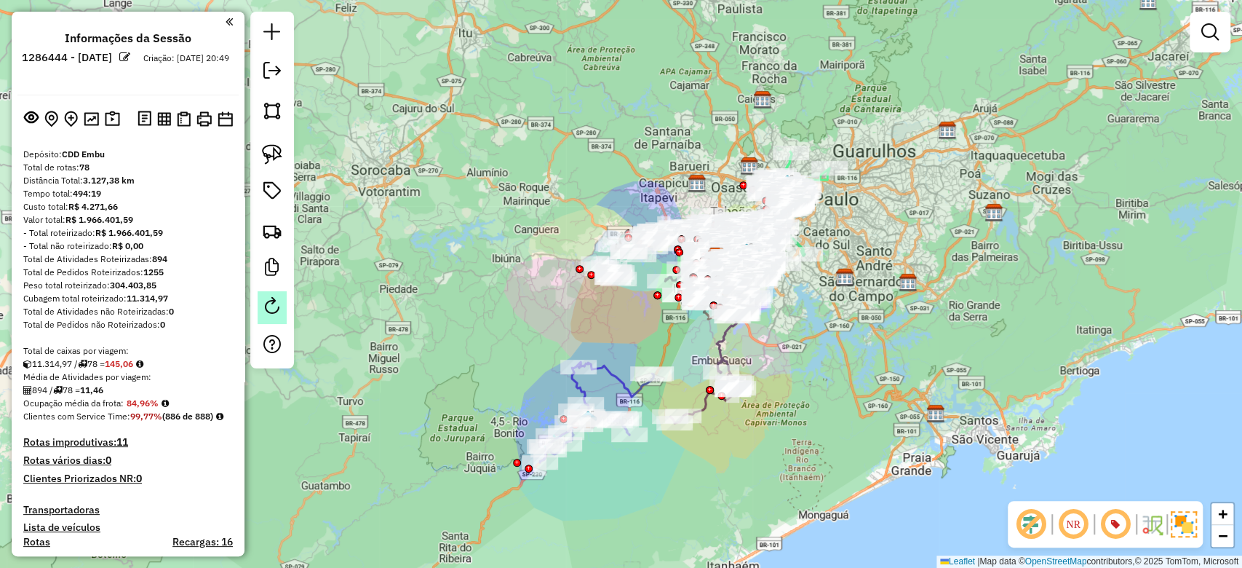
click at [275, 306] on em at bounding box center [271, 305] width 17 height 17
select select "*"
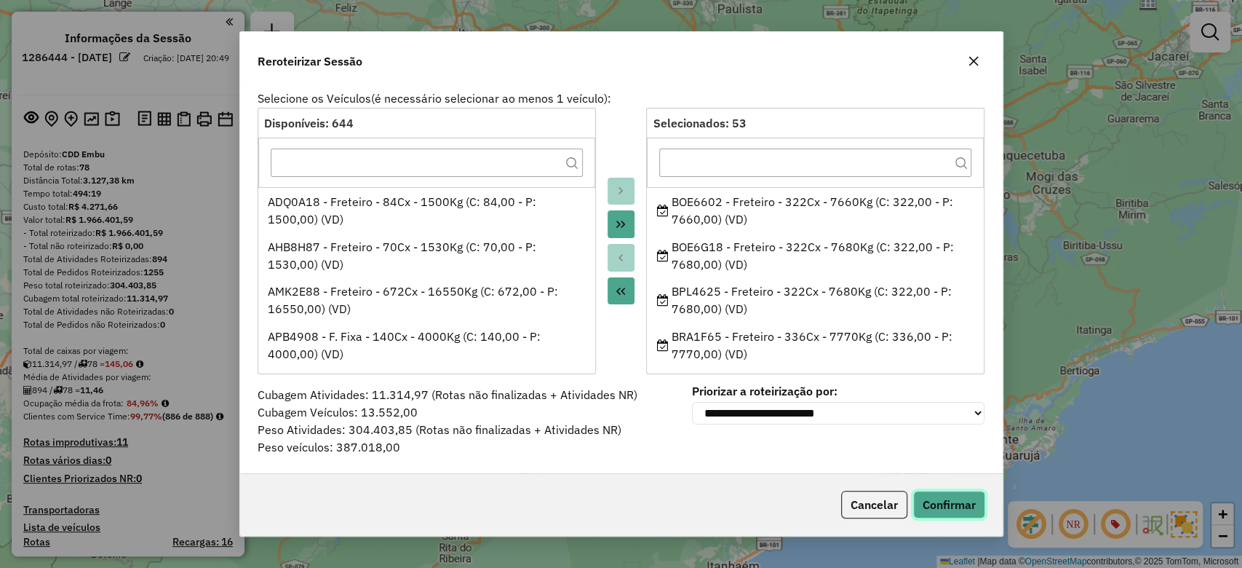
click at [938, 516] on button "Confirmar" at bounding box center [949, 504] width 72 height 28
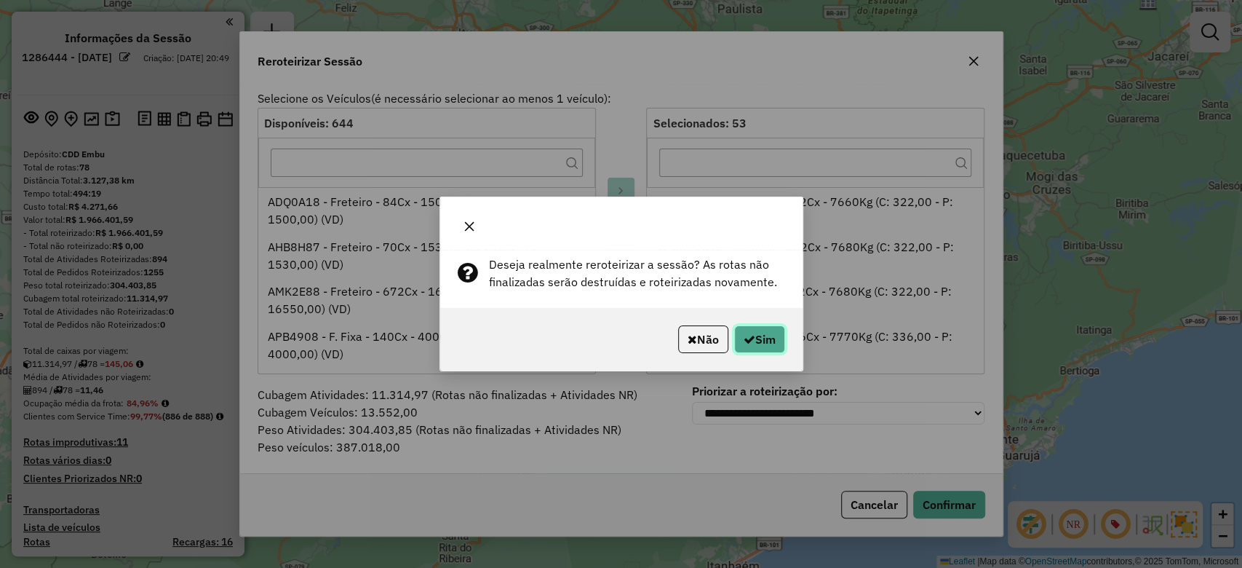
click at [771, 341] on button "Sim" at bounding box center [759, 339] width 51 height 28
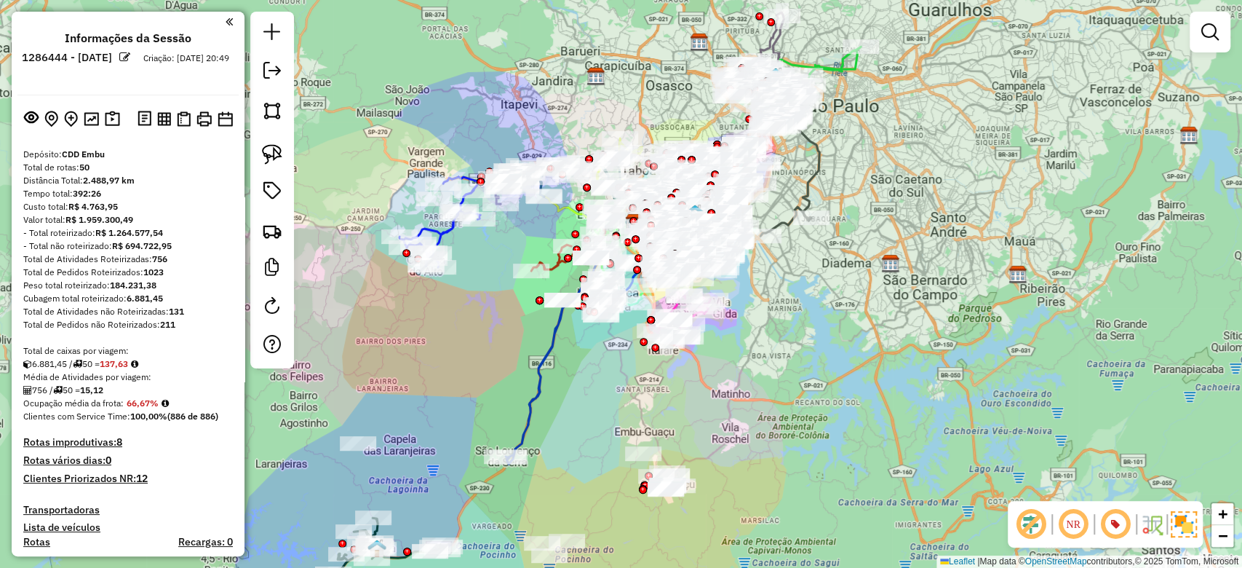
drag, startPoint x: 775, startPoint y: 335, endPoint x: 904, endPoint y: 365, distance: 132.4
click at [909, 366] on div "Janela de atendimento Grade de atendimento Capacidade Transportadoras Veículos …" at bounding box center [621, 284] width 1242 height 568
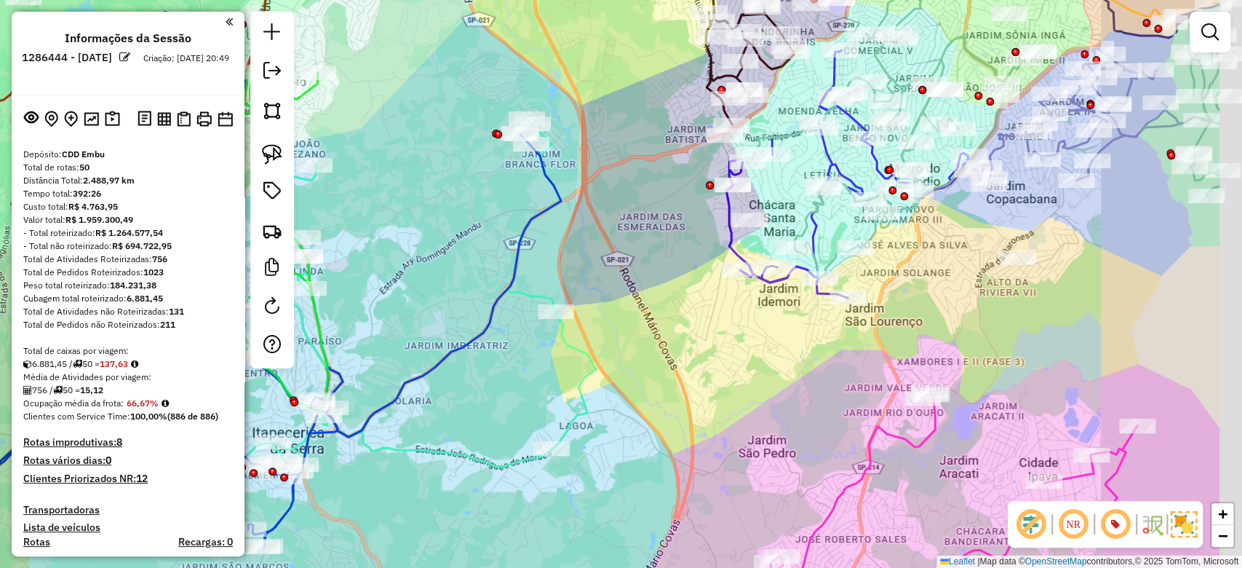
drag, startPoint x: 1044, startPoint y: 324, endPoint x: 714, endPoint y: 343, distance: 330.2
click at [715, 343] on div "Janela de atendimento Grade de atendimento Capacidade Transportadoras Veículos …" at bounding box center [621, 284] width 1242 height 568
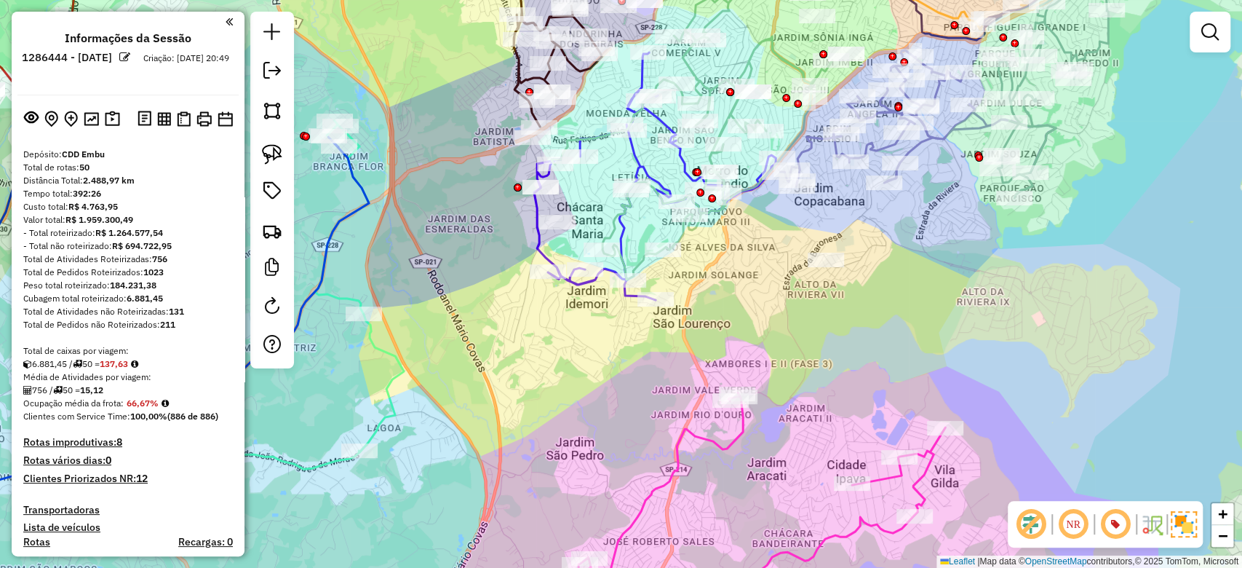
drag, startPoint x: 928, startPoint y: 296, endPoint x: 960, endPoint y: 319, distance: 38.6
click at [960, 319] on div "Janela de atendimento Grade de atendimento Capacidade Transportadoras Veículos …" at bounding box center [621, 284] width 1242 height 568
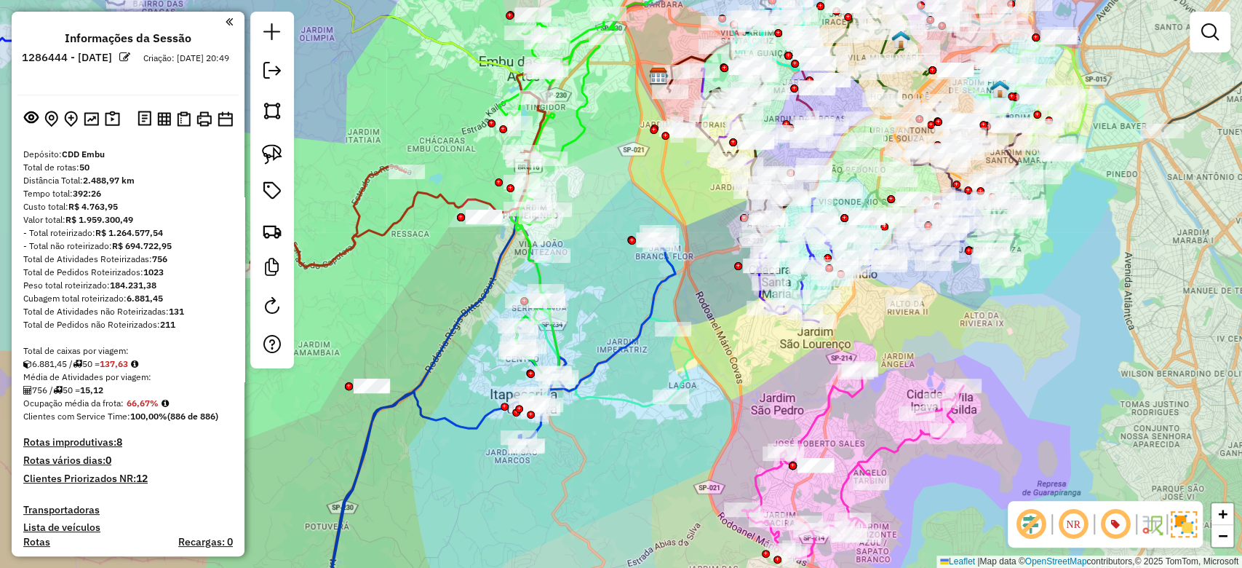
drag, startPoint x: 956, startPoint y: 320, endPoint x: 949, endPoint y: 357, distance: 37.0
click at [963, 371] on div "Janela de atendimento Grade de atendimento Capacidade Transportadoras Veículos …" at bounding box center [621, 284] width 1242 height 568
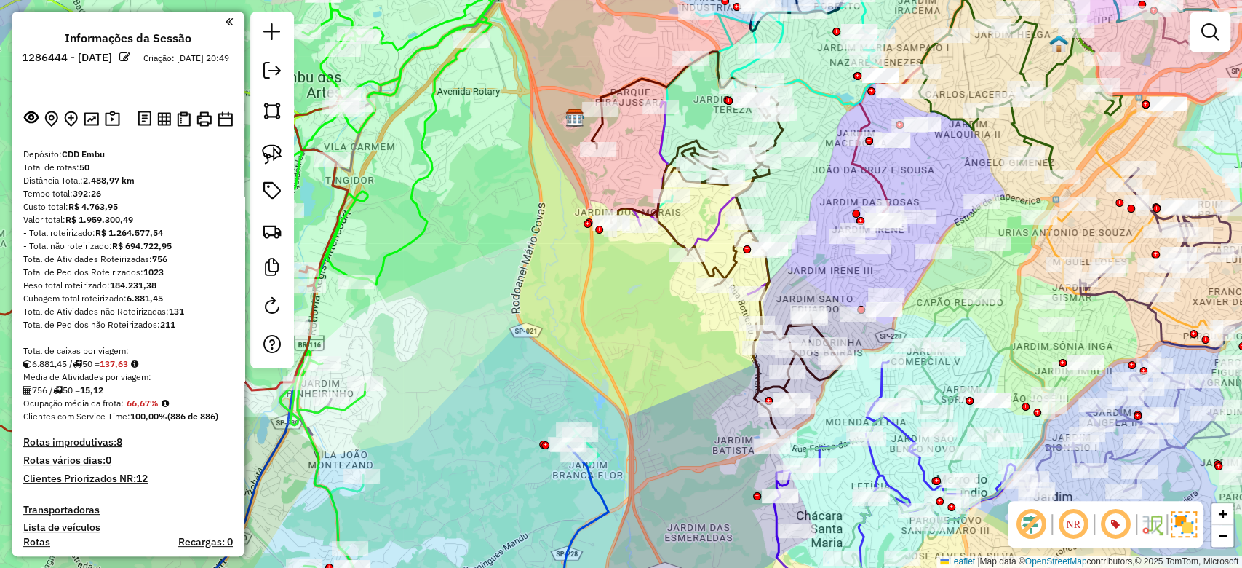
drag, startPoint x: 669, startPoint y: 255, endPoint x: 645, endPoint y: 308, distance: 57.6
click at [645, 308] on div "Janela de atendimento Grade de atendimento Capacidade Transportadoras Veículos …" at bounding box center [621, 284] width 1242 height 568
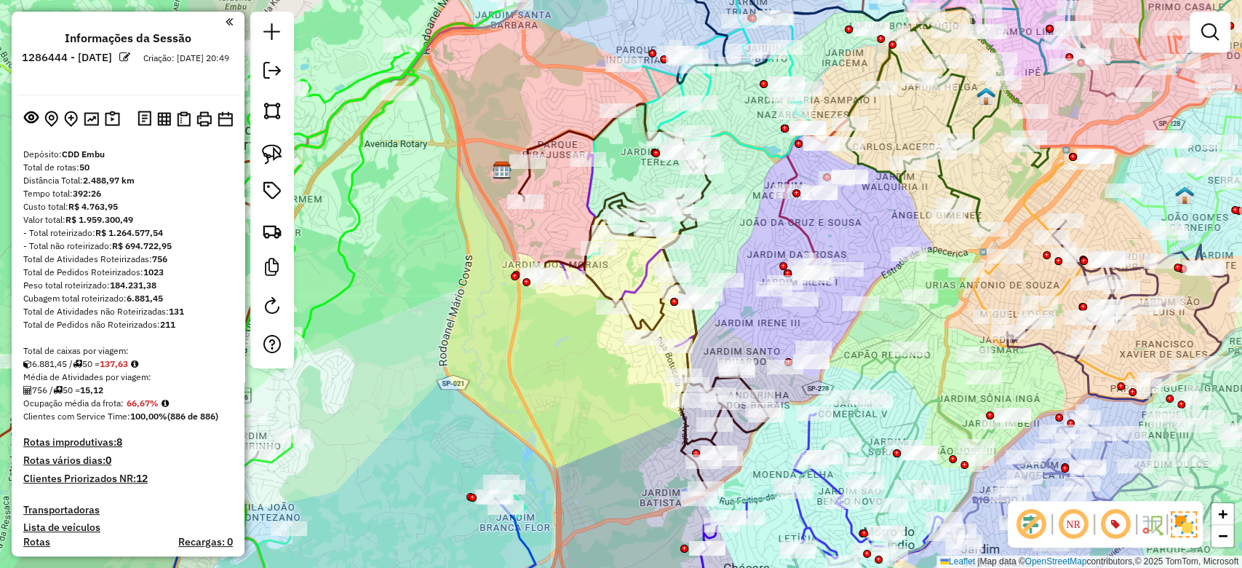
drag, startPoint x: 657, startPoint y: 346, endPoint x: 584, endPoint y: 399, distance: 89.7
click at [584, 399] on div "Janela de atendimento Grade de atendimento Capacidade Transportadoras Veículos …" at bounding box center [621, 284] width 1242 height 568
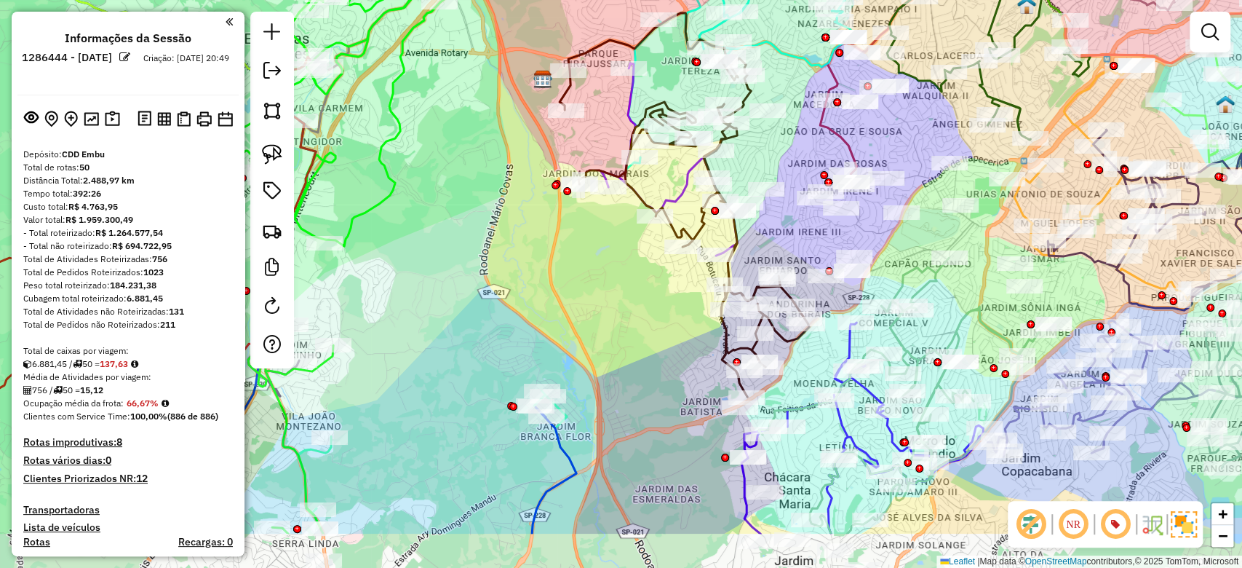
drag, startPoint x: 588, startPoint y: 343, endPoint x: 629, endPoint y: 252, distance: 99.0
click at [629, 253] on div "Janela de atendimento Grade de atendimento Capacidade Transportadoras Veículos …" at bounding box center [621, 284] width 1242 height 568
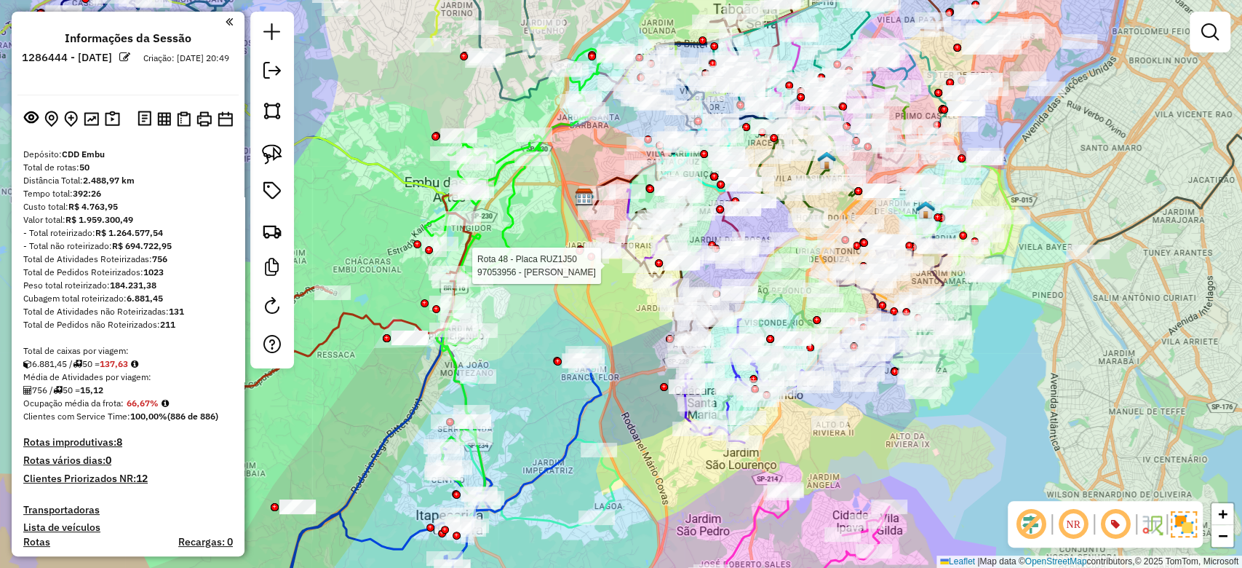
drag, startPoint x: 592, startPoint y: 328, endPoint x: 613, endPoint y: 335, distance: 21.4
click at [613, 335] on div "Rota 48 - Placa RUZ1J50 97053956 - LIEGE RIOS DE OLIVEIRA Janela de atendimento…" at bounding box center [621, 284] width 1242 height 568
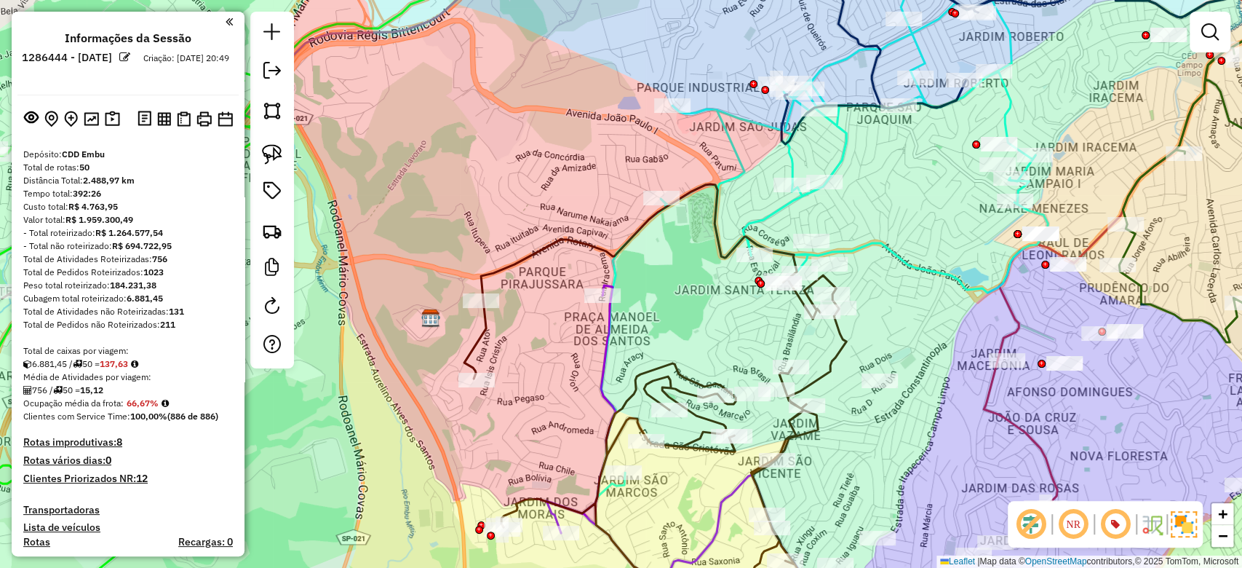
click at [474, 292] on icon at bounding box center [655, 404] width 382 height 440
select select "**********"
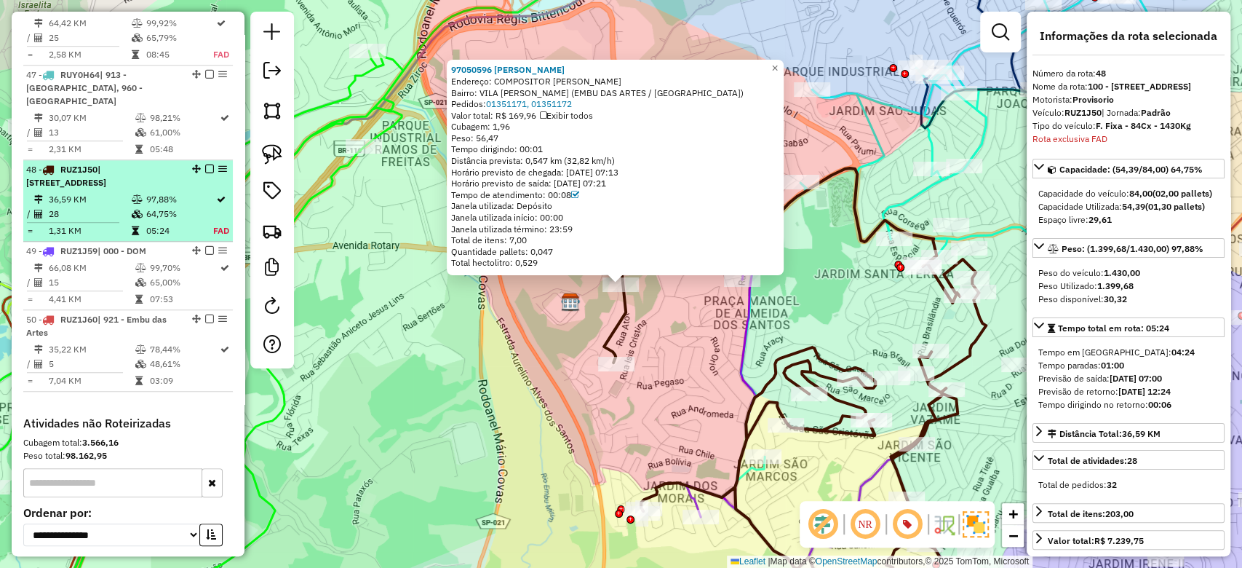
scroll to position [4411, 0]
click at [84, 161] on li "48 - RUZ1J50 | 100 - [GEOGRAPHIC_DATA], 101 - [GEOGRAPHIC_DATA], 102 - [GEOGRAP…" at bounding box center [128, 201] width 210 height 81
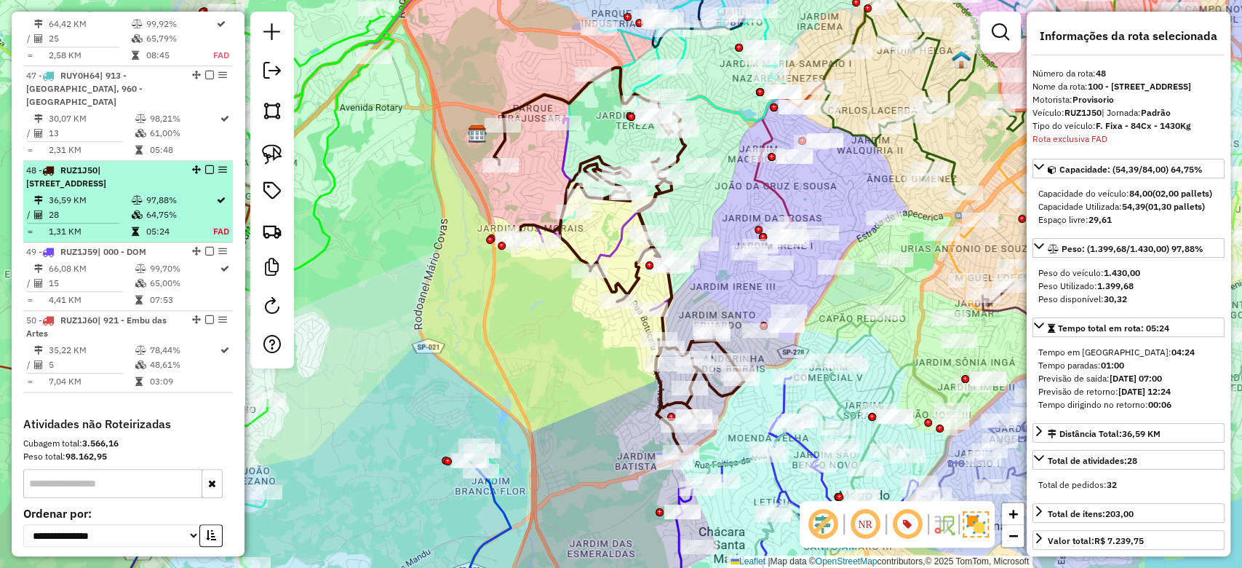
scroll to position [4412, 0]
click at [84, 160] on li "48 - RUZ1J50 | 100 - [GEOGRAPHIC_DATA], 101 - [GEOGRAPHIC_DATA], 102 - [GEOGRAP…" at bounding box center [128, 200] width 210 height 81
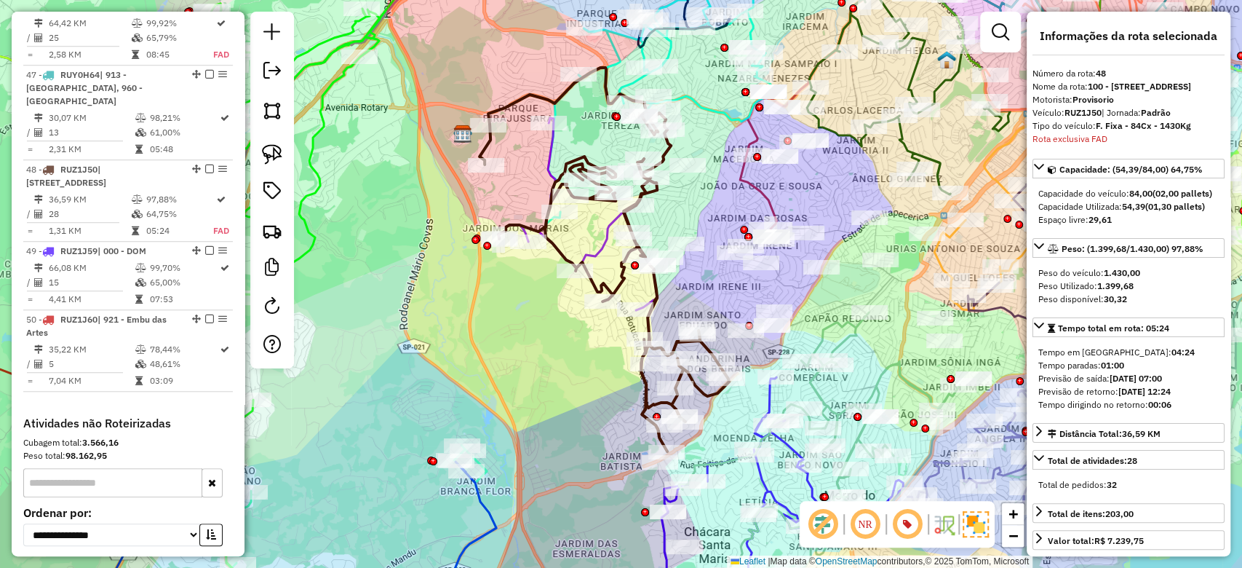
drag, startPoint x: 525, startPoint y: 311, endPoint x: 498, endPoint y: 306, distance: 27.5
click at [498, 311] on div "Janela de atendimento Grade de atendimento Capacidade Transportadoras Veículos …" at bounding box center [621, 284] width 1242 height 568
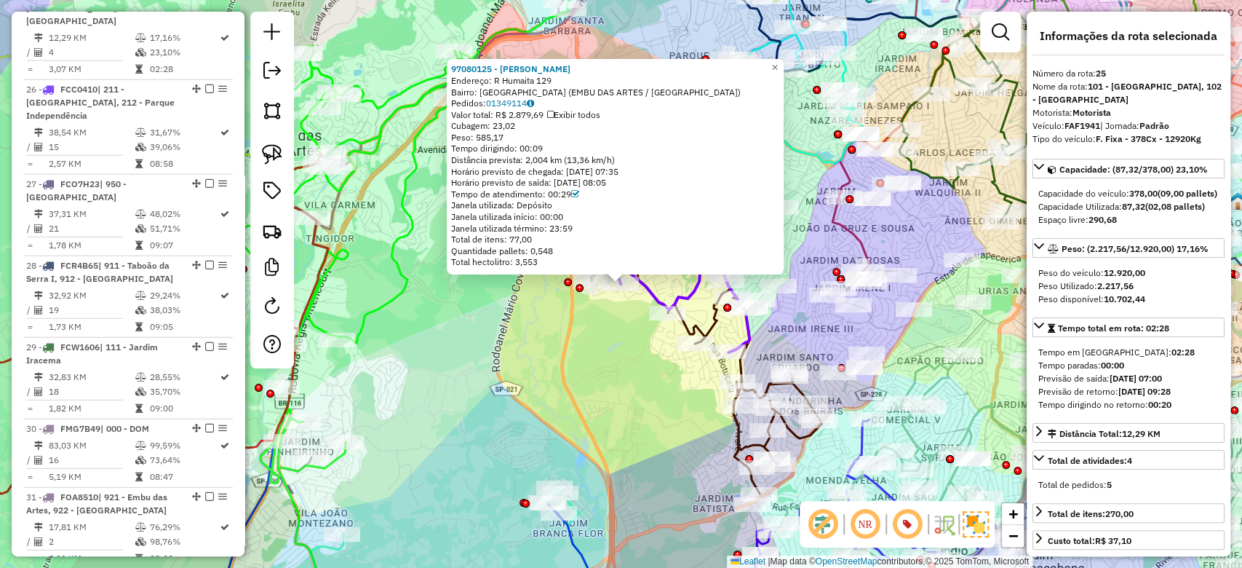
scroll to position [2514, 0]
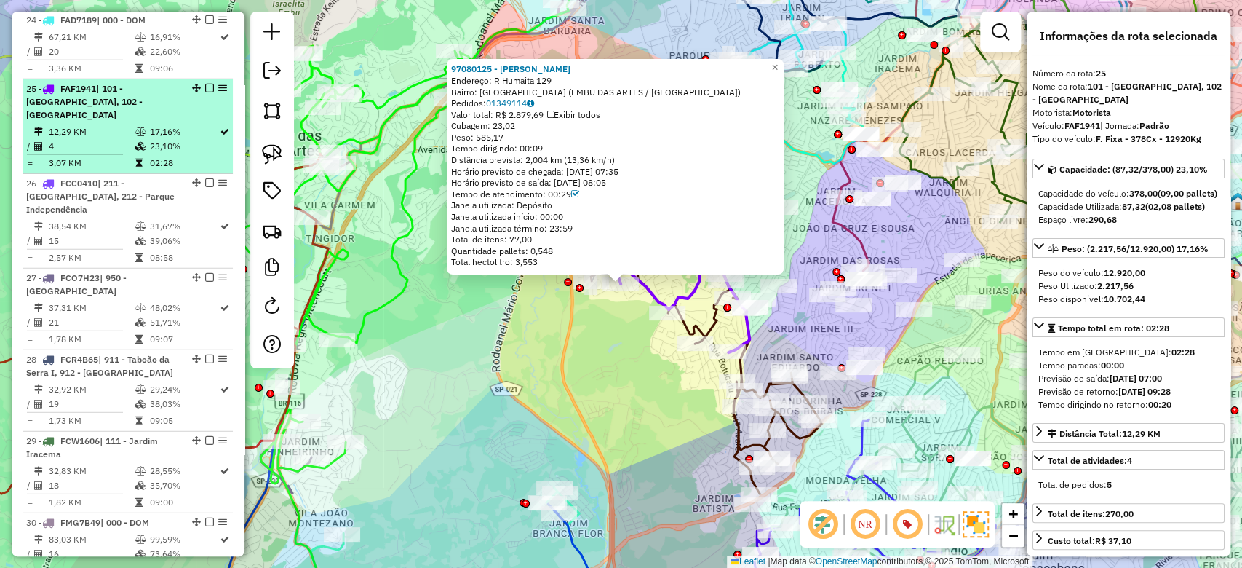
click at [154, 124] on td "17,16%" at bounding box center [183, 131] width 71 height 15
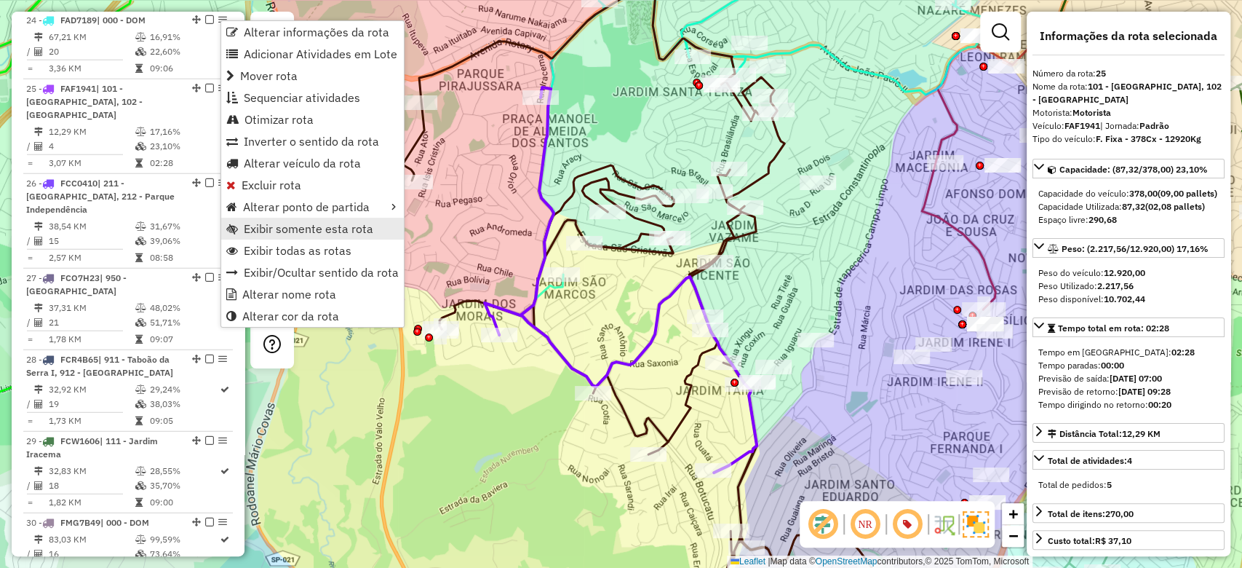
click at [303, 234] on span "Exibir somente esta rota" at bounding box center [309, 229] width 130 height 12
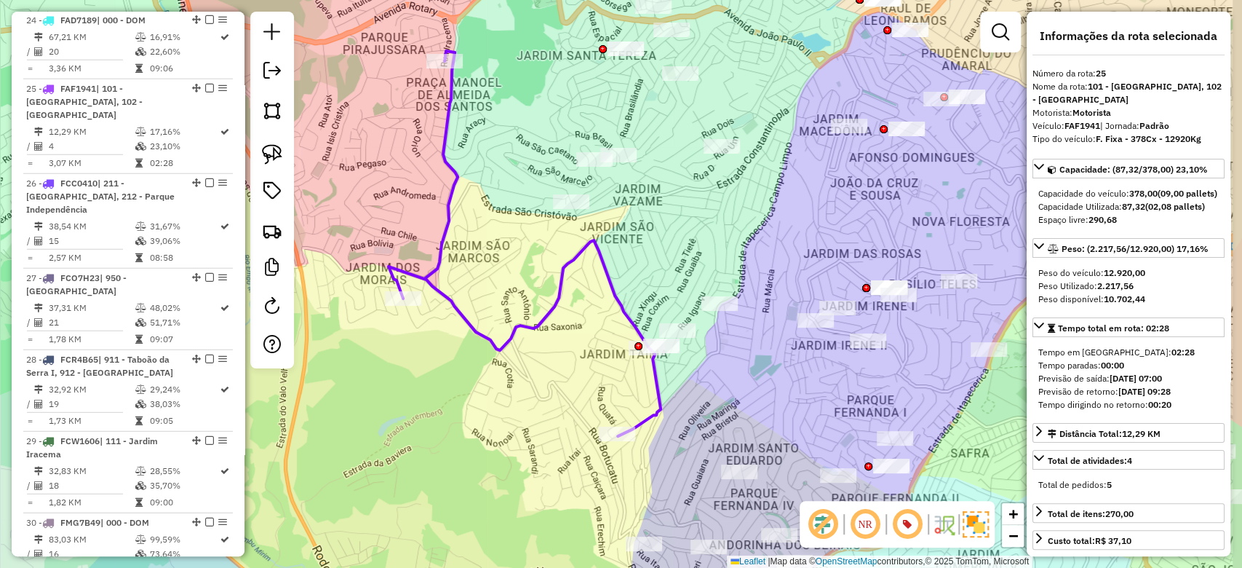
drag, startPoint x: 541, startPoint y: 447, endPoint x: 443, endPoint y: 410, distance: 104.3
click at [443, 410] on div "Janela de atendimento Grade de atendimento Capacidade Transportadoras Veículos …" at bounding box center [621, 284] width 1242 height 568
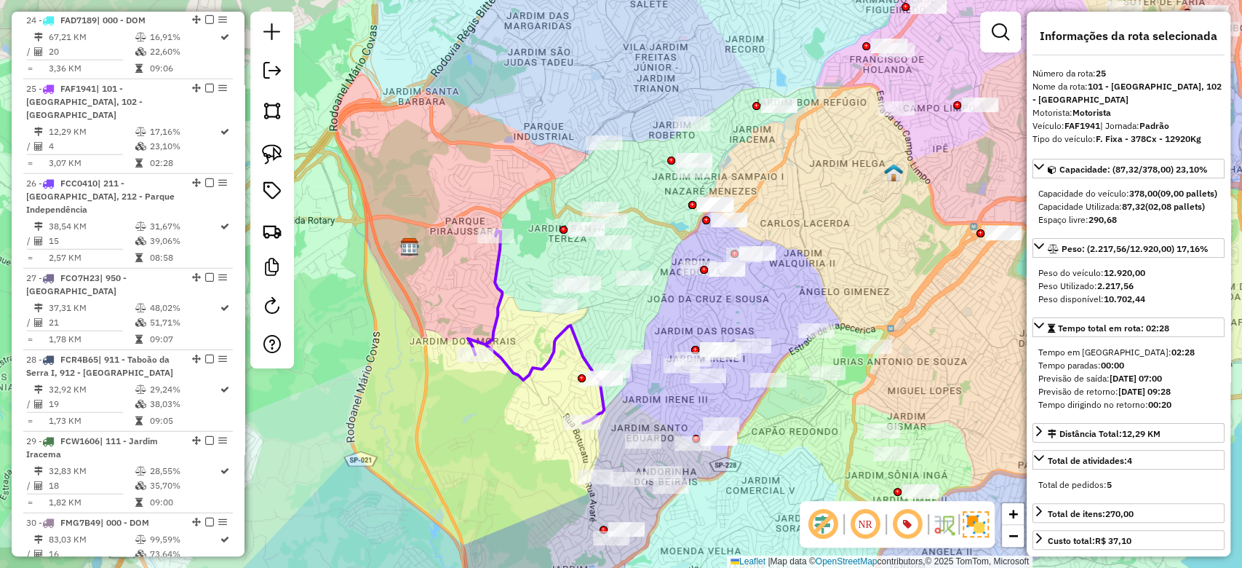
drag, startPoint x: 449, startPoint y: 439, endPoint x: 501, endPoint y: 439, distance: 52.4
click at [501, 439] on div "Janela de atendimento Grade de atendimento Capacidade Transportadoras Veículos …" at bounding box center [621, 284] width 1242 height 568
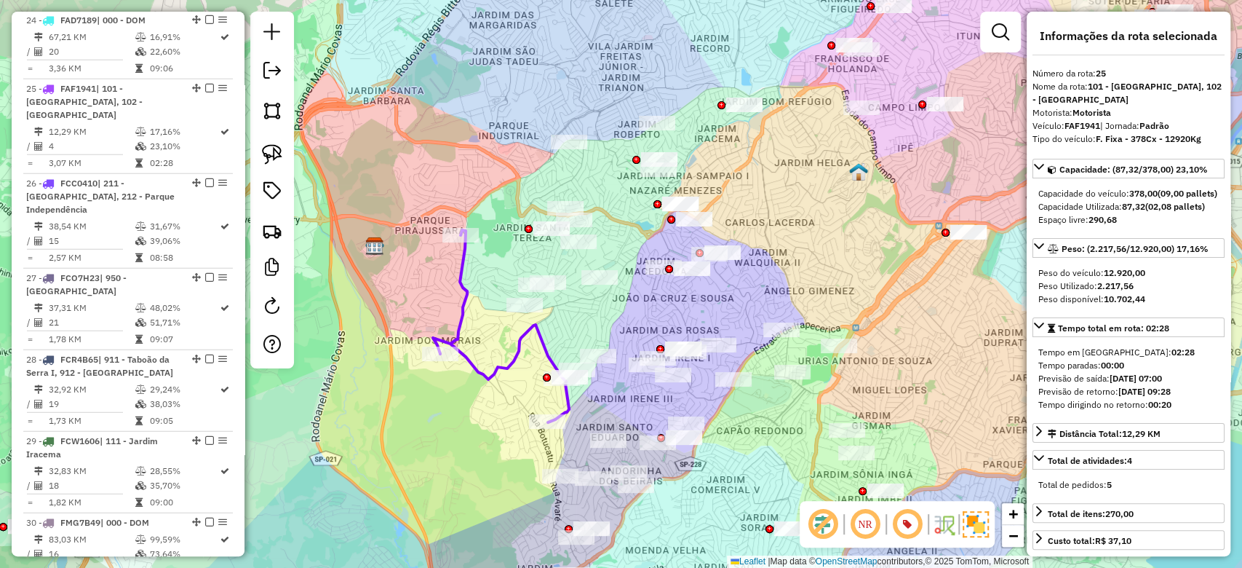
drag, startPoint x: 419, startPoint y: 422, endPoint x: 463, endPoint y: 422, distance: 44.4
click at [419, 421] on div "Janela de atendimento Grade de atendimento Capacidade Transportadoras Veículos …" at bounding box center [621, 284] width 1242 height 568
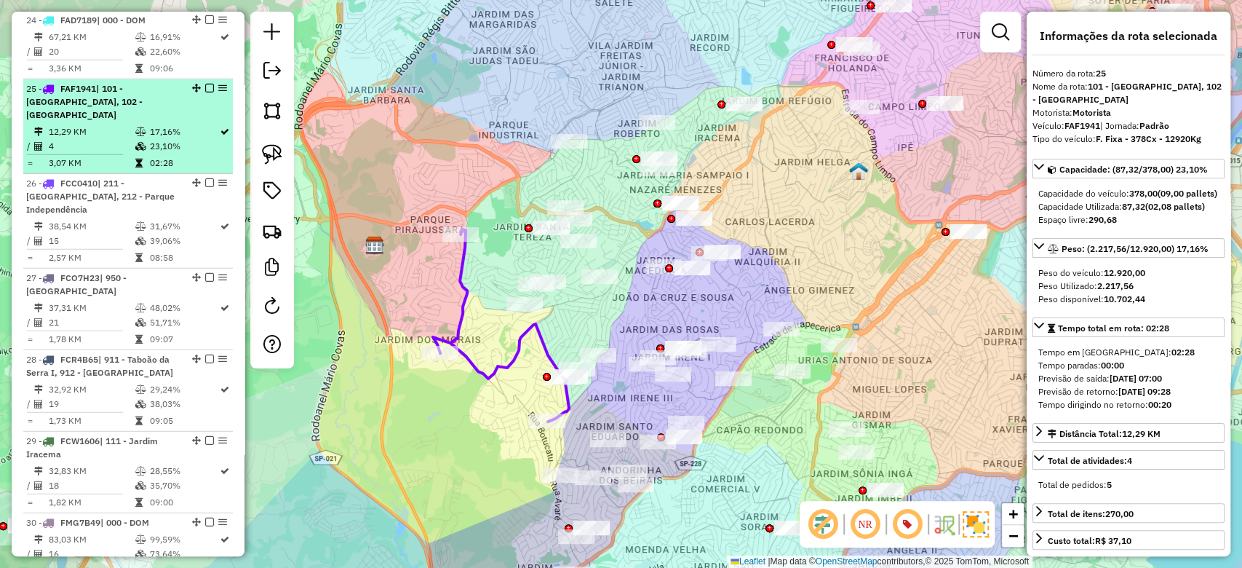
click at [189, 124] on td "17,16%" at bounding box center [183, 131] width 71 height 15
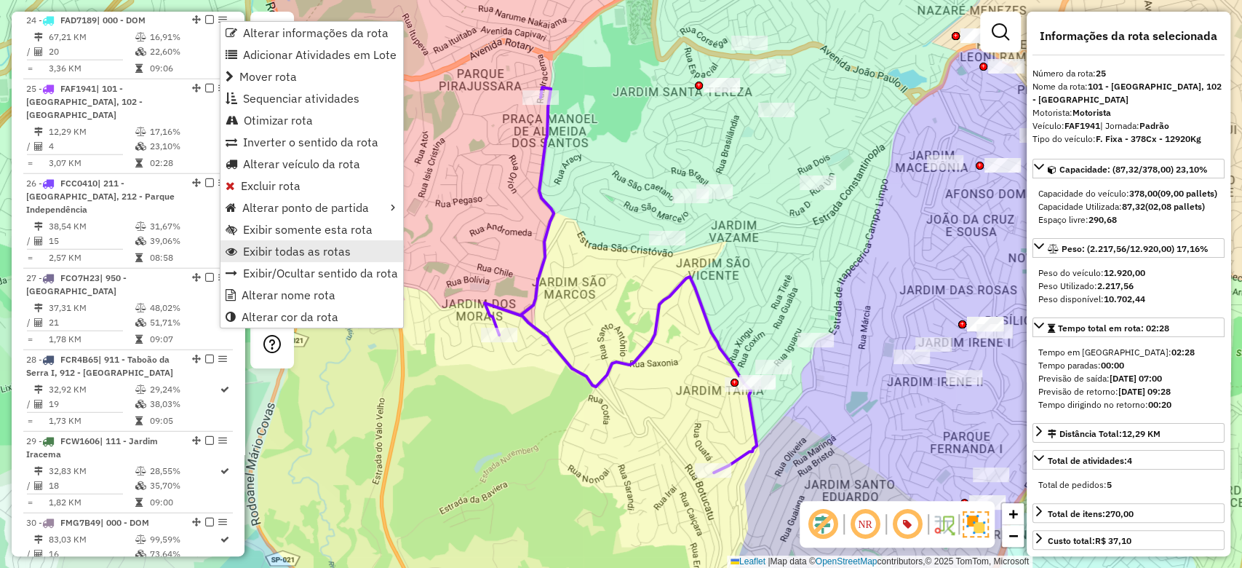
click at [304, 253] on span "Exibir todas as rotas" at bounding box center [297, 251] width 108 height 12
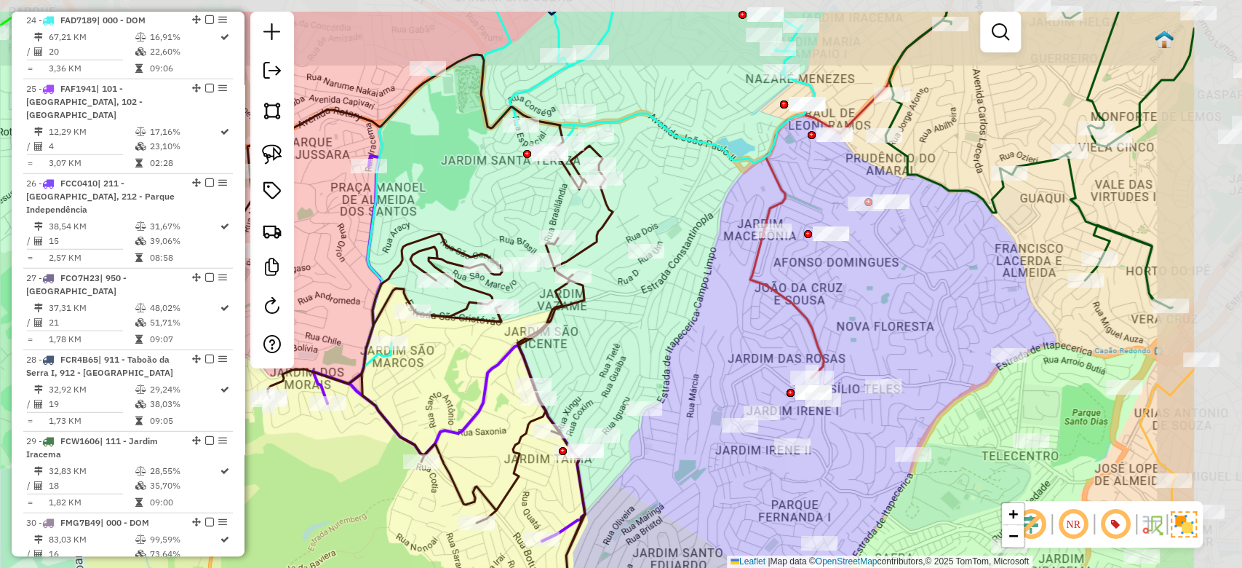
drag, startPoint x: 621, startPoint y: 121, endPoint x: 450, endPoint y: 196, distance: 187.6
click at [450, 196] on div "Janela de atendimento Grade de atendimento Capacidade Transportadoras Veículos …" at bounding box center [621, 284] width 1242 height 568
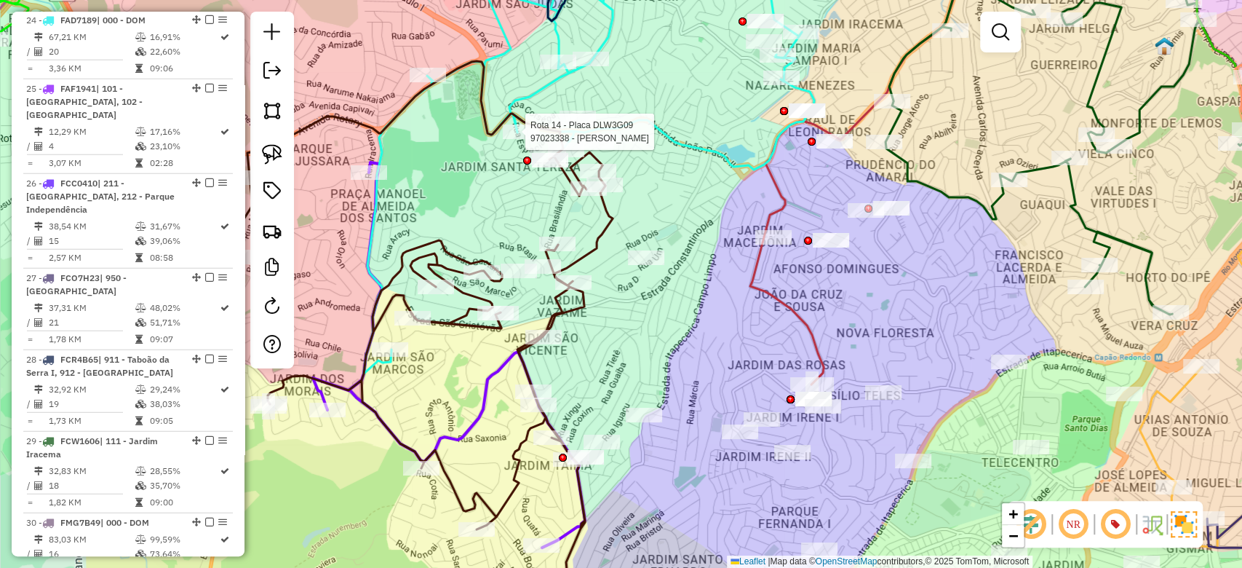
select select "**********"
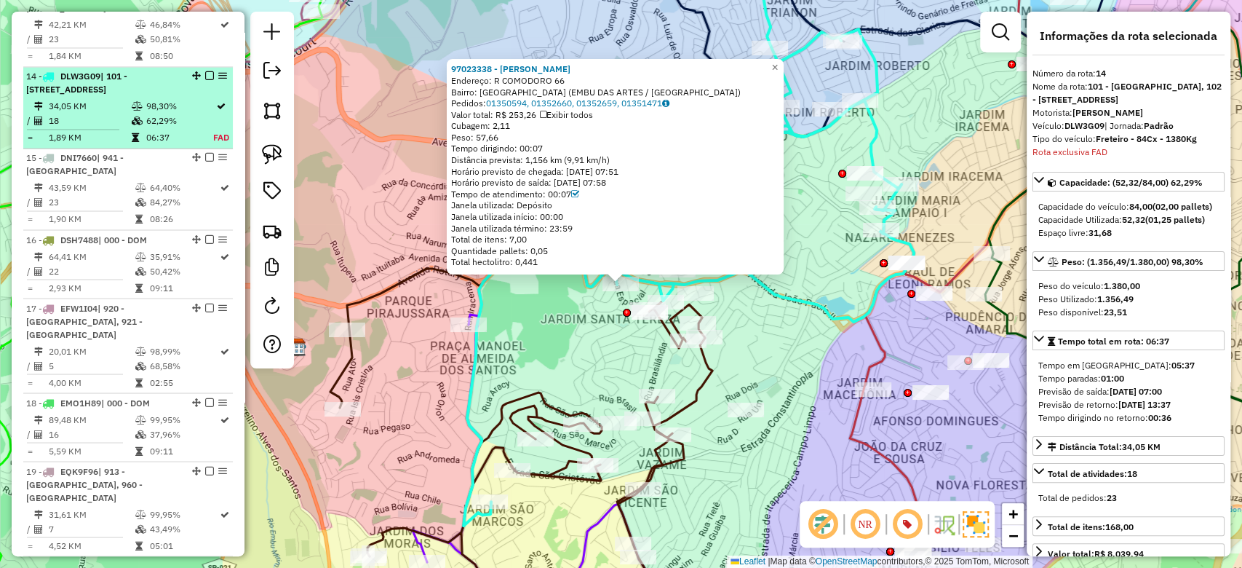
scroll to position [1644, 0]
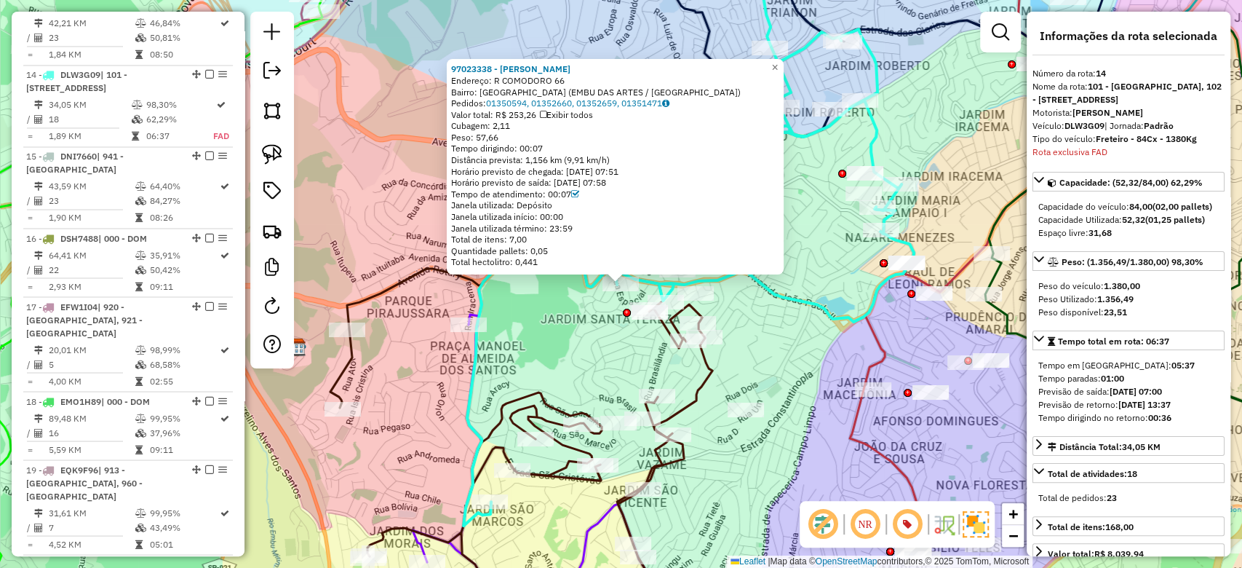
click at [365, 222] on div "97023338 - [PERSON_NAME]: R COMODORO 66 Bairro: [GEOGRAPHIC_DATA] (EMBU DAS ART…" at bounding box center [621, 284] width 1242 height 568
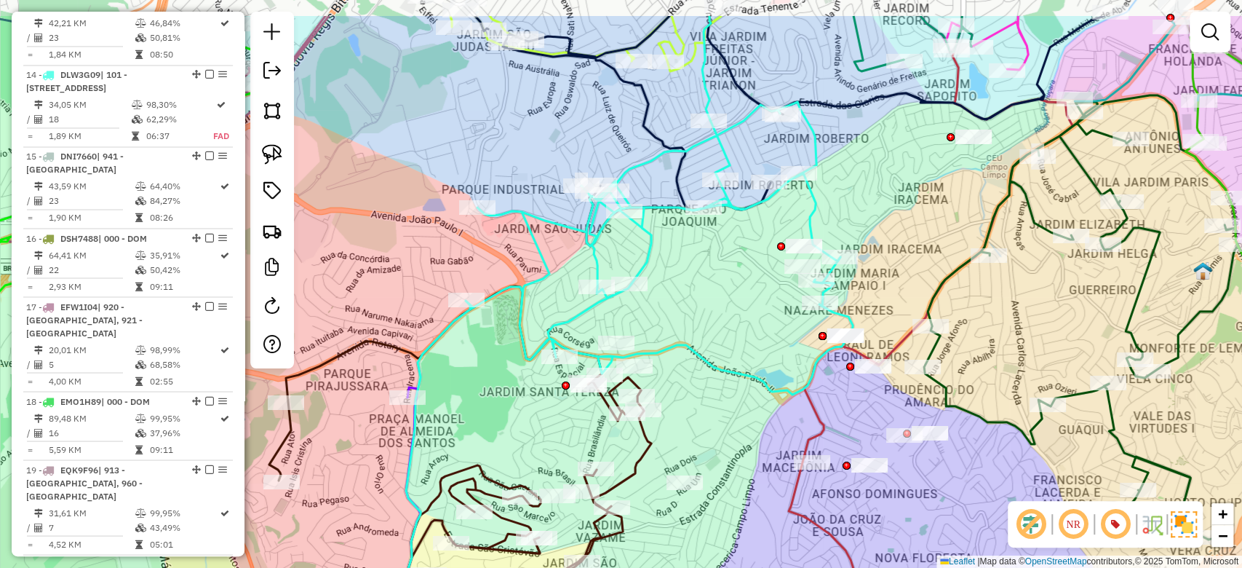
drag, startPoint x: 413, startPoint y: 183, endPoint x: 391, endPoint y: 197, distance: 26.2
click at [391, 197] on div "Janela de atendimento Grade de atendimento Capacidade Transportadoras Veículos …" at bounding box center [621, 284] width 1242 height 568
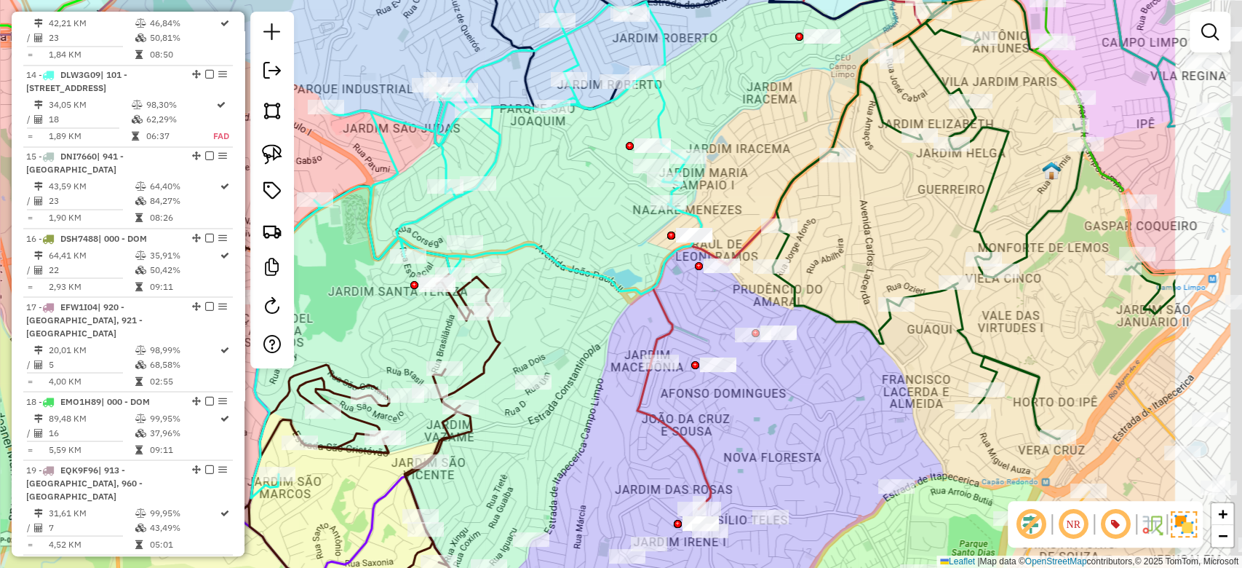
drag, startPoint x: 722, startPoint y: 264, endPoint x: 552, endPoint y: 231, distance: 174.2
click at [550, 231] on div "Janela de atendimento Grade de atendimento Capacidade Transportadoras Veículos …" at bounding box center [621, 284] width 1242 height 568
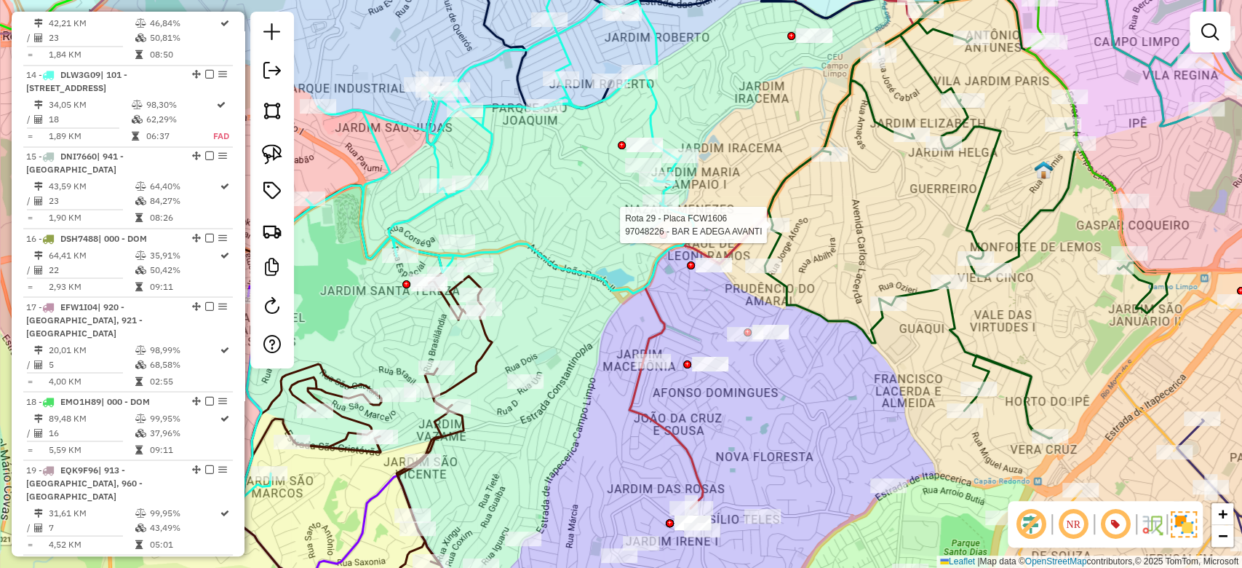
click at [772, 232] on div at bounding box center [771, 225] width 36 height 15
select select "**********"
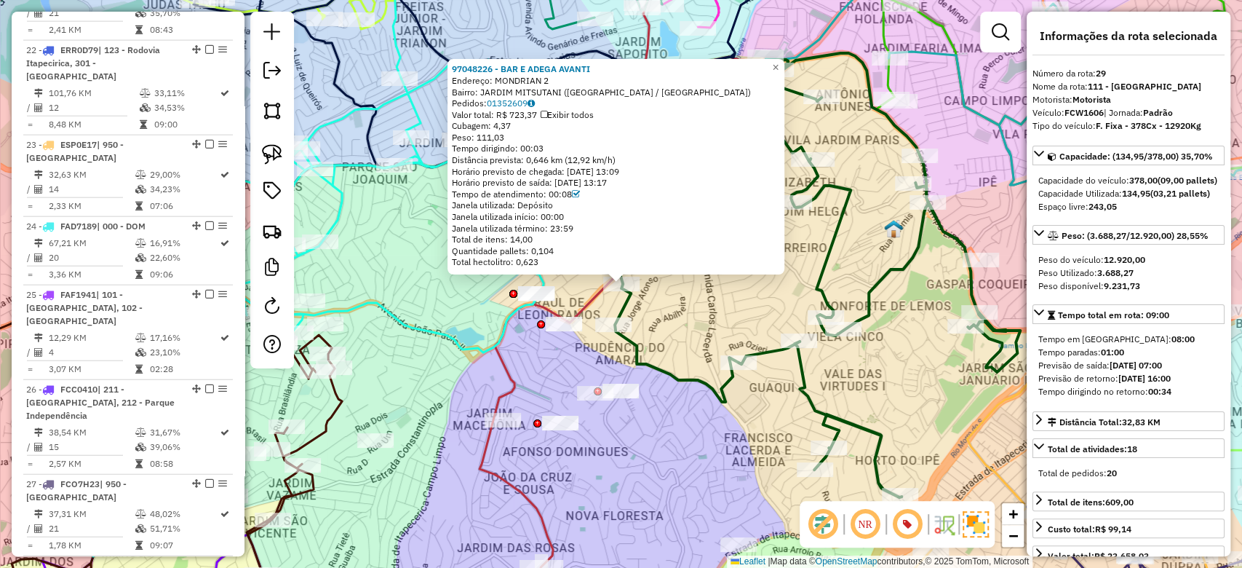
scroll to position [2852, 0]
